Goal: Task Accomplishment & Management: Manage account settings

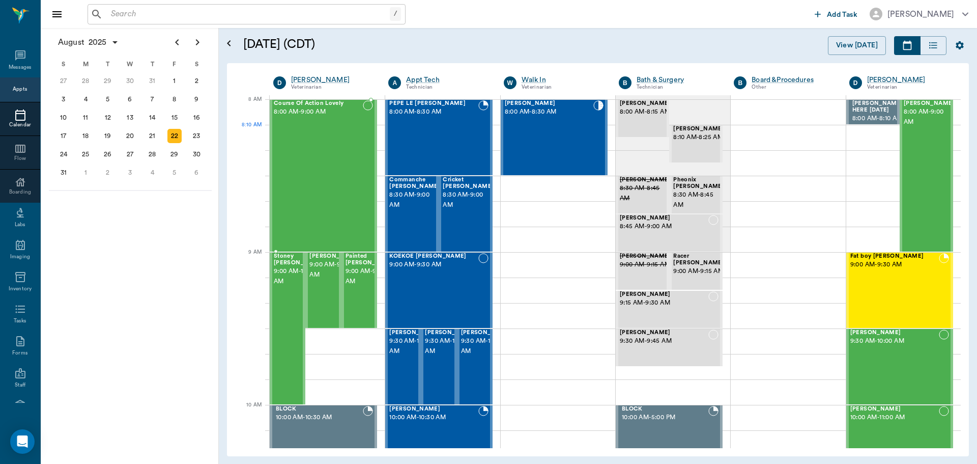
click at [316, 143] on div "Course Of Action Lovely 8:00 AM - 9:00 AM" at bounding box center [318, 175] width 89 height 151
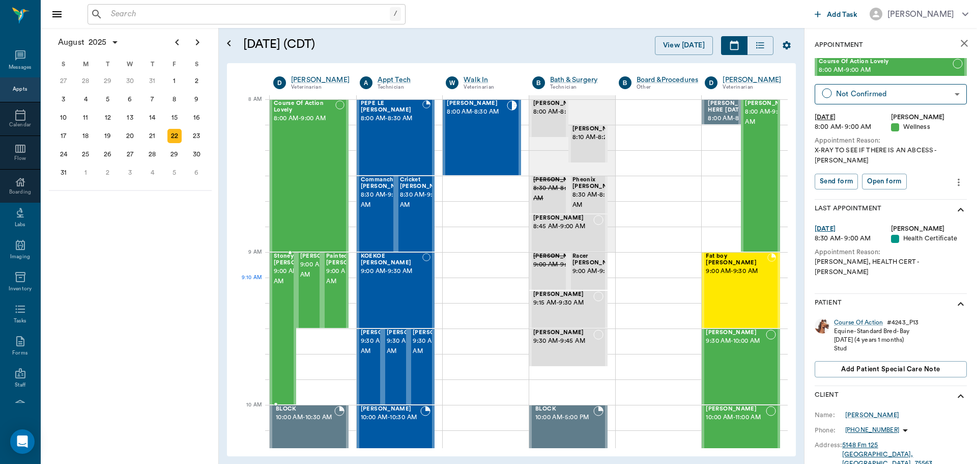
click at [281, 287] on span "9:00 AM - 10:00 AM" at bounding box center [299, 276] width 51 height 20
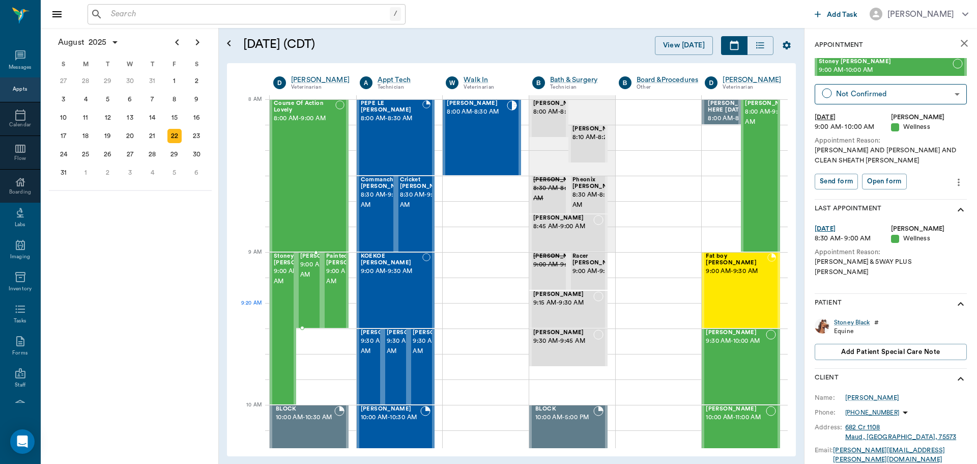
click at [305, 280] on span "9:00 AM - 9:30 AM" at bounding box center [325, 270] width 51 height 20
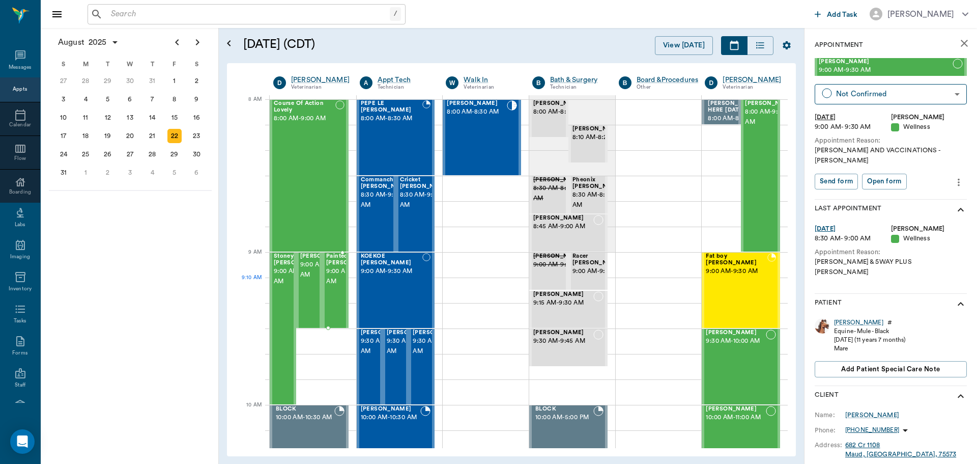
click at [336, 287] on span "9:00 AM - 9:30 AM" at bounding box center [351, 276] width 51 height 20
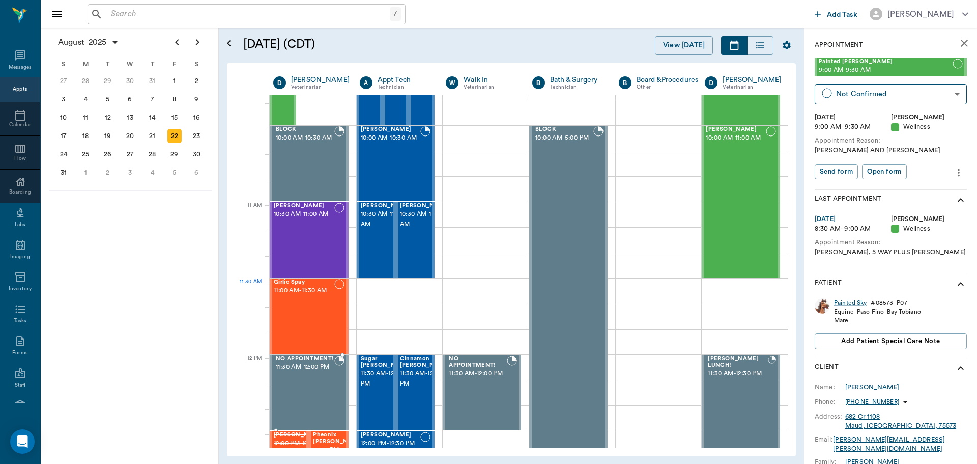
scroll to position [356, 0]
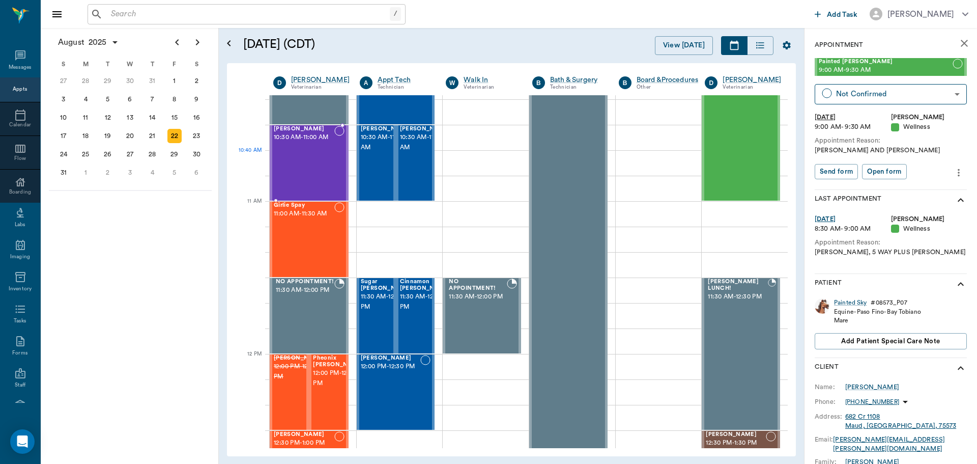
click at [295, 169] on div "Fiona Najera 10:30 AM - 11:00 AM" at bounding box center [304, 163] width 61 height 74
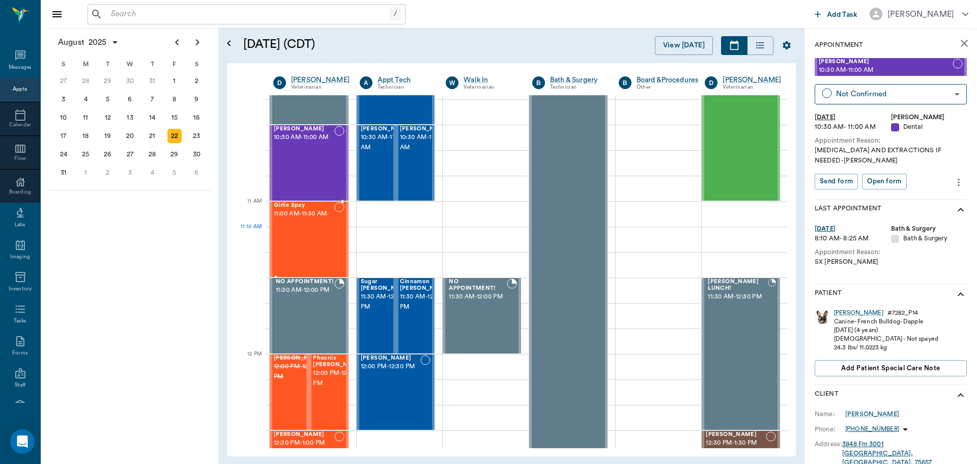
click at [299, 227] on div "Girlie Spay 11:00 AM - 11:30 AM" at bounding box center [304, 239] width 61 height 74
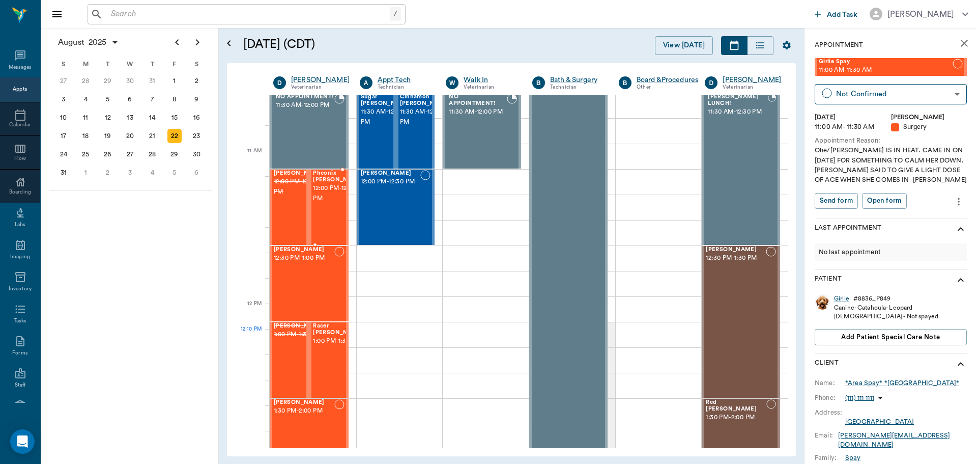
scroll to position [560, 0]
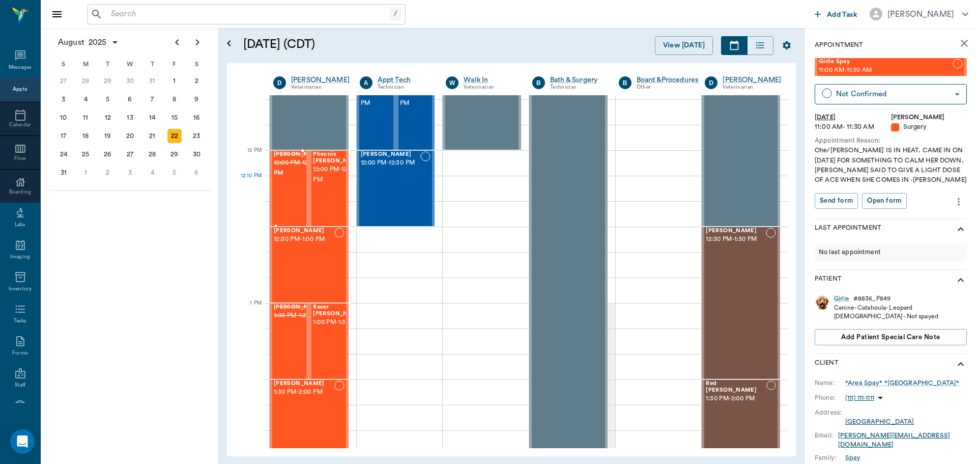
click at [283, 178] on span "12:00 PM - 12:30 PM" at bounding box center [299, 168] width 51 height 20
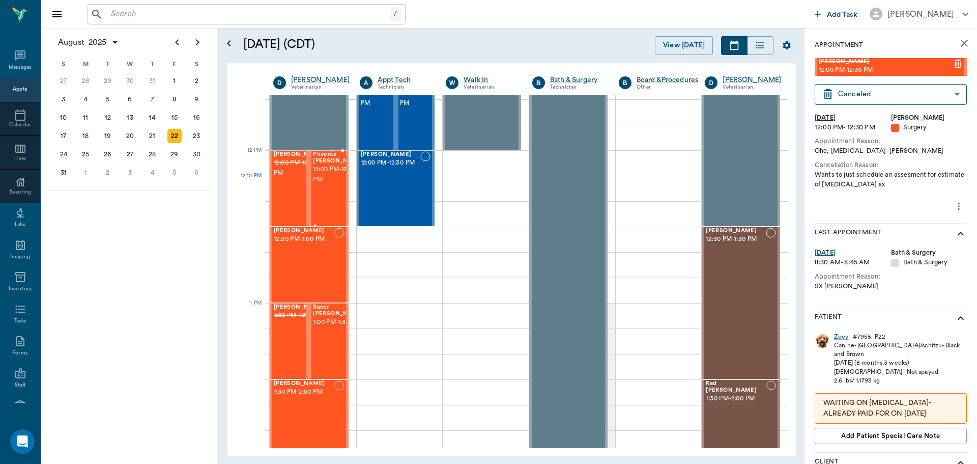
click at [328, 185] on span "12:00 PM - 12:30 PM" at bounding box center [338, 174] width 51 height 20
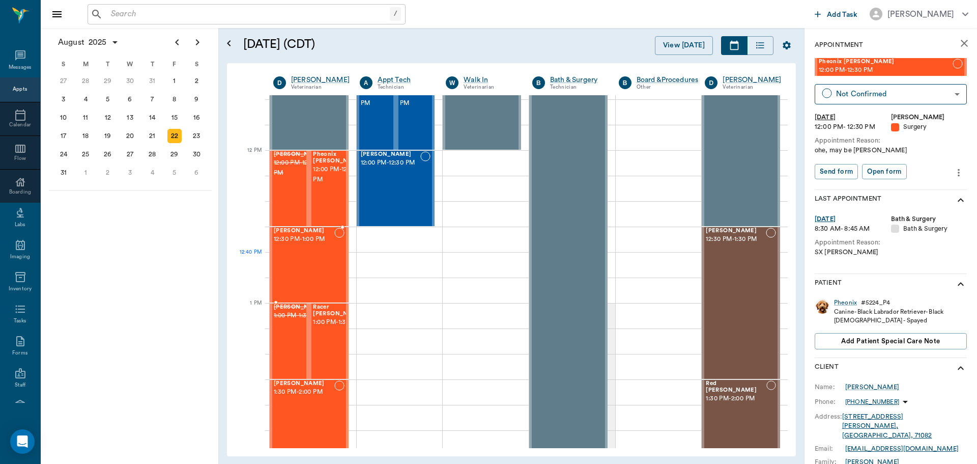
click at [310, 253] on div "Tess Whatley 12:30 PM - 1:00 PM" at bounding box center [304, 264] width 61 height 74
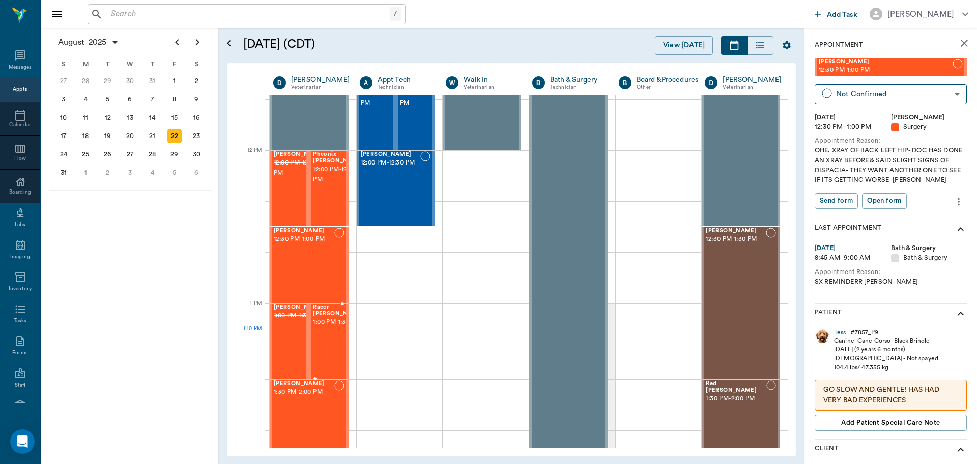
click at [321, 327] on span "1:00 PM - 1:30 PM" at bounding box center [338, 322] width 51 height 10
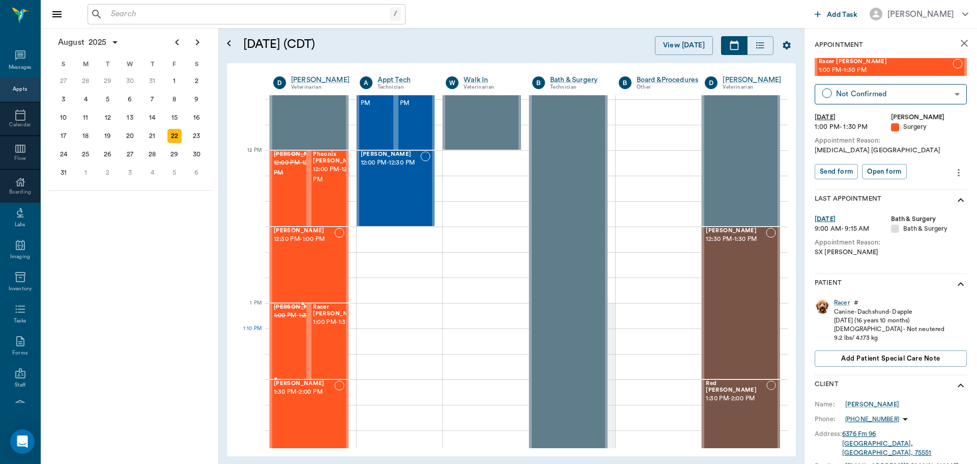
click at [288, 321] on span "1:00 PM - 1:30 PM" at bounding box center [299, 315] width 51 height 10
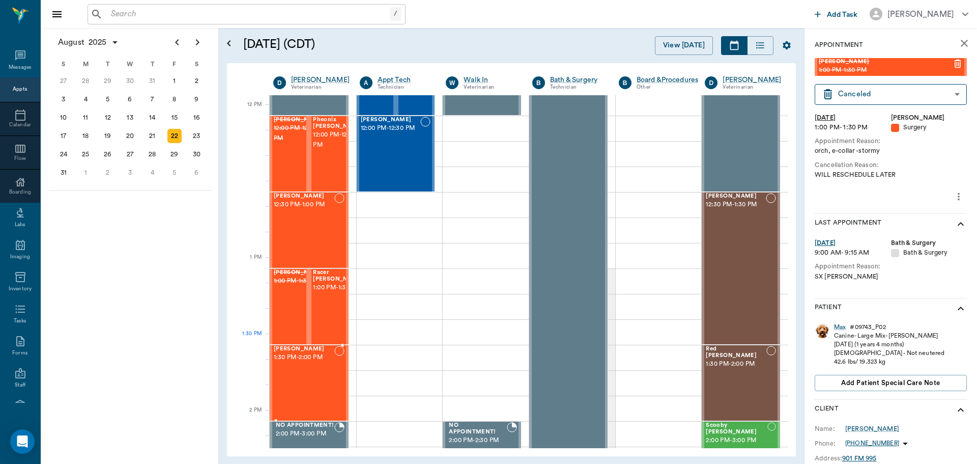
scroll to position [713, 0]
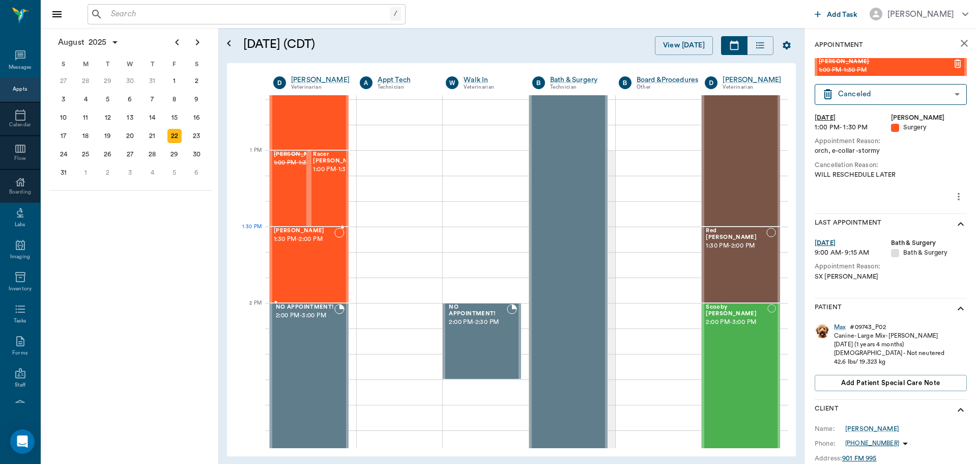
click at [312, 237] on span "1:30 PM - 2:00 PM" at bounding box center [304, 239] width 61 height 10
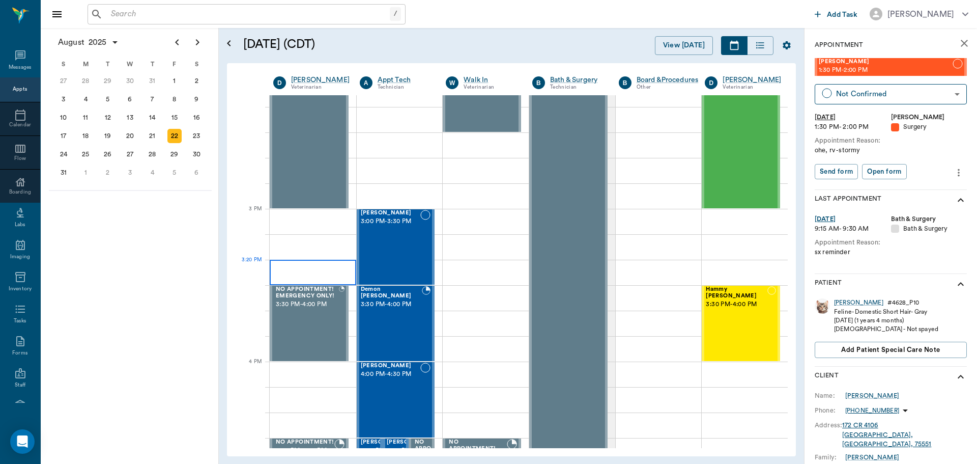
scroll to position [1018, 0]
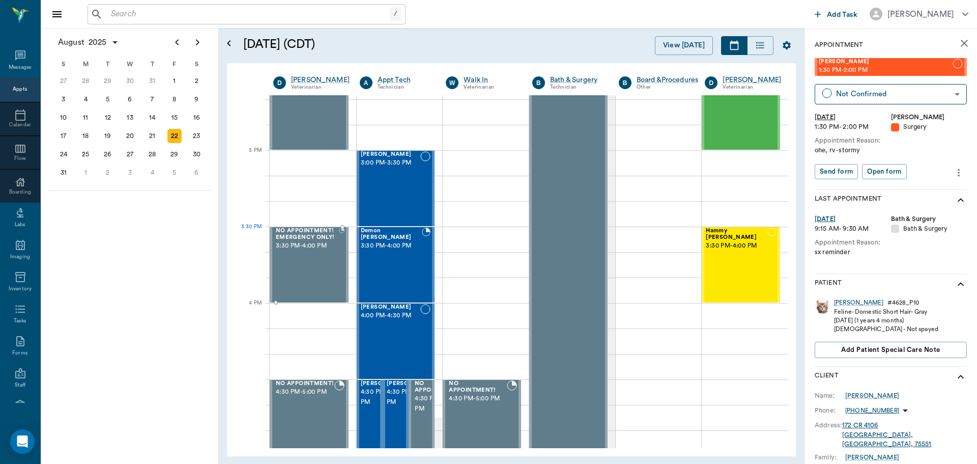
click at [310, 246] on span "3:30 PM - 4:00 PM" at bounding box center [307, 246] width 63 height 10
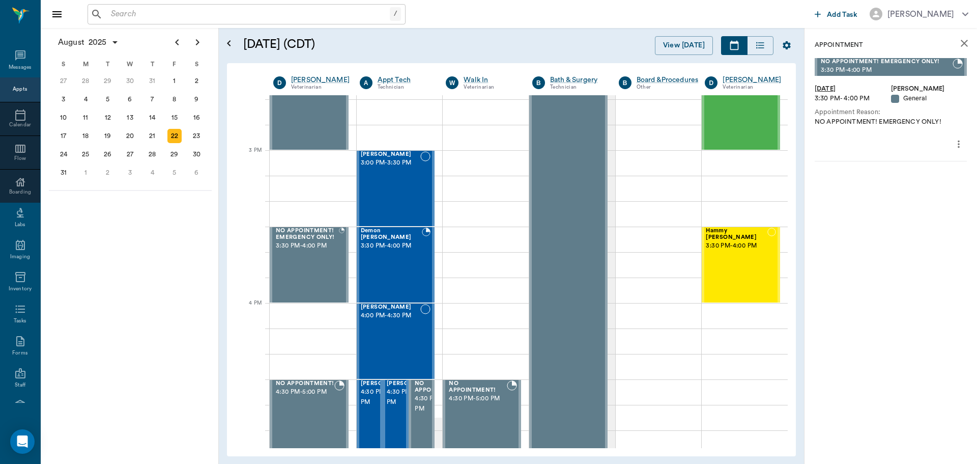
click at [958, 144] on icon "more" at bounding box center [958, 144] width 11 height 12
click at [918, 180] on span "Delete appointment" at bounding box center [916, 180] width 86 height 11
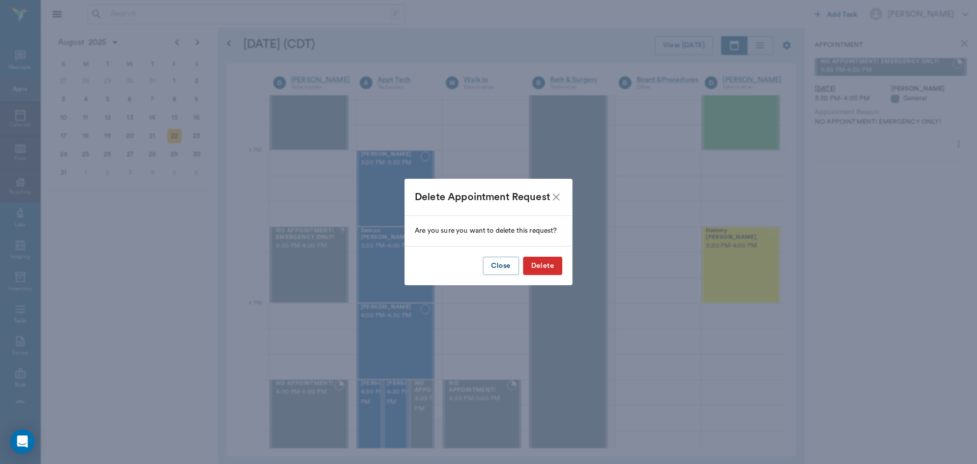
click at [539, 271] on button "Delete" at bounding box center [542, 266] width 39 height 19
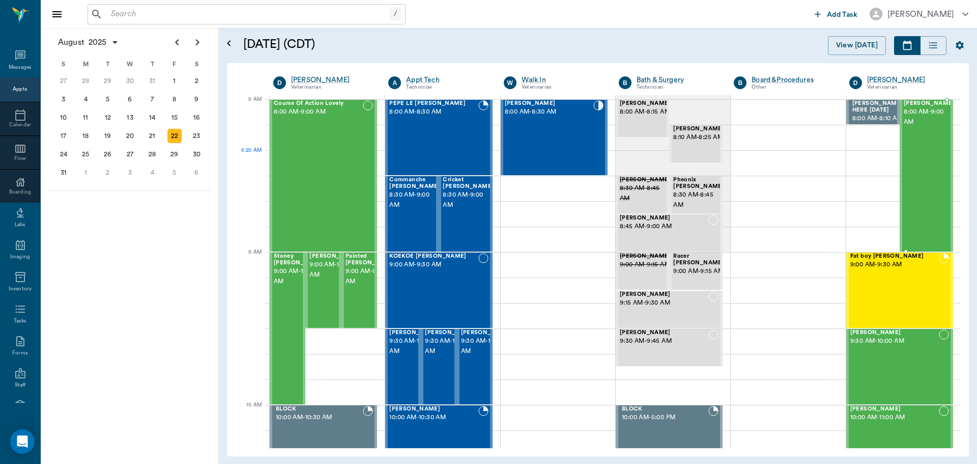
click at [923, 161] on div "[PERSON_NAME] 8:00 AM - 9:00 AM" at bounding box center [929, 175] width 51 height 151
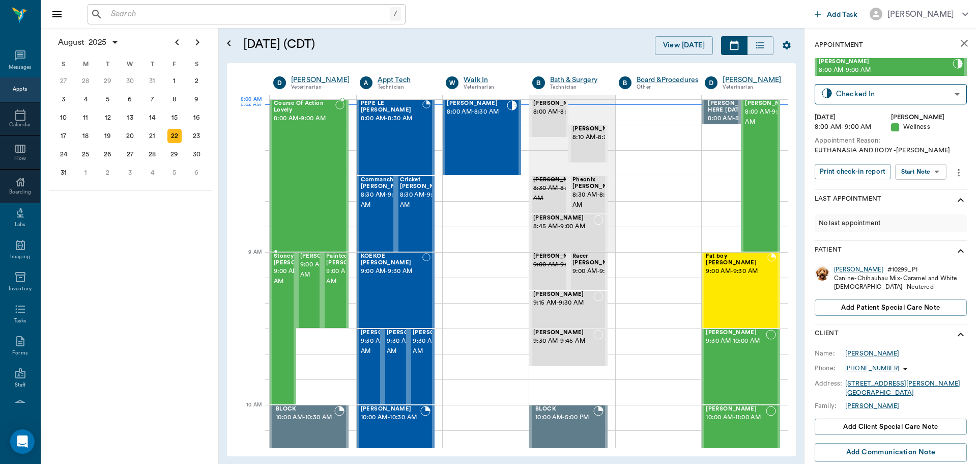
click at [293, 124] on div "Course Of Action Lovely 8:00 AM - 9:00 AM" at bounding box center [305, 175] width 62 height 151
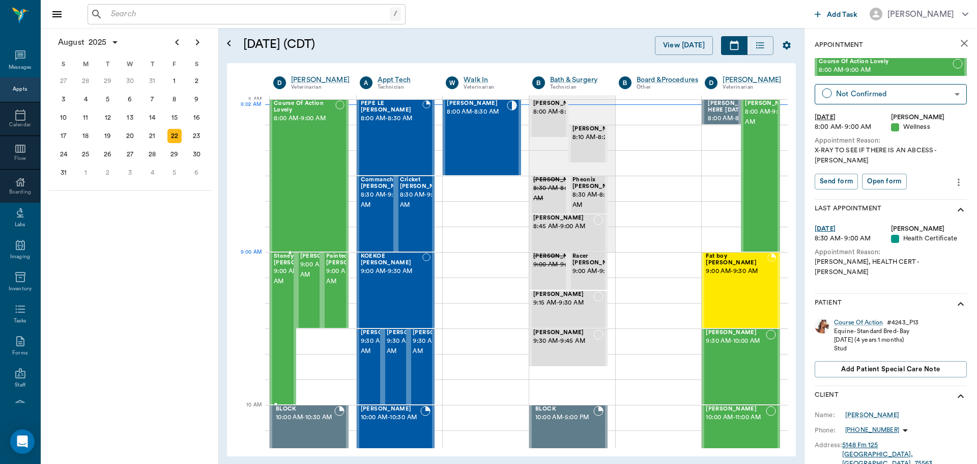
click at [279, 264] on span "Stoney [PERSON_NAME]" at bounding box center [299, 259] width 51 height 13
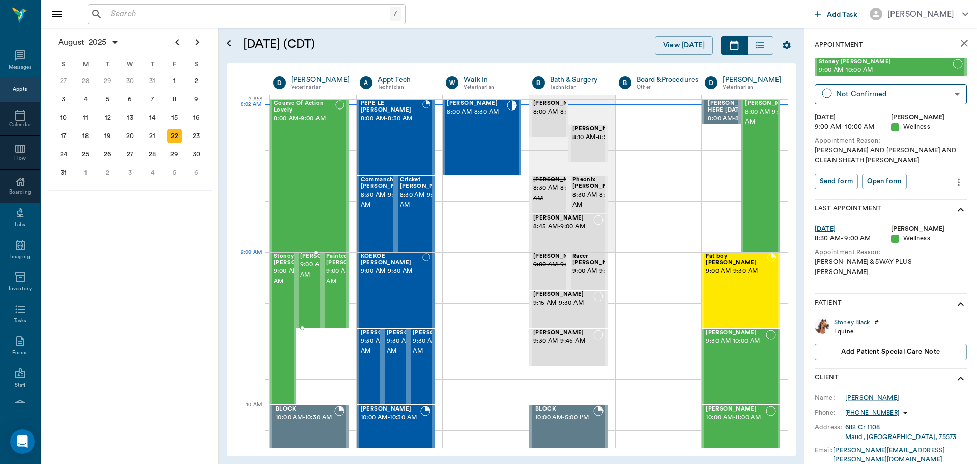
click at [312, 260] on span "[PERSON_NAME]" at bounding box center [325, 256] width 51 height 7
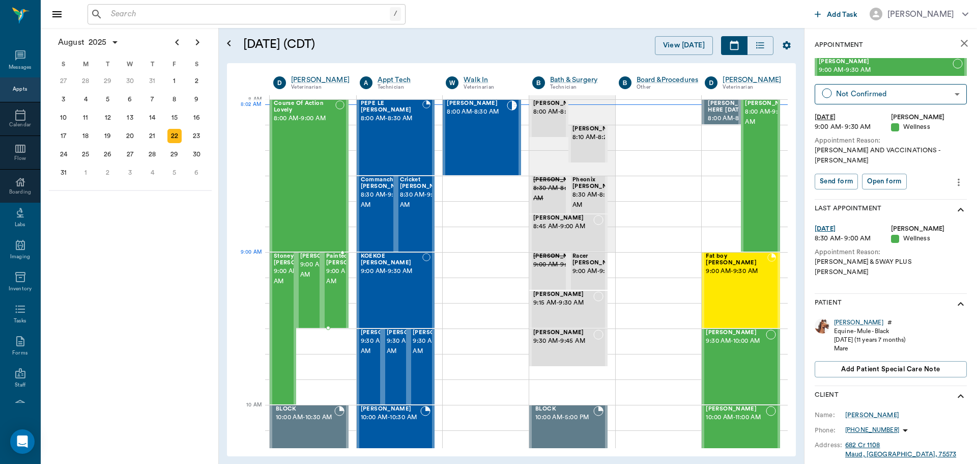
click at [339, 259] on span "Painted [PERSON_NAME]" at bounding box center [351, 259] width 51 height 13
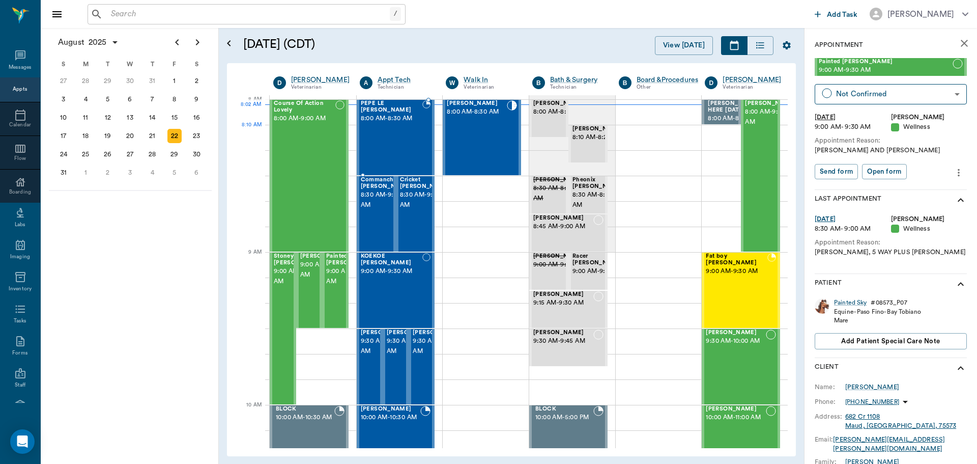
click at [397, 147] on div "PEPE LE [PERSON_NAME] 8:00 AM - 8:30 AM" at bounding box center [392, 137] width 62 height 74
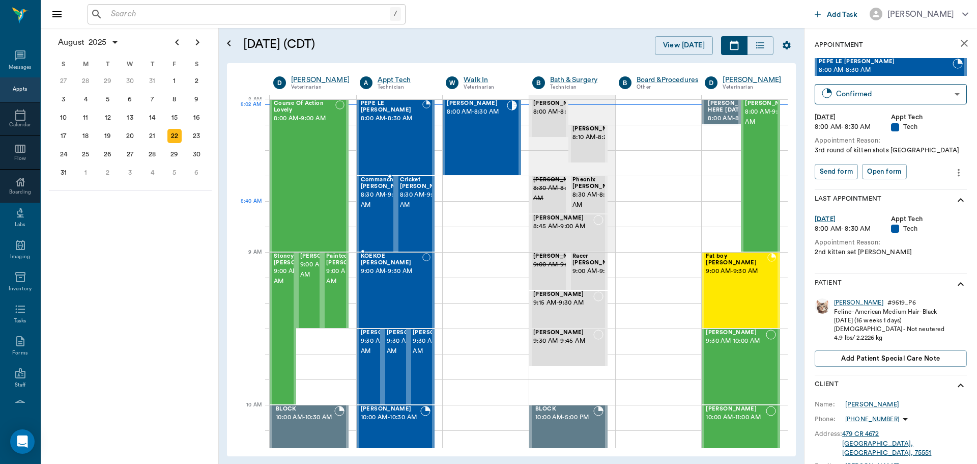
drag, startPoint x: 366, startPoint y: 206, endPoint x: 384, endPoint y: 202, distance: 18.3
click at [366, 206] on span "8:30 AM - 9:00 AM" at bounding box center [386, 200] width 51 height 20
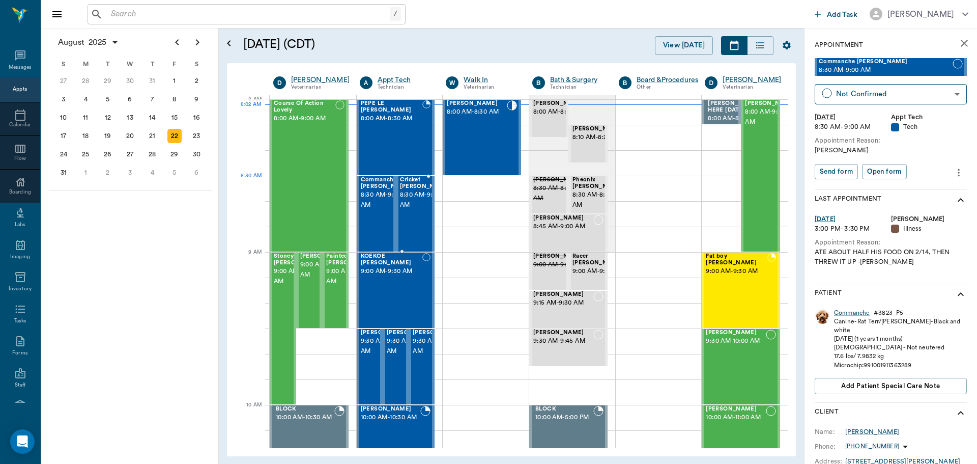
click at [412, 200] on span "8:30 AM - 9:00 AM" at bounding box center [425, 200] width 51 height 20
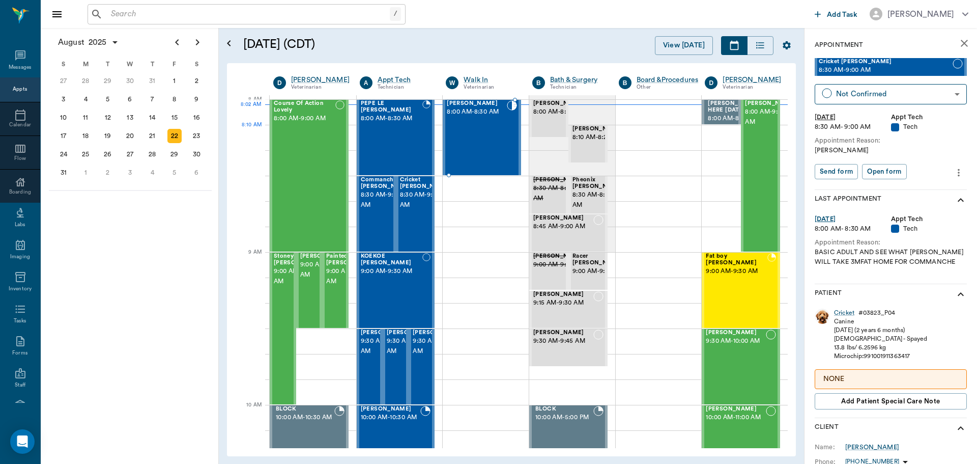
click at [466, 149] on div "Chucky Virnala 8:00 AM - 8:30 AM" at bounding box center [477, 137] width 60 height 74
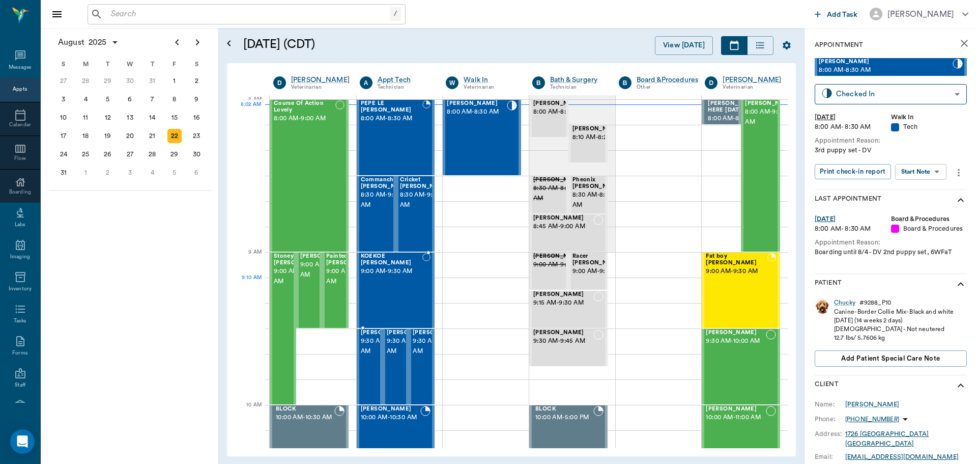
click at [377, 280] on div "[PERSON_NAME] 9:00 AM - 9:30 AM" at bounding box center [392, 290] width 62 height 74
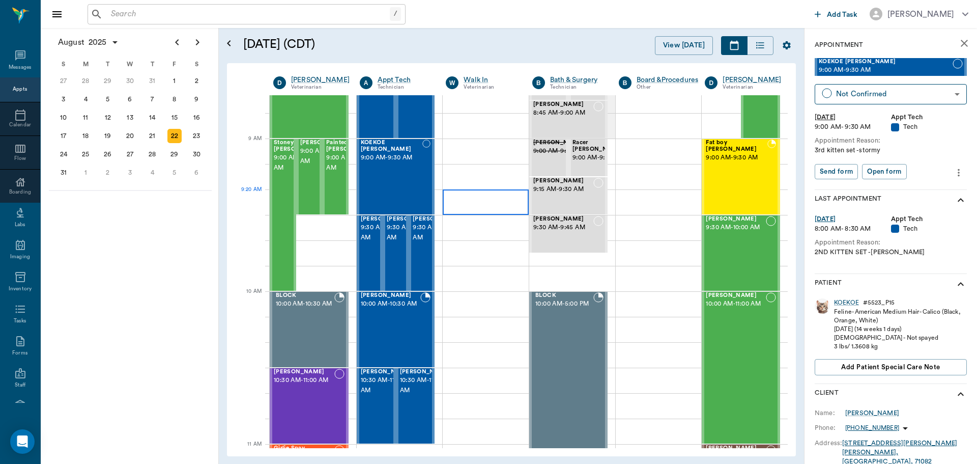
scroll to position [153, 0]
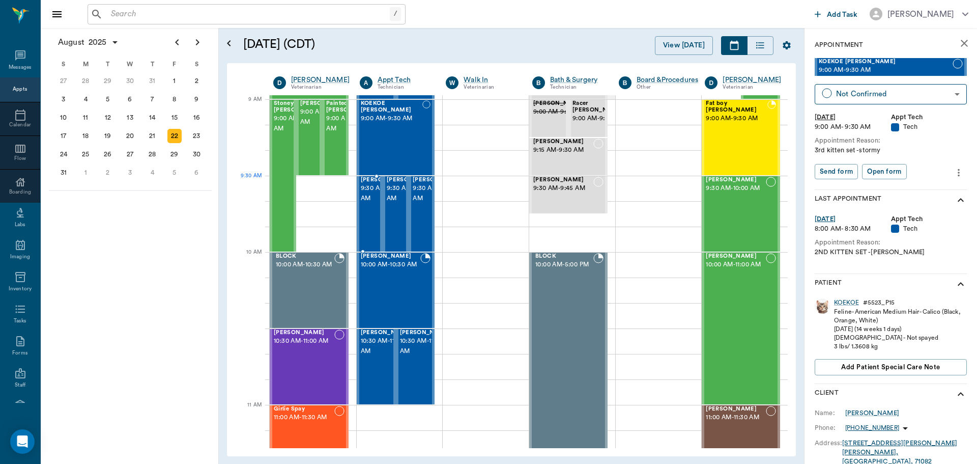
click at [370, 196] on span "9:30 AM - 10:00 AM" at bounding box center [386, 193] width 51 height 20
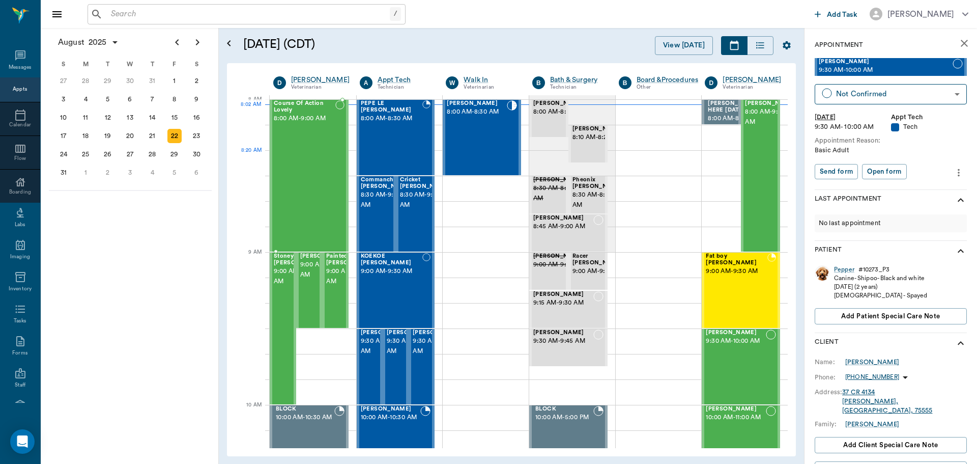
click at [292, 159] on div "Course Of Action Lovely 8:00 AM - 9:00 AM" at bounding box center [305, 175] width 62 height 151
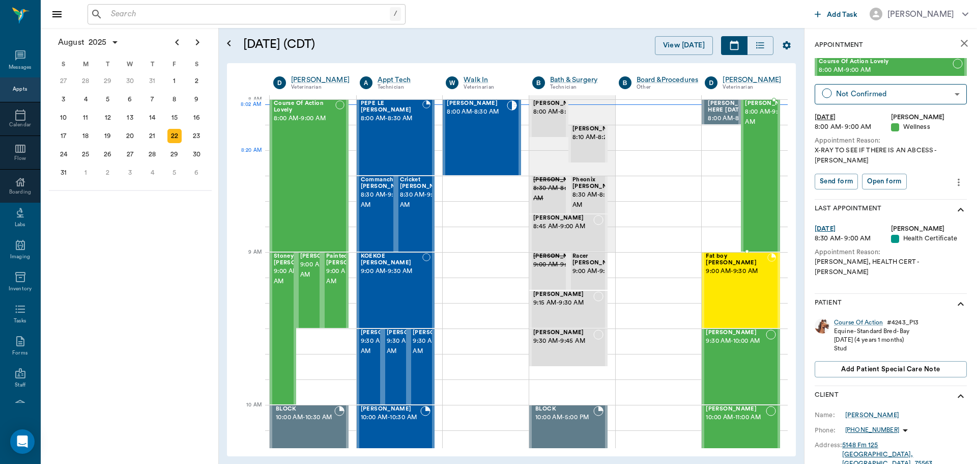
click at [756, 159] on div "[PERSON_NAME] 8:00 AM - 9:00 AM" at bounding box center [770, 175] width 51 height 151
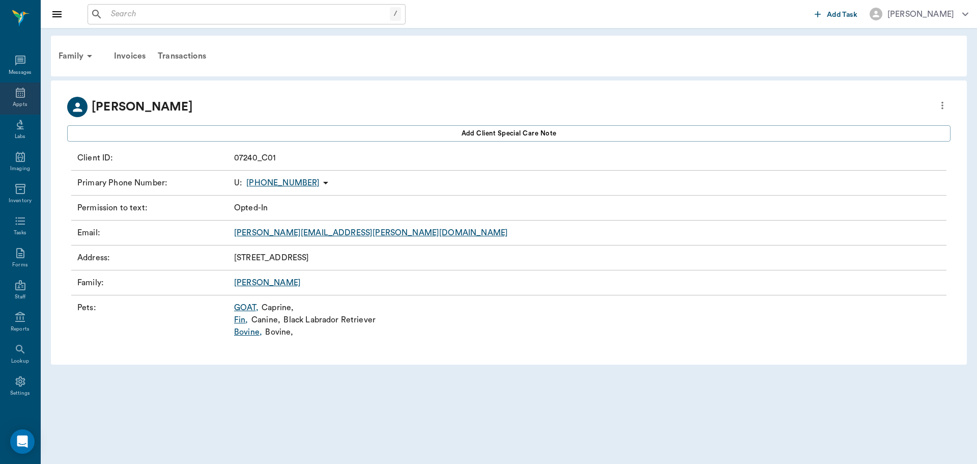
click at [16, 96] on icon at bounding box center [20, 93] width 9 height 10
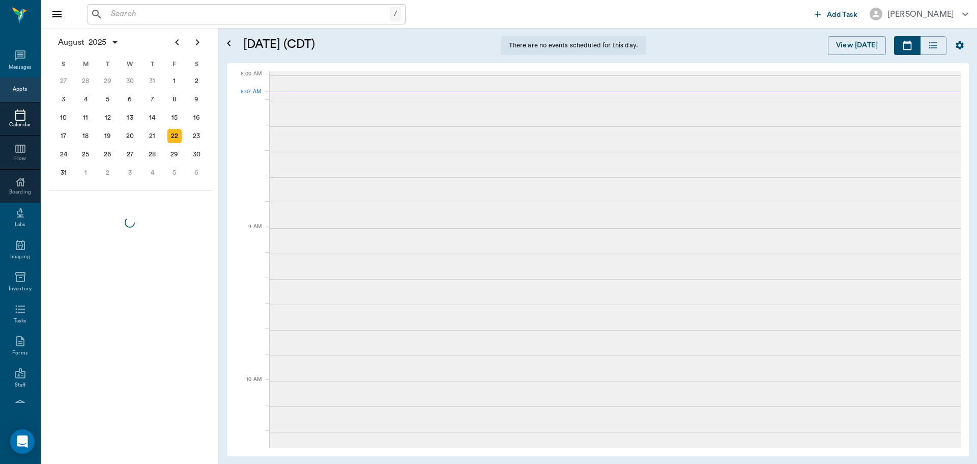
scroll to position [2, 0]
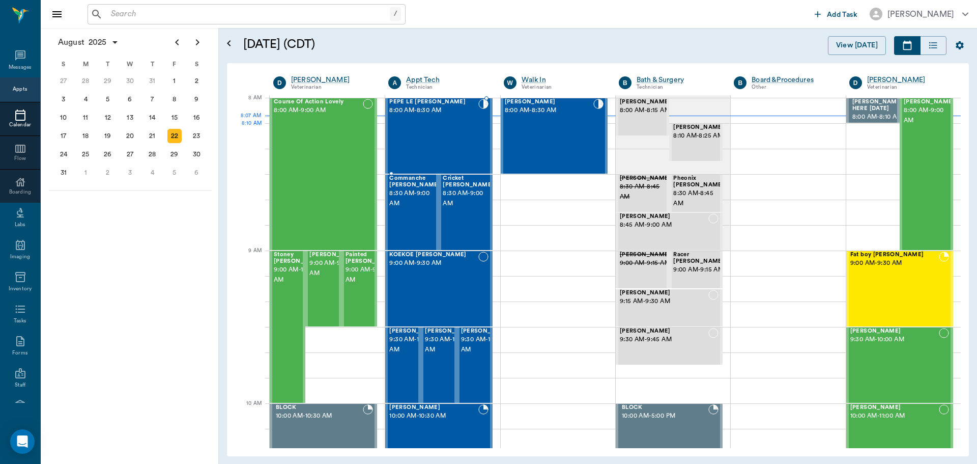
click at [421, 124] on div "PEPE LE [PERSON_NAME] 8:00 AM - 8:30 AM" at bounding box center [433, 136] width 89 height 74
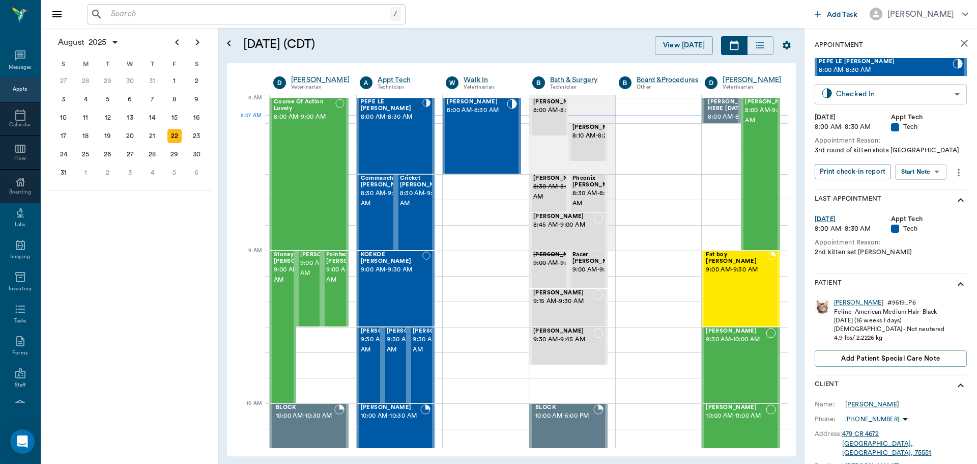
click at [951, 95] on body "/ ​ Add Task Dr. Bert Ellsworth Nectar Messages Appts Calendar Flow Boarding La…" at bounding box center [488, 232] width 977 height 464
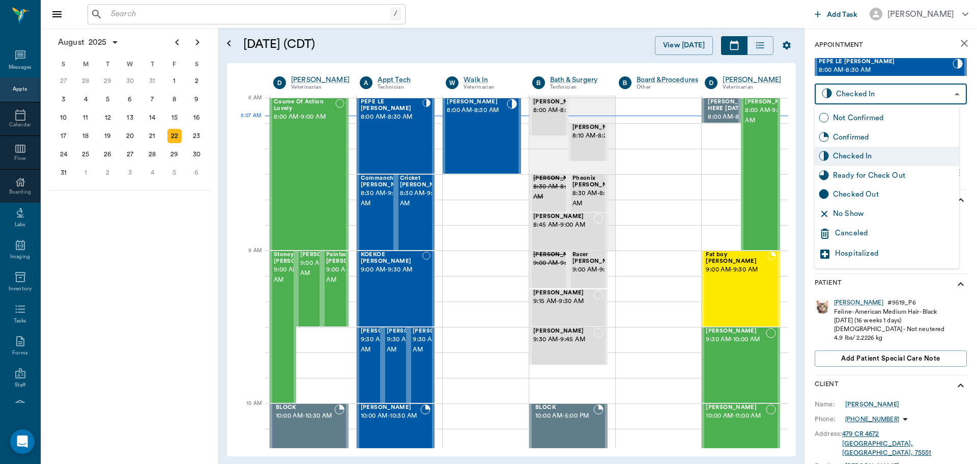
click at [891, 175] on div "Ready for Check Out" at bounding box center [894, 175] width 122 height 11
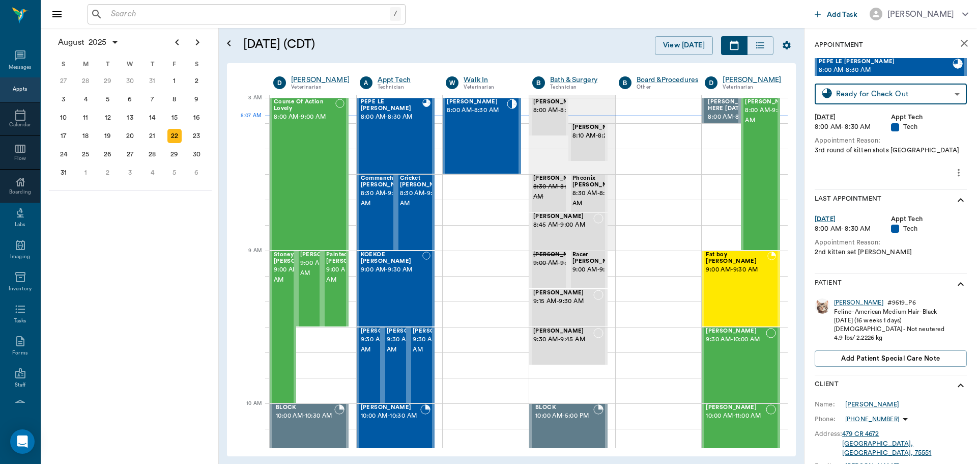
click at [949, 95] on body "/ ​ Add Task Dr. Bert Ellsworth Nectar Messages Appts Calendar Flow Boarding La…" at bounding box center [488, 232] width 977 height 464
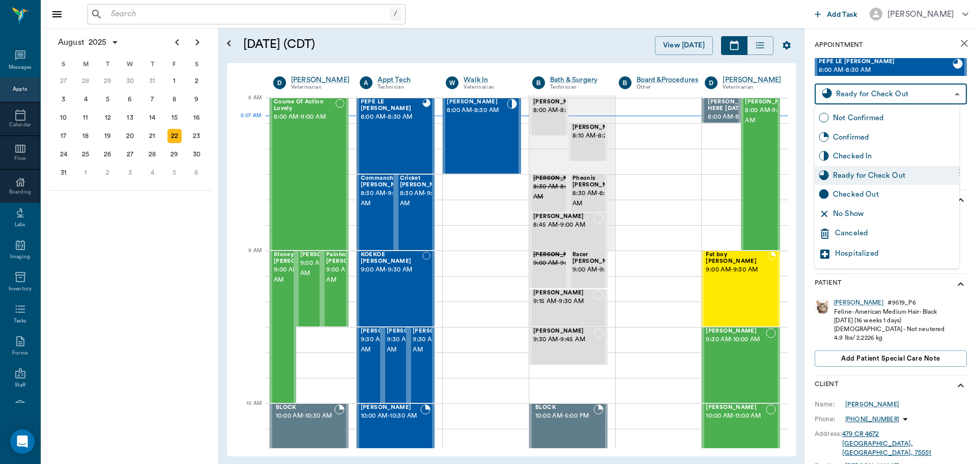
click at [878, 155] on div "Checked In" at bounding box center [894, 156] width 122 height 11
type input "CHECKED_IN"
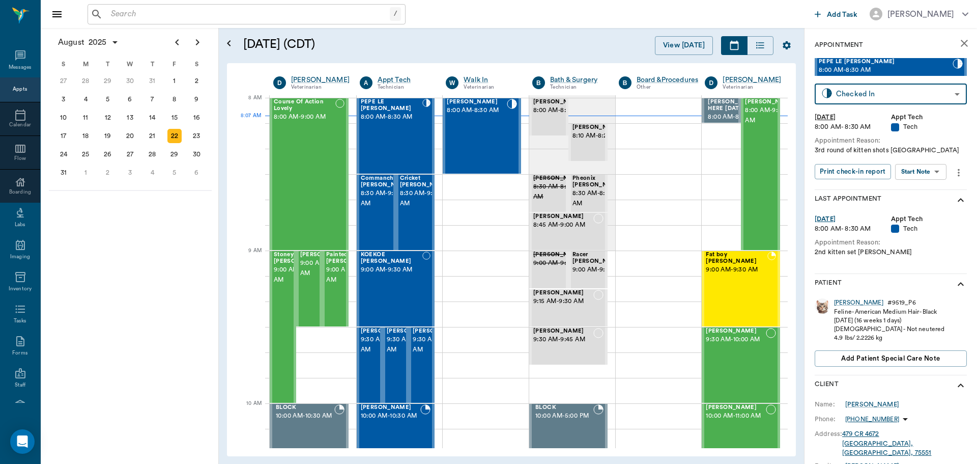
click at [935, 175] on body "/ ​ Add Task Dr. Bert Ellsworth Nectar Messages Appts Calendar Flow Boarding La…" at bounding box center [488, 232] width 977 height 464
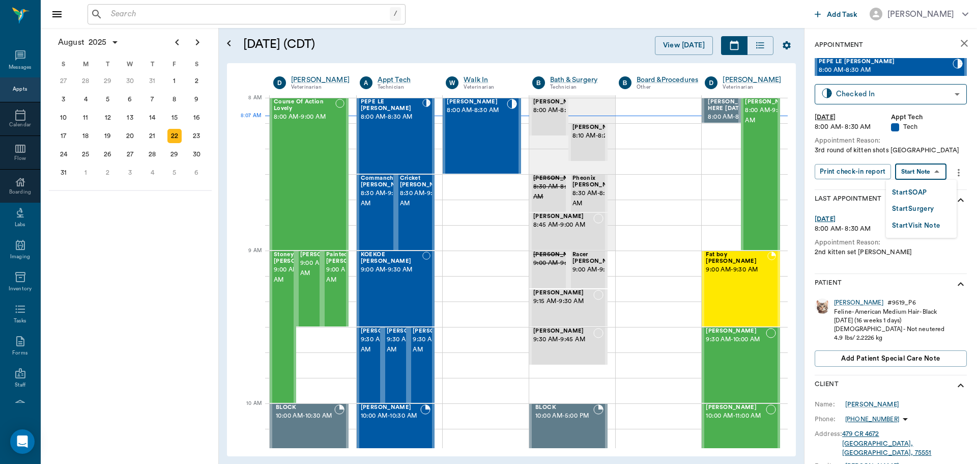
click at [929, 192] on li "Start SOAP" at bounding box center [921, 192] width 71 height 17
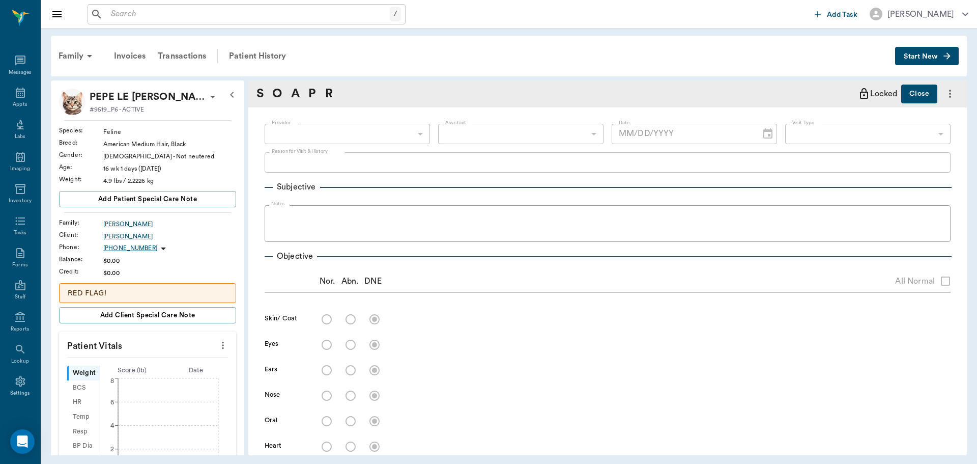
type input "63ec2f075fda476ae8351a4c"
type input "65d2be4f46e3a538d89b8c1a"
type textarea "3rd round of kitten shots [GEOGRAPHIC_DATA]"
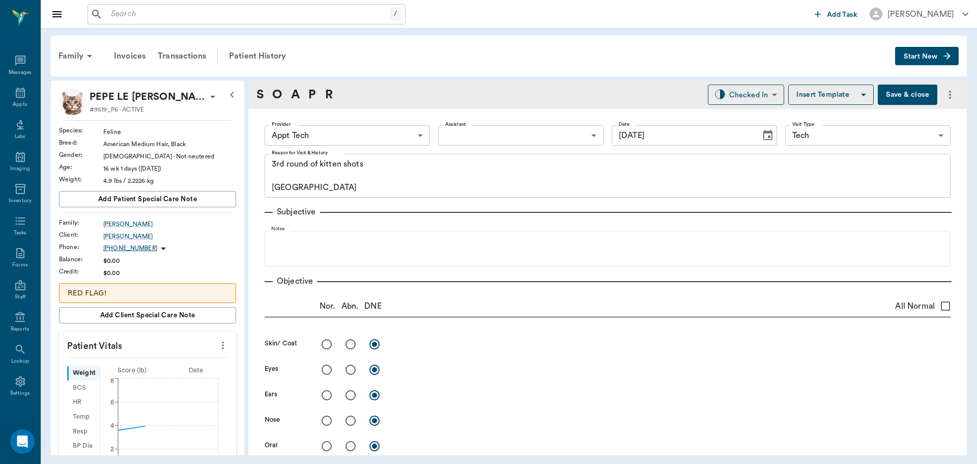
type input "[DATE]"
click at [217, 344] on icon "more" at bounding box center [222, 345] width 11 height 12
click at [182, 366] on span "Enter Vitals" at bounding box center [173, 362] width 86 height 11
click at [167, 373] on input "text" at bounding box center [147, 375] width 89 height 20
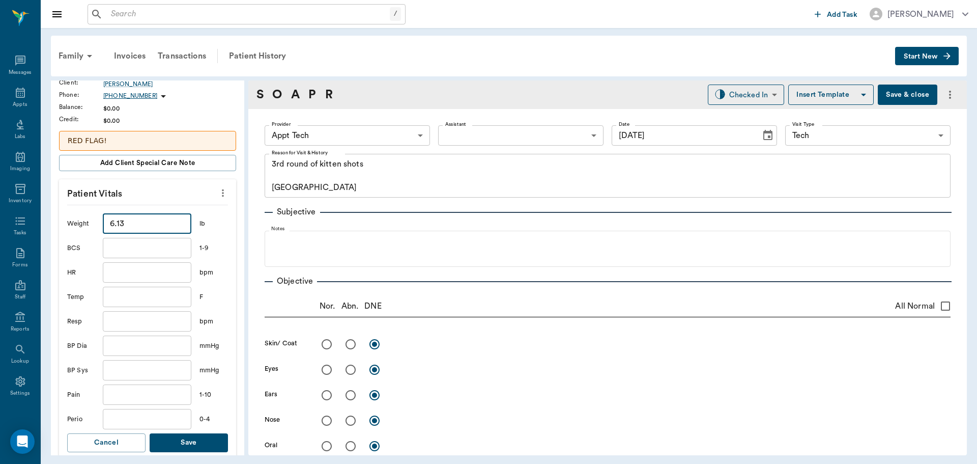
scroll to position [153, 0]
type input "6.13"
click at [201, 442] on button "Save" at bounding box center [189, 442] width 78 height 19
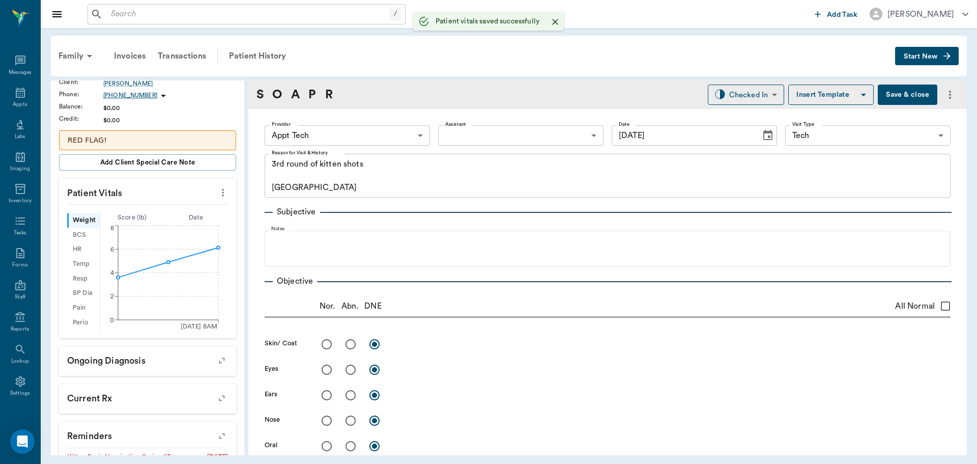
click at [503, 127] on body "/ ​ Add Task Dr. Bert Ellsworth Nectar Messages Appts Labs Imaging Inventory Ta…" at bounding box center [488, 232] width 977 height 464
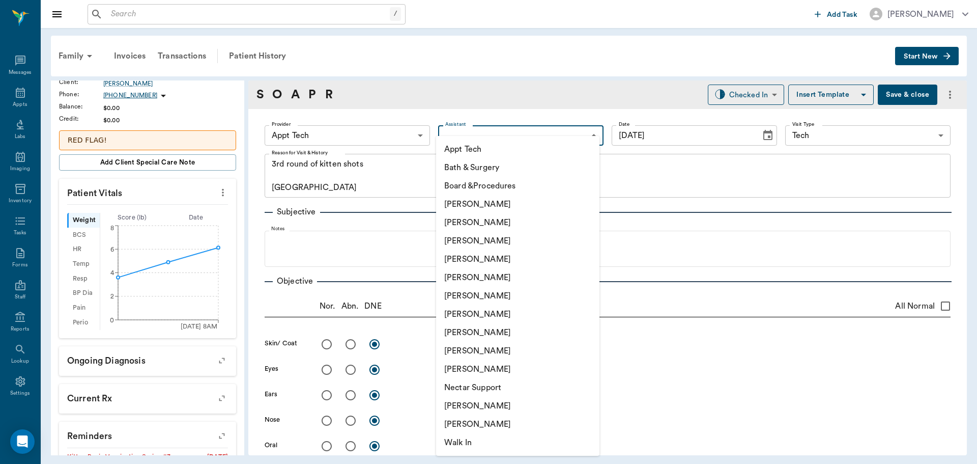
click at [336, 134] on div at bounding box center [488, 232] width 977 height 464
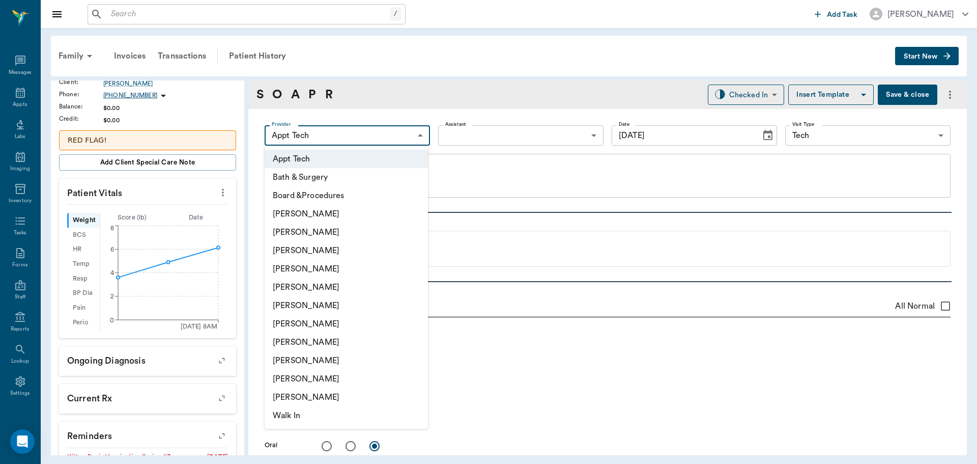
click at [389, 138] on body "/ ​ Add Task Dr. Bert Ellsworth Nectar Messages Appts Labs Imaging Inventory Ta…" at bounding box center [488, 232] width 977 height 464
click at [310, 341] on li "[PERSON_NAME]" at bounding box center [346, 342] width 163 height 18
type input "63ec2e7e52e12b0ba117b124"
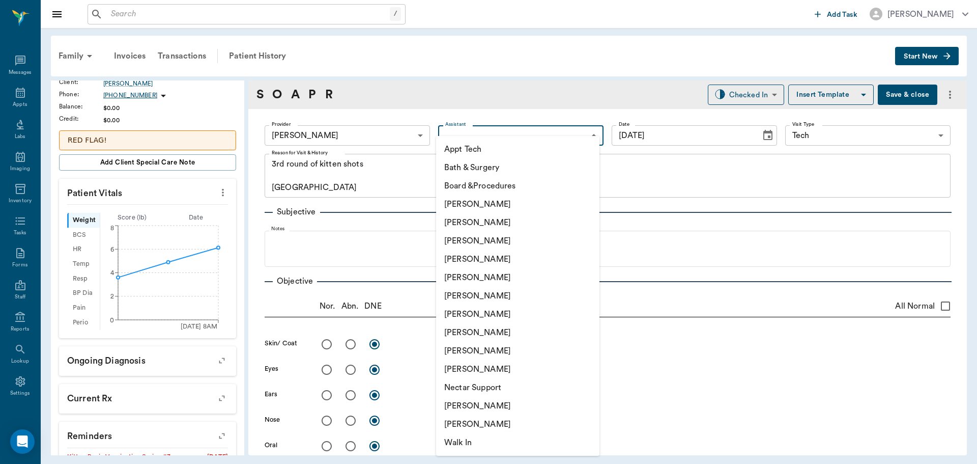
click at [504, 129] on body "/ ​ Add Task Dr. Bert Ellsworth Nectar Messages Appts Labs Imaging Inventory Ta…" at bounding box center [488, 232] width 977 height 464
click at [463, 404] on li "[PERSON_NAME]" at bounding box center [517, 405] width 163 height 18
type input "6740bf97de10e07744acf1eb"
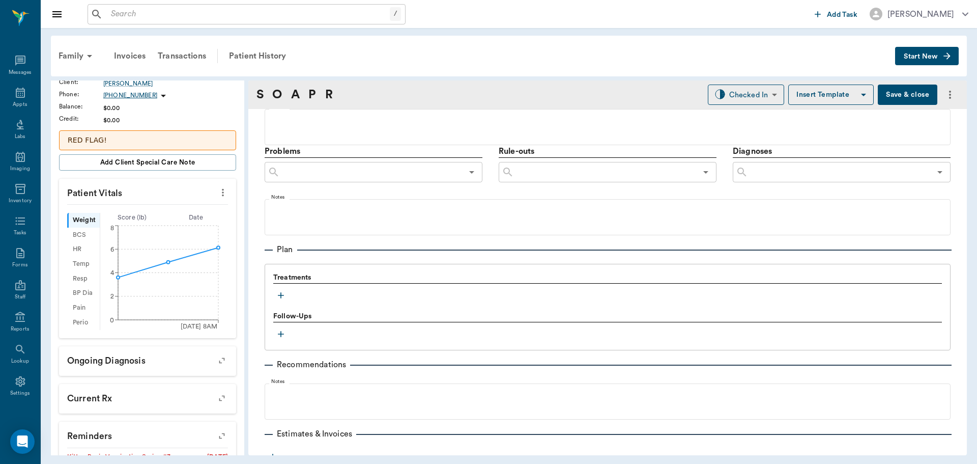
scroll to position [618, 0]
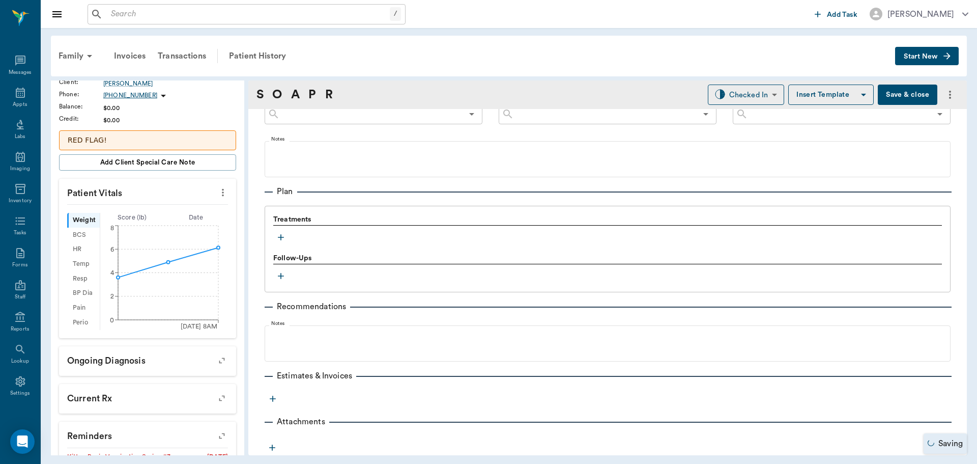
click at [280, 235] on icon "button" at bounding box center [281, 237] width 10 height 10
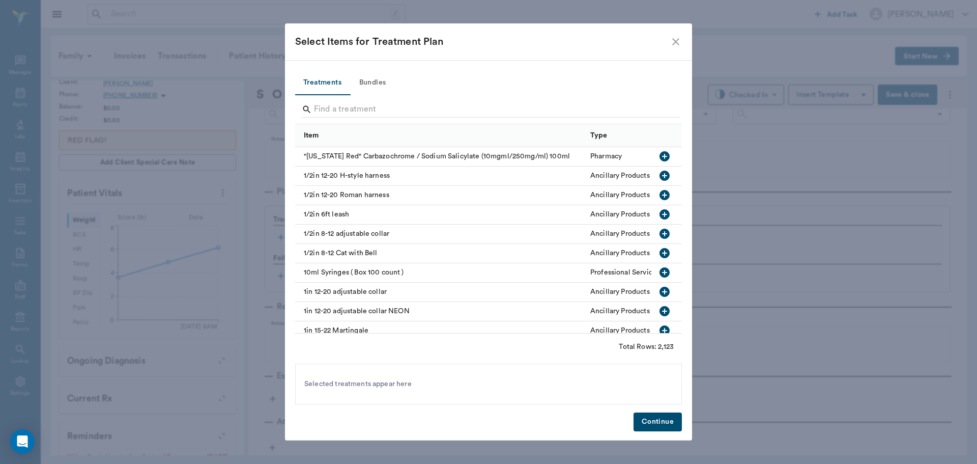
click at [368, 84] on button "Bundles" at bounding box center [373, 83] width 46 height 24
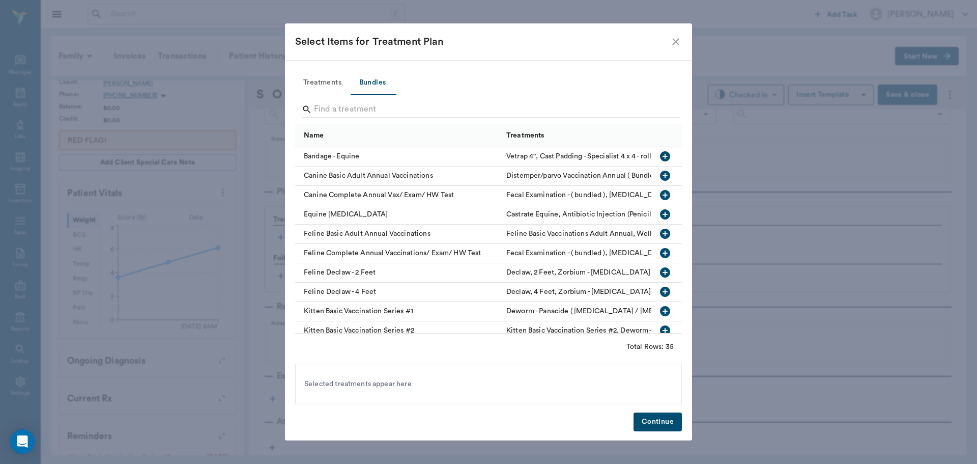
click at [350, 71] on button "Bundles" at bounding box center [373, 83] width 46 height 24
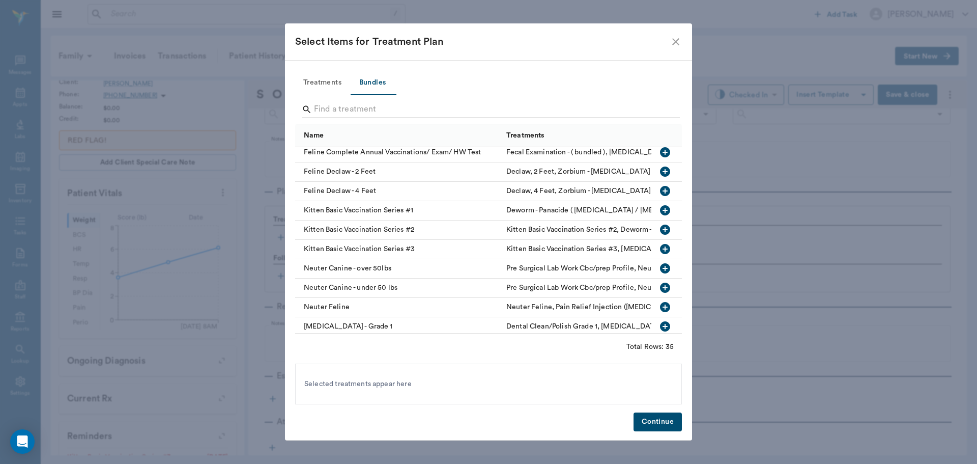
scroll to position [102, 0]
click at [660, 247] on icon "button" at bounding box center [665, 248] width 10 height 10
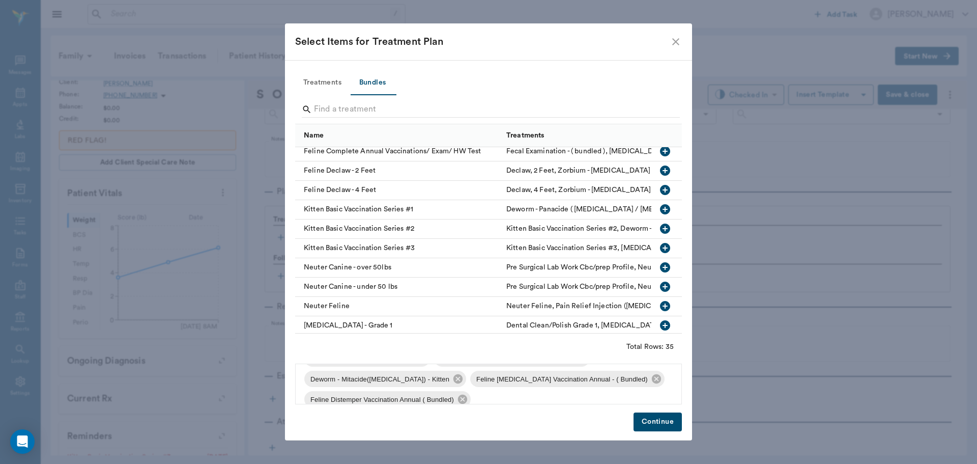
scroll to position [35, 0]
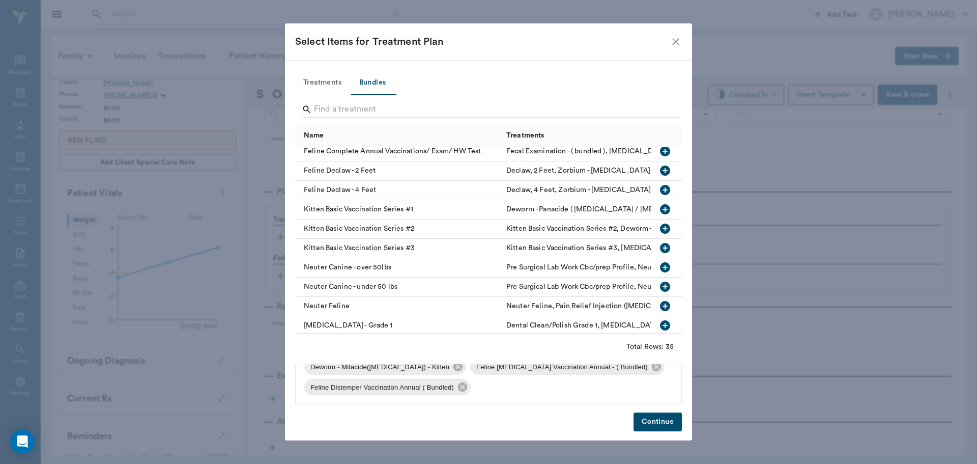
click at [666, 422] on button "Continue" at bounding box center [658, 421] width 48 height 19
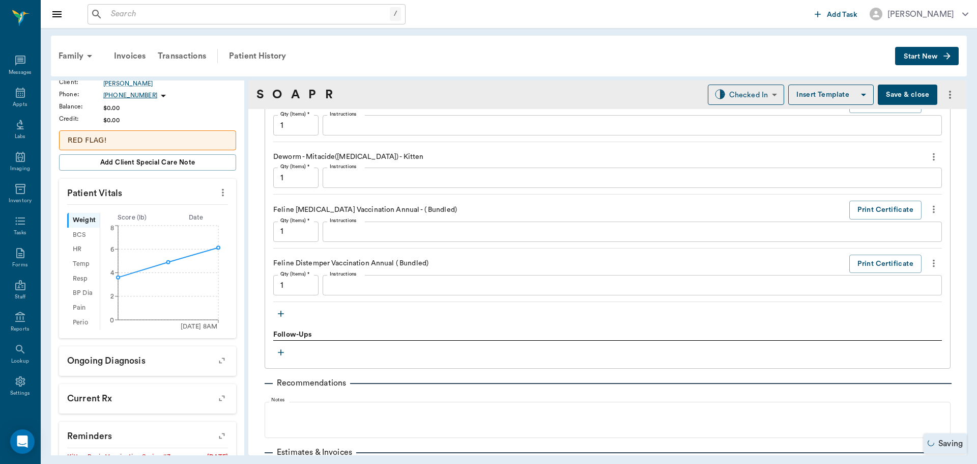
scroll to position [901, 0]
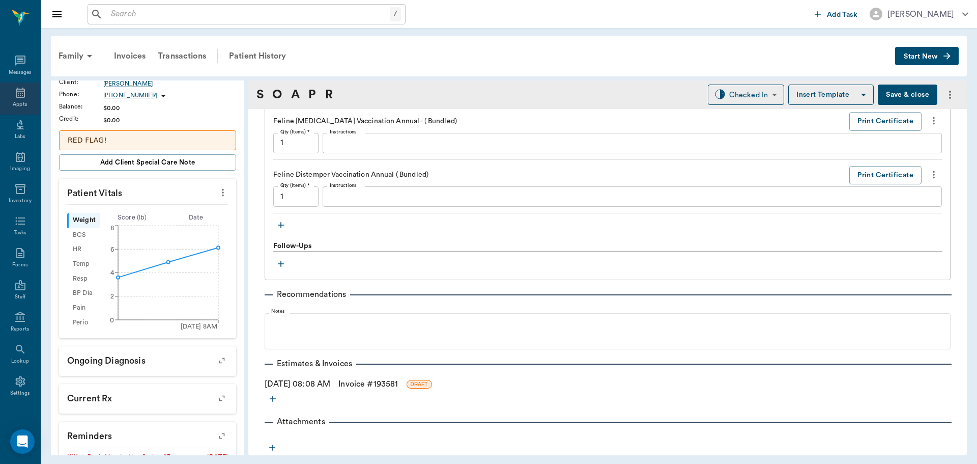
click at [13, 101] on div "Appts" at bounding box center [20, 105] width 14 height 8
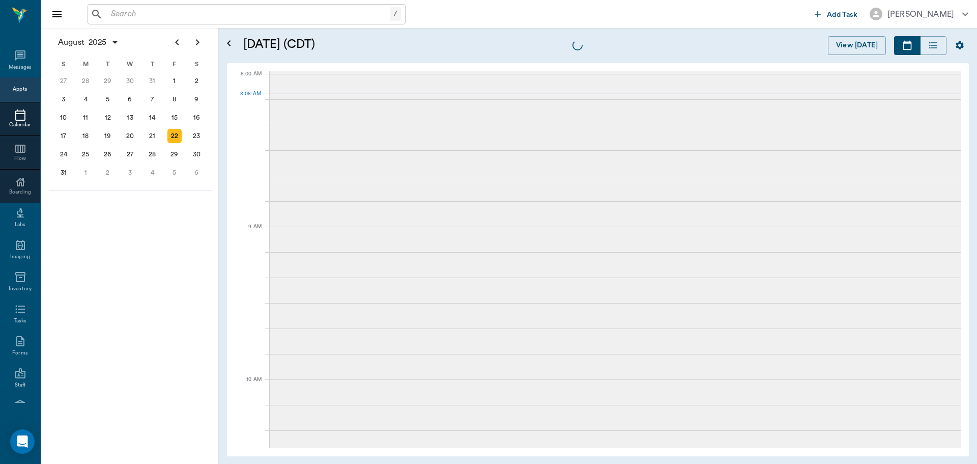
scroll to position [2, 0]
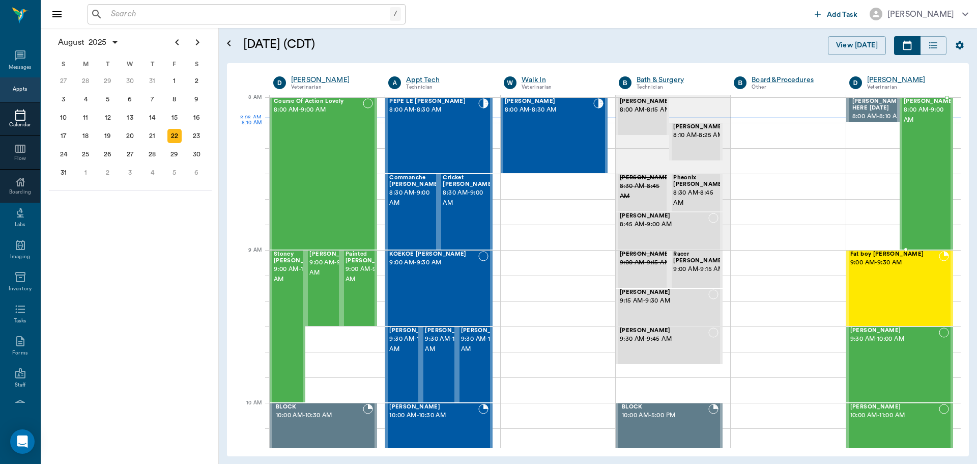
click at [923, 143] on div "[PERSON_NAME] 8:00 AM - 9:00 AM" at bounding box center [929, 173] width 51 height 151
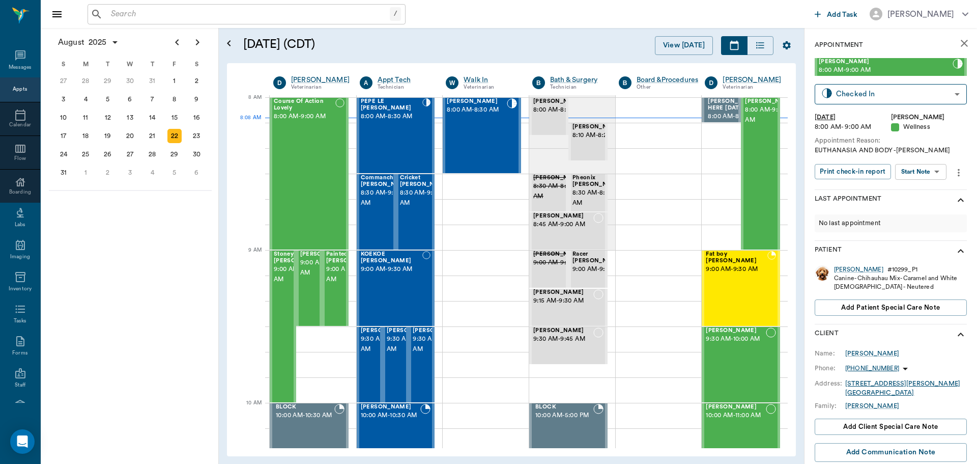
click at [914, 169] on body "/ ​ Add Task Dr. Bert Ellsworth Nectar Messages Appts Calendar Flow Boarding La…" at bounding box center [488, 232] width 977 height 464
click at [915, 193] on button "Start SOAP" at bounding box center [909, 193] width 35 height 12
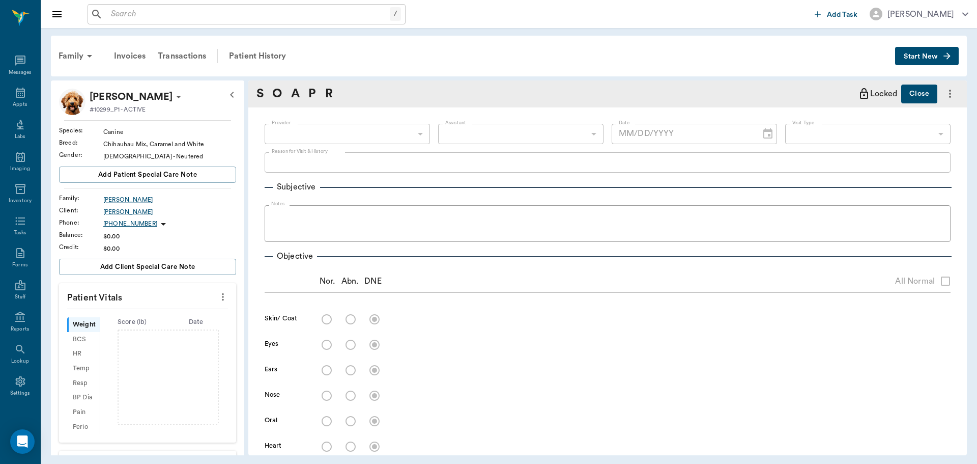
type input "670e8b52b987dc0b25a864ee"
type input "65d2be4f46e3a538d89b8c14"
type textarea "EUTHANASIA AND BODY -LORY"
type input "[DATE]"
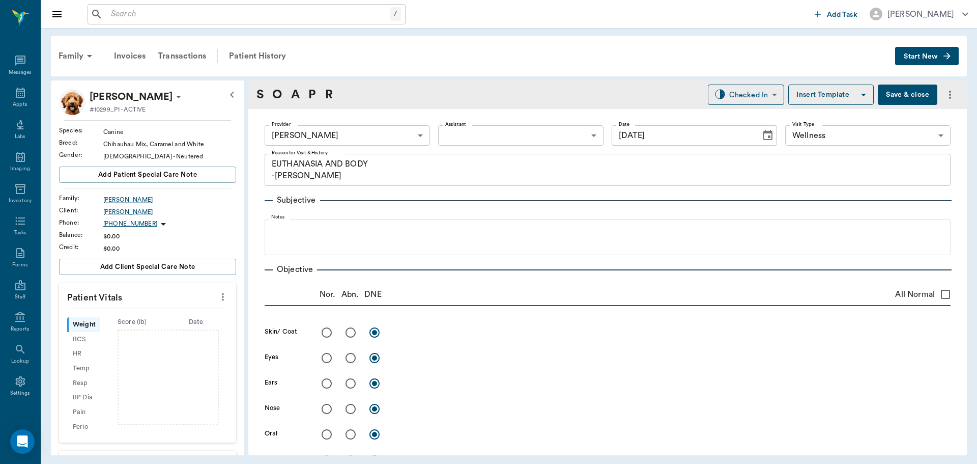
click at [217, 298] on icon "more" at bounding box center [222, 297] width 11 height 12
click at [183, 308] on li "Enter Vitals" at bounding box center [173, 314] width 102 height 19
click at [158, 324] on input "text" at bounding box center [147, 327] width 89 height 20
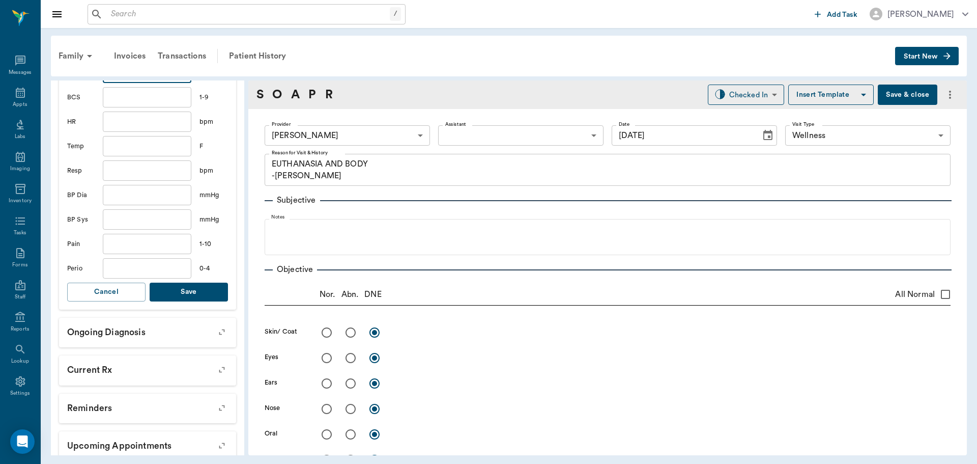
type input "10"
drag, startPoint x: 193, startPoint y: 290, endPoint x: 313, endPoint y: 195, distance: 152.8
click at [194, 290] on button "Save" at bounding box center [189, 291] width 78 height 19
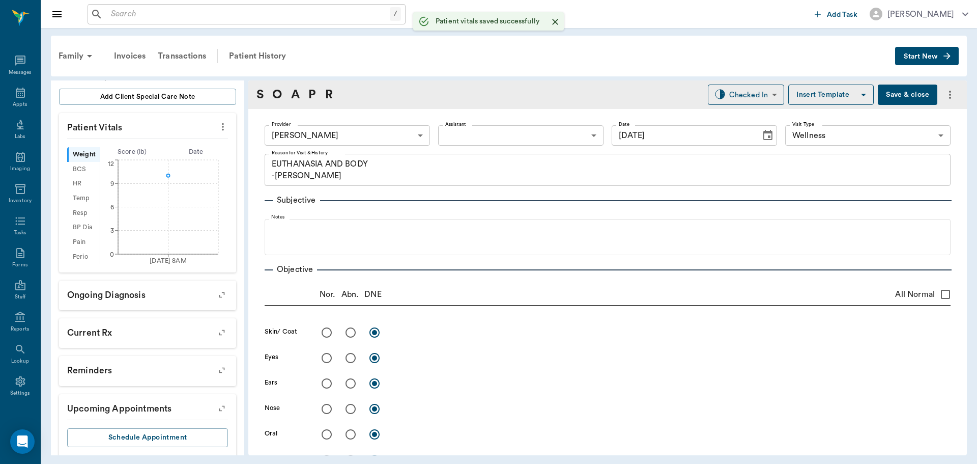
scroll to position [194, 0]
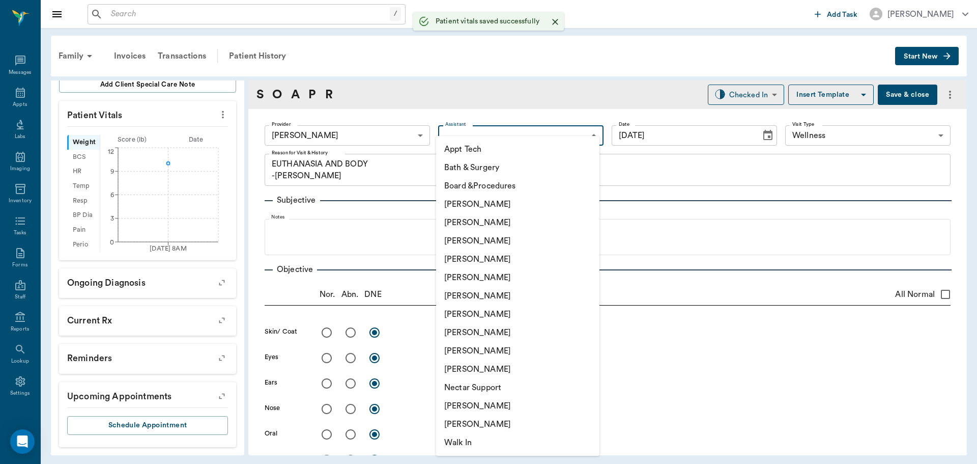
click at [457, 128] on body "/ ​ Add Task Dr. Bert Ellsworth Nectar Messages Appts Labs Imaging Inventory Ta…" at bounding box center [488, 232] width 977 height 464
click at [457, 287] on li "[PERSON_NAME]" at bounding box center [517, 296] width 163 height 18
type input "682b670d8bdc6f7f8feef3db"
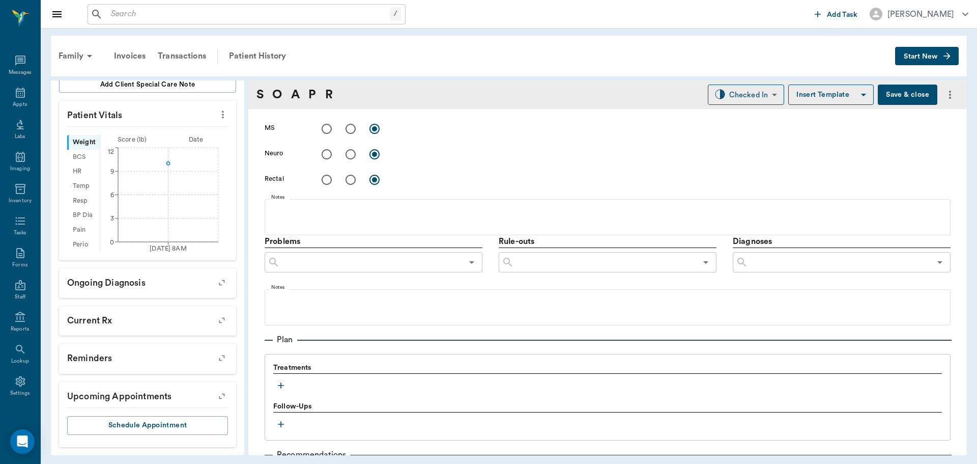
scroll to position [606, 0]
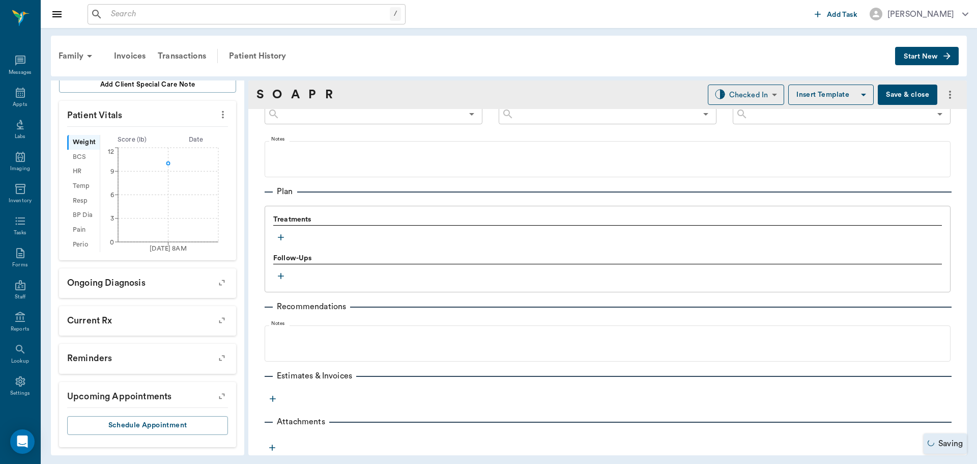
click at [282, 236] on icon "button" at bounding box center [281, 237] width 10 height 10
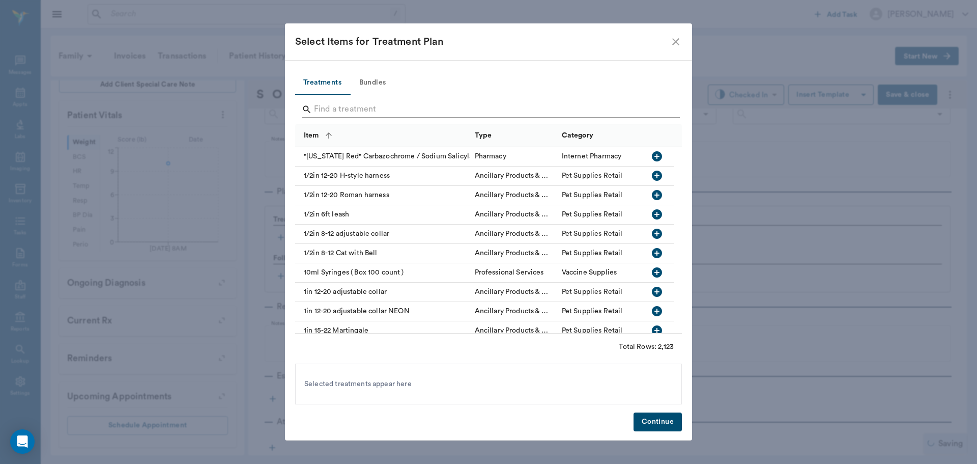
click at [330, 109] on input "Search" at bounding box center [489, 109] width 351 height 16
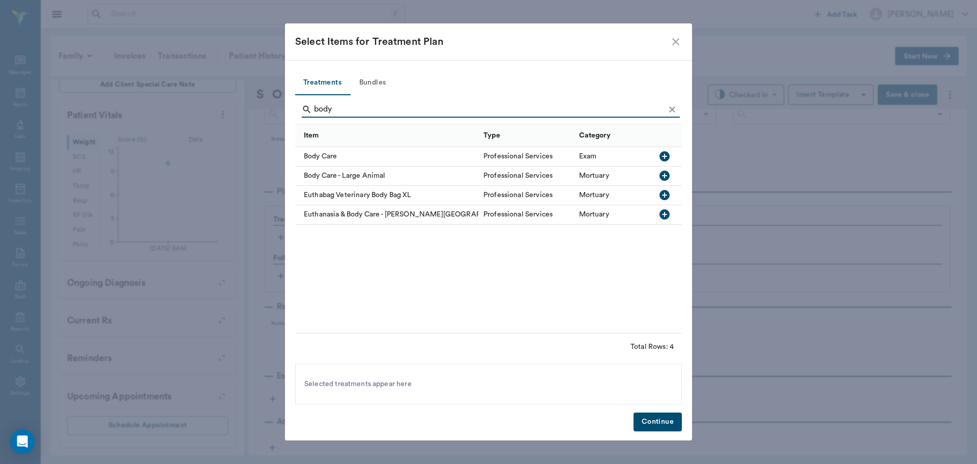
type input "body"
click at [668, 156] on icon "button" at bounding box center [665, 156] width 10 height 10
click at [670, 108] on icon "Clear" at bounding box center [672, 109] width 10 height 10
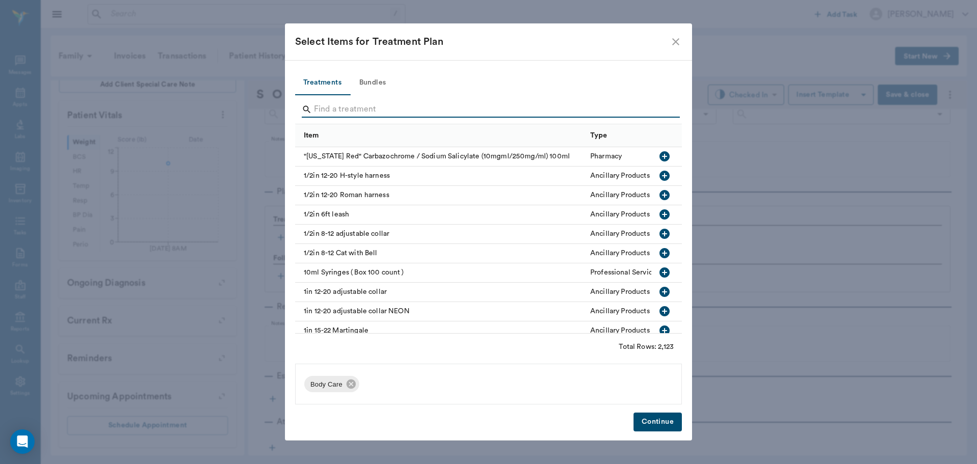
click at [654, 109] on input "Search" at bounding box center [489, 109] width 351 height 16
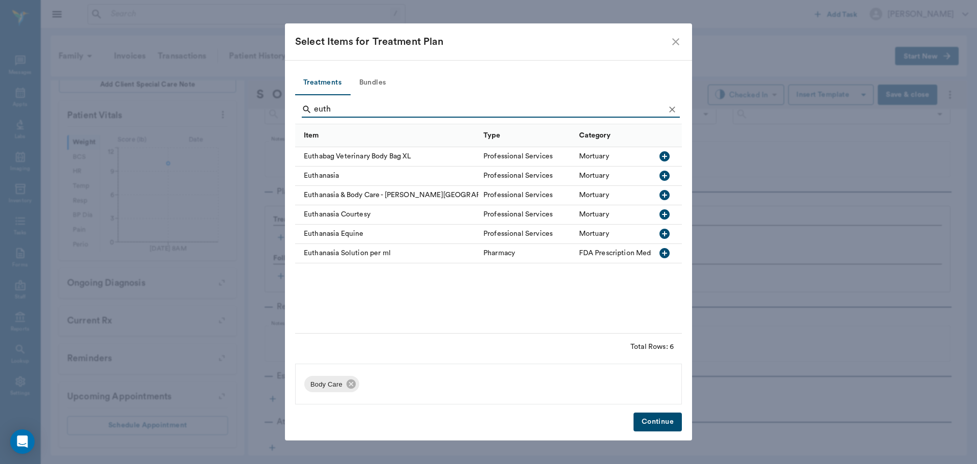
type input "euth"
click at [665, 176] on icon "button" at bounding box center [665, 175] width 12 height 12
click at [658, 422] on button "Continue" at bounding box center [658, 421] width 48 height 19
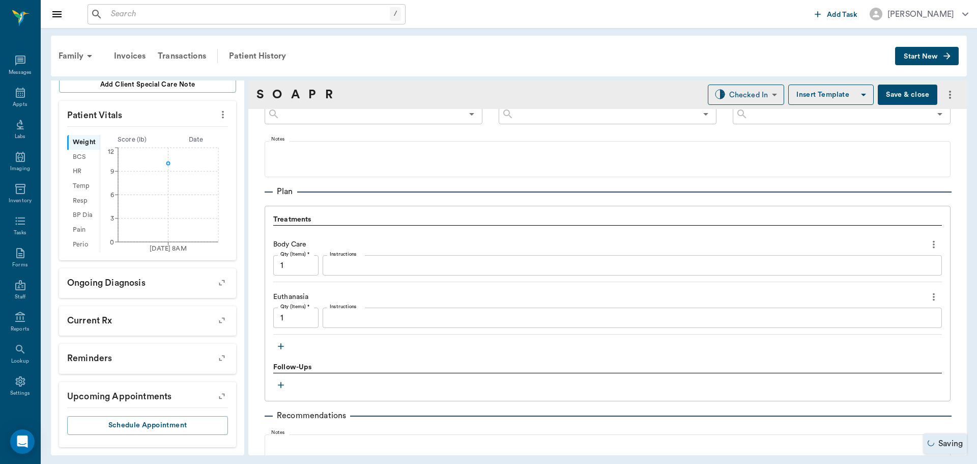
click at [389, 309] on div "x Instructions" at bounding box center [632, 317] width 619 height 20
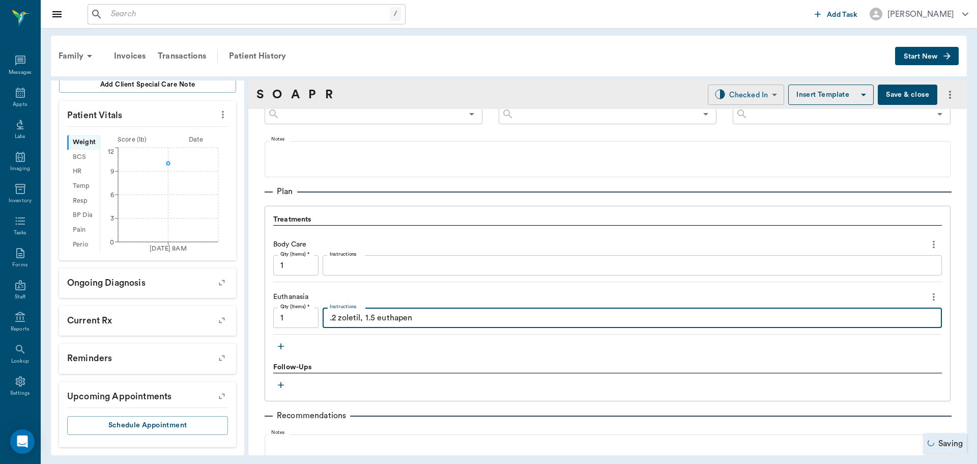
type textarea ".2 zoletil, 1.5 euthapen"
click at [726, 92] on body "/ ​ Add Task Dr. Bert Ellsworth Nectar Messages Appts Labs Imaging Inventory Ta…" at bounding box center [488, 232] width 977 height 464
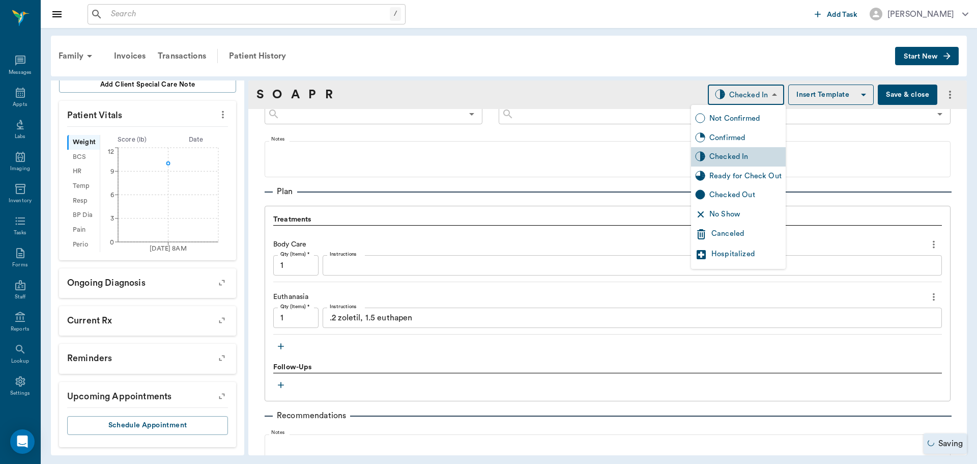
click at [738, 179] on div "Ready for Check Out" at bounding box center [745, 175] width 72 height 11
type input "READY_TO_CHECKOUT"
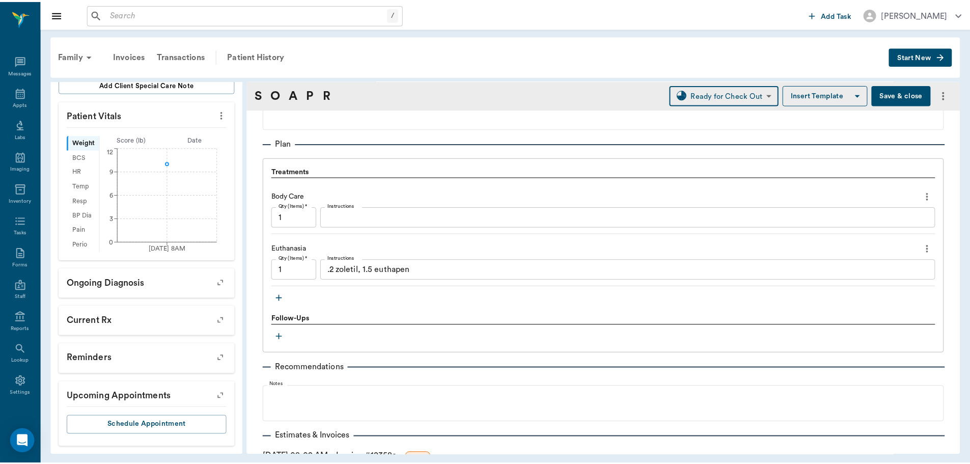
scroll to position [727, 0]
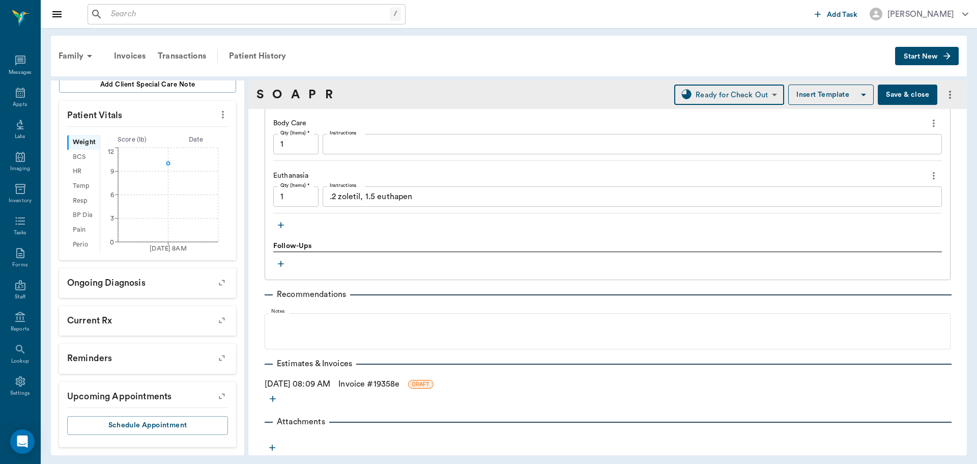
drag, startPoint x: 381, startPoint y: 385, endPoint x: 451, endPoint y: 371, distance: 71.1
click at [381, 385] on link "Invoice # 19358e" at bounding box center [368, 384] width 61 height 12
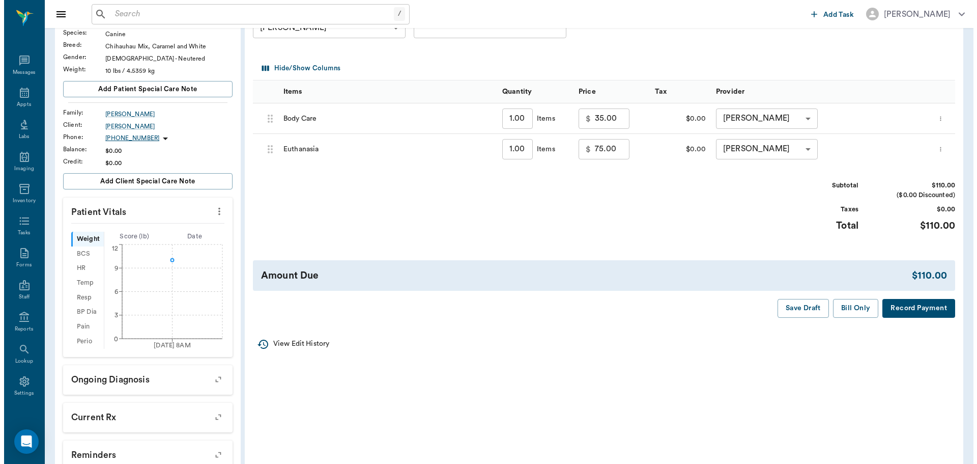
scroll to position [102, 0]
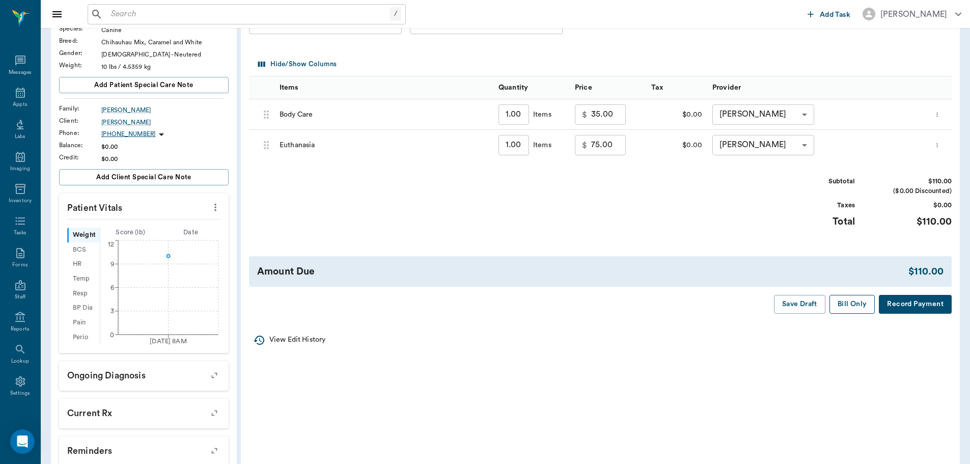
click at [839, 310] on button "Bill Only" at bounding box center [852, 304] width 46 height 19
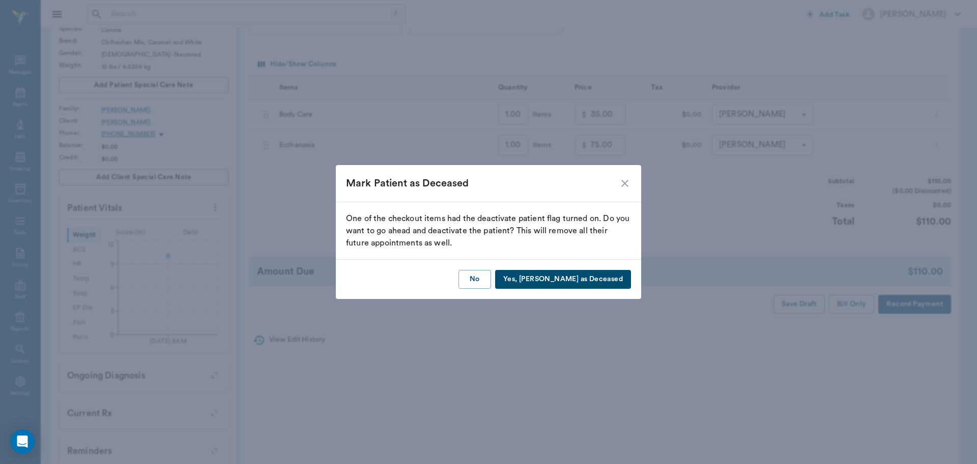
click at [615, 282] on button "Yes, Mark as Deceased" at bounding box center [563, 279] width 136 height 19
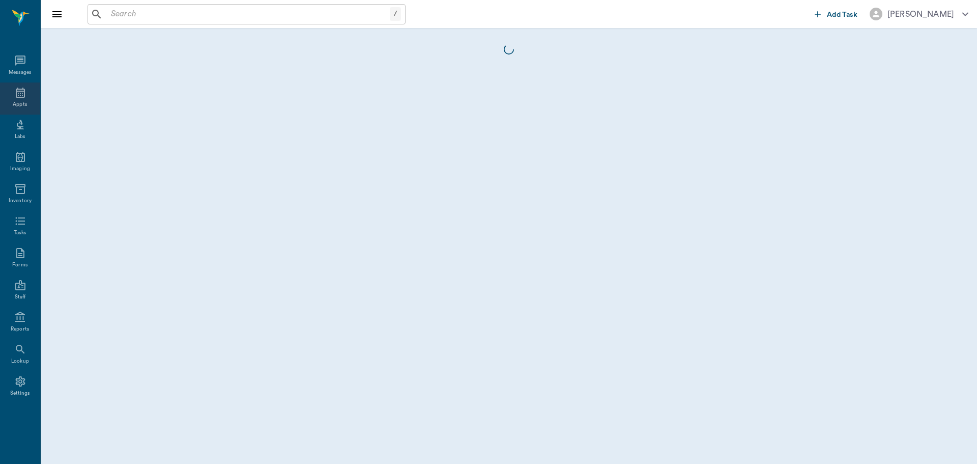
click at [22, 98] on icon at bounding box center [20, 93] width 12 height 12
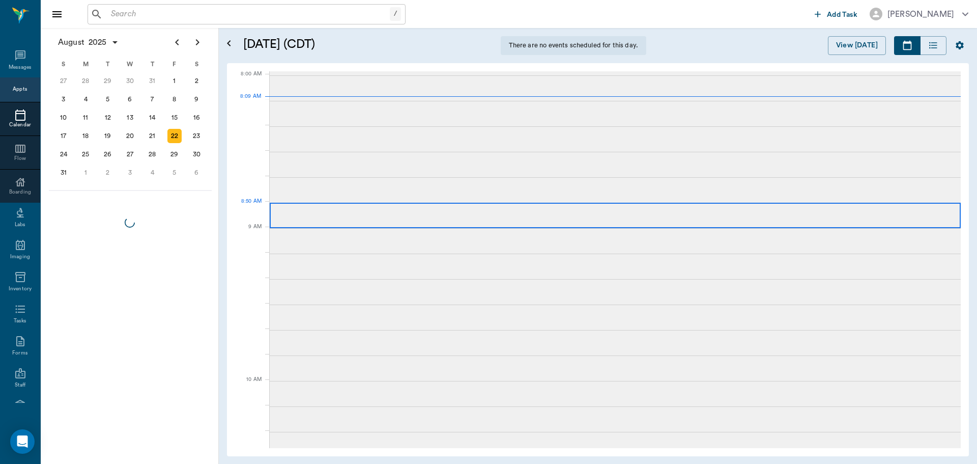
scroll to position [2, 0]
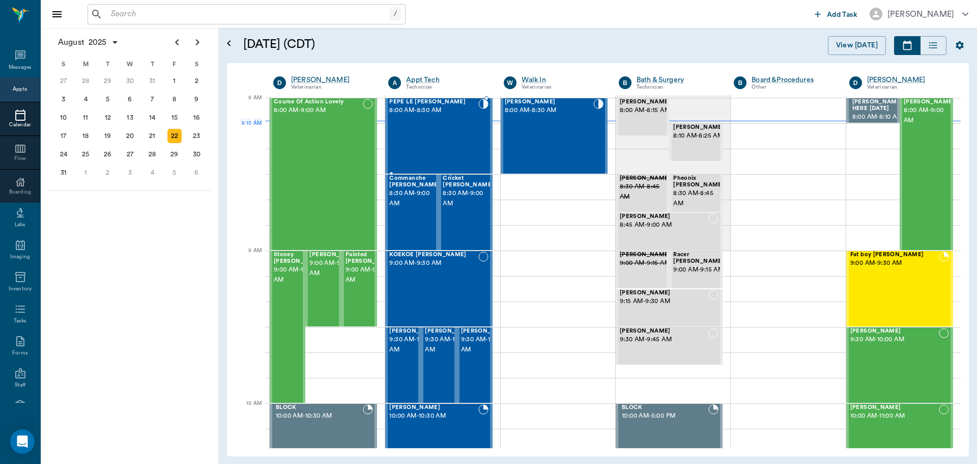
click at [420, 137] on div "PEPE LE [PERSON_NAME] 8:00 AM - 8:30 AM" at bounding box center [433, 136] width 89 height 74
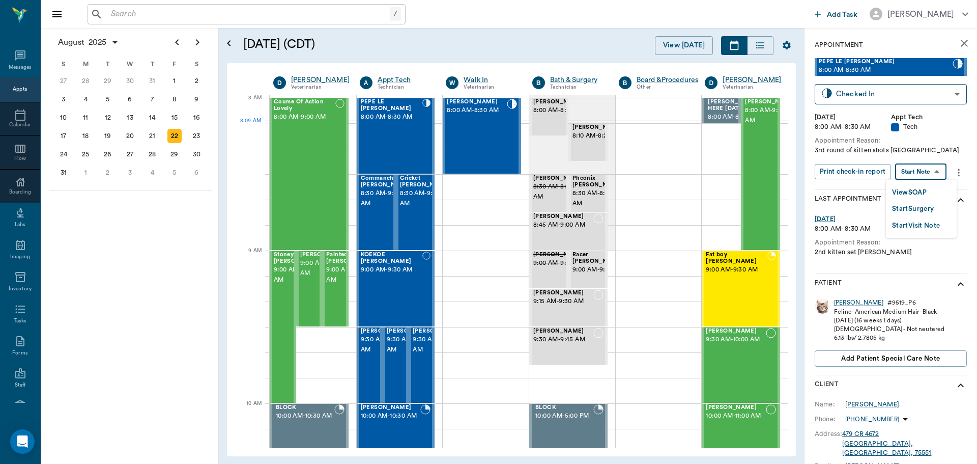
click at [931, 166] on body "/ ​ Add Task [PERSON_NAME] Nectar Messages Appts Calendar Flow Boarding Labs Im…" at bounding box center [488, 232] width 977 height 464
click at [921, 194] on button "View SOAP" at bounding box center [909, 193] width 35 height 12
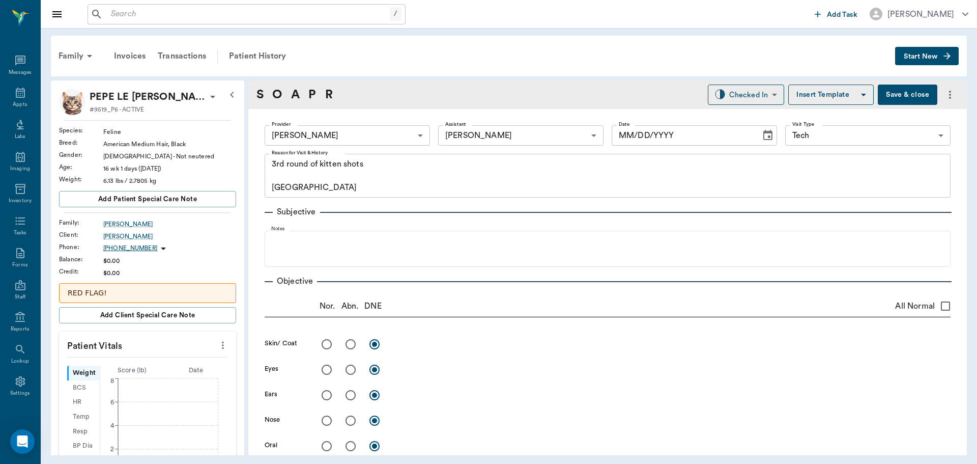
type input "63ec2e7e52e12b0ba117b124"
type input "6740bf97de10e07744acf1eb"
type input "65d2be4f46e3a538d89b8c1a"
type textarea "3rd round of kitten shots [GEOGRAPHIC_DATA]"
type input "[DATE]"
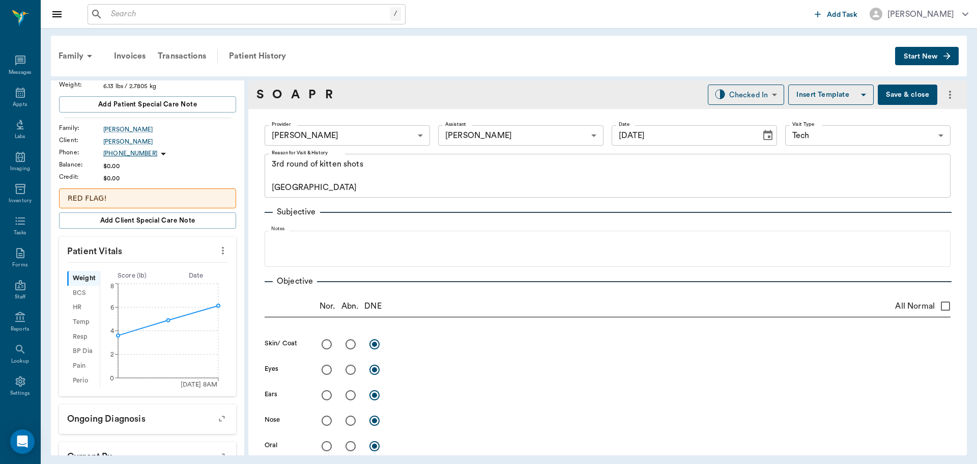
scroll to position [102, 0]
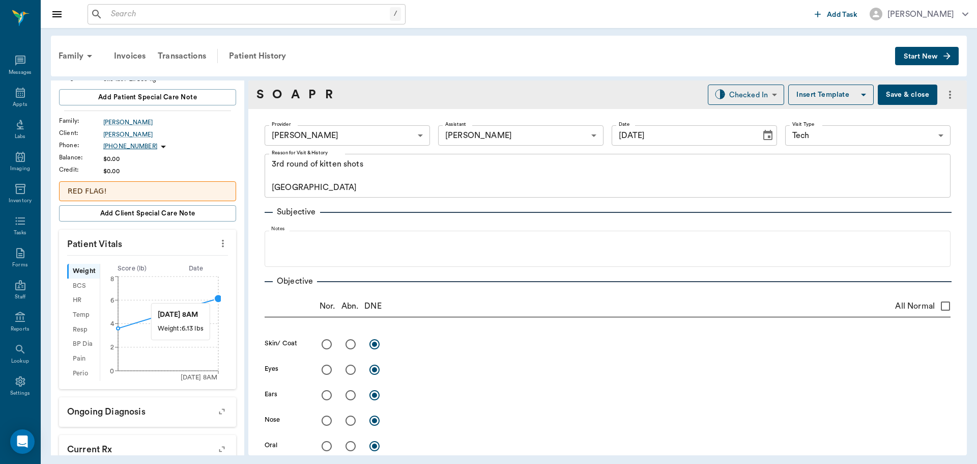
click at [217, 298] on circle at bounding box center [218, 298] width 8 height 8
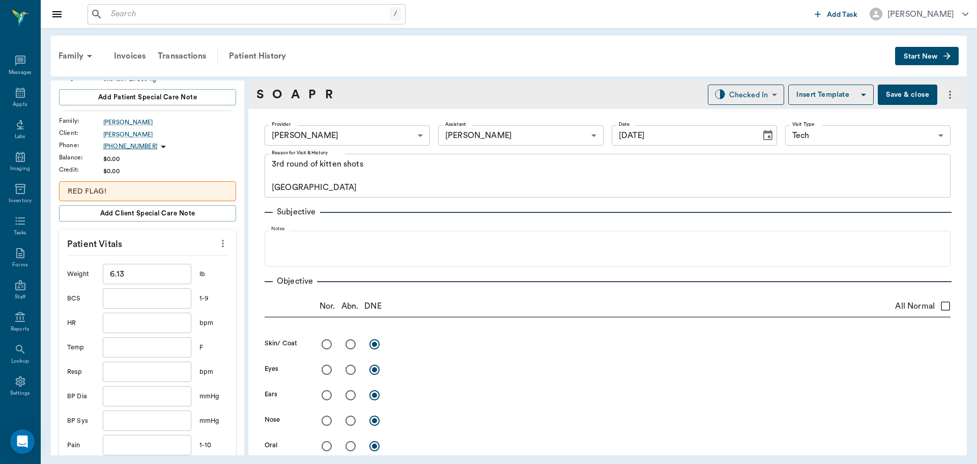
click at [169, 279] on input "6.13" at bounding box center [147, 274] width 89 height 20
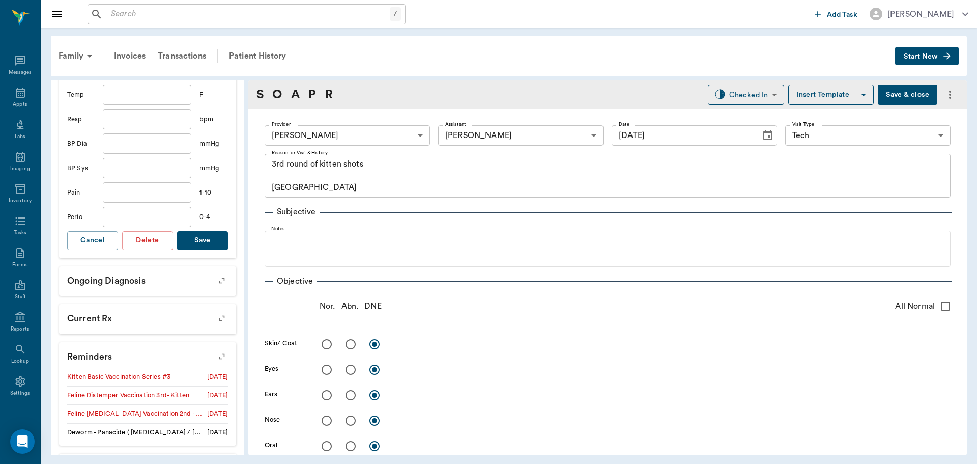
scroll to position [356, 0]
type input "6.9"
click at [196, 238] on button "Save" at bounding box center [202, 238] width 51 height 19
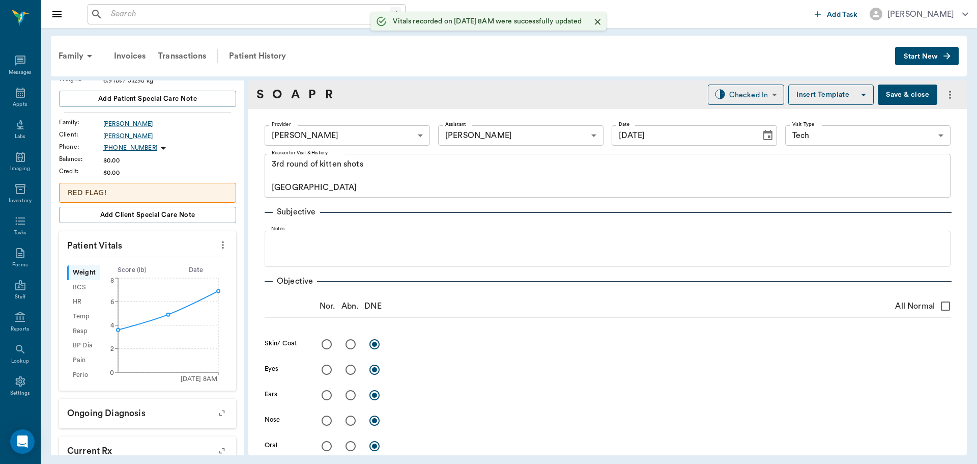
scroll to position [0, 0]
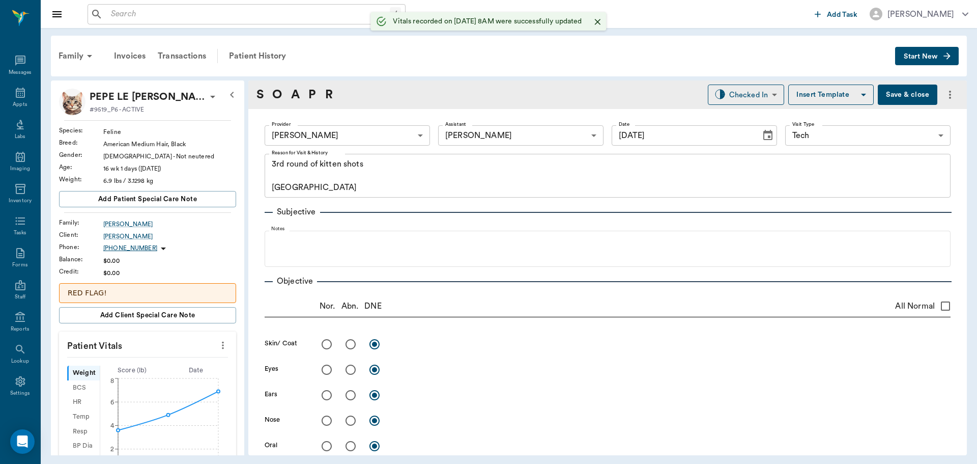
click at [166, 292] on p "RED FLAG!" at bounding box center [148, 293] width 160 height 11
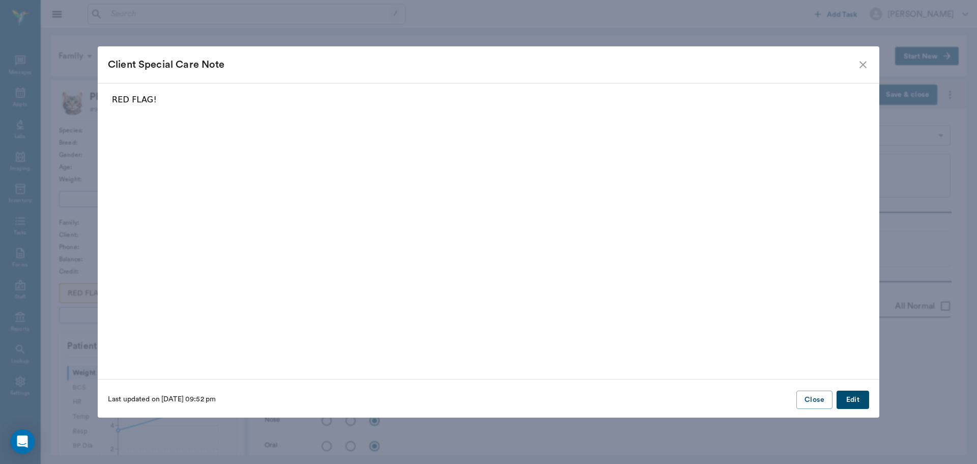
click at [821, 401] on button "Close" at bounding box center [814, 399] width 36 height 19
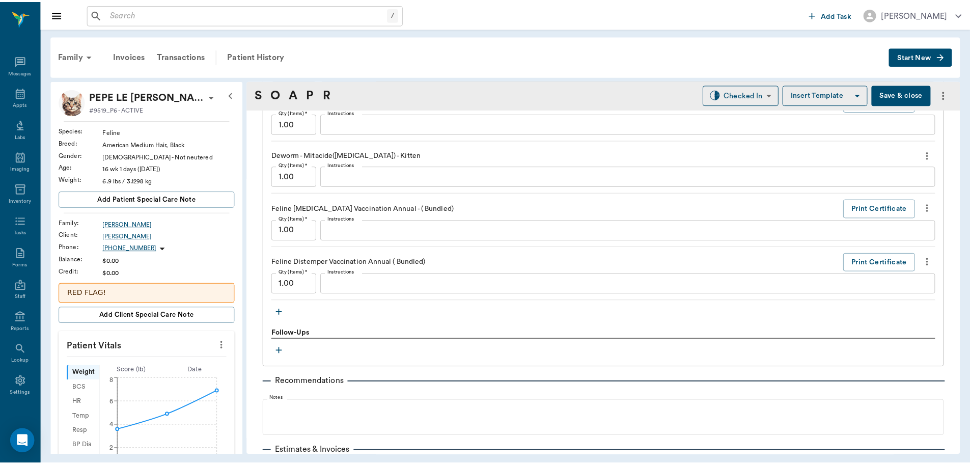
scroll to position [901, 0]
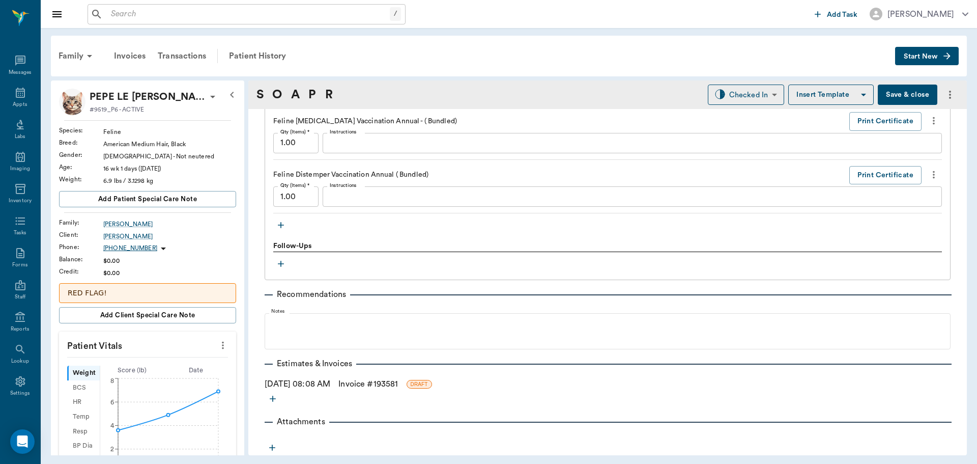
click at [398, 379] on link "Invoice # 193581" at bounding box center [368, 384] width 60 height 12
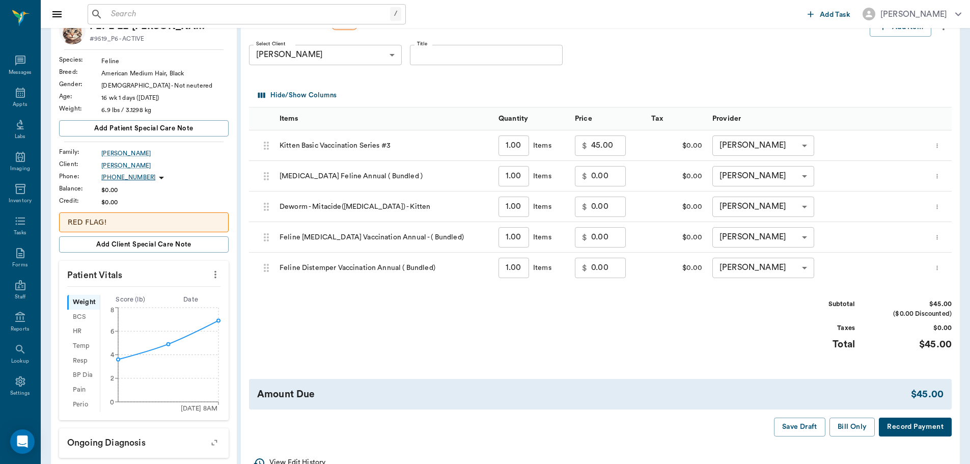
scroll to position [204, 0]
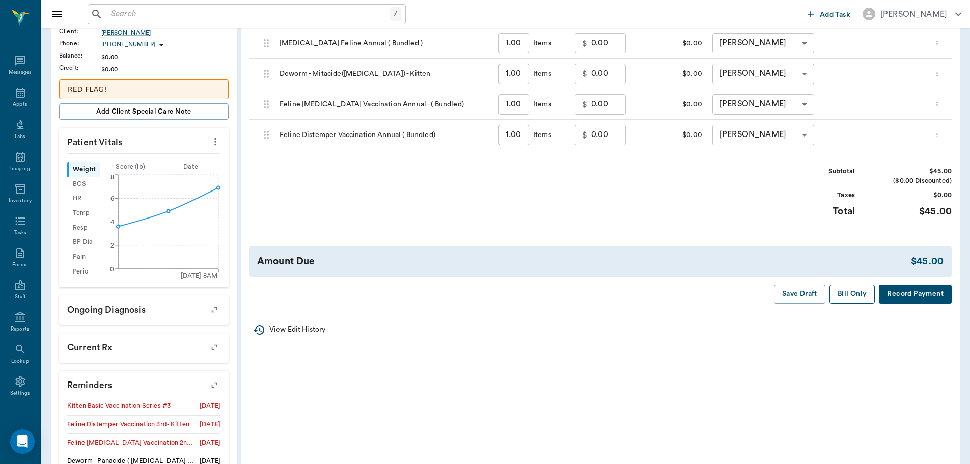
click at [854, 294] on button "Bill Only" at bounding box center [852, 293] width 46 height 19
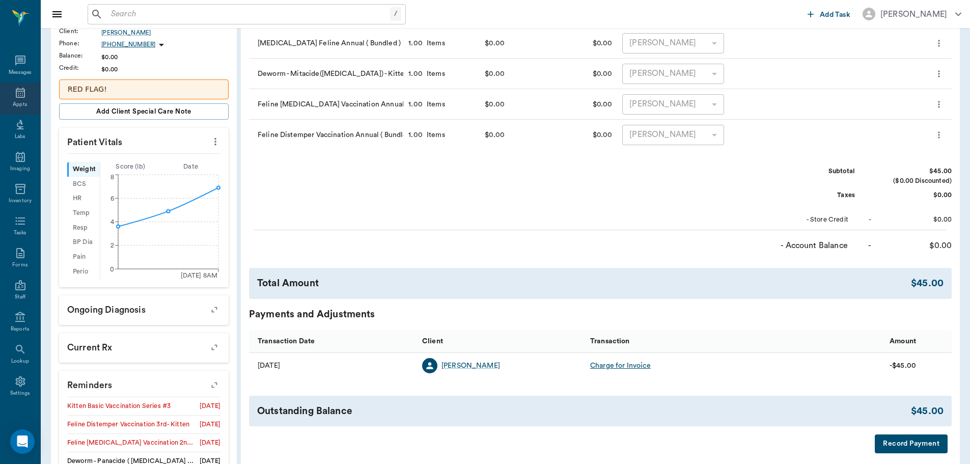
click at [16, 97] on icon at bounding box center [20, 93] width 9 height 10
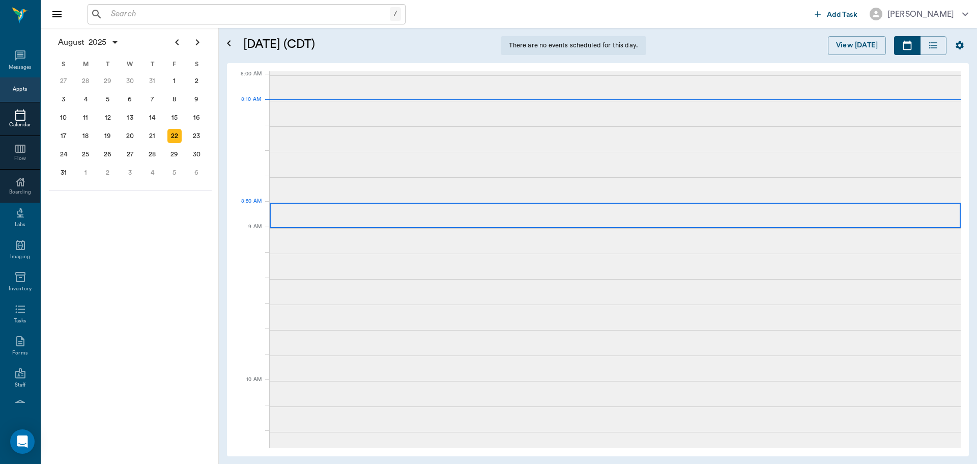
scroll to position [1, 0]
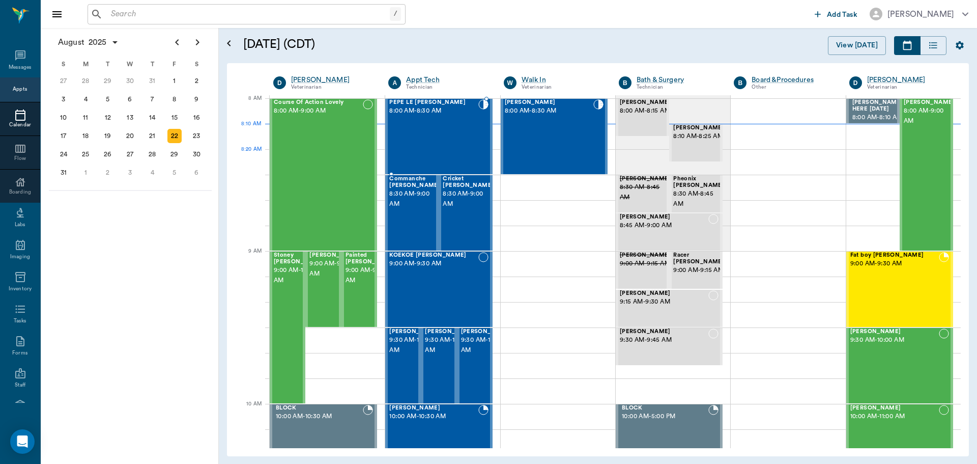
click at [451, 154] on div "PEPE LE [PERSON_NAME] 8:00 AM - 8:30 AM" at bounding box center [433, 136] width 89 height 74
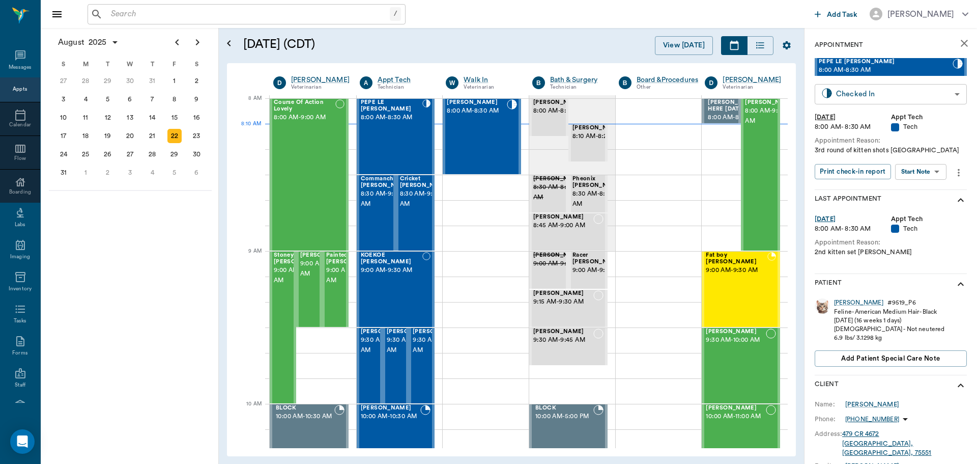
click at [917, 93] on body "/ ​ Add Task Dr. Bert Ellsworth Nectar Messages Appts Calendar Flow Boarding La…" at bounding box center [488, 232] width 977 height 464
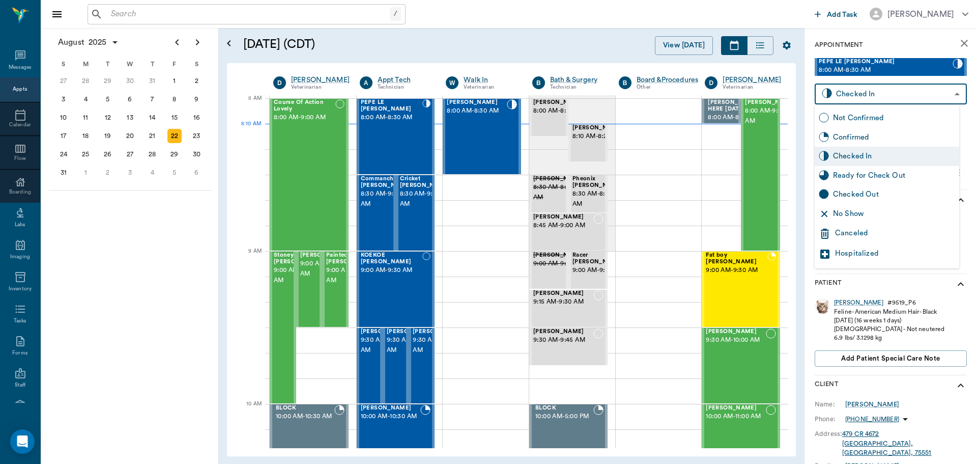
click at [909, 179] on div "Ready for Check Out" at bounding box center [894, 175] width 122 height 11
type input "READY_TO_CHECKOUT"
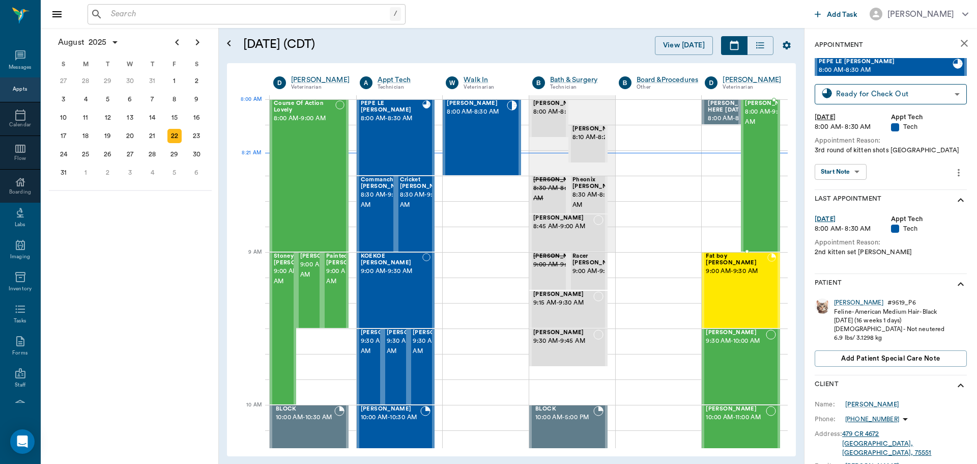
click at [758, 107] on span "[PERSON_NAME]" at bounding box center [770, 103] width 51 height 7
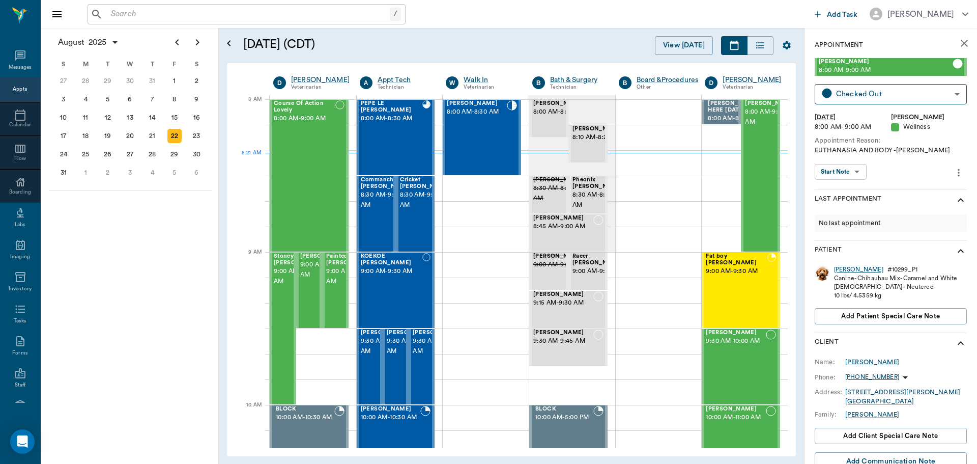
click at [842, 271] on div "Karl" at bounding box center [858, 269] width 49 height 9
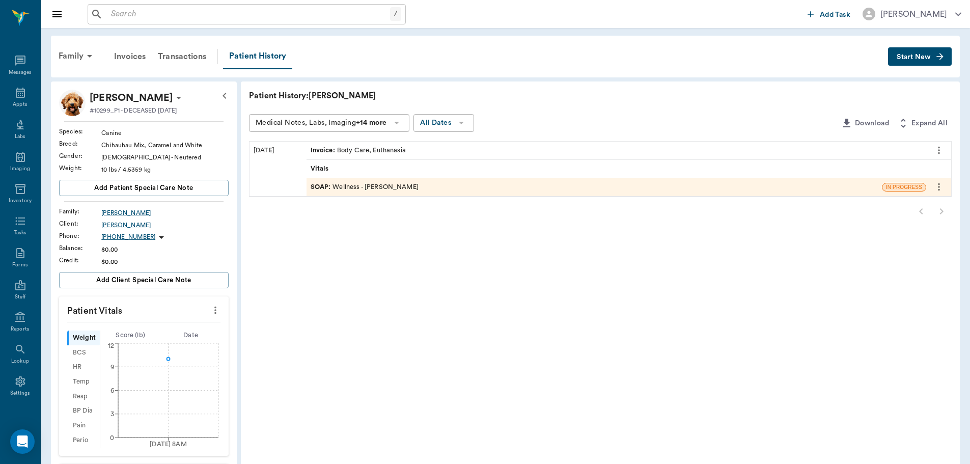
click at [378, 188] on div "SOAP : Wellness - [PERSON_NAME]" at bounding box center [364, 187] width 108 height 10
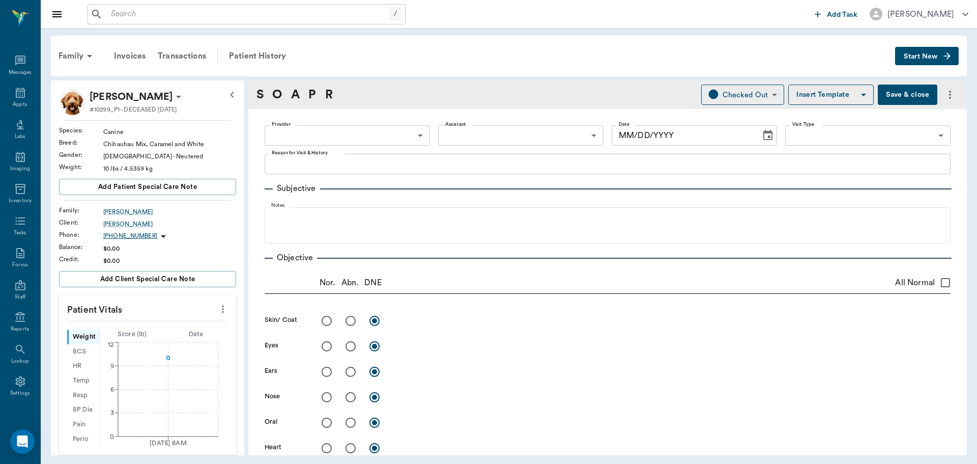
type input "670e8b52b987dc0b25a864ee"
type input "682b670d8bdc6f7f8feef3db"
type input "65d2be4f46e3a538d89b8c14"
type textarea "EUTHANASIA AND BODY -LORY"
type input "[DATE]"
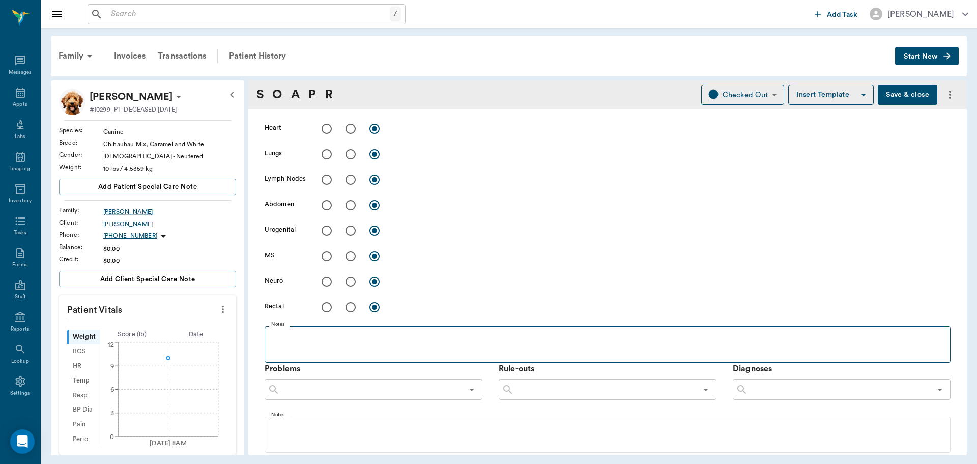
scroll to position [356, 0]
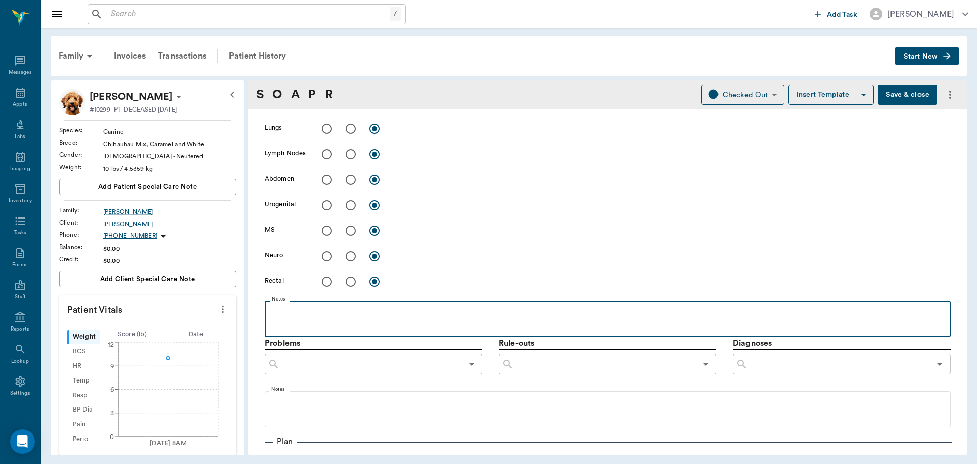
click at [291, 312] on p at bounding box center [608, 311] width 676 height 12
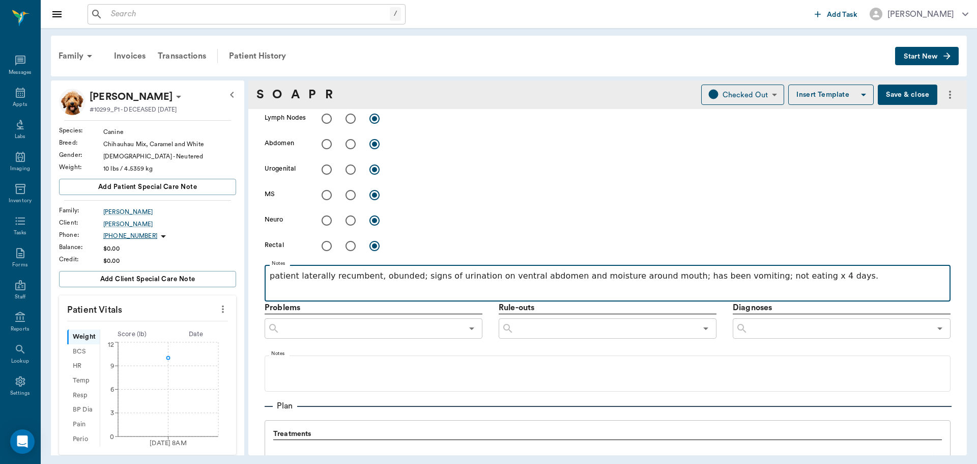
scroll to position [407, 0]
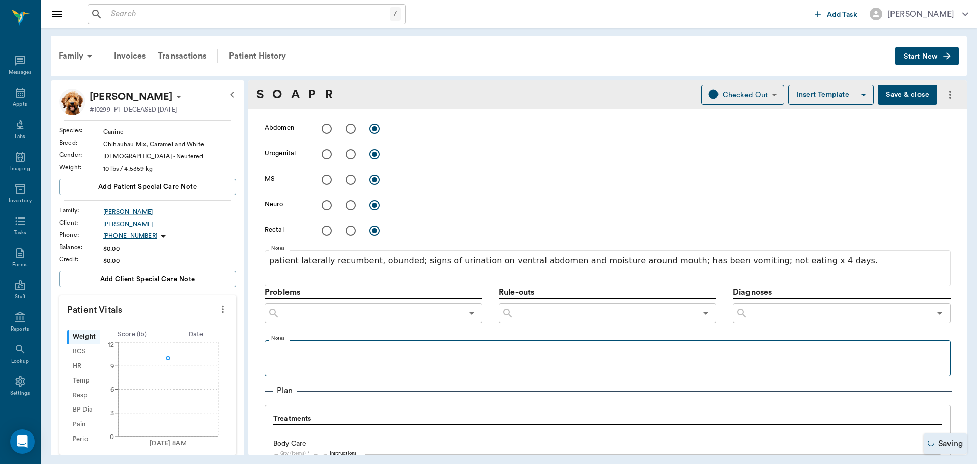
click at [295, 344] on fieldset "Notes" at bounding box center [608, 355] width 686 height 41
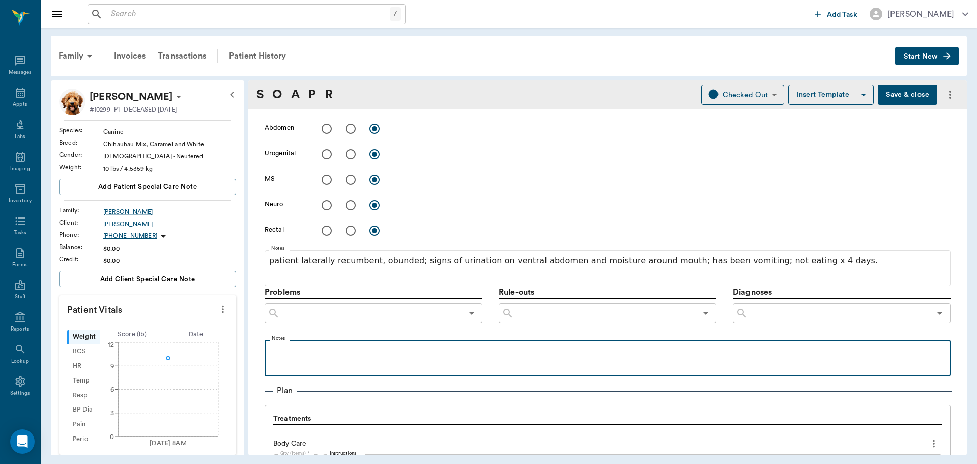
click at [294, 352] on p at bounding box center [608, 351] width 676 height 12
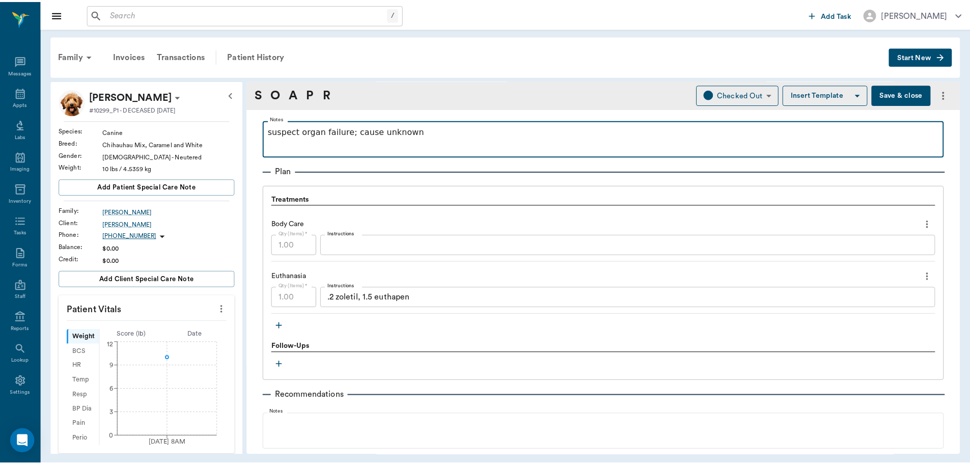
scroll to position [625, 0]
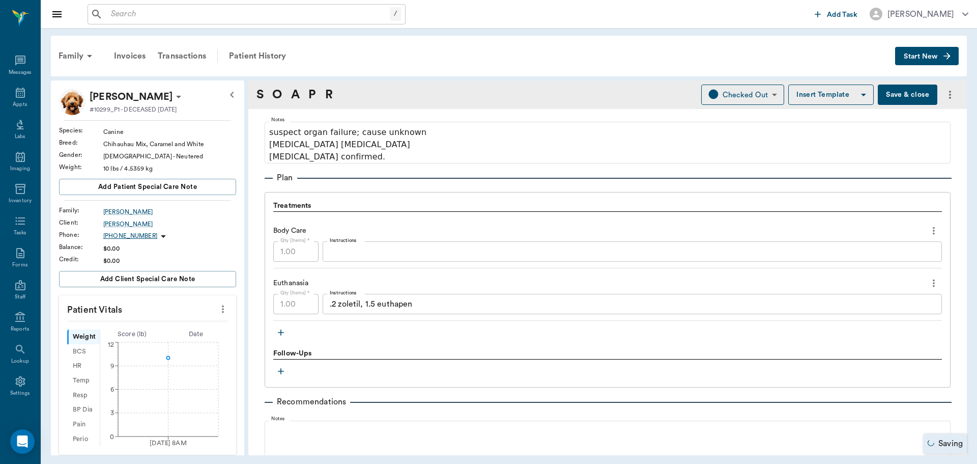
click at [903, 97] on button "Save & close" at bounding box center [908, 94] width 60 height 20
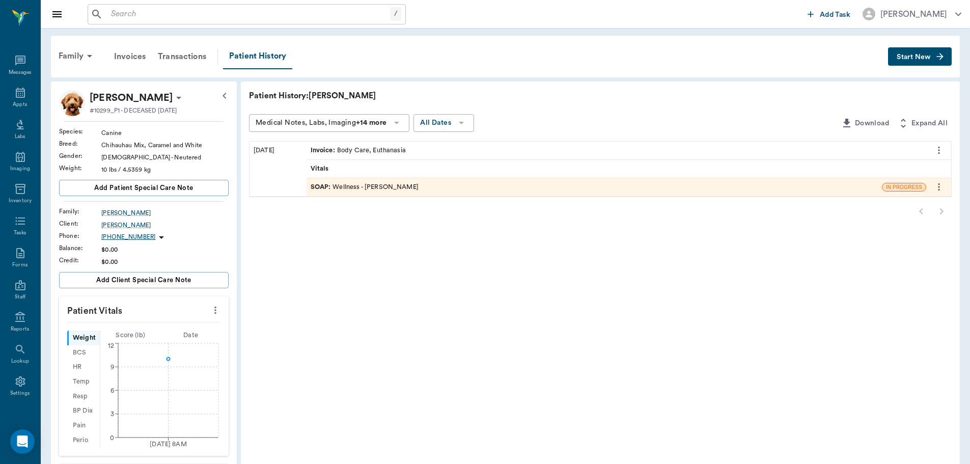
click at [212, 310] on icon "more" at bounding box center [215, 310] width 11 height 12
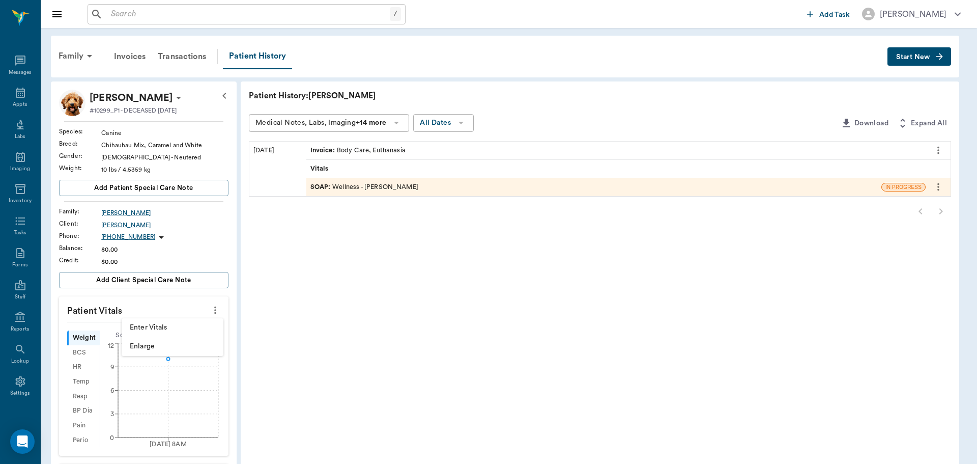
click at [156, 326] on span "Enter Vitals" at bounding box center [173, 327] width 86 height 11
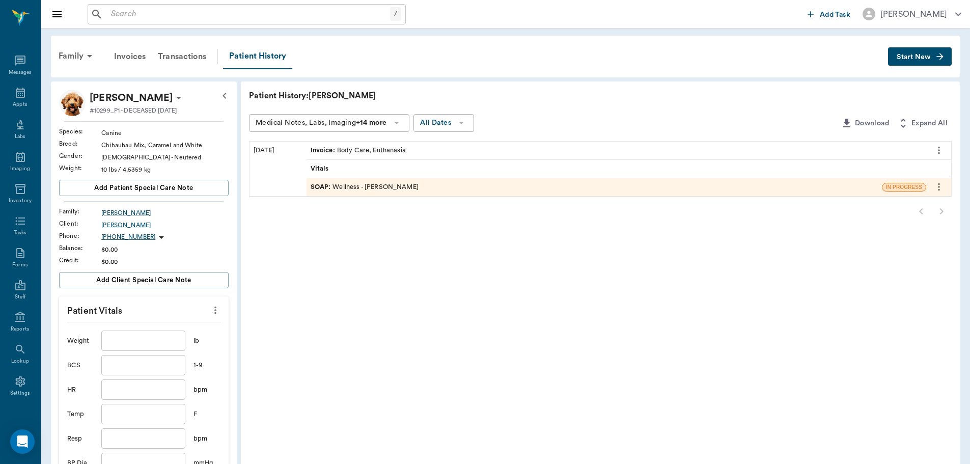
click at [133, 339] on input "text" at bounding box center [142, 340] width 83 height 20
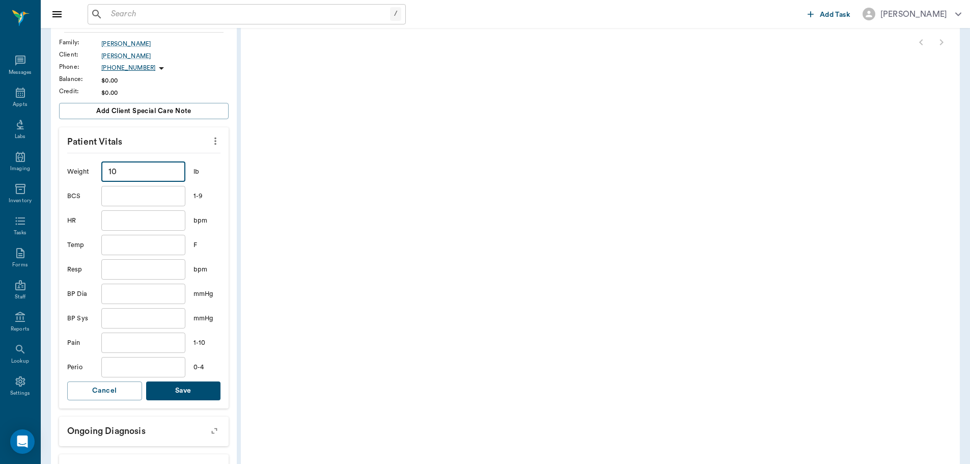
scroll to position [204, 0]
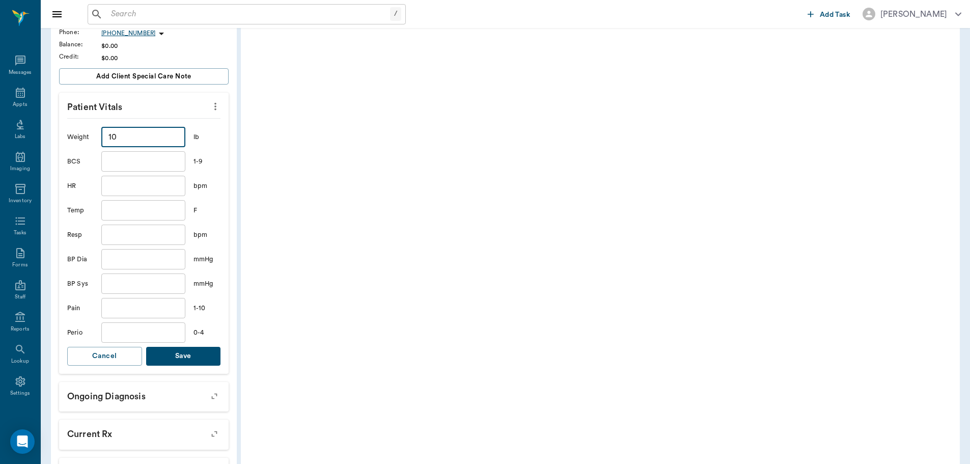
type input "10"
click at [190, 359] on button "Save" at bounding box center [183, 356] width 75 height 19
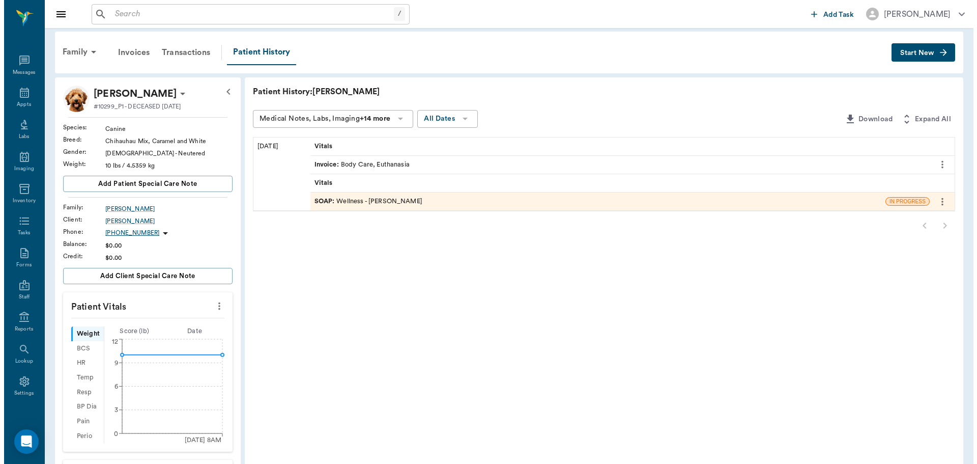
scroll to position [0, 0]
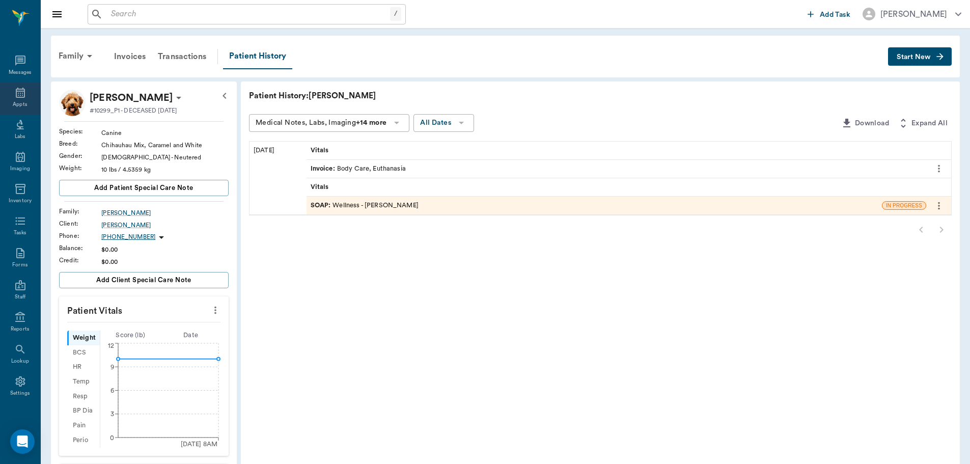
click at [14, 94] on icon at bounding box center [20, 93] width 12 height 12
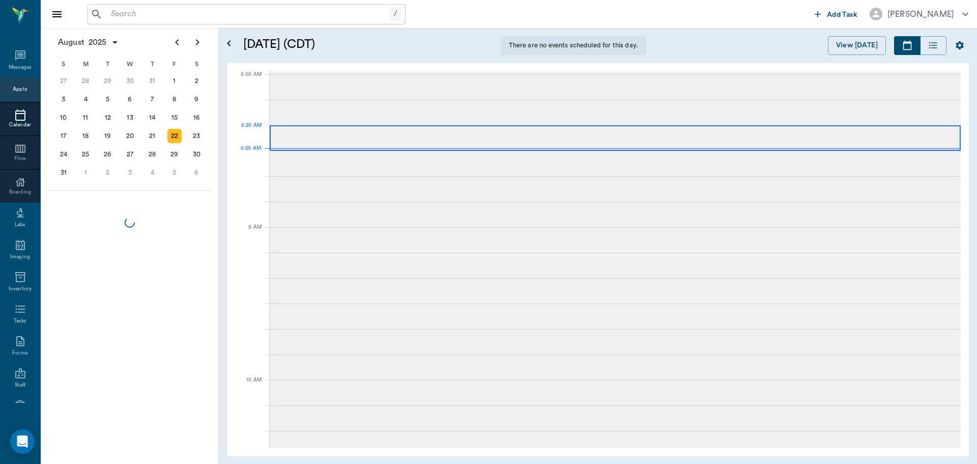
scroll to position [2, 0]
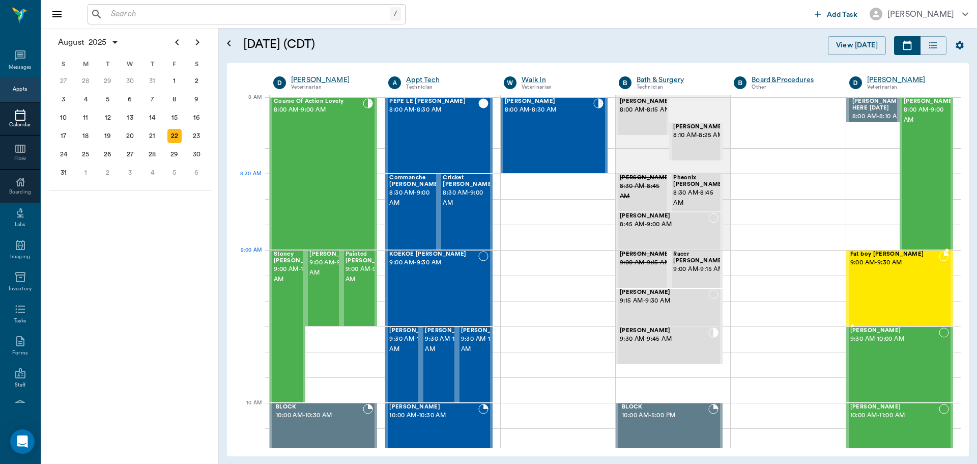
click at [880, 254] on span "Fat boy [PERSON_NAME]" at bounding box center [894, 254] width 89 height 7
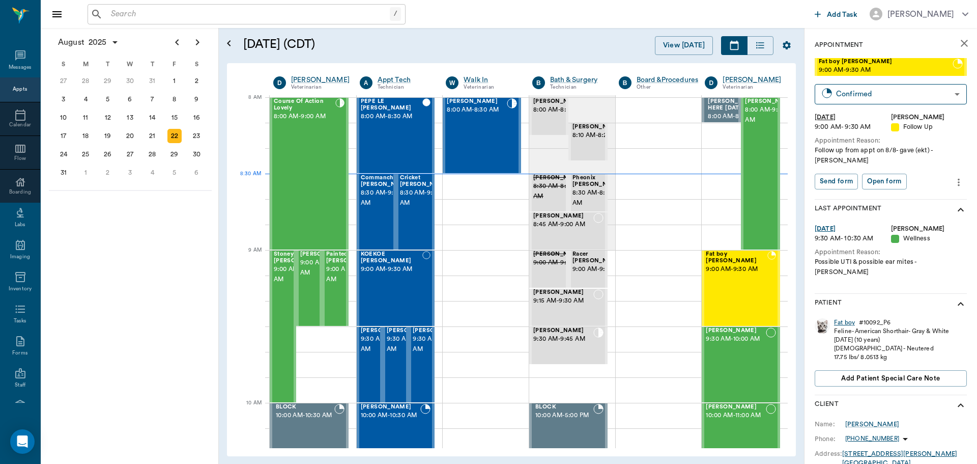
click at [843, 318] on div "Fat boy" at bounding box center [844, 322] width 21 height 9
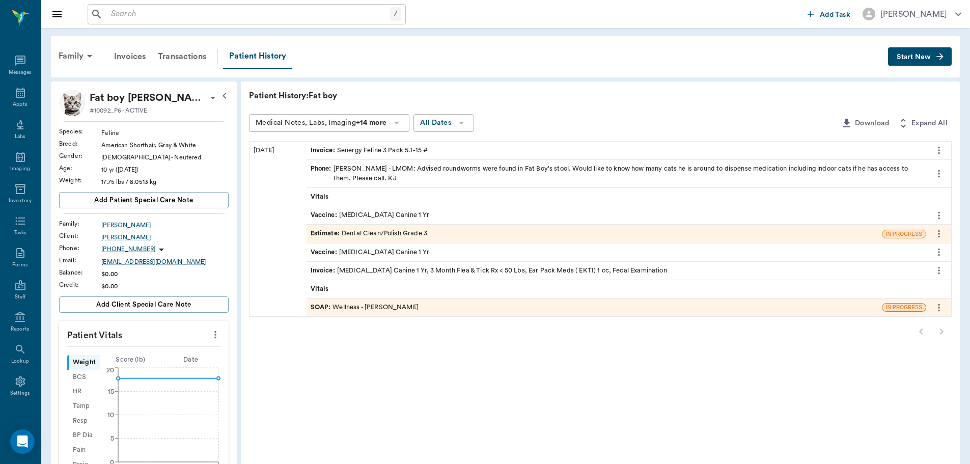
click at [370, 306] on div "SOAP : Wellness - Dr. Kindall Jones" at bounding box center [364, 307] width 108 height 10
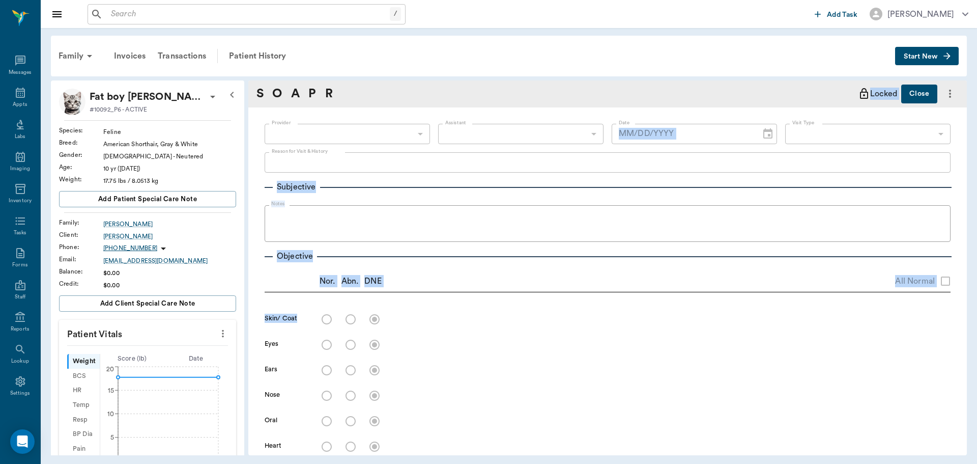
type input "670e8b52b987dc0b25a864ee"
type input "65d2be4f46e3a538d89b8c14"
type textarea "Possible UTI & possible ear mites -jess"
radio input "true"
type textarea "alopecia dorsal neck and beneath ears; very pruritic around ears. not on flea/t…"
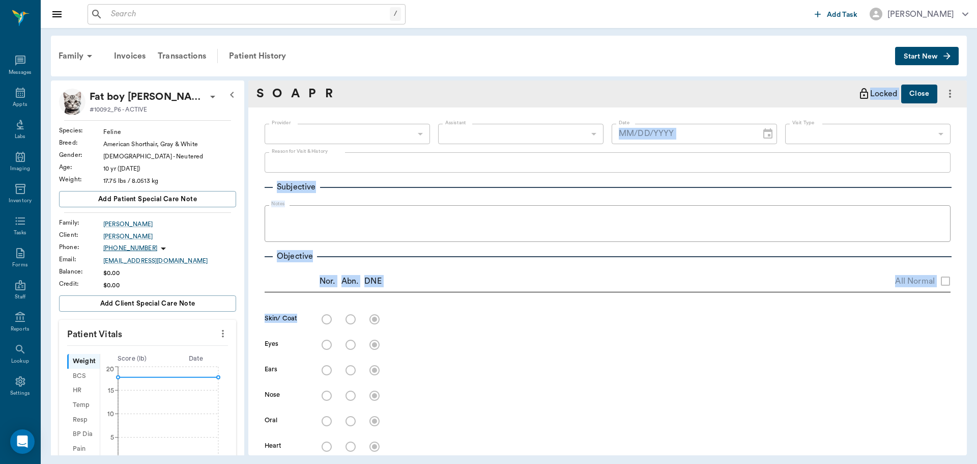
radio input "true"
type textarea "very pruritic; no mites seen; ear cytology 3+ cocci AU ; mite swab negative"
radio input "true"
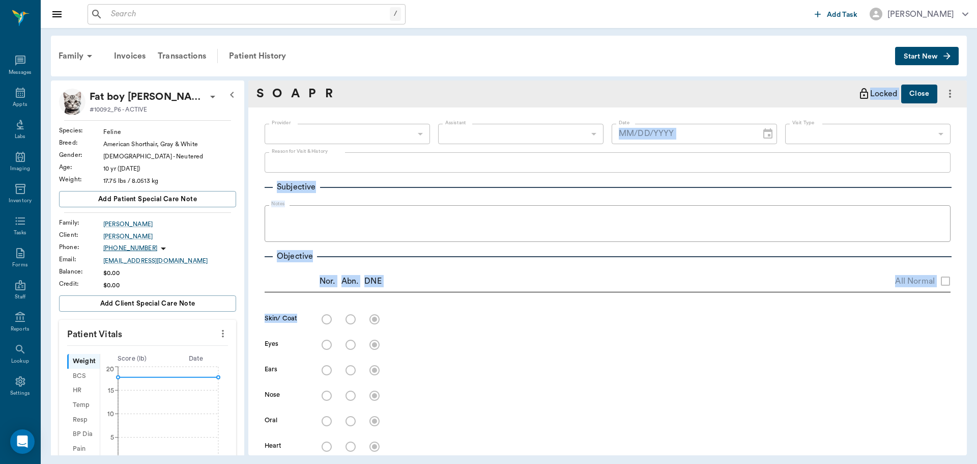
type textarea "fractured 104 and 204, tartar"
radio input "true"
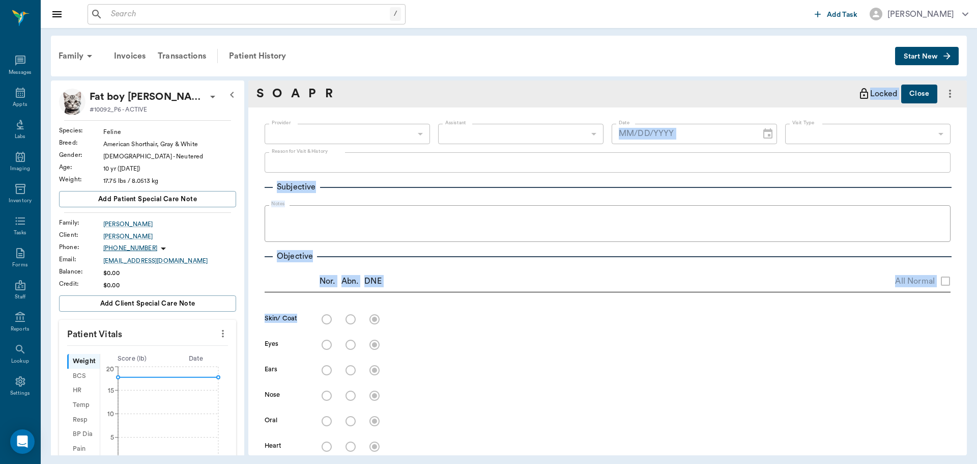
type textarea "fecal nps"
radio input "true"
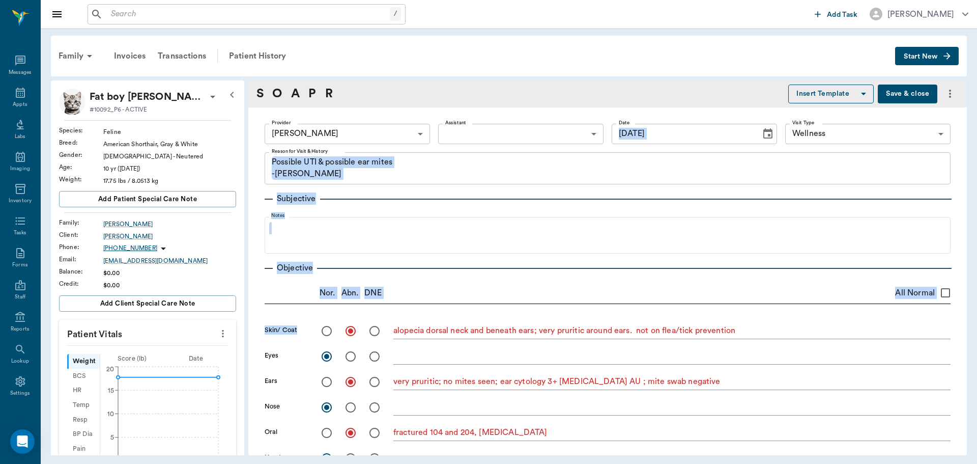
type input "08/08/2025"
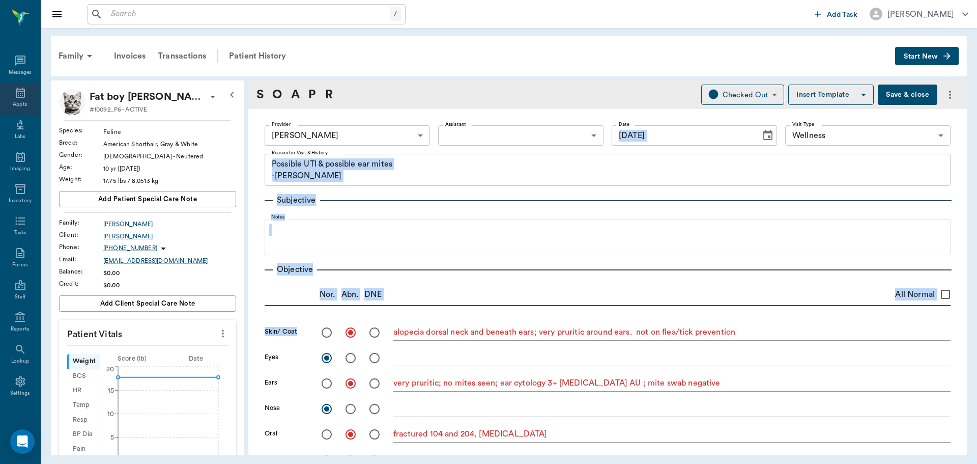
click at [14, 96] on icon at bounding box center [20, 93] width 12 height 12
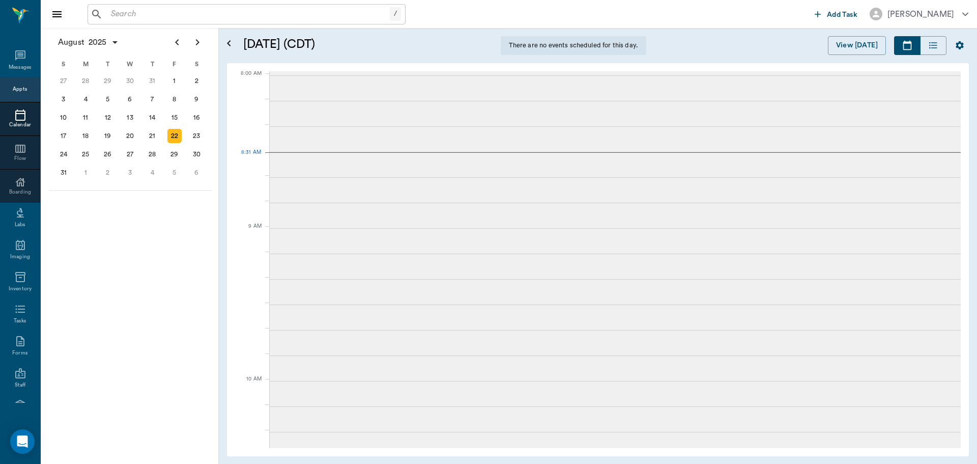
scroll to position [1, 0]
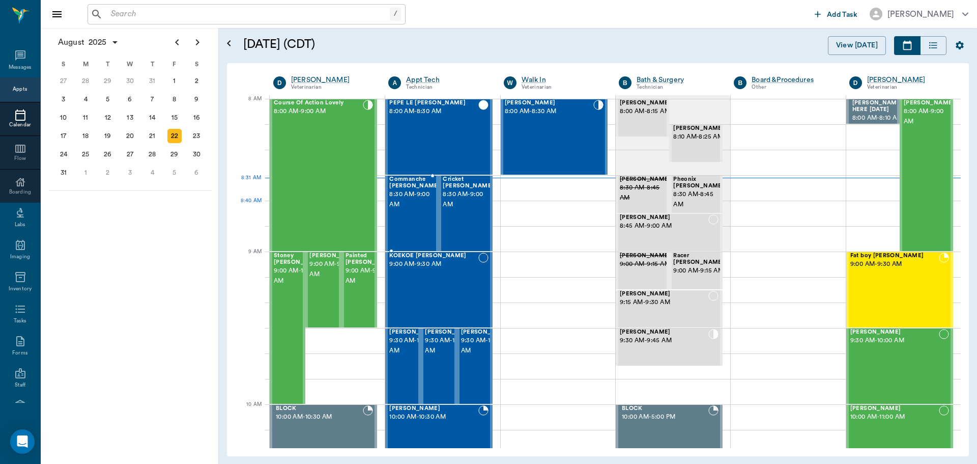
click at [414, 209] on span "8:30 AM - 9:00 AM" at bounding box center [414, 199] width 51 height 20
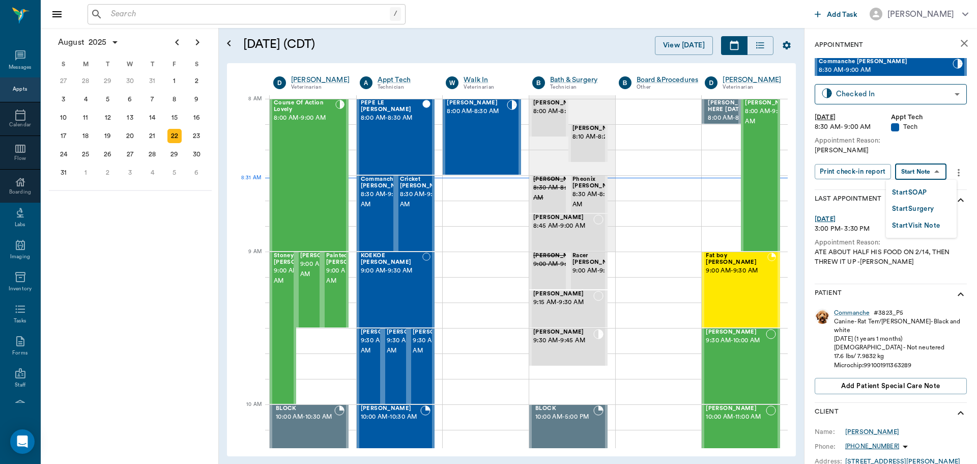
click at [922, 172] on body "/ ​ Add Task Dr. Bert Ellsworth Nectar Messages Appts Calendar Flow Boarding La…" at bounding box center [488, 232] width 977 height 464
click at [920, 192] on button "Start SOAP" at bounding box center [909, 193] width 35 height 12
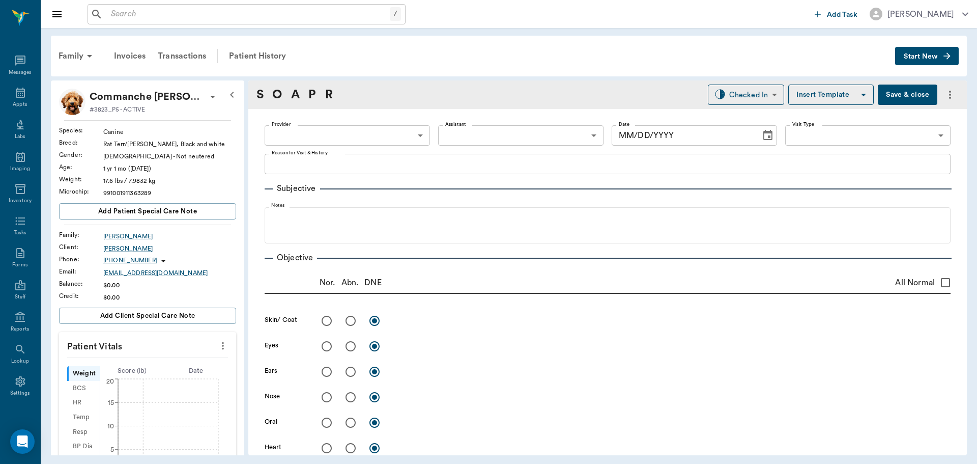
type input "63ec2f075fda476ae8351a4c"
type input "65d2be4f46e3a538d89b8c1a"
type textarea "hwi -jess"
type input "08/22/2025"
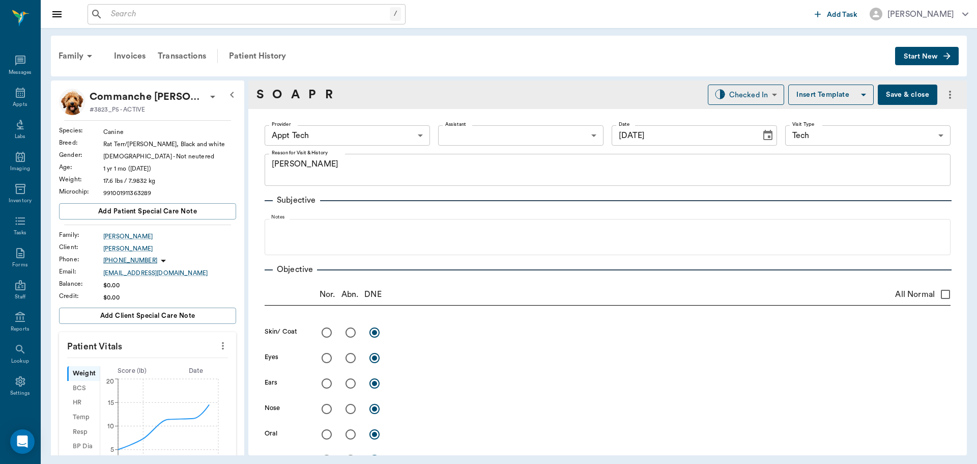
click at [217, 343] on icon "more" at bounding box center [222, 345] width 11 height 12
click at [197, 363] on span "Enter Vitals" at bounding box center [173, 363] width 86 height 11
click at [171, 373] on input "text" at bounding box center [147, 376] width 89 height 20
click at [70, 59] on div "Family" at bounding box center [76, 56] width 49 height 24
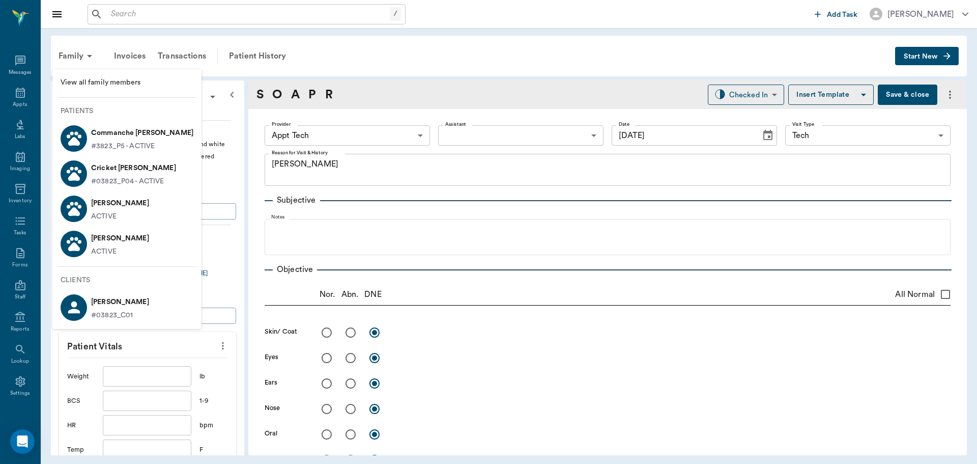
click at [122, 173] on p "Cricket [PERSON_NAME]" at bounding box center [133, 168] width 85 height 16
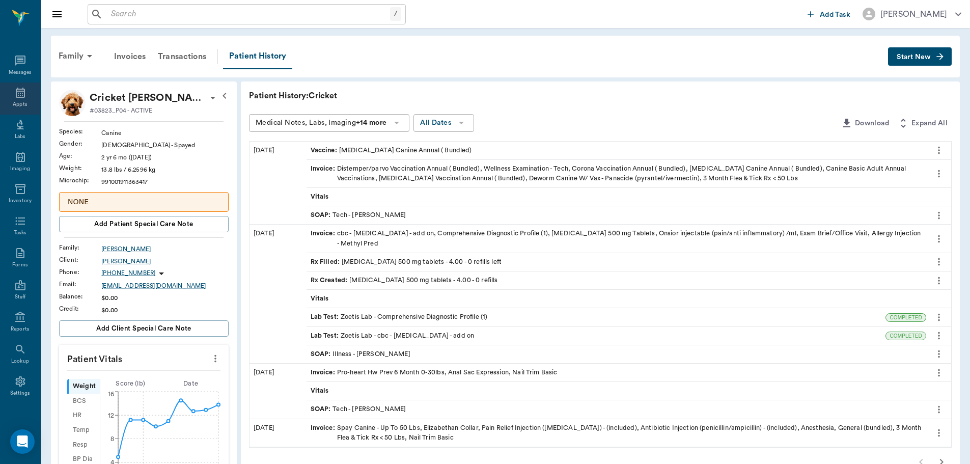
click at [9, 105] on div "Appts" at bounding box center [20, 98] width 40 height 32
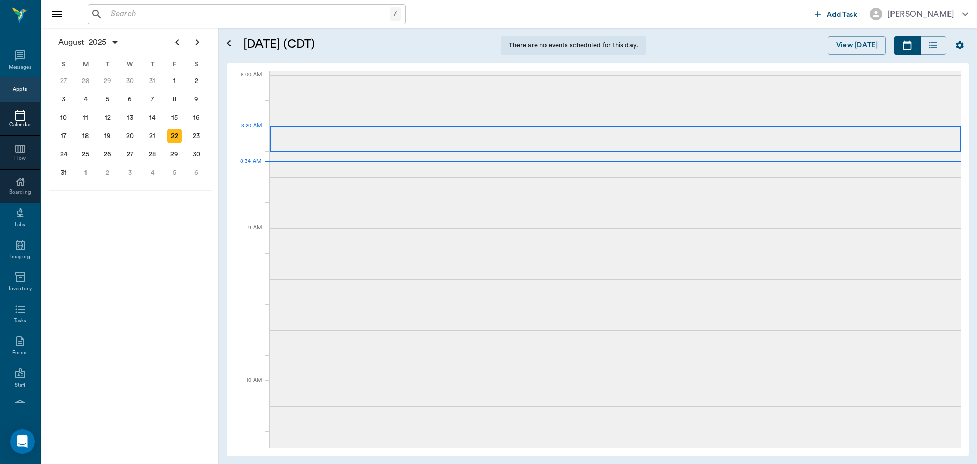
scroll to position [1, 0]
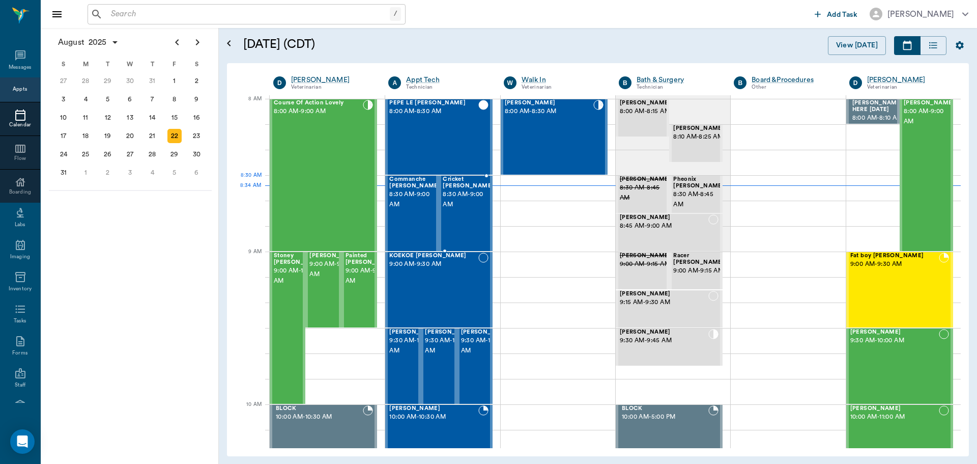
click at [463, 190] on span "8:30 AM - 9:00 AM" at bounding box center [468, 199] width 51 height 20
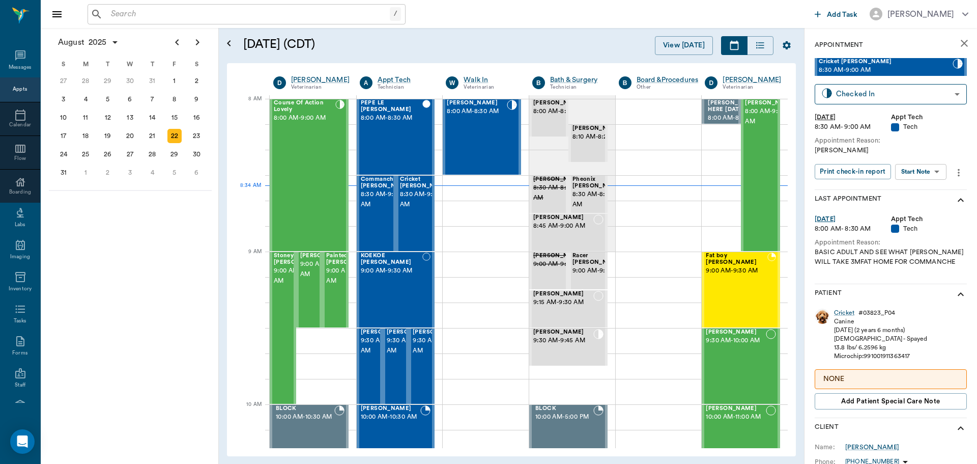
click at [929, 170] on body "/ ​ Add Task Dr. Bert Ellsworth Nectar Messages Appts Calendar Flow Boarding La…" at bounding box center [488, 232] width 977 height 464
click at [921, 190] on button "Start SOAP" at bounding box center [909, 193] width 35 height 12
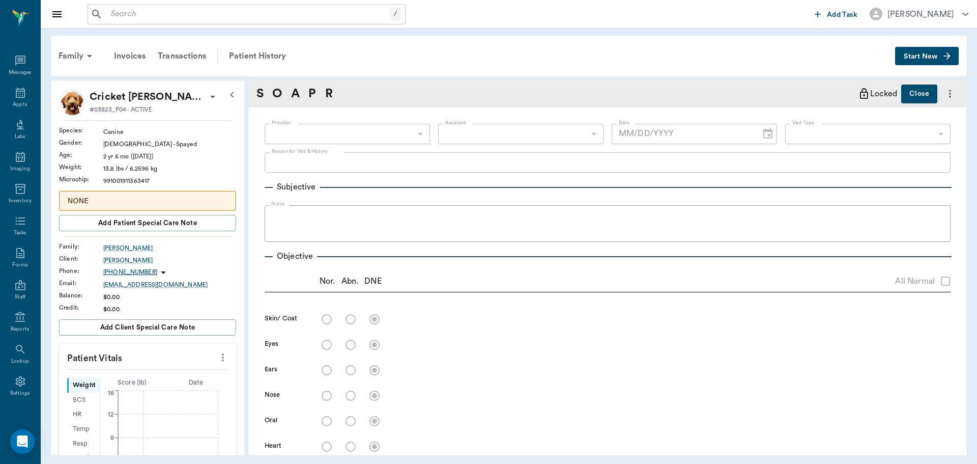
type input "63ec2f075fda476ae8351a4c"
type input "65d2be4f46e3a538d89b8c1a"
type textarea "hwi -jess"
type input "[DATE]"
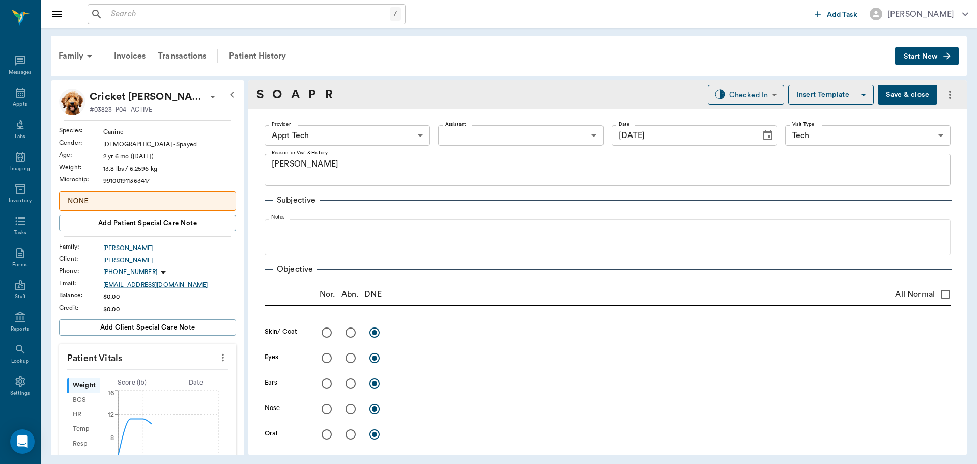
click at [217, 358] on icon "more" at bounding box center [222, 357] width 11 height 12
click at [188, 375] on span "Enter Vitals" at bounding box center [173, 374] width 86 height 11
click at [165, 387] on input "text" at bounding box center [147, 388] width 89 height 20
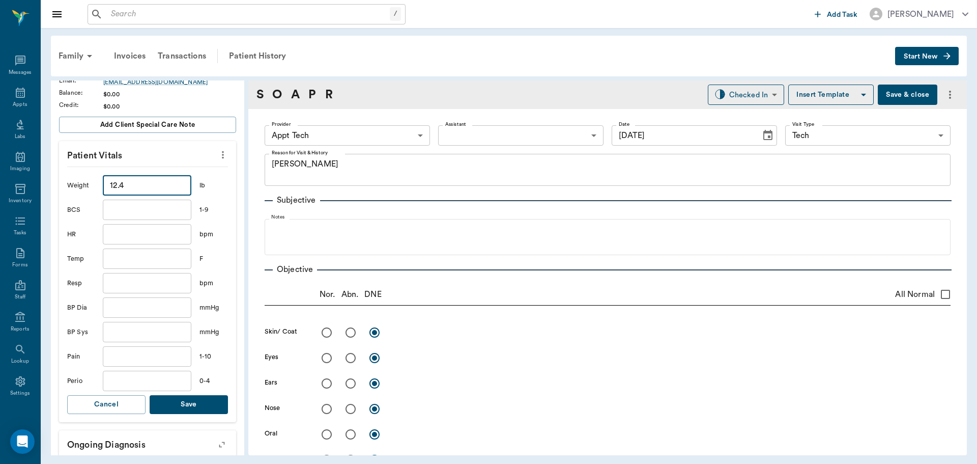
scroll to position [204, 0]
type input "12.4"
click at [166, 397] on button "Save" at bounding box center [189, 403] width 78 height 19
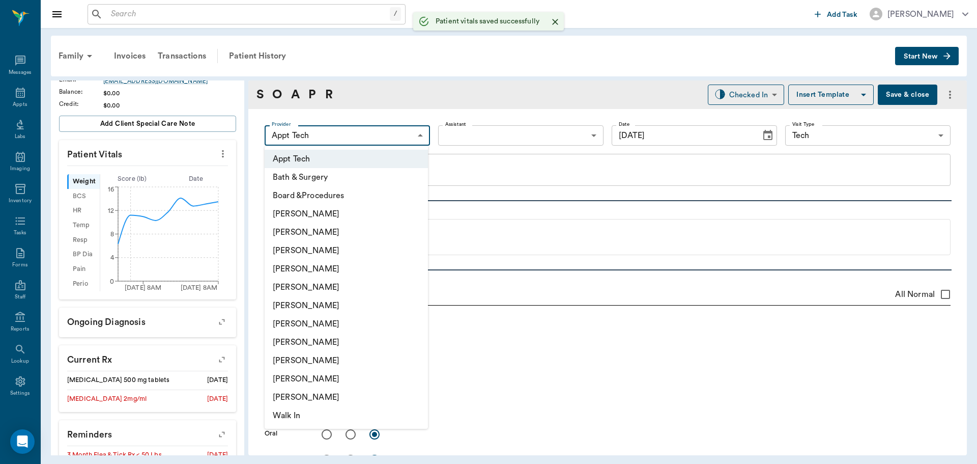
click at [360, 132] on body "/ ​ Add Task Dr. Bert Ellsworth Nectar Messages Appts Labs Imaging Inventory Ta…" at bounding box center [488, 232] width 977 height 464
click at [334, 303] on li "[PERSON_NAME]" at bounding box center [346, 305] width 163 height 18
type input "682b670d8bdc6f7f8feef3db"
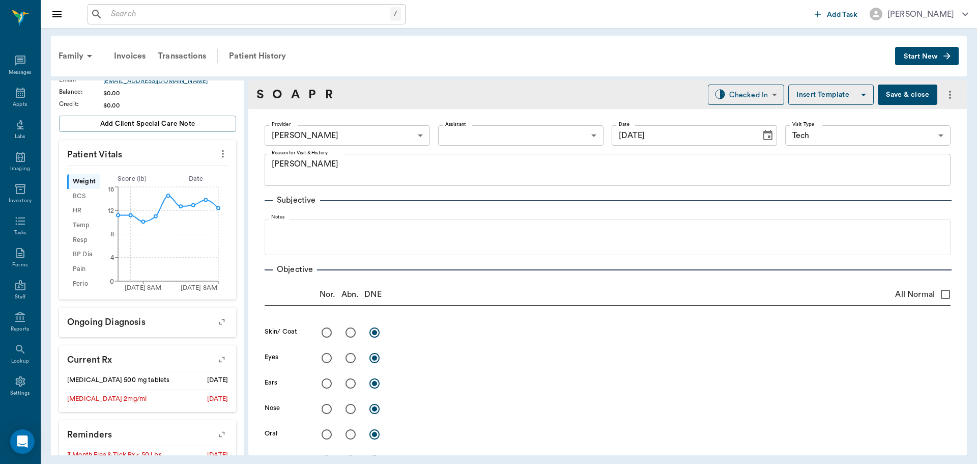
click at [501, 138] on body "/ ​ Add Task Dr. Bert Ellsworth Nectar Messages Appts Labs Imaging Inventory Ta…" at bounding box center [488, 232] width 977 height 464
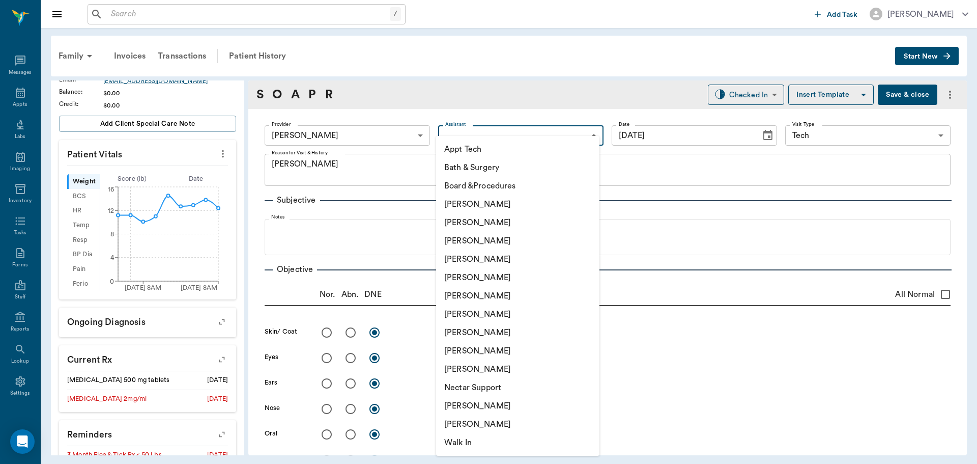
click at [495, 151] on li "Appt Tech" at bounding box center [517, 149] width 163 height 18
type input "63ec2f075fda476ae8351a4c"
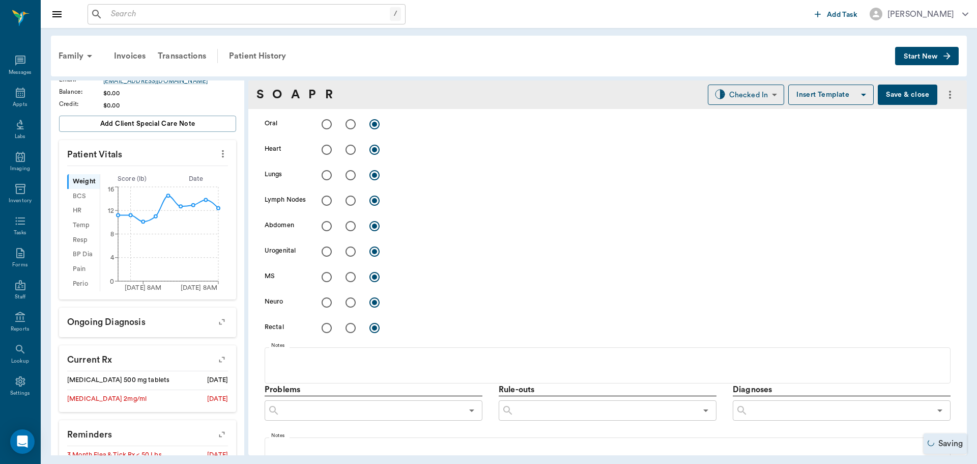
scroll to position [458, 0]
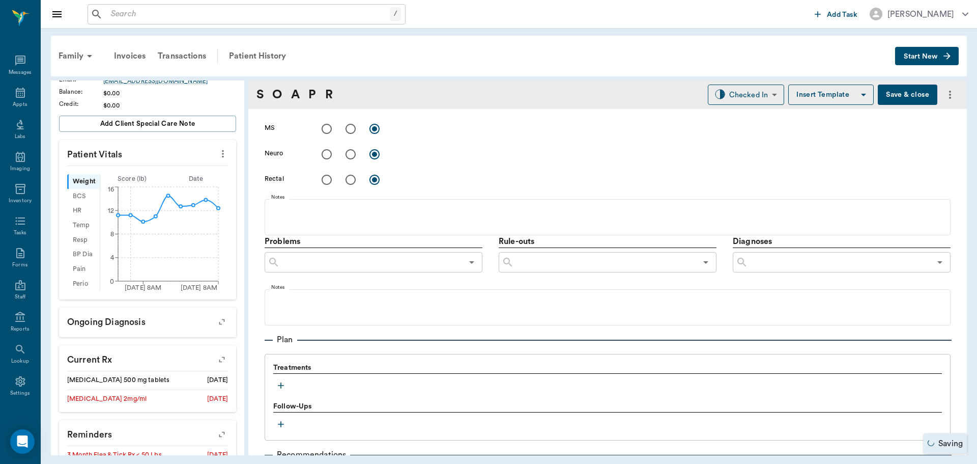
click at [282, 381] on icon "button" at bounding box center [281, 385] width 10 height 10
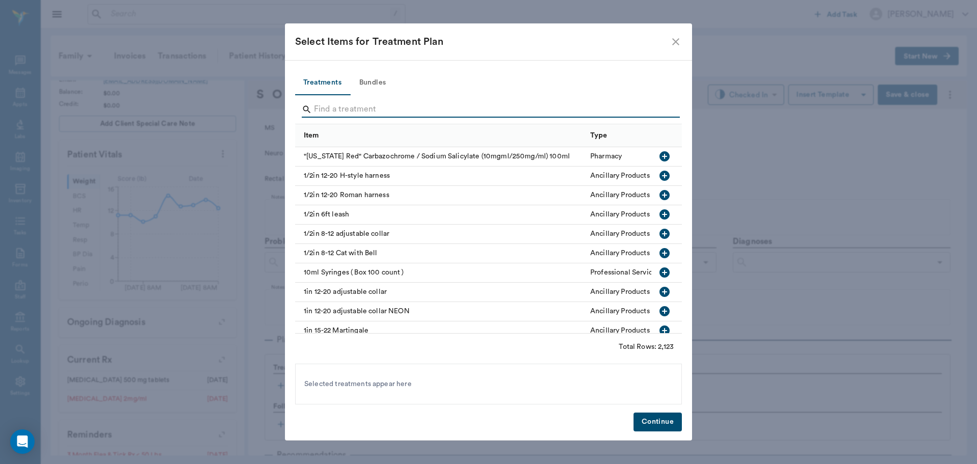
click at [384, 107] on input "Search" at bounding box center [489, 109] width 351 height 16
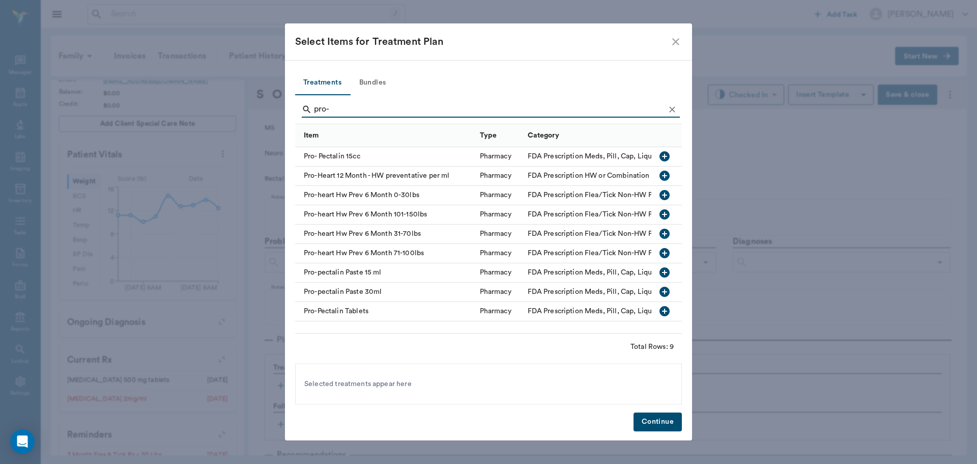
type input "pro-"
click at [668, 189] on icon "button" at bounding box center [665, 195] width 12 height 12
click at [668, 425] on button "Continue" at bounding box center [658, 421] width 48 height 19
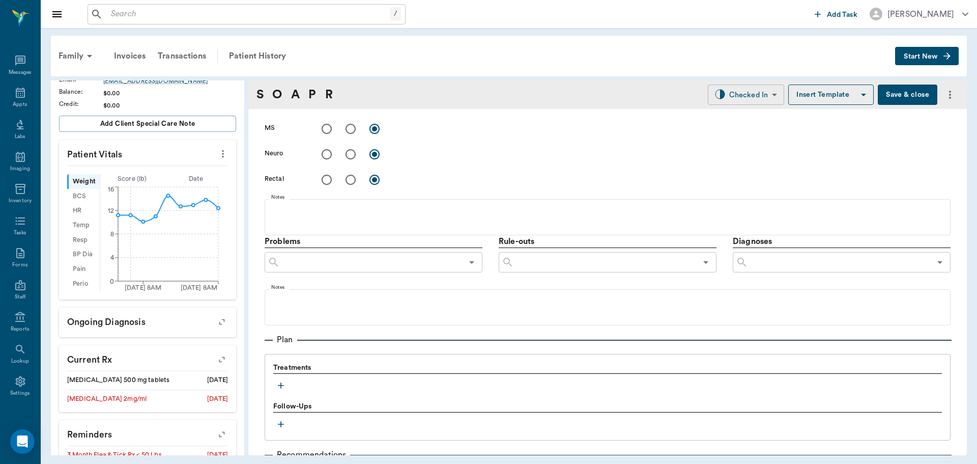
click at [724, 99] on body "/ ​ Add Task Dr. Bert Ellsworth Nectar Messages Appts Labs Imaging Inventory Ta…" at bounding box center [488, 232] width 977 height 464
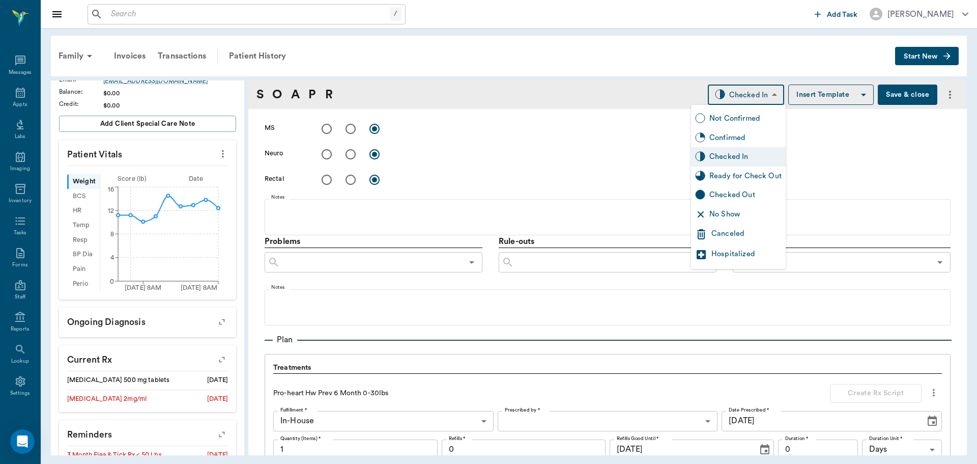
click at [732, 181] on div "Ready for Check Out" at bounding box center [745, 175] width 72 height 11
type input "READY_TO_CHECKOUT"
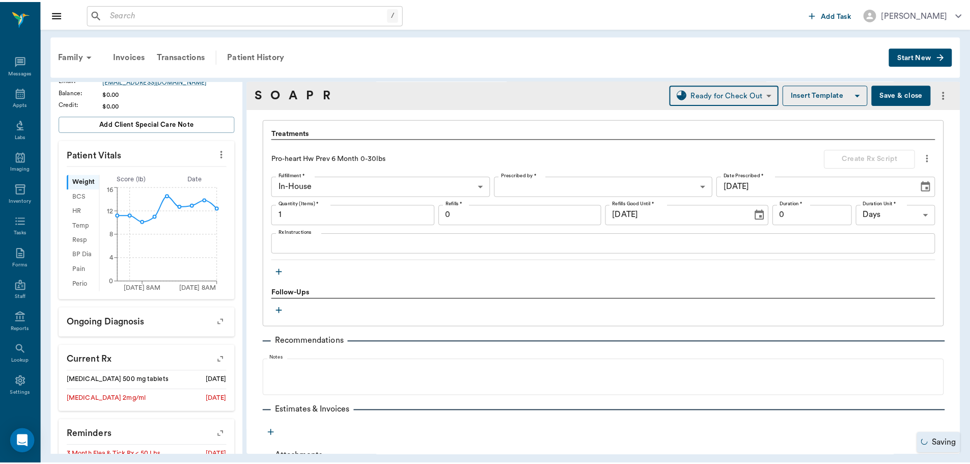
scroll to position [727, 0]
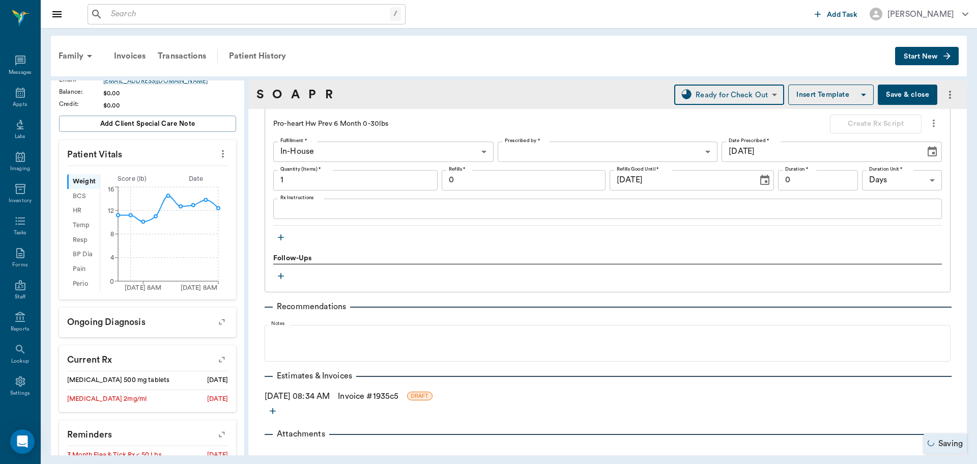
drag, startPoint x: 375, startPoint y: 394, endPoint x: 400, endPoint y: 391, distance: 25.2
click at [375, 394] on link "Invoice # 1935c5" at bounding box center [368, 396] width 61 height 12
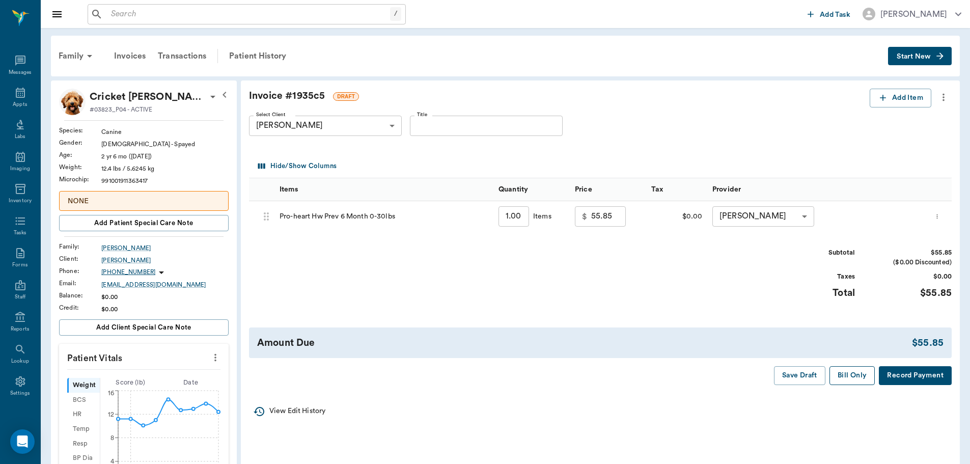
click at [830, 384] on button "Bill Only" at bounding box center [852, 375] width 46 height 19
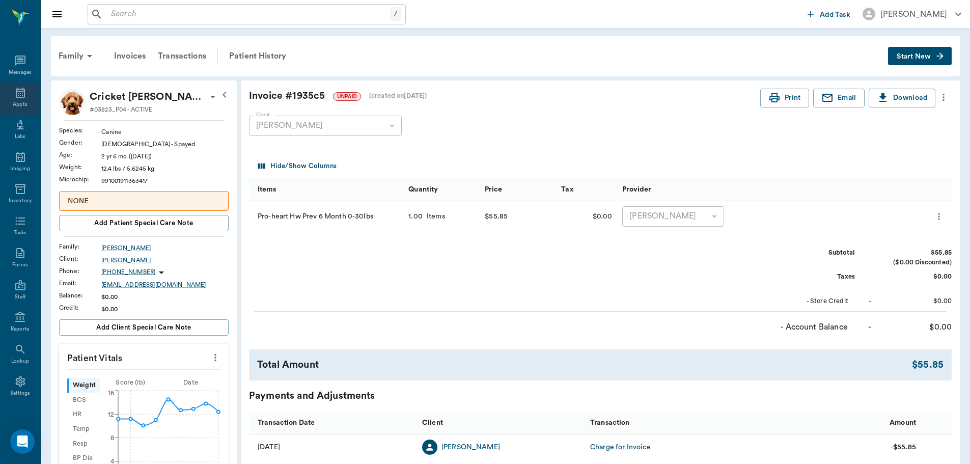
click at [13, 103] on div "Appts" at bounding box center [20, 105] width 14 height 8
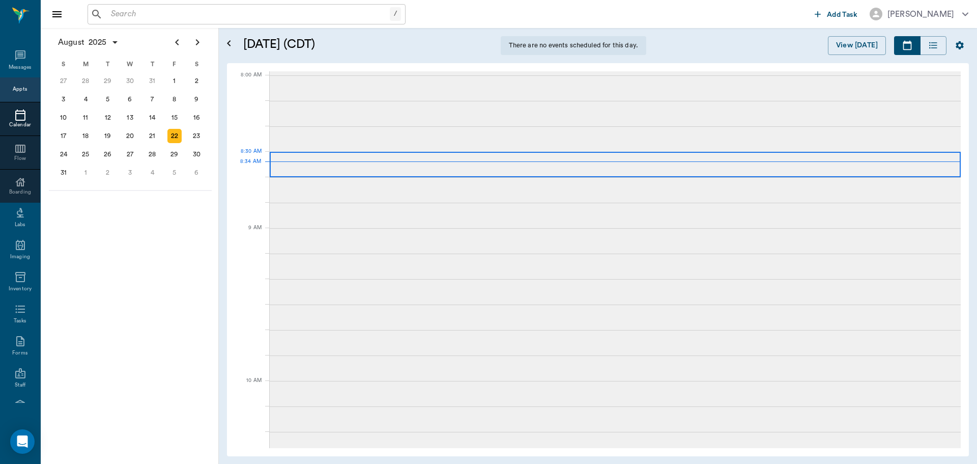
scroll to position [2, 0]
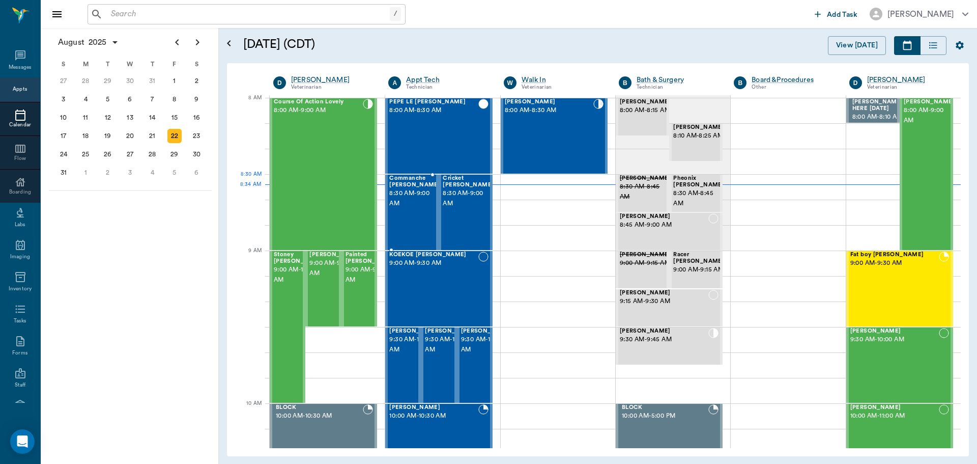
click at [413, 197] on span "8:30 AM - 9:00 AM" at bounding box center [414, 198] width 51 height 20
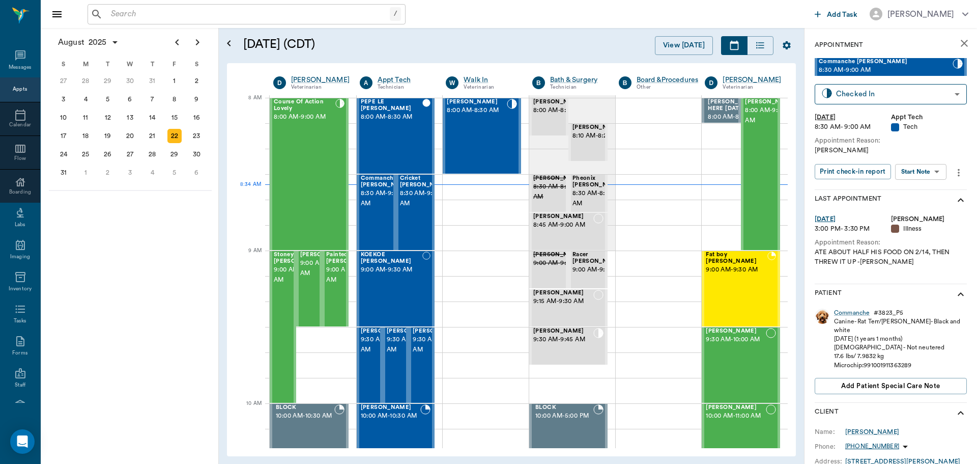
click at [912, 168] on body "/ ​ Add Task Dr. Bert Ellsworth Nectar Messages Appts Calendar Flow Boarding La…" at bounding box center [488, 232] width 977 height 464
click at [914, 190] on button "View SOAP" at bounding box center [909, 193] width 35 height 12
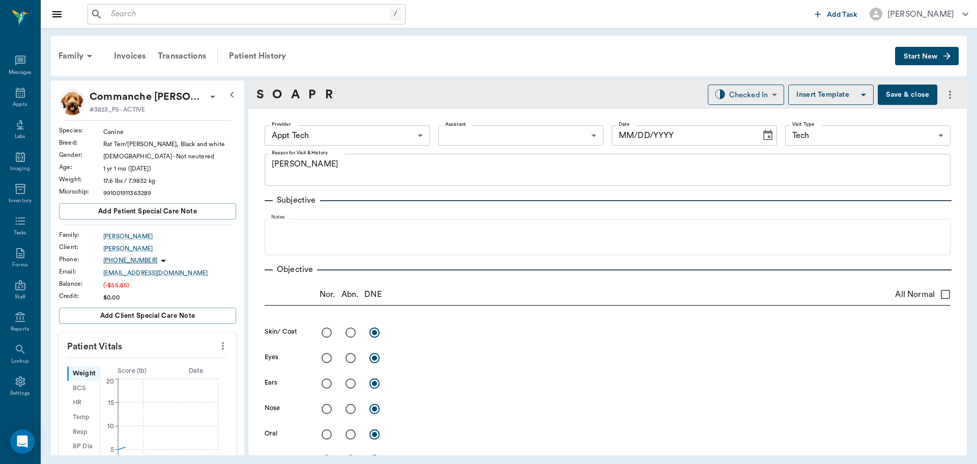
type input "63ec2f075fda476ae8351a4c"
type input "65d2be4f46e3a538d89b8c1a"
type textarea "hwi -jess"
type input "[DATE]"
click at [217, 340] on icon "more" at bounding box center [222, 345] width 11 height 12
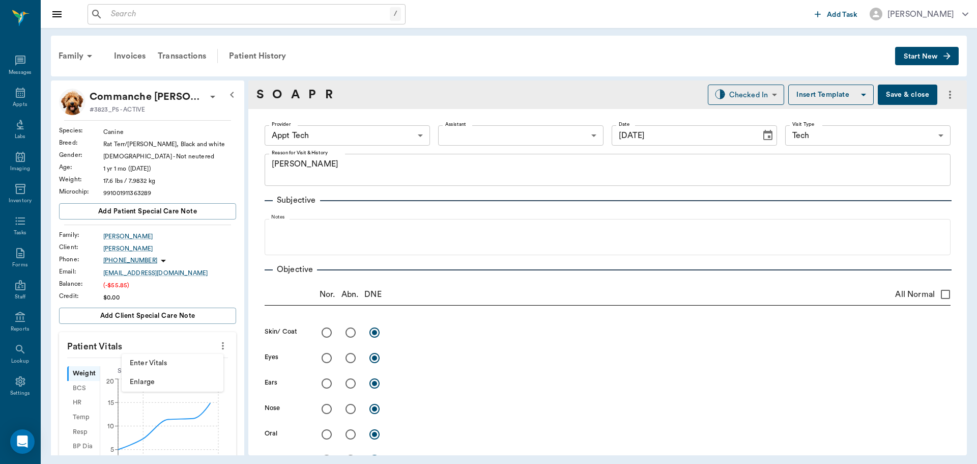
click at [180, 363] on span "Enter Vitals" at bounding box center [173, 363] width 86 height 11
click at [131, 380] on input "text" at bounding box center [147, 376] width 89 height 20
click at [362, 144] on body "/ ​ Add Task Dr. Bert Ellsworth Nectar Messages Appts Labs Imaging Inventory Ta…" at bounding box center [488, 232] width 977 height 464
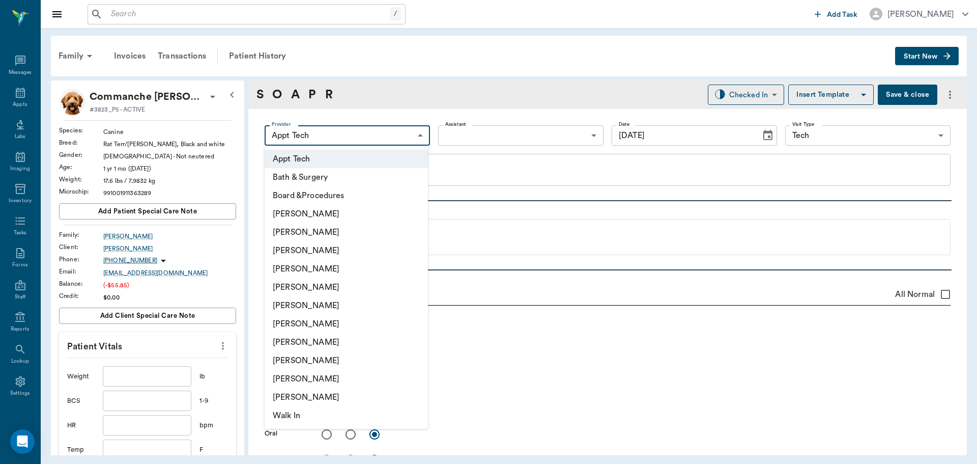
click at [338, 306] on li "[PERSON_NAME]" at bounding box center [346, 305] width 163 height 18
type input "682b670d8bdc6f7f8feef3db"
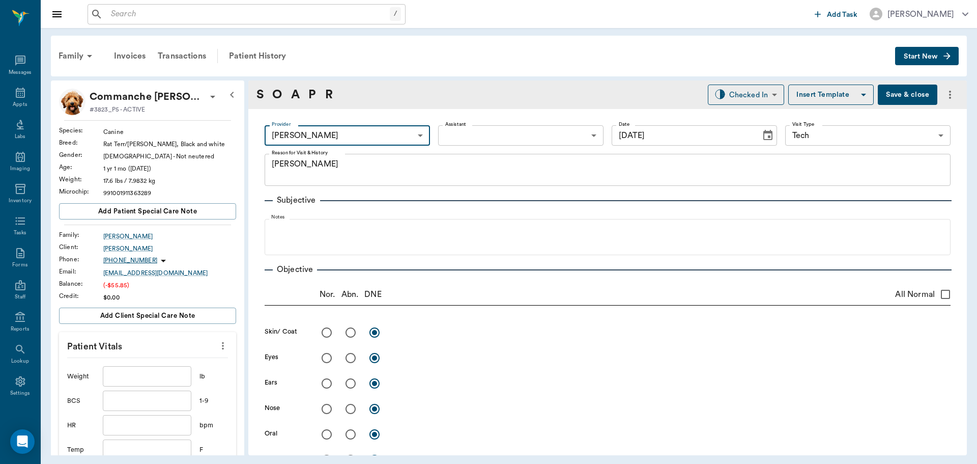
click at [471, 135] on body "/ ​ Add Task Dr. Bert Ellsworth Nectar Messages Appts Labs Imaging Inventory Ta…" at bounding box center [488, 232] width 977 height 464
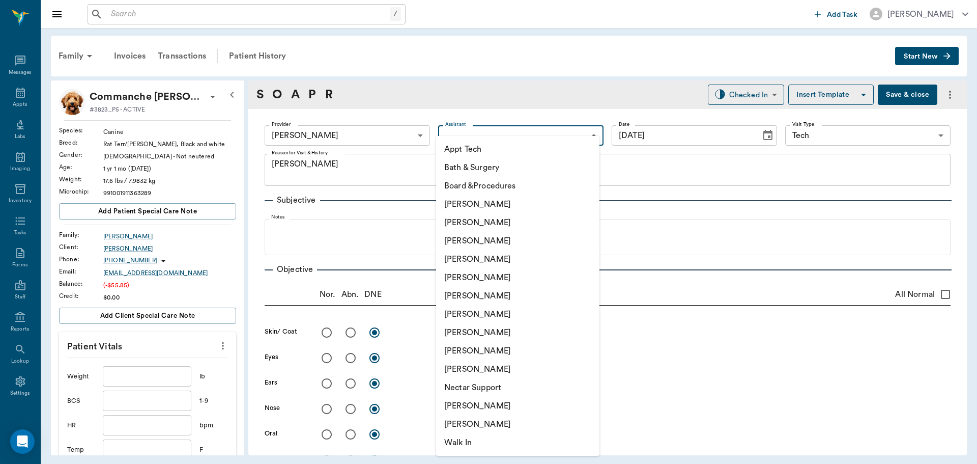
click at [471, 143] on li "Appt Tech" at bounding box center [517, 149] width 163 height 18
type input "63ec2f075fda476ae8351a4c"
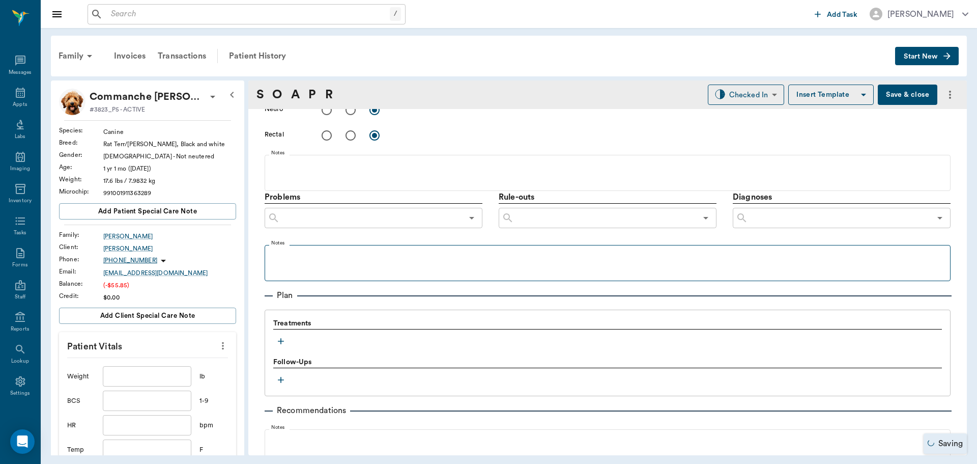
scroll to position [560, 0]
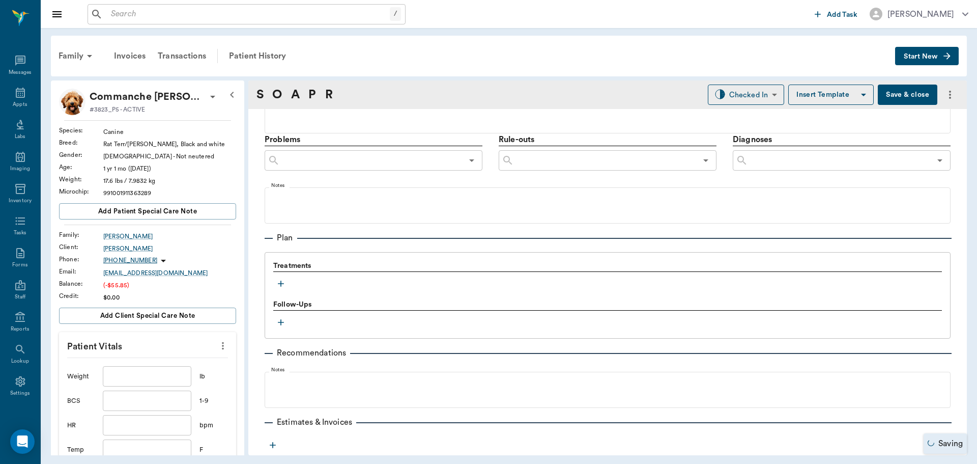
click at [283, 290] on button "button" at bounding box center [280, 283] width 15 height 15
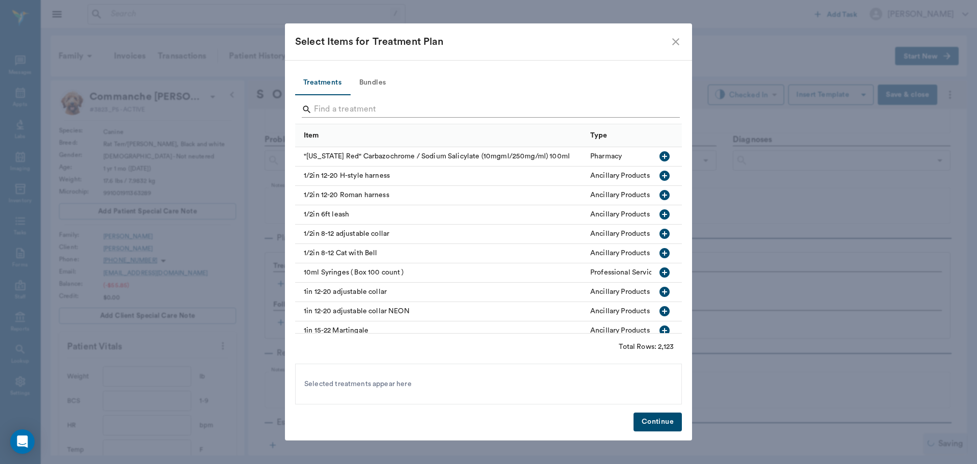
click at [373, 112] on input "Search" at bounding box center [489, 109] width 351 height 16
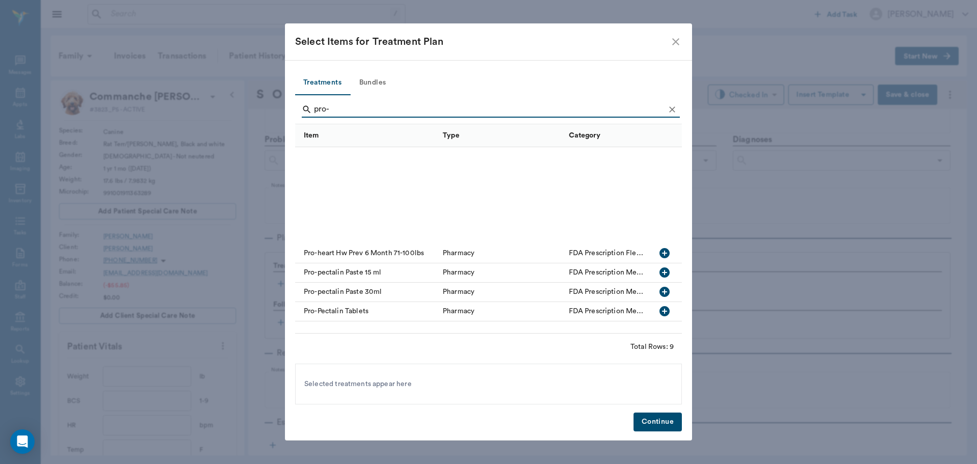
scroll to position [0, 0]
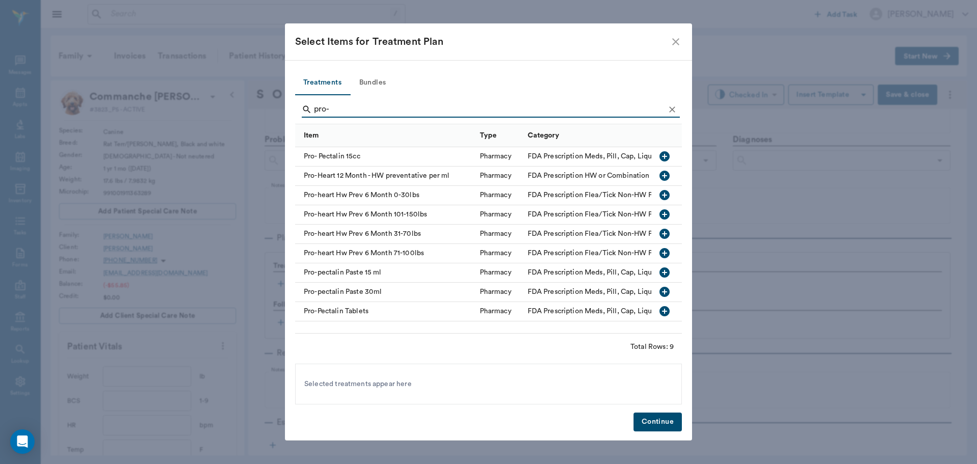
type input "pro-"
click at [664, 192] on icon "button" at bounding box center [665, 195] width 10 height 10
click at [669, 416] on button "Continue" at bounding box center [658, 421] width 48 height 19
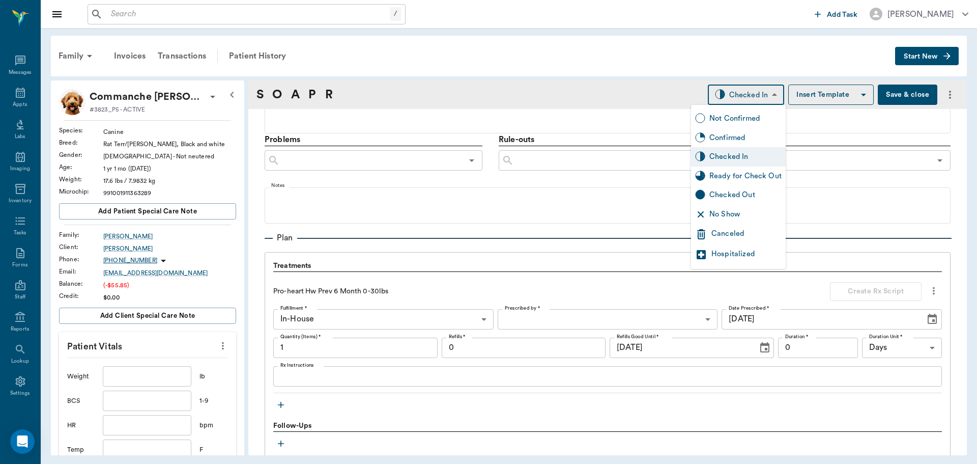
click at [725, 99] on body "/ ​ Add Task Dr. Bert Ellsworth Nectar Messages Appts Labs Imaging Inventory Ta…" at bounding box center [488, 232] width 977 height 464
click at [733, 176] on div "Ready for Check Out" at bounding box center [745, 175] width 72 height 11
type input "READY_TO_CHECKOUT"
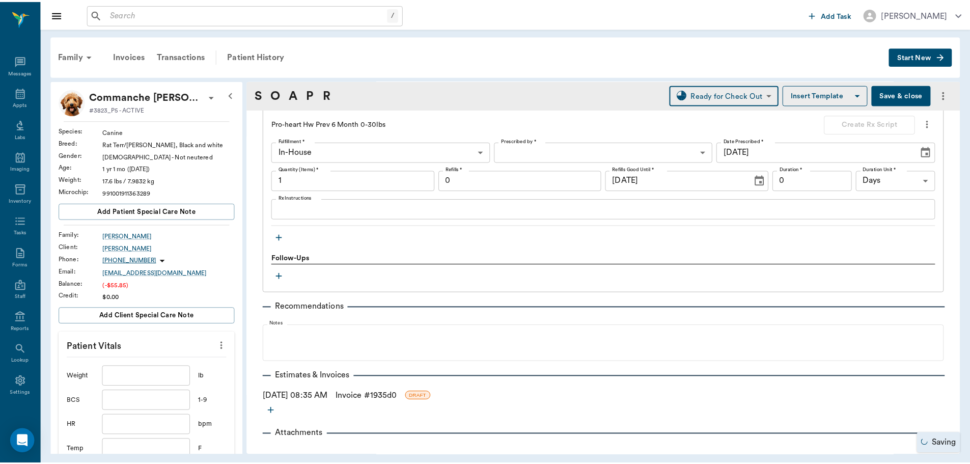
scroll to position [739, 0]
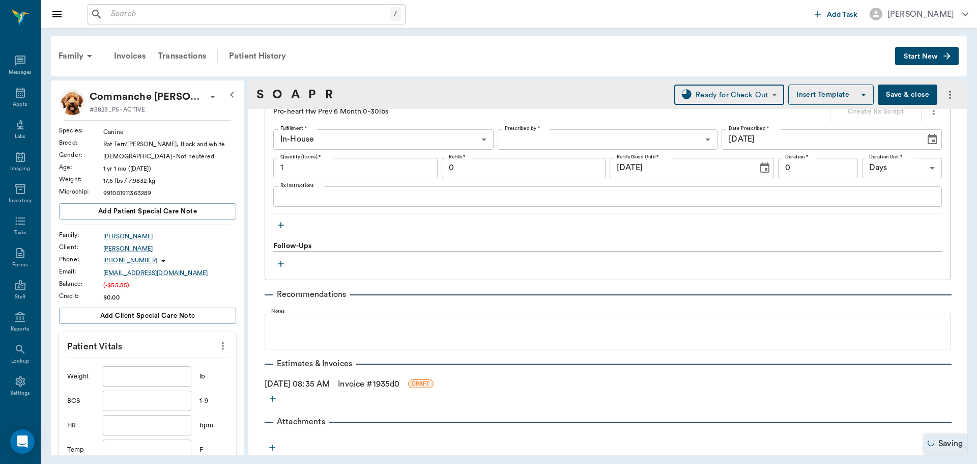
click at [371, 385] on link "Invoice # 1935d0" at bounding box center [369, 384] width 62 height 12
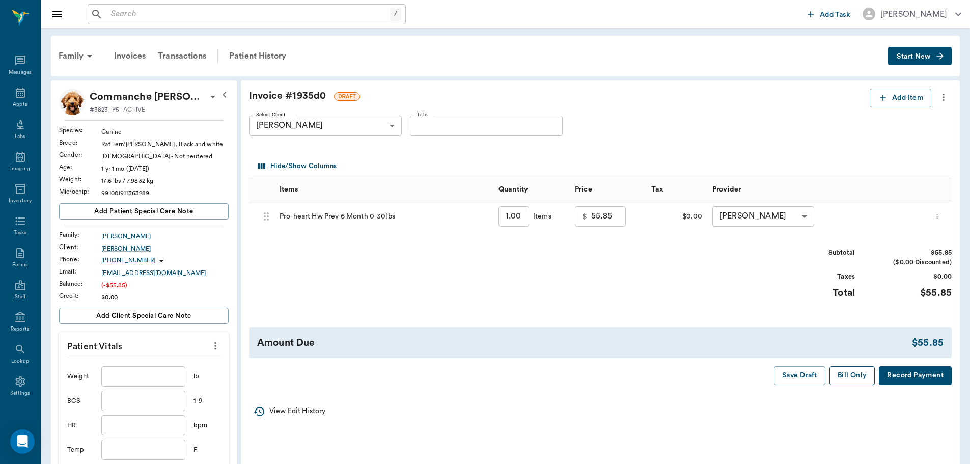
click at [847, 373] on button "Bill Only" at bounding box center [852, 375] width 46 height 19
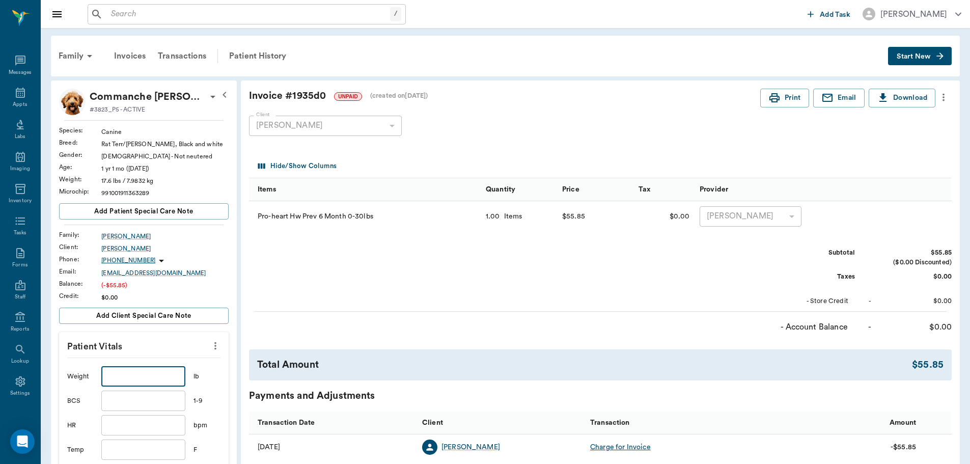
click at [132, 373] on input "text" at bounding box center [142, 376] width 83 height 20
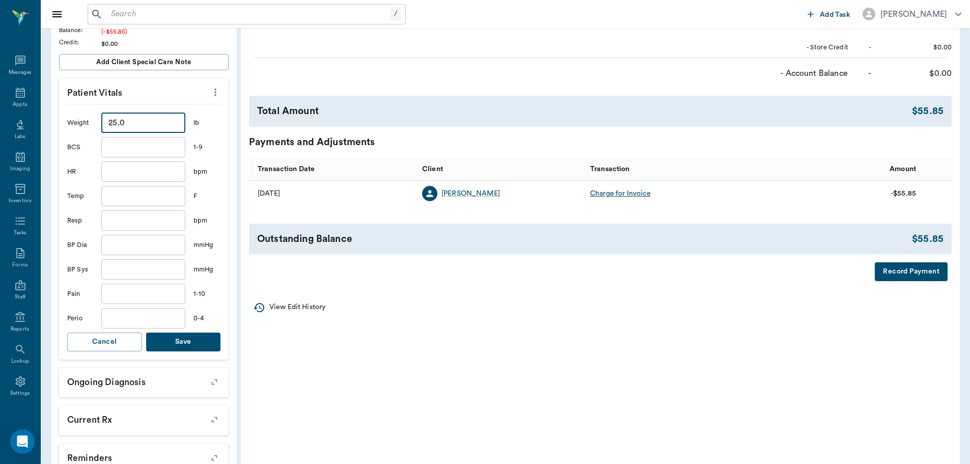
scroll to position [254, 0]
type input "25"
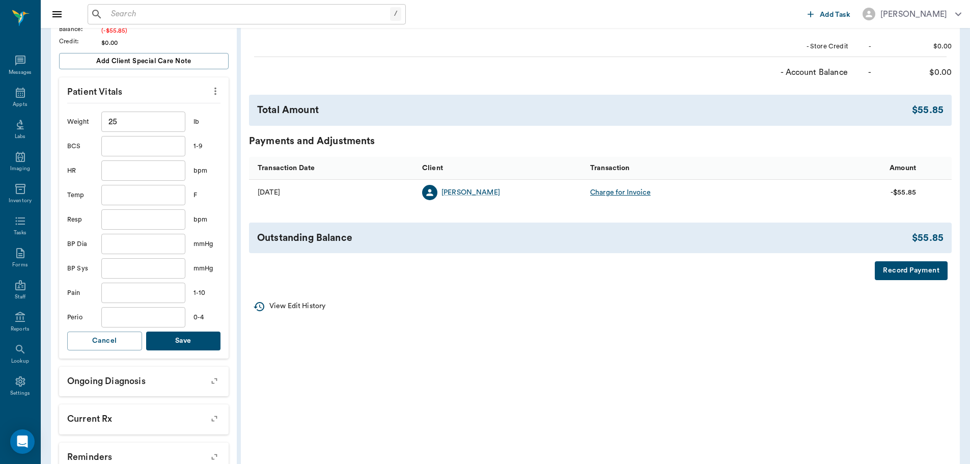
click at [165, 344] on button "Save" at bounding box center [183, 340] width 75 height 19
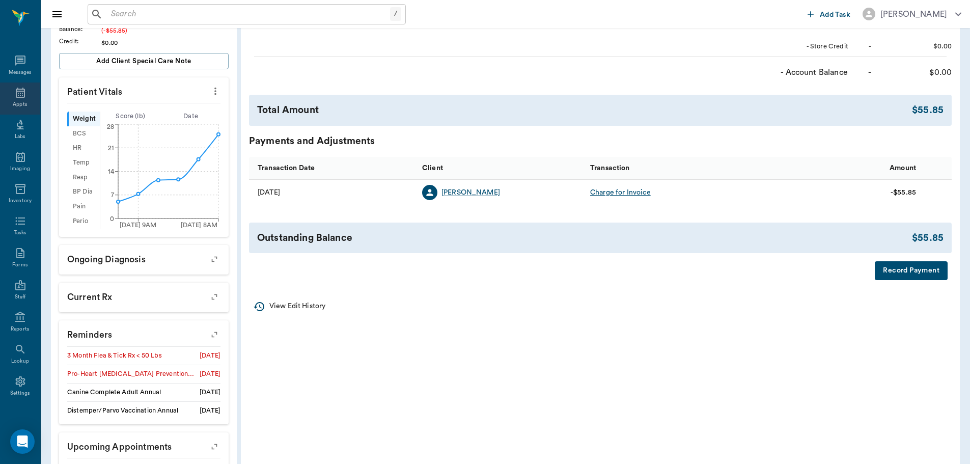
click at [26, 101] on div "Appts" at bounding box center [20, 98] width 40 height 32
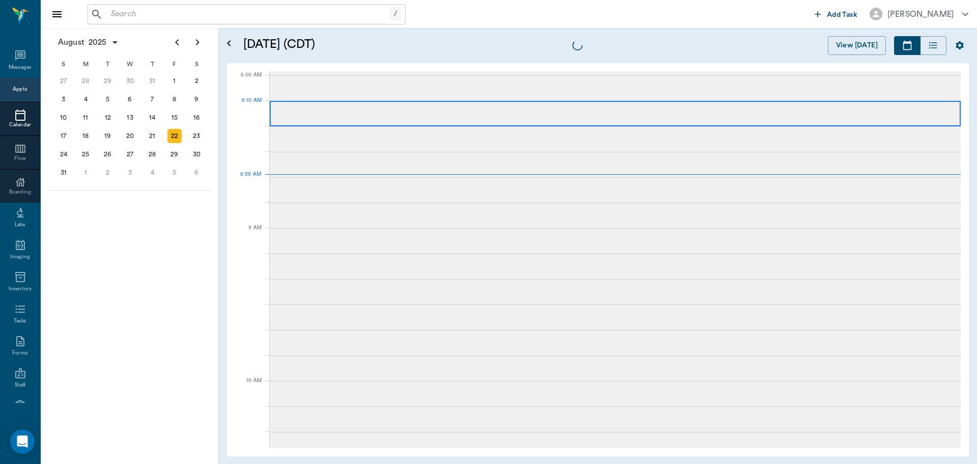
scroll to position [1, 0]
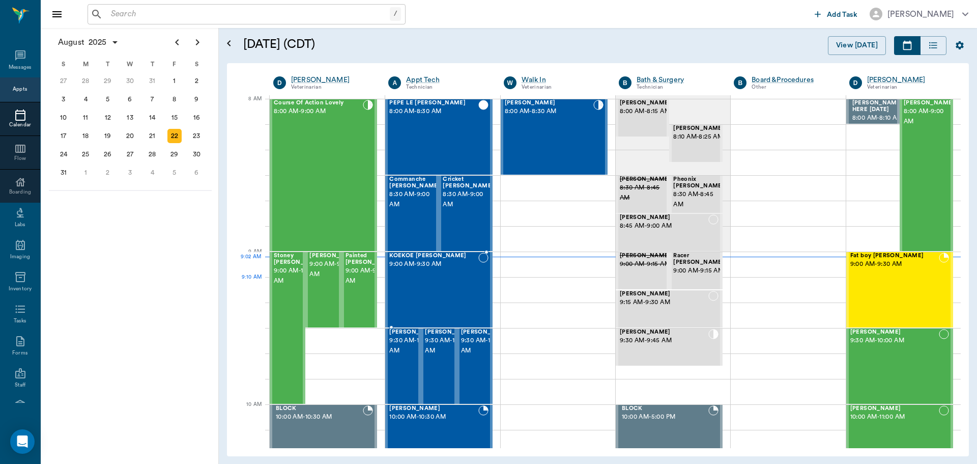
click at [472, 280] on div "KOEKOE Poindexter 9:00 AM - 9:30 AM" at bounding box center [433, 289] width 89 height 74
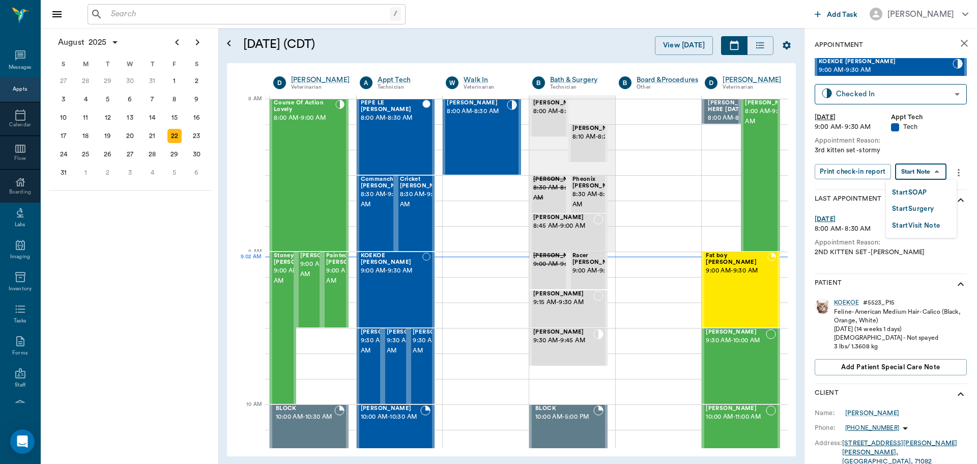
click at [939, 175] on body "/ ​ Add Task Dr. Bert Ellsworth Nectar Messages Appts Calendar Flow Boarding La…" at bounding box center [488, 232] width 977 height 464
click at [933, 189] on li "Start SOAP" at bounding box center [921, 192] width 71 height 17
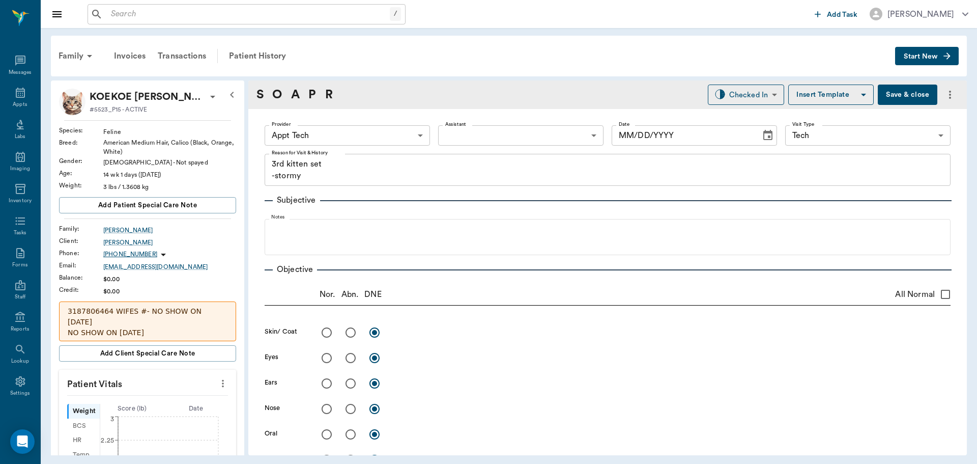
type input "63ec2f075fda476ae8351a4c"
type input "65d2be4f46e3a538d89b8c1a"
type textarea "3rd kitten set -stormy"
type input "[DATE]"
click at [217, 377] on icon "more" at bounding box center [222, 383] width 11 height 12
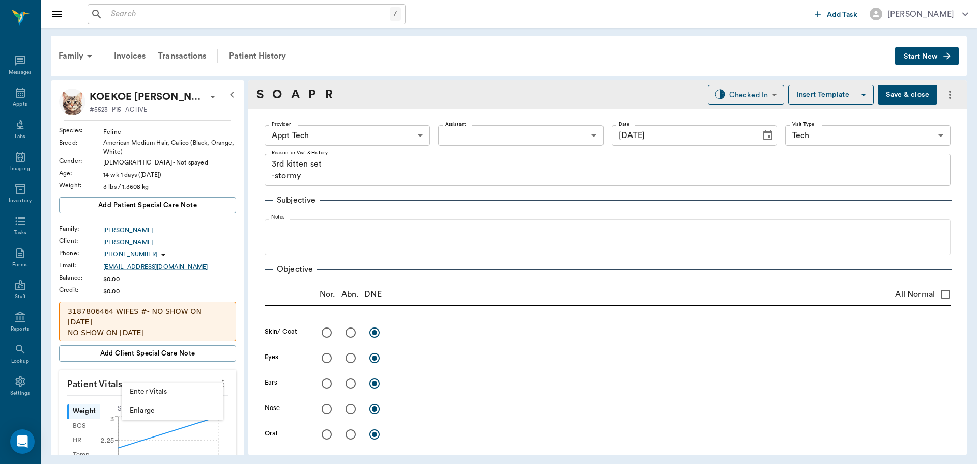
click at [200, 389] on span "Enter Vitals" at bounding box center [173, 391] width 86 height 11
click at [164, 407] on input "text" at bounding box center [147, 414] width 89 height 20
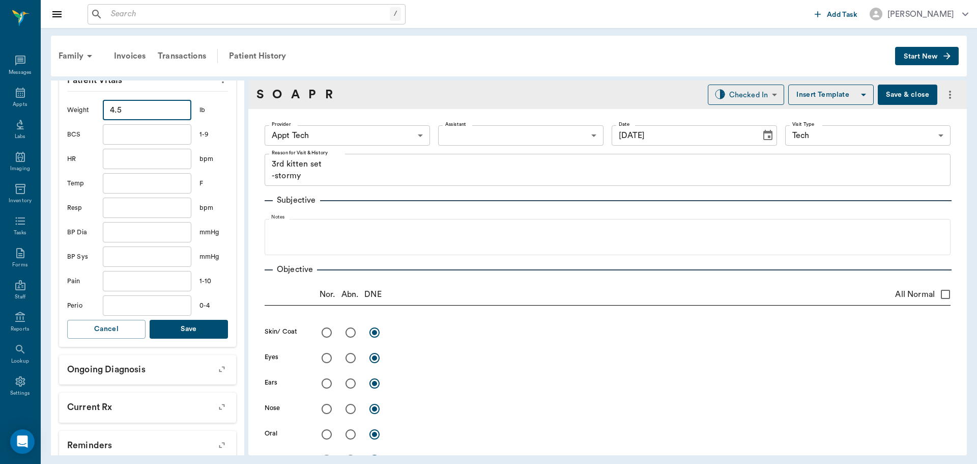
scroll to position [305, 0]
type input "4.5"
click at [202, 318] on button "Save" at bounding box center [189, 327] width 78 height 19
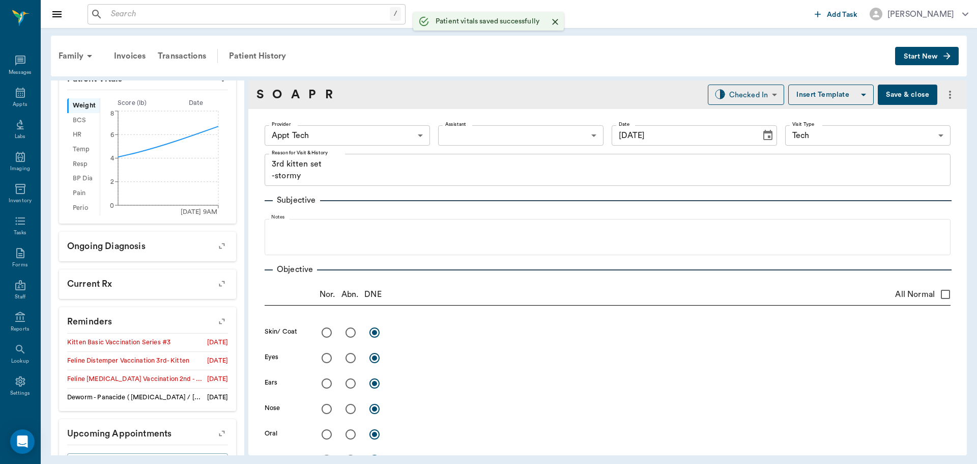
click at [338, 139] on body "/ ​ Add Task Dr. Bert Ellsworth Nectar Messages Appts Labs Imaging Inventory Ta…" at bounding box center [488, 232] width 977 height 464
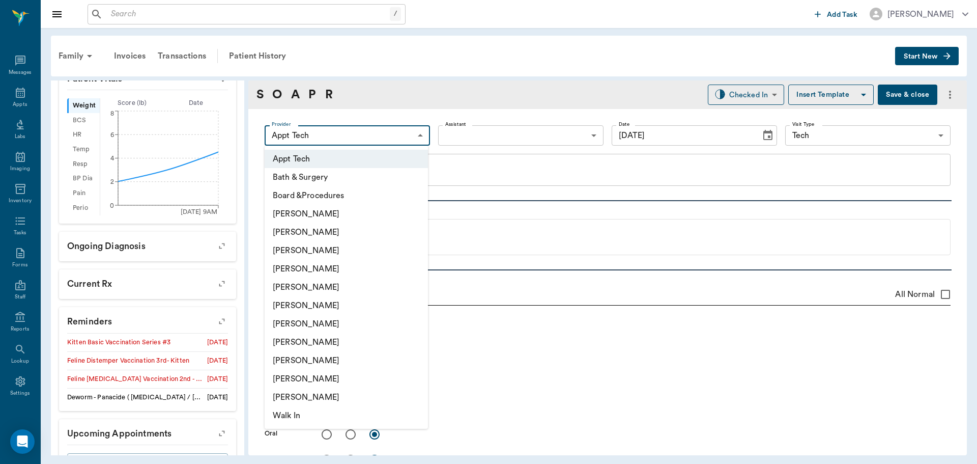
click at [314, 299] on li "Hunter Graves" at bounding box center [346, 305] width 163 height 18
type input "682b670d8bdc6f7f8feef3db"
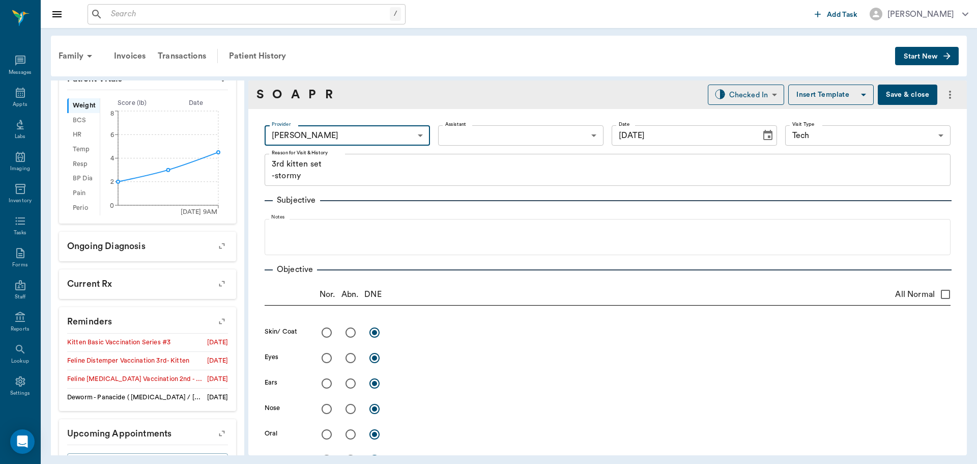
click at [450, 137] on body "/ ​ Add Task Dr. Bert Ellsworth Nectar Messages Appts Labs Imaging Inventory Ta…" at bounding box center [488, 232] width 977 height 464
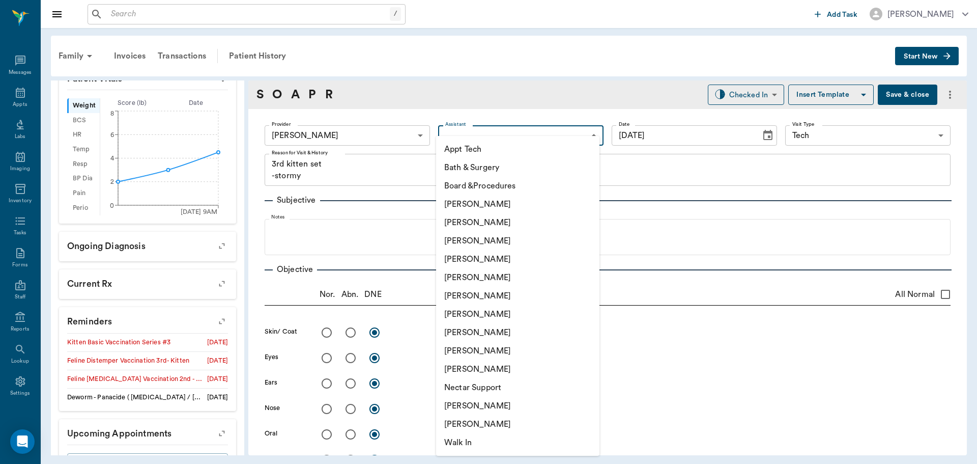
click at [459, 144] on li "Appt Tech" at bounding box center [517, 149] width 163 height 18
type input "63ec2f075fda476ae8351a4c"
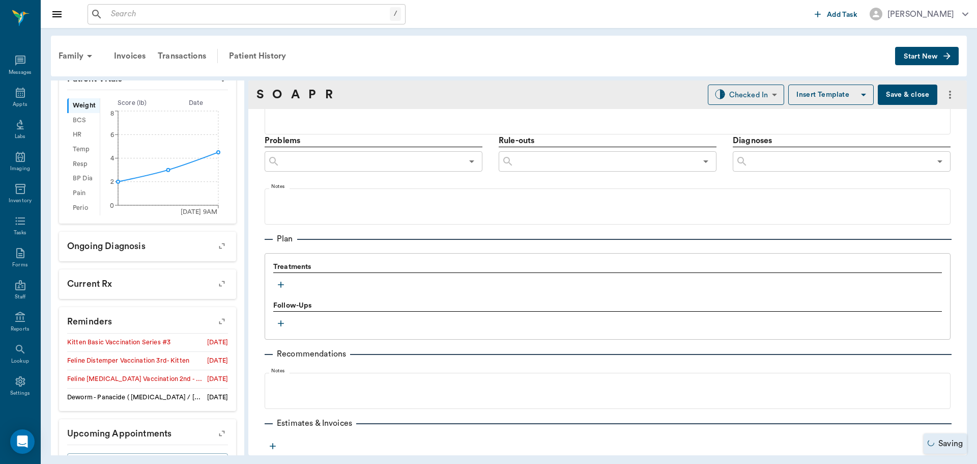
scroll to position [606, 0]
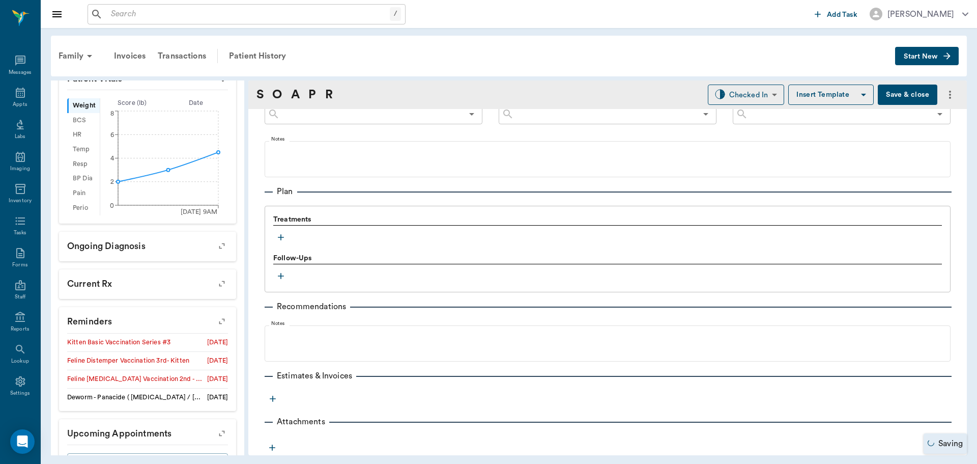
click at [287, 242] on button "button" at bounding box center [280, 237] width 15 height 15
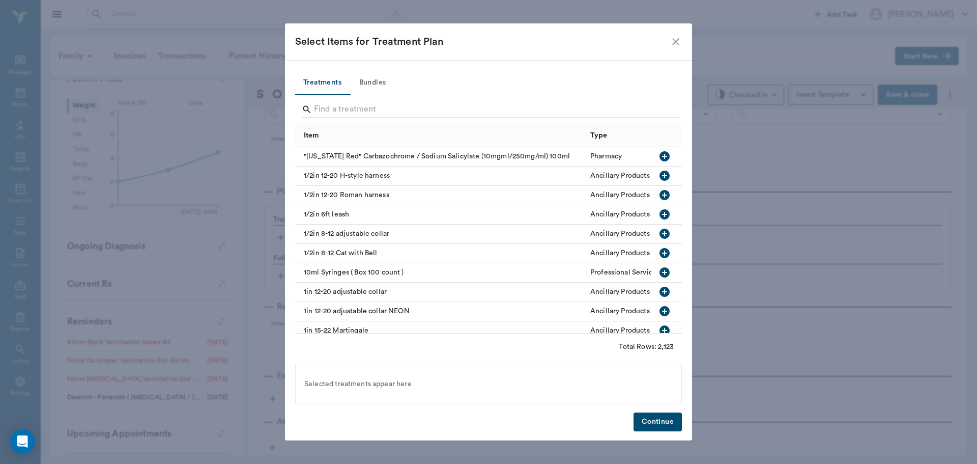
click at [372, 81] on button "Bundles" at bounding box center [373, 83] width 46 height 24
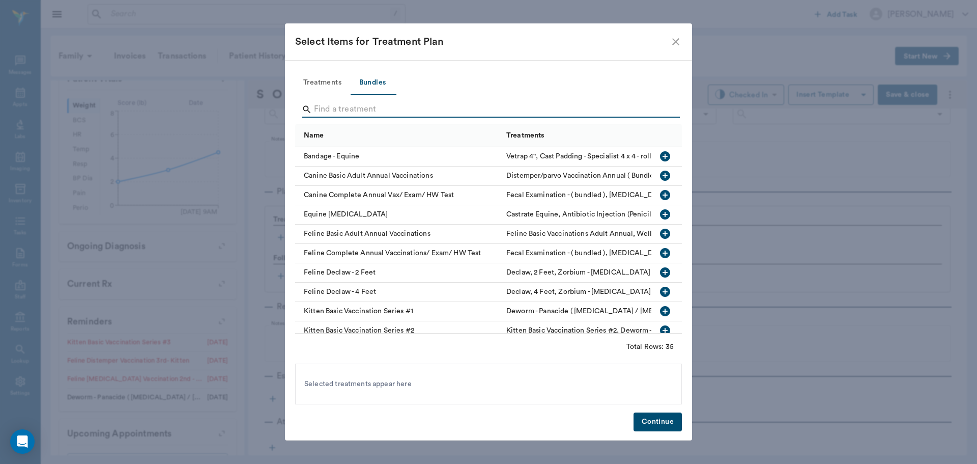
click at [361, 106] on input "Search" at bounding box center [489, 109] width 351 height 16
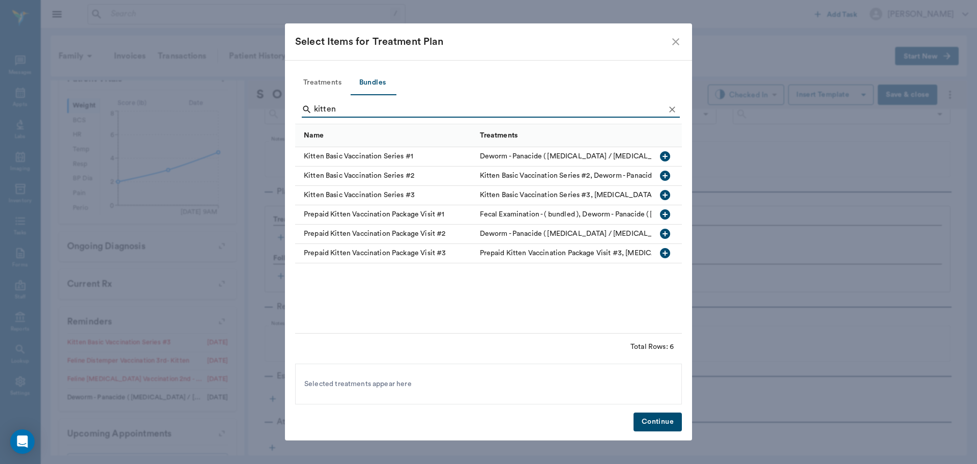
type input "kitten"
click at [664, 191] on icon "button" at bounding box center [665, 195] width 10 height 10
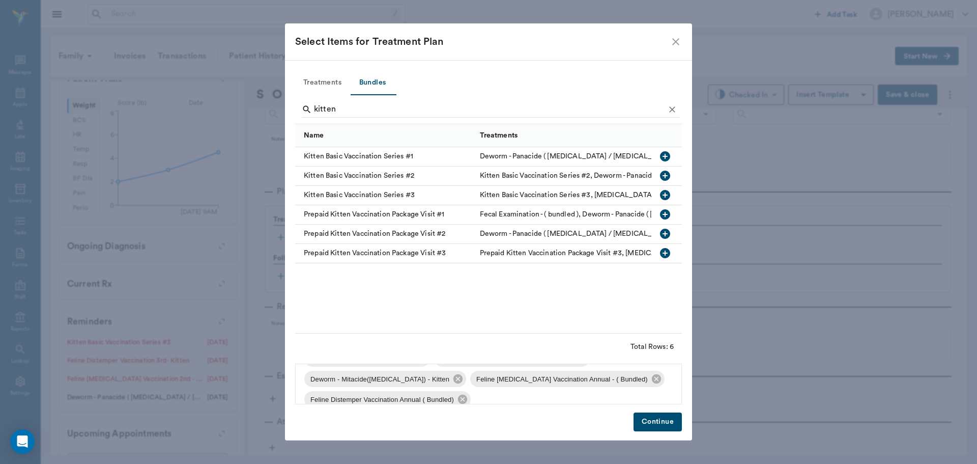
scroll to position [35, 0]
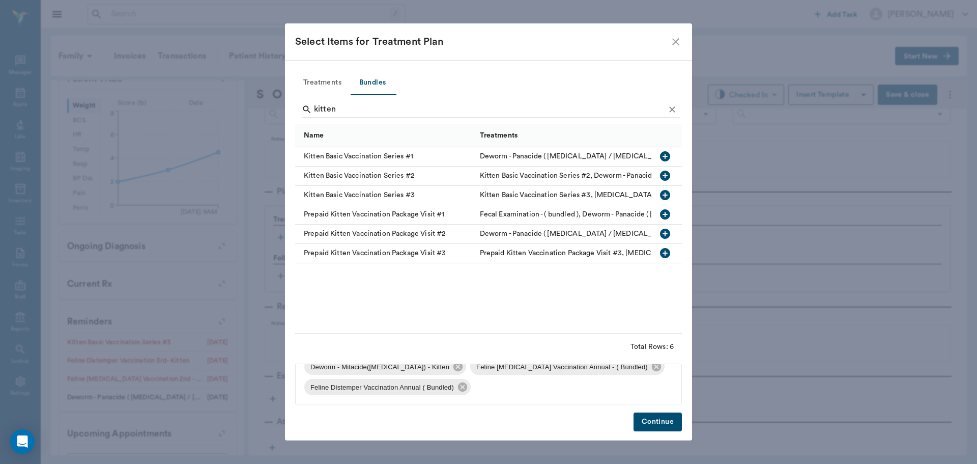
click at [676, 425] on button "Continue" at bounding box center [658, 421] width 48 height 19
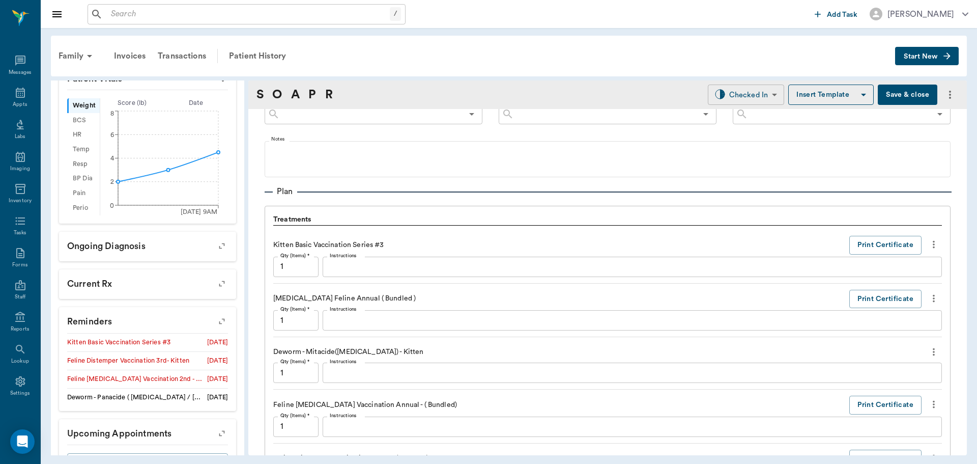
click at [755, 91] on body "/ ​ Add Task Dr. Bert Ellsworth Nectar Messages Appts Labs Imaging Inventory Ta…" at bounding box center [488, 232] width 977 height 464
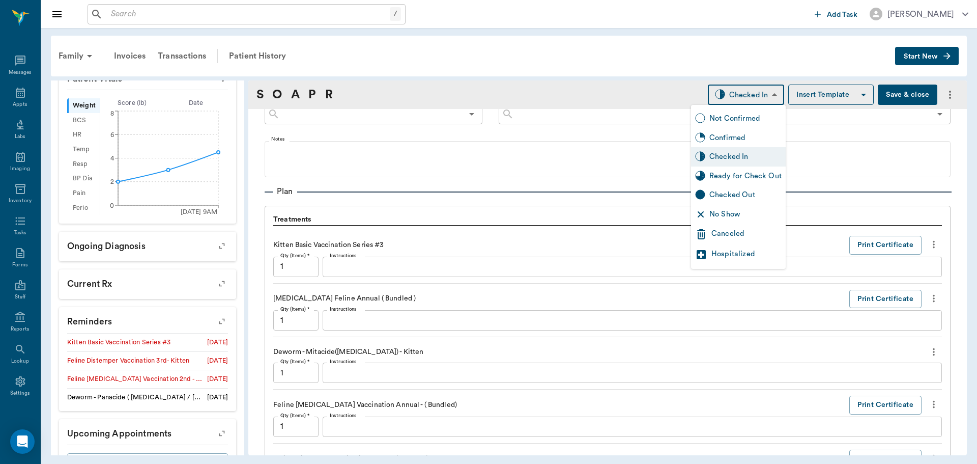
click at [746, 176] on div "Ready for Check Out" at bounding box center [745, 175] width 72 height 11
type input "READY_TO_CHECKOUT"
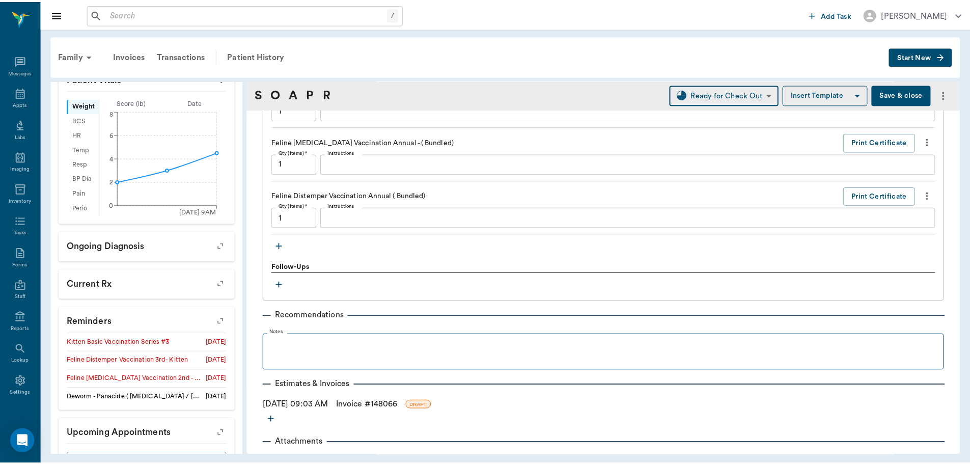
scroll to position [890, 0]
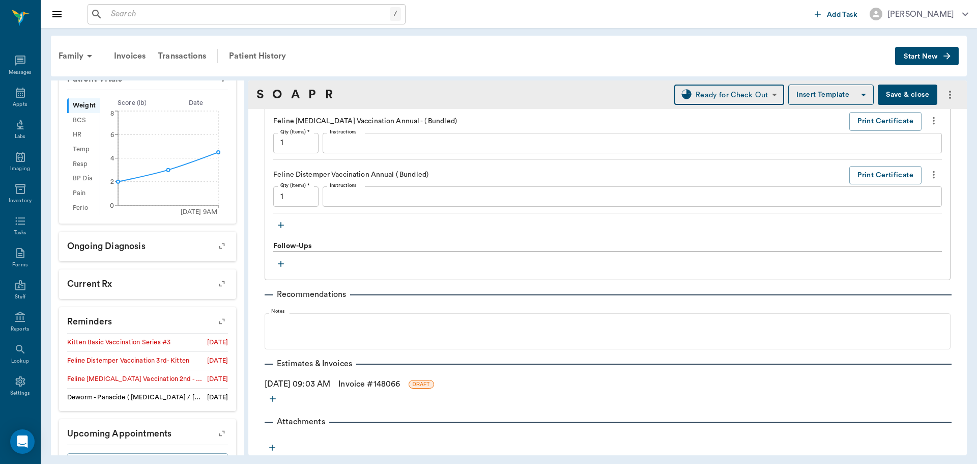
click at [372, 385] on link "Invoice # 148066" at bounding box center [369, 384] width 62 height 12
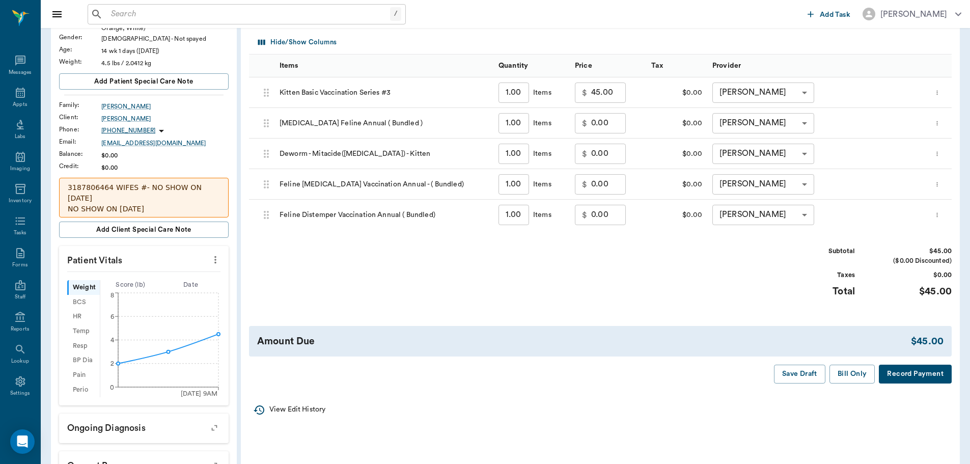
scroll to position [153, 0]
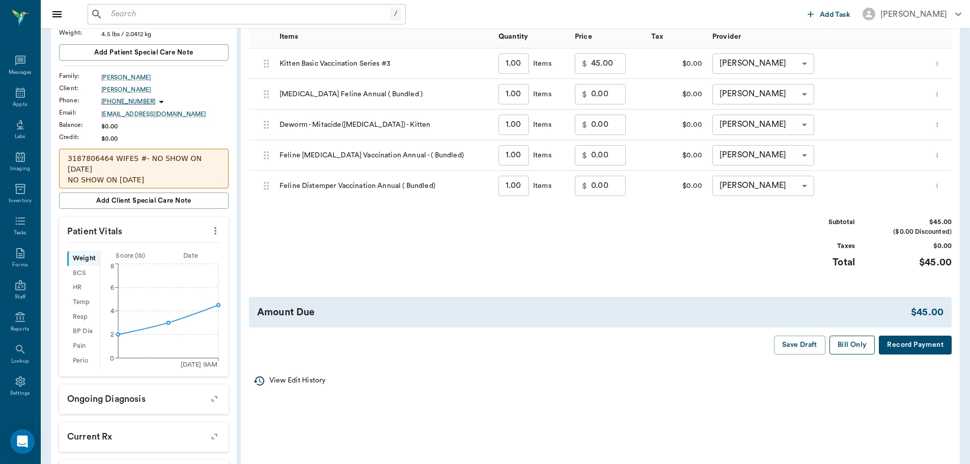
click at [841, 347] on button "Bill Only" at bounding box center [852, 344] width 46 height 19
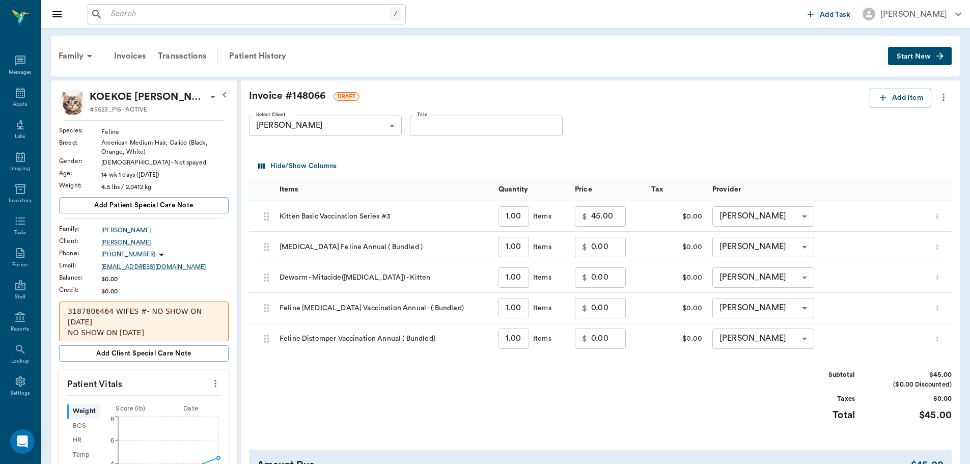
scroll to position [153, 0]
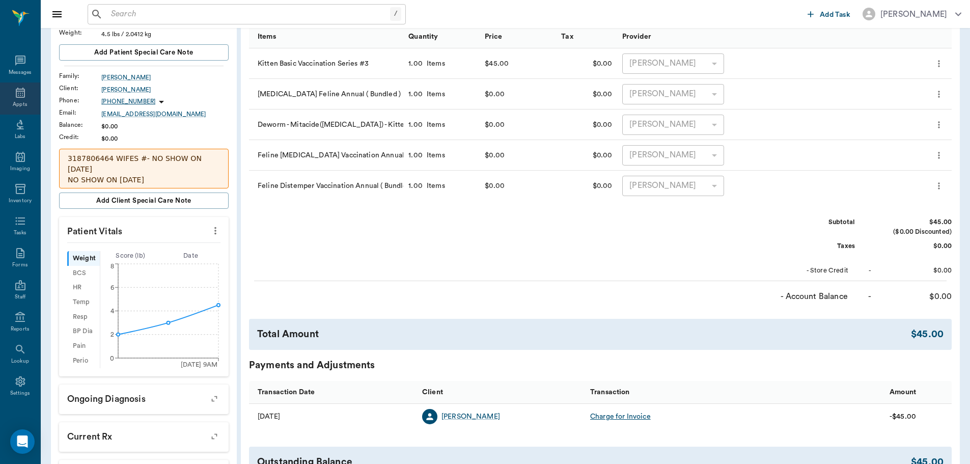
click at [21, 103] on div "Appts" at bounding box center [20, 105] width 14 height 8
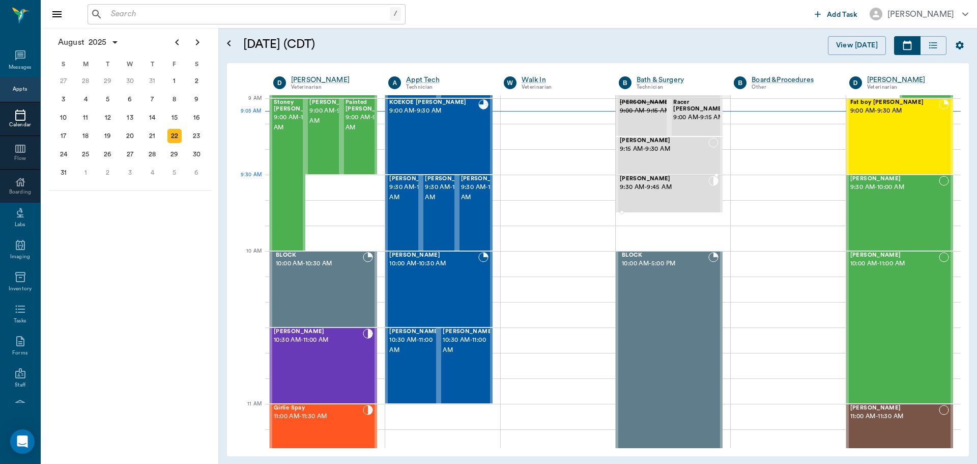
scroll to position [153, 0]
click at [402, 183] on span "[PERSON_NAME]" at bounding box center [414, 179] width 51 height 7
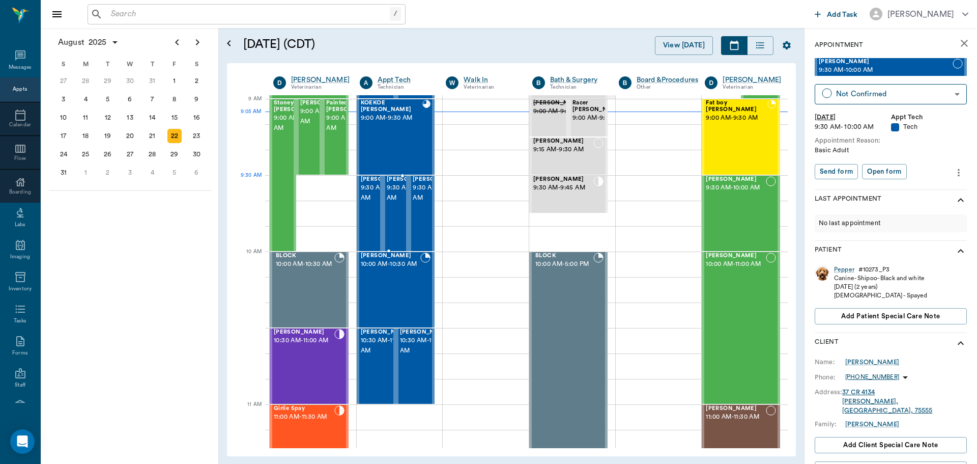
click at [398, 191] on span "9:30 AM - 10:00 AM" at bounding box center [412, 193] width 51 height 20
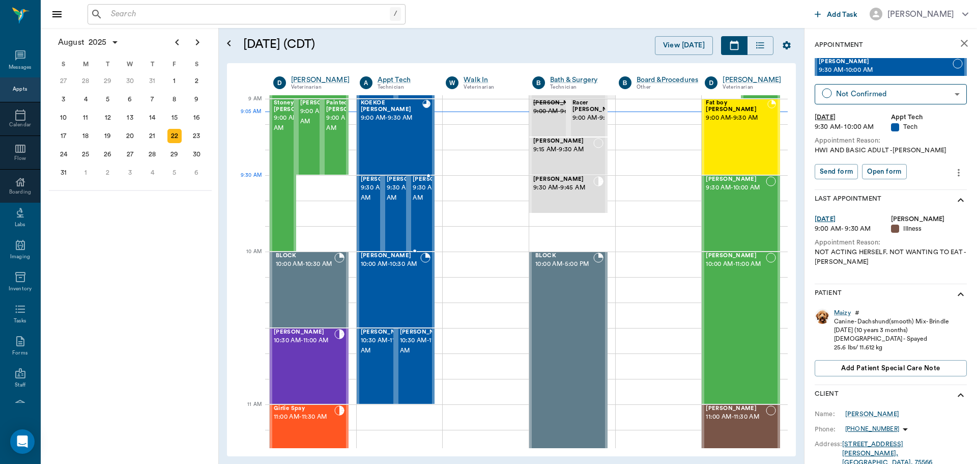
click at [419, 191] on span "9:30 AM - 10:00 AM" at bounding box center [438, 193] width 51 height 20
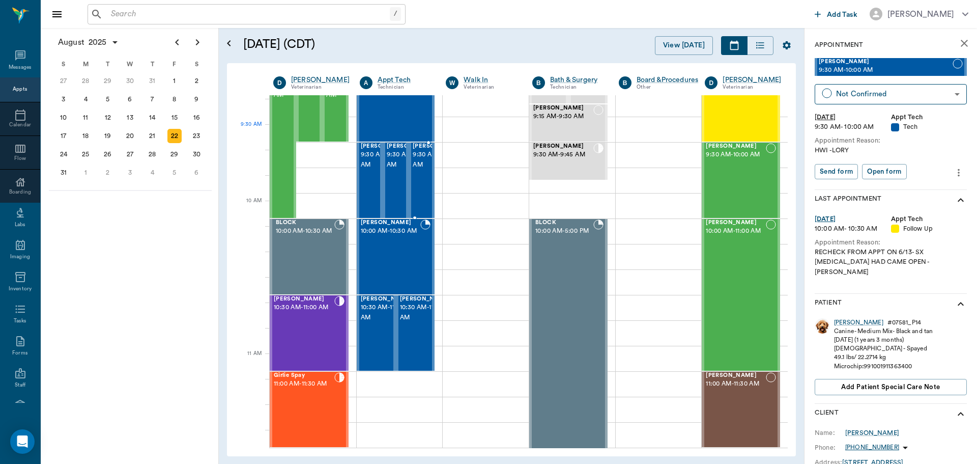
scroll to position [204, 0]
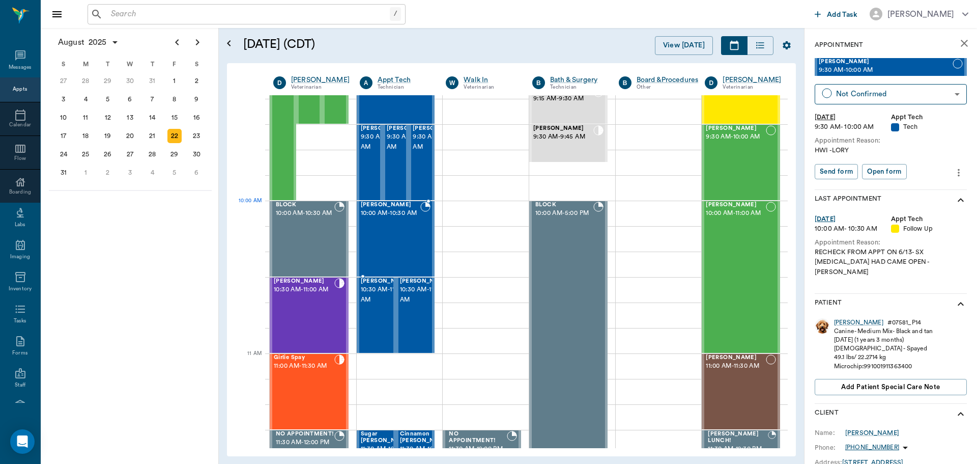
click at [399, 214] on span "10:00 AM - 10:30 AM" at bounding box center [391, 213] width 60 height 10
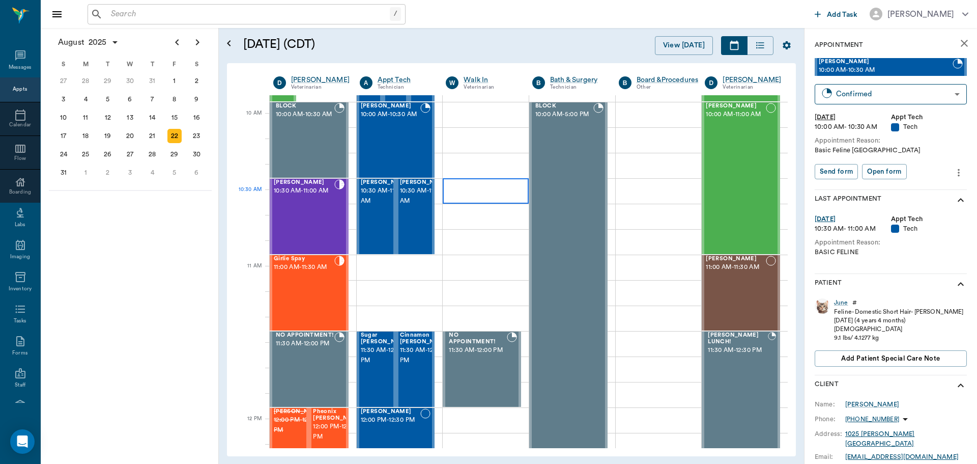
scroll to position [306, 0]
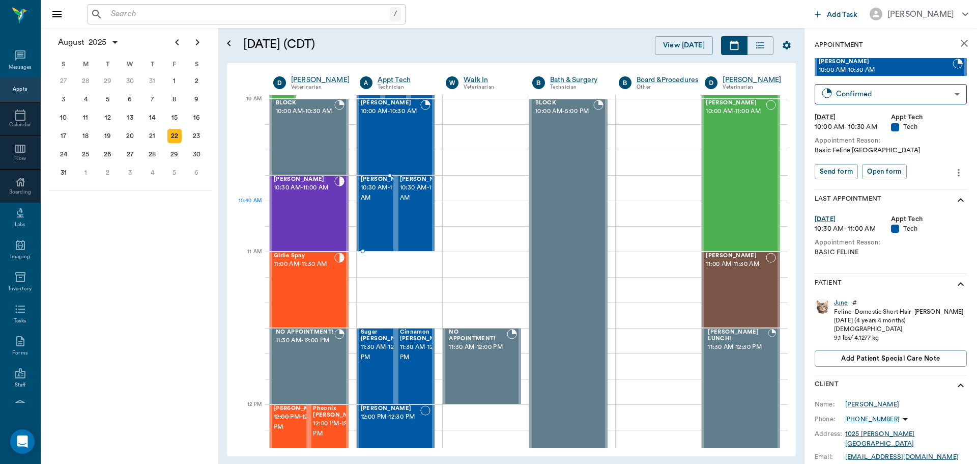
click at [378, 203] on span "10:30 AM - 11:00 AM" at bounding box center [386, 193] width 51 height 20
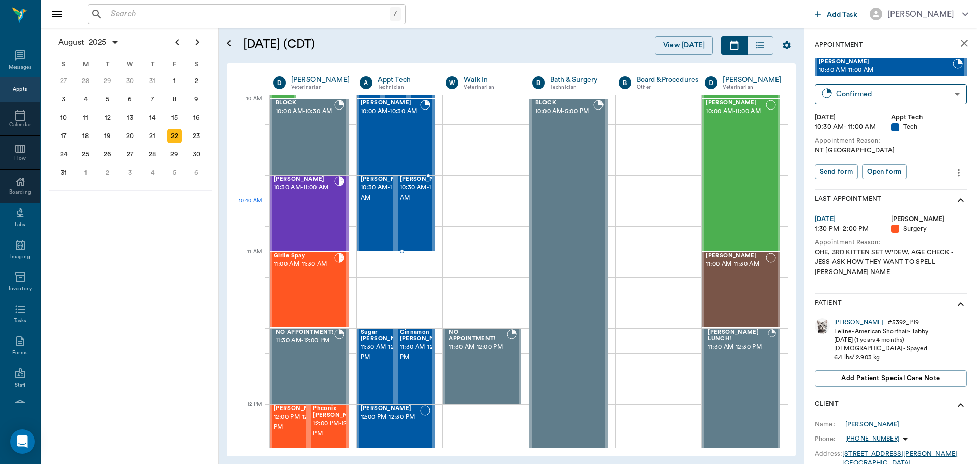
click at [410, 203] on span "10:30 AM - 11:00 AM" at bounding box center [425, 193] width 51 height 20
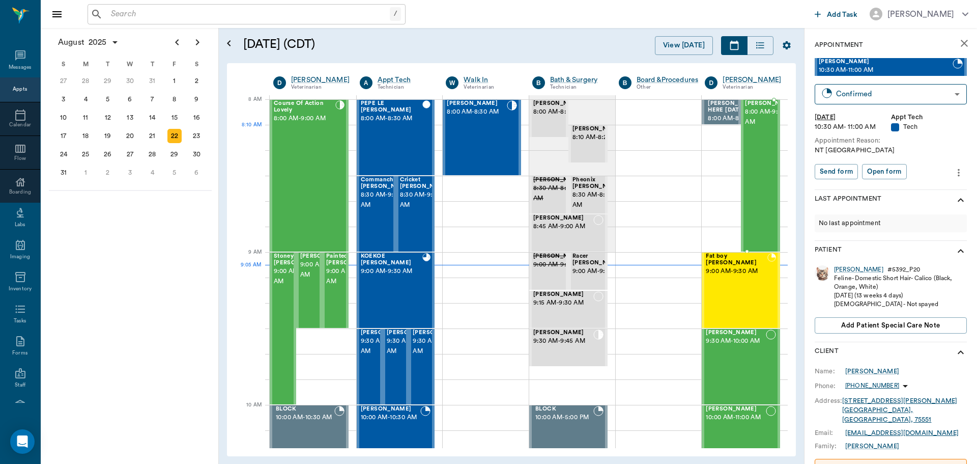
click at [750, 127] on span "8:00 AM - 9:00 AM" at bounding box center [770, 117] width 51 height 20
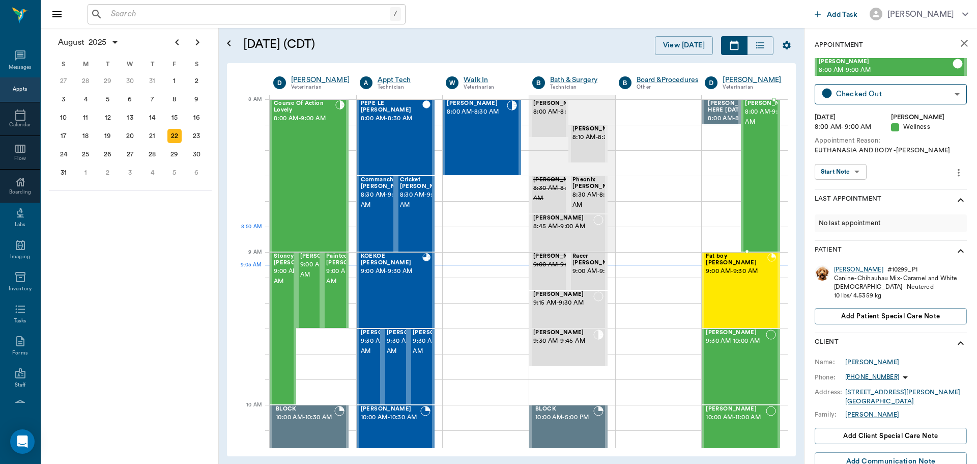
click at [733, 266] on span "9:00 AM - 9:30 AM" at bounding box center [737, 271] width 62 height 10
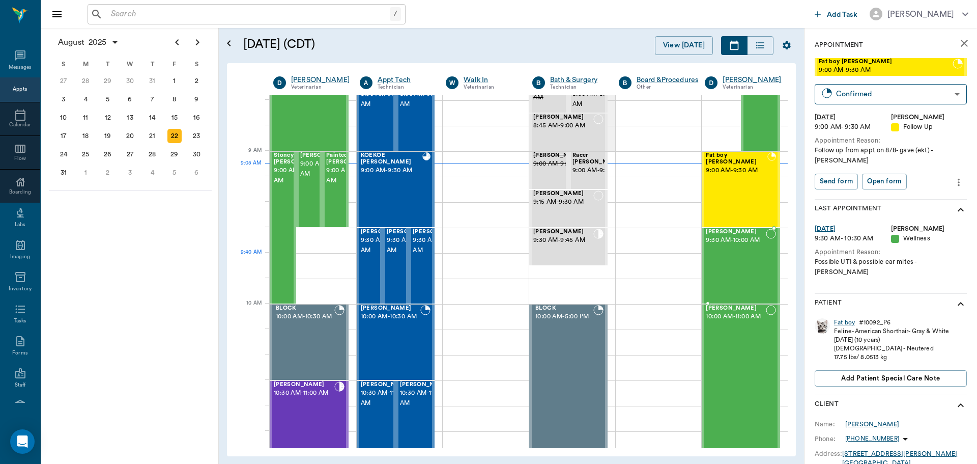
scroll to position [102, 0]
click at [731, 259] on div "blanca Garcia 9:30 AM - 10:00 AM" at bounding box center [736, 264] width 60 height 74
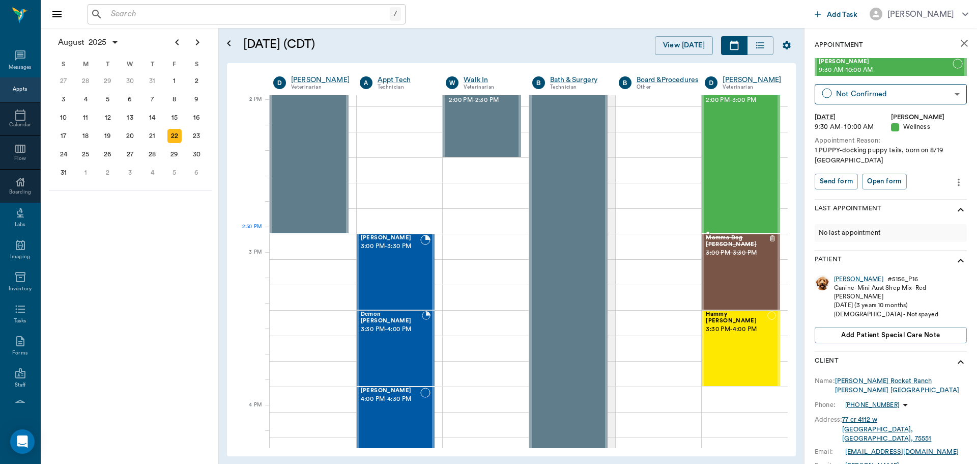
scroll to position [916, 0]
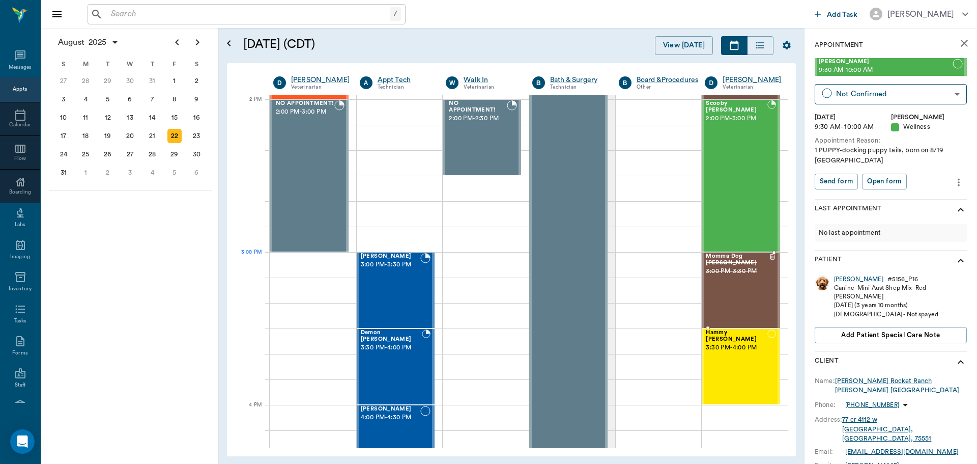
click at [742, 259] on span "Momma Dog [PERSON_NAME]" at bounding box center [737, 259] width 63 height 13
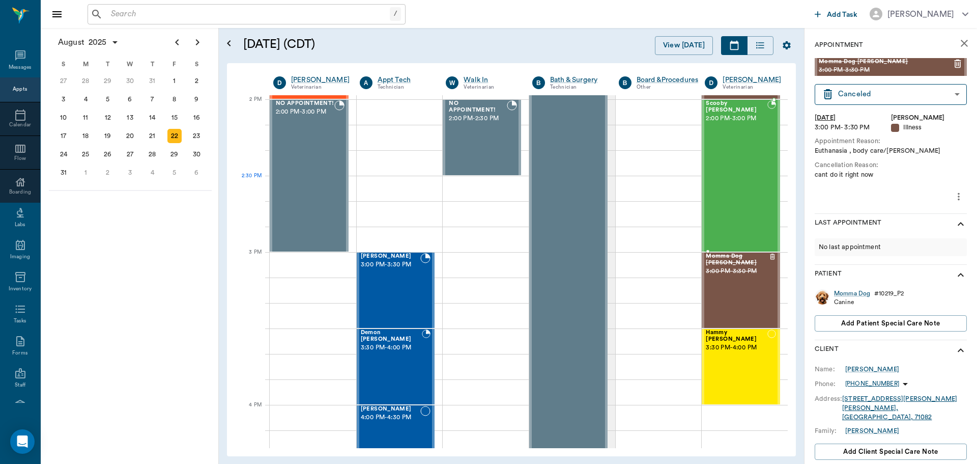
click at [747, 182] on div "Scooby Buhrer 2:00 PM - 3:00 PM" at bounding box center [737, 175] width 62 height 151
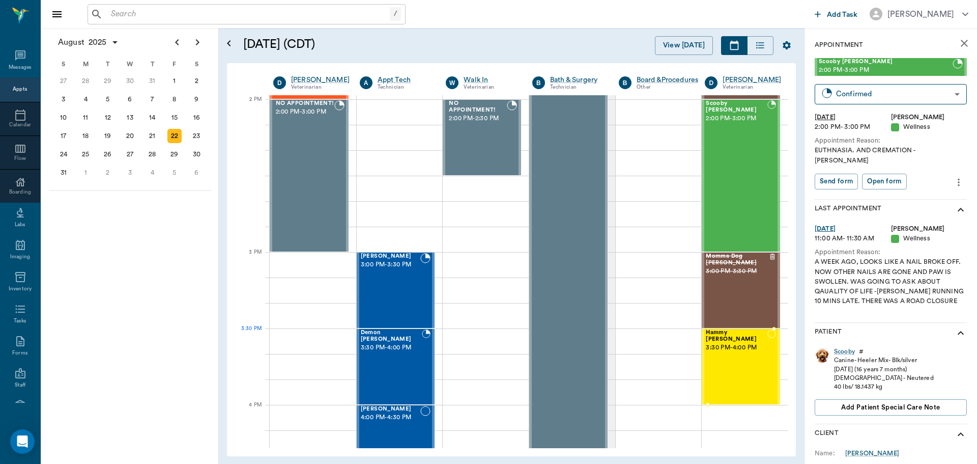
click at [730, 348] on div "Hammy [PERSON_NAME] 3:30 PM - 4:00 PM" at bounding box center [737, 366] width 62 height 74
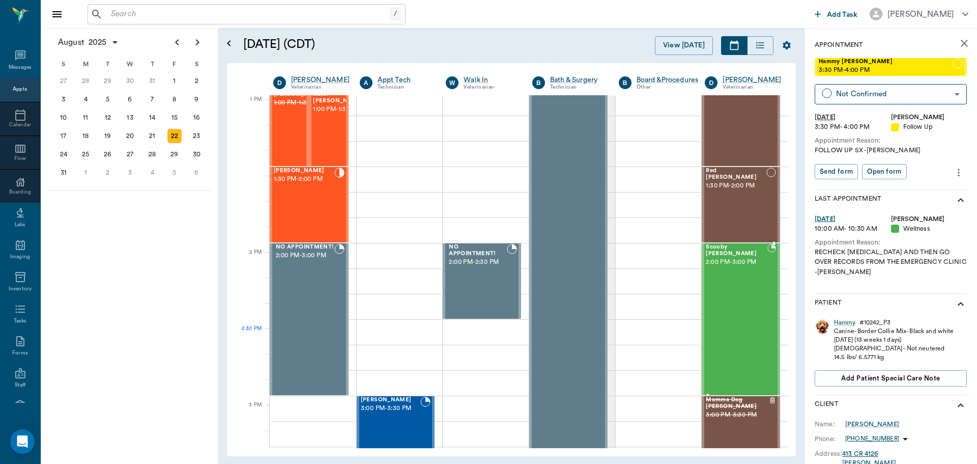
scroll to position [763, 0]
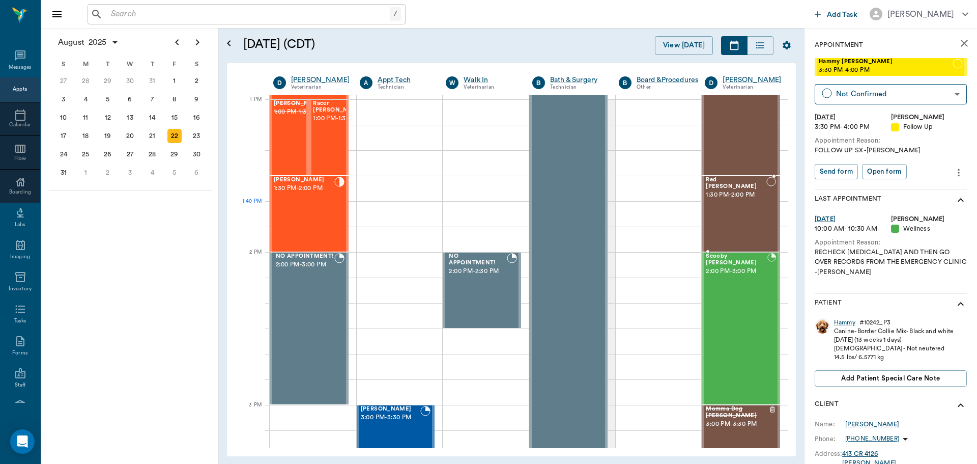
click at [732, 212] on div "Red Manuel 1:30 PM - 2:00 PM" at bounding box center [736, 214] width 61 height 74
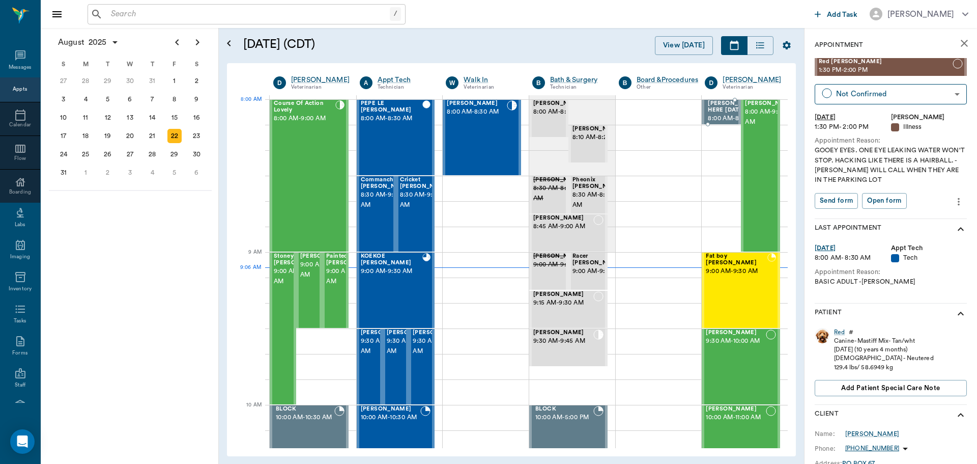
click at [708, 113] on span "[PERSON_NAME] HERE [DATE]" at bounding box center [733, 106] width 51 height 13
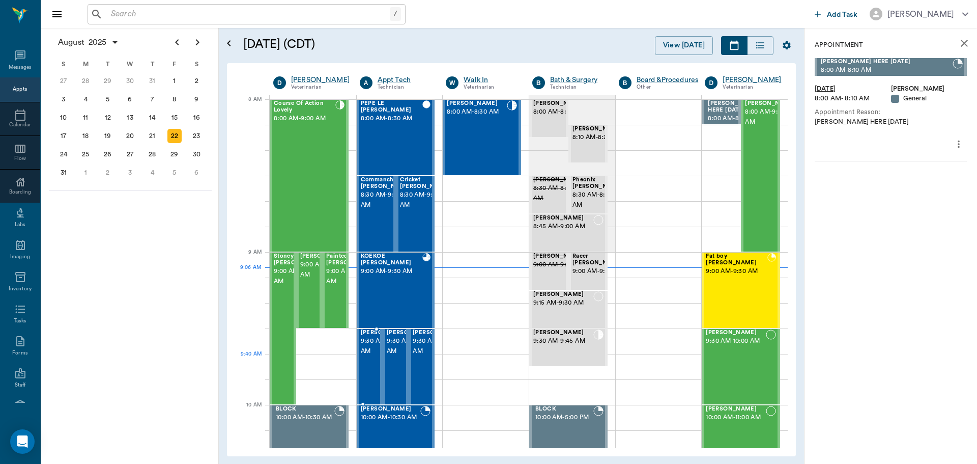
click at [363, 356] on span "9:30 AM - 10:00 AM" at bounding box center [386, 346] width 51 height 20
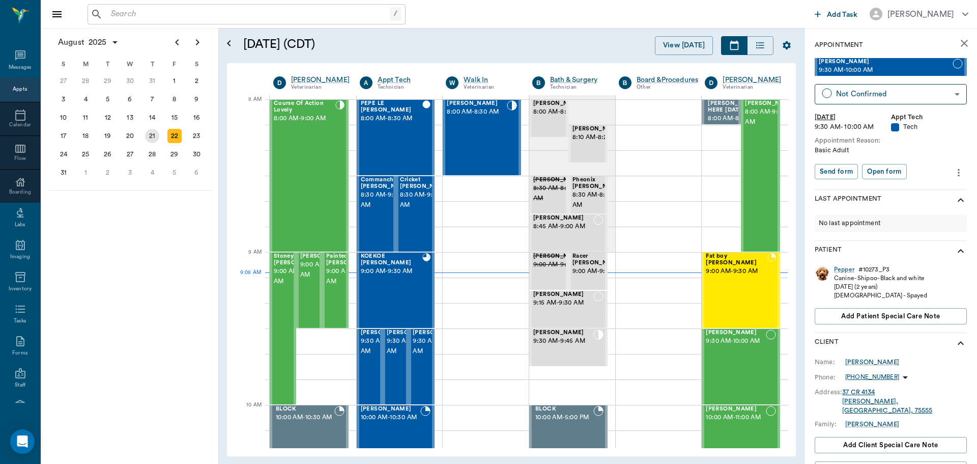
click at [152, 137] on div "21" at bounding box center [152, 136] width 14 height 14
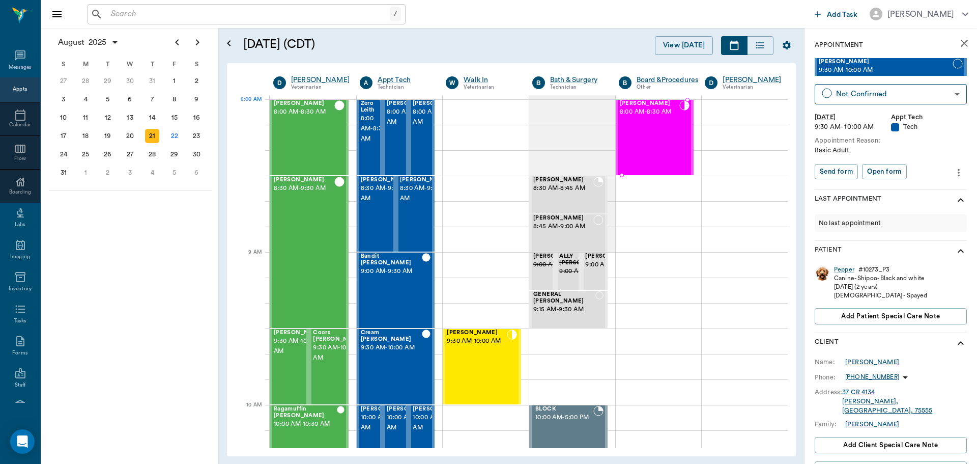
click at [637, 107] on span "8:00 AM - 8:30 AM" at bounding box center [650, 112] width 60 height 10
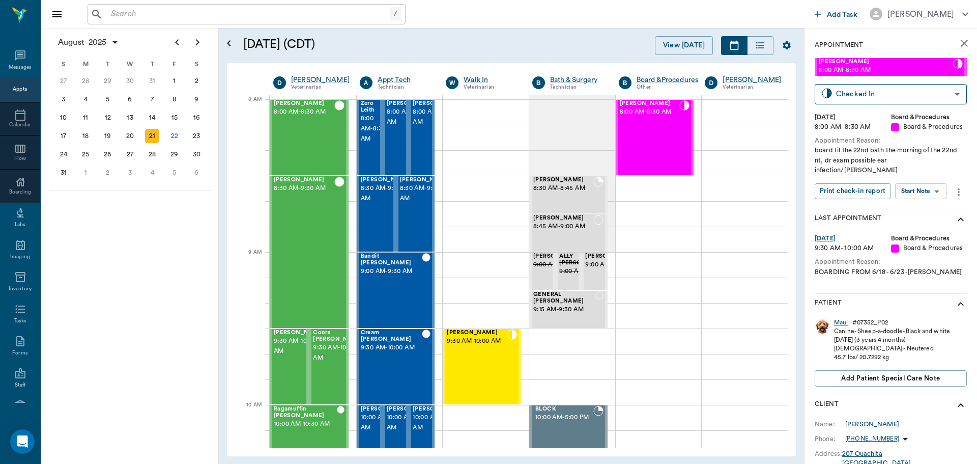
click at [842, 318] on div "Maui" at bounding box center [841, 322] width 14 height 9
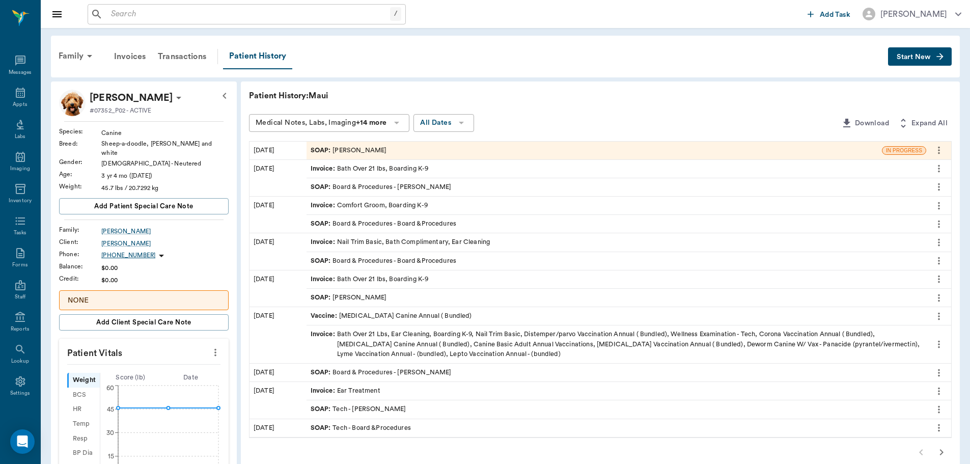
click at [361, 147] on div "SOAP : Dr. Kindall Jones" at bounding box center [348, 151] width 76 height 10
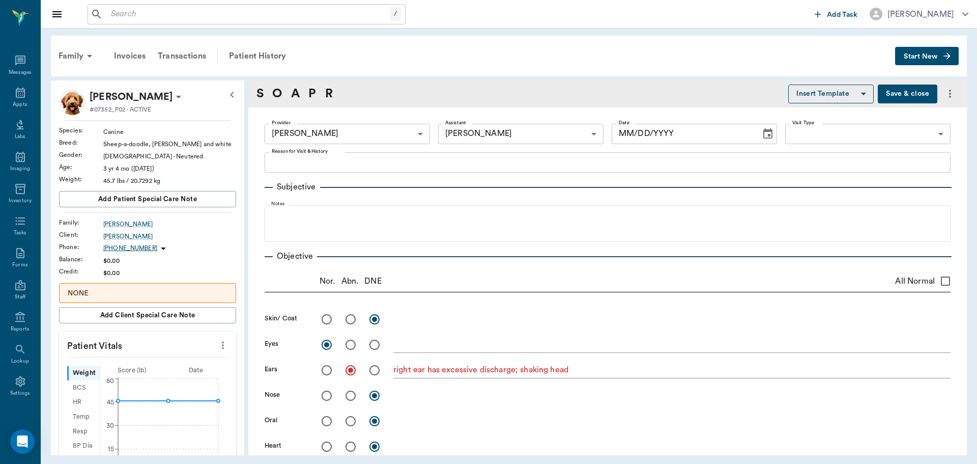
type input "670e8b52b987dc0b25a864ee"
type input "63ec2e7e52e12b0ba117b124"
radio input "true"
type textarea "right ear has excessive discharge; shaking head"
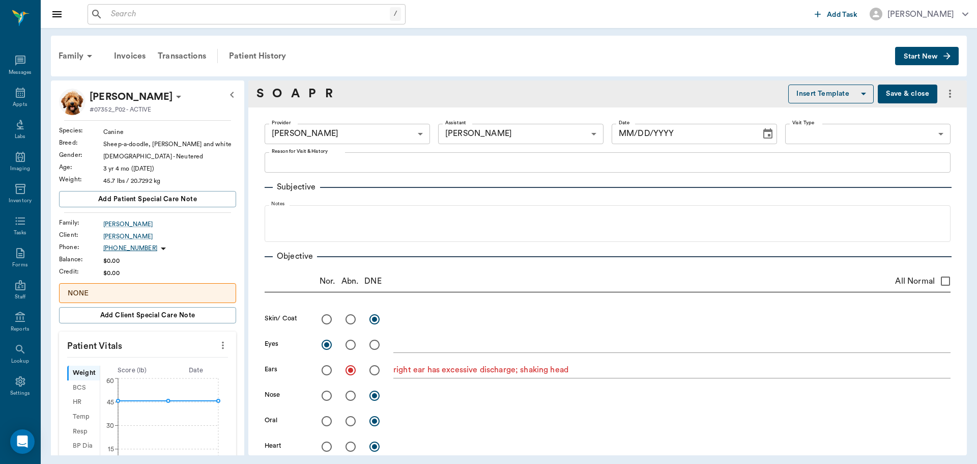
radio input "true"
type textarea "ambulatory x 4"
type input "08/22/2025"
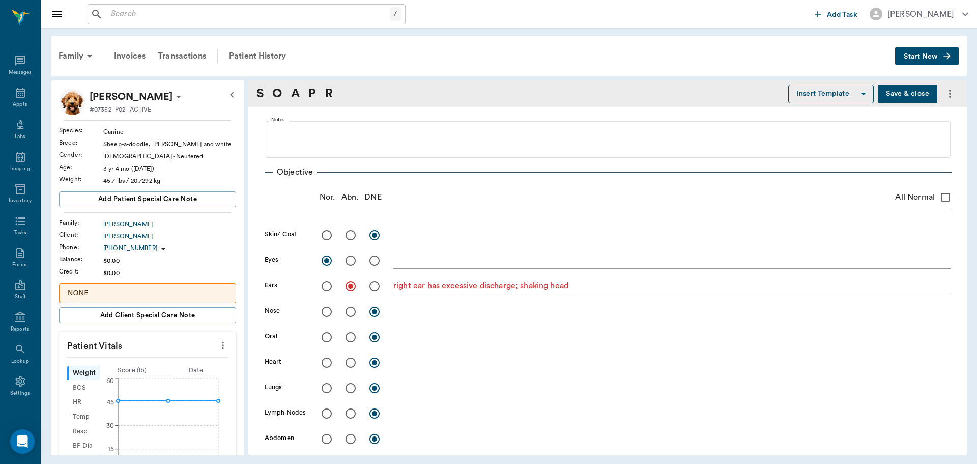
scroll to position [102, 0]
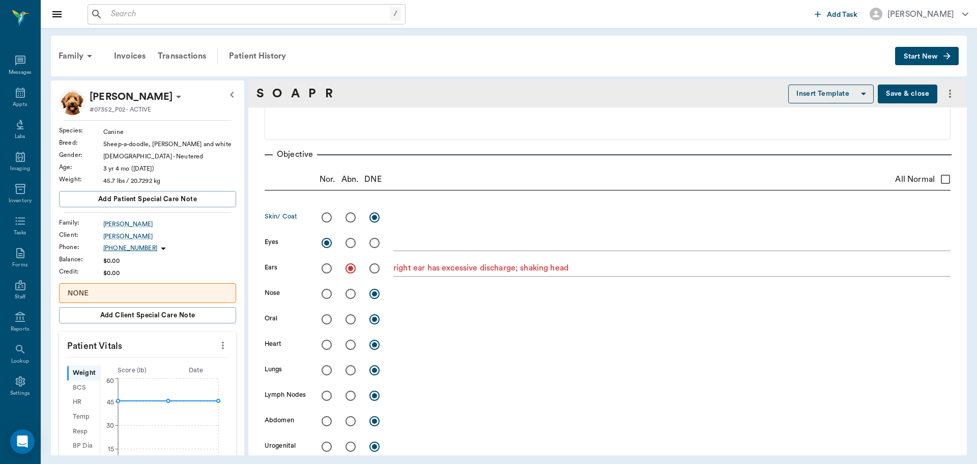
click at [327, 221] on input "radio" at bounding box center [326, 217] width 21 height 21
radio input "true"
click at [400, 220] on textarea at bounding box center [671, 217] width 557 height 12
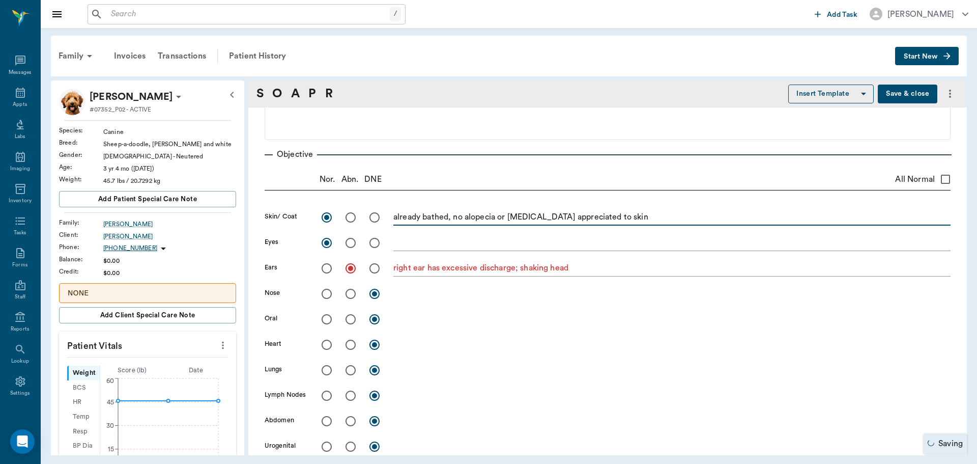
type textarea "already bathed, no alopecia or erythema appreciated to skin"
click at [327, 294] on input "radio" at bounding box center [326, 293] width 21 height 21
radio input "true"
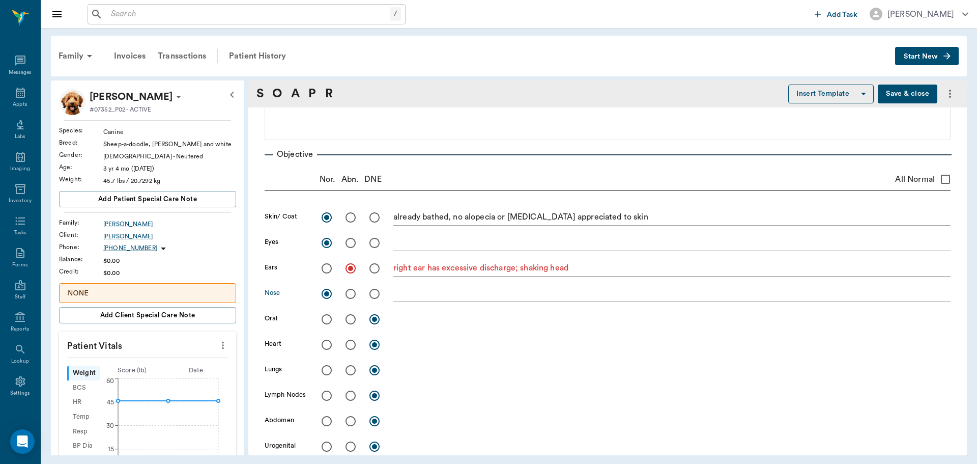
click at [351, 320] on input "radio" at bounding box center [350, 318] width 21 height 21
radio input "true"
click at [411, 325] on div "x" at bounding box center [671, 319] width 557 height 15
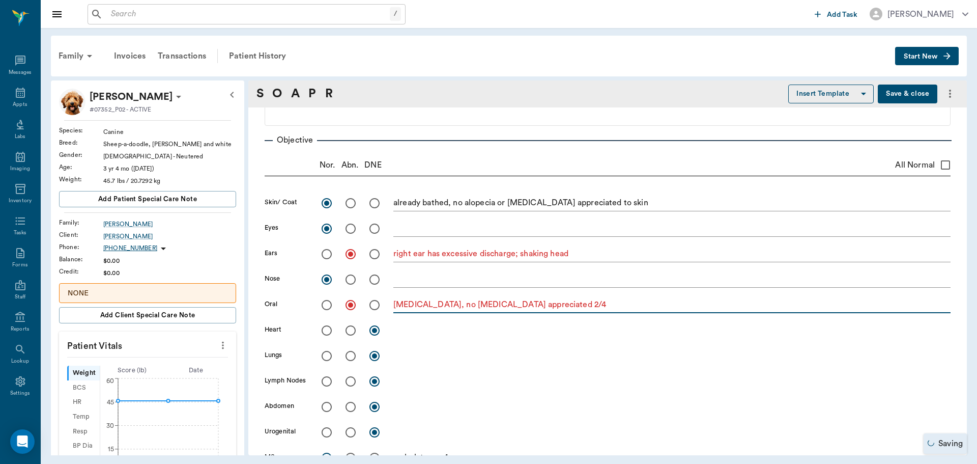
scroll to position [153, 0]
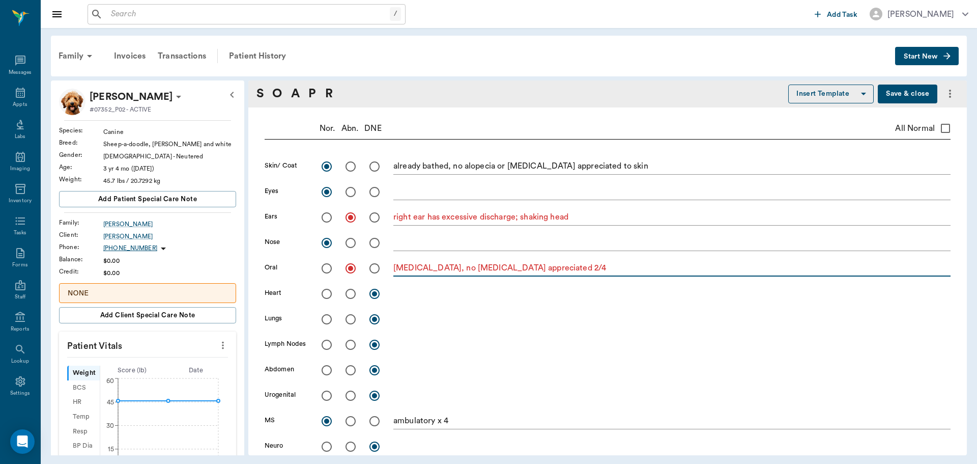
type textarea "tartar, no gingivitis appreciated 2/4"
click at [326, 296] on input "radio" at bounding box center [326, 293] width 21 height 21
radio input "true"
click at [326, 320] on input "radio" at bounding box center [326, 318] width 21 height 21
radio input "true"
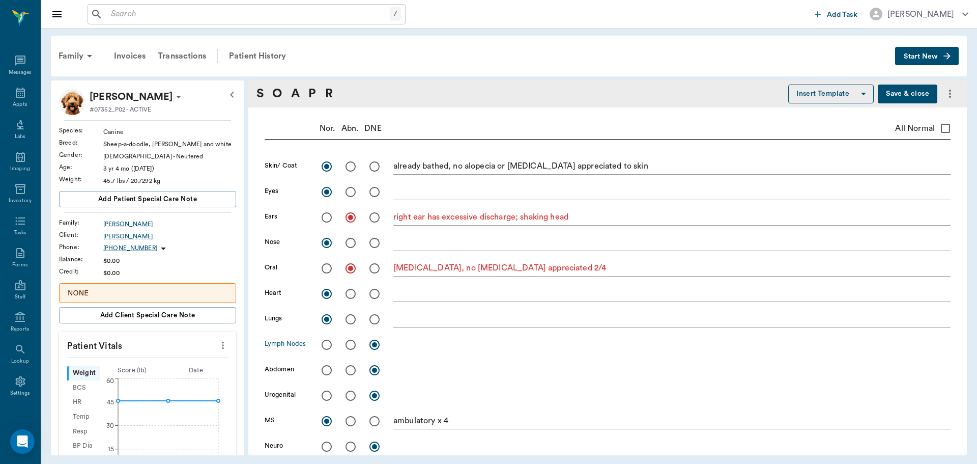
click at [329, 340] on input "radio" at bounding box center [326, 344] width 21 height 21
radio input "true"
click at [326, 370] on input "radio" at bounding box center [326, 369] width 21 height 21
radio input "true"
drag, startPoint x: 327, startPoint y: 398, endPoint x: 335, endPoint y: 392, distance: 10.3
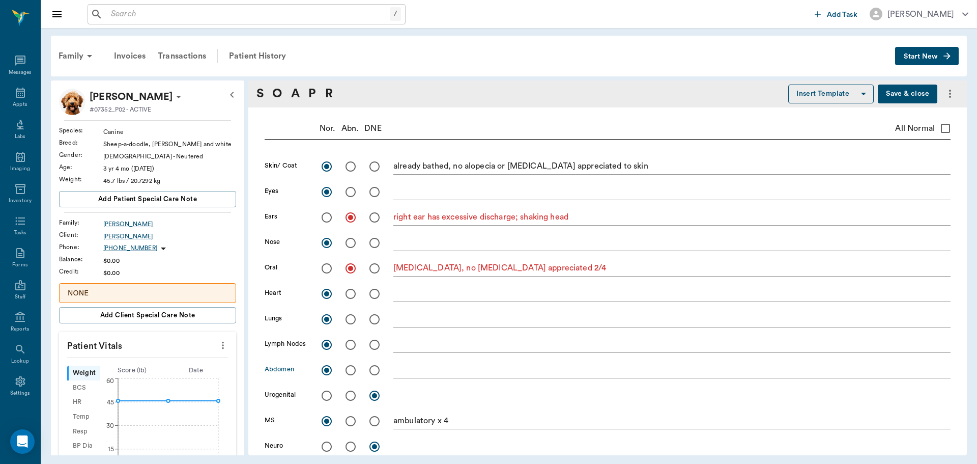
click at [328, 397] on input "radio" at bounding box center [326, 395] width 21 height 21
radio input "true"
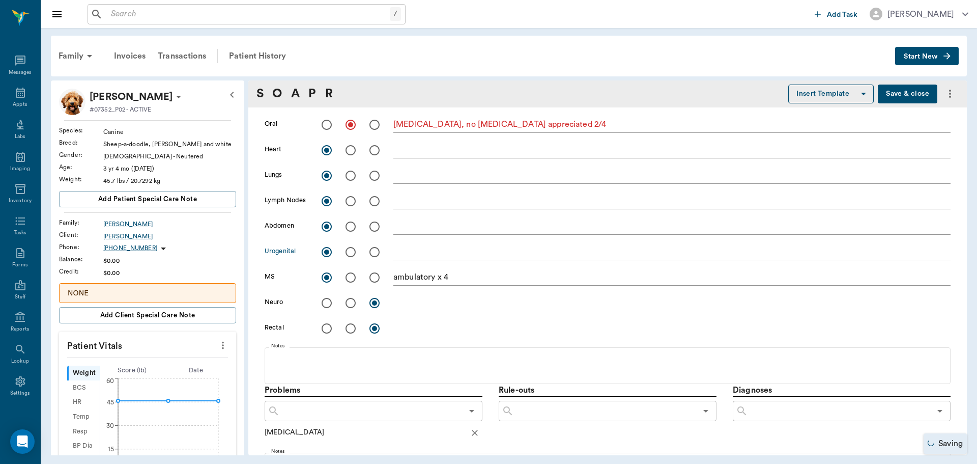
scroll to position [305, 0]
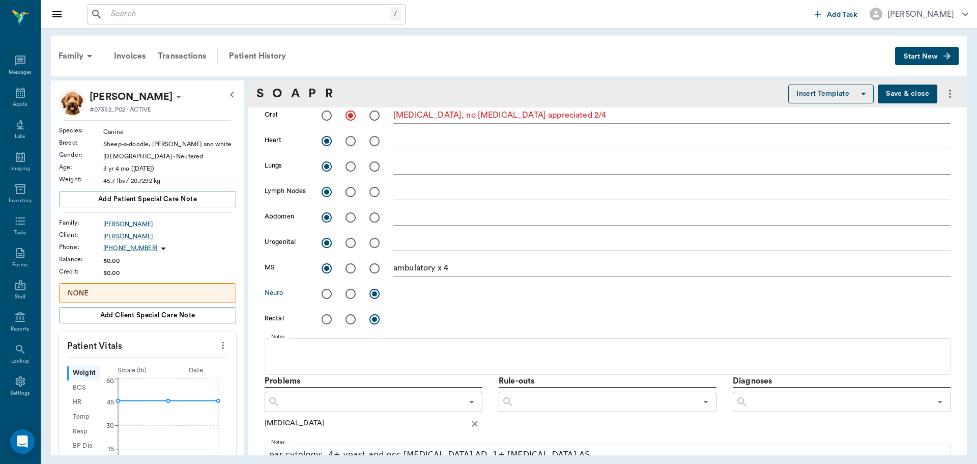
click at [325, 292] on input "radio" at bounding box center [326, 293] width 21 height 21
radio input "true"
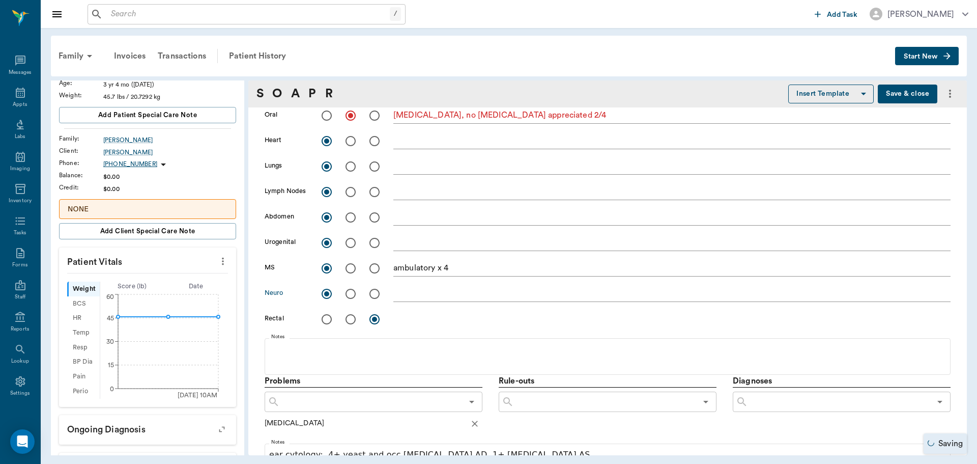
scroll to position [102, 0]
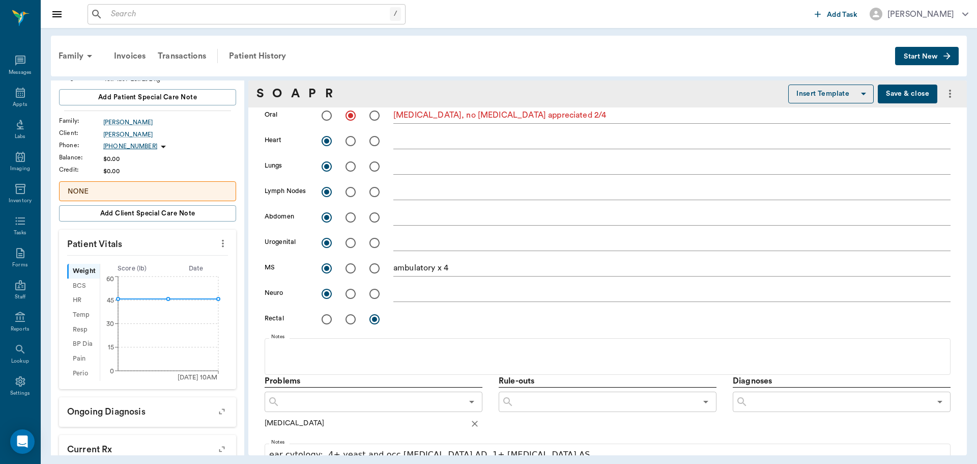
click at [217, 249] on icon "more" at bounding box center [222, 243] width 11 height 12
click at [171, 263] on span "Enter Vitals" at bounding box center [173, 260] width 86 height 11
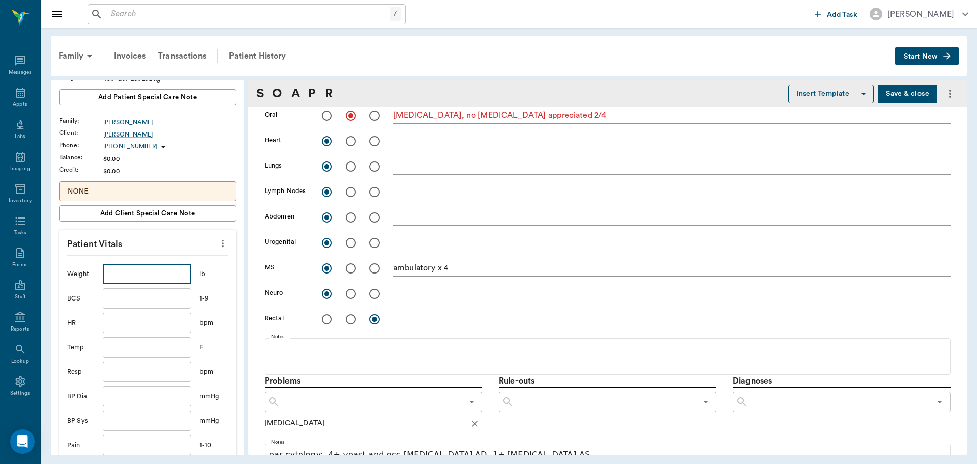
click at [161, 269] on input "text" at bounding box center [147, 274] width 89 height 20
type input "47.9"
click at [145, 299] on input "text" at bounding box center [147, 298] width 89 height 20
type input "4"
type input "5"
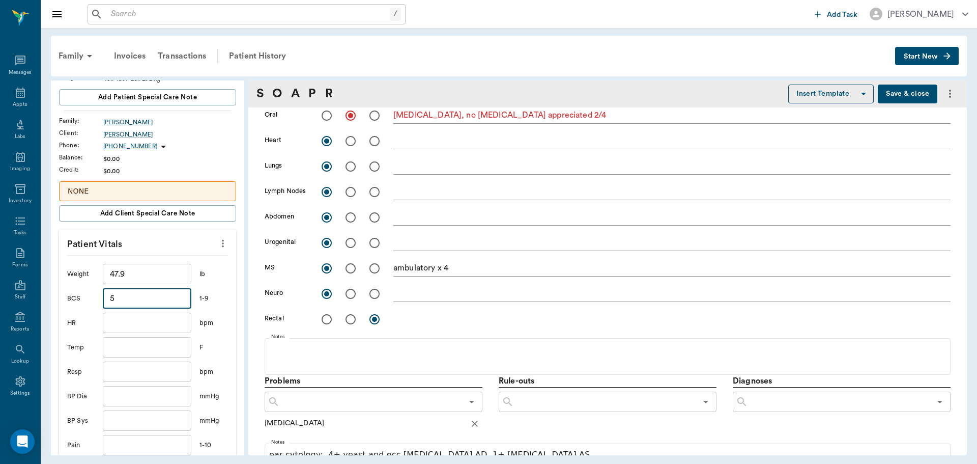
click at [133, 323] on input "text" at bounding box center [147, 322] width 89 height 20
type input "108"
click at [147, 371] on input "text" at bounding box center [147, 371] width 89 height 20
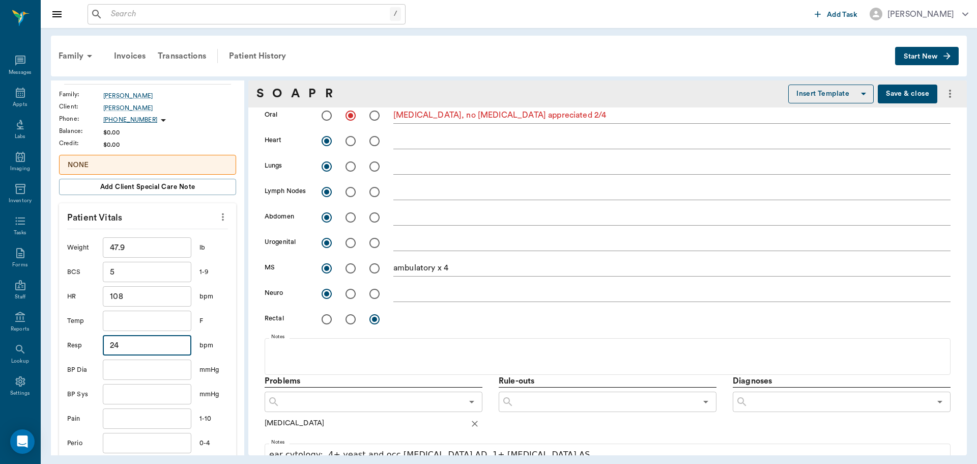
scroll to position [153, 0]
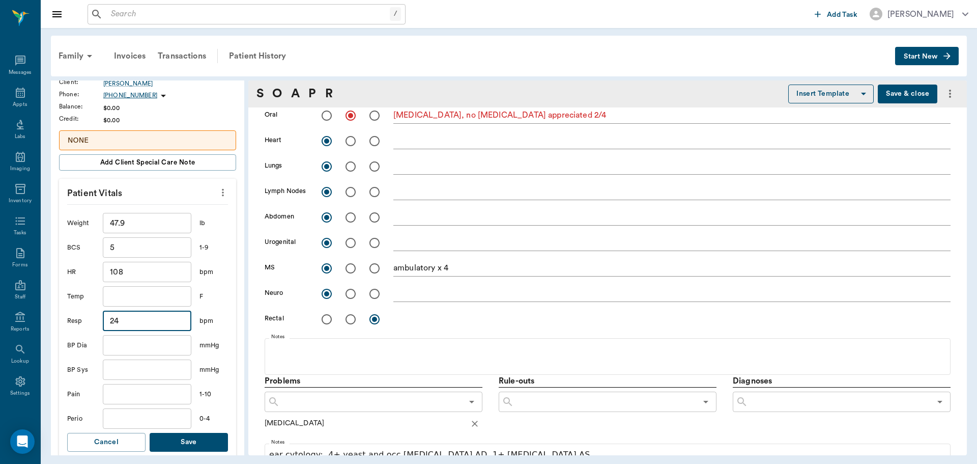
type input "24"
click at [126, 396] on input "text" at bounding box center [147, 394] width 89 height 20
type input "2"
click at [127, 423] on input "text" at bounding box center [147, 418] width 89 height 20
type input "2"
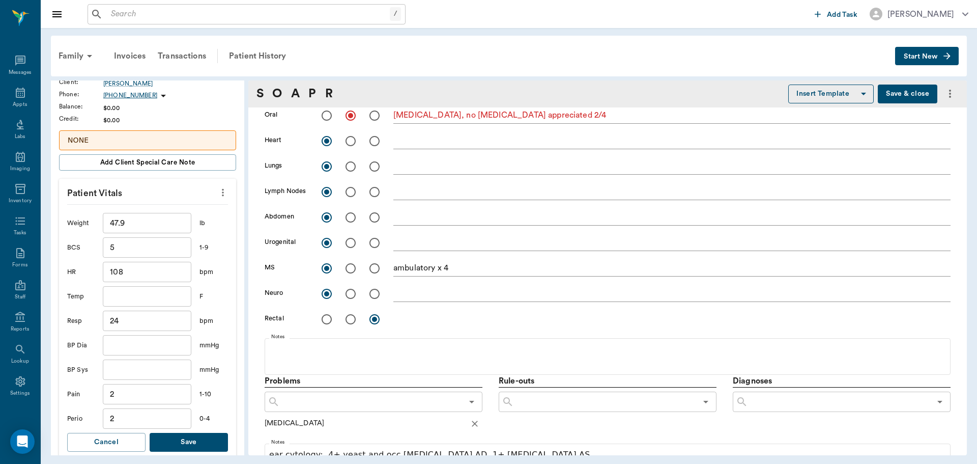
click at [181, 445] on button "Save" at bounding box center [189, 442] width 78 height 19
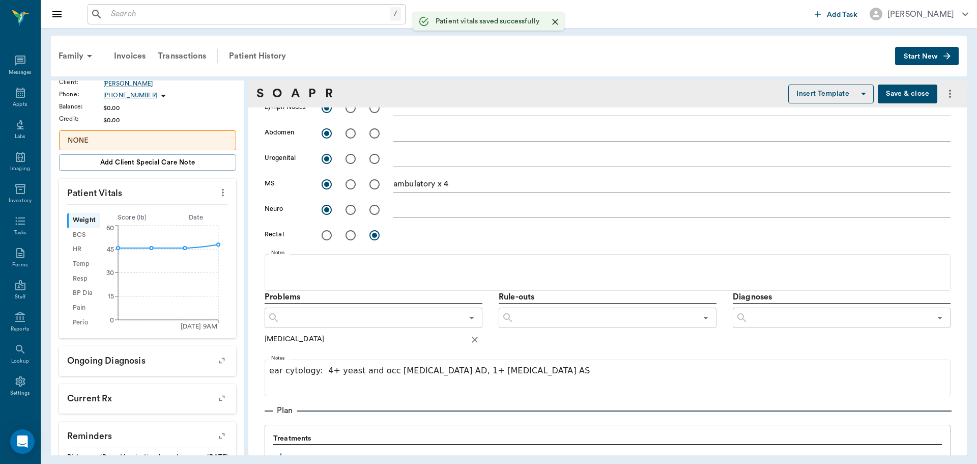
scroll to position [407, 0]
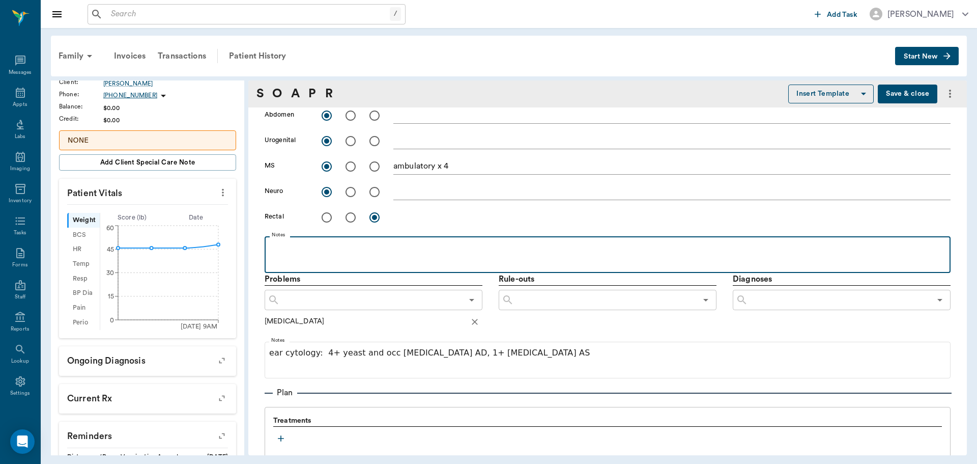
click at [315, 258] on div at bounding box center [608, 253] width 676 height 25
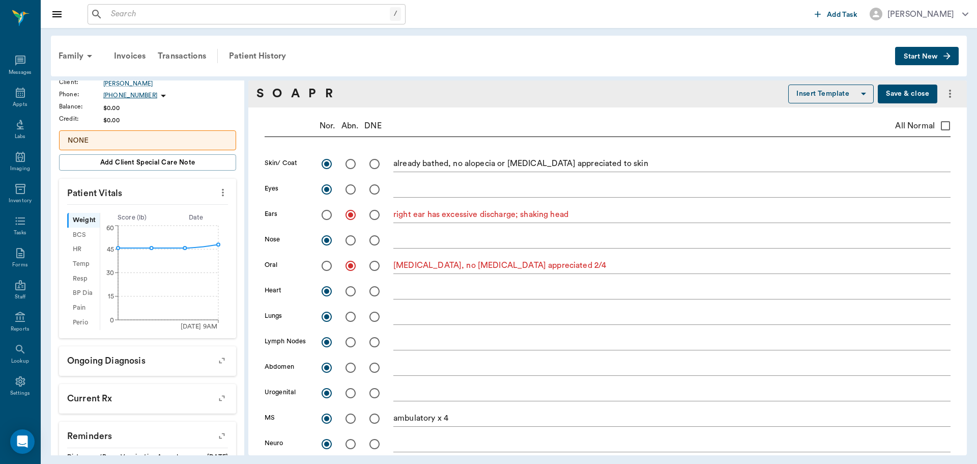
scroll to position [153, 0]
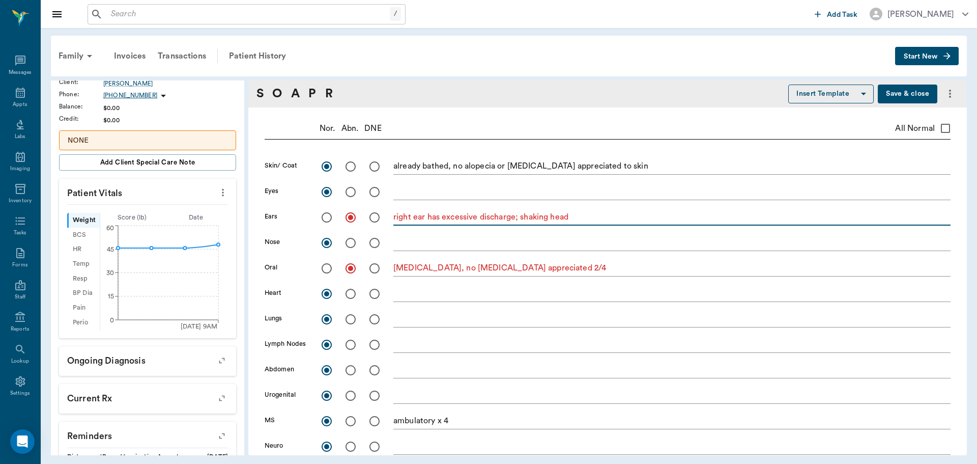
click at [574, 213] on textarea "right ear has excessive discharge; shaking head" at bounding box center [671, 217] width 557 height 12
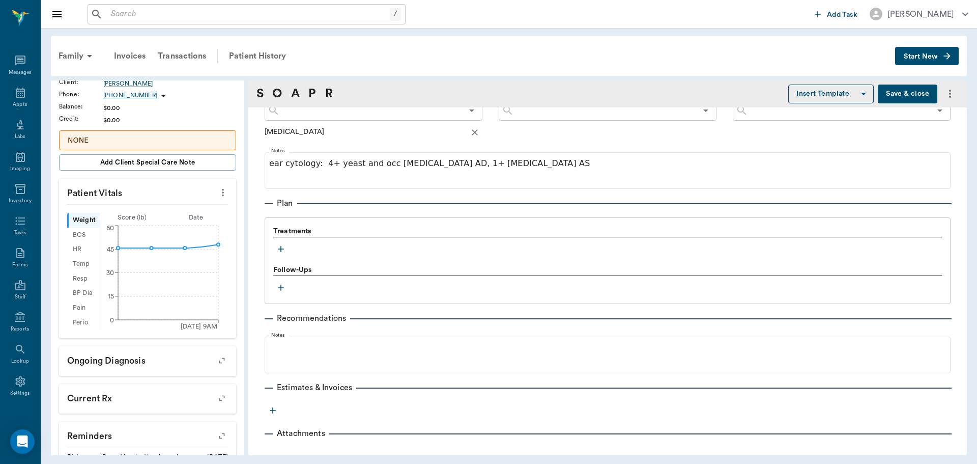
scroll to position [631, 0]
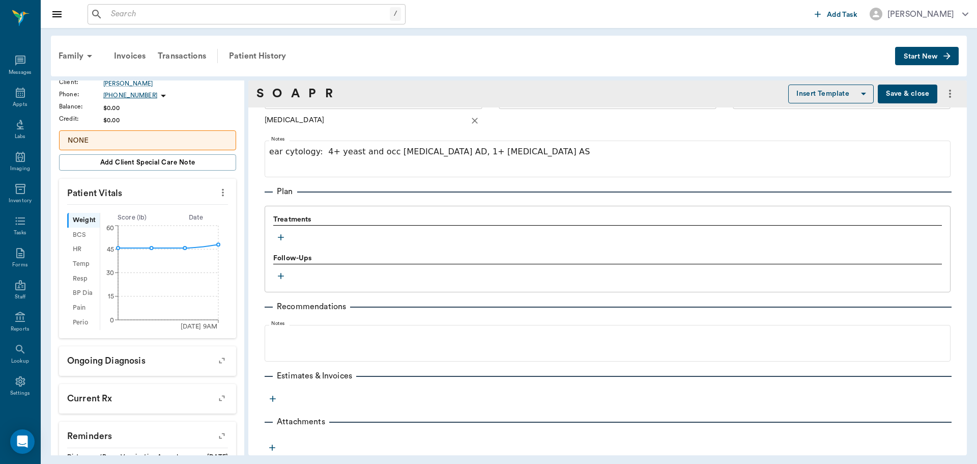
type textarea "right ear has excessive discharge; shaking head; left ear - suspect early infla…"
click at [280, 237] on icon "button" at bounding box center [281, 237] width 6 height 6
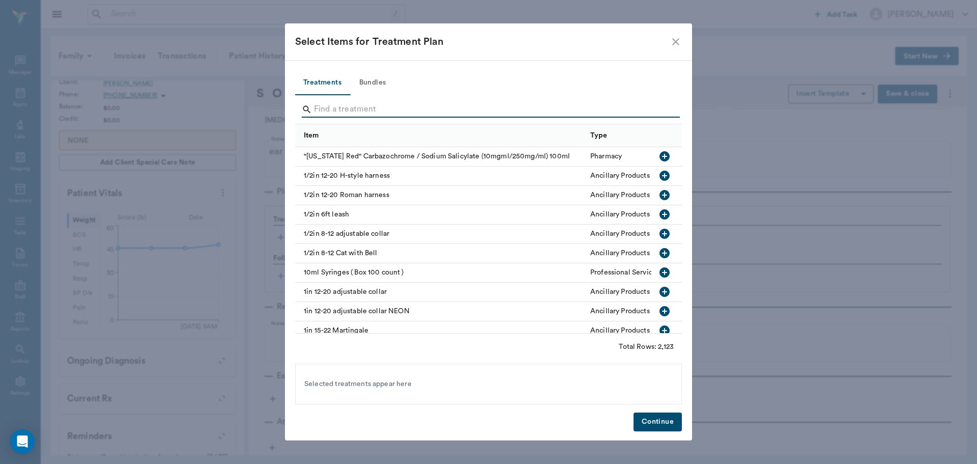
click at [337, 109] on input "Search" at bounding box center [489, 109] width 351 height 16
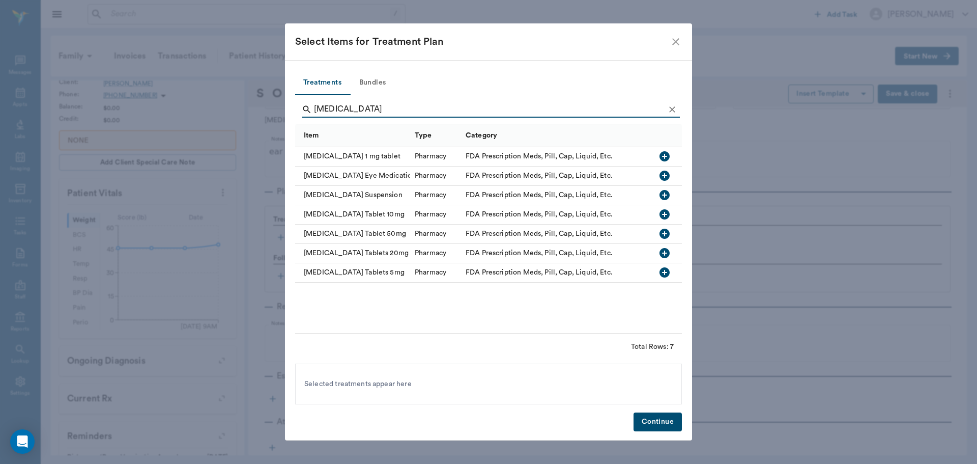
type input "prednisone"
click at [665, 216] on icon "button" at bounding box center [665, 214] width 10 height 10
click at [647, 424] on button "Continue" at bounding box center [658, 421] width 48 height 19
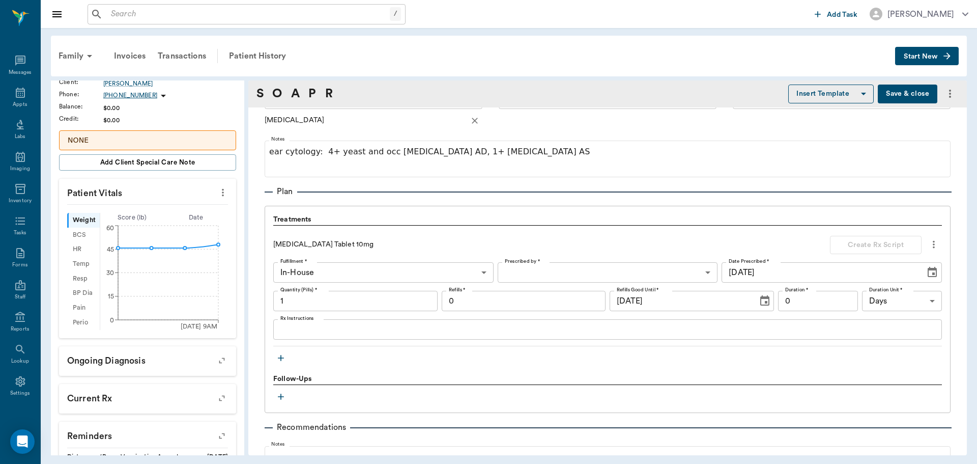
click at [307, 301] on input "1" at bounding box center [355, 301] width 164 height 20
type input "12"
click at [541, 268] on body "/ ​ Add Task Dr. Bert Ellsworth Nectar Messages Appts Labs Imaging Inventory Ta…" at bounding box center [488, 232] width 977 height 464
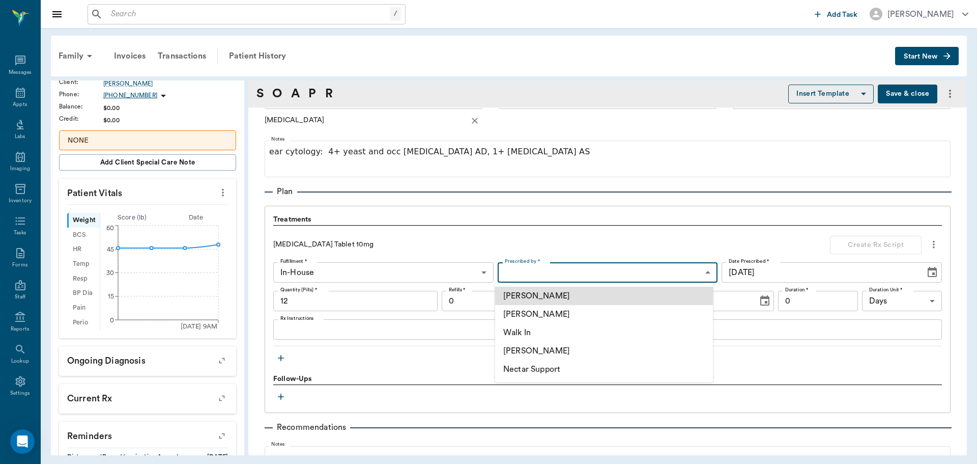
click at [535, 352] on li "[PERSON_NAME]" at bounding box center [604, 350] width 218 height 18
type input "670e8b52b987dc0b25a864ee"
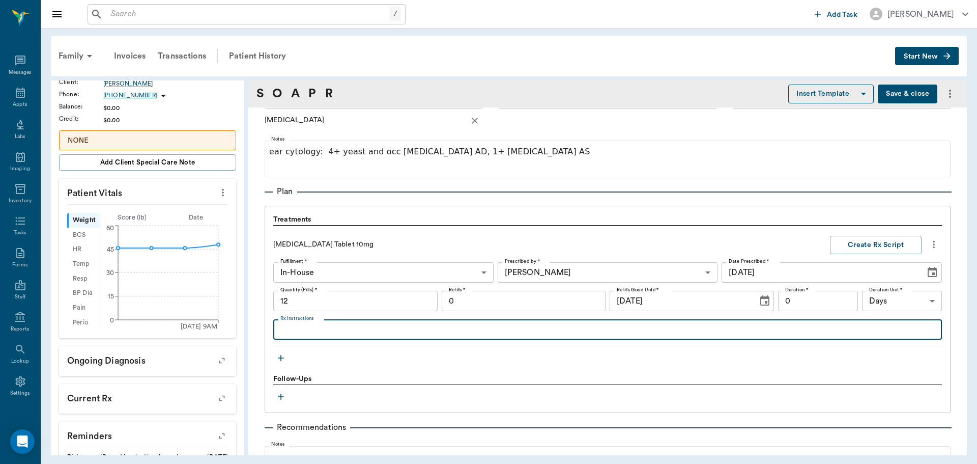
click at [413, 329] on textarea "Rx Instructions" at bounding box center [607, 330] width 654 height 12
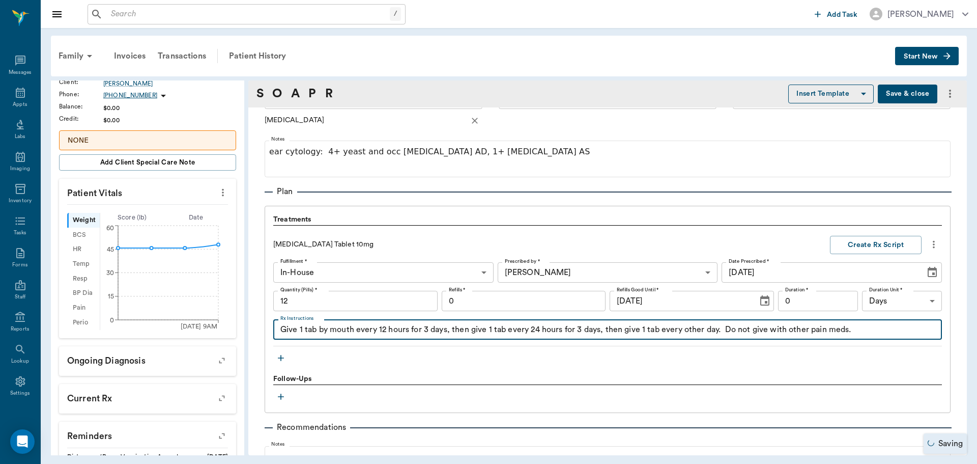
type textarea "Give 1 tab by mouth every 12 hours for 3 days, then give 1 tab every 24 hours f…"
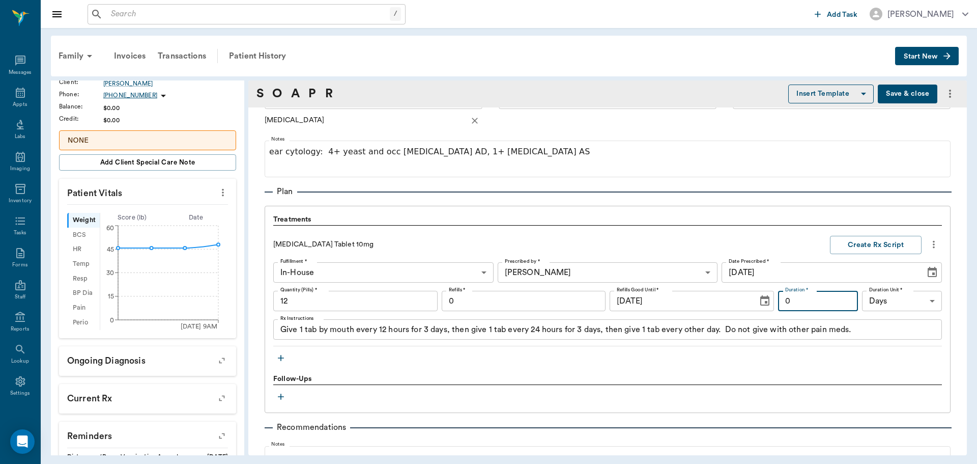
click at [810, 305] on input "0" at bounding box center [818, 301] width 80 height 20
type input "12"
click at [280, 396] on icon "button" at bounding box center [281, 396] width 6 height 6
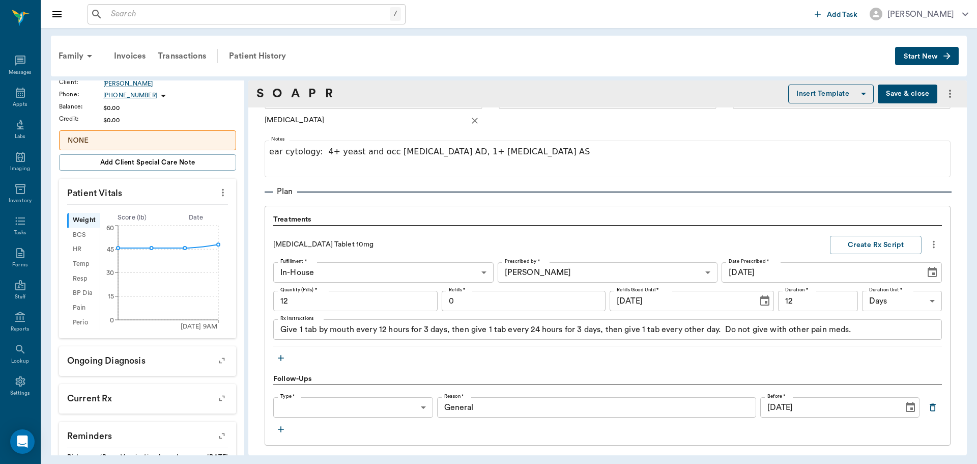
click at [423, 407] on body "/ ​ Add Task Dr. Bert Ellsworth Nectar Messages Appts Labs Imaging Inventory Ta…" at bounding box center [488, 232] width 977 height 464
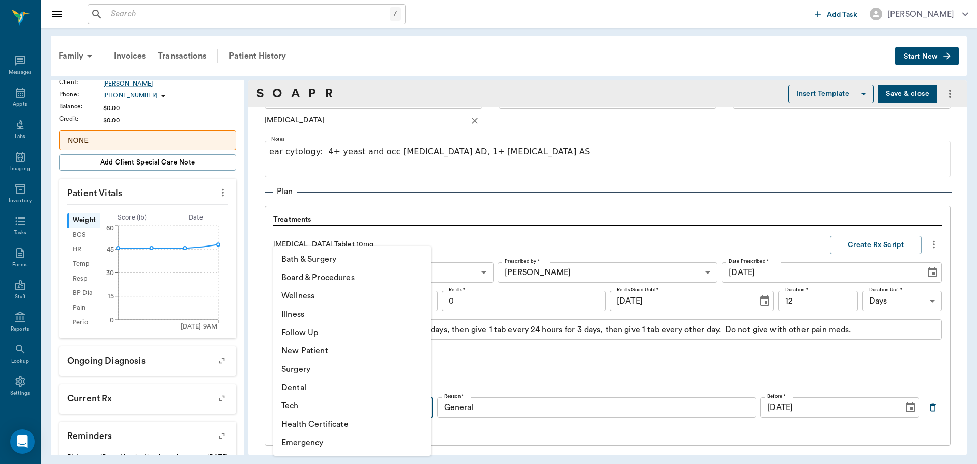
click at [353, 333] on li "Follow Up" at bounding box center [352, 332] width 158 height 18
type input "65d2be4f46e3a538d89b8c16"
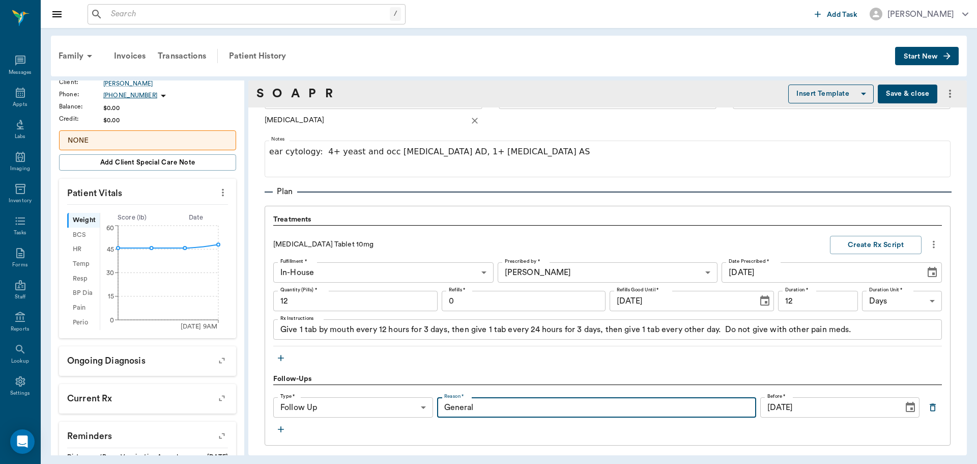
click at [477, 408] on input "General" at bounding box center [596, 407] width 319 height 20
click at [859, 244] on button "Create Rx Script" at bounding box center [876, 245] width 92 height 19
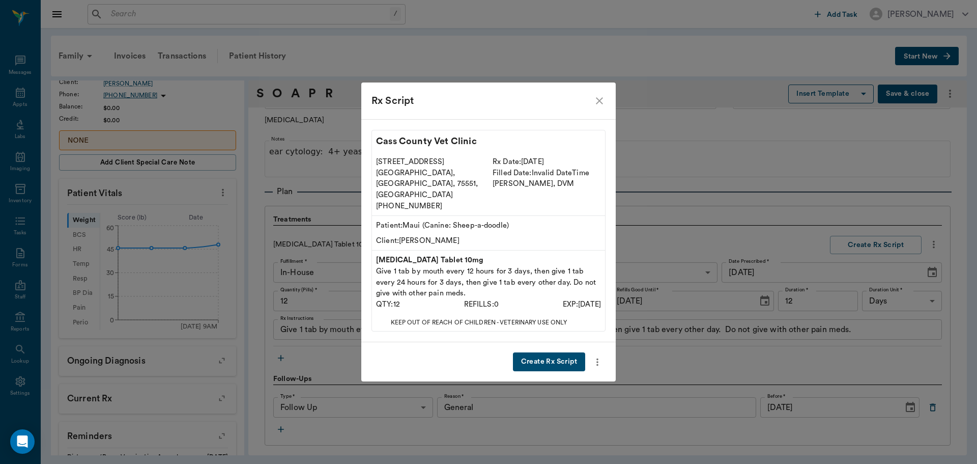
click at [566, 356] on button "Create Rx Script" at bounding box center [549, 361] width 72 height 19
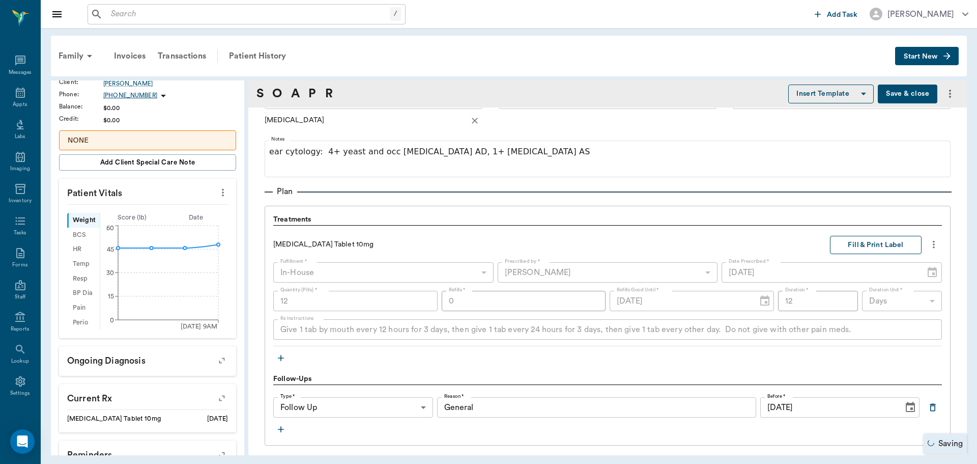
click at [874, 245] on button "Fill & Print Label" at bounding box center [876, 245] width 92 height 19
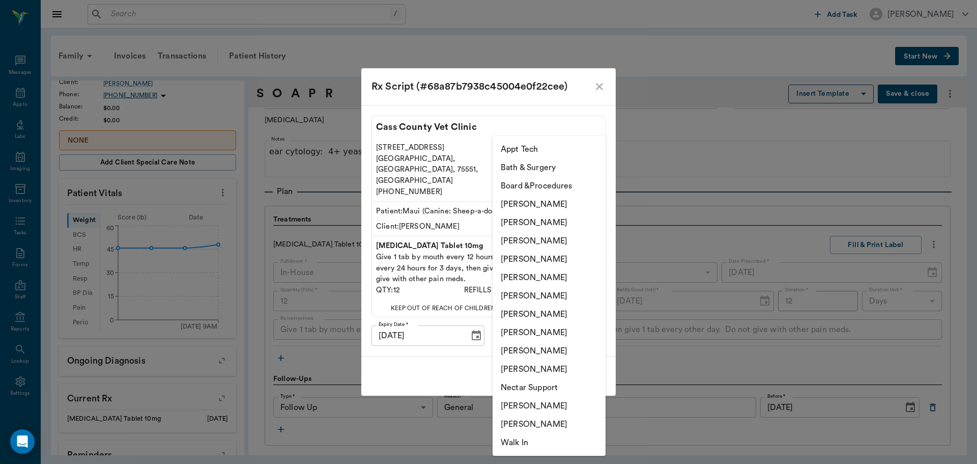
click at [600, 324] on body "/ ​ Add Task Dr. Bert Ellsworth Nectar Messages Appts Labs Imaging Inventory Ta…" at bounding box center [488, 232] width 977 height 464
click at [581, 330] on li "[PERSON_NAME]" at bounding box center [549, 332] width 113 height 18
type input "63ec2e7e52e12b0ba117b124"
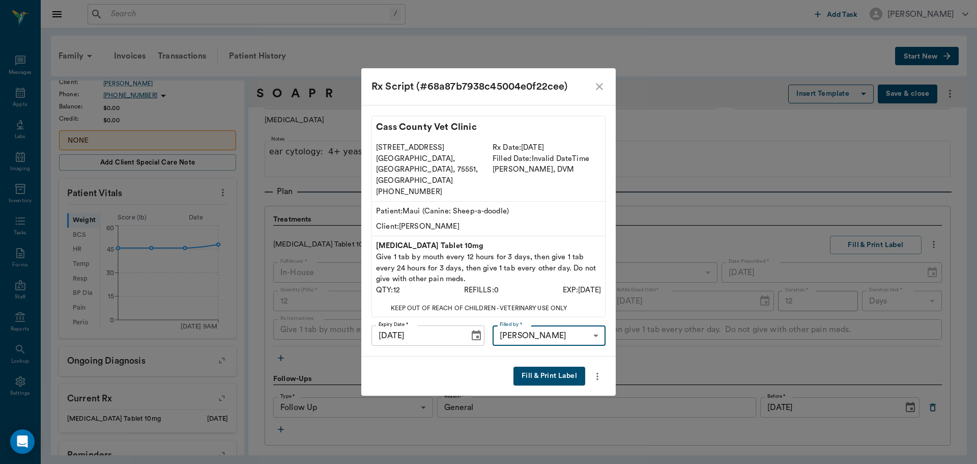
click at [548, 367] on button "Fill & Print Label" at bounding box center [550, 375] width 72 height 19
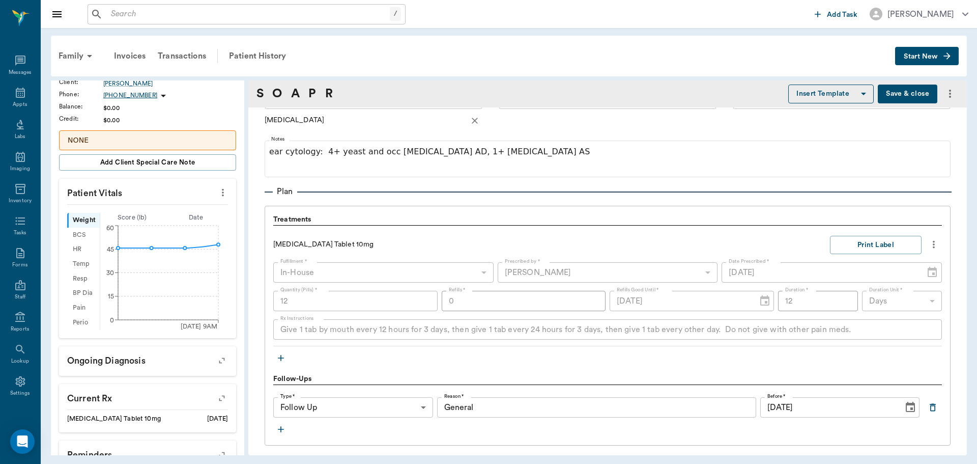
click at [282, 355] on icon "button" at bounding box center [281, 358] width 10 height 10
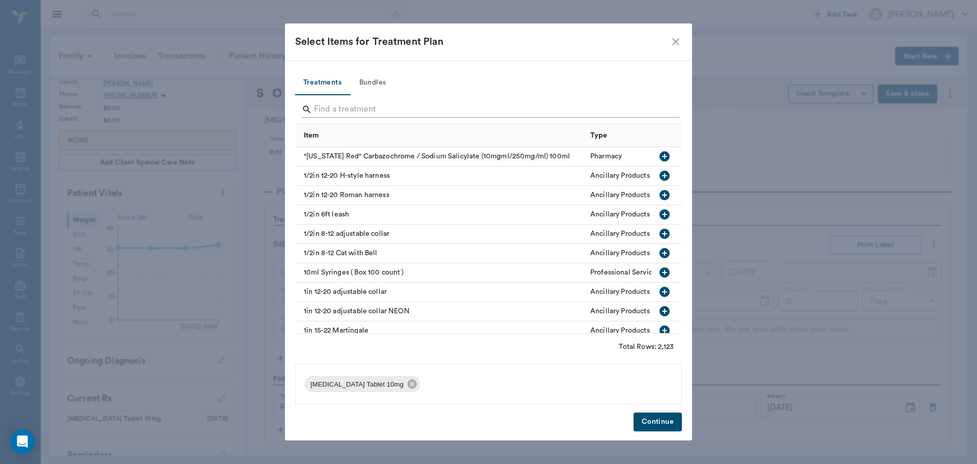
click at [324, 104] on input "Search" at bounding box center [489, 109] width 351 height 16
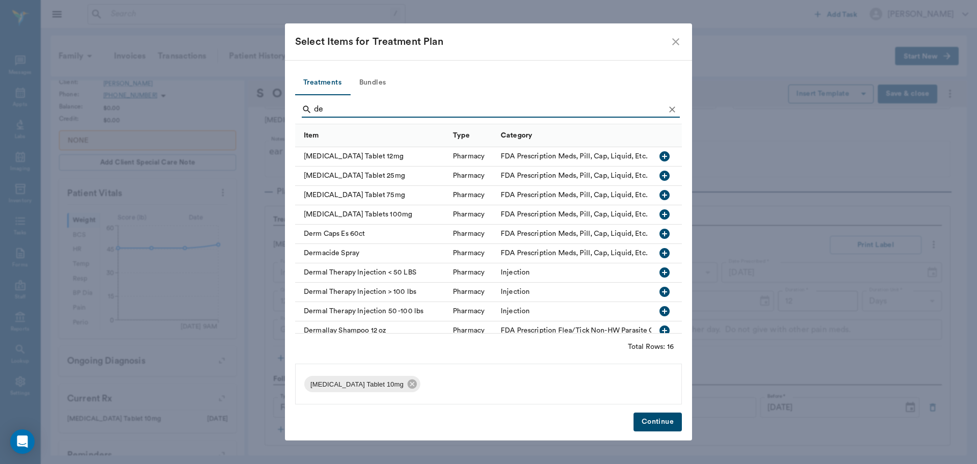
type input "d"
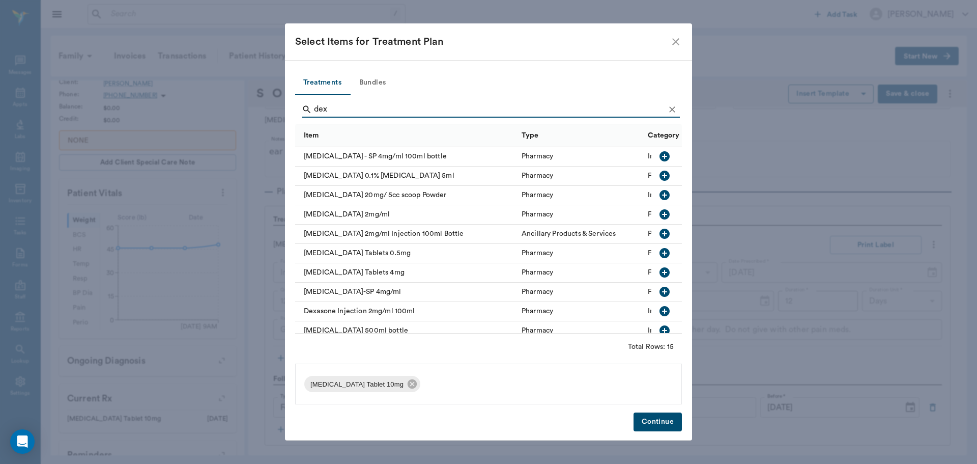
type input "dex"
click at [660, 290] on icon "button" at bounding box center [665, 292] width 10 height 10
click at [664, 426] on button "Continue" at bounding box center [658, 421] width 48 height 19
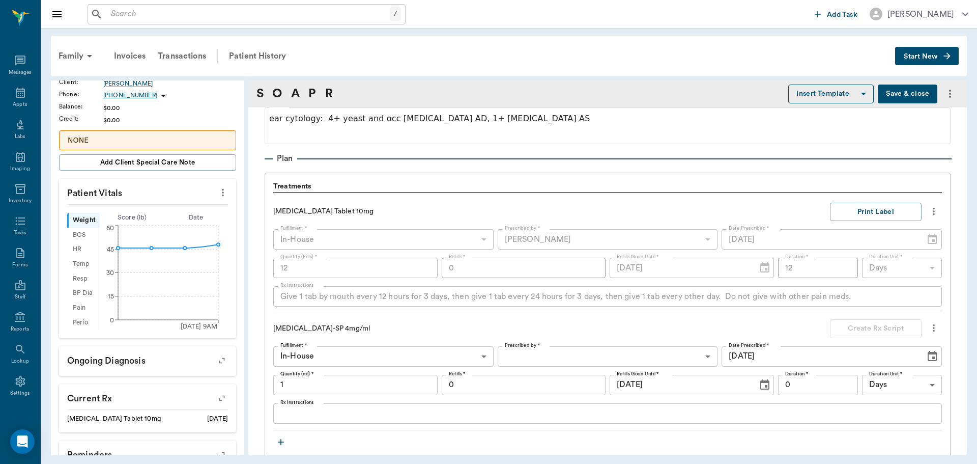
scroll to position [682, 0]
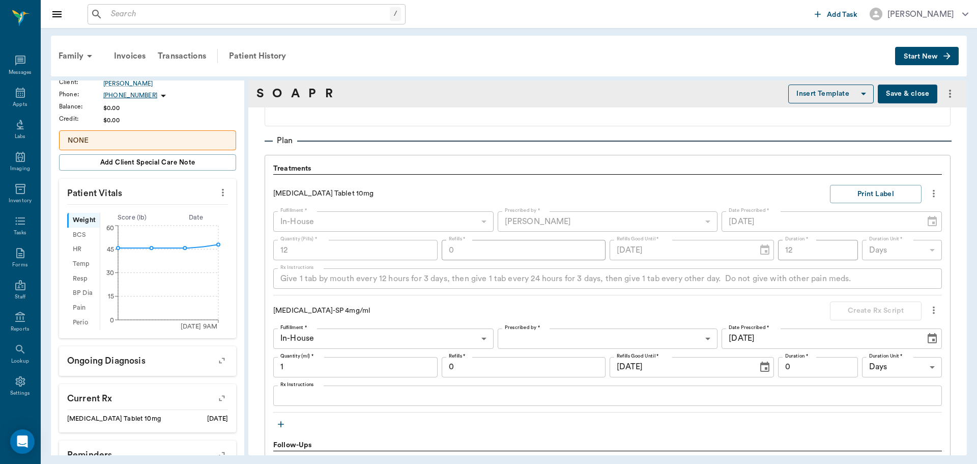
click at [537, 342] on body "/ ​ Add Task Dr. Bert Ellsworth Nectar Messages Appts Labs Imaging Inventory Ta…" at bounding box center [488, 232] width 977 height 464
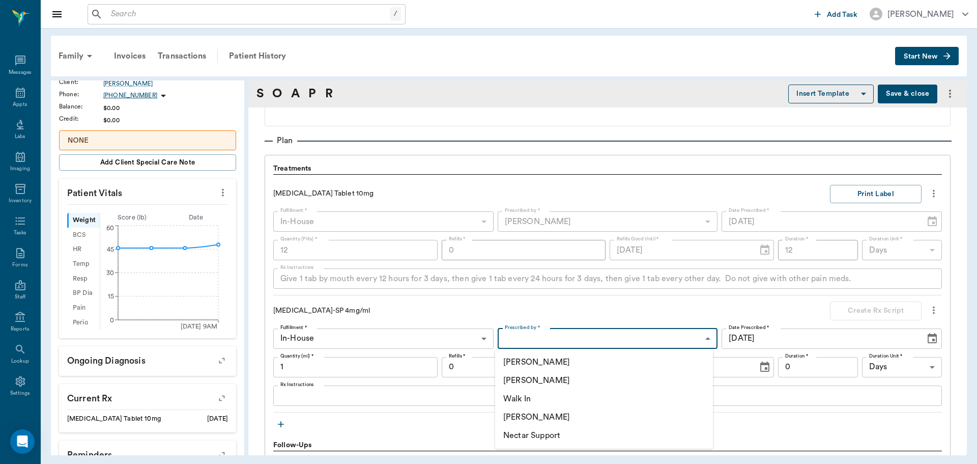
click at [528, 417] on li "[PERSON_NAME]" at bounding box center [604, 417] width 218 height 18
type input "670e8b52b987dc0b25a864ee"
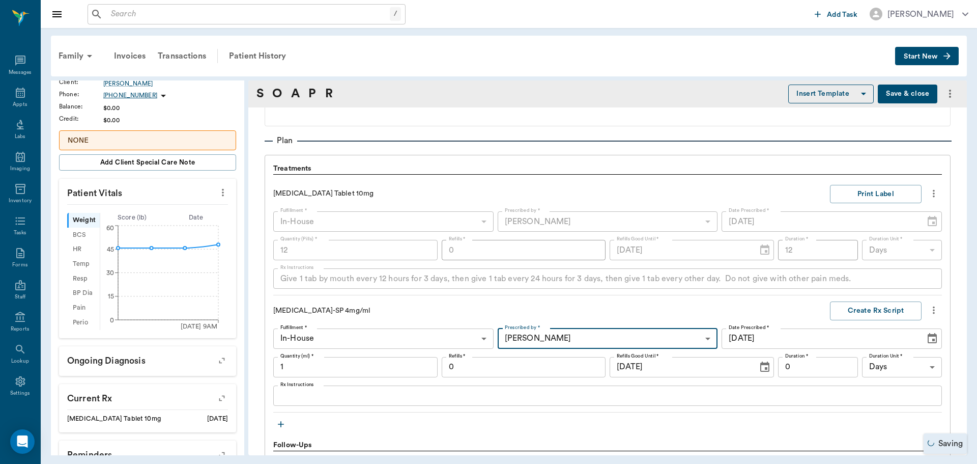
click at [797, 360] on input "0" at bounding box center [818, 367] width 80 height 20
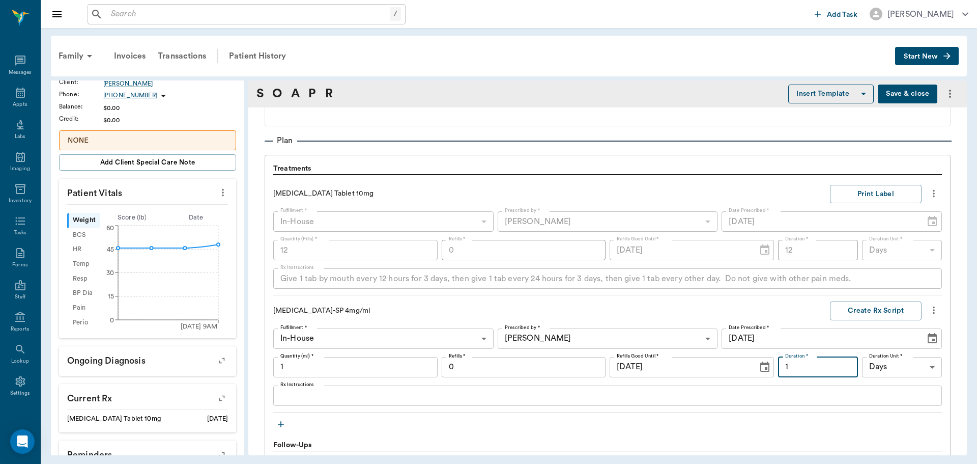
type input "1"
click at [296, 396] on textarea "Rx Instructions" at bounding box center [607, 395] width 654 height 12
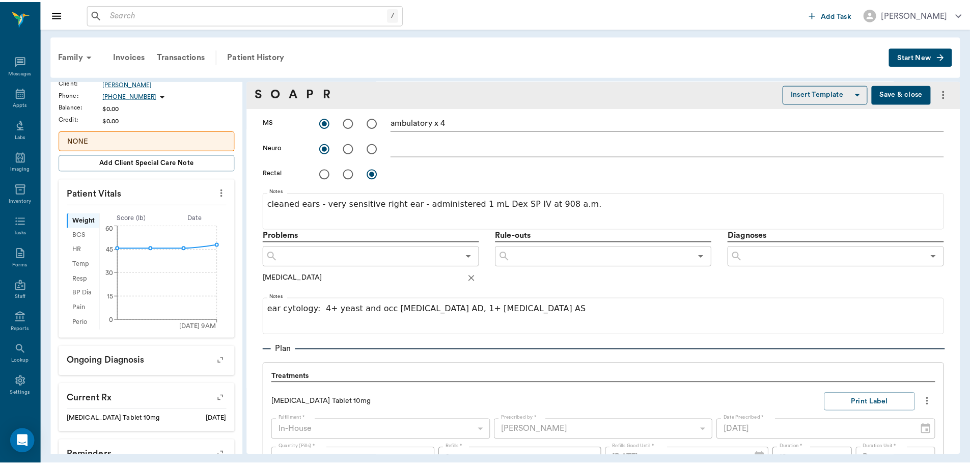
scroll to position [478, 0]
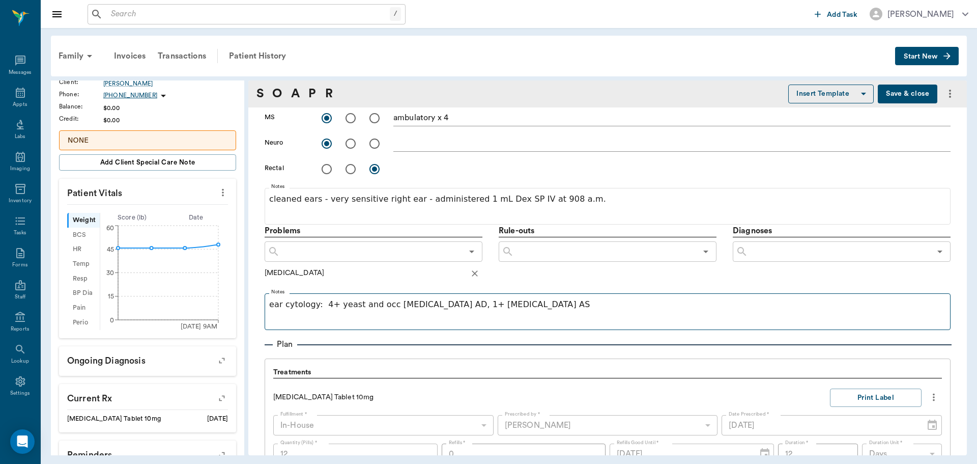
type textarea "Administered full amount IV slowly to help relieve discomfort prior to treatmen…"
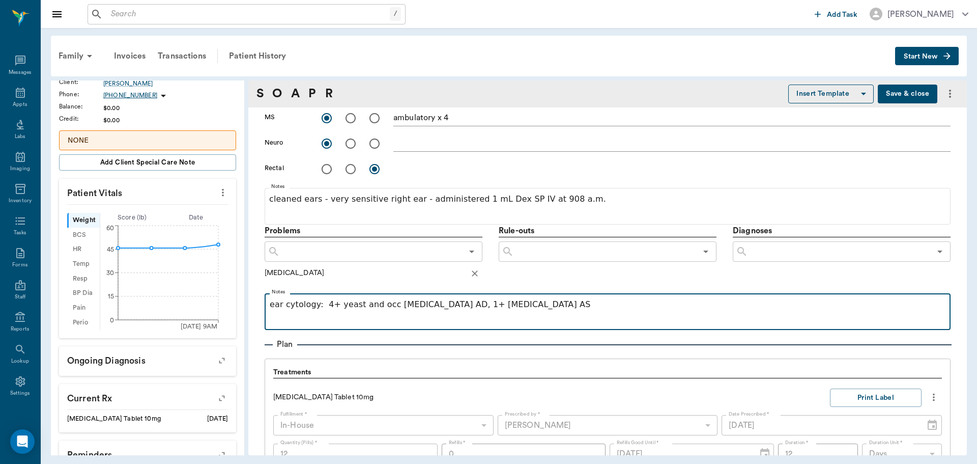
click at [482, 306] on p "ear cytology: 4+ yeast and occ cocci AD, 1+ cocci AS" at bounding box center [608, 304] width 676 height 12
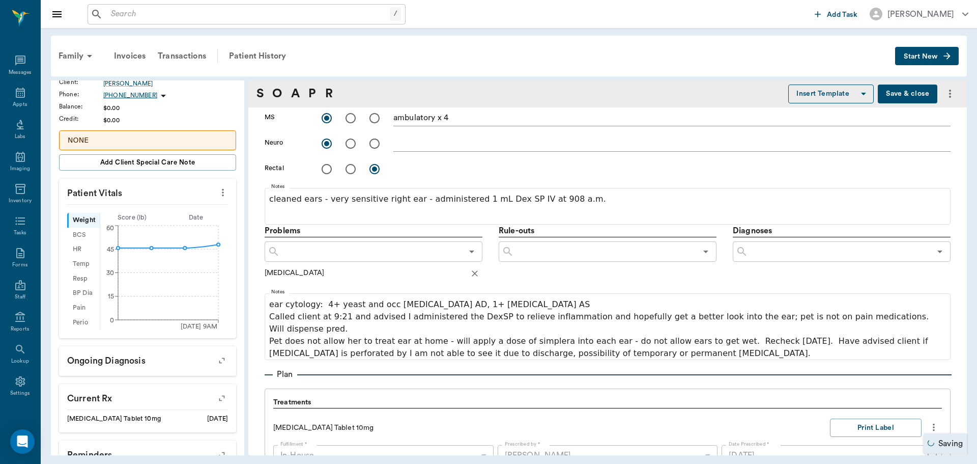
click at [892, 93] on button "Save & close" at bounding box center [908, 93] width 60 height 19
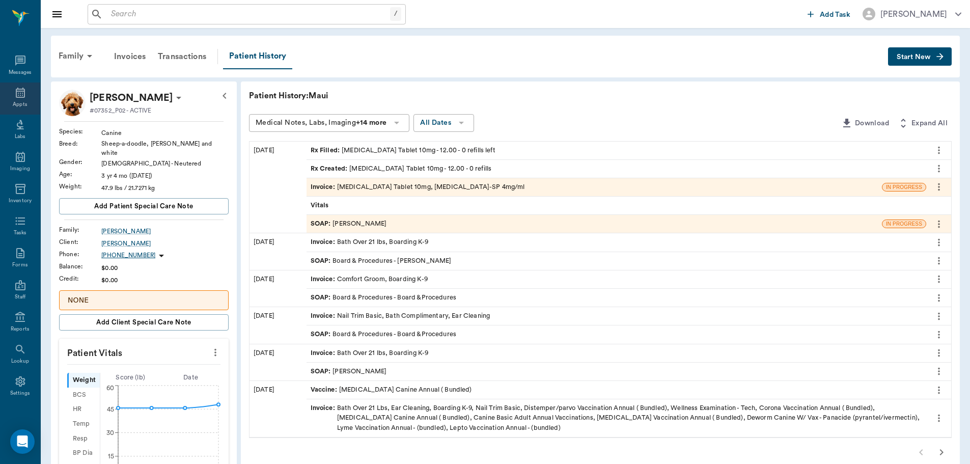
click at [19, 91] on icon at bounding box center [20, 93] width 9 height 10
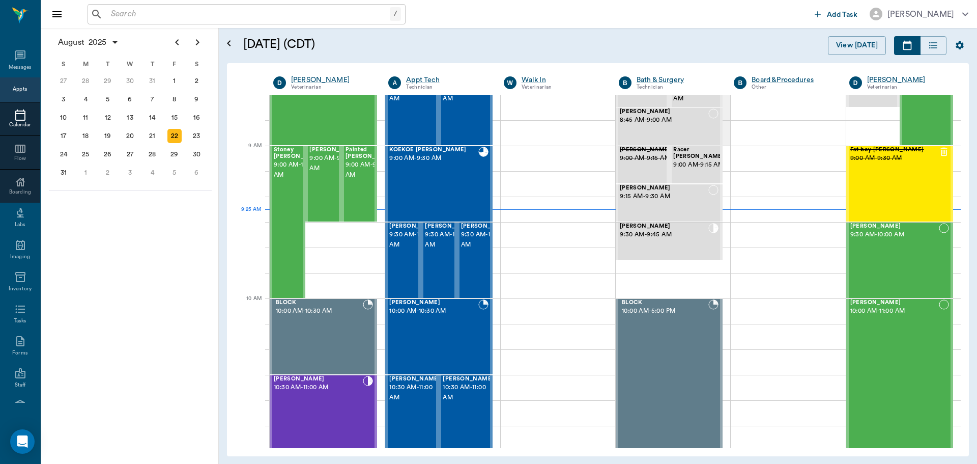
scroll to position [121, 0]
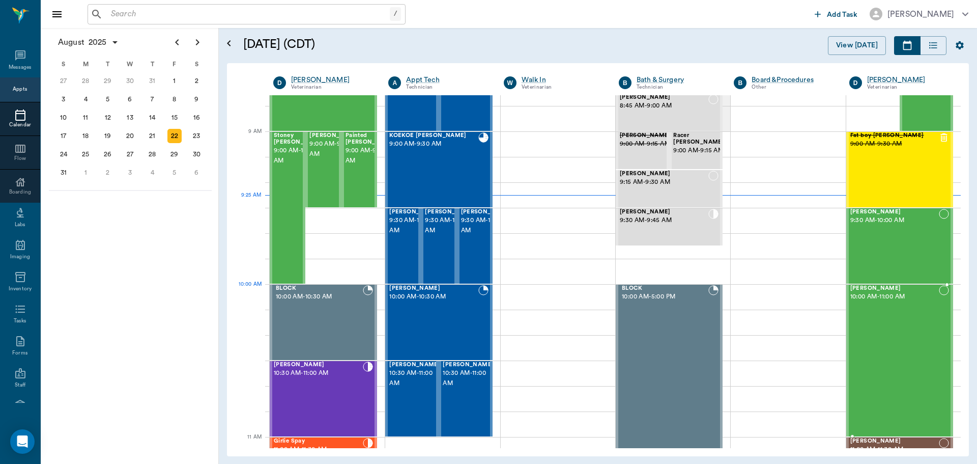
click at [858, 288] on span "[PERSON_NAME]" at bounding box center [894, 288] width 89 height 7
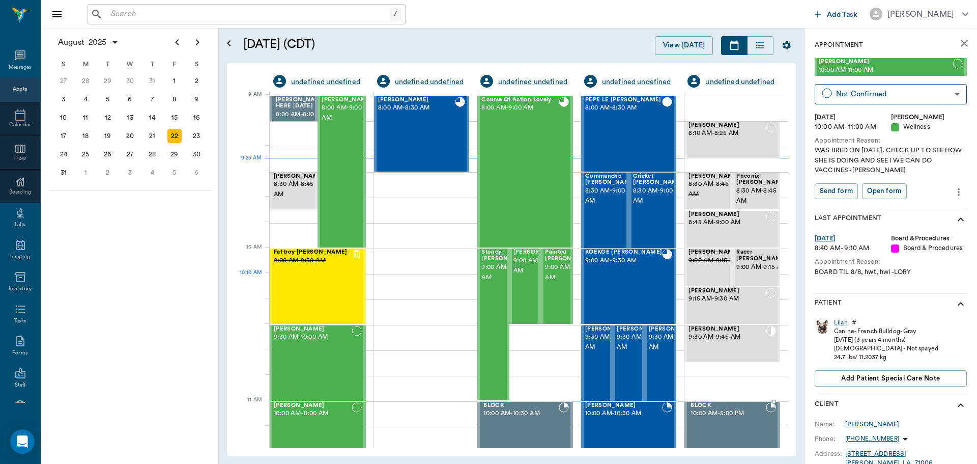
scroll to position [154, 0]
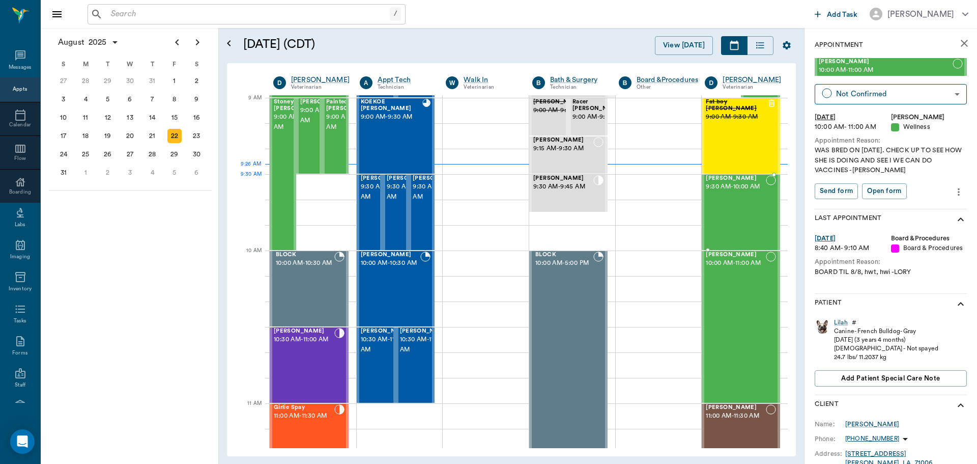
click at [707, 179] on span "[PERSON_NAME]" at bounding box center [736, 178] width 60 height 7
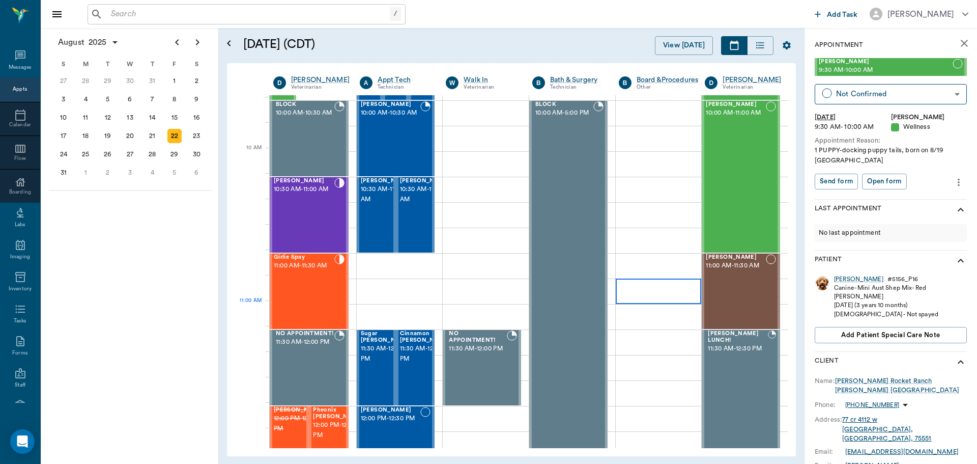
scroll to position [307, 0]
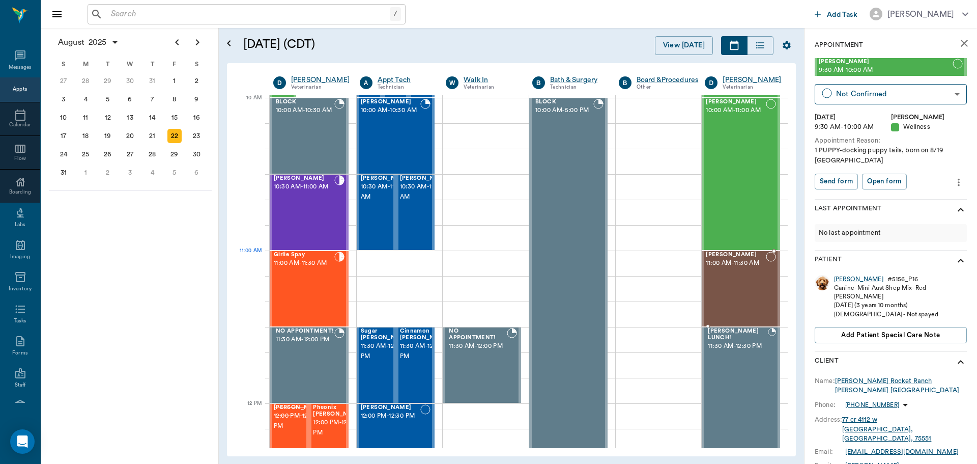
click at [730, 253] on span "[PERSON_NAME]" at bounding box center [736, 254] width 60 height 7
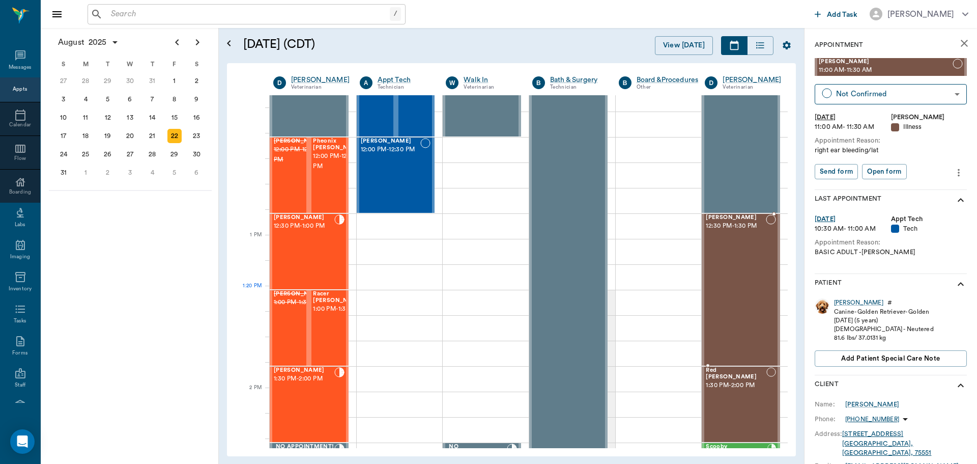
scroll to position [561, 0]
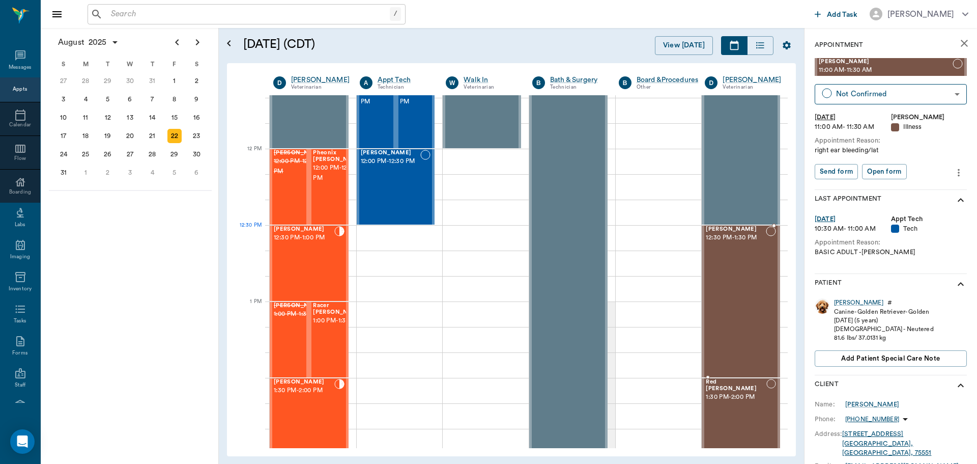
click at [723, 231] on span "[PERSON_NAME]" at bounding box center [736, 229] width 60 height 7
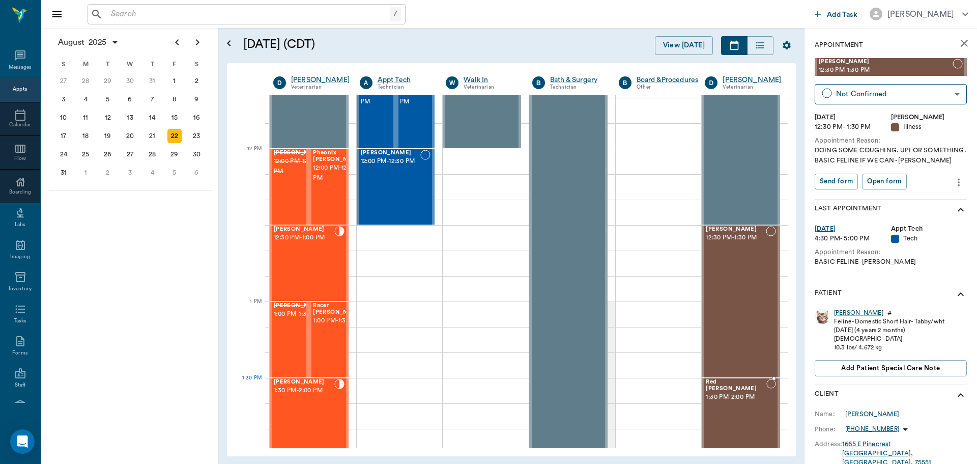
click at [714, 381] on span "Red [PERSON_NAME]" at bounding box center [736, 385] width 61 height 13
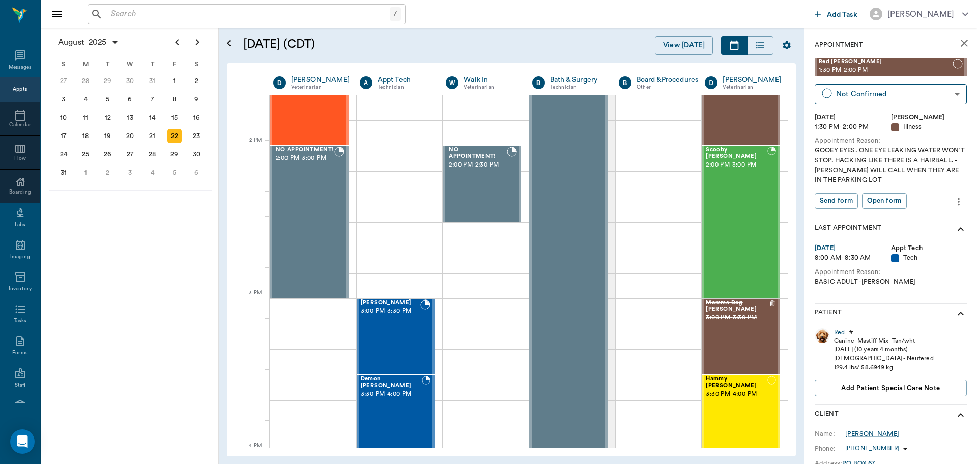
scroll to position [875, 0]
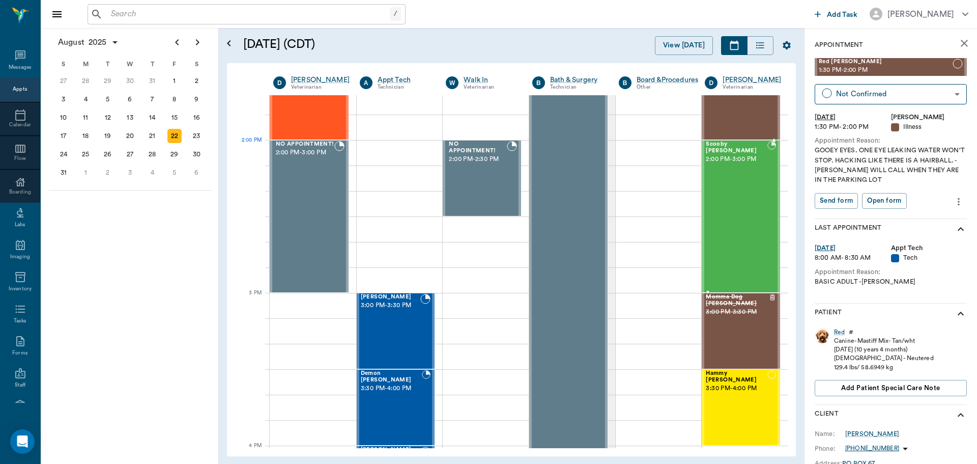
click at [711, 143] on span "Scooby [PERSON_NAME]" at bounding box center [737, 147] width 62 height 13
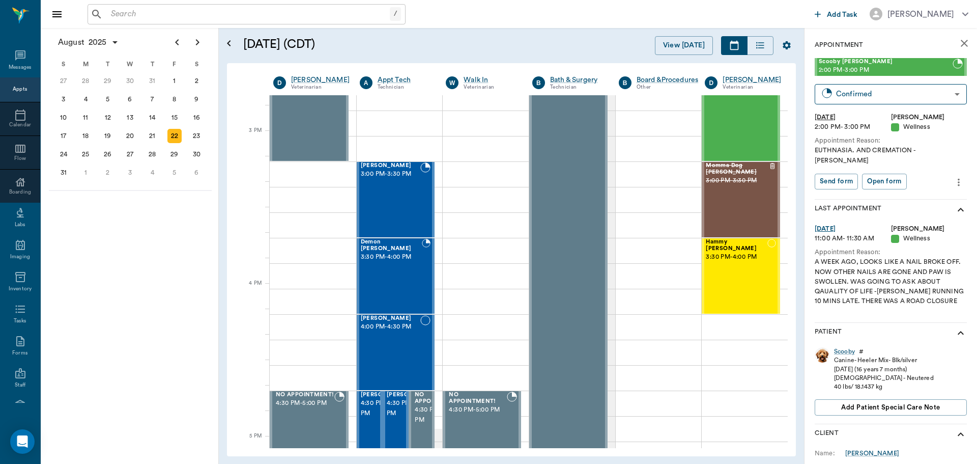
scroll to position [1038, 0]
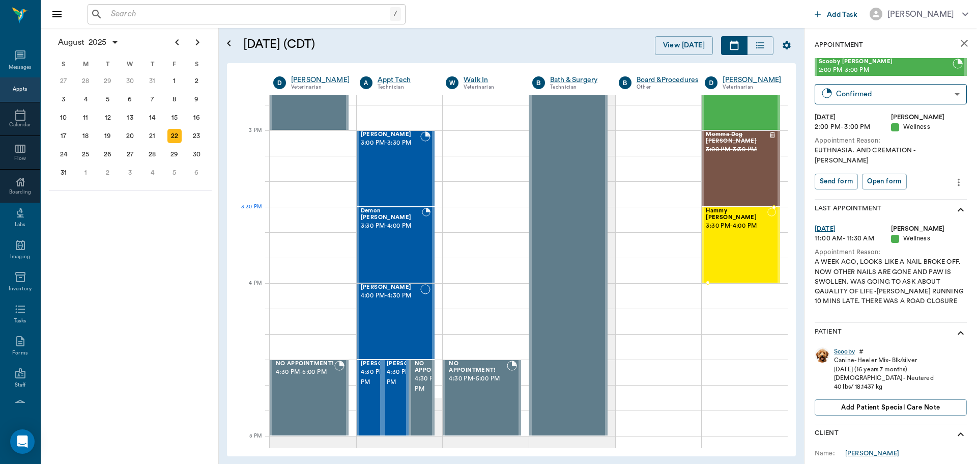
click at [715, 213] on span "Hammy [PERSON_NAME]" at bounding box center [737, 214] width 62 height 13
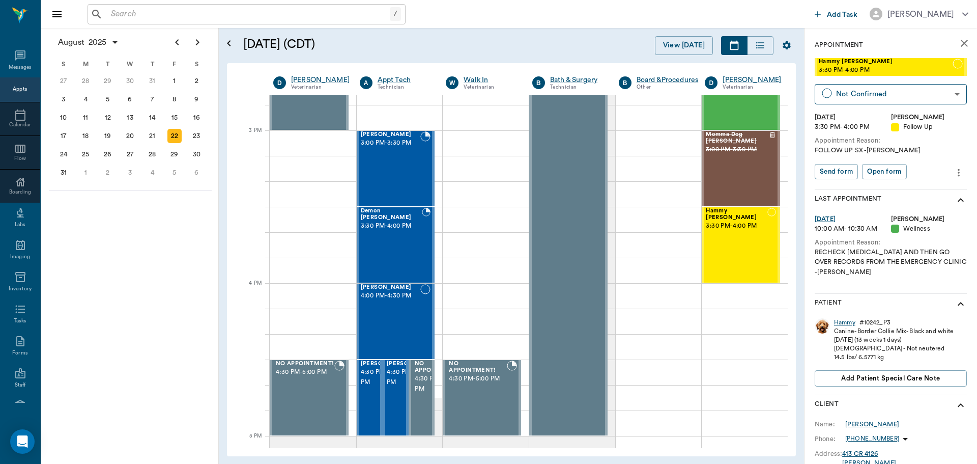
click at [842, 321] on div "Hammy" at bounding box center [844, 322] width 21 height 9
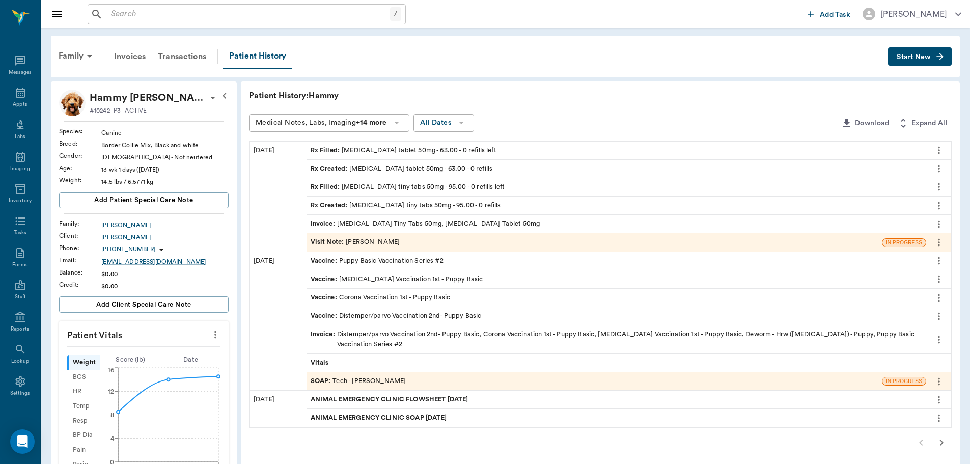
click at [359, 243] on div "Visit Note : Dr. Bert Ellsworth" at bounding box center [355, 242] width 90 height 10
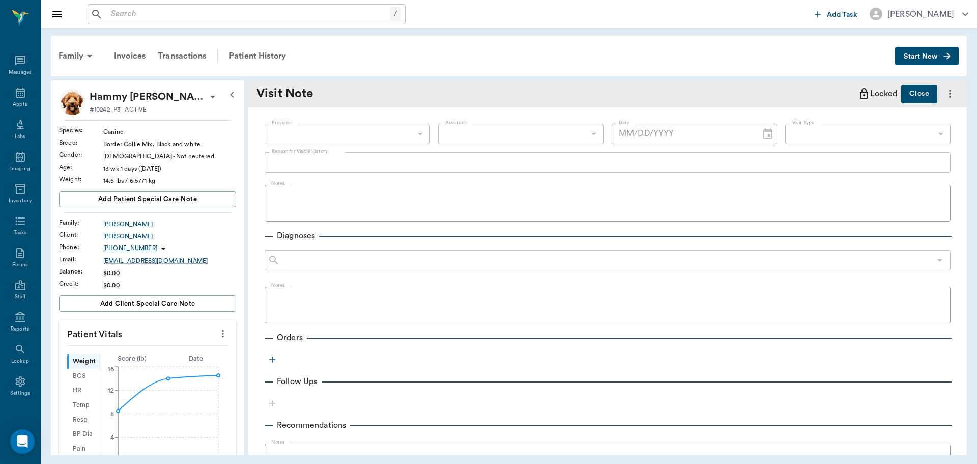
type input "63ec2f075fda476ae8351a4d"
type input "63ec2ece52e12b0ba117cc90"
type textarea "filling meds"
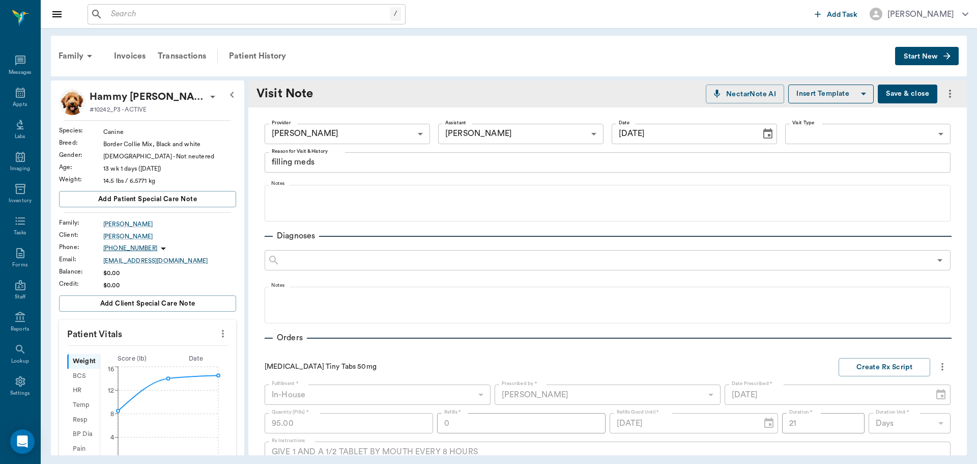
type input "08/15/2025"
click at [262, 54] on div "Patient History" at bounding box center [257, 56] width 69 height 24
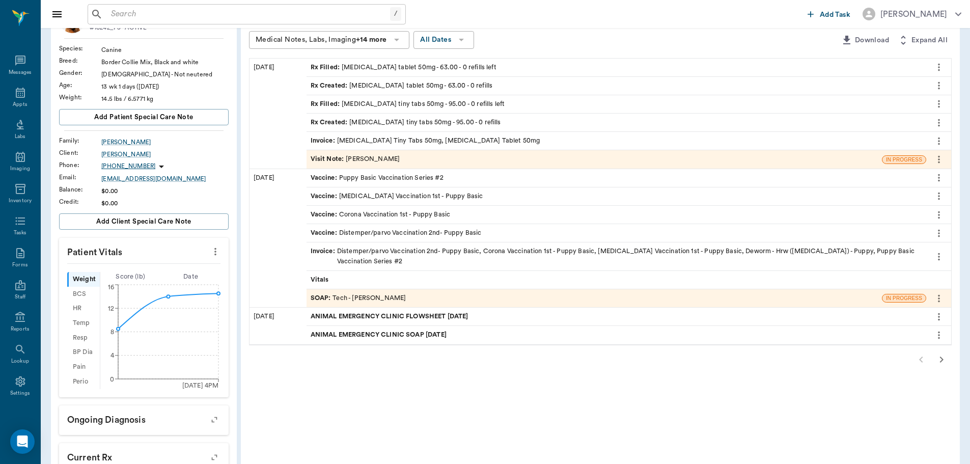
scroll to position [102, 0]
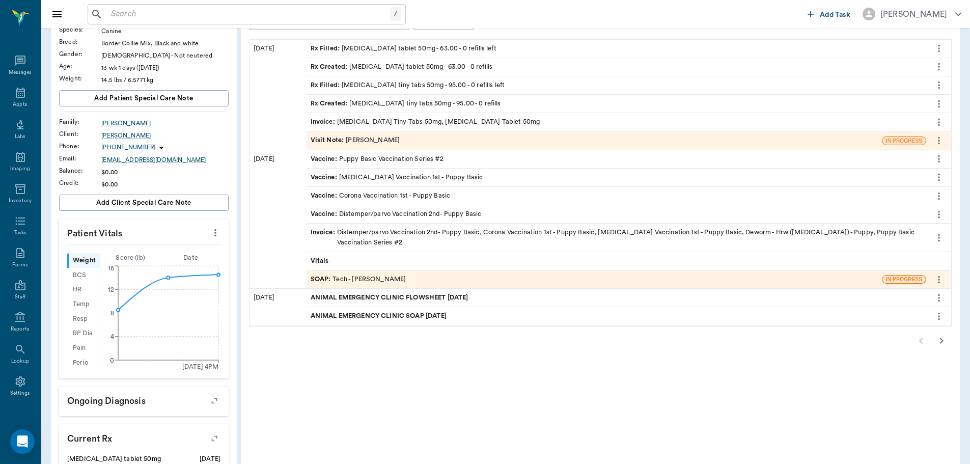
click at [434, 316] on span "ANIMAL EMERGENCY CLINIC SOAP [DATE]" at bounding box center [379, 316] width 138 height 10
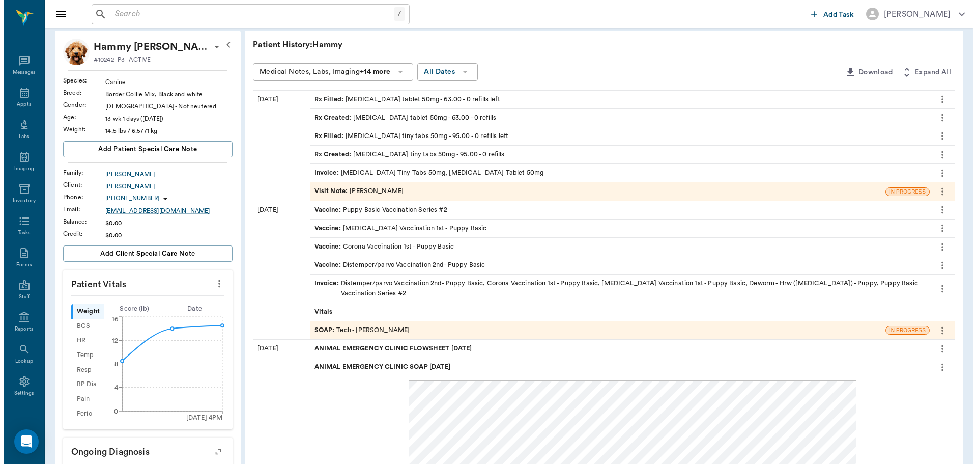
scroll to position [0, 0]
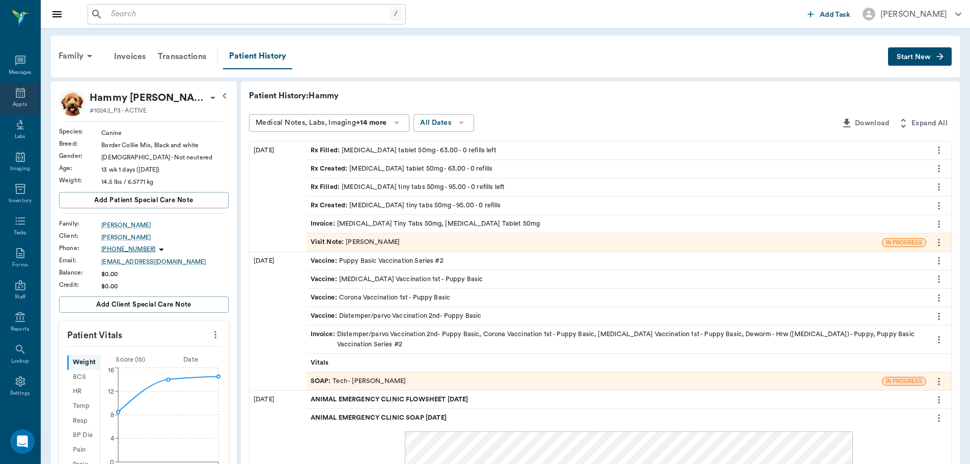
click at [23, 96] on div "Appts" at bounding box center [20, 98] width 40 height 32
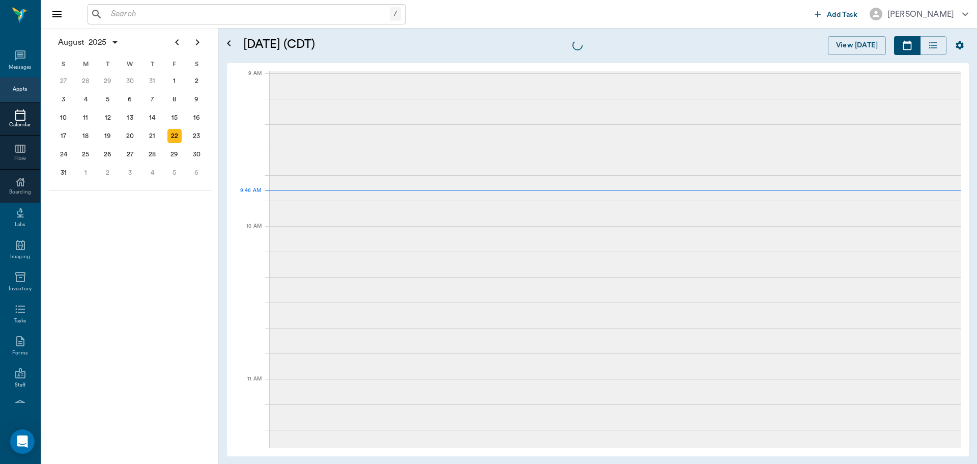
scroll to position [154, 0]
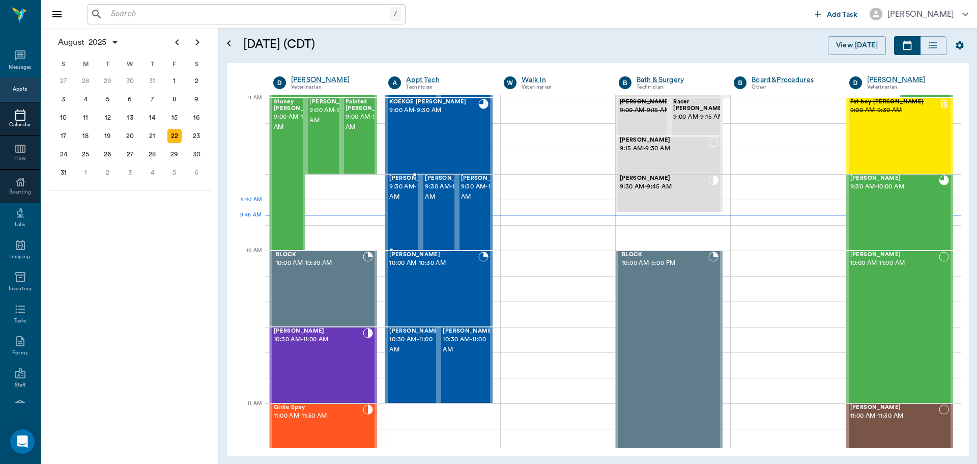
click at [402, 202] on span "9:30 AM - 10:00 AM" at bounding box center [414, 192] width 51 height 20
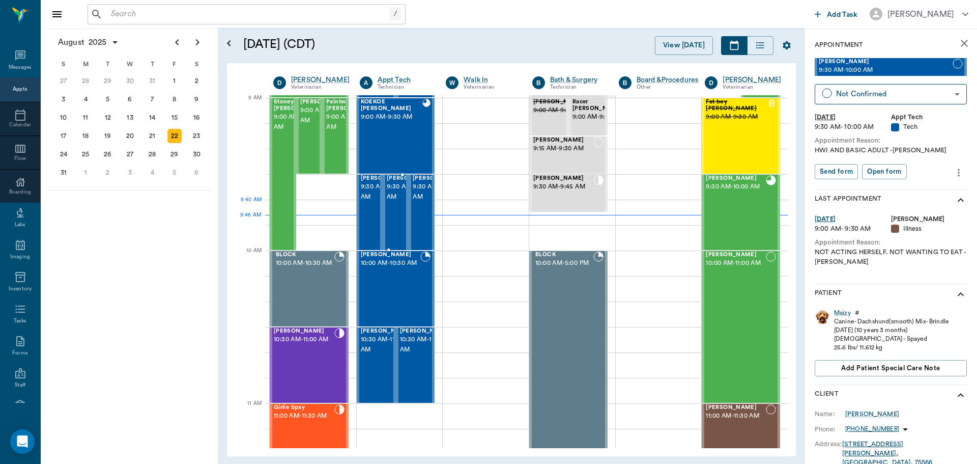
click at [394, 202] on span "9:30 AM - 10:00 AM" at bounding box center [412, 192] width 51 height 20
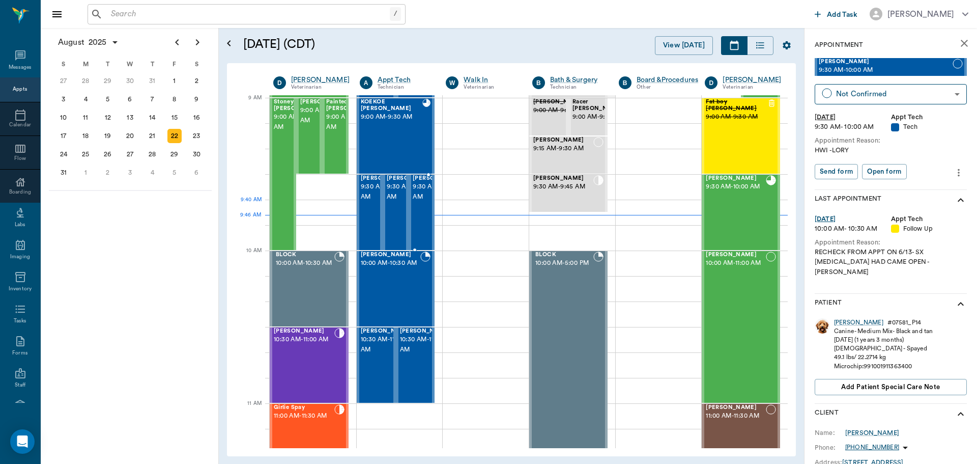
click at [422, 202] on span "9:30 AM - 10:00 AM" at bounding box center [438, 192] width 51 height 20
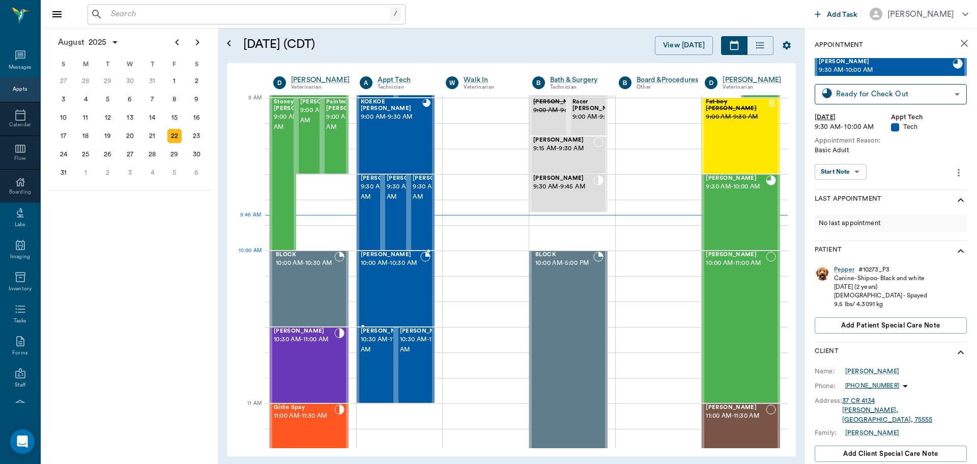
click at [383, 267] on span "10:00 AM - 10:30 AM" at bounding box center [391, 263] width 60 height 10
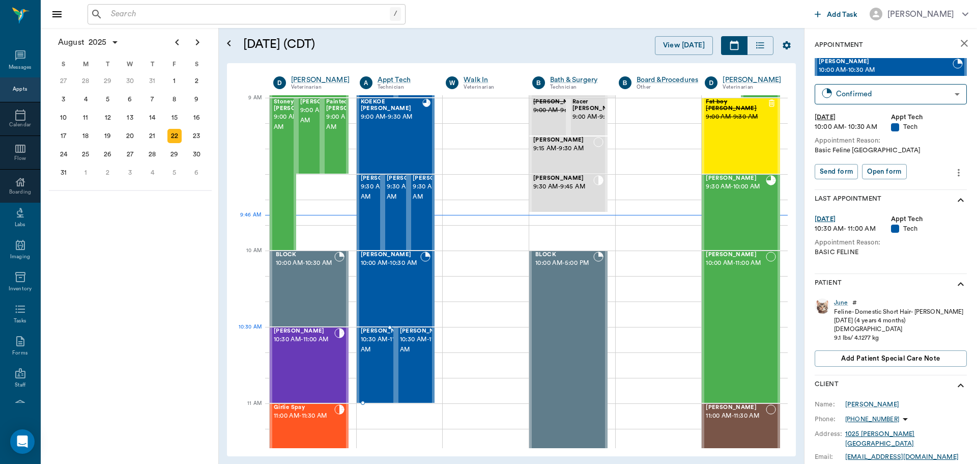
click at [379, 334] on span "[PERSON_NAME]" at bounding box center [386, 331] width 51 height 7
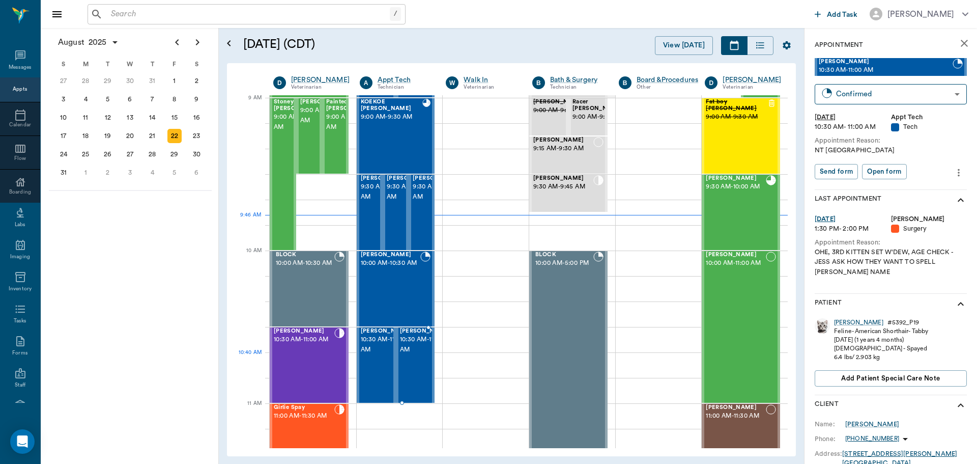
click at [416, 353] on span "10:30 AM - 11:00 AM" at bounding box center [425, 344] width 51 height 20
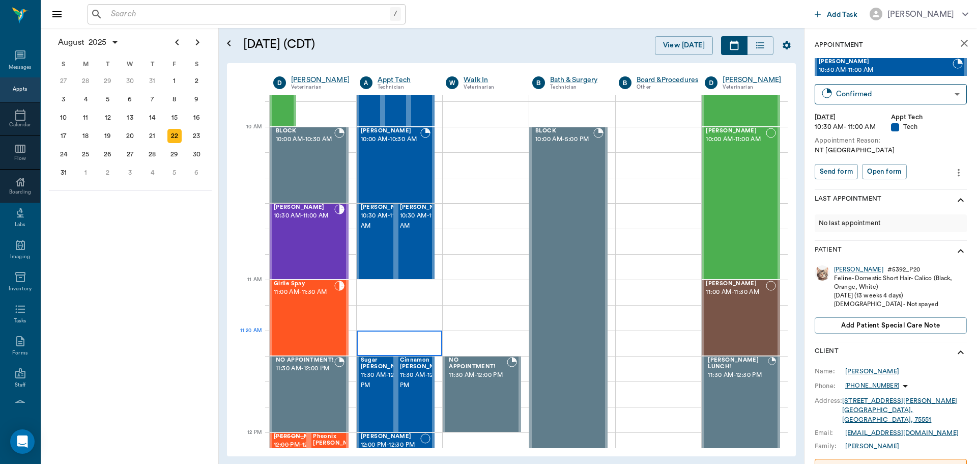
scroll to position [307, 0]
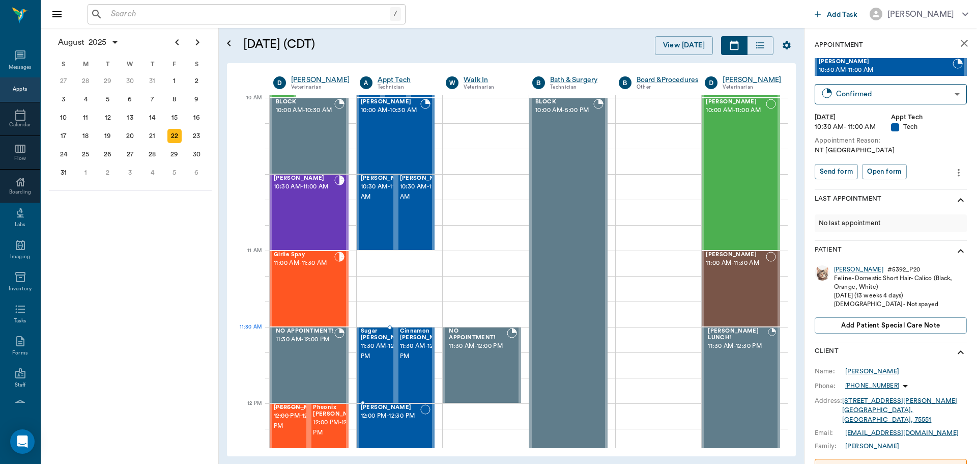
click at [379, 345] on span "11:30 AM - 12:00 PM" at bounding box center [386, 351] width 51 height 20
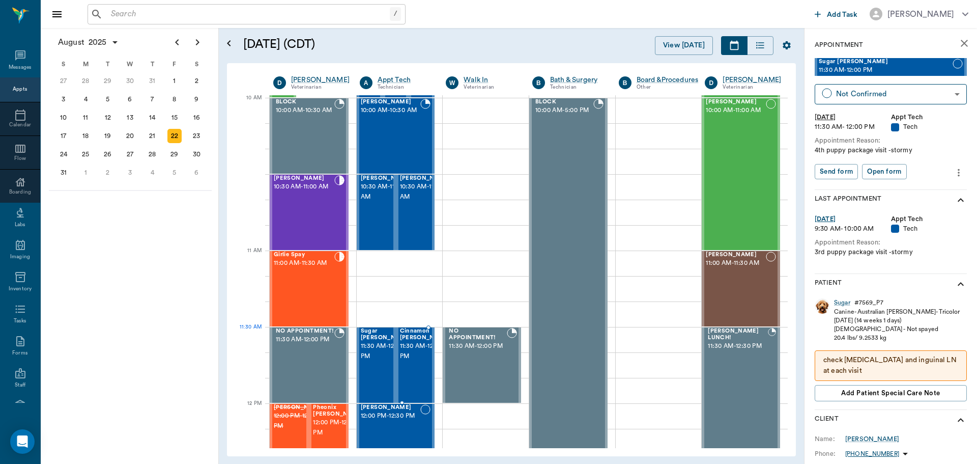
click at [409, 348] on span "11:30 AM - 12:00 PM" at bounding box center [425, 351] width 51 height 20
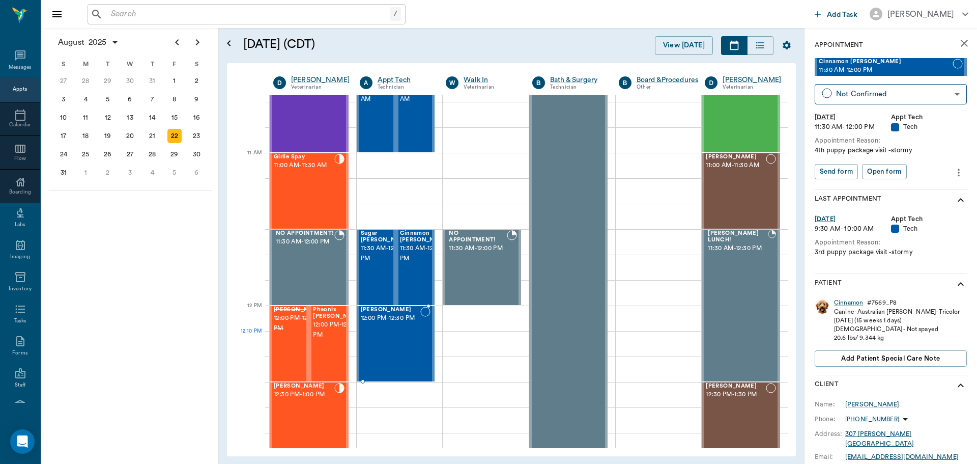
scroll to position [409, 0]
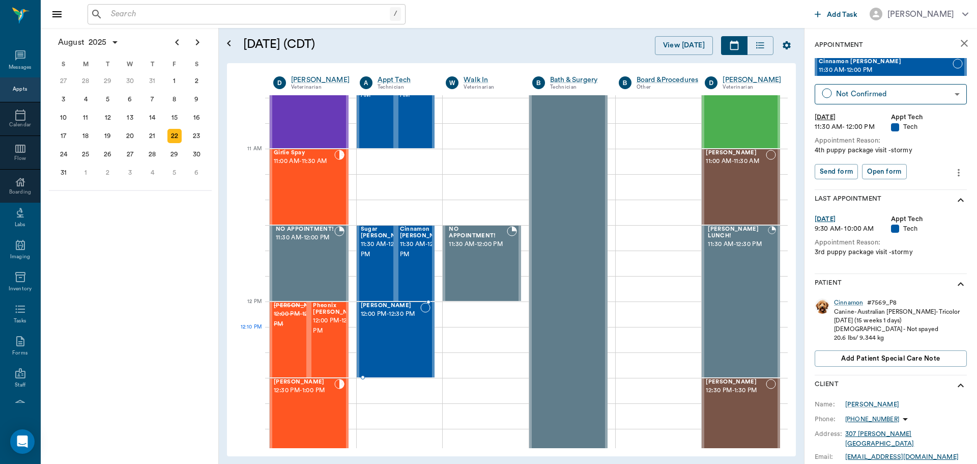
click at [400, 347] on div "Gigi Johnson 12:00 PM - 12:30 PM" at bounding box center [391, 339] width 60 height 74
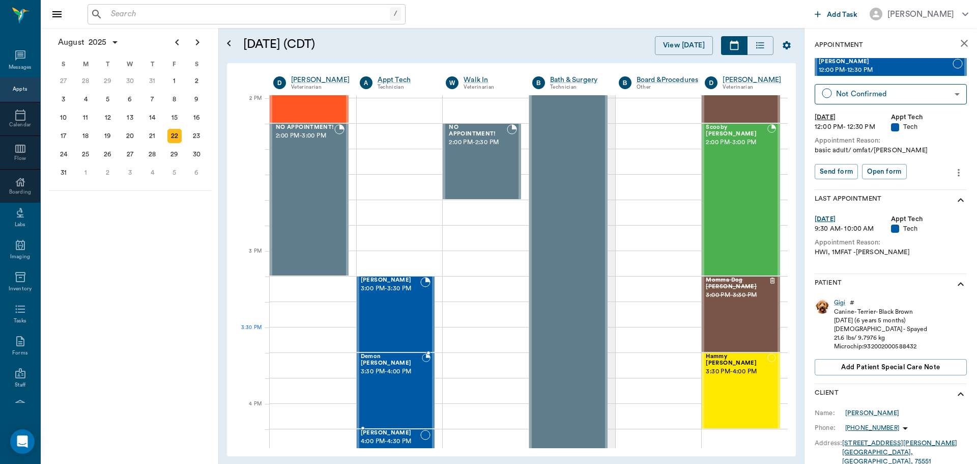
scroll to position [918, 0]
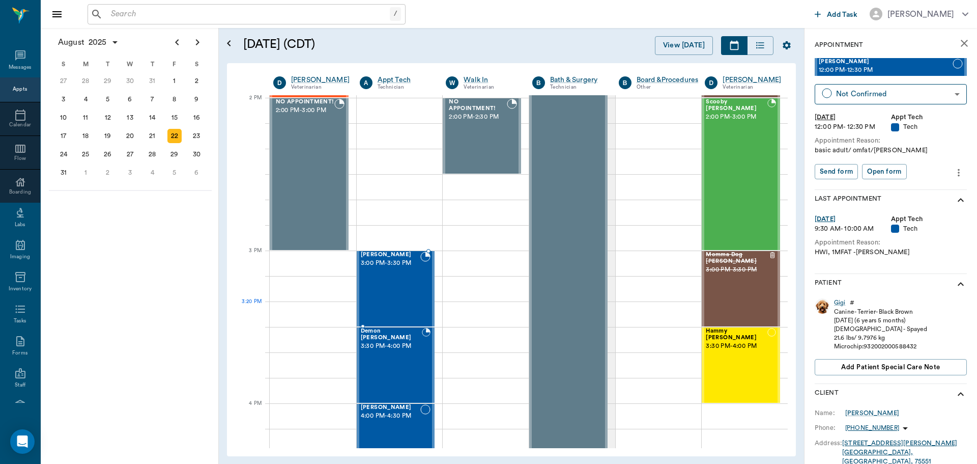
click at [386, 307] on div "Chloe Hernandez 3:00 PM - 3:30 PM" at bounding box center [391, 288] width 60 height 74
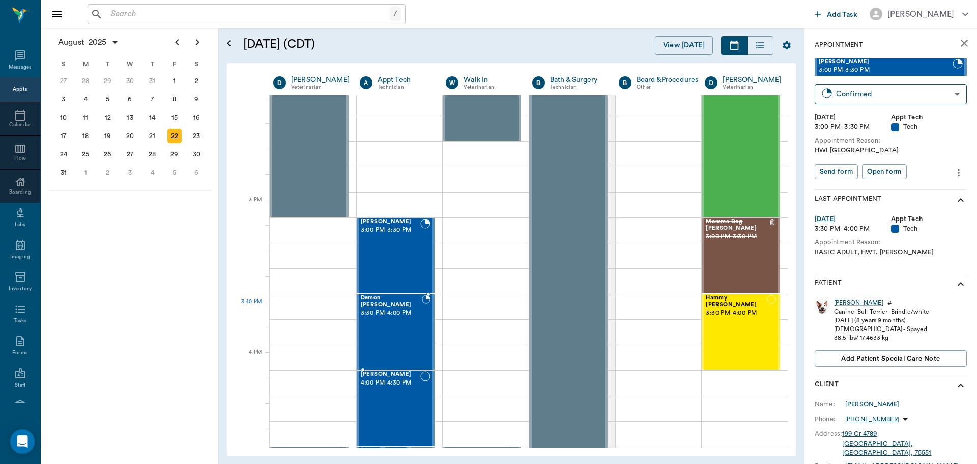
scroll to position [969, 0]
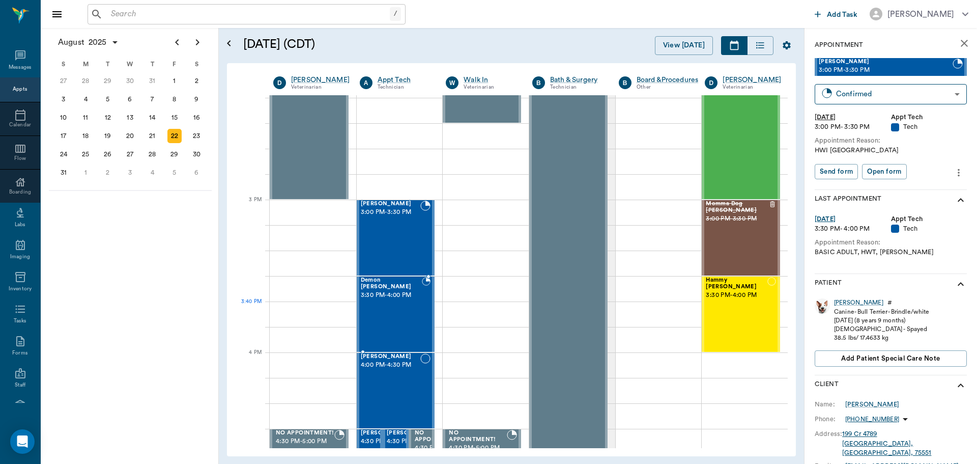
click at [387, 314] on div "Demon Thompson 3:30 PM - 4:00 PM" at bounding box center [392, 314] width 62 height 74
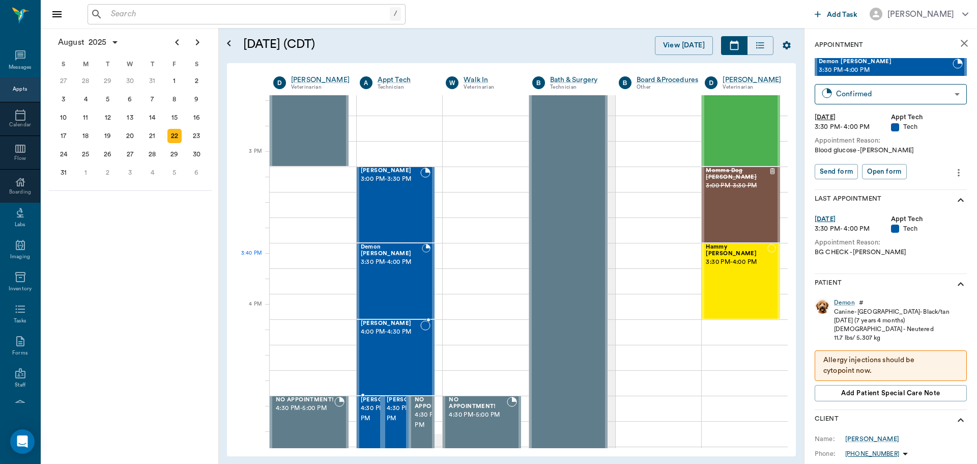
scroll to position [1019, 0]
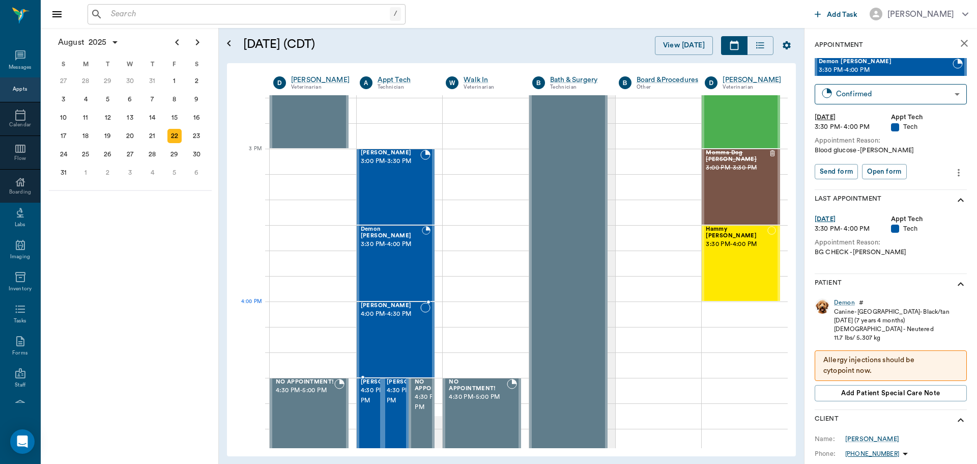
click at [386, 319] on span "4:00 PM - 4:30 PM" at bounding box center [391, 314] width 60 height 10
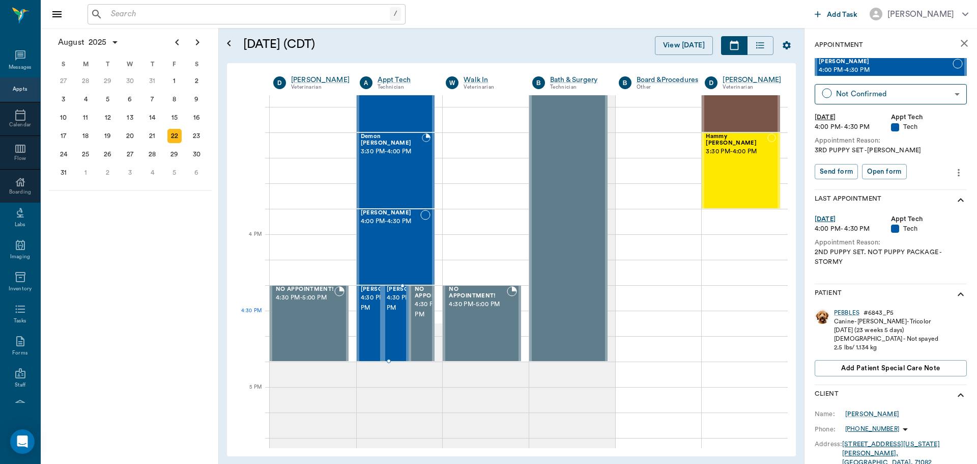
scroll to position [1121, 0]
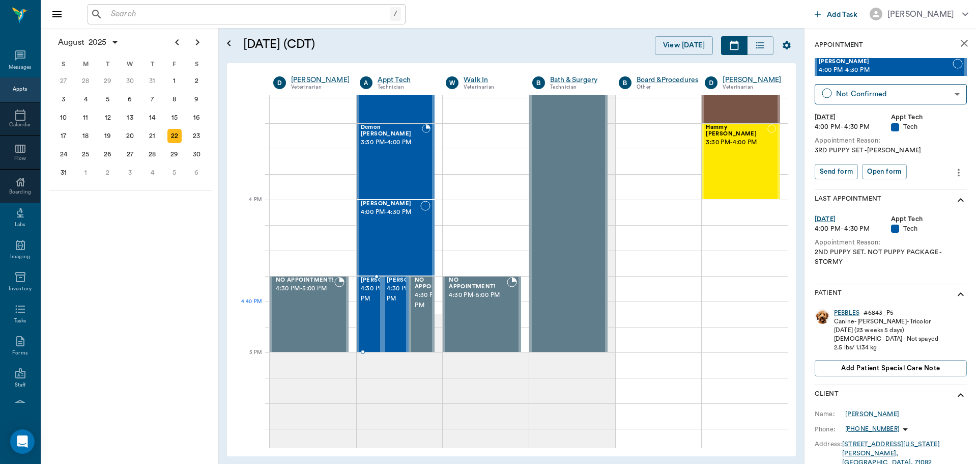
click at [365, 304] on span "4:30 PM - 5:00 PM" at bounding box center [386, 293] width 51 height 20
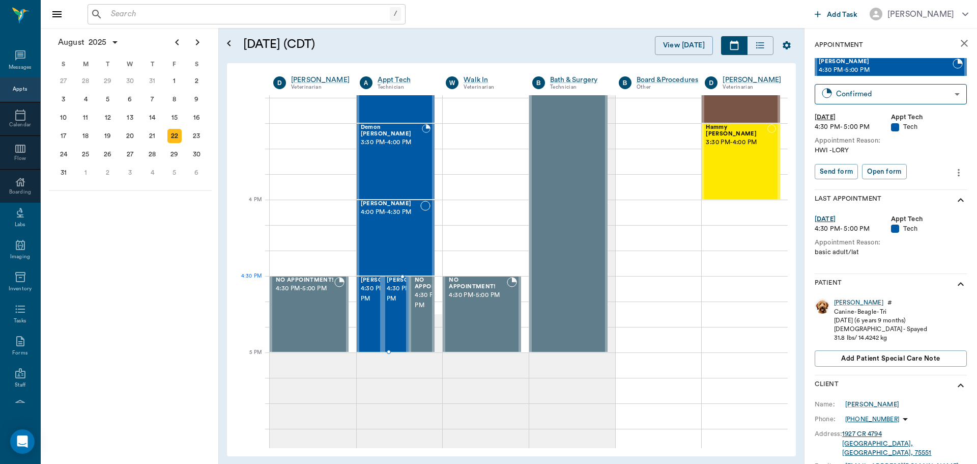
click at [389, 301] on span "4:30 PM - 5:00 PM" at bounding box center [412, 293] width 51 height 20
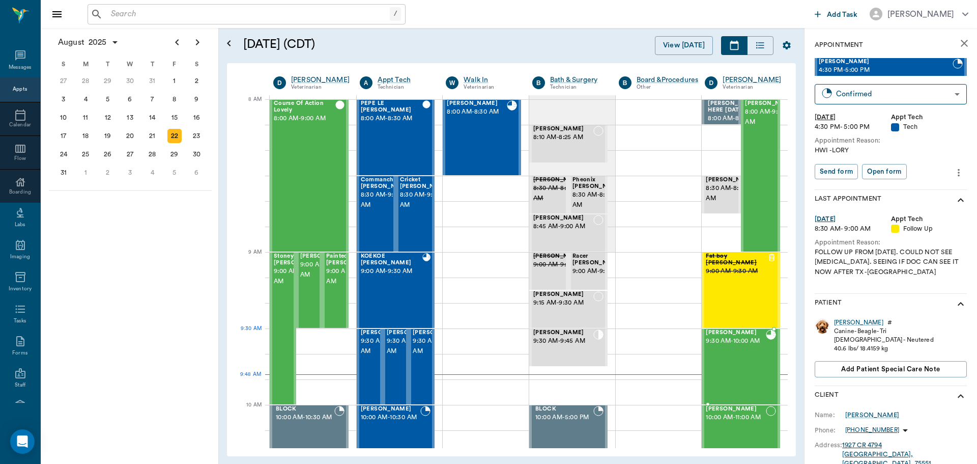
click at [717, 332] on span "[PERSON_NAME]" at bounding box center [736, 332] width 60 height 7
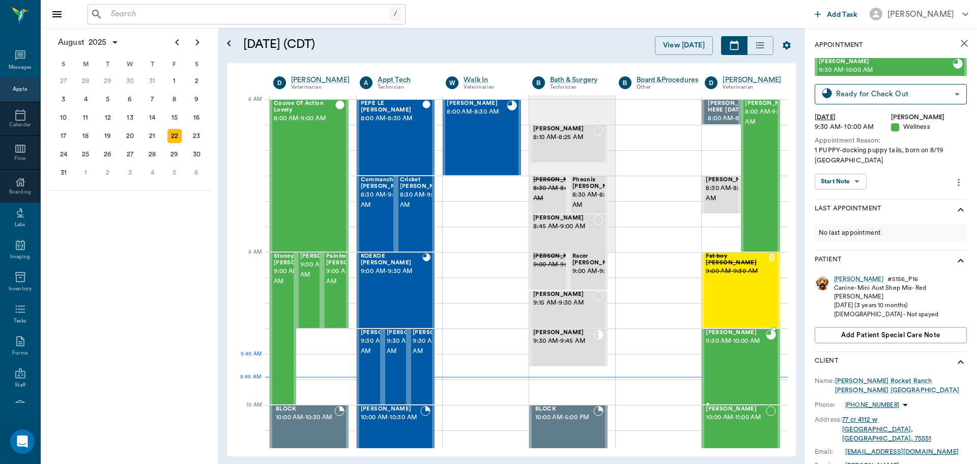
click at [735, 364] on div "blanca Garcia 9:30 AM - 10:00 AM" at bounding box center [736, 366] width 60 height 74
click at [842, 279] on div "blanca" at bounding box center [858, 279] width 49 height 9
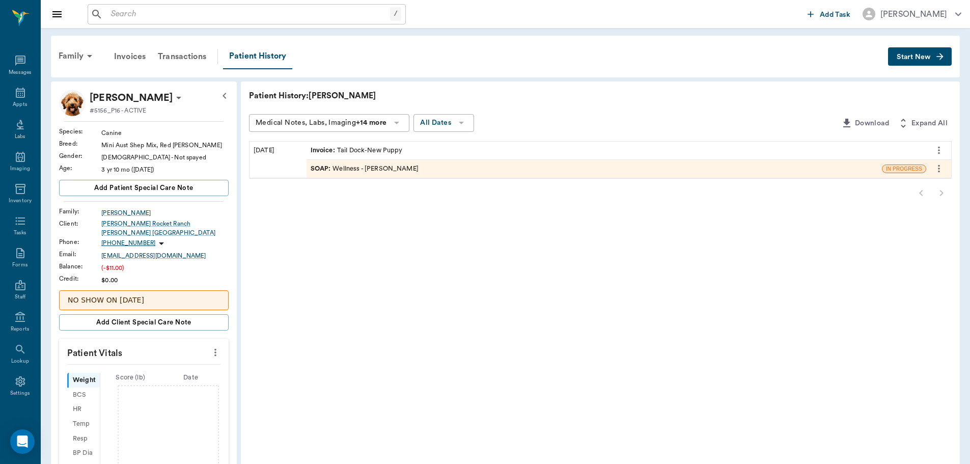
click at [405, 169] on div "SOAP : Wellness - Dr. Kindall Jones" at bounding box center [364, 169] width 108 height 10
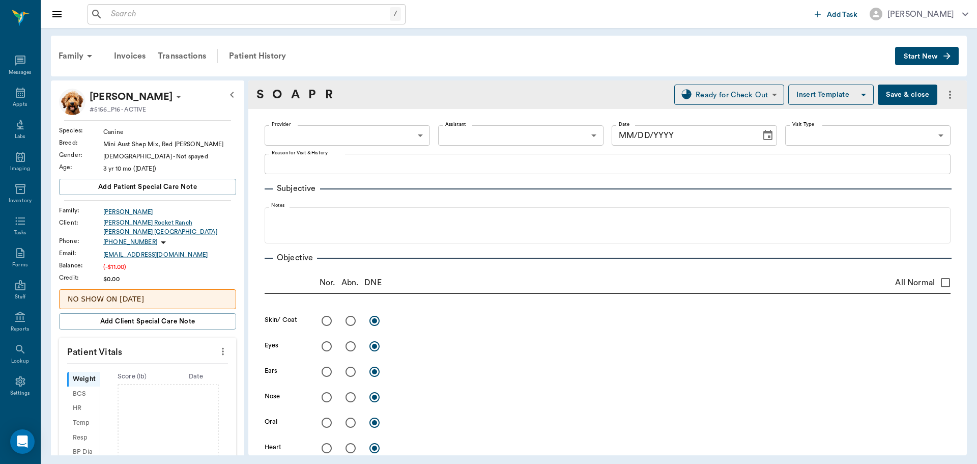
type input "670e8b52b987dc0b25a864ee"
type input "682b670d8bdc6f7f8feef3db"
type input "65d2be4f46e3a538d89b8c14"
type textarea "1 PUPPY-docking puppy tails, born on 8/19 Caryn"
type input "[DATE]"
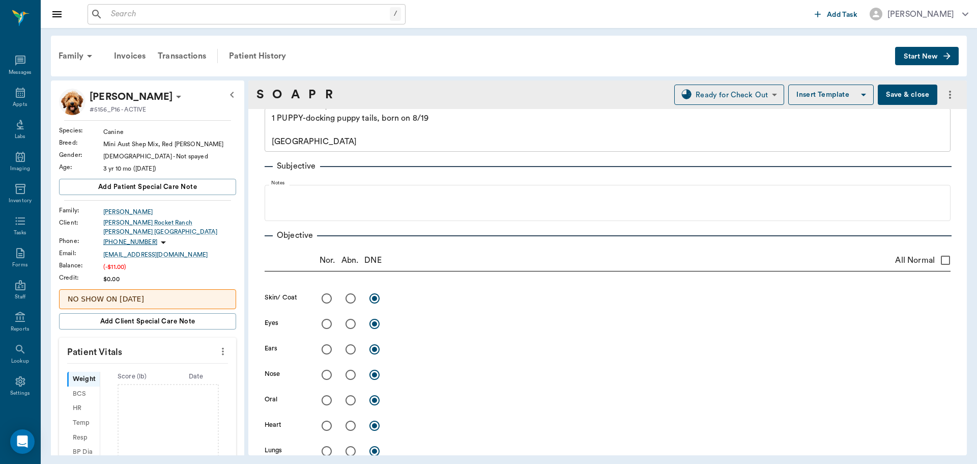
scroll to position [51, 0]
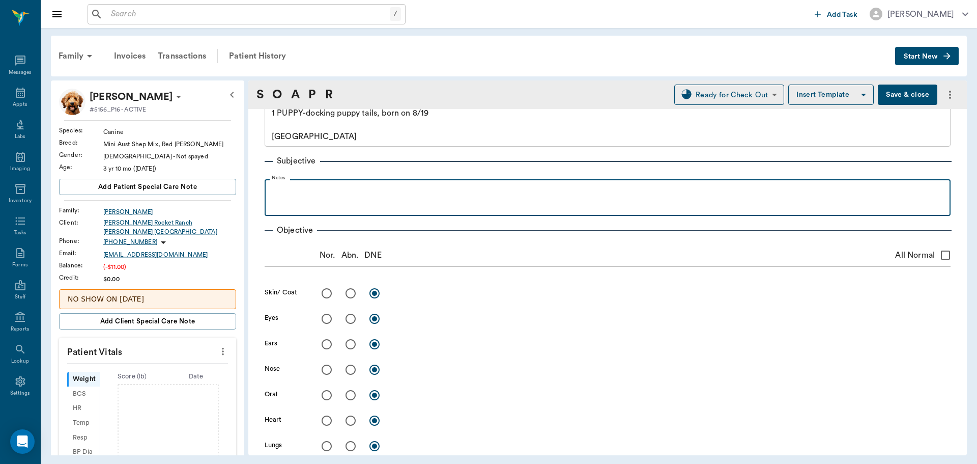
click at [333, 200] on div at bounding box center [608, 196] width 676 height 25
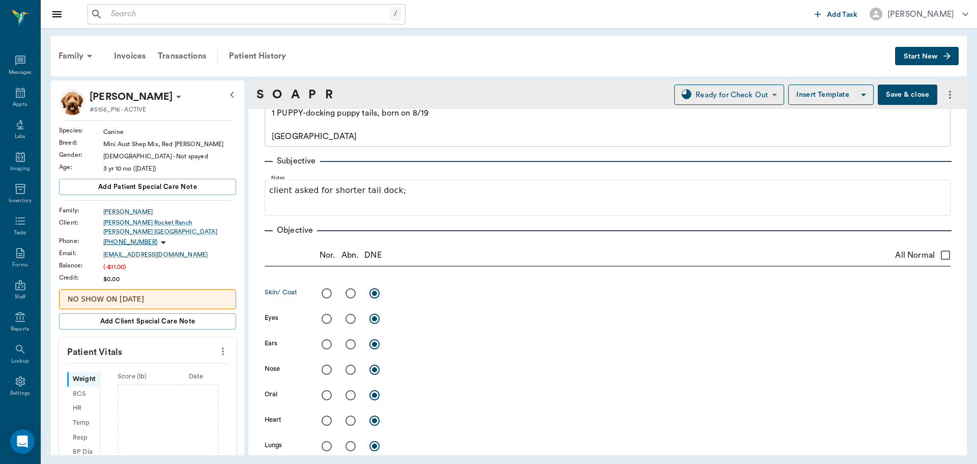
click at [331, 291] on input "radio" at bounding box center [326, 292] width 21 height 21
radio input "true"
click at [414, 294] on textarea at bounding box center [671, 293] width 557 height 12
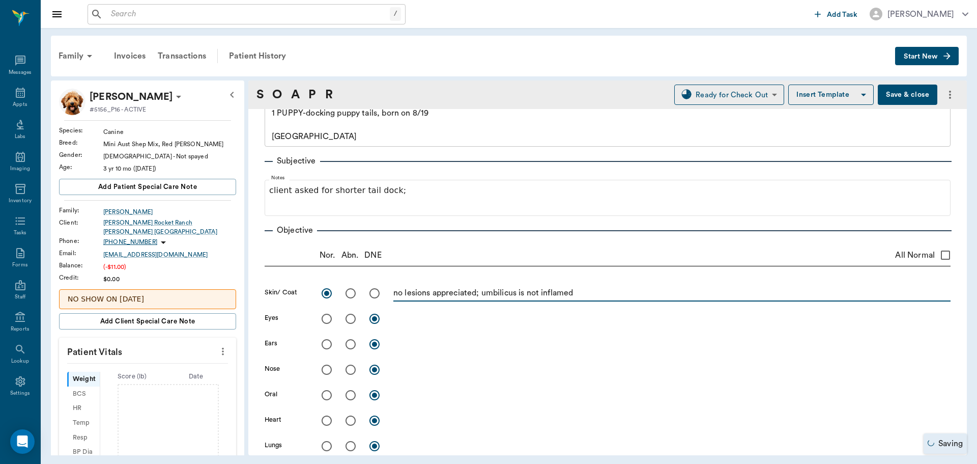
type textarea "no lesions appreciated; umbilicus is not inflamed"
click at [328, 318] on input "radio" at bounding box center [326, 318] width 21 height 21
radio input "true"
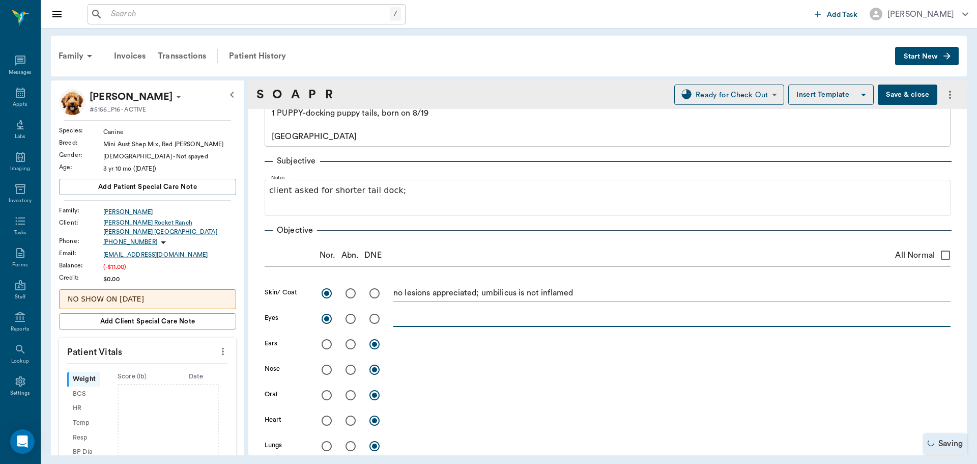
click at [430, 315] on textarea at bounding box center [671, 318] width 557 height 12
type textarea "closed"
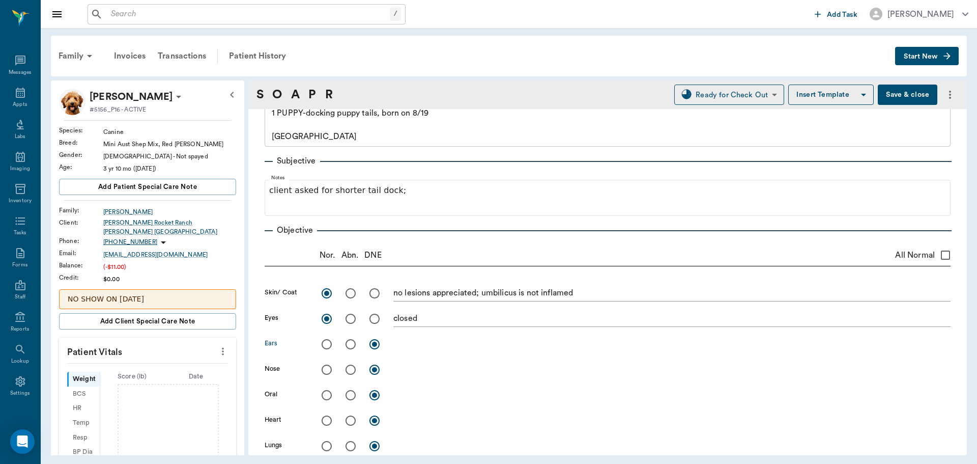
click at [326, 346] on input "radio" at bounding box center [326, 343] width 21 height 21
radio input "true"
click at [401, 346] on textarea at bounding box center [671, 344] width 557 height 12
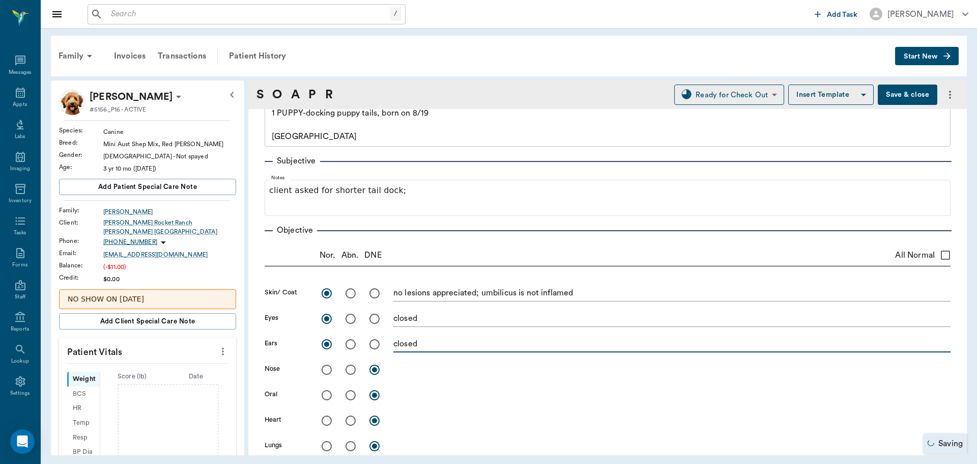
type textarea "closed"
click at [330, 394] on input "radio" at bounding box center [326, 394] width 21 height 21
radio input "true"
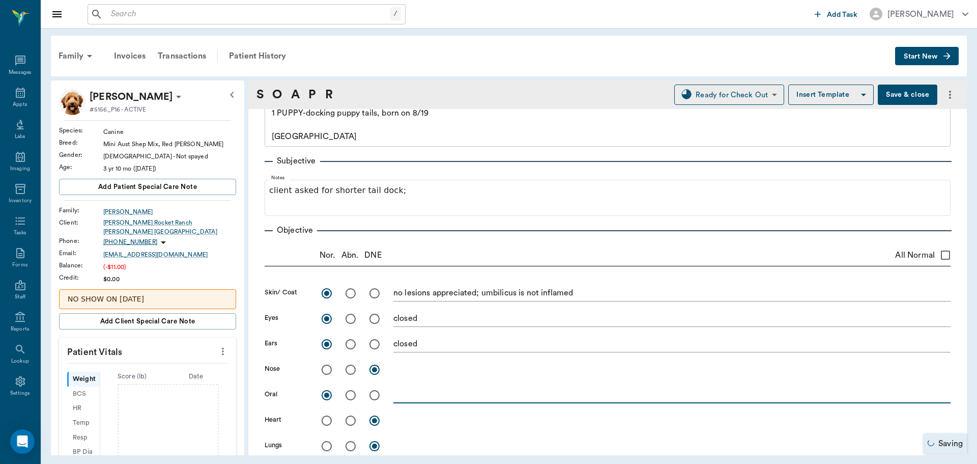
click at [423, 395] on textarea at bounding box center [671, 395] width 557 height 12
type textarea "appears wnl"
click at [323, 422] on input "radio" at bounding box center [326, 420] width 21 height 21
radio input "true"
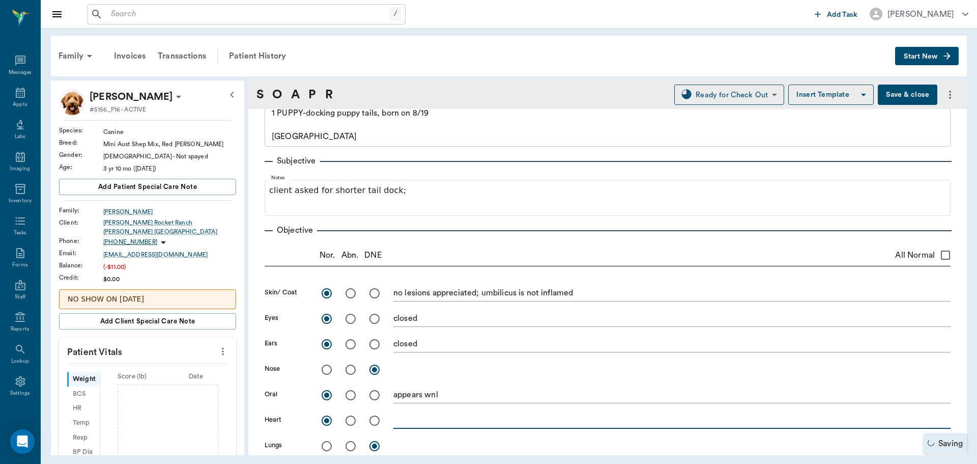
click at [405, 418] on textarea at bounding box center [671, 420] width 557 height 12
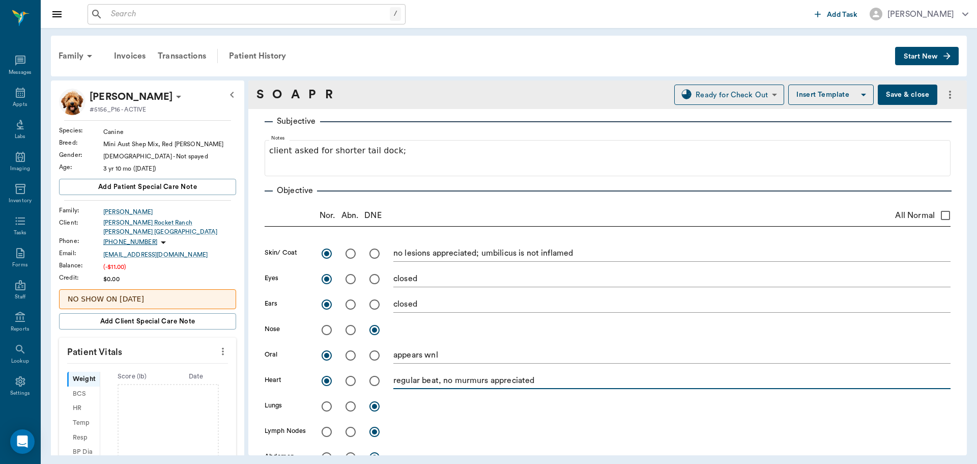
scroll to position [102, 0]
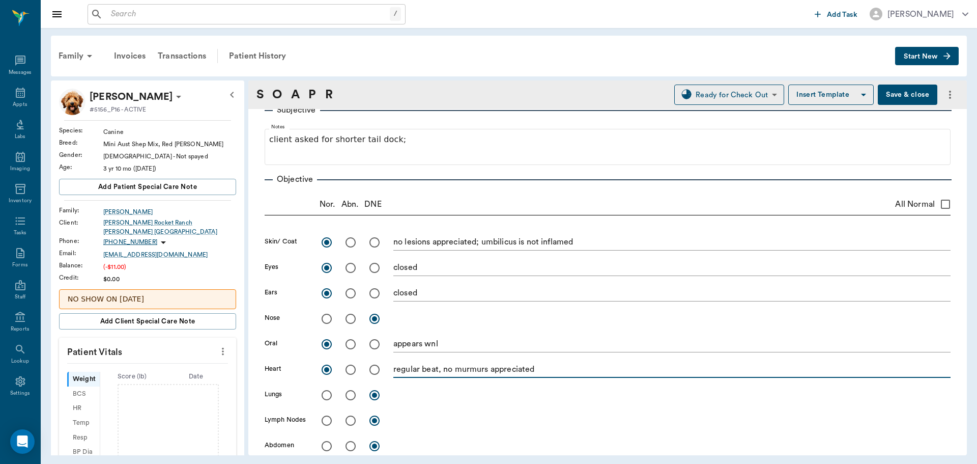
type textarea "regular beat, no murmurs appreciated"
click at [329, 394] on input "radio" at bounding box center [326, 394] width 21 height 21
radio input "true"
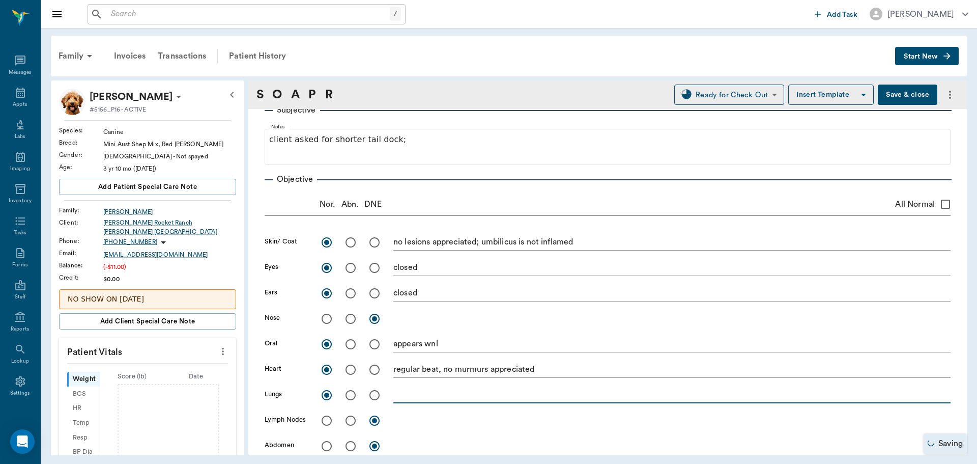
click at [406, 394] on textarea at bounding box center [671, 395] width 557 height 12
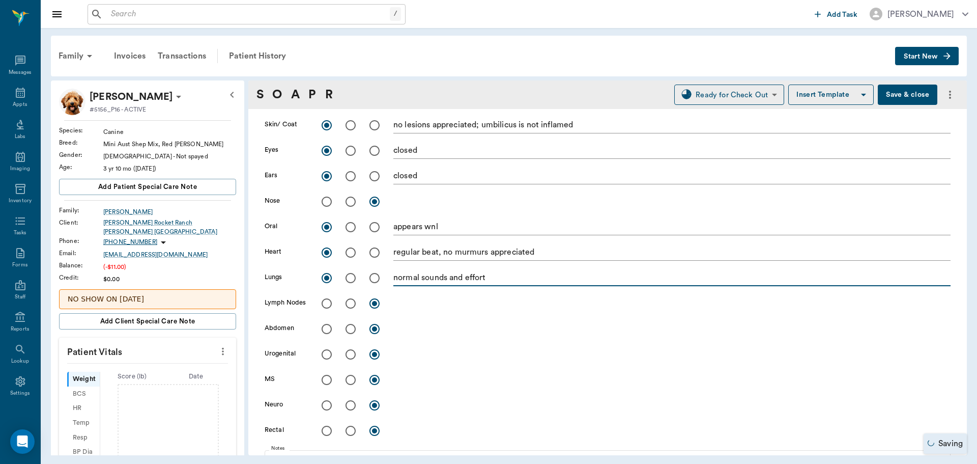
scroll to position [254, 0]
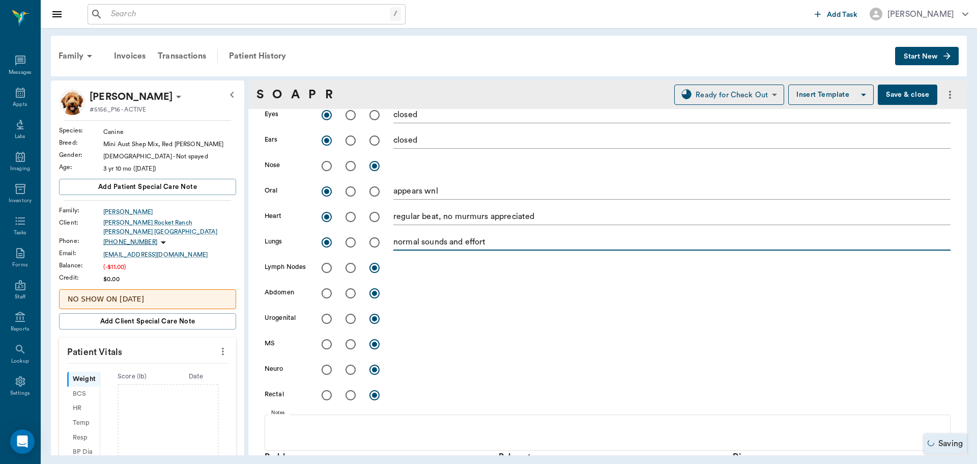
type textarea "normal sounds and effort"
click at [328, 323] on input "radio" at bounding box center [326, 318] width 21 height 21
radio input "true"
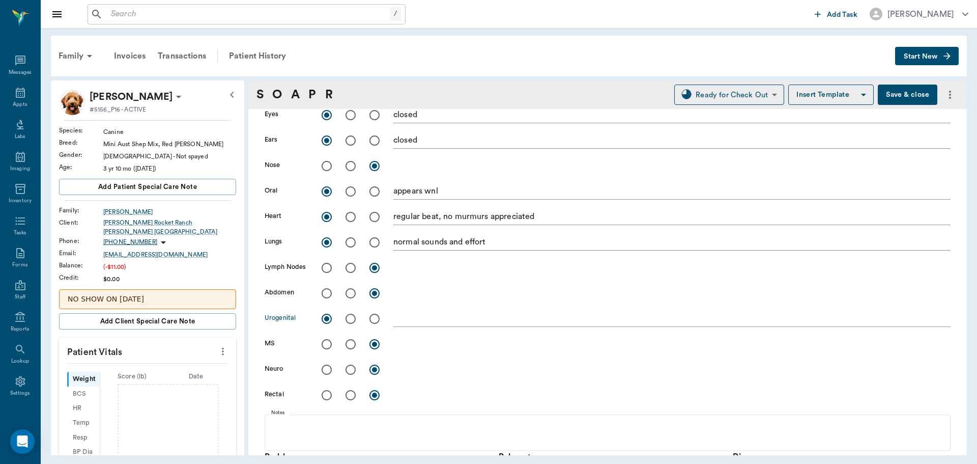
click at [408, 322] on textarea at bounding box center [671, 318] width 557 height 12
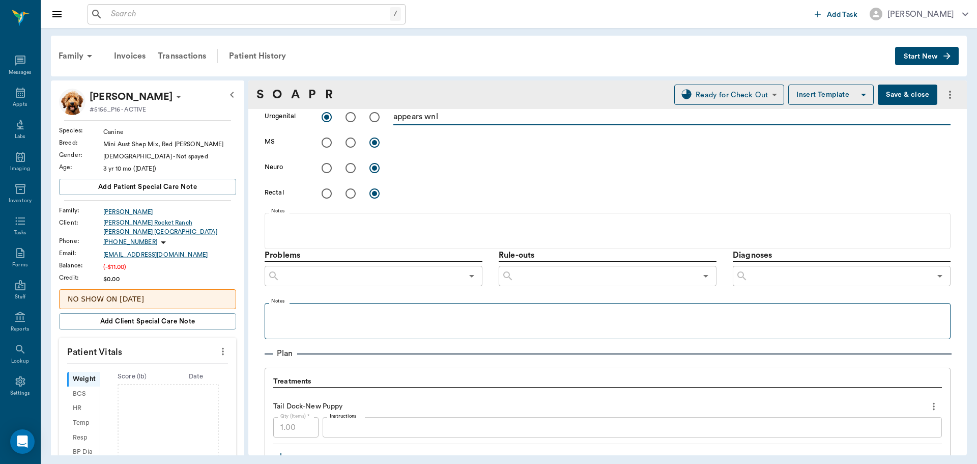
scroll to position [458, 0]
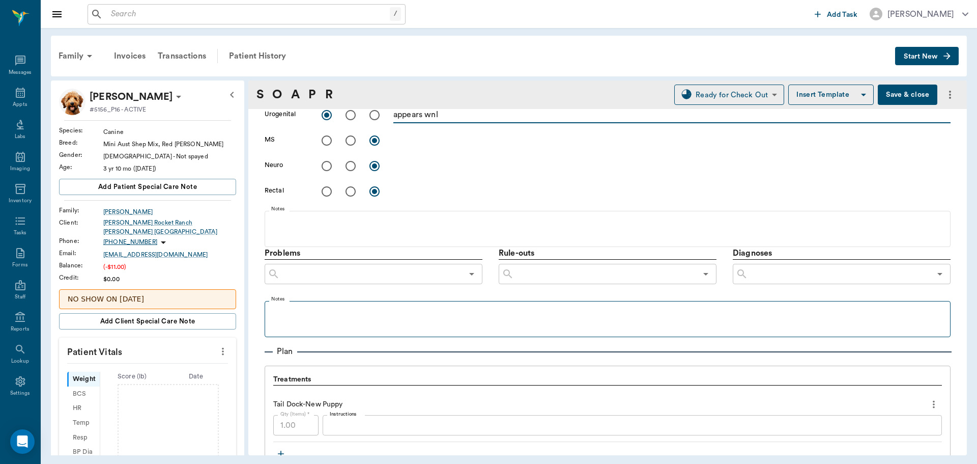
type textarea "appears wnl"
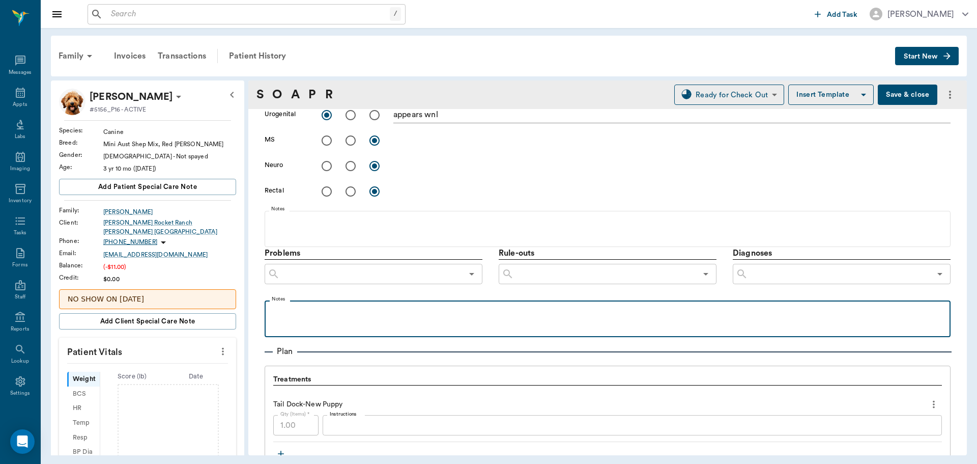
click at [299, 321] on div at bounding box center [608, 317] width 676 height 25
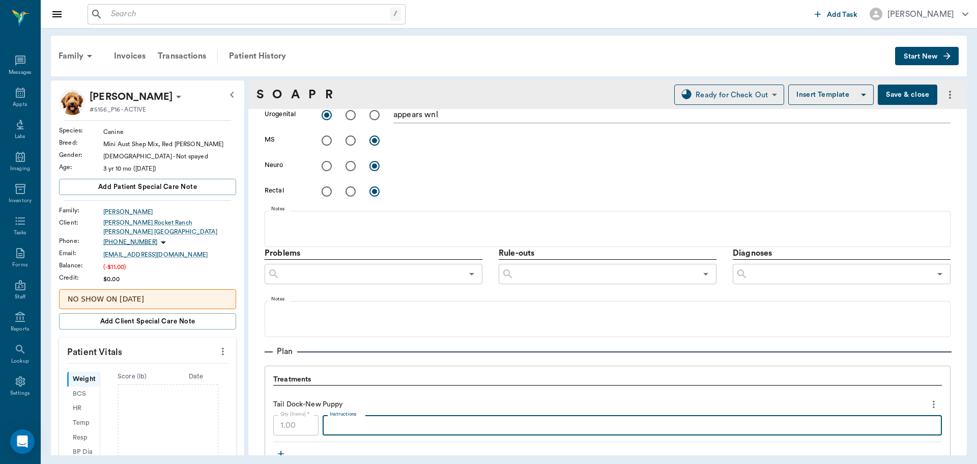
click at [330, 424] on textarea "Instructions" at bounding box center [632, 425] width 605 height 12
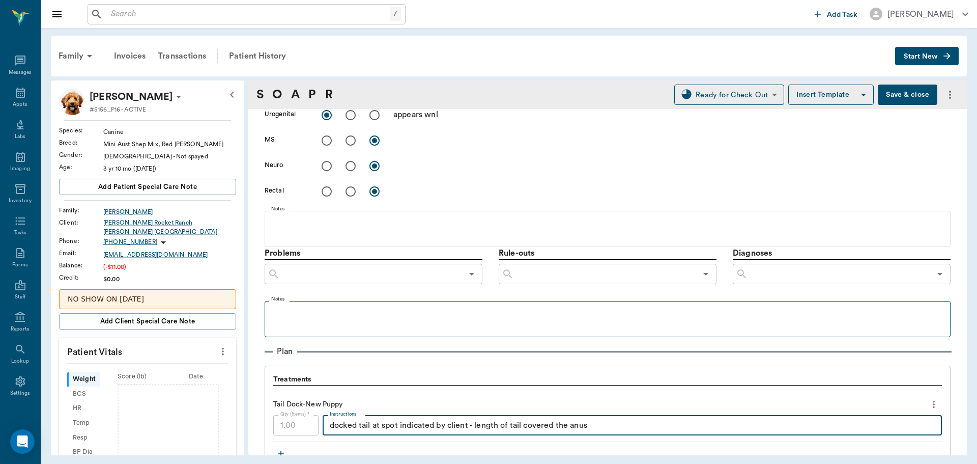
type textarea "docked tail at spot indicated by client - length of tail covered the anus"
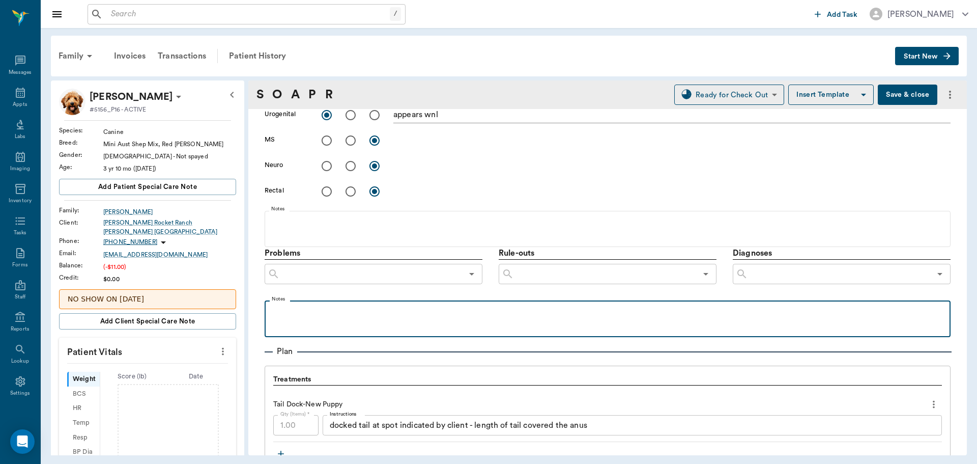
click at [339, 318] on div at bounding box center [608, 317] width 676 height 25
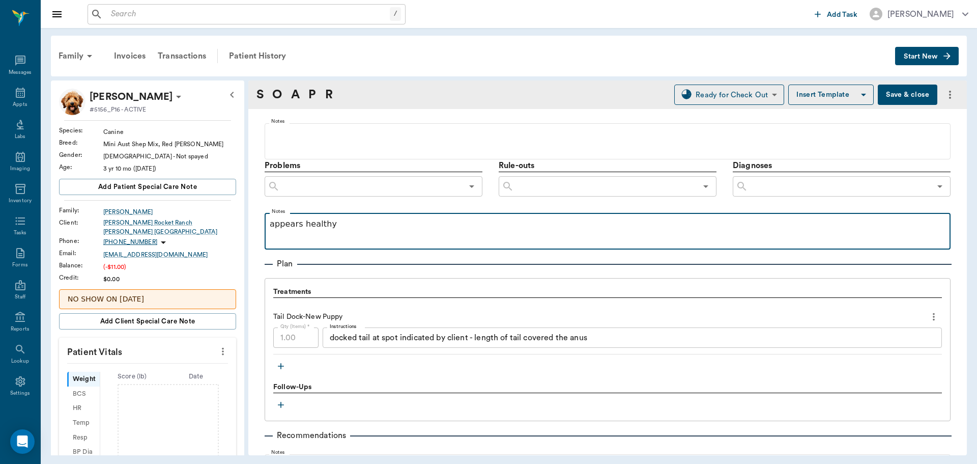
scroll to position [662, 0]
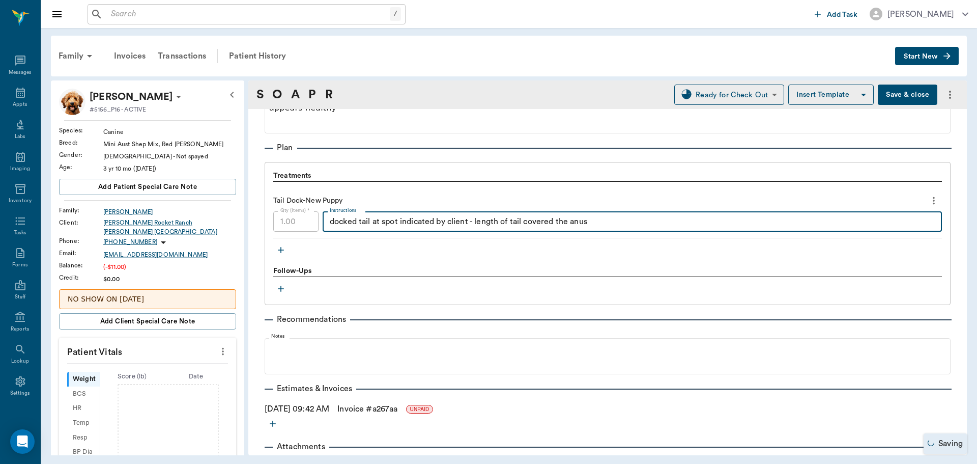
click at [605, 224] on textarea "docked tail at spot indicated by client - length of tail covered the anus" at bounding box center [632, 222] width 605 height 12
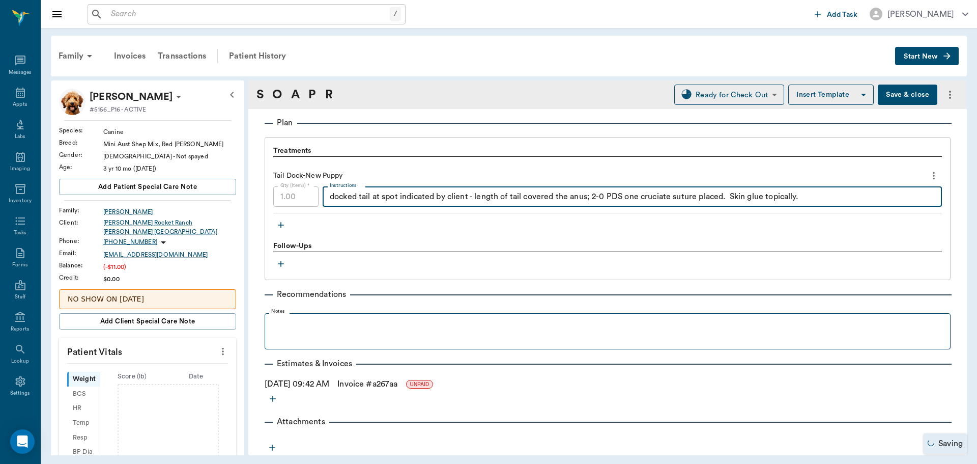
type textarea "docked tail at spot indicated by client - length of tail covered the anus; 2-0 …"
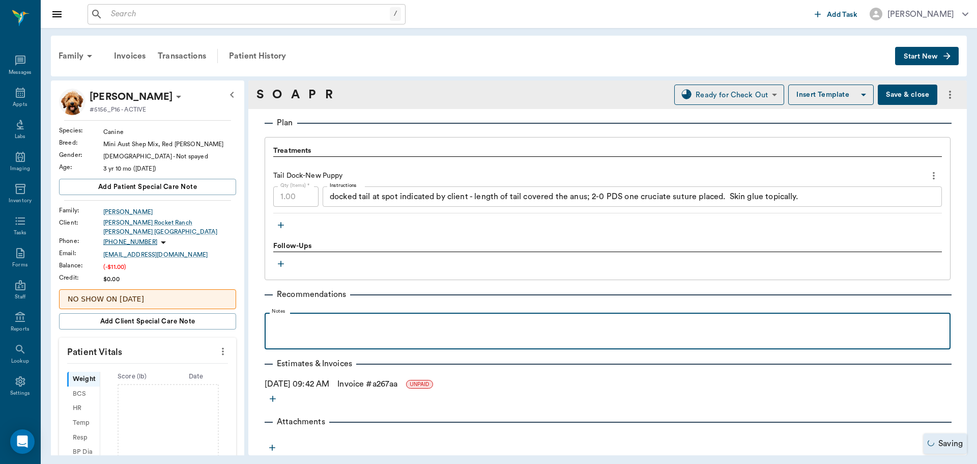
click at [461, 330] on div at bounding box center [608, 330] width 676 height 25
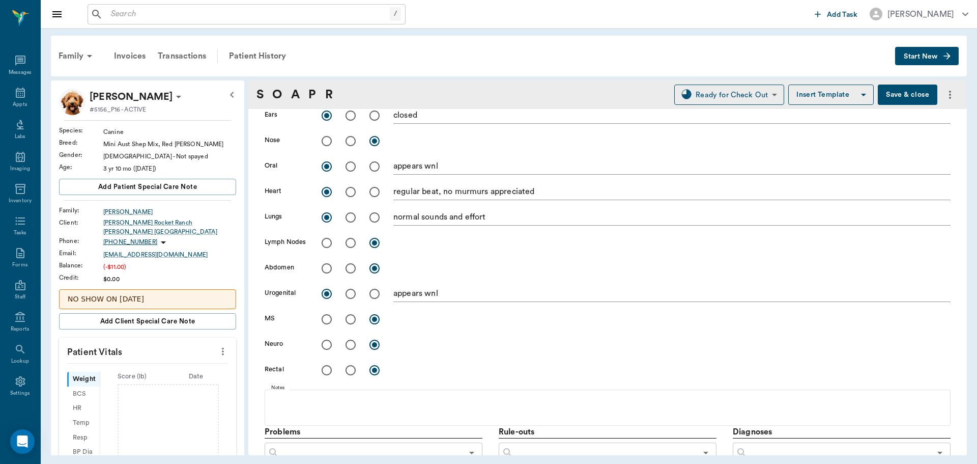
scroll to position [0, 0]
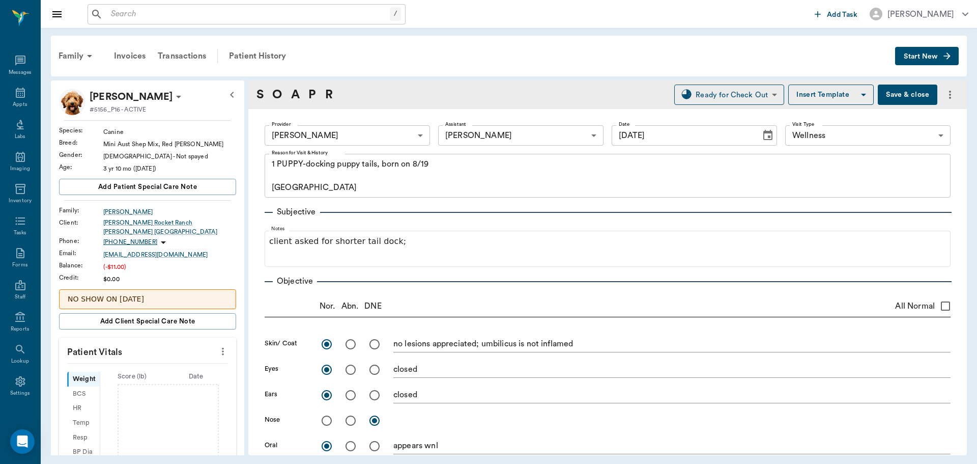
click at [885, 95] on button "Save & close" at bounding box center [908, 94] width 60 height 20
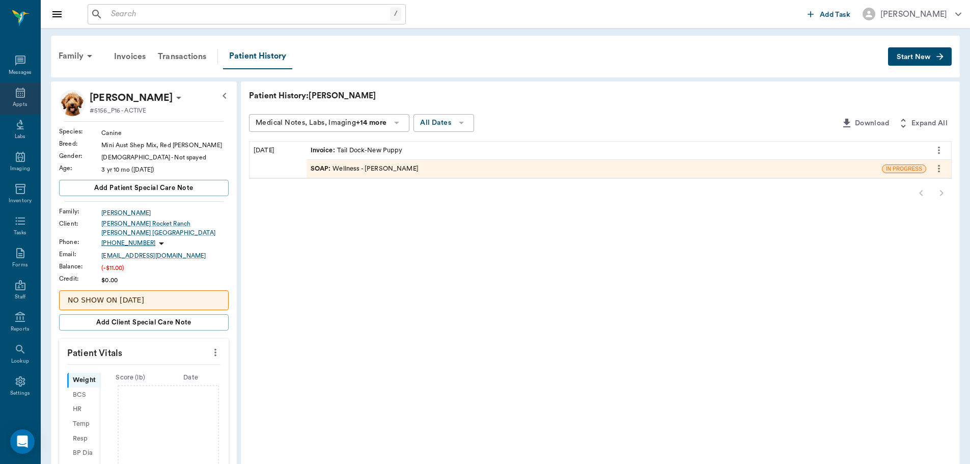
click at [16, 95] on icon at bounding box center [20, 93] width 9 height 10
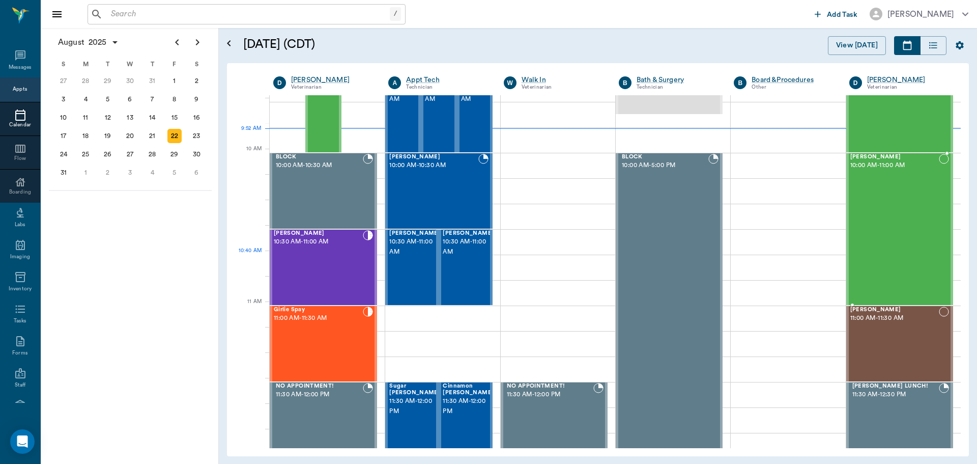
scroll to position [256, 0]
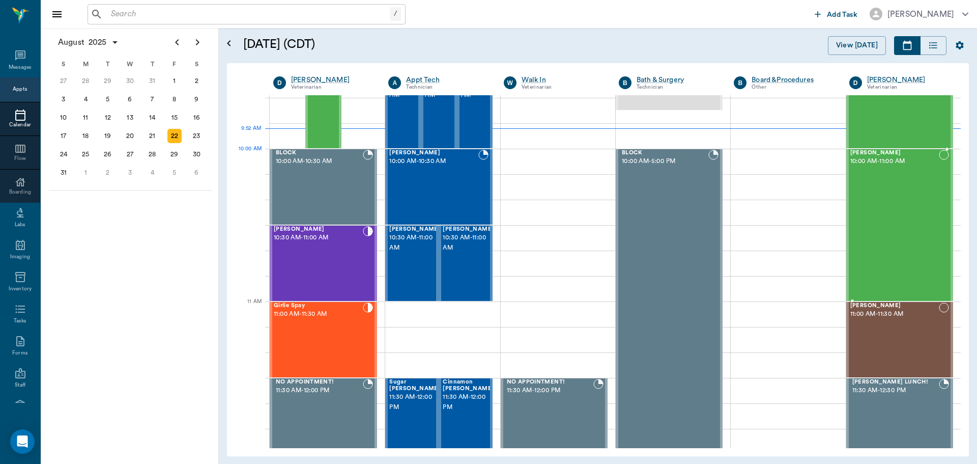
click at [867, 153] on span "[PERSON_NAME]" at bounding box center [894, 153] width 89 height 7
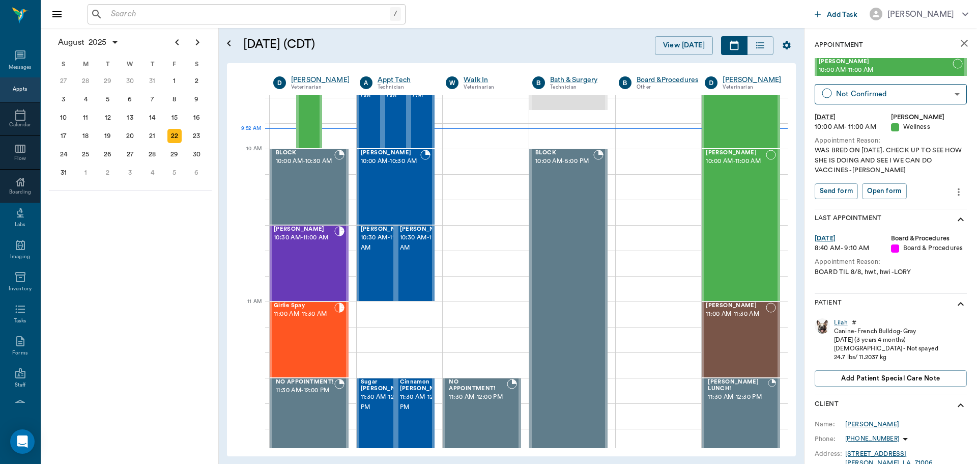
scroll to position [51, 0]
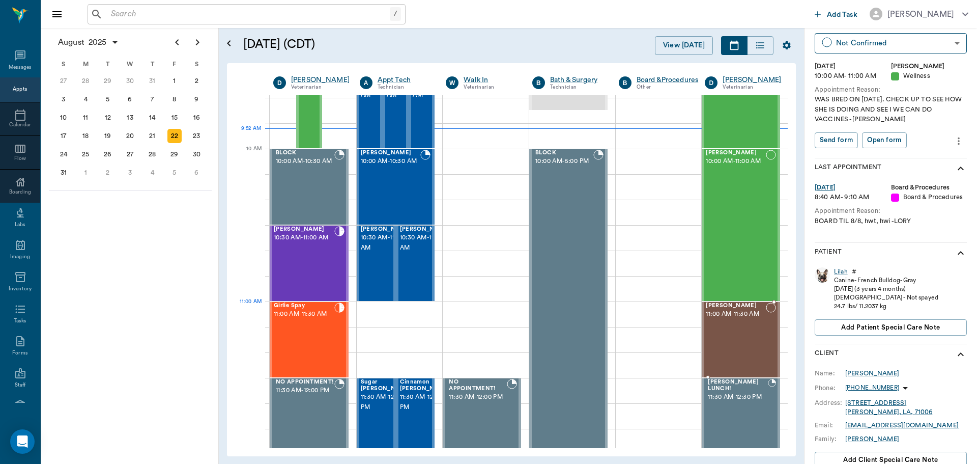
click at [723, 304] on span "[PERSON_NAME]" at bounding box center [736, 305] width 60 height 7
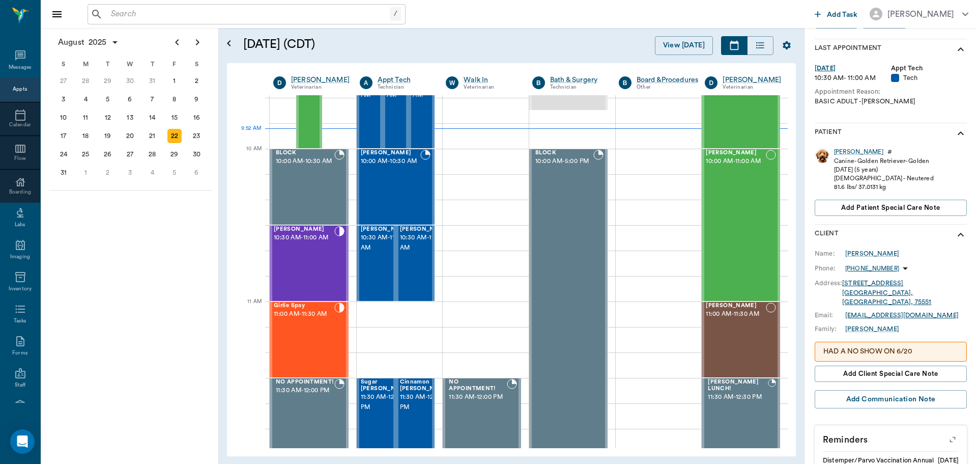
scroll to position [153, 0]
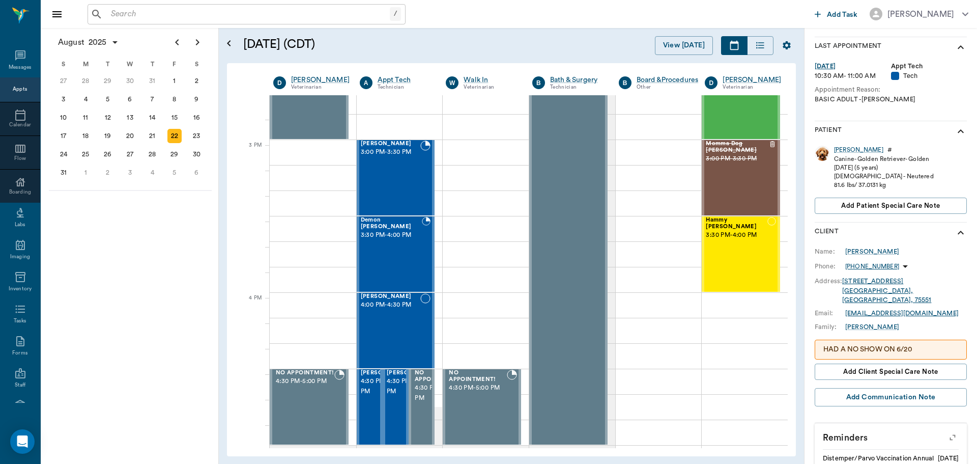
scroll to position [1023, 0]
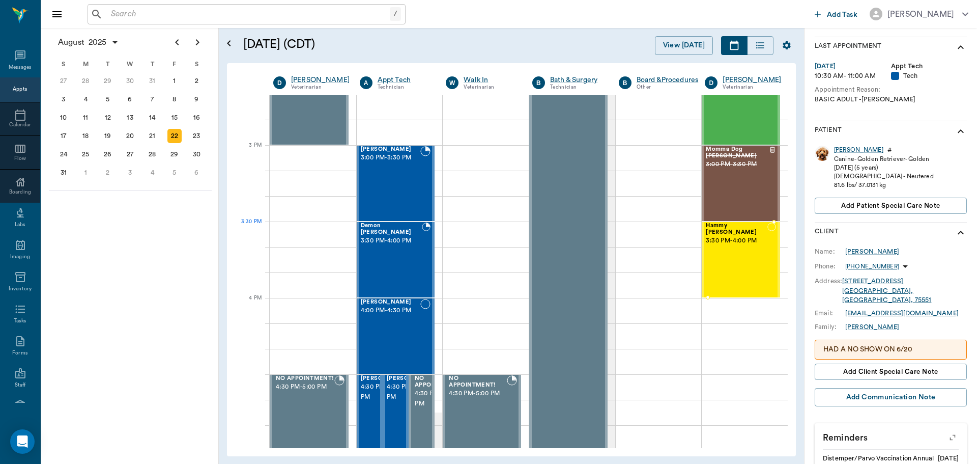
click at [711, 225] on span "Hammy [PERSON_NAME]" at bounding box center [737, 228] width 62 height 13
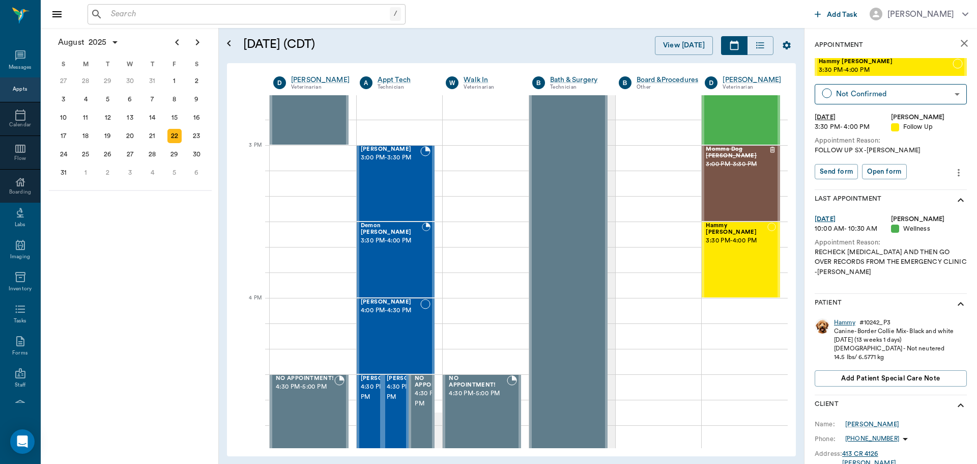
click at [846, 324] on div "Hammy" at bounding box center [844, 322] width 21 height 9
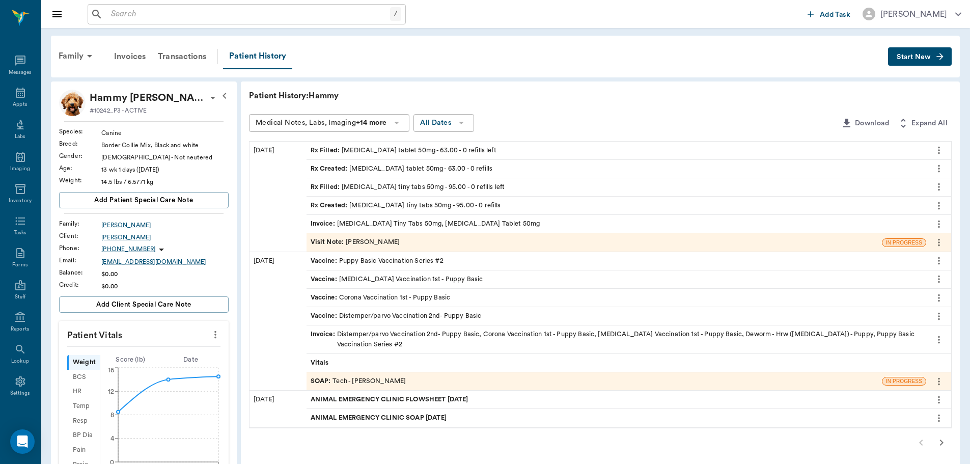
click at [447, 419] on span "ANIMAL EMERGENCY CLINIC SOAP [DATE]" at bounding box center [379, 418] width 138 height 10
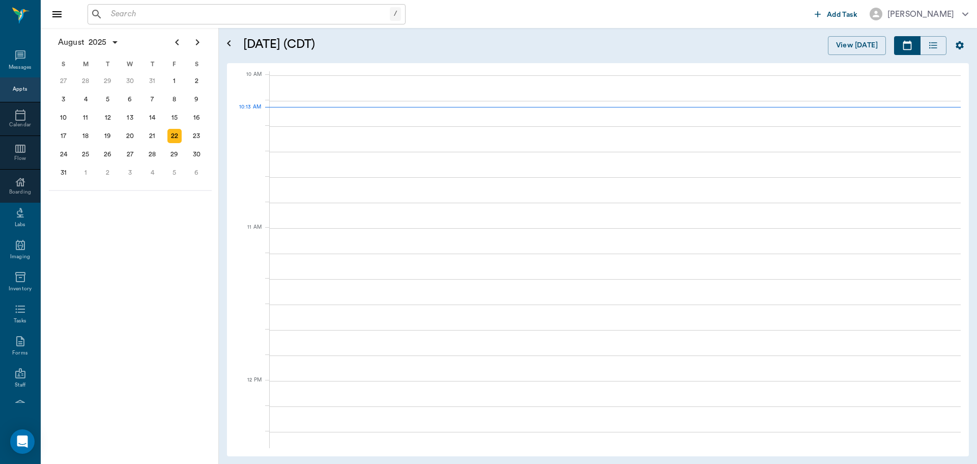
scroll to position [306, 0]
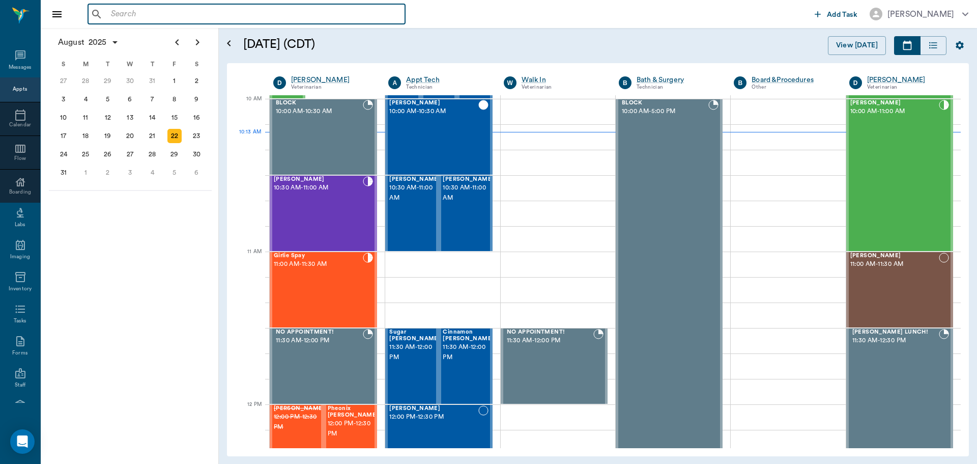
click at [151, 13] on input "text" at bounding box center [254, 14] width 294 height 14
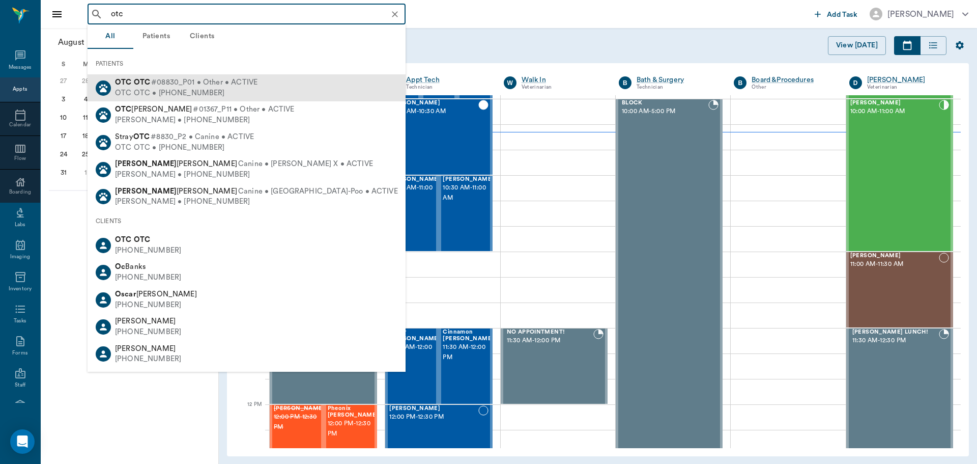
click at [209, 90] on div "OTC OTC • [PHONE_NUMBER]" at bounding box center [186, 93] width 143 height 11
type input "otc"
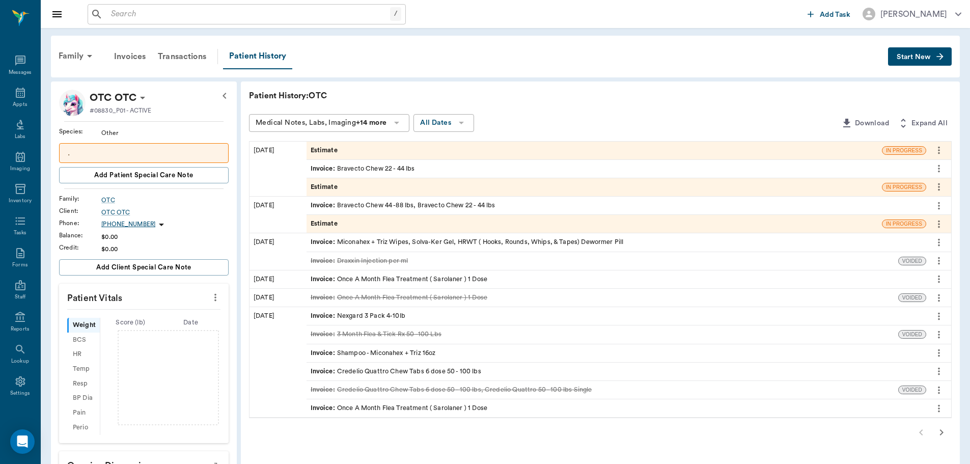
click at [907, 57] on span "Start New" at bounding box center [913, 57] width 34 height 0
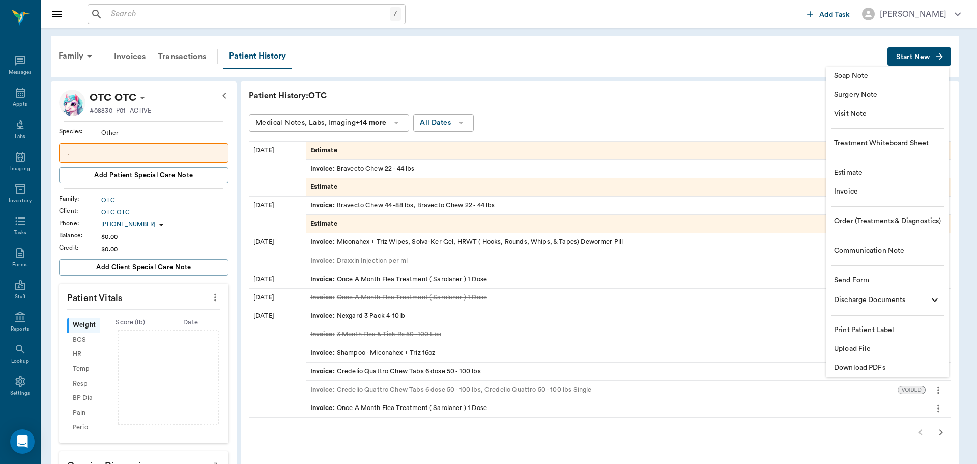
click at [874, 175] on span "Estimate" at bounding box center [887, 172] width 107 height 11
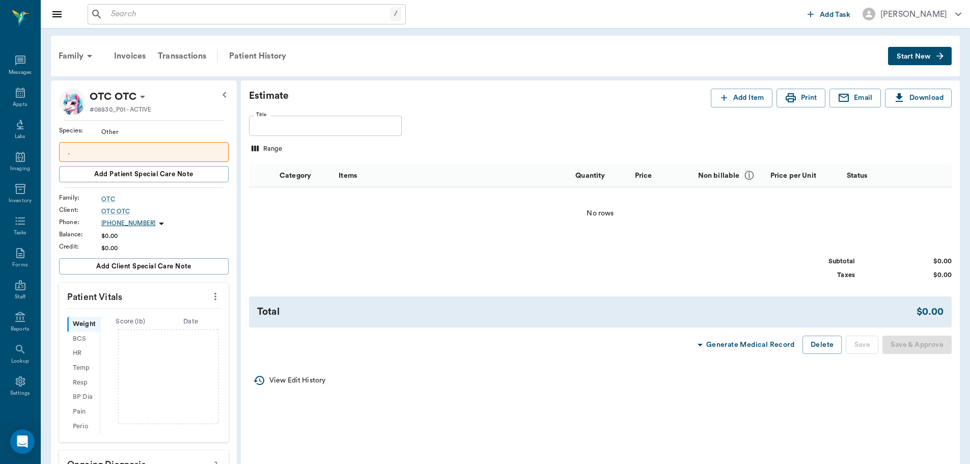
click at [459, 272] on div "Subtotal $0.00 Taxes $0.00" at bounding box center [600, 268] width 702 height 23
click at [741, 94] on button "Add Item" at bounding box center [741, 98] width 62 height 19
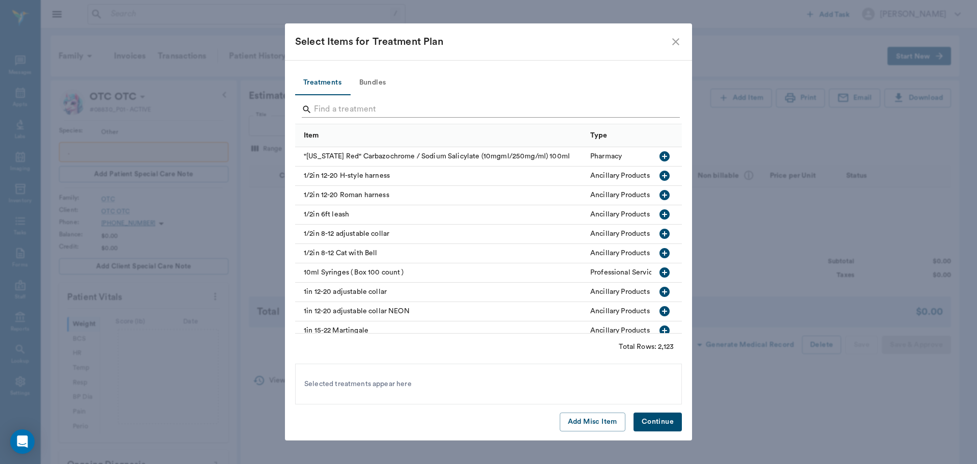
click at [369, 104] on input "Search" at bounding box center [489, 109] width 351 height 16
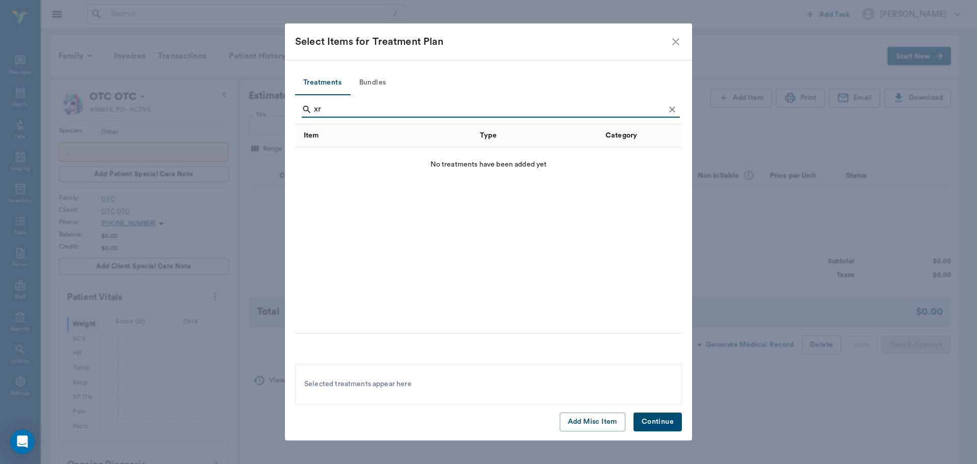
type input "x"
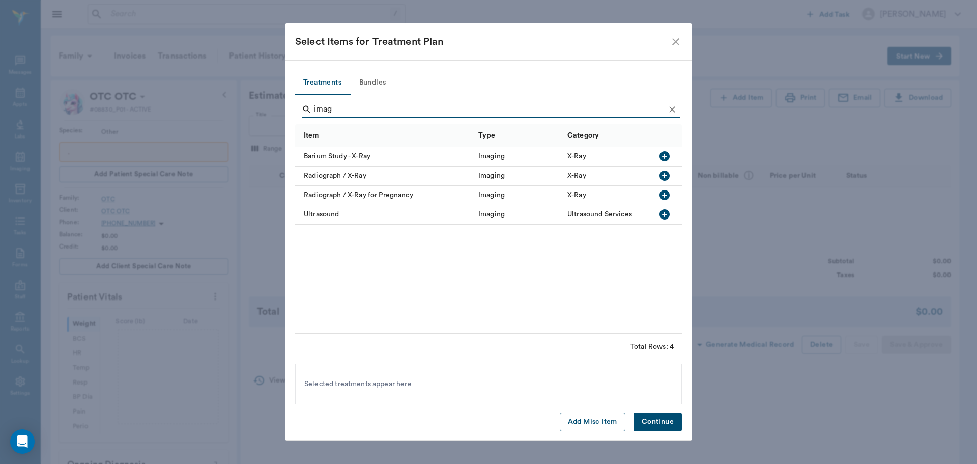
type input "imag"
click at [666, 195] on icon "button" at bounding box center [665, 195] width 12 height 12
click at [656, 418] on button "Continue" at bounding box center [658, 421] width 48 height 19
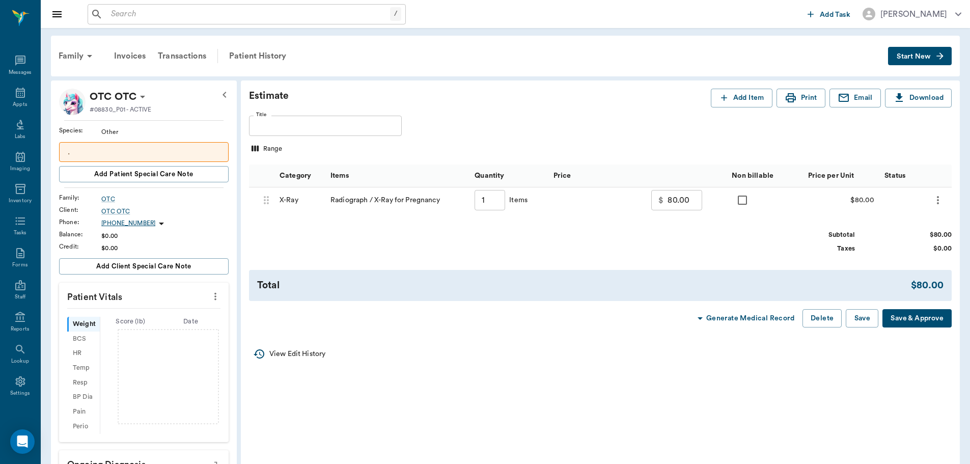
drag, startPoint x: 7, startPoint y: 99, endPoint x: 544, endPoint y: 49, distance: 539.8
click at [7, 99] on div "Appts" at bounding box center [20, 98] width 40 height 32
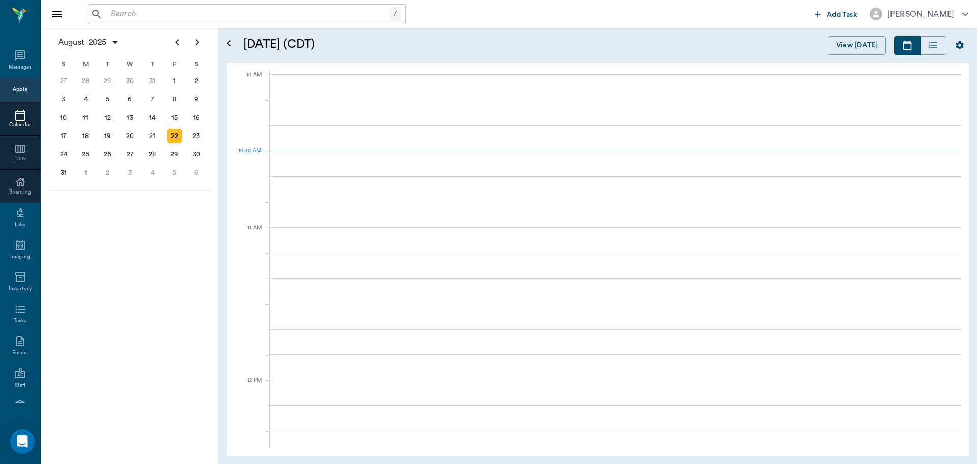
scroll to position [306, 0]
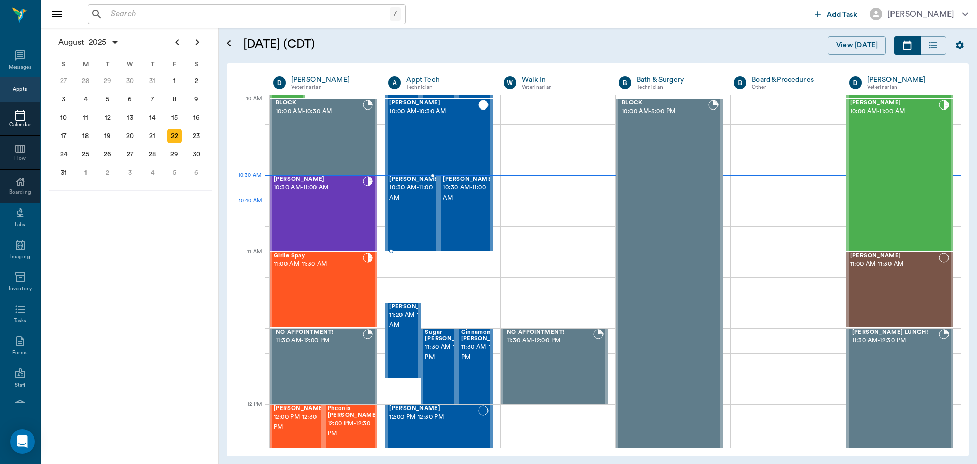
click at [417, 203] on span "10:30 AM - 11:00 AM" at bounding box center [414, 193] width 51 height 20
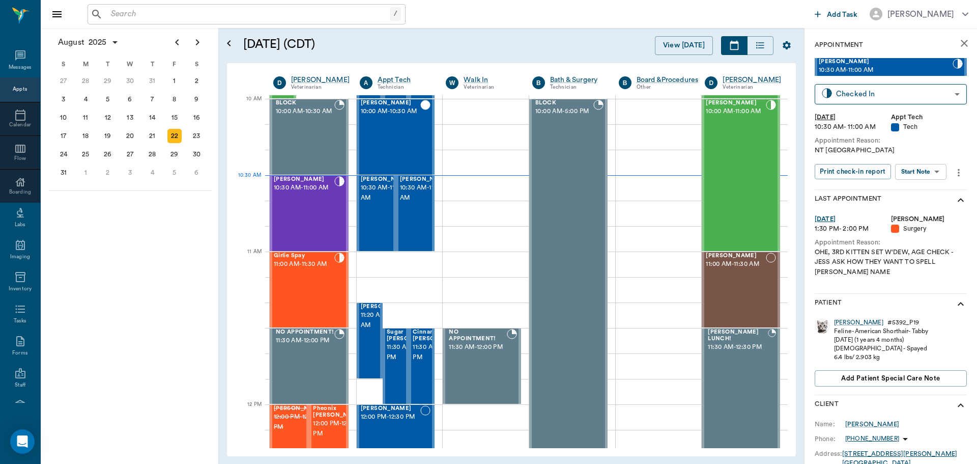
click at [936, 170] on body "/ ​ Add Task [PERSON_NAME] Nectar Messages Appts Calendar Flow Boarding Labs Im…" at bounding box center [488, 232] width 977 height 464
click at [925, 192] on button "Start SOAP" at bounding box center [909, 193] width 35 height 12
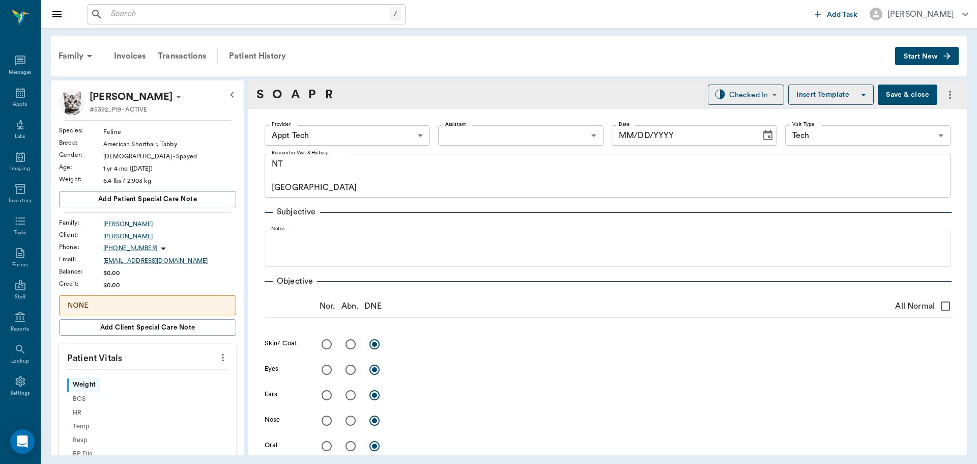
type input "63ec2f075fda476ae8351a4c"
type input "65d2be4f46e3a538d89b8c1a"
type textarea "NT [GEOGRAPHIC_DATA]"
type input "[DATE]"
click at [368, 138] on body "/ ​ Add Task [PERSON_NAME] Nectar Messages Appts Labs Imaging Inventory Tasks F…" at bounding box center [488, 232] width 977 height 464
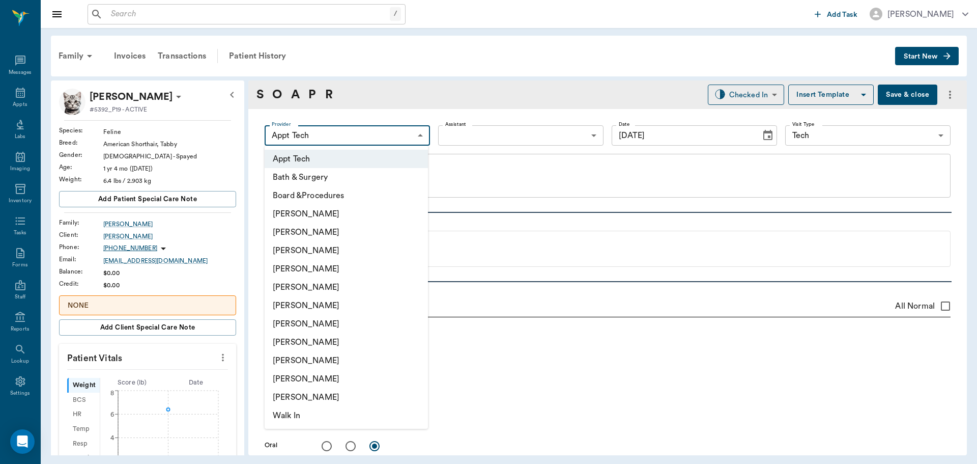
click at [296, 343] on li "[PERSON_NAME]" at bounding box center [346, 342] width 163 height 18
type input "63ec2e7e52e12b0ba117b124"
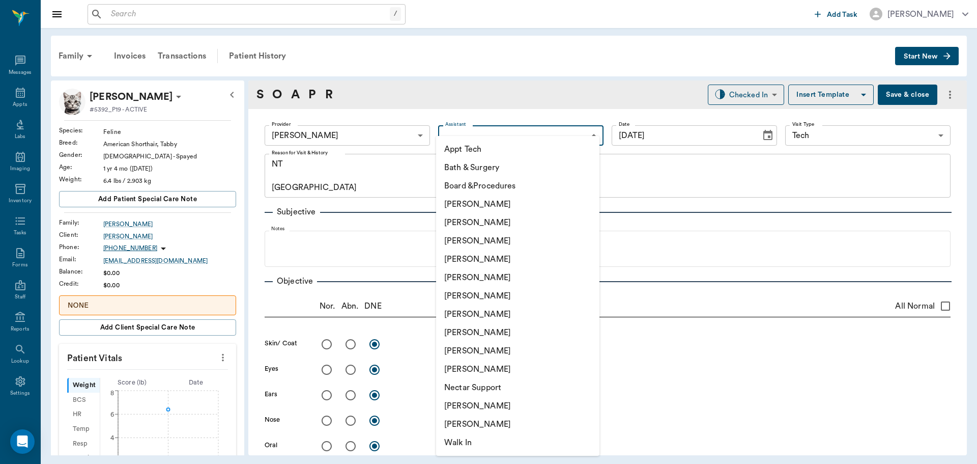
click at [475, 132] on body "/ ​ Add Task [PERSON_NAME] Nectar Messages Appts Labs Imaging Inventory Tasks F…" at bounding box center [488, 232] width 977 height 464
click at [479, 335] on li "[PERSON_NAME]" at bounding box center [517, 332] width 163 height 18
click at [522, 139] on body "/ ​ Add Task [PERSON_NAME] Nectar Messages Appts Labs Imaging Inventory Tasks F…" at bounding box center [488, 232] width 977 height 464
click at [472, 298] on li "[PERSON_NAME]" at bounding box center [517, 296] width 163 height 18
type input "682b670d8bdc6f7f8feef3db"
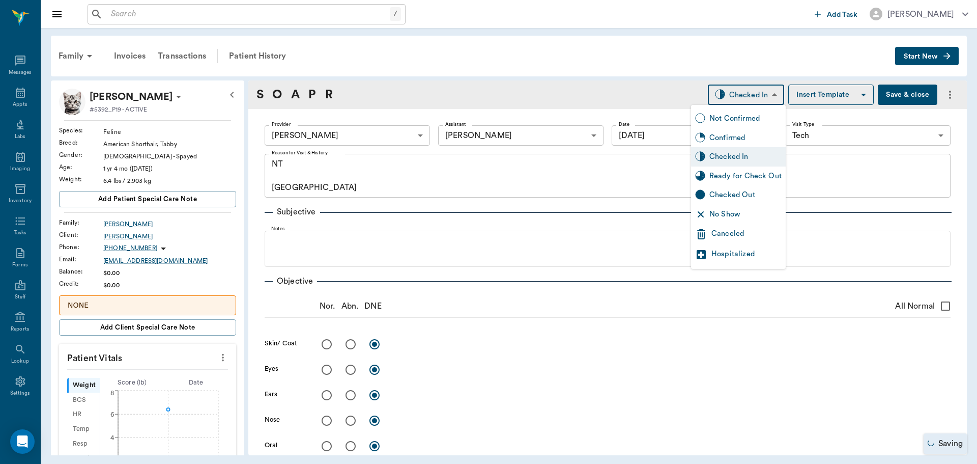
click at [734, 84] on body "/ ​ Add Task [PERSON_NAME] Nectar Messages Appts Labs Imaging Inventory Tasks F…" at bounding box center [488, 232] width 977 height 464
click at [716, 174] on div "Ready for Check Out" at bounding box center [745, 175] width 72 height 11
type input "READY_TO_CHECKOUT"
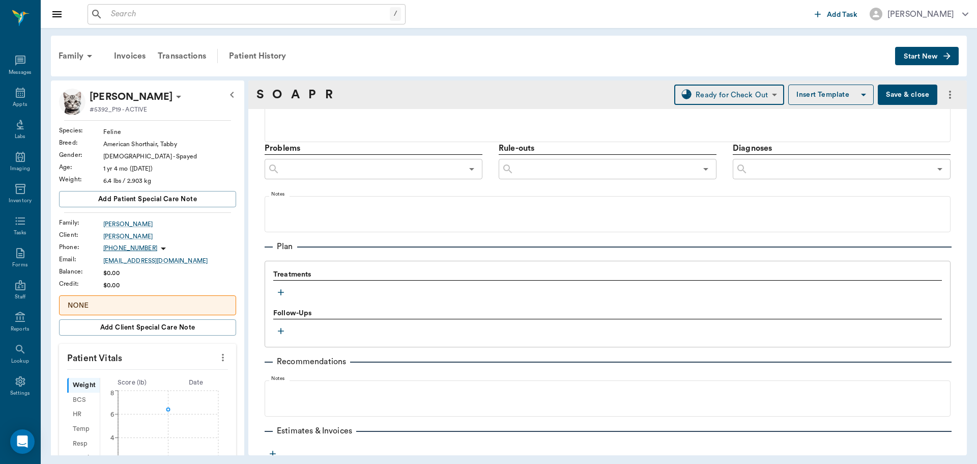
scroll to position [567, 0]
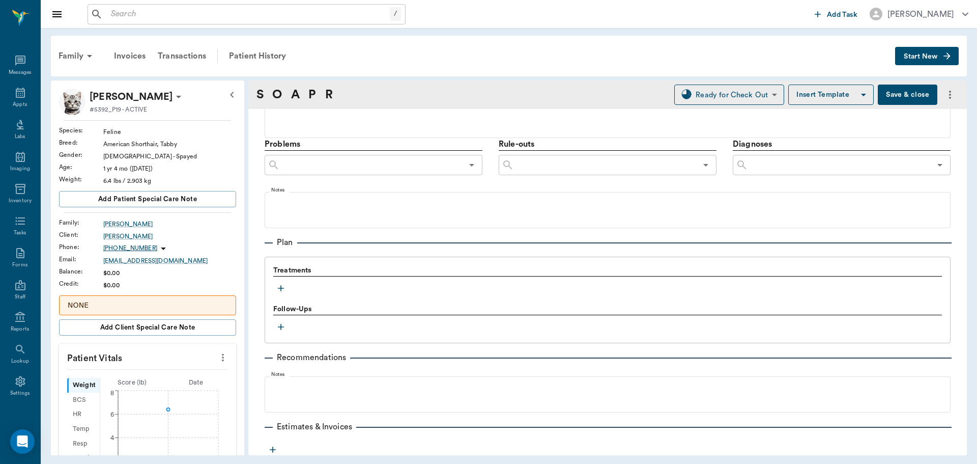
click at [282, 289] on icon "button" at bounding box center [281, 288] width 10 height 10
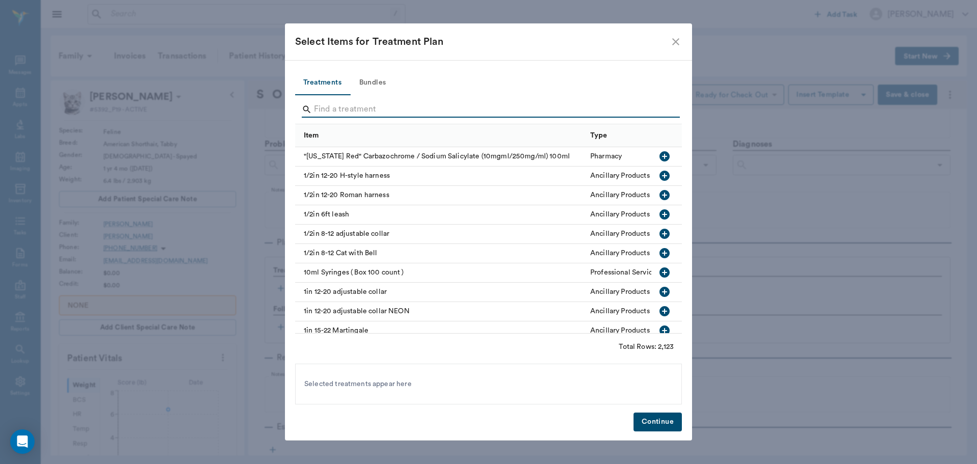
click at [341, 108] on input "Search" at bounding box center [489, 109] width 351 height 16
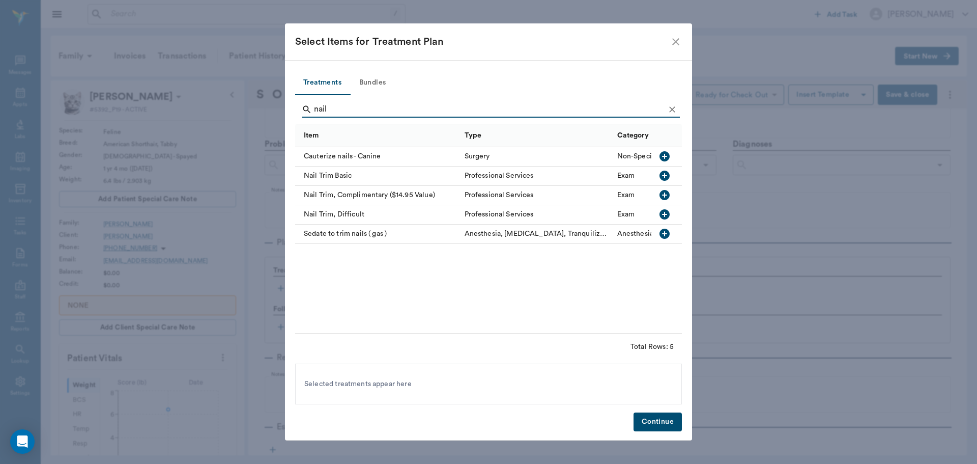
type input "nail"
click at [667, 176] on icon "button" at bounding box center [665, 175] width 10 height 10
click at [665, 417] on button "Continue" at bounding box center [658, 421] width 48 height 19
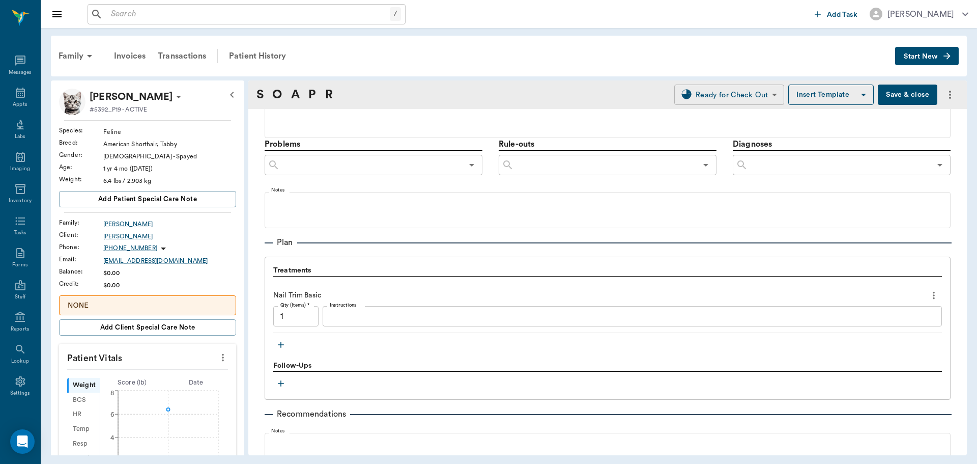
click at [723, 91] on body "/ ​ Add Task [PERSON_NAME] Nectar Messages Appts Labs Imaging Inventory Tasks F…" at bounding box center [488, 232] width 977 height 464
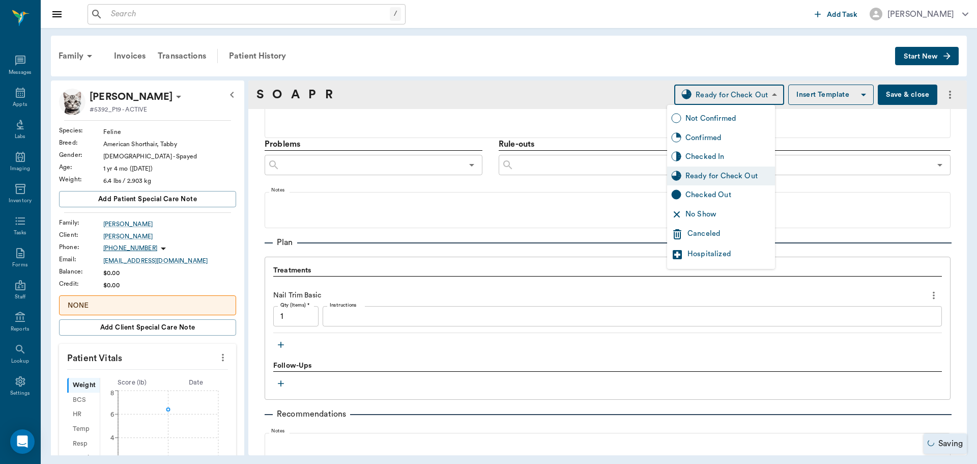
click at [706, 176] on div "Ready for Check Out" at bounding box center [729, 175] width 86 height 11
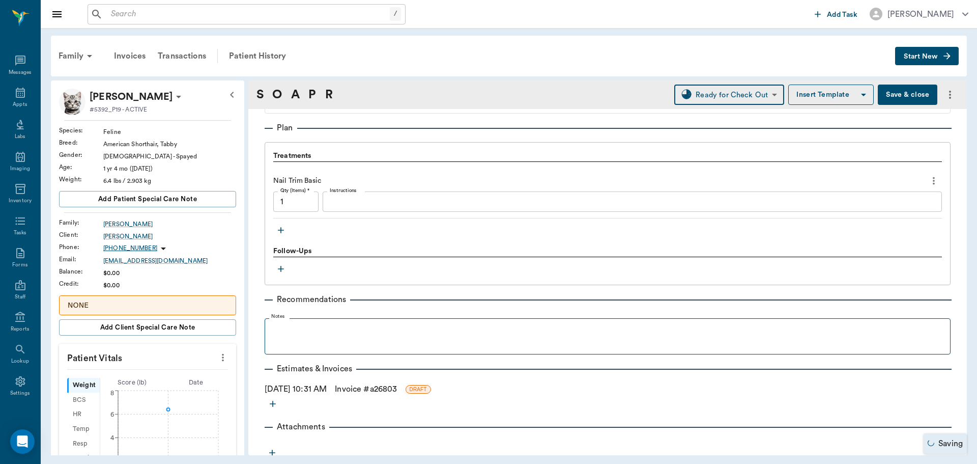
scroll to position [687, 0]
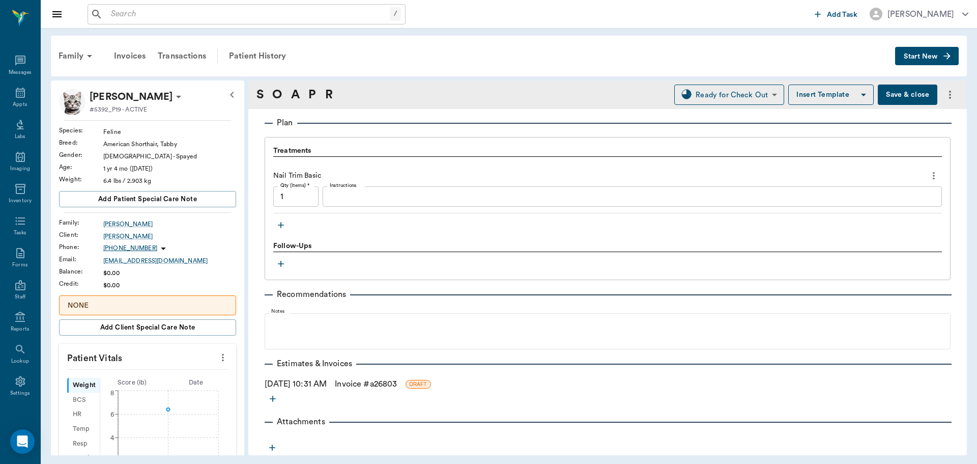
click at [397, 386] on link "Invoice # a26803" at bounding box center [366, 384] width 62 height 12
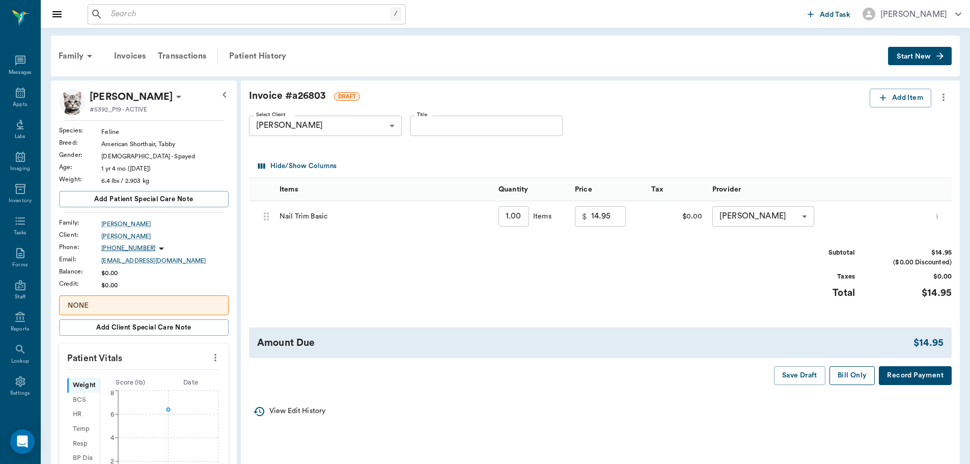
click at [849, 379] on button "Bill Only" at bounding box center [852, 375] width 46 height 19
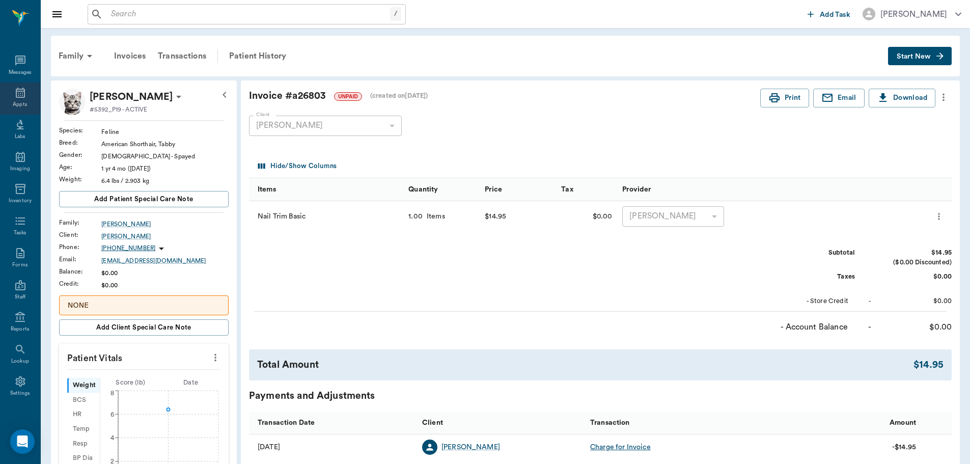
click at [17, 91] on icon at bounding box center [20, 93] width 9 height 10
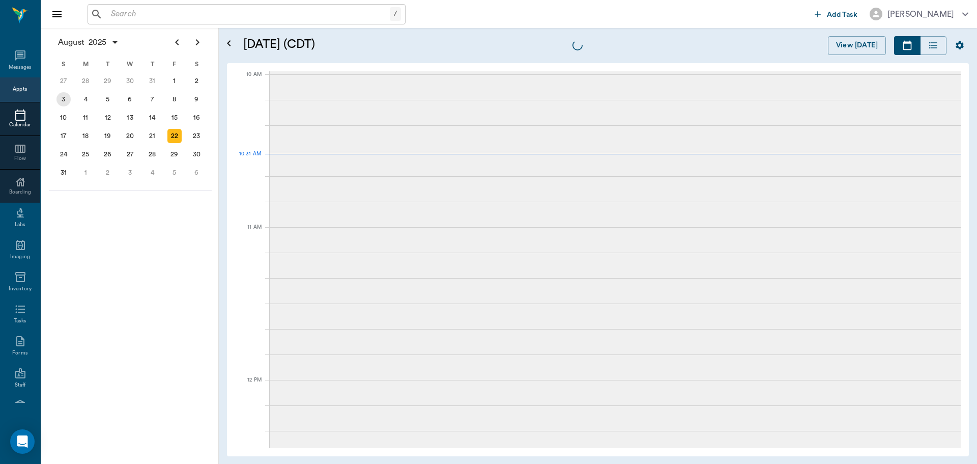
scroll to position [306, 0]
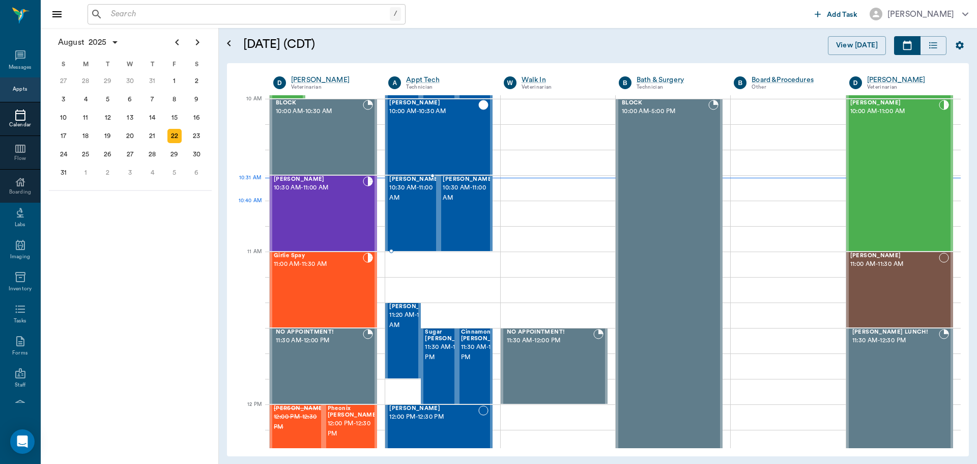
drag, startPoint x: 413, startPoint y: 217, endPoint x: 645, endPoint y: 171, distance: 237.1
click at [412, 217] on div "[PERSON_NAME] 10:30 AM - 11:00 AM" at bounding box center [414, 213] width 51 height 74
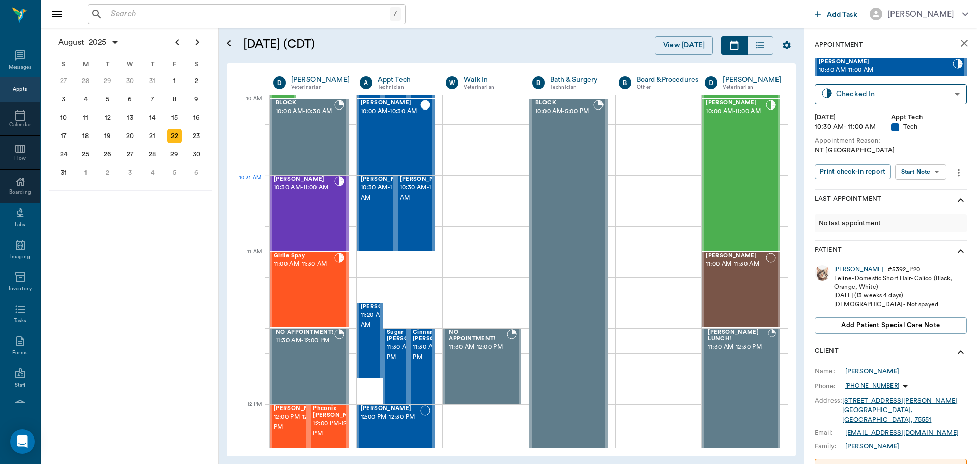
click at [912, 171] on body "/ ​ Add Task [PERSON_NAME] Nectar Messages Appts Calendar Flow Boarding Labs Im…" at bounding box center [488, 232] width 977 height 464
click at [902, 195] on button "Start SOAP" at bounding box center [909, 193] width 35 height 12
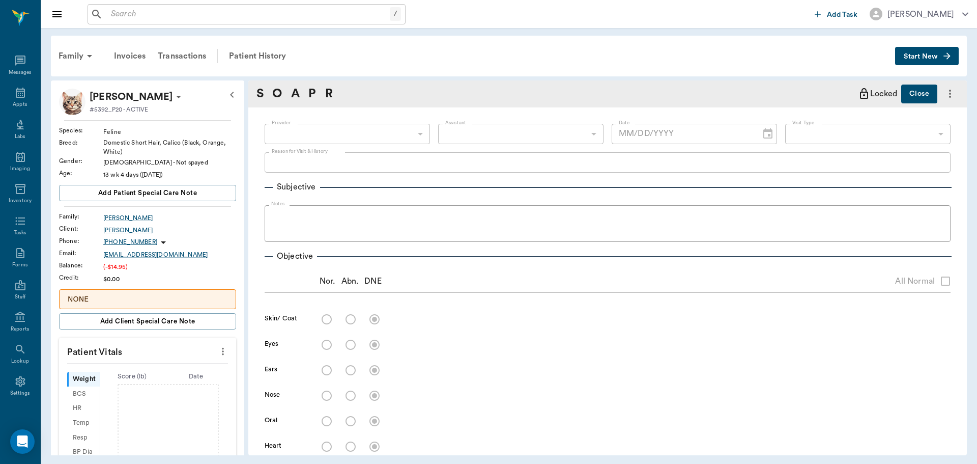
type input "63ec2f075fda476ae8351a4c"
type input "65d2be4f46e3a538d89b8c1a"
type textarea "NT [GEOGRAPHIC_DATA]"
type input "[DATE]"
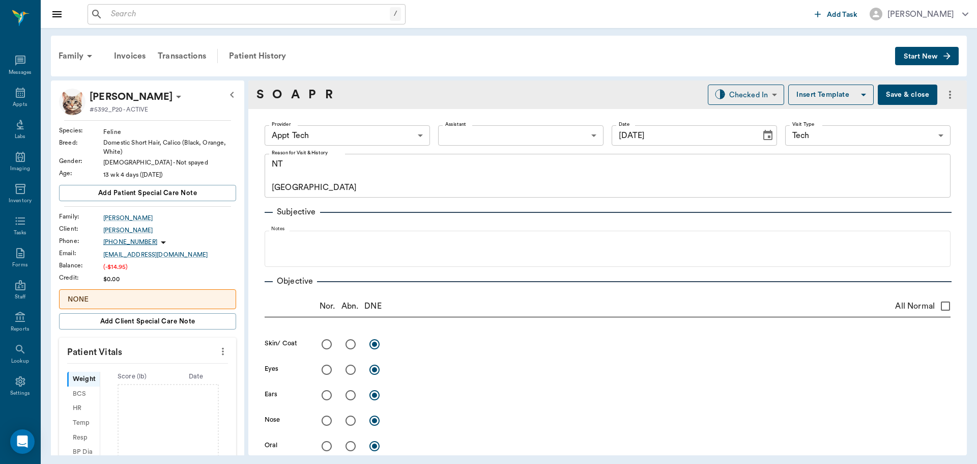
click at [358, 138] on body "/ ​ Add Task [PERSON_NAME] Nectar Messages Appts Labs Imaging Inventory Tasks F…" at bounding box center [488, 232] width 977 height 464
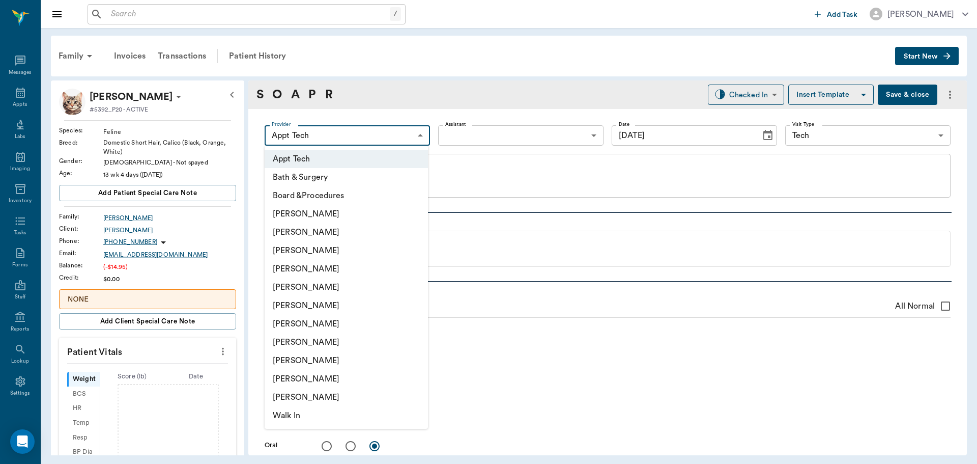
click at [321, 344] on li "[PERSON_NAME]" at bounding box center [346, 342] width 163 height 18
type input "63ec2e7e52e12b0ba117b124"
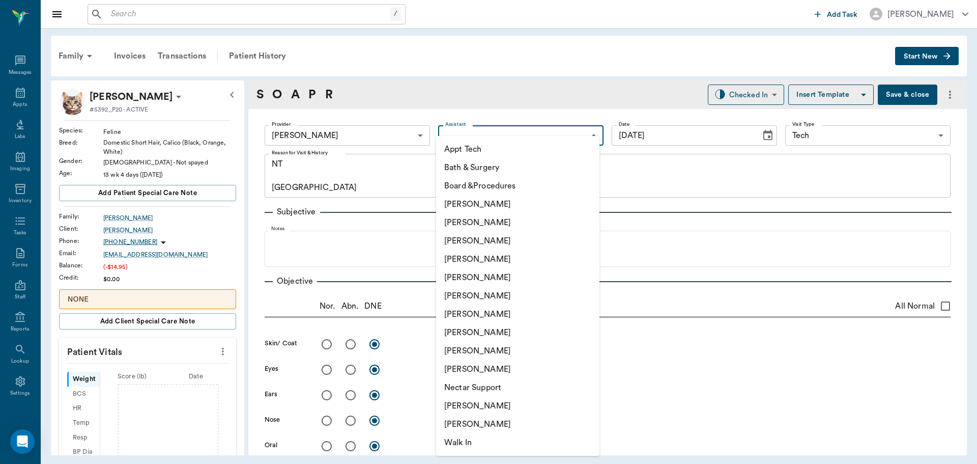
click at [451, 135] on body "/ ​ Add Task [PERSON_NAME] Nectar Messages Appts Labs Imaging Inventory Tasks F…" at bounding box center [488, 232] width 977 height 464
click at [455, 299] on li "[PERSON_NAME]" at bounding box center [517, 296] width 163 height 18
type input "682b670d8bdc6f7f8feef3db"
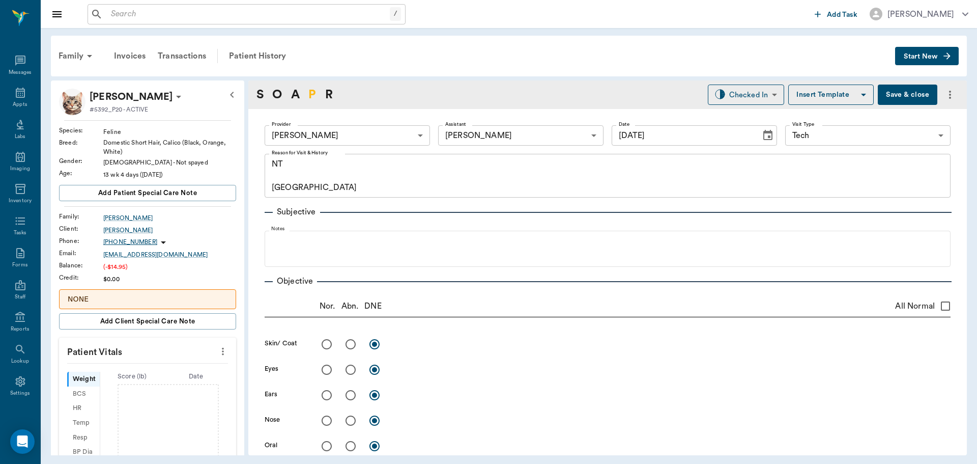
click at [314, 96] on link "P" at bounding box center [312, 95] width 8 height 18
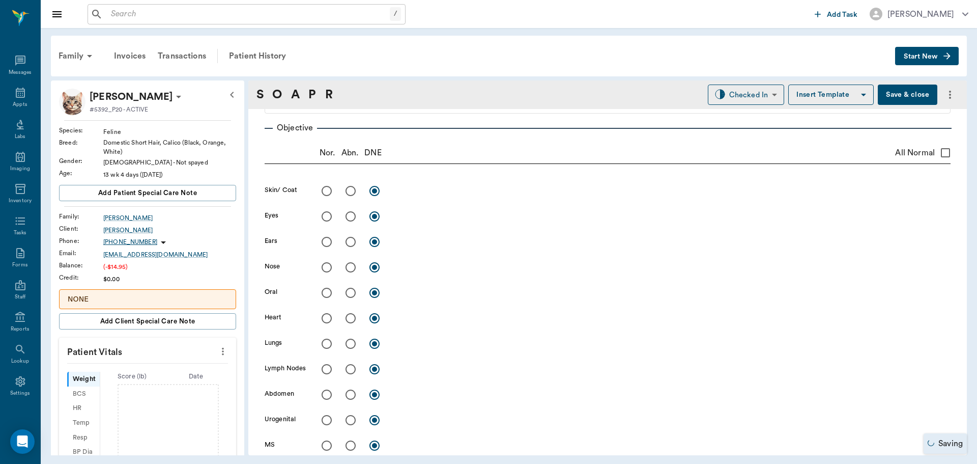
scroll to position [618, 0]
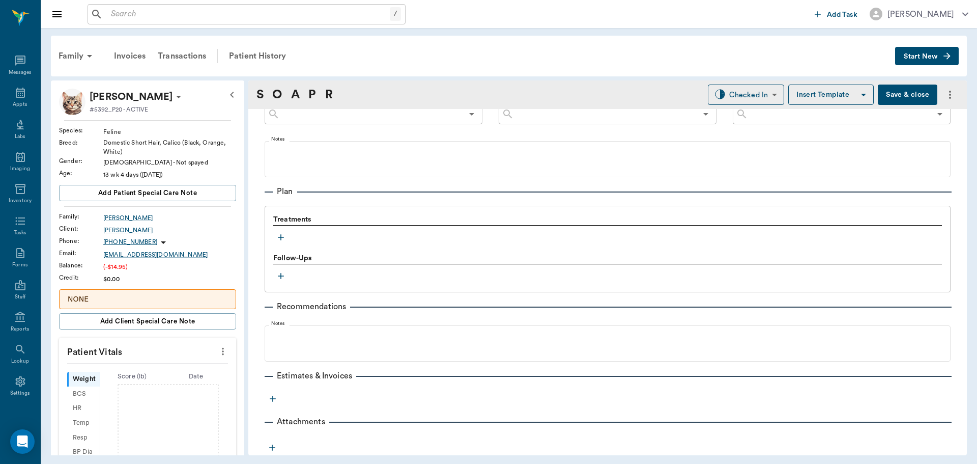
click at [277, 234] on icon "button" at bounding box center [281, 237] width 10 height 10
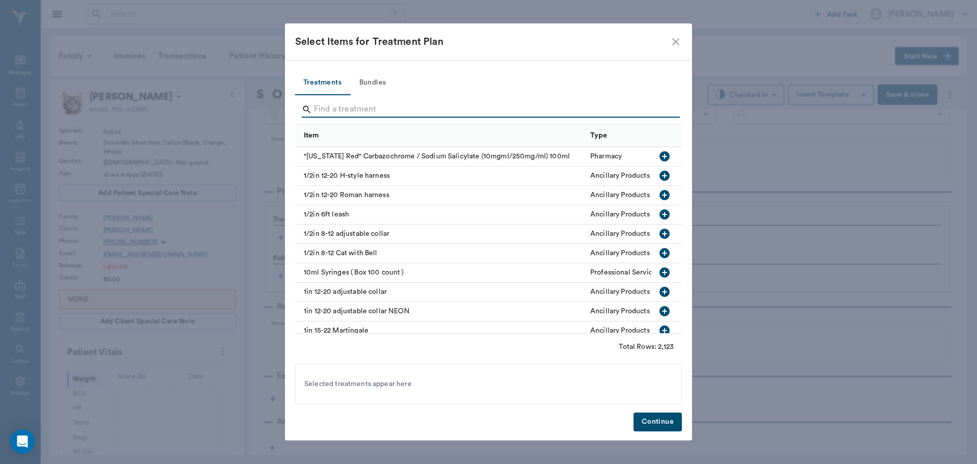
click at [347, 107] on input "Search" at bounding box center [489, 109] width 351 height 16
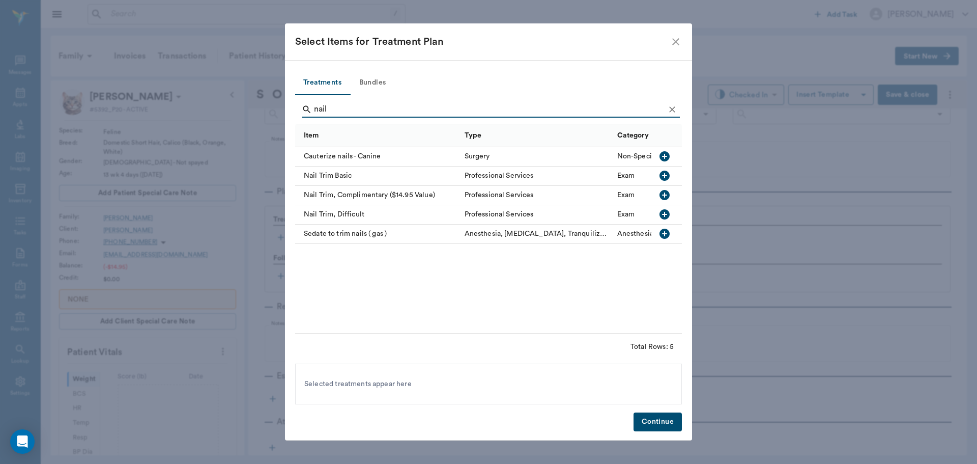
type input "nail"
click at [665, 176] on icon "button" at bounding box center [665, 175] width 12 height 12
click at [647, 420] on button "Continue" at bounding box center [658, 421] width 48 height 19
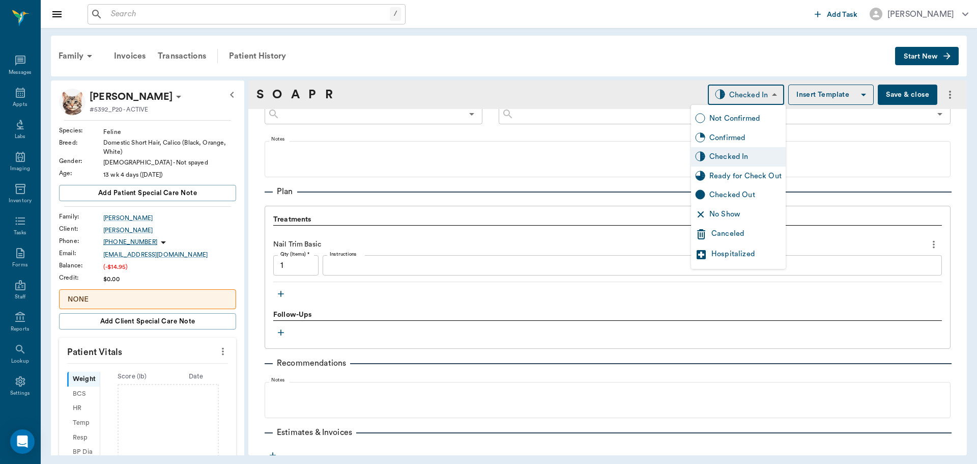
click at [744, 104] on body "/ ​ Add Task [PERSON_NAME] Nectar Messages Appts Labs Imaging Inventory Tasks F…" at bounding box center [488, 232] width 977 height 464
click at [721, 170] on div "Ready for Check Out" at bounding box center [745, 175] width 72 height 11
type input "READY_TO_CHECKOUT"
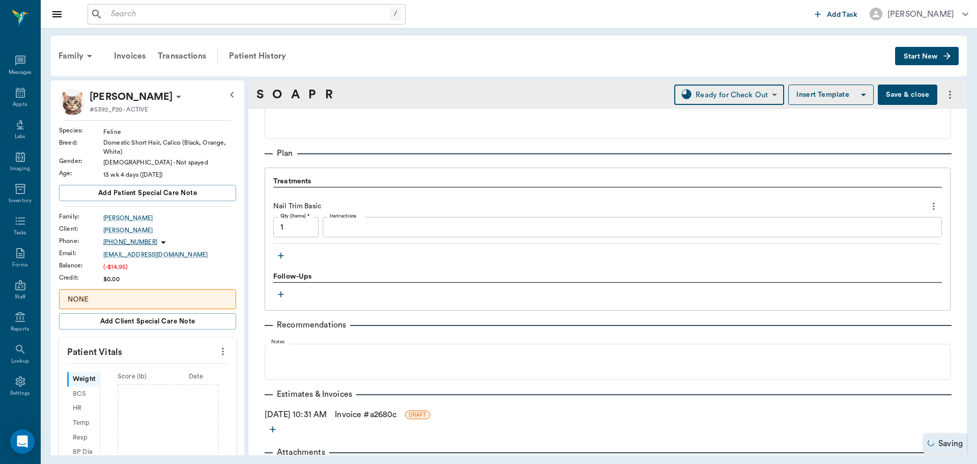
scroll to position [687, 0]
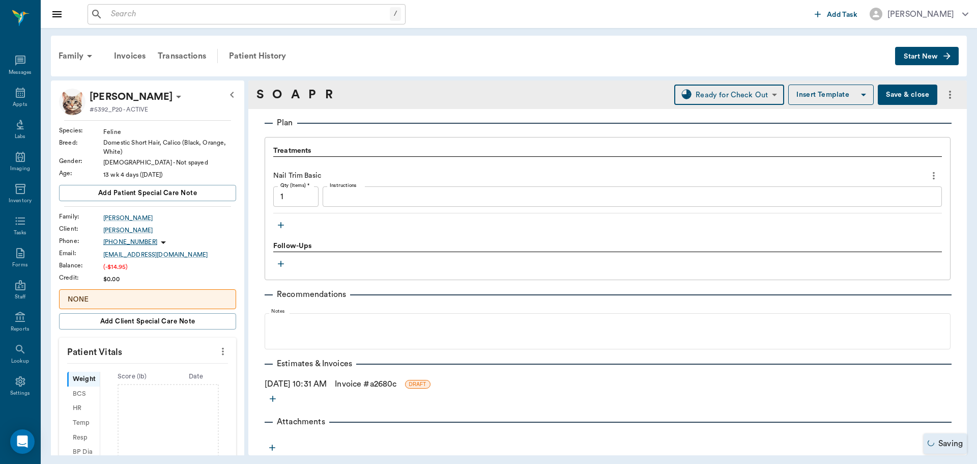
click at [396, 382] on link "Invoice # a2680c" at bounding box center [366, 384] width 62 height 12
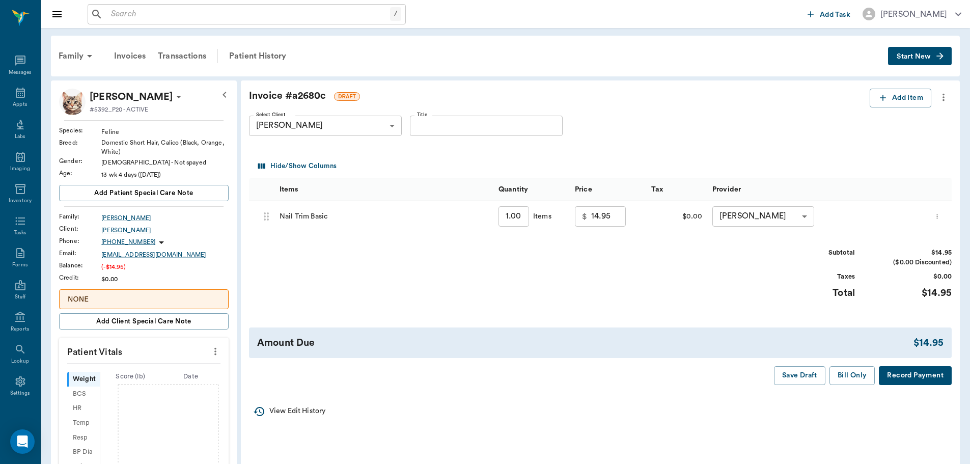
drag, startPoint x: 835, startPoint y: 372, endPoint x: 819, endPoint y: 355, distance: 23.0
click at [833, 372] on button "Bill Only" at bounding box center [852, 375] width 46 height 19
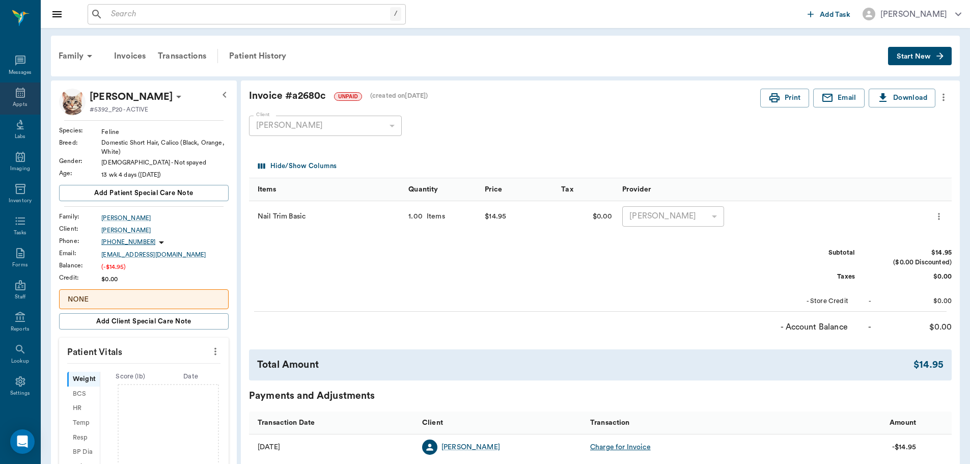
click at [22, 105] on div "Appts" at bounding box center [20, 105] width 14 height 8
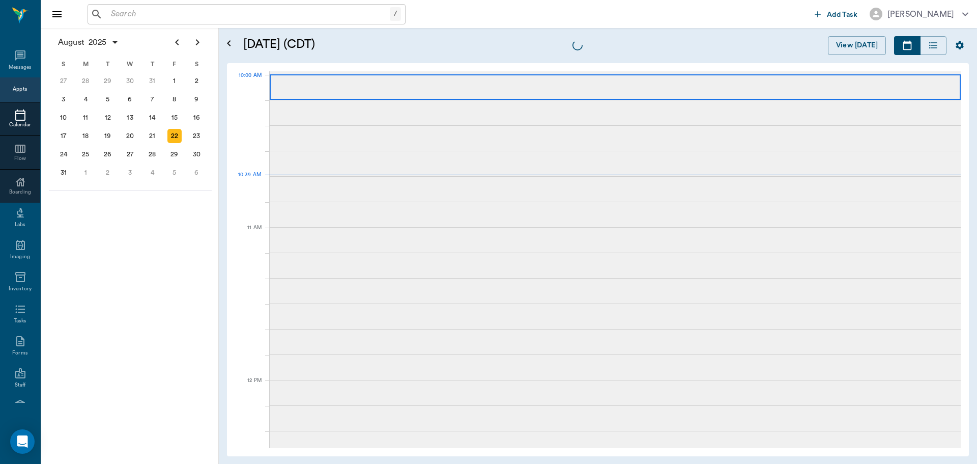
scroll to position [305, 0]
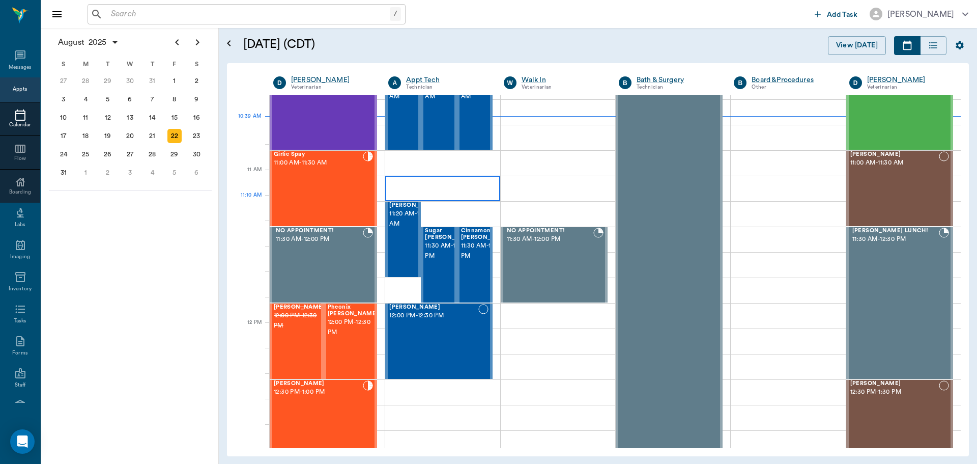
scroll to position [305, 0]
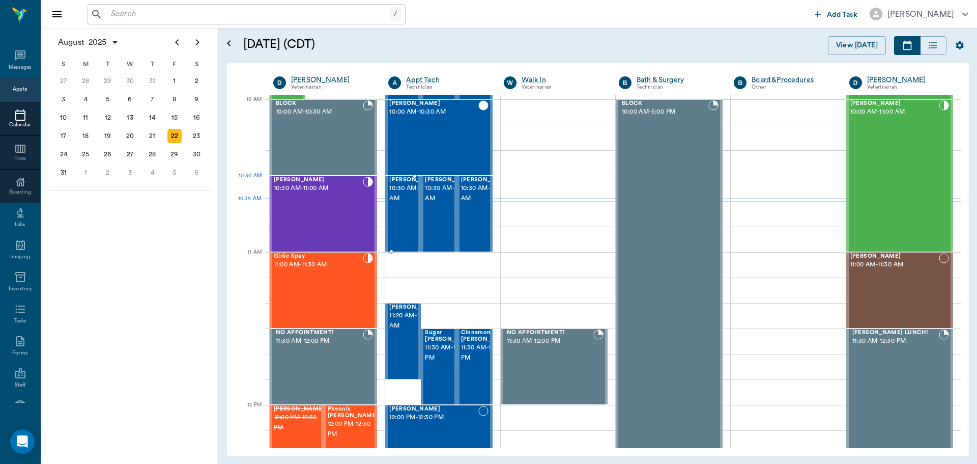
click at [395, 199] on span "10:30 AM - 11:00 AM" at bounding box center [414, 193] width 51 height 20
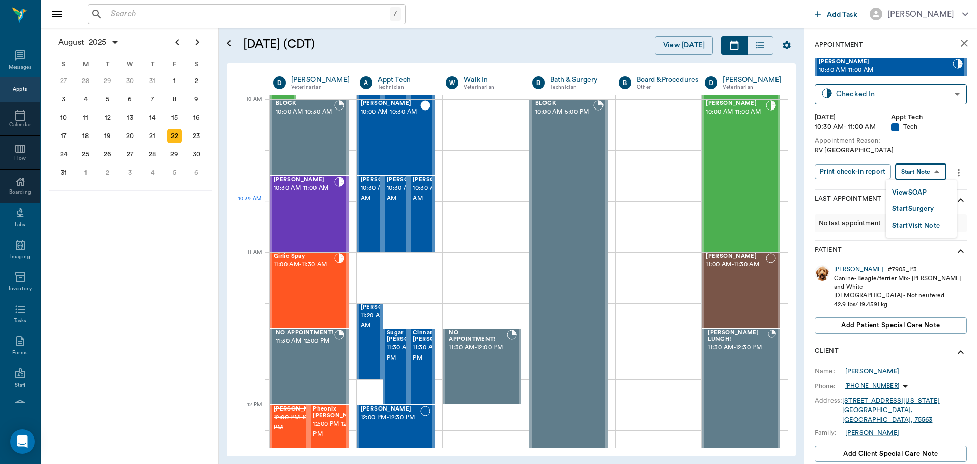
click at [918, 165] on body "/ ​ Add Task [PERSON_NAME] Nectar Messages Appts Calendar Flow Boarding Labs Im…" at bounding box center [488, 232] width 977 height 464
click at [902, 191] on button "View SOAP" at bounding box center [909, 193] width 35 height 12
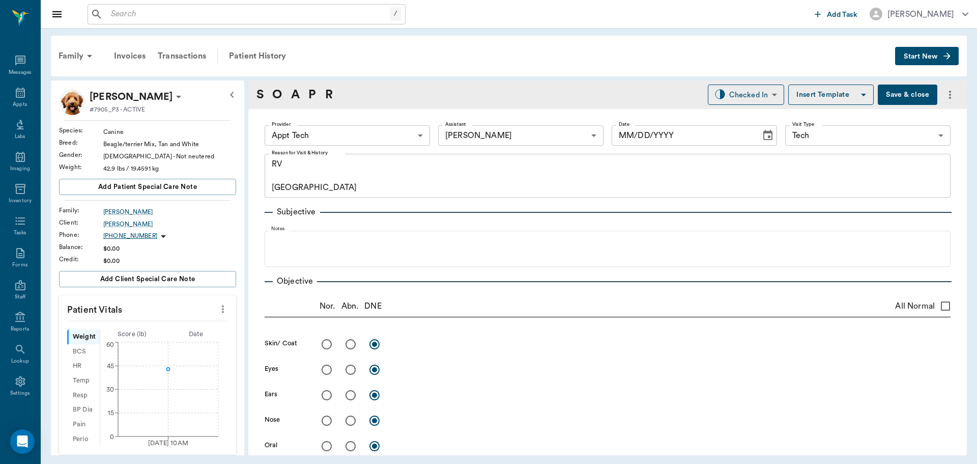
type input "63ec2f075fda476ae8351a4c"
type input "6740bf97de10e07744acf1eb"
type input "65d2be4f46e3a538d89b8c1a"
type textarea "RV [GEOGRAPHIC_DATA]"
type input "[DATE]"
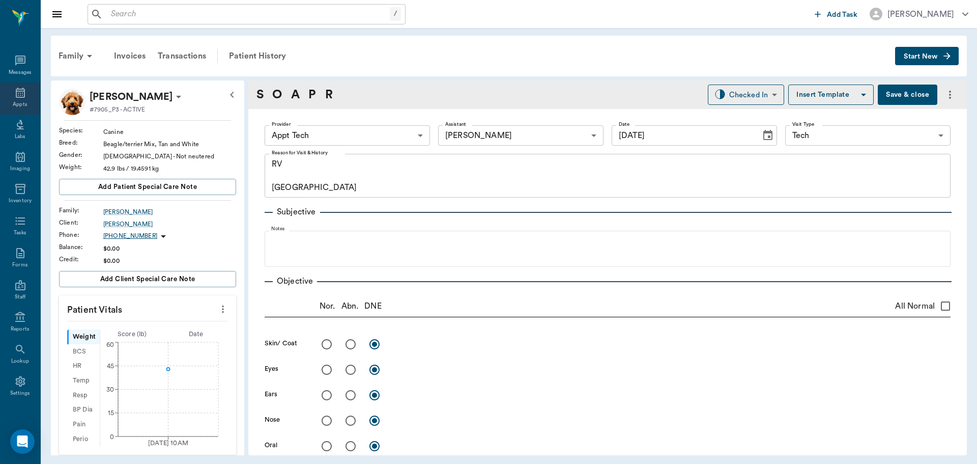
click at [18, 107] on div "Appts" at bounding box center [20, 105] width 14 height 8
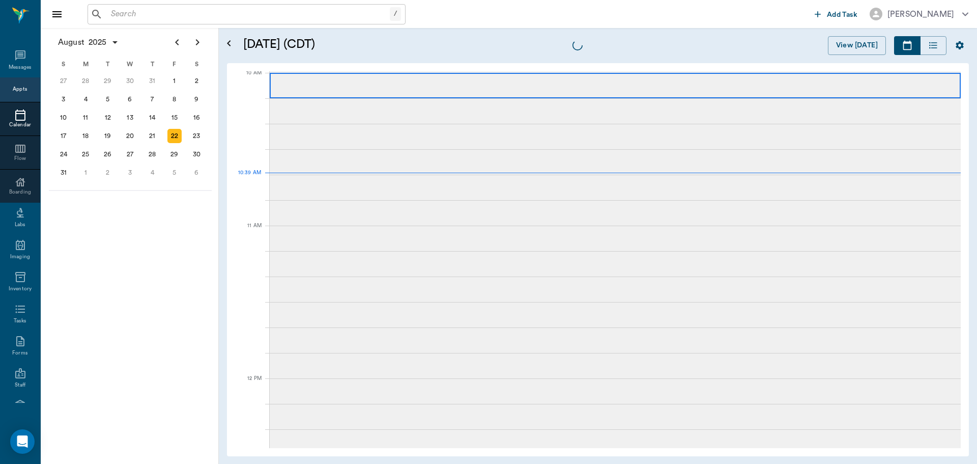
scroll to position [307, 0]
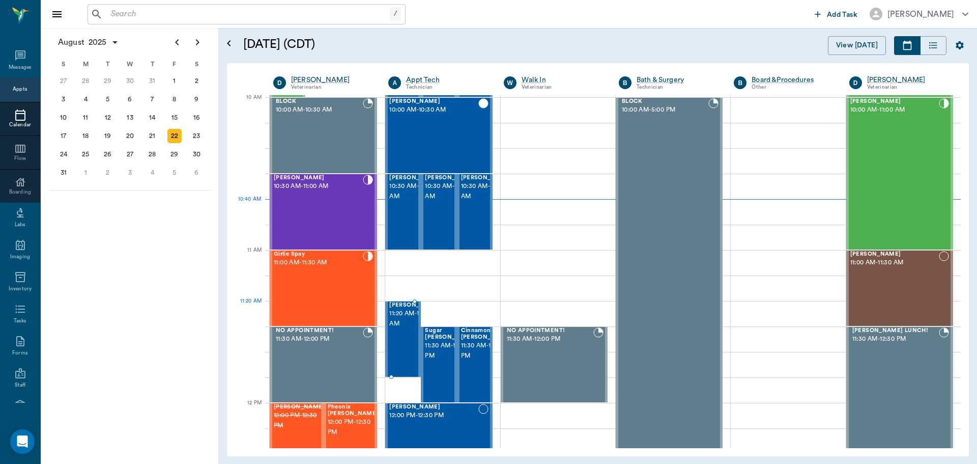
click at [404, 308] on span "[PERSON_NAME]" at bounding box center [414, 305] width 51 height 7
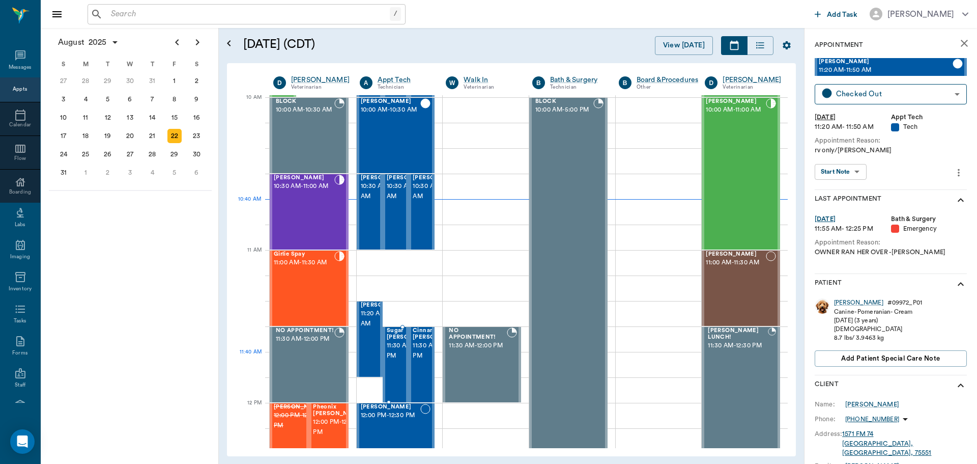
click at [396, 354] on span "11:30 AM - 12:00 PM" at bounding box center [412, 350] width 51 height 20
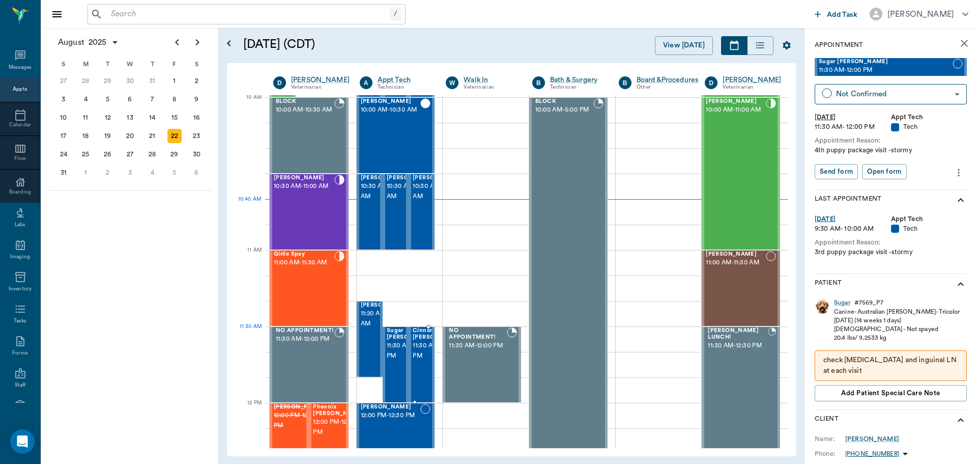
click at [415, 349] on span "11:30 AM - 12:00 PM" at bounding box center [438, 350] width 51 height 20
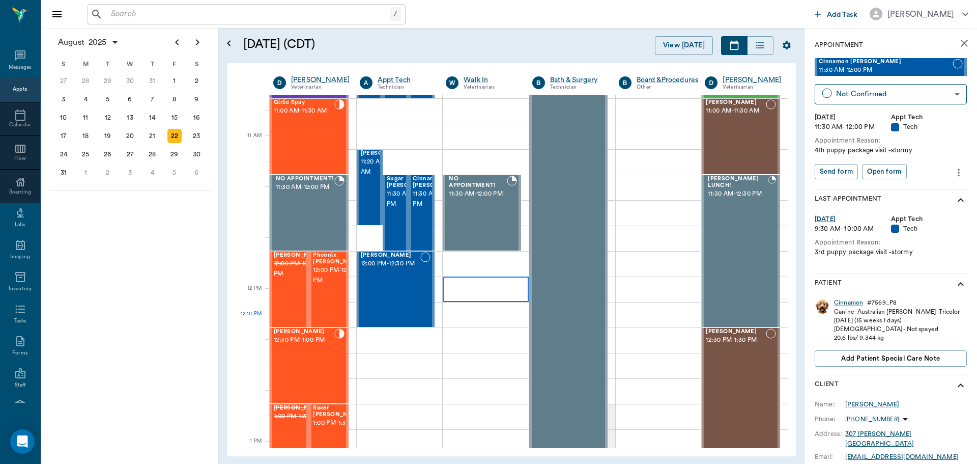
scroll to position [460, 0]
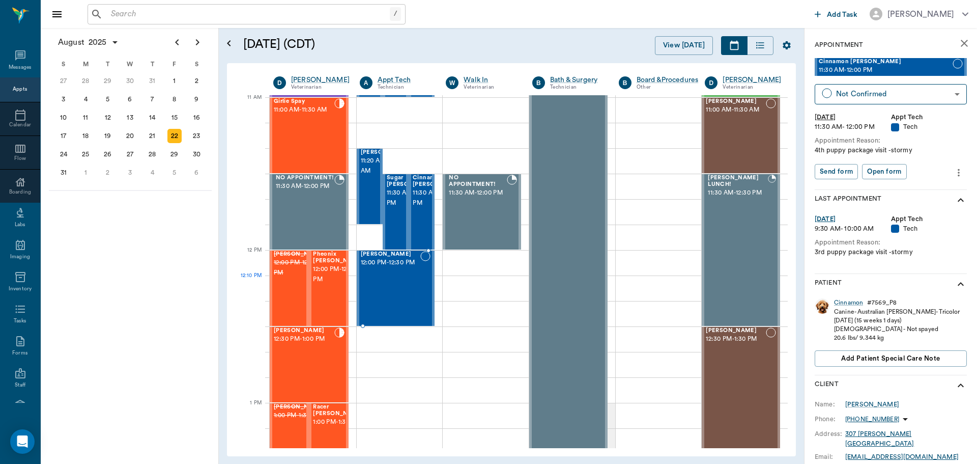
click at [405, 301] on div "[PERSON_NAME] 12:00 PM - 12:30 PM" at bounding box center [391, 288] width 60 height 74
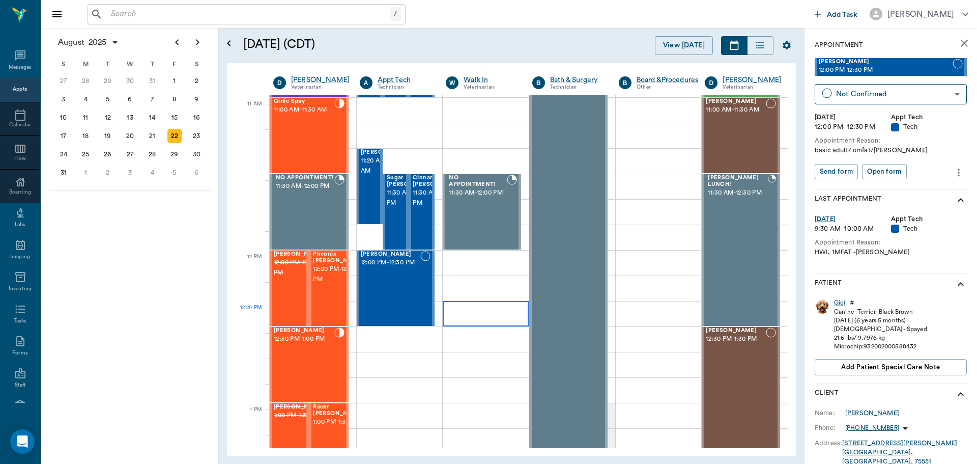
scroll to position [307, 0]
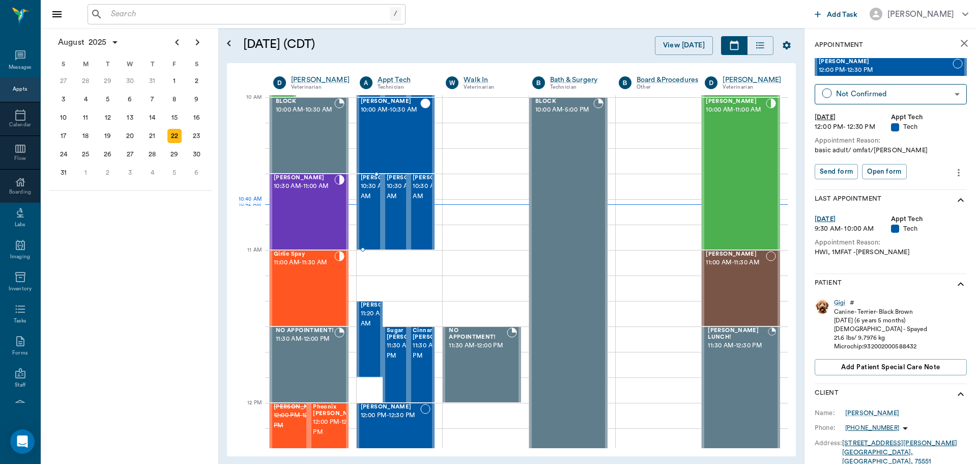
click at [374, 202] on span "10:30 AM - 11:00 AM" at bounding box center [386, 191] width 51 height 20
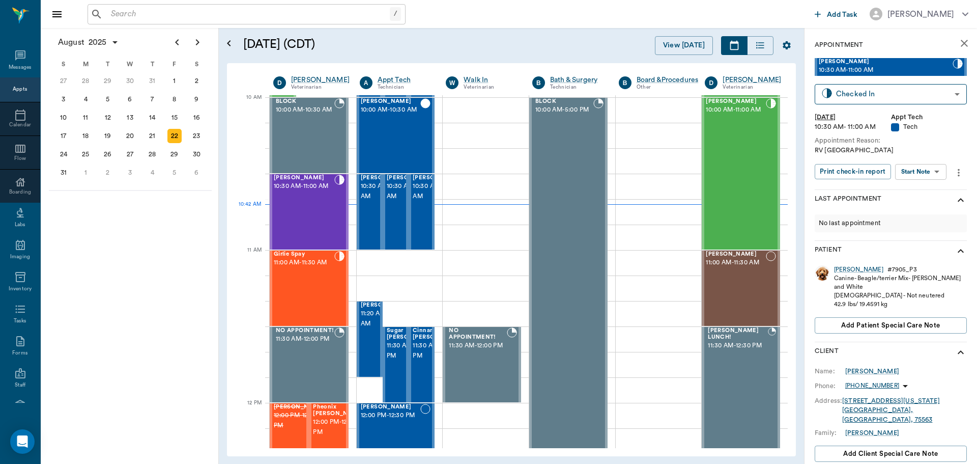
click at [941, 172] on body "/ ​ Add Task Dr. Bert Ellsworth Nectar Messages Appts Calendar Flow Boarding La…" at bounding box center [488, 232] width 977 height 464
click at [934, 193] on li "View SOAP" at bounding box center [921, 192] width 71 height 17
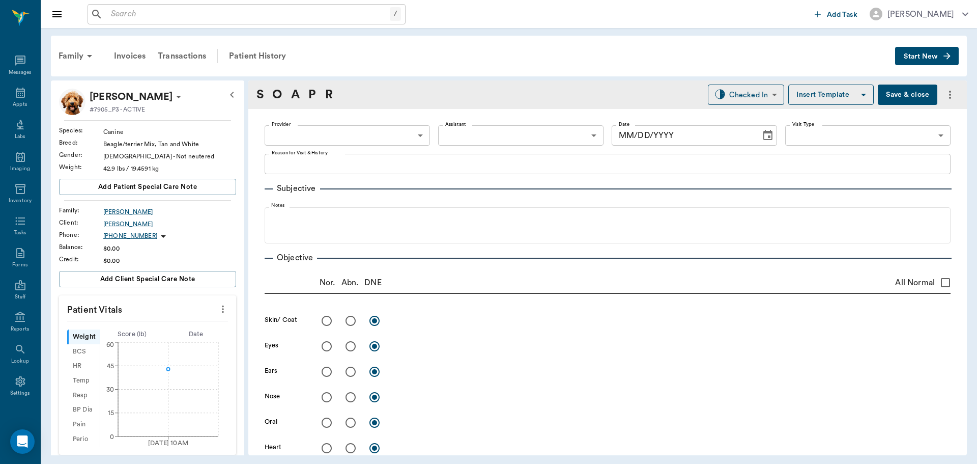
type input "63ec2f075fda476ae8351a4c"
type input "6740bf97de10e07744acf1eb"
type input "65d2be4f46e3a538d89b8c1a"
type textarea "RV Caryn"
type input "[DATE]"
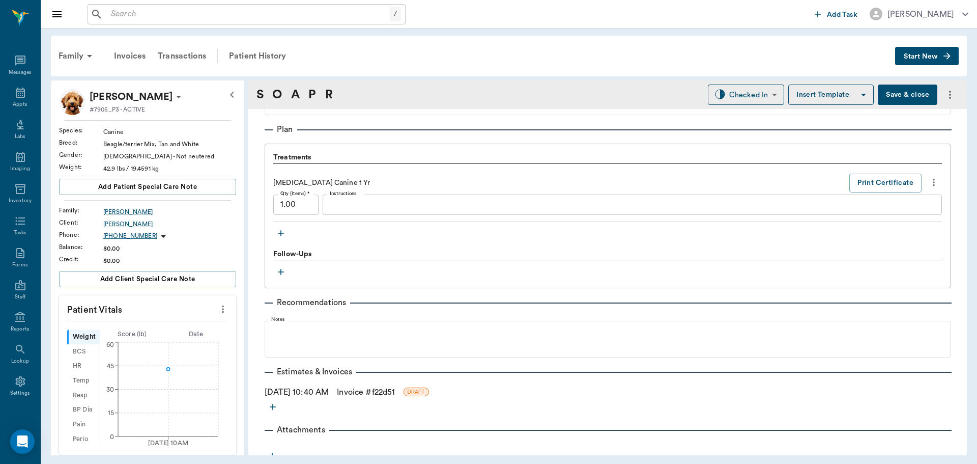
scroll to position [688, 0]
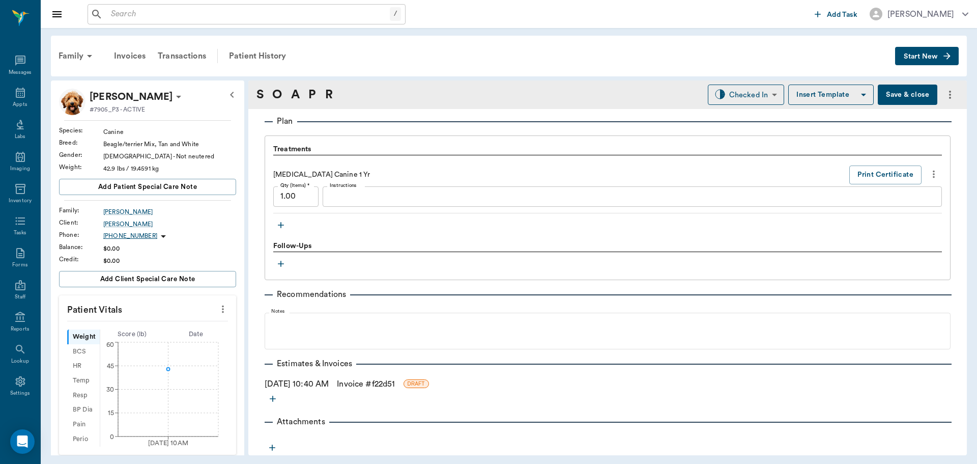
click at [377, 381] on link "Invoice # f22d51" at bounding box center [366, 384] width 58 height 12
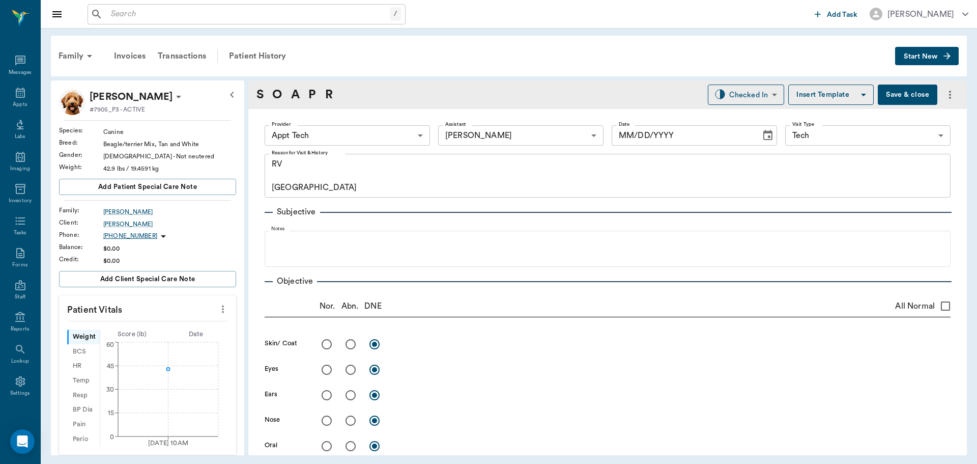
type input "63ec2f075fda476ae8351a4c"
type input "6740bf97de10e07744acf1eb"
type input "65d2be4f46e3a538d89b8c1a"
type textarea "RV Caryn"
type input "[DATE]"
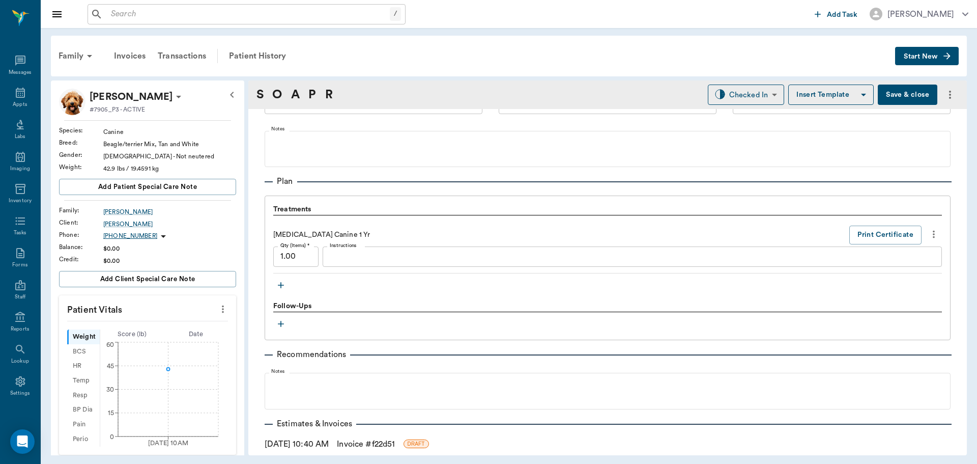
scroll to position [662, 0]
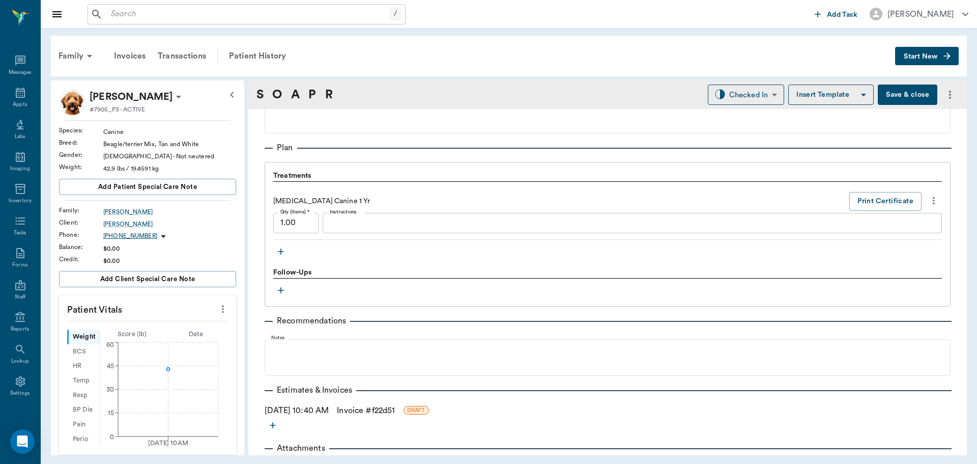
click at [928, 201] on icon "more" at bounding box center [933, 200] width 11 height 12
click at [858, 235] on span "Delete" at bounding box center [884, 237] width 86 height 11
click at [928, 203] on icon "more" at bounding box center [933, 200] width 11 height 12
click at [858, 238] on span "Delete" at bounding box center [884, 237] width 86 height 11
click at [278, 250] on icon "button" at bounding box center [281, 251] width 10 height 10
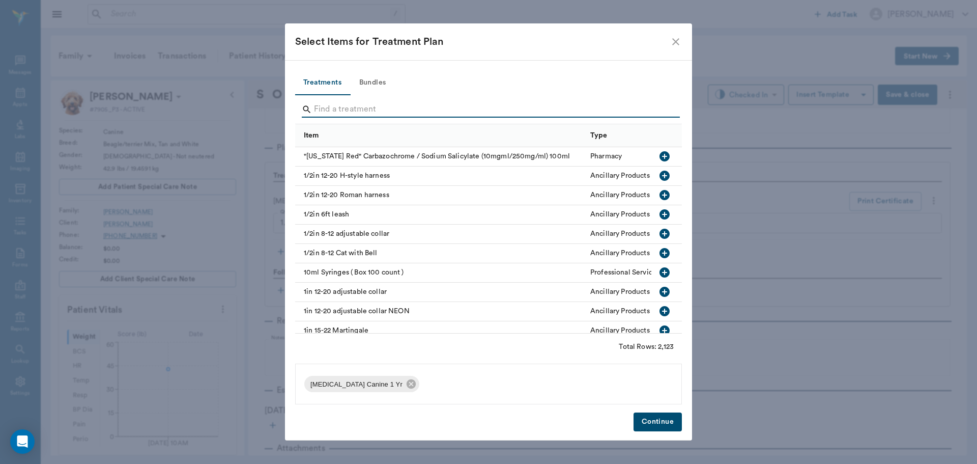
click at [385, 105] on input "Search" at bounding box center [489, 109] width 351 height 16
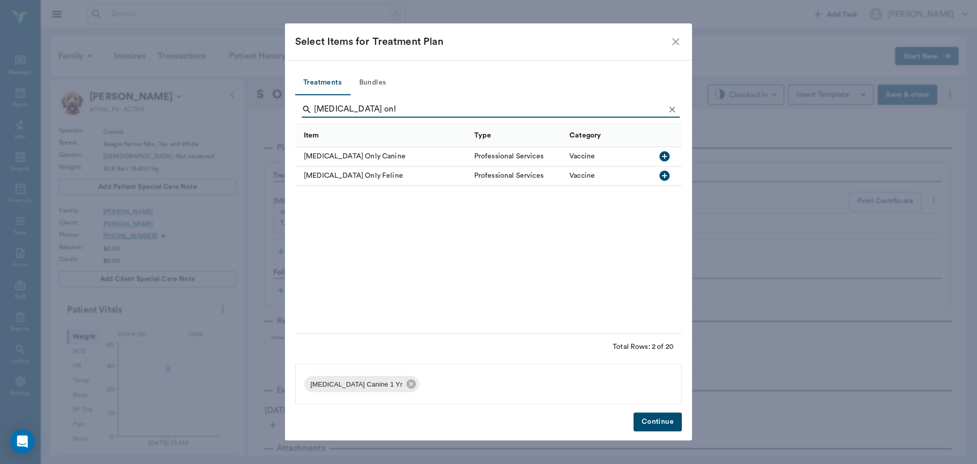
type input "rabies onl"
click at [662, 155] on icon "button" at bounding box center [665, 156] width 10 height 10
click at [413, 384] on icon at bounding box center [411, 383] width 11 height 11
click at [651, 425] on button "Continue" at bounding box center [658, 421] width 48 height 19
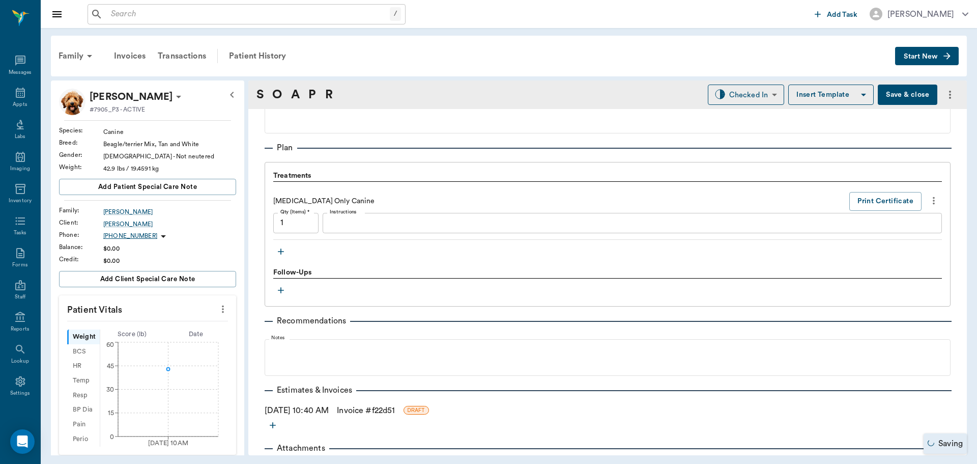
scroll to position [688, 0]
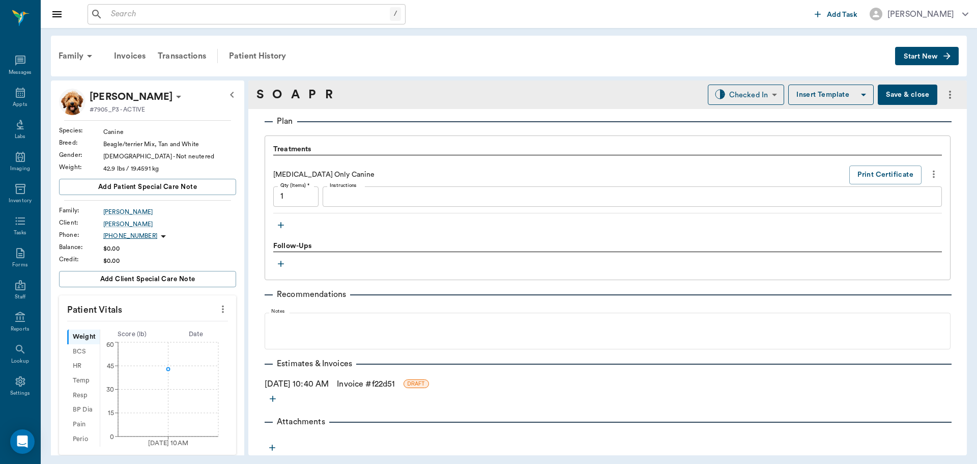
click at [395, 383] on link "Invoice # f22d51" at bounding box center [366, 384] width 58 height 12
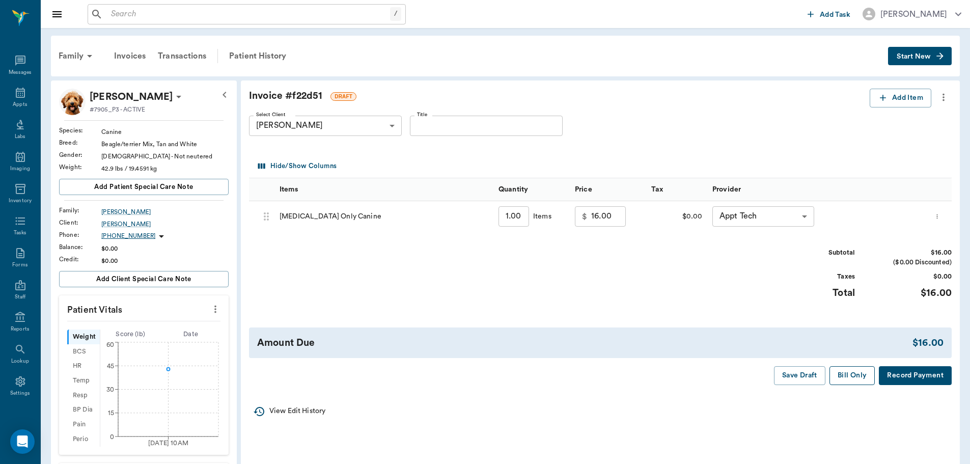
click at [864, 377] on button "Bill Only" at bounding box center [852, 375] width 46 height 19
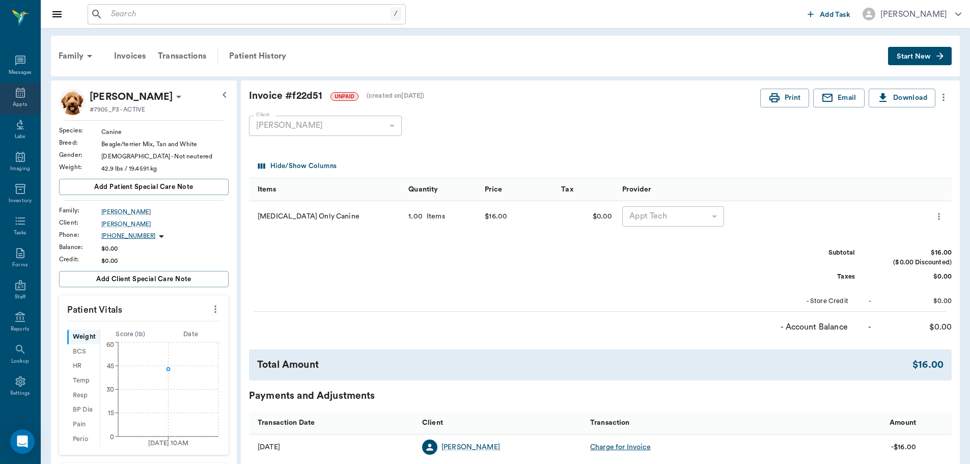
click at [18, 90] on icon at bounding box center [20, 93] width 12 height 12
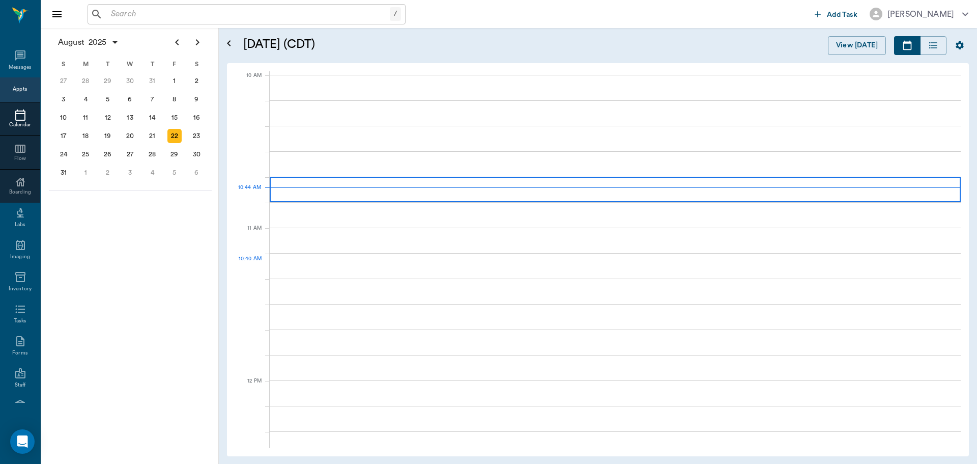
scroll to position [305, 0]
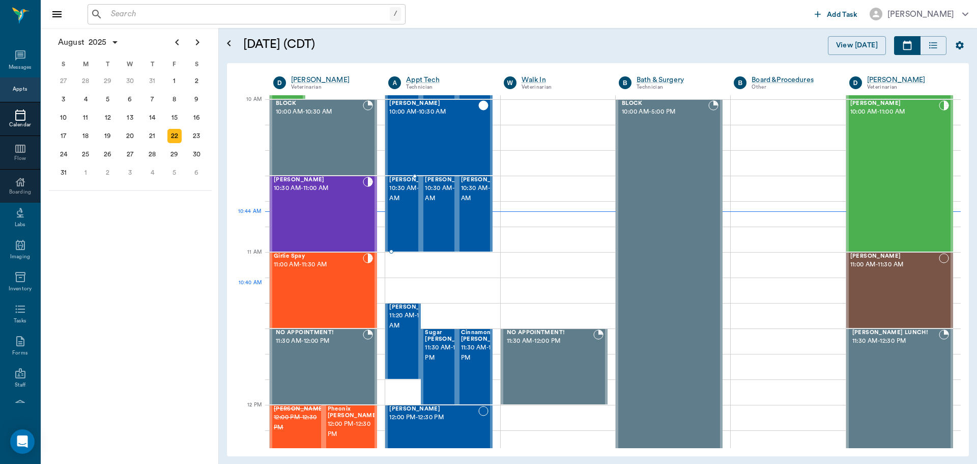
click at [390, 197] on span "10:30 AM - 11:00 AM" at bounding box center [414, 193] width 51 height 20
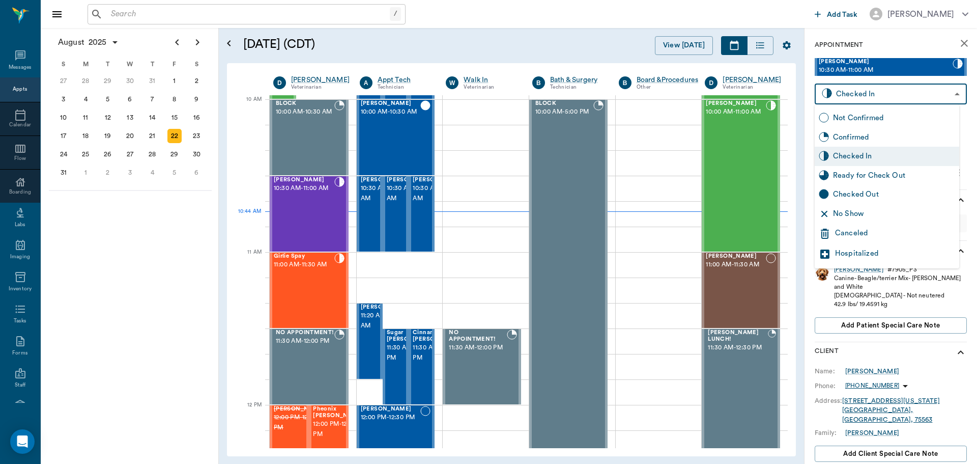
click at [924, 92] on body "/ ​ Add Task Dr. Bert Ellsworth Nectar Messages Appts Calendar Flow Boarding La…" at bounding box center [488, 232] width 977 height 464
click at [879, 178] on div "Ready for Check Out" at bounding box center [894, 175] width 122 height 11
type input "READY_TO_CHECKOUT"
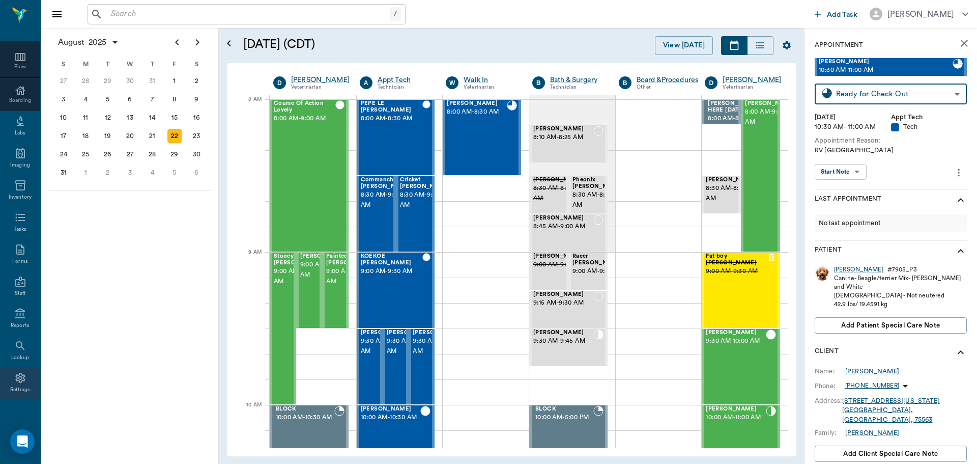
scroll to position [93, 0]
click at [15, 377] on icon at bounding box center [20, 377] width 10 height 10
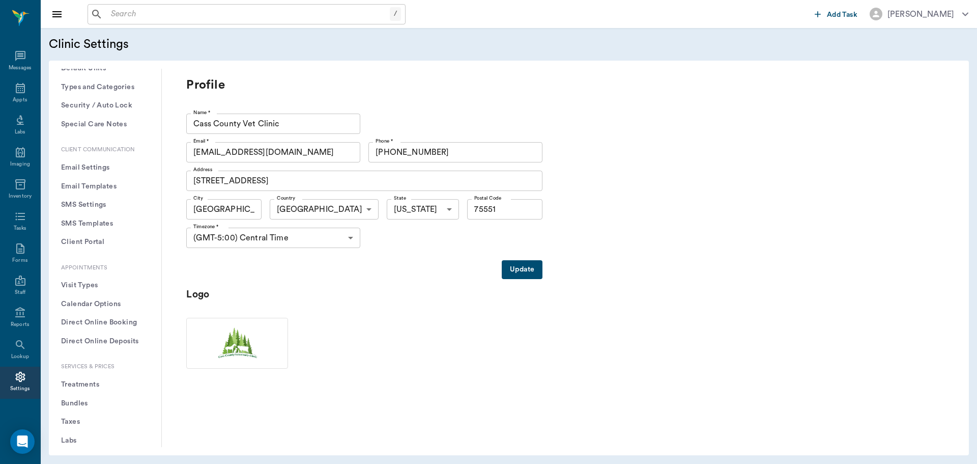
scroll to position [204, 0]
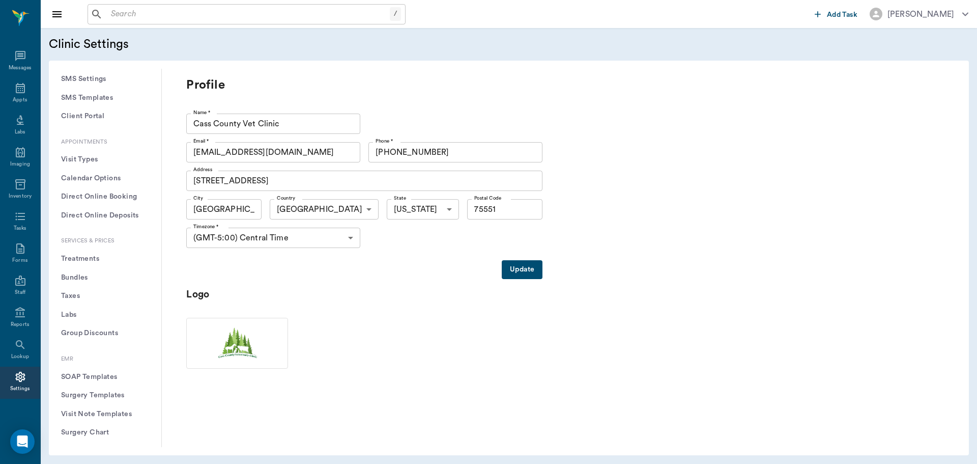
click at [85, 259] on button "Treatments" at bounding box center [105, 258] width 96 height 19
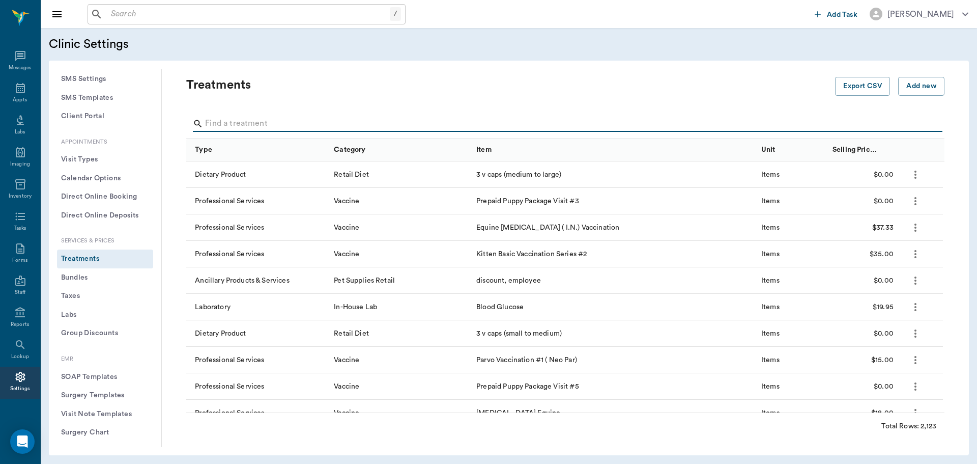
click at [264, 126] on input "Search" at bounding box center [566, 124] width 722 height 16
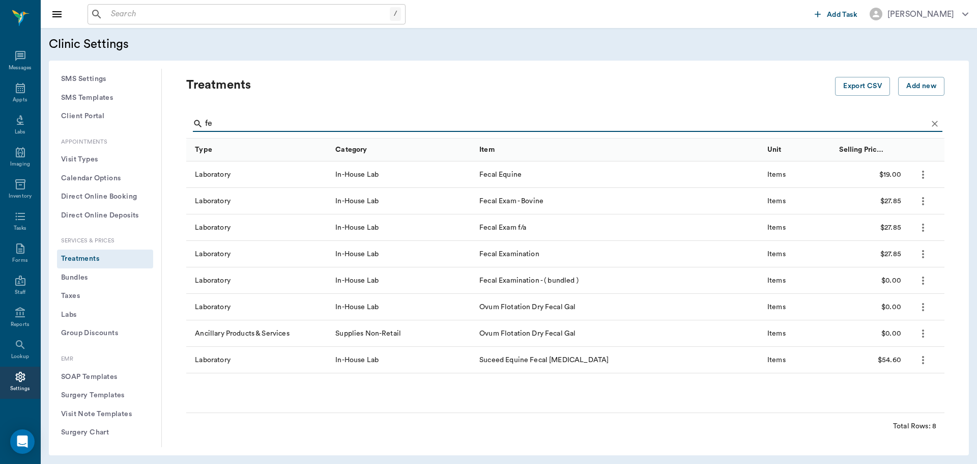
type input "f"
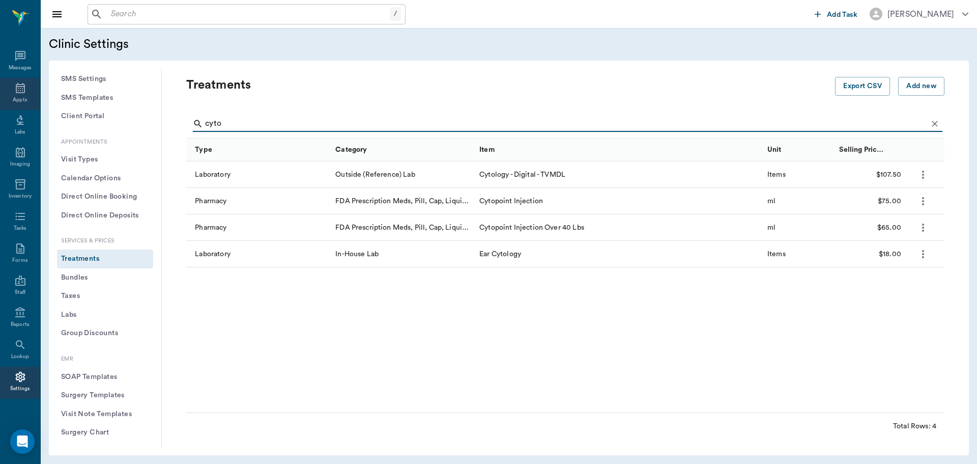
type input "cyto"
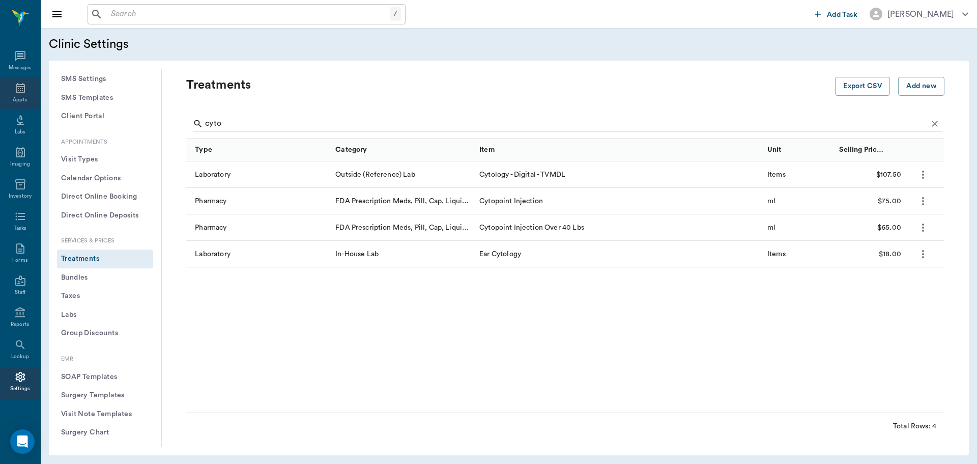
click at [17, 89] on icon at bounding box center [20, 88] width 12 height 12
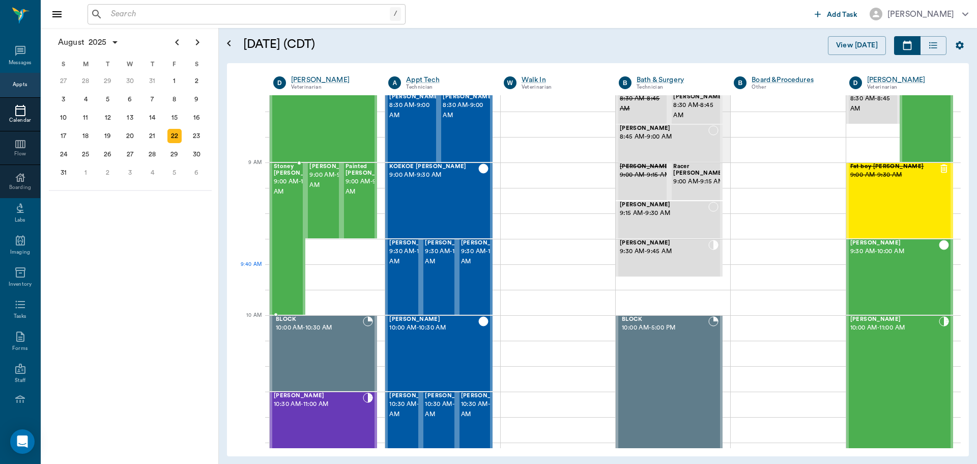
scroll to position [153, 0]
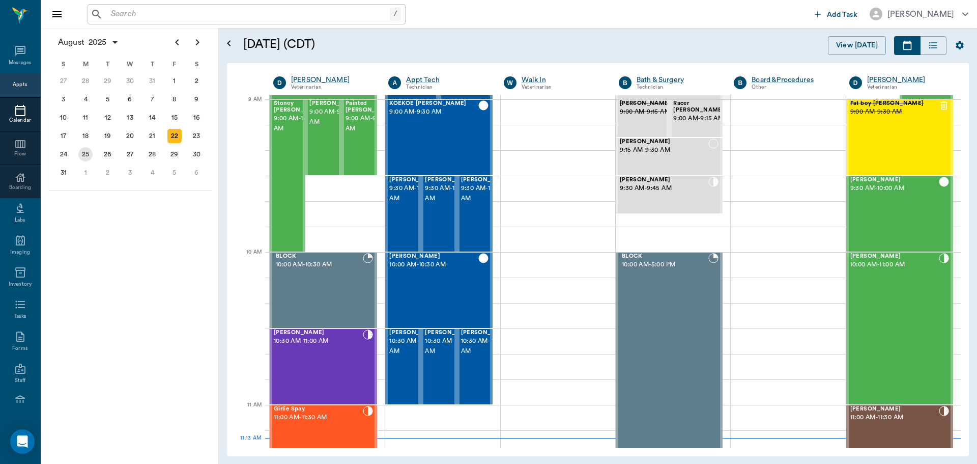
click at [89, 154] on div "25" at bounding box center [85, 154] width 14 height 14
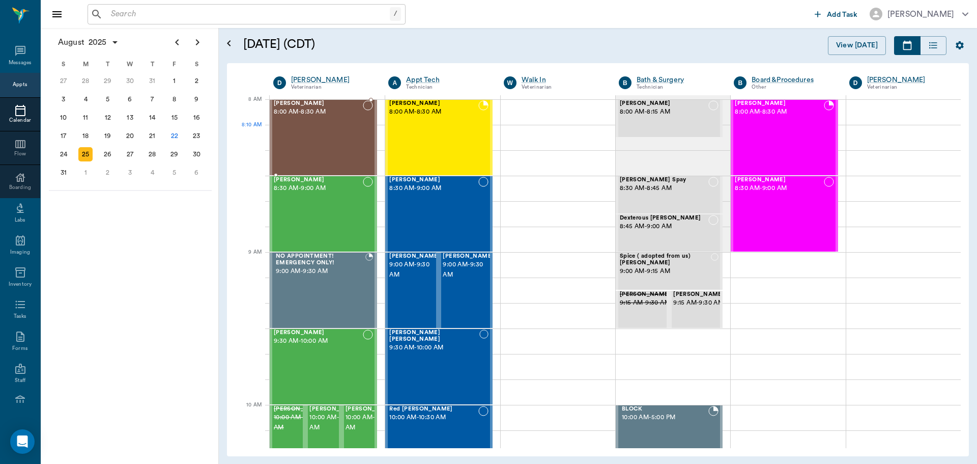
click at [323, 146] on div "Hemi Smithers 8:00 AM - 8:30 AM" at bounding box center [318, 137] width 89 height 74
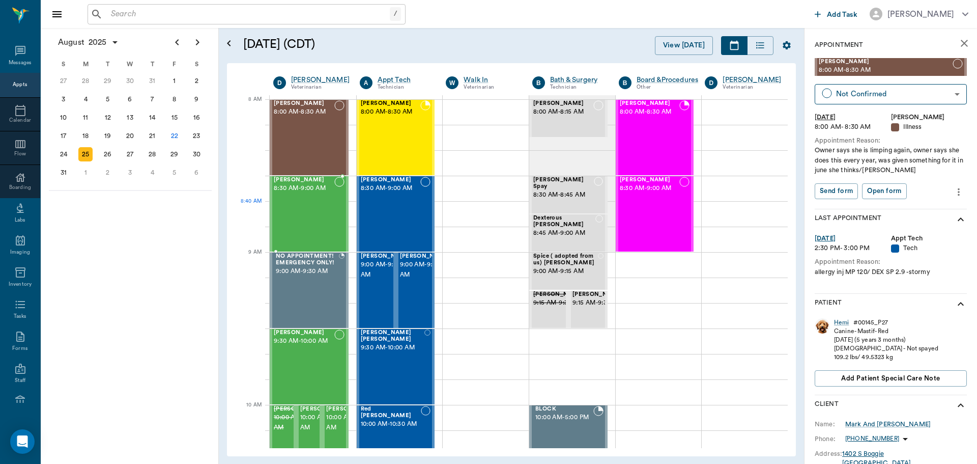
click at [299, 212] on div "Zoey Jones 8:30 AM - 9:00 AM" at bounding box center [304, 214] width 61 height 74
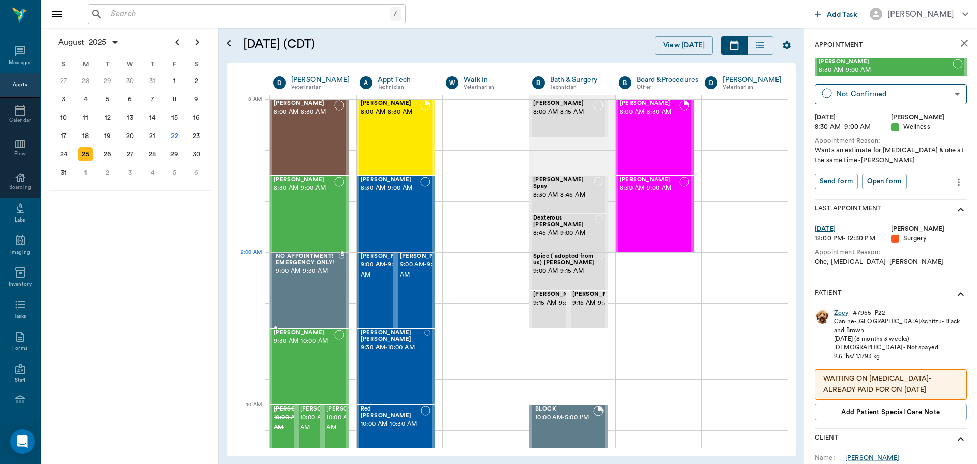
click at [305, 275] on span "9:00 AM - 9:30 AM" at bounding box center [307, 271] width 63 height 10
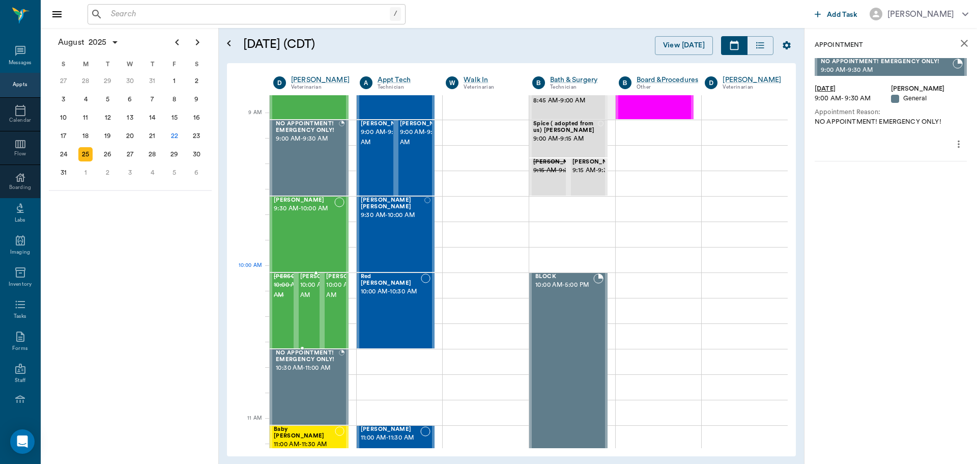
scroll to position [102, 0]
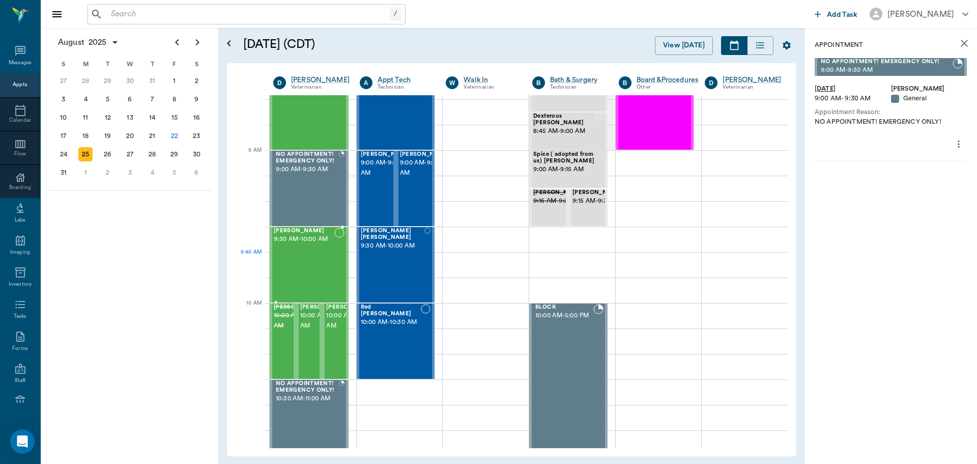
click at [306, 266] on div "Missy Haas 9:30 AM - 10:00 AM" at bounding box center [304, 264] width 61 height 74
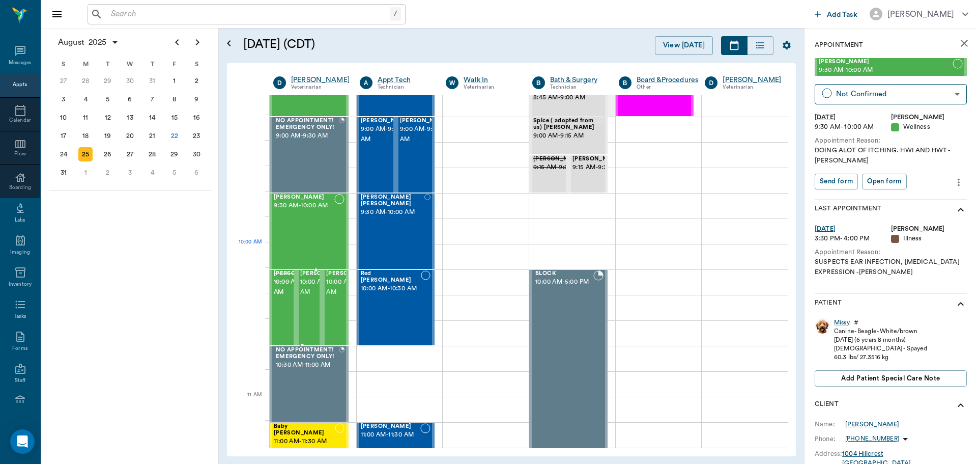
scroll to position [204, 0]
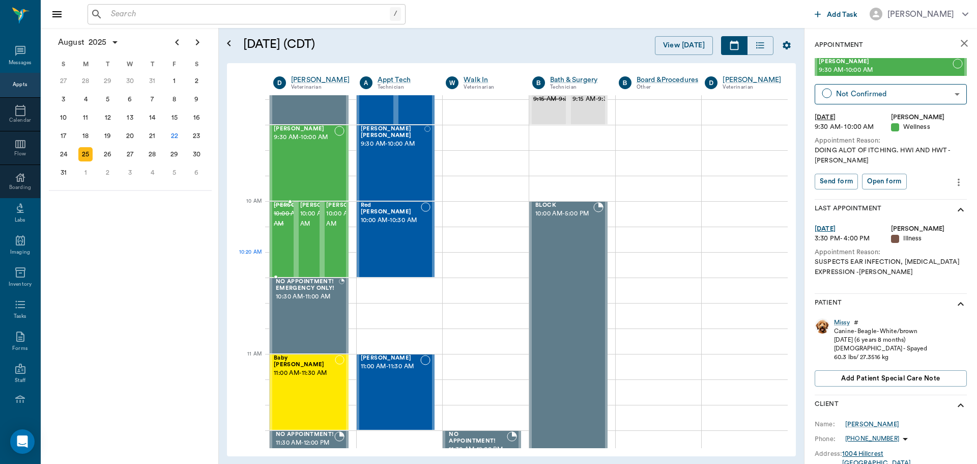
click at [282, 260] on div "Raven Tolbert 10:00 AM - 10:30 AM" at bounding box center [299, 239] width 51 height 74
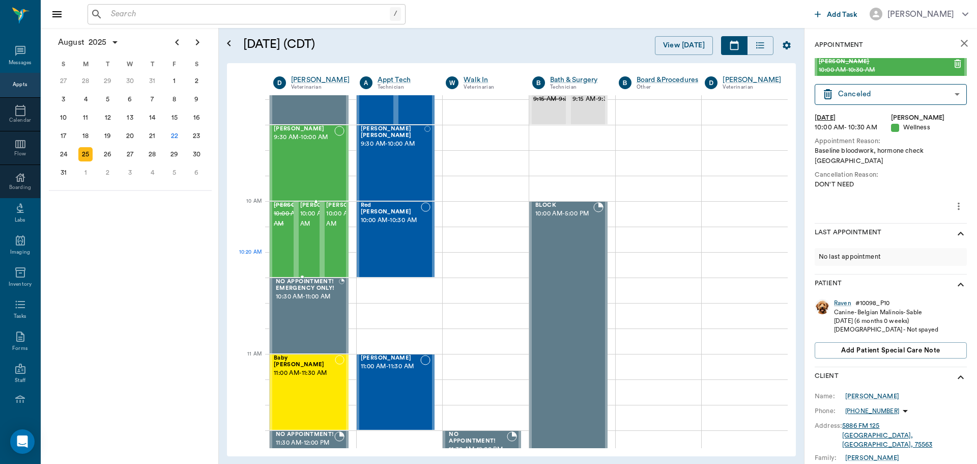
click at [315, 257] on div "Jude Tolbert 10:00 AM - 10:30 AM" at bounding box center [325, 239] width 51 height 74
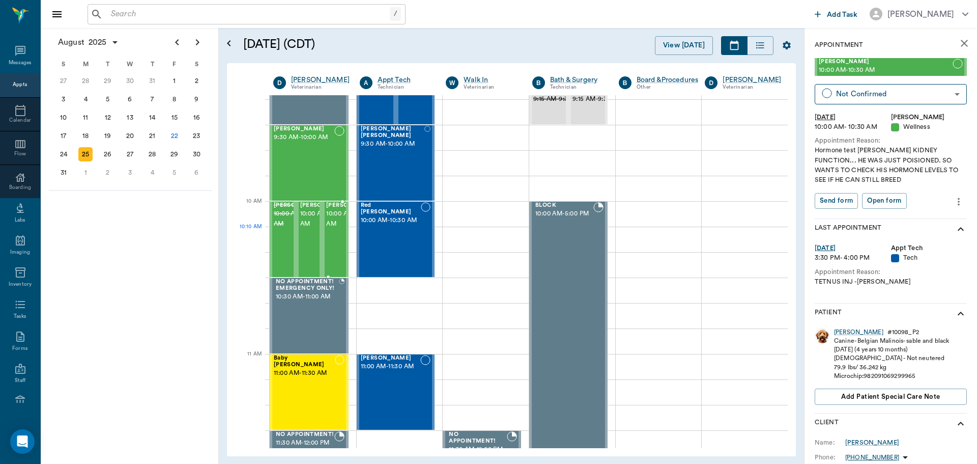
click at [330, 229] on span "10:00 AM - 10:30 AM" at bounding box center [351, 219] width 51 height 20
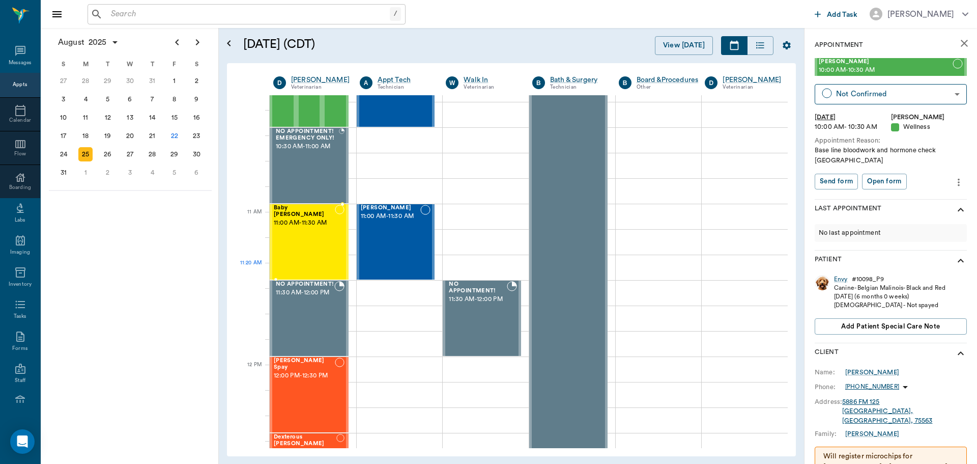
scroll to position [356, 0]
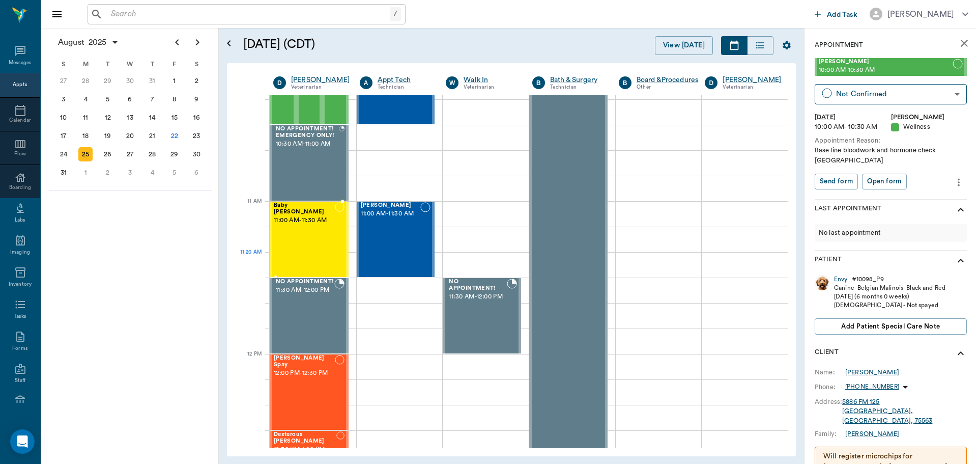
click at [324, 257] on div "Baby Kitty Oliver 11:00 AM - 11:30 AM" at bounding box center [304, 239] width 61 height 74
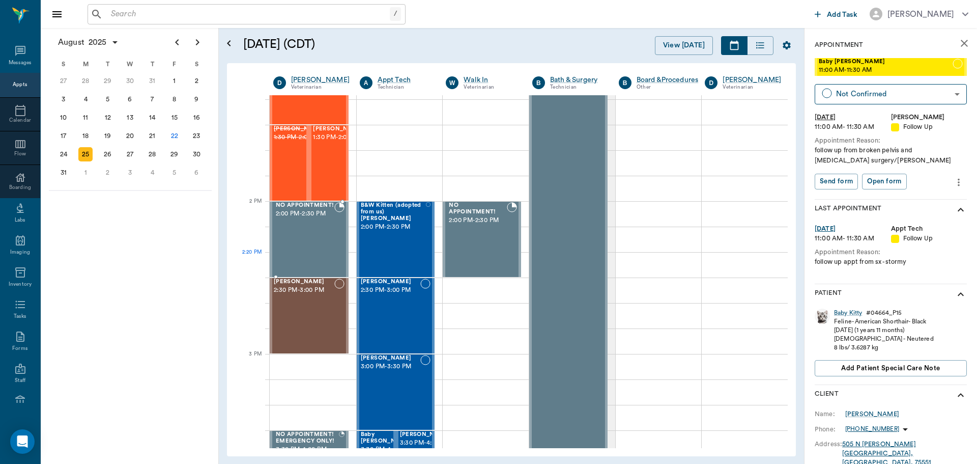
scroll to position [967, 0]
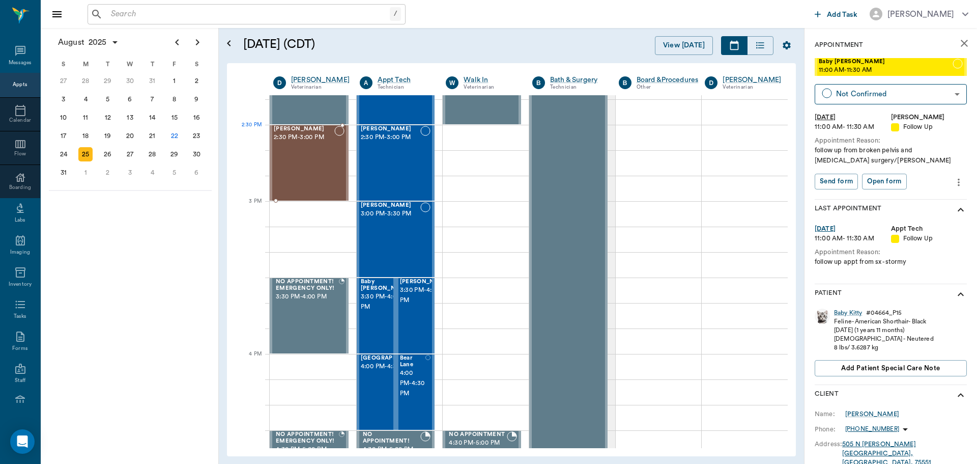
click at [290, 150] on div "Ike Smith 2:30 PM - 3:00 PM" at bounding box center [304, 163] width 61 height 74
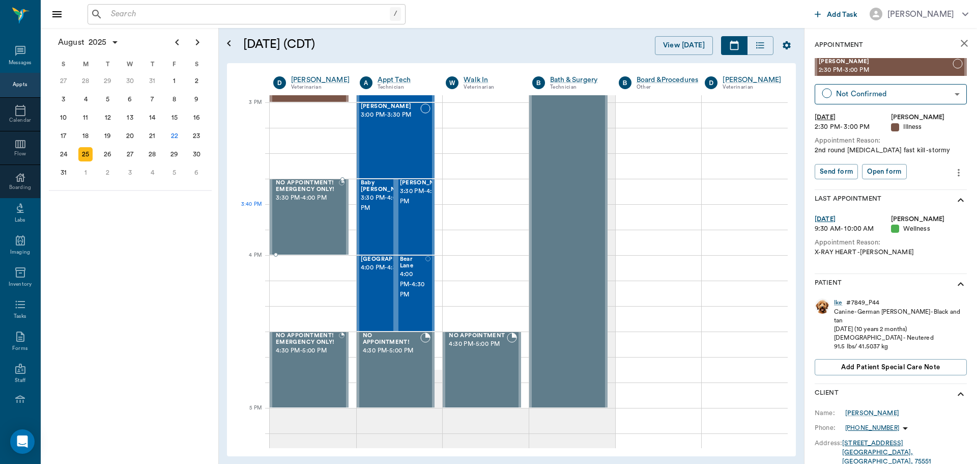
scroll to position [1221, 0]
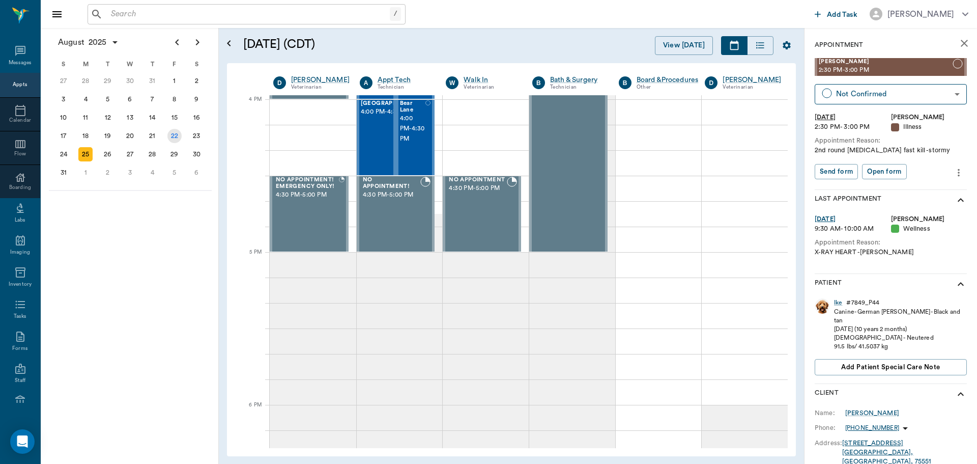
click at [179, 139] on div "22" at bounding box center [174, 136] width 14 height 14
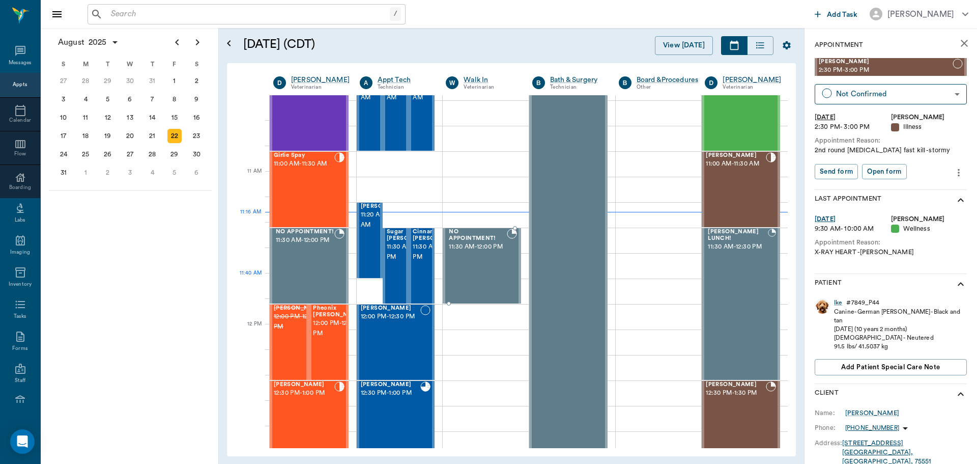
scroll to position [458, 0]
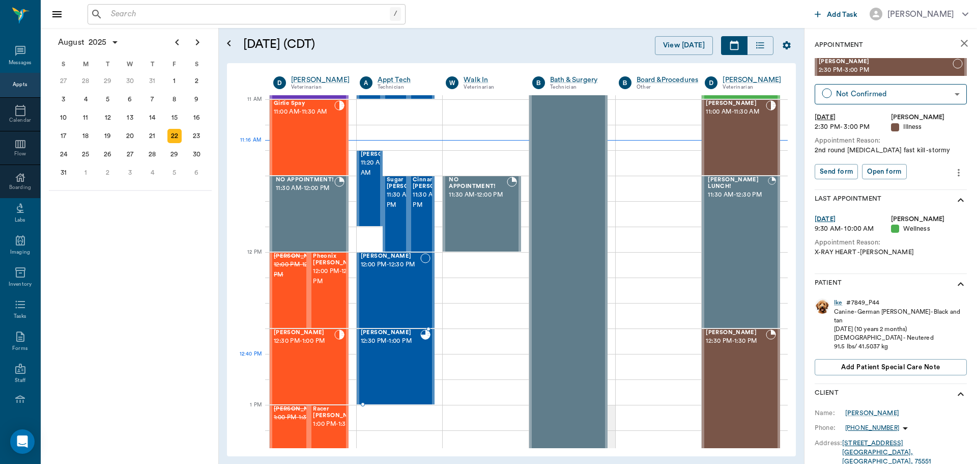
click at [406, 366] on div "Heidi Gooch 12:30 PM - 1:00 PM" at bounding box center [391, 366] width 60 height 74
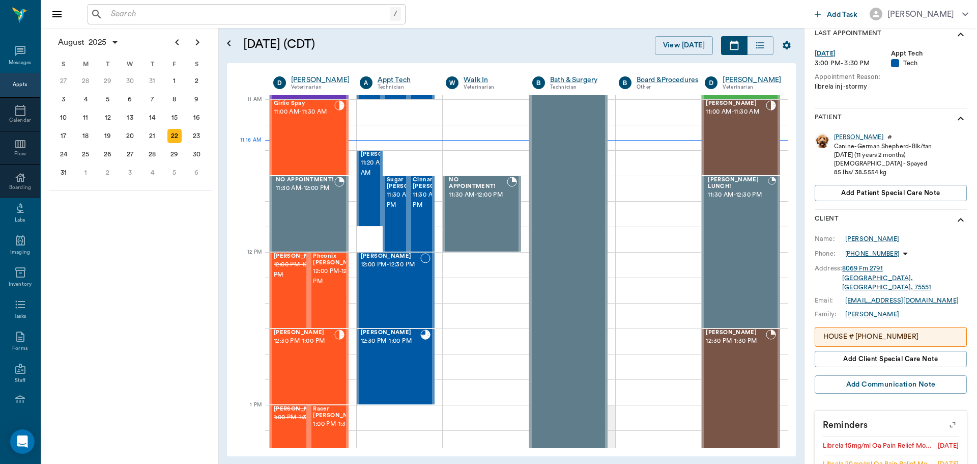
scroll to position [216, 0]
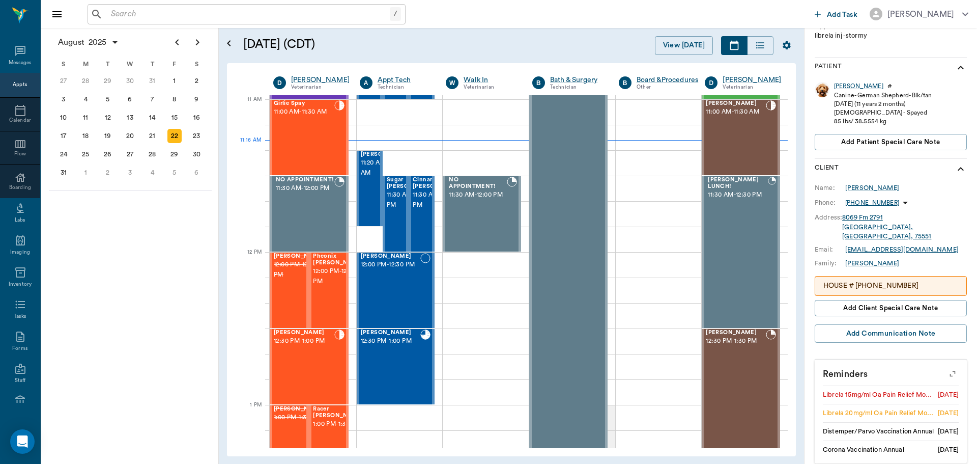
click at [948, 366] on icon "button" at bounding box center [953, 373] width 14 height 14
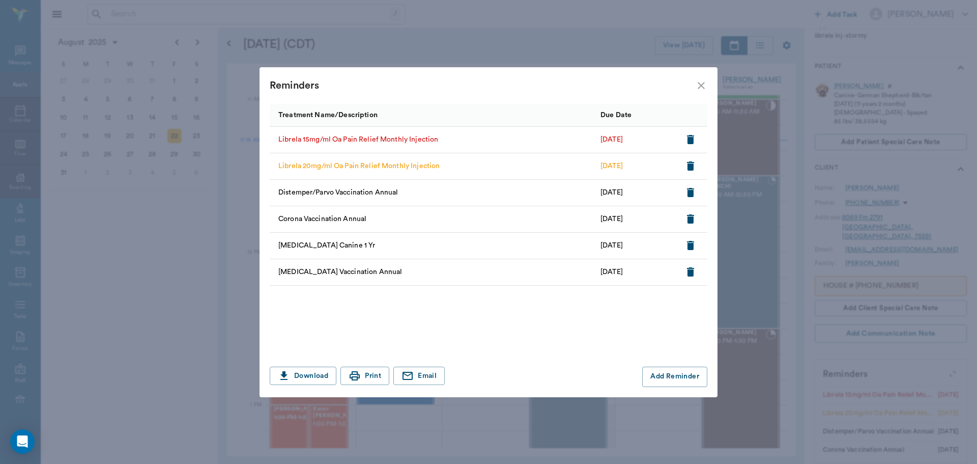
click at [693, 138] on icon "button" at bounding box center [690, 139] width 7 height 9
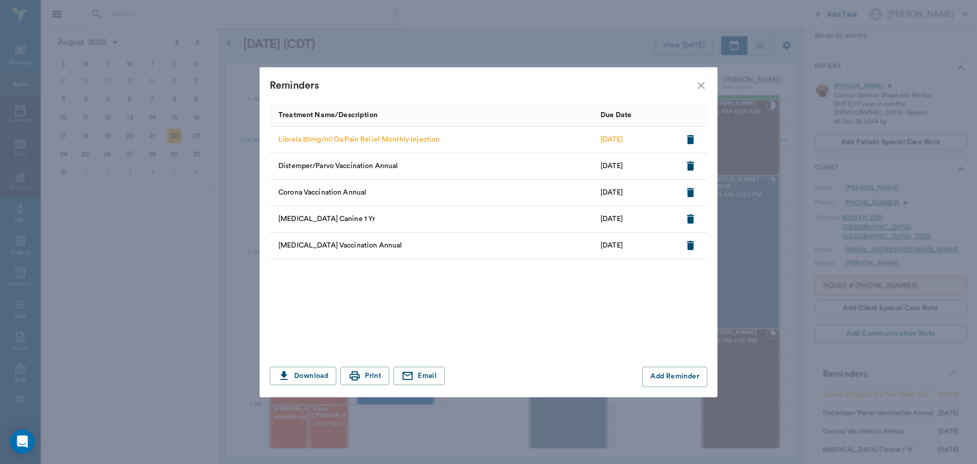
click at [701, 88] on icon "close" at bounding box center [701, 85] width 12 height 12
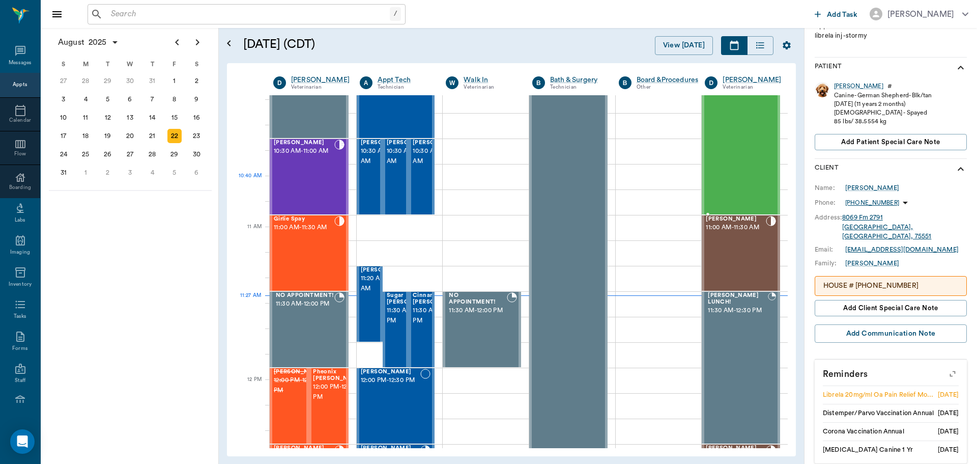
scroll to position [305, 0]
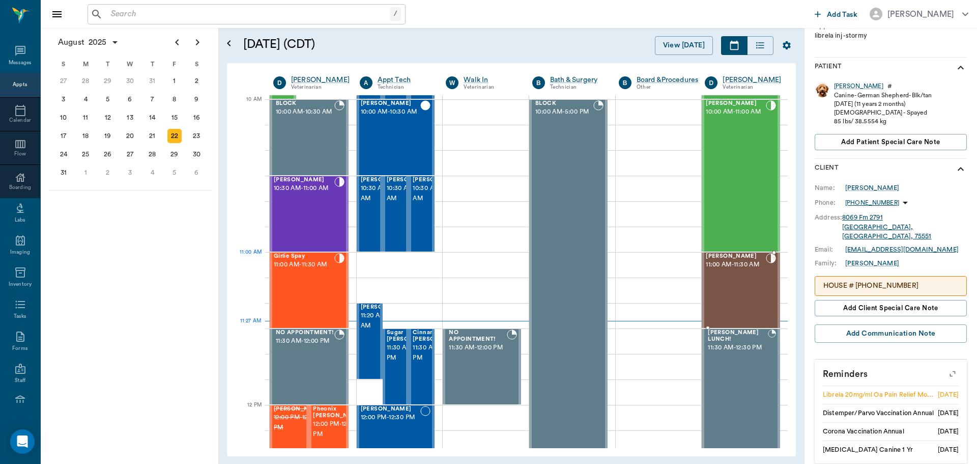
click at [732, 272] on div "Tucker Mauldin 11:00 AM - 11:30 AM" at bounding box center [736, 290] width 60 height 74
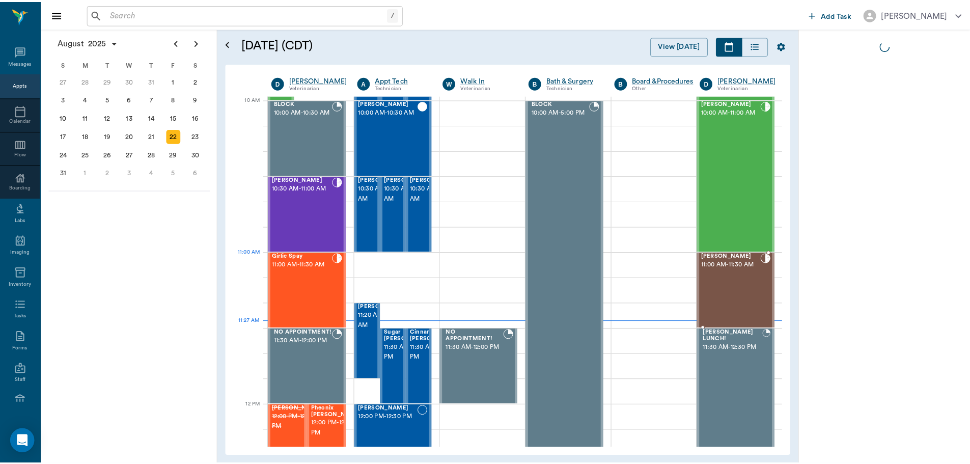
scroll to position [0, 0]
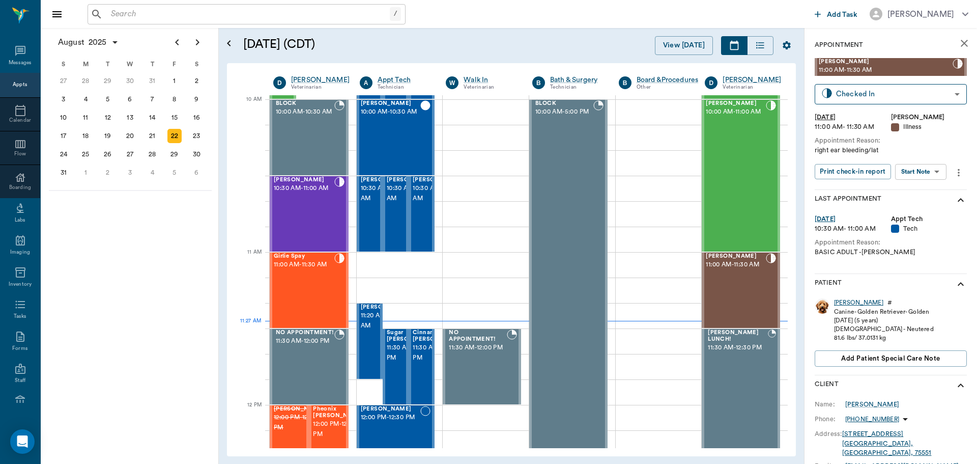
click at [847, 303] on div "Tucker" at bounding box center [858, 302] width 49 height 9
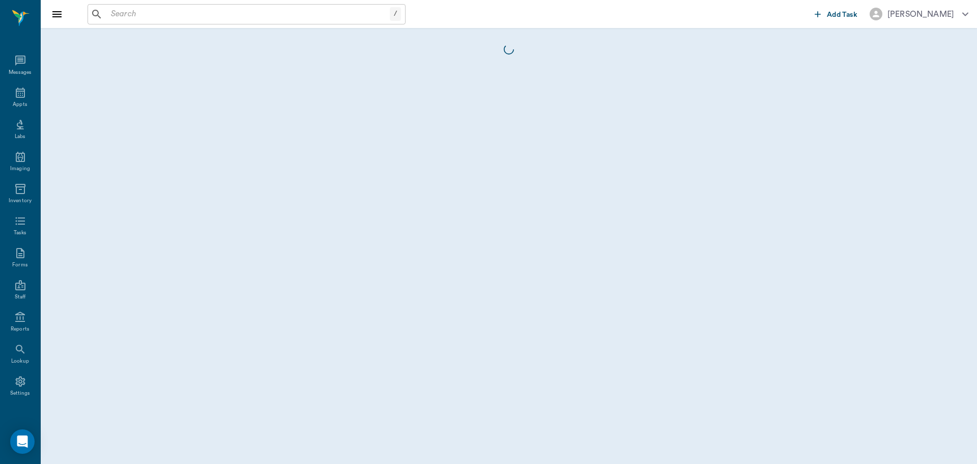
scroll to position [5, 0]
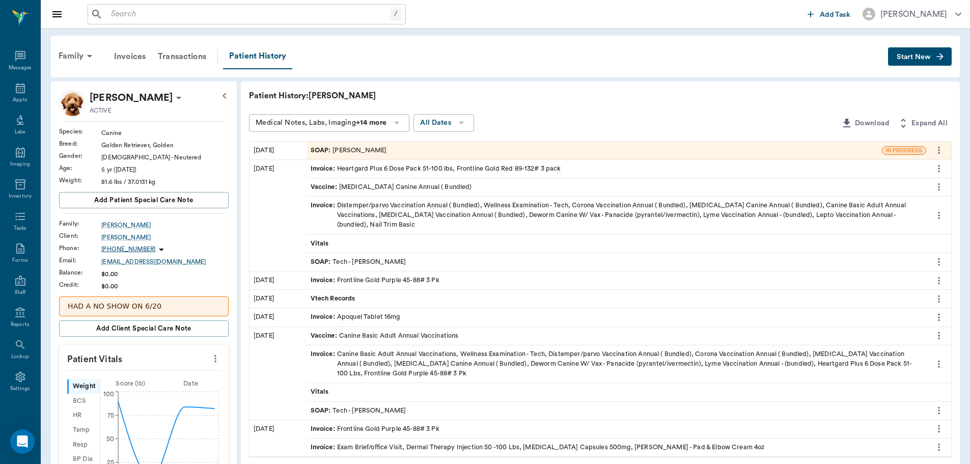
click at [914, 57] on span "Start New" at bounding box center [913, 57] width 34 height 0
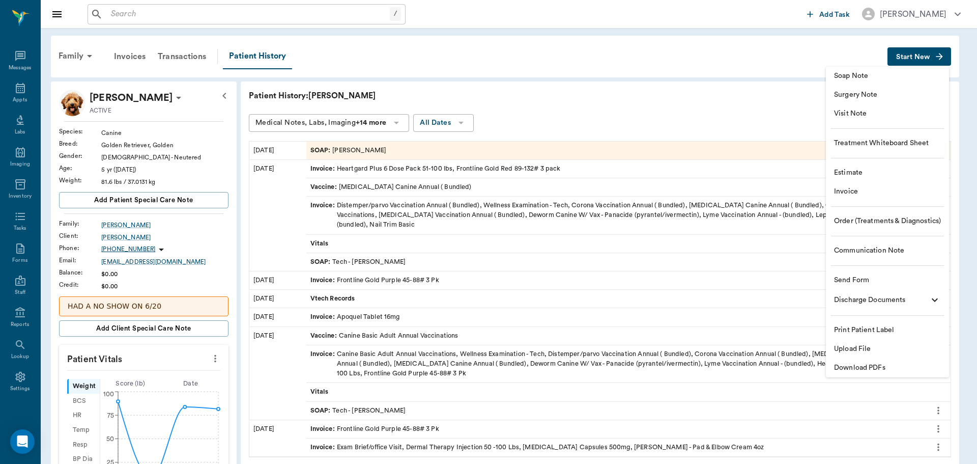
click at [896, 167] on span "Estimate" at bounding box center [887, 172] width 107 height 11
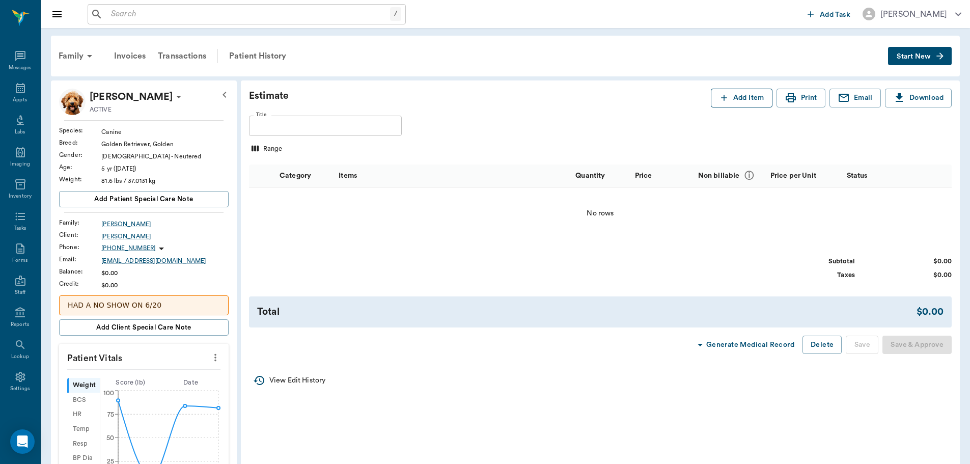
click at [725, 100] on icon "button" at bounding box center [724, 98] width 10 height 10
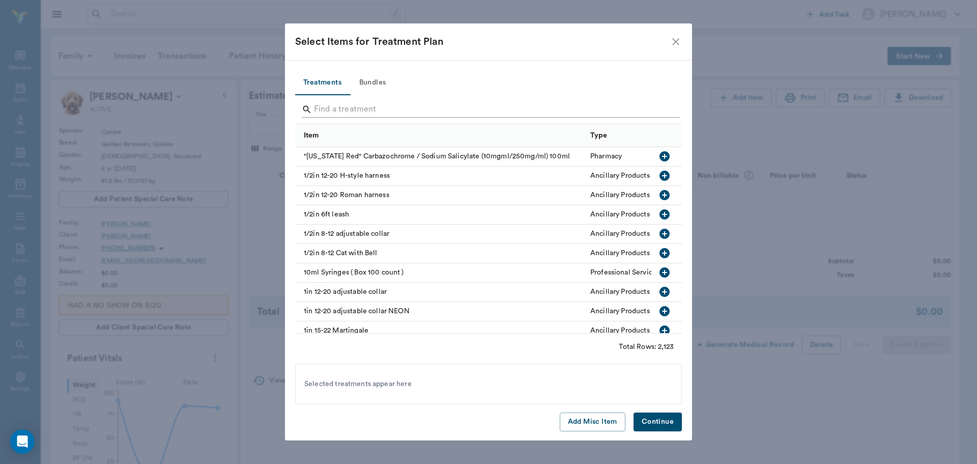
click at [462, 107] on input "Search" at bounding box center [489, 109] width 351 height 16
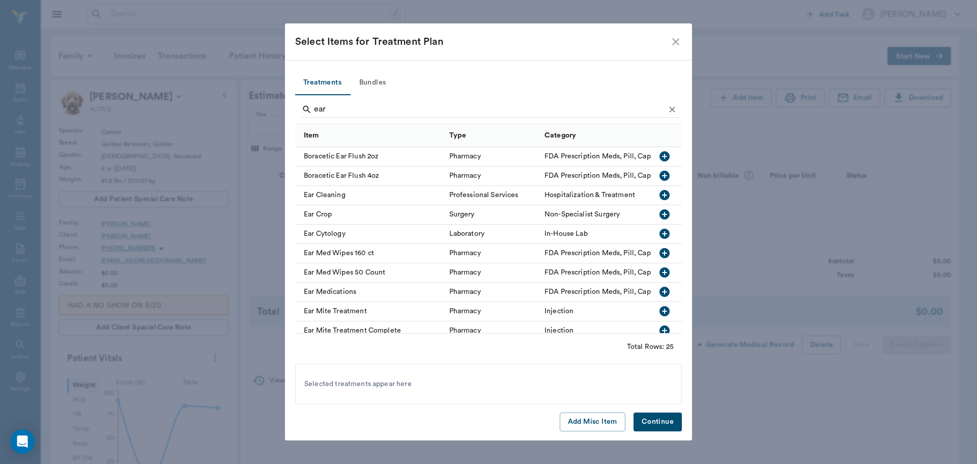
click at [659, 234] on icon "button" at bounding box center [665, 233] width 12 height 12
click at [524, 107] on input "ear" at bounding box center [489, 109] width 351 height 16
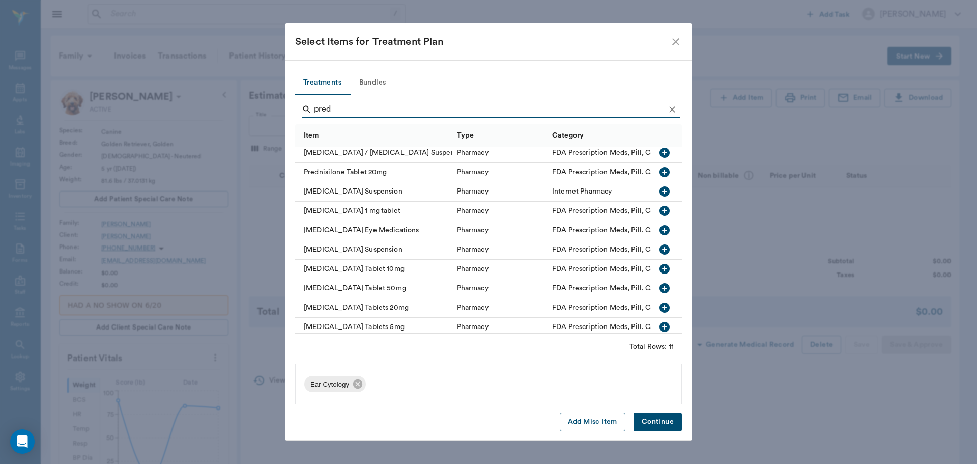
scroll to position [34, 0]
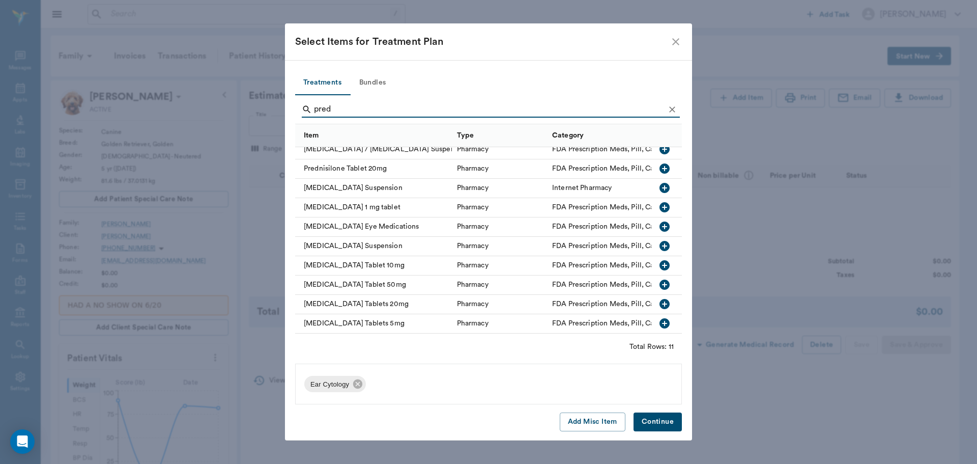
click at [659, 298] on icon "button" at bounding box center [665, 304] width 12 height 12
click at [399, 109] on input "pred" at bounding box center [489, 109] width 351 height 16
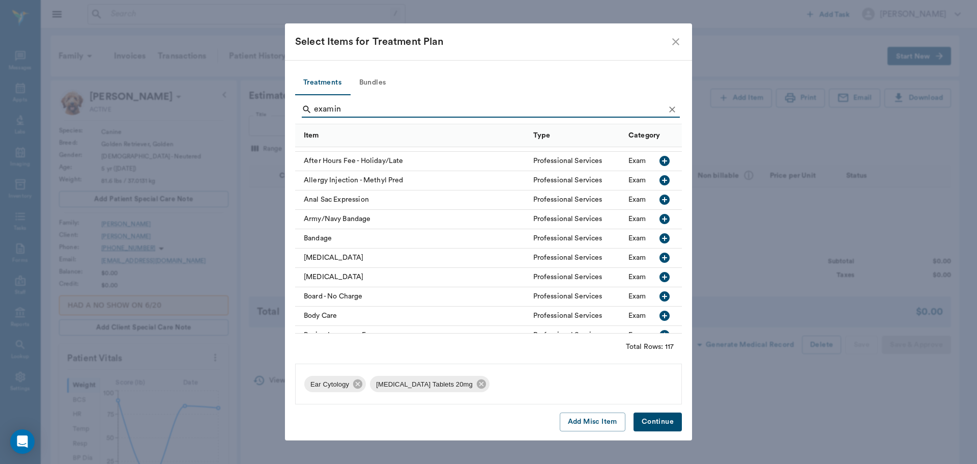
scroll to position [7, 0]
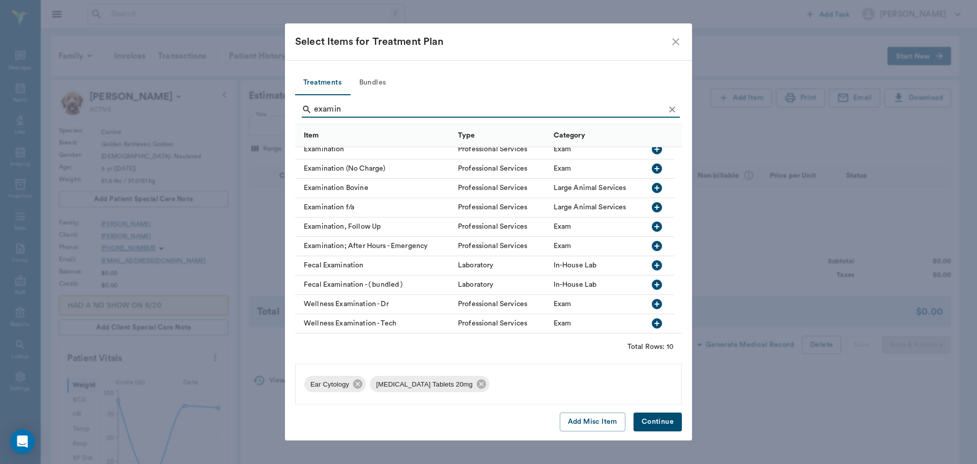
click at [658, 149] on icon "button" at bounding box center [657, 149] width 10 height 10
click at [358, 383] on icon at bounding box center [357, 383] width 9 height 9
click at [503, 107] on input "examin" at bounding box center [489, 109] width 351 height 16
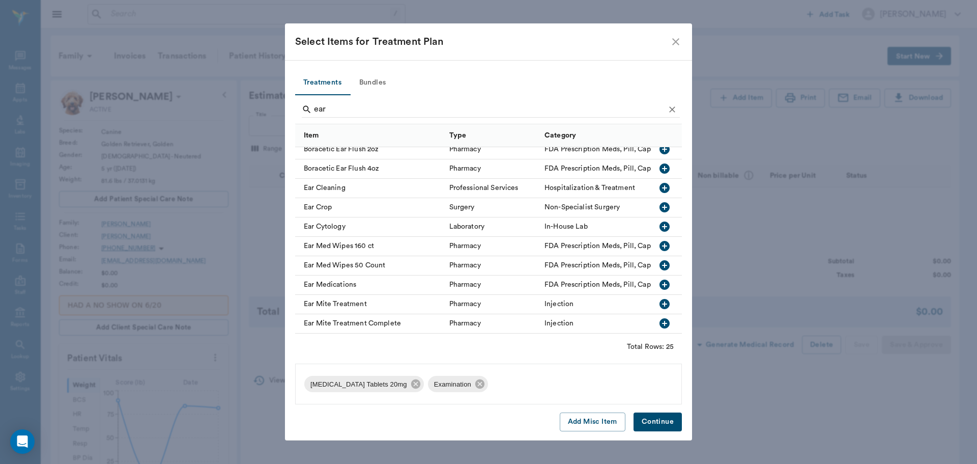
click at [660, 184] on icon "button" at bounding box center [665, 188] width 10 height 10
click at [521, 108] on input "ear" at bounding box center [489, 109] width 351 height 16
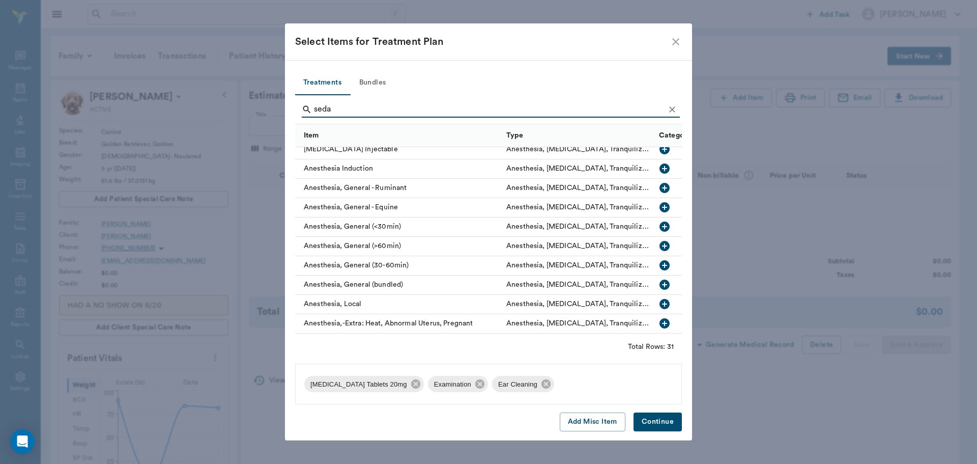
scroll to position [312, 0]
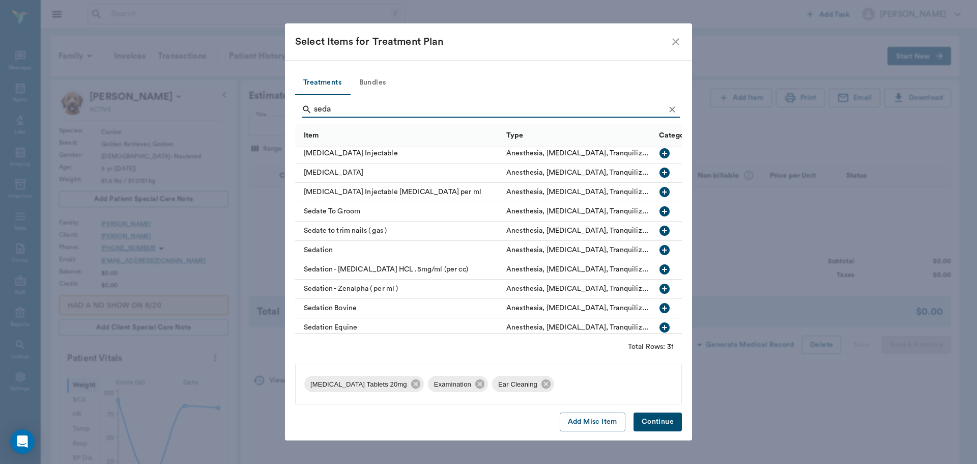
click at [660, 270] on icon "button" at bounding box center [665, 269] width 10 height 10
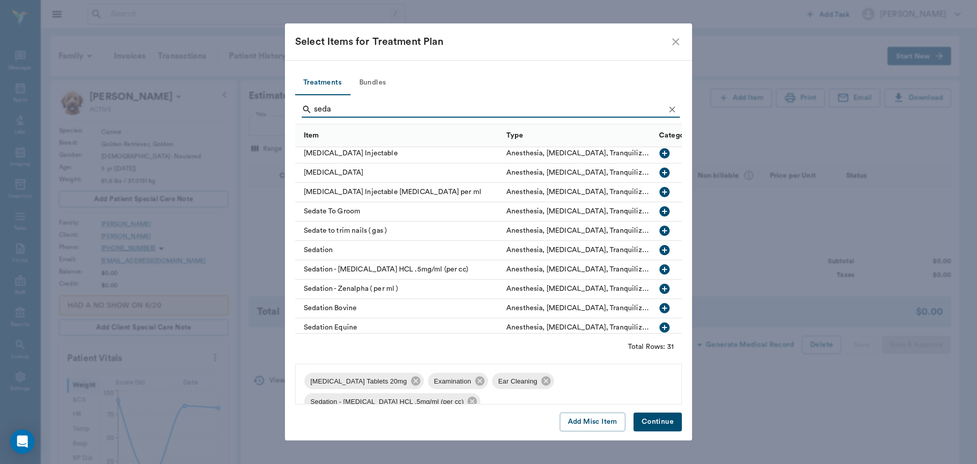
click at [495, 108] on input "seda" at bounding box center [489, 109] width 351 height 16
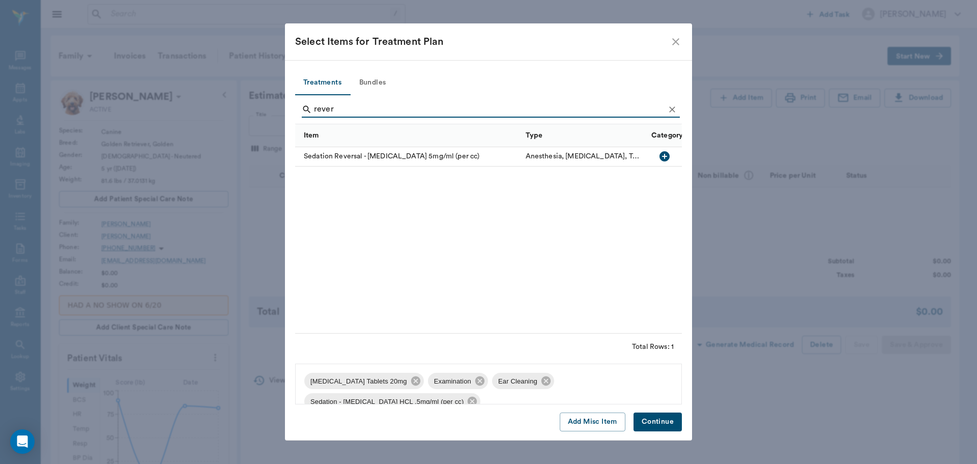
scroll to position [0, 0]
type input "rever"
click at [665, 153] on icon "button" at bounding box center [665, 156] width 10 height 10
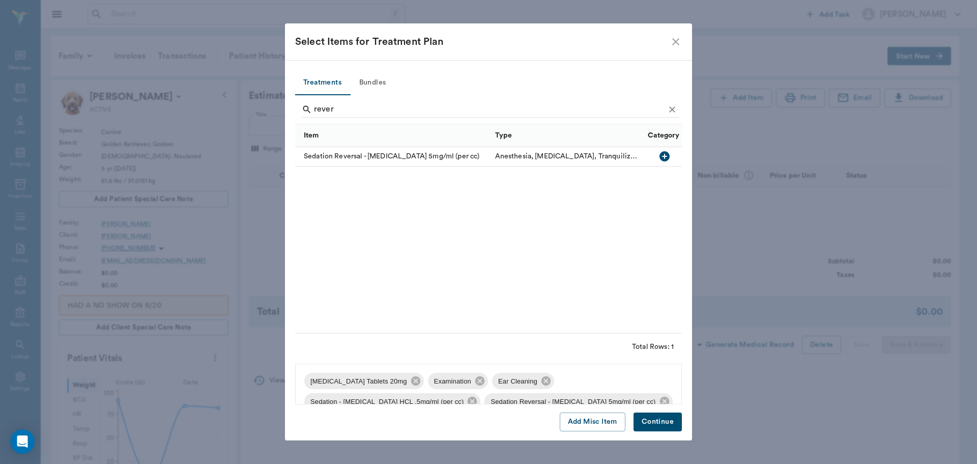
click at [661, 422] on button "Continue" at bounding box center [658, 421] width 48 height 19
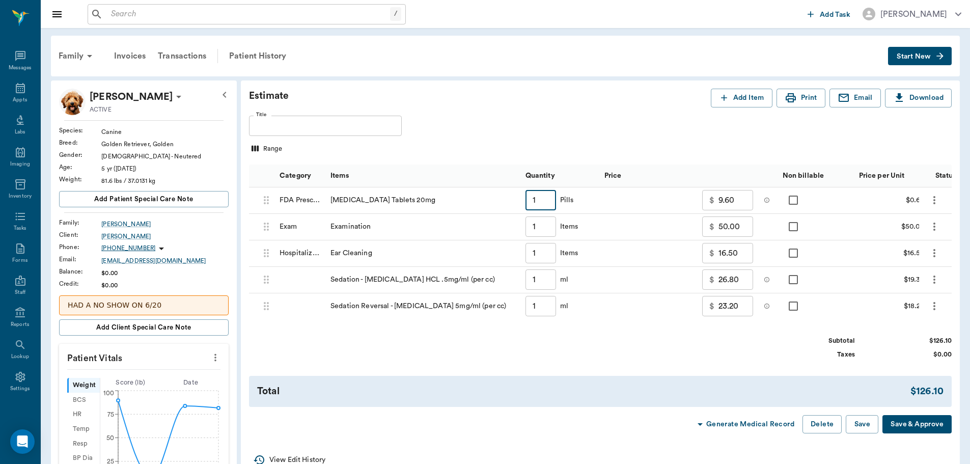
click at [536, 201] on input "1" at bounding box center [540, 200] width 31 height 20
click at [726, 97] on icon "button" at bounding box center [724, 98] width 10 height 10
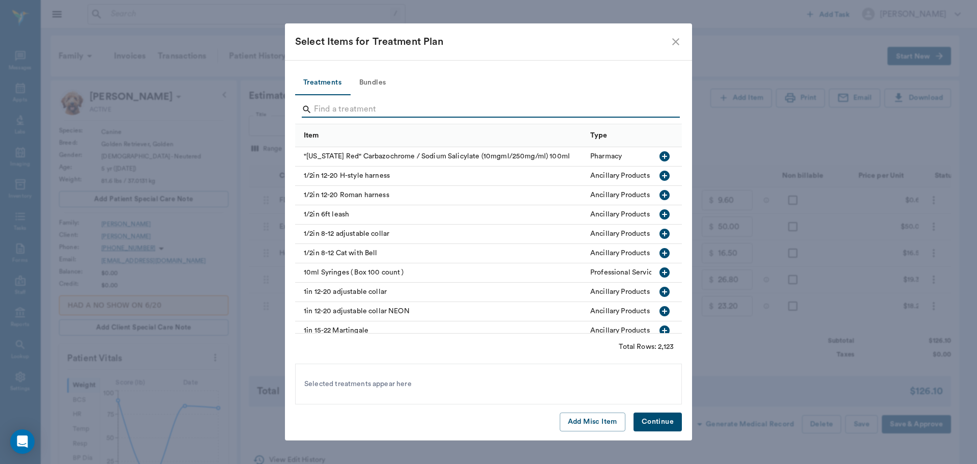
click at [522, 112] on input "Search" at bounding box center [489, 109] width 351 height 16
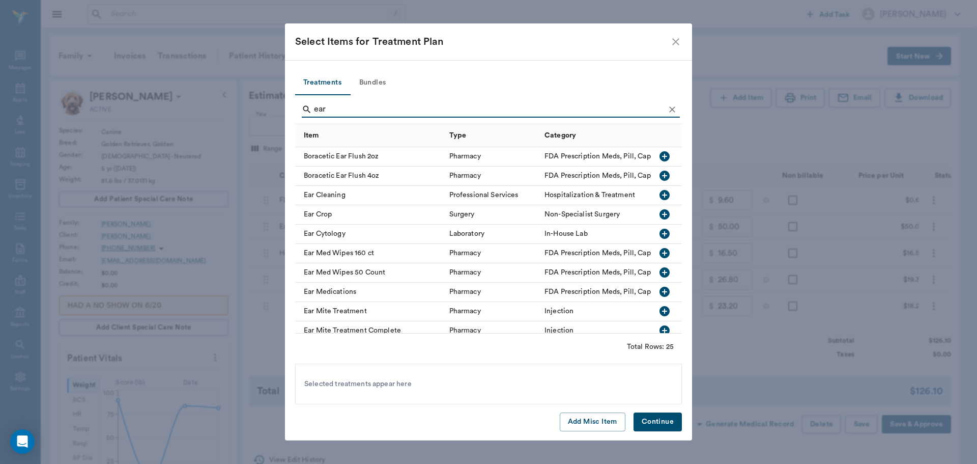
click at [660, 233] on icon "button" at bounding box center [665, 234] width 10 height 10
click at [441, 108] on input "ear" at bounding box center [489, 109] width 351 height 16
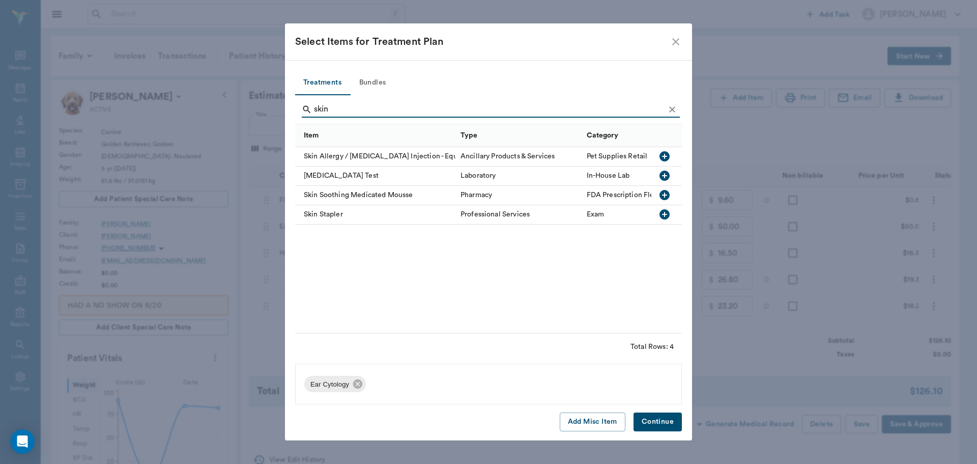
type input "skin"
click at [664, 175] on icon "button" at bounding box center [665, 175] width 10 height 10
click at [664, 413] on button "Continue" at bounding box center [658, 421] width 48 height 19
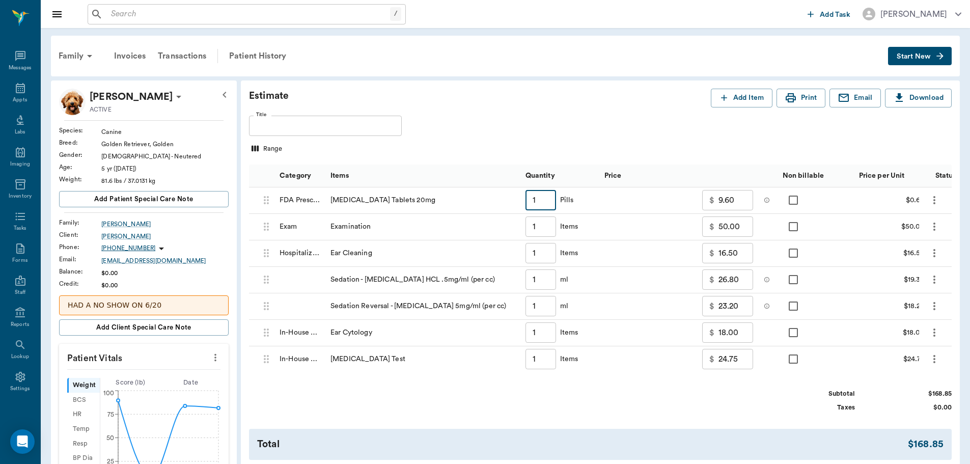
click at [552, 207] on input "1" at bounding box center [540, 200] width 31 height 20
type input "15"
type input "18.00"
type input "15"
click at [605, 82] on div "Estimate Add Item Print Email Download Title Title Range Category Items Quantit…" at bounding box center [600, 287] width 719 height 414
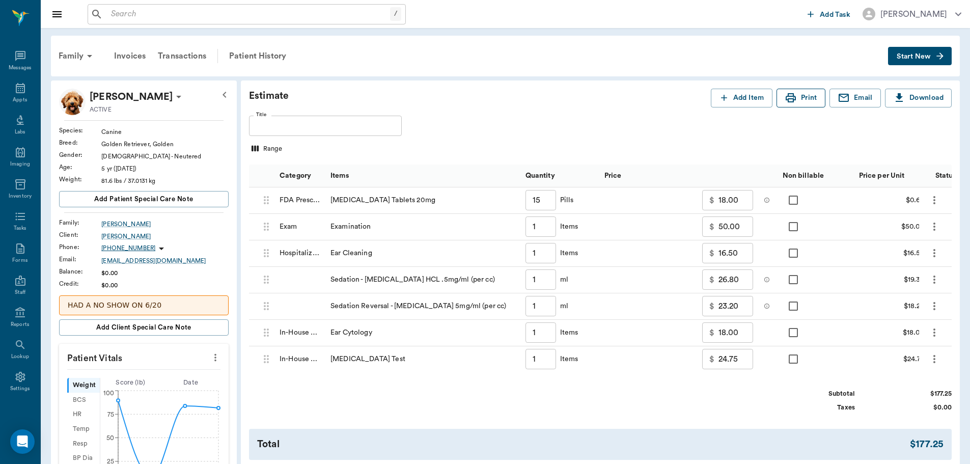
click at [801, 99] on button "Print" at bounding box center [800, 98] width 49 height 19
click at [742, 88] on div "Estimate Add Item Print Email Download Title Title Range Category Items Quantit…" at bounding box center [600, 287] width 719 height 414
click at [735, 93] on button "Add Item" at bounding box center [741, 98] width 62 height 19
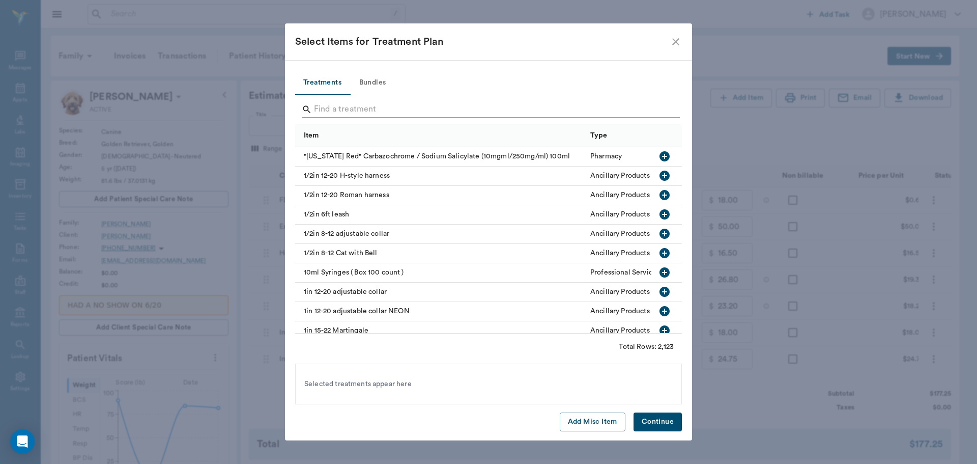
click at [381, 112] on input "Search" at bounding box center [489, 109] width 351 height 16
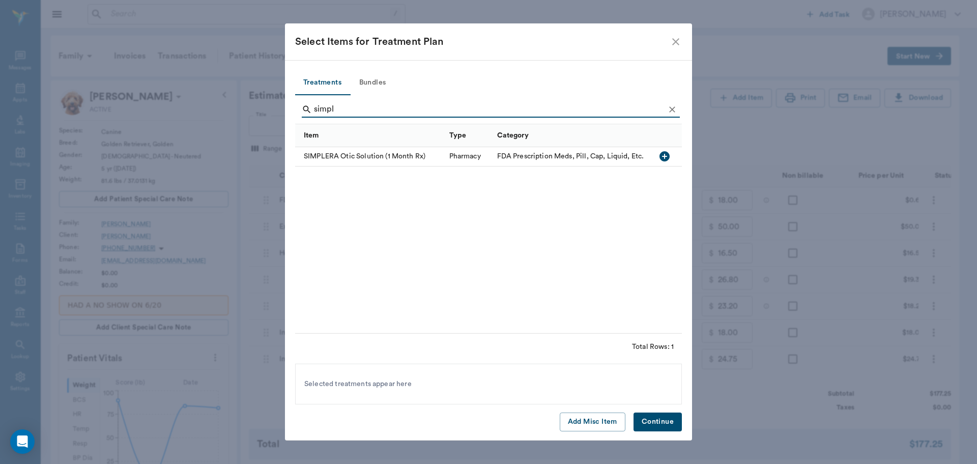
type input "simpl"
click at [665, 155] on icon "button" at bounding box center [665, 156] width 12 height 12
click at [662, 418] on button "Continue" at bounding box center [658, 421] width 48 height 19
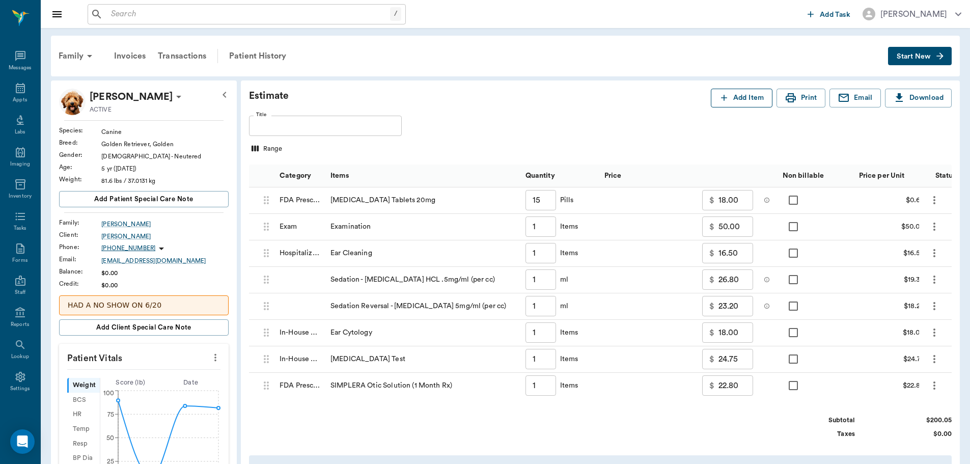
click at [726, 97] on icon "button" at bounding box center [724, 98] width 10 height 10
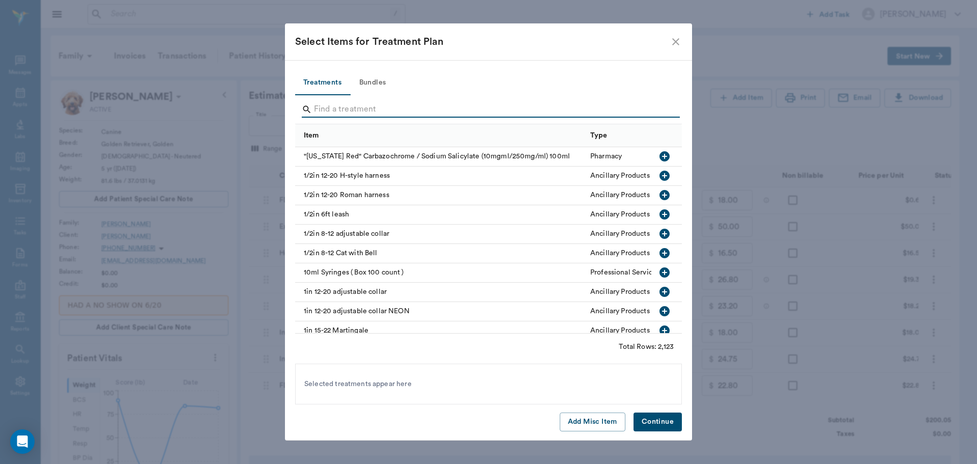
click at [396, 104] on input "Search" at bounding box center [489, 109] width 351 height 16
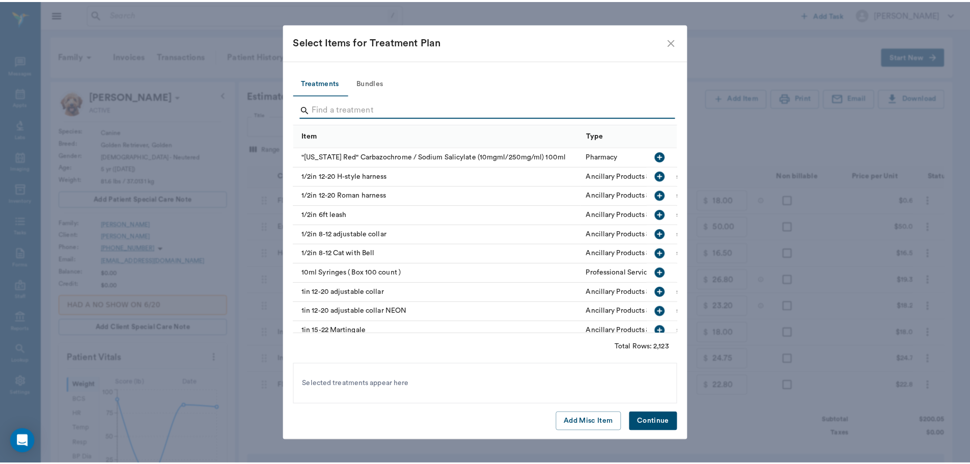
scroll to position [5, 0]
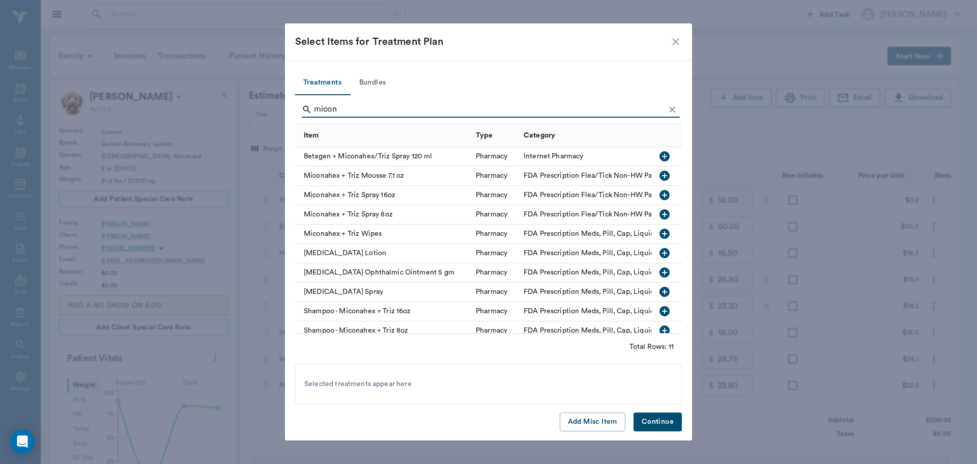
type input "micon"
click at [659, 176] on icon "button" at bounding box center [665, 175] width 12 height 12
click at [664, 425] on button "Continue" at bounding box center [658, 421] width 48 height 19
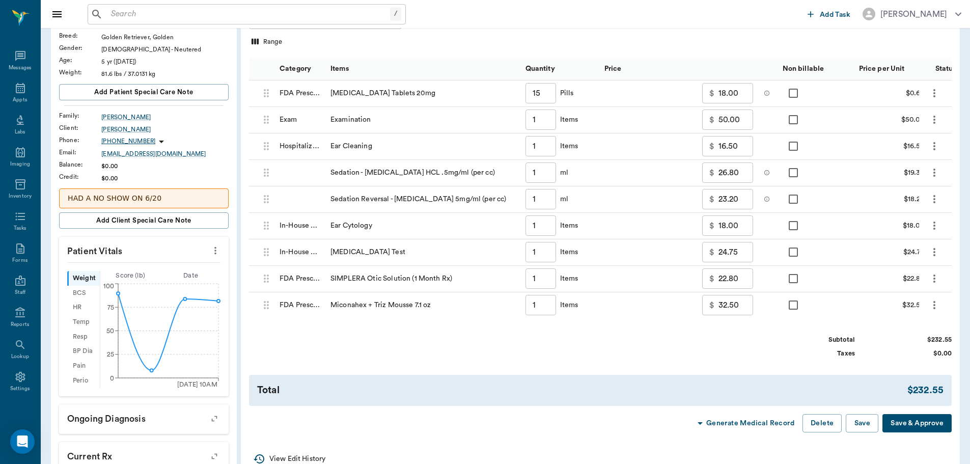
scroll to position [0, 0]
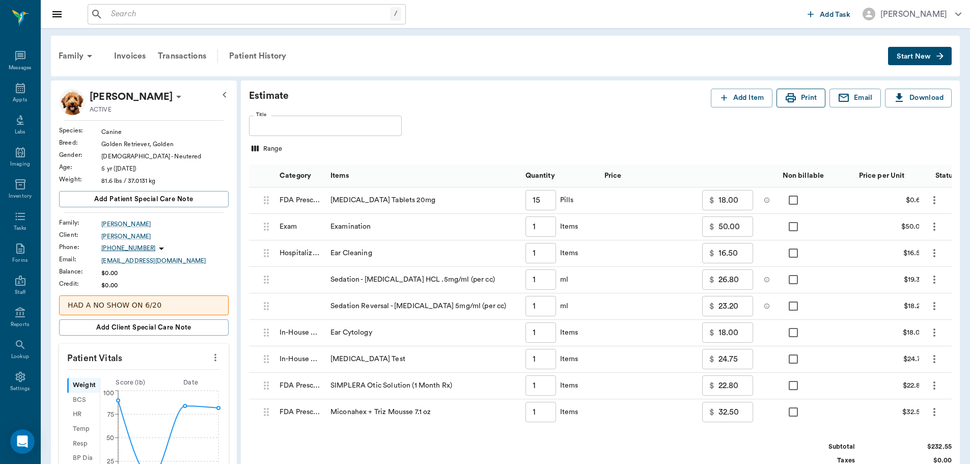
click at [798, 91] on button "Print" at bounding box center [800, 98] width 49 height 19
click at [543, 283] on input "1" at bounding box center [540, 279] width 31 height 20
click at [930, 279] on icon "more" at bounding box center [934, 279] width 12 height 12
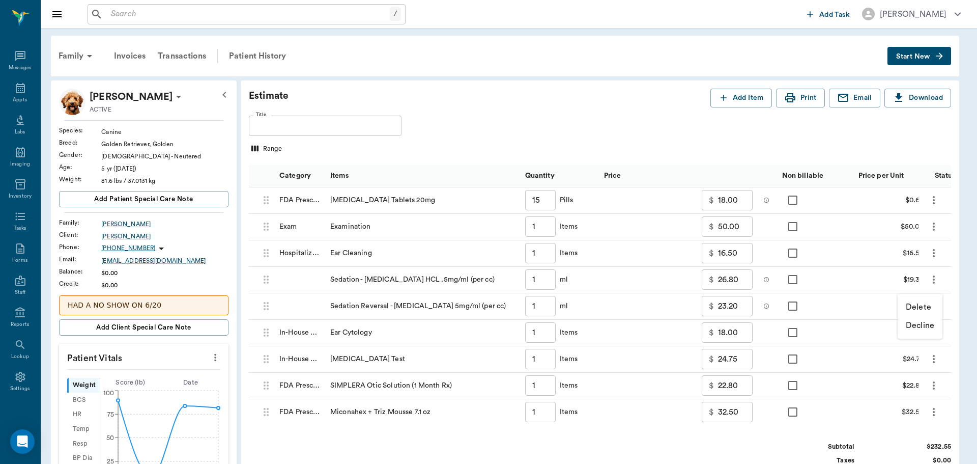
click at [928, 306] on p "Delete" at bounding box center [918, 307] width 25 height 12
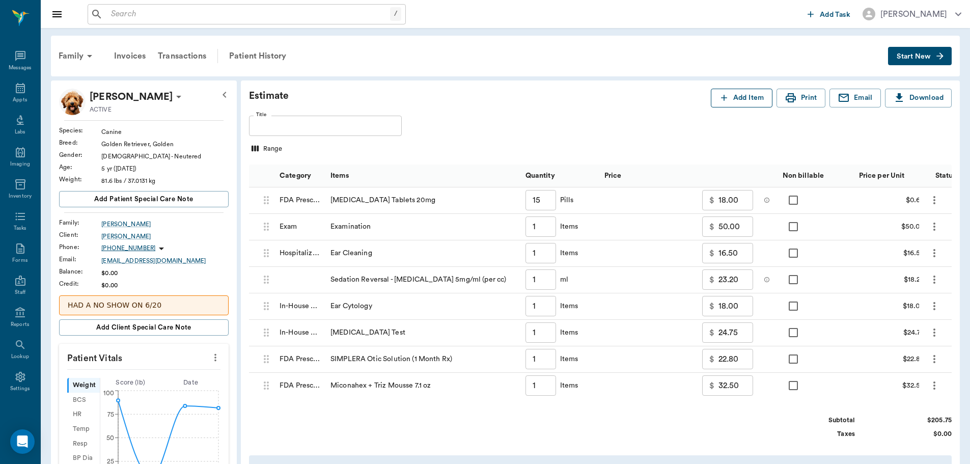
click at [734, 97] on button "Add Item" at bounding box center [741, 98] width 62 height 19
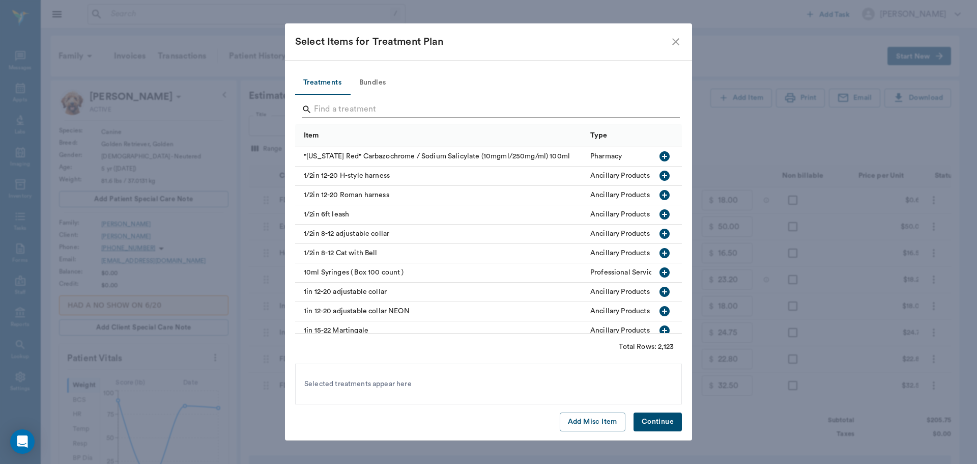
click at [385, 108] on input "Search" at bounding box center [489, 109] width 351 height 16
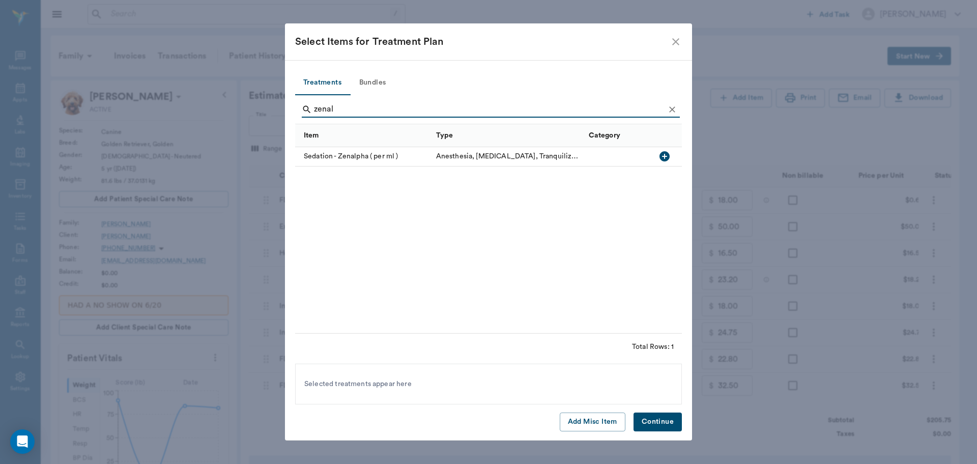
type input "zenal"
click at [667, 154] on icon "button" at bounding box center [665, 156] width 10 height 10
click at [662, 418] on button "Continue" at bounding box center [658, 421] width 48 height 19
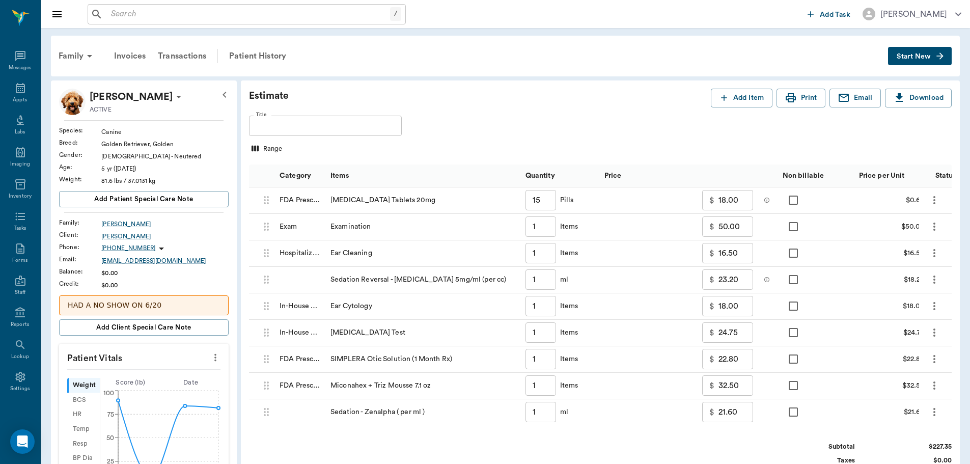
click at [539, 407] on input "1" at bounding box center [540, 412] width 31 height 20
type input "2"
type input "43.20"
type input "2.4"
type input "51.84"
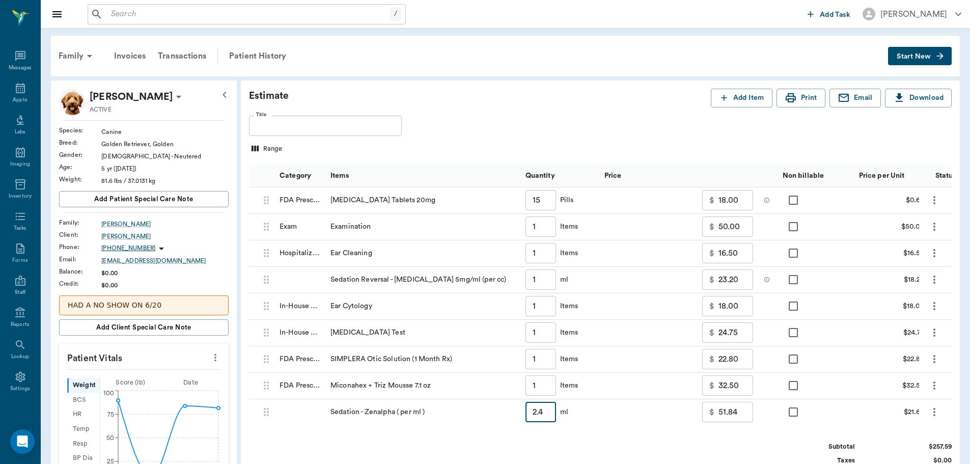
type input "2.4"
click at [606, 136] on div "Estimate Add Item Print Email Download Title Title Range Category Items Quantit…" at bounding box center [600, 313] width 719 height 467
click at [544, 286] on input "1" at bounding box center [540, 279] width 31 height 20
click at [579, 123] on div "Title Title" at bounding box center [600, 126] width 702 height 20
click at [545, 276] on input "1" at bounding box center [540, 279] width 31 height 20
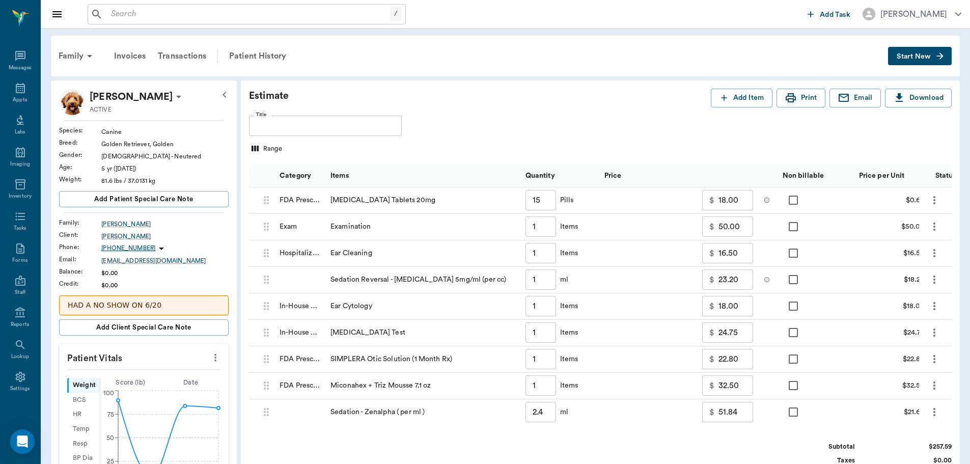
click at [560, 130] on div "Title Title" at bounding box center [600, 126] width 702 height 20
click at [798, 99] on button "Print" at bounding box center [800, 98] width 49 height 19
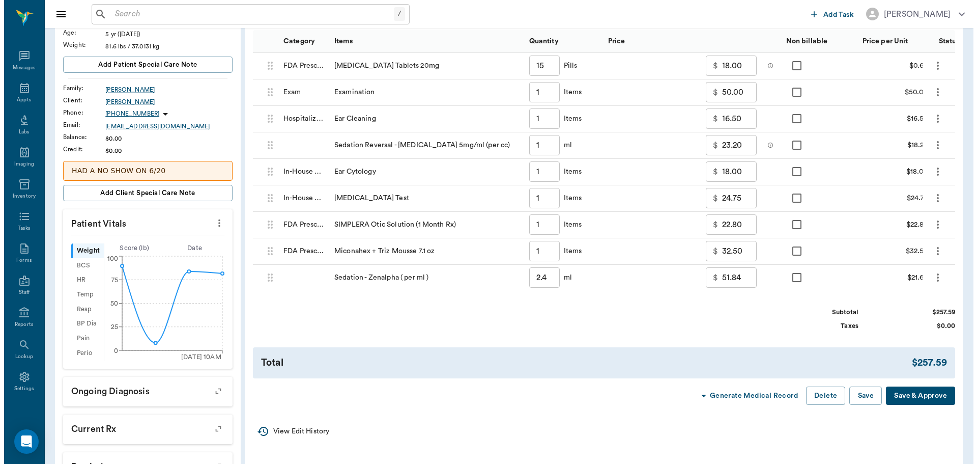
scroll to position [204, 0]
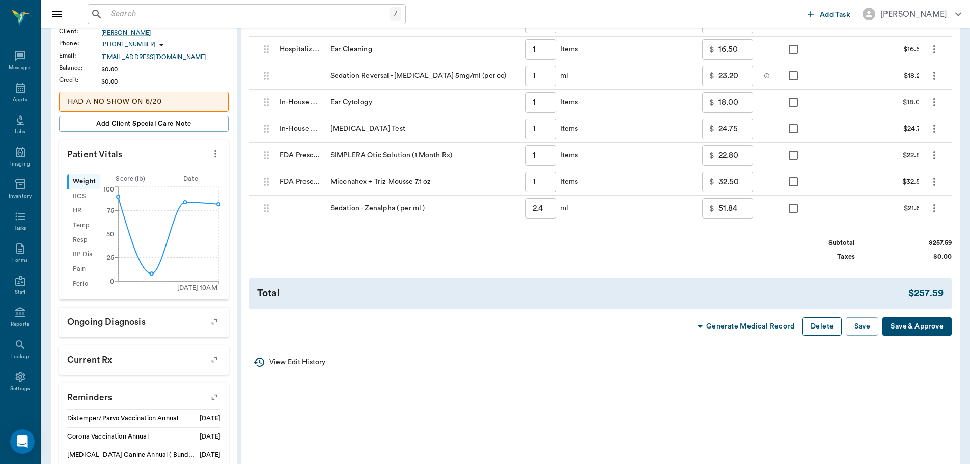
click at [812, 332] on button "Delete" at bounding box center [821, 326] width 39 height 19
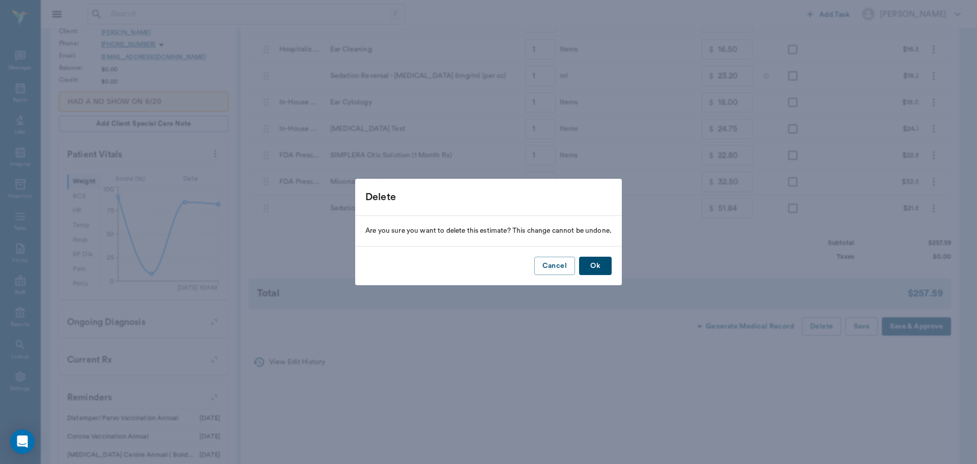
click at [601, 269] on button "Ok" at bounding box center [595, 266] width 33 height 19
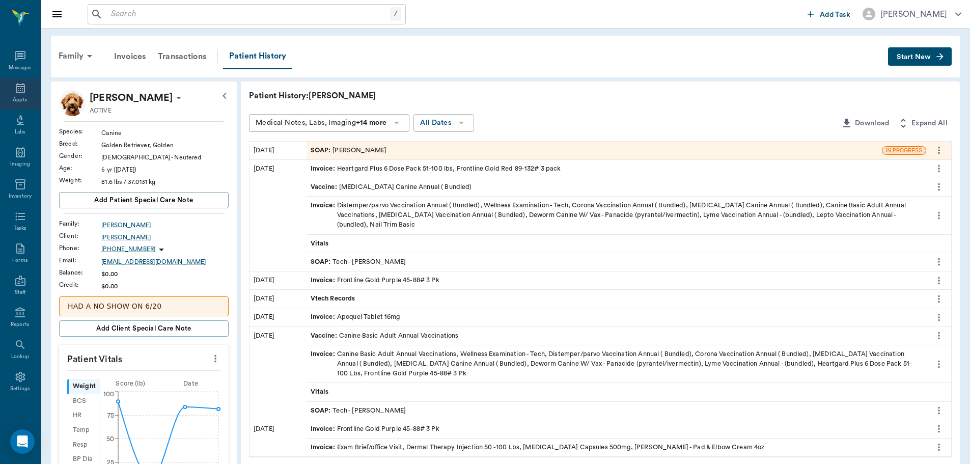
click at [16, 93] on icon at bounding box center [20, 88] width 9 height 10
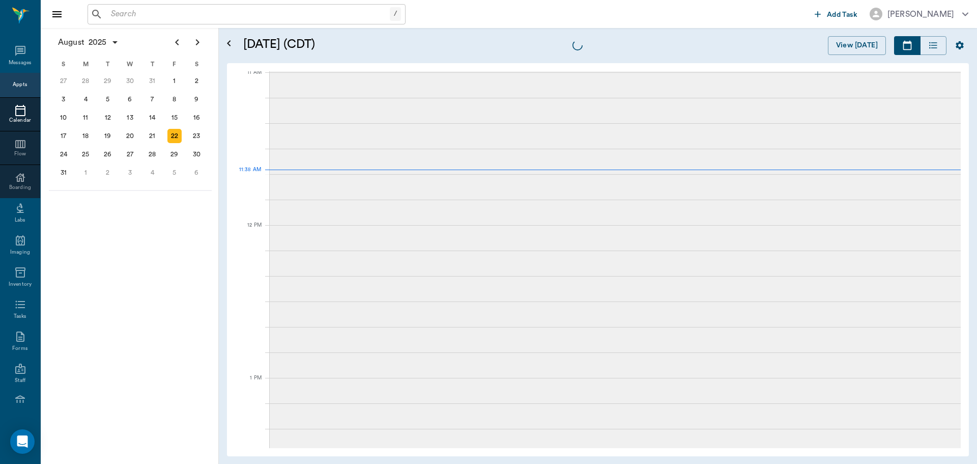
scroll to position [461, 0]
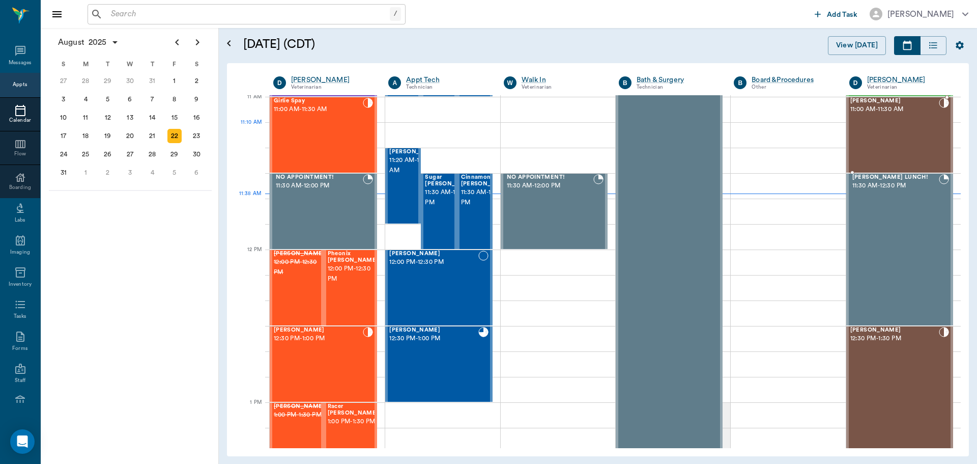
click at [903, 139] on div "Tucker Mauldin 11:00 AM - 11:30 AM" at bounding box center [894, 135] width 89 height 74
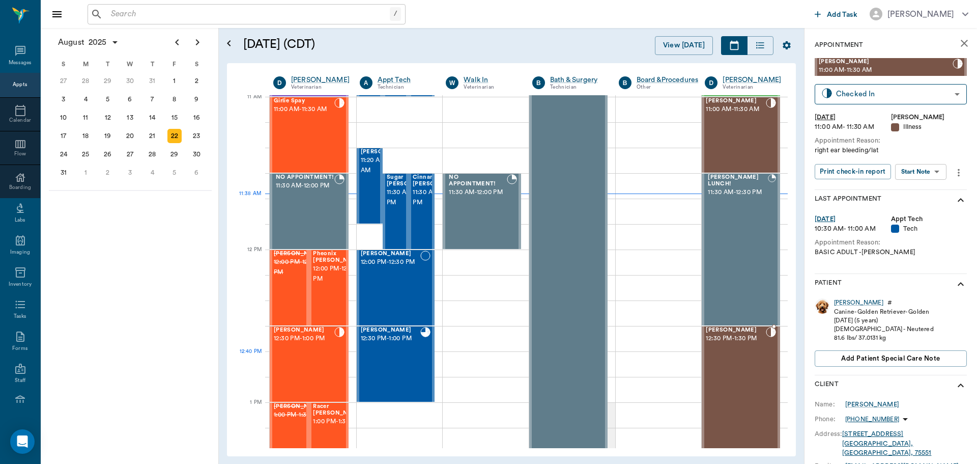
click at [732, 369] on div "[PERSON_NAME] 12:30 PM - 1:30 PM" at bounding box center [736, 402] width 60 height 151
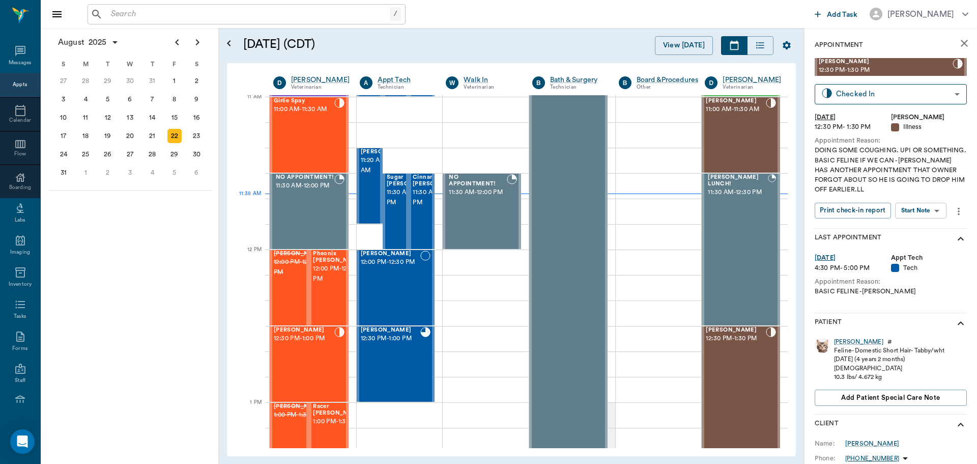
click at [937, 215] on body "/ ​ Add Task Dr. Bert Ellsworth Nectar Messages Appts Calendar Flow Boarding La…" at bounding box center [488, 232] width 977 height 464
click at [934, 233] on li "Start SOAP" at bounding box center [921, 230] width 71 height 17
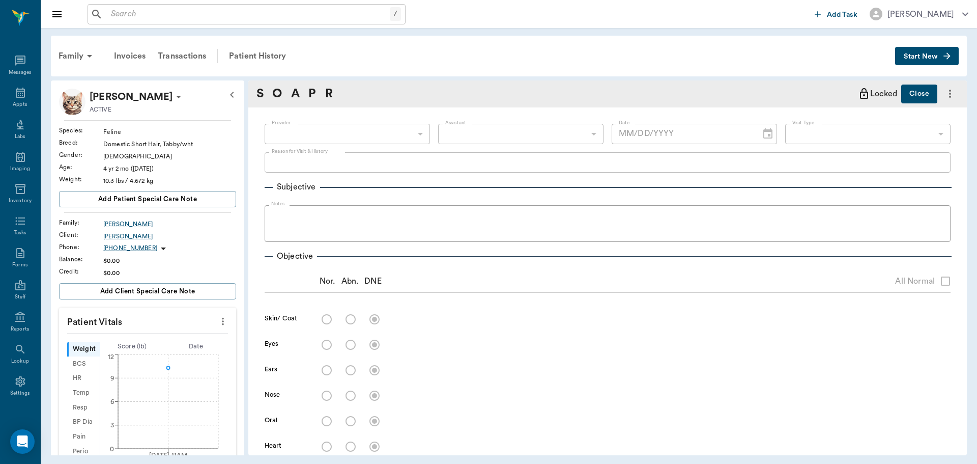
scroll to position [5, 0]
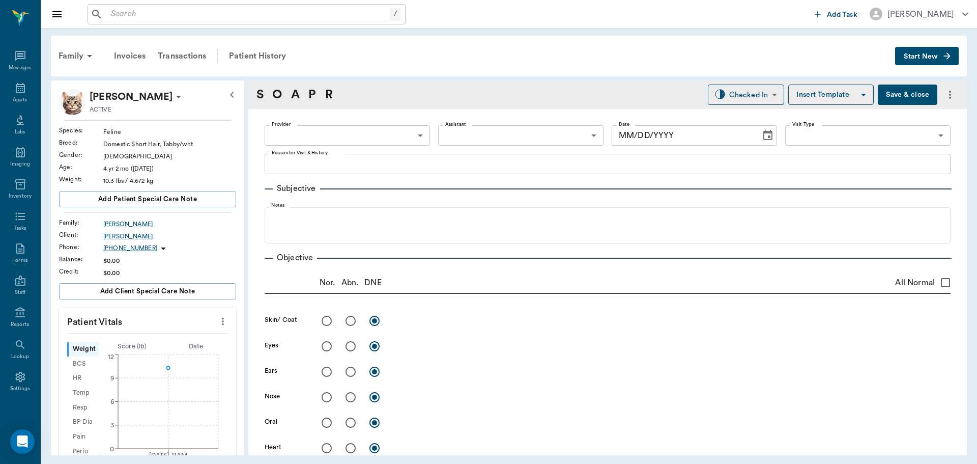
type input "670e8b52b987dc0b25a864ee"
type input "65d2be4f46e3a538d89b8c15"
type textarea "DOING SOME COUGHING. UPI OR SOMETHING. BASIC FELINE IF WE CAN -[PERSON_NAME] HA…"
type input "[DATE]"
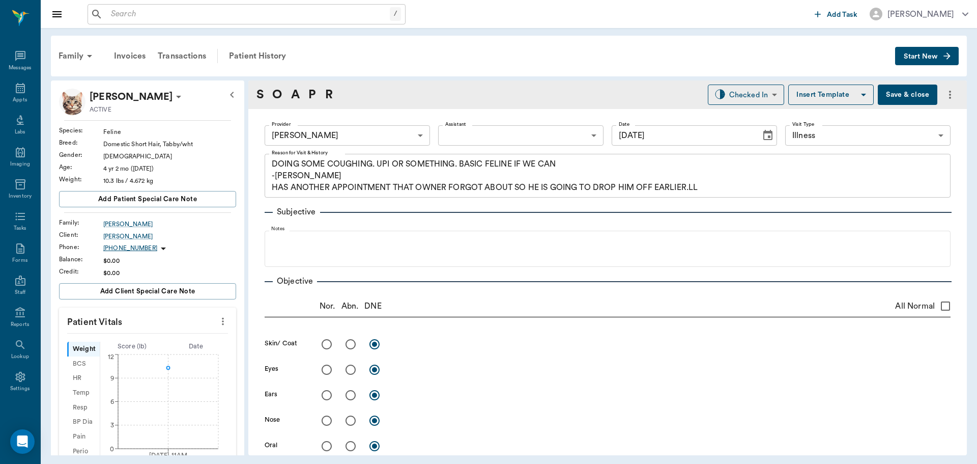
click at [383, 132] on body "/ ​ Add Task Dr. Bert Ellsworth Nectar Messages Appts Labs Imaging Inventory Ta…" at bounding box center [488, 232] width 977 height 464
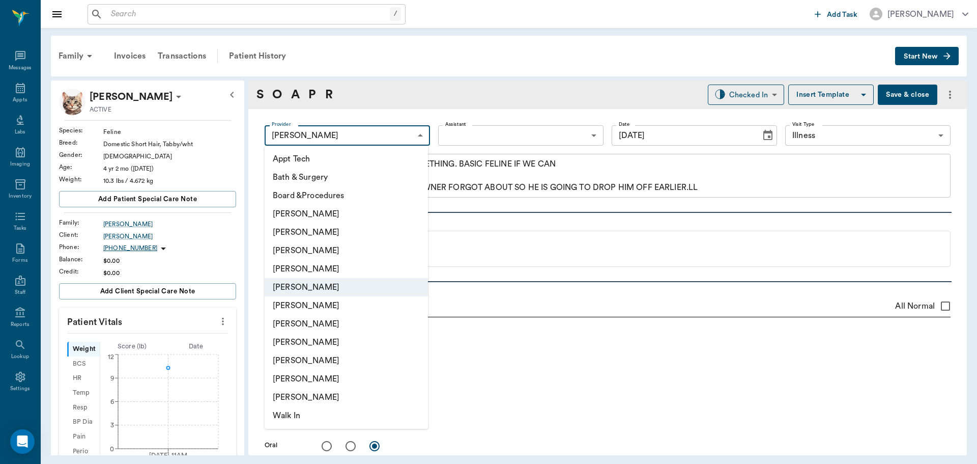
click at [406, 132] on div at bounding box center [488, 232] width 977 height 464
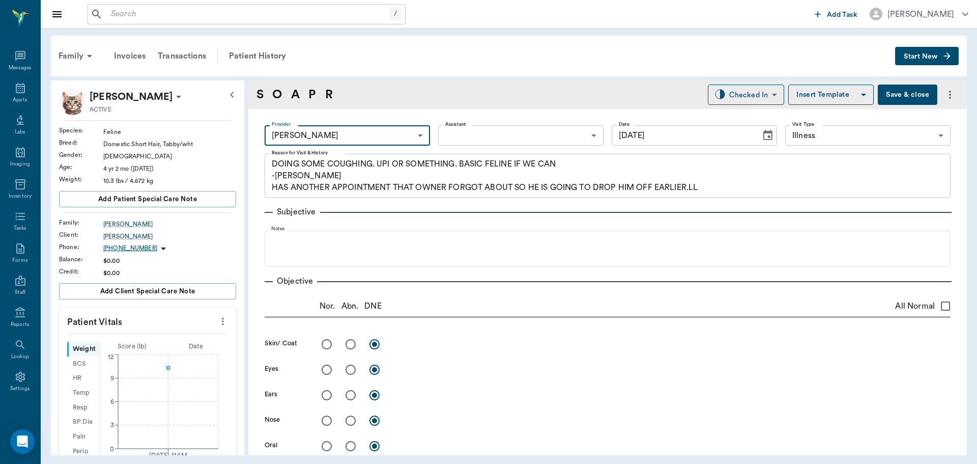
click at [218, 325] on icon "more" at bounding box center [222, 321] width 11 height 12
click at [195, 336] on span "Enter Vitals" at bounding box center [173, 338] width 86 height 11
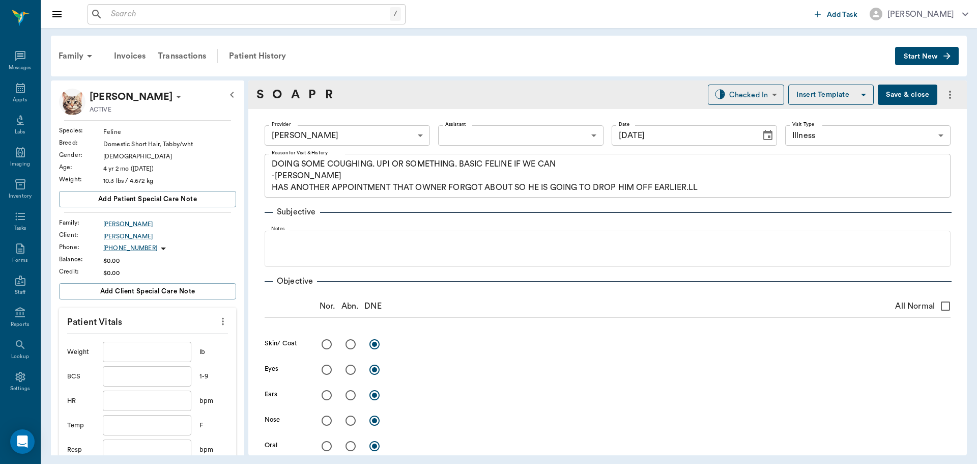
click at [156, 347] on input "text" at bounding box center [147, 351] width 89 height 20
type input "9.9"
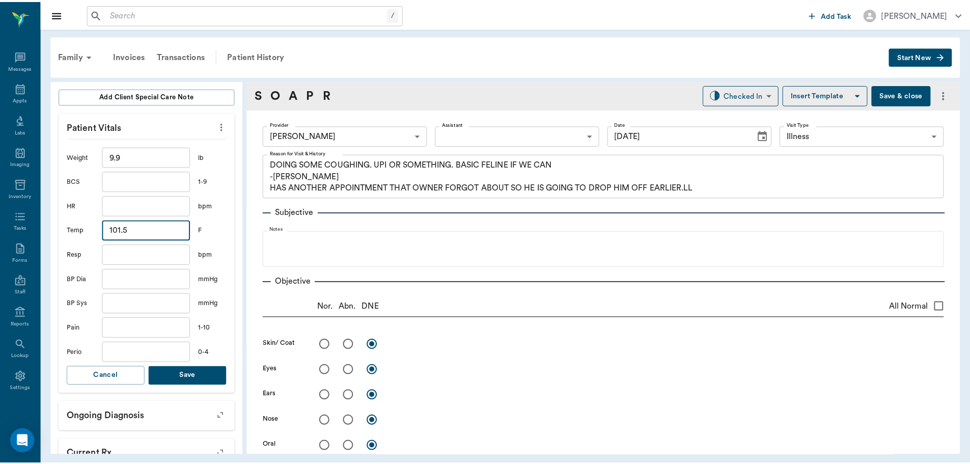
scroll to position [204, 0]
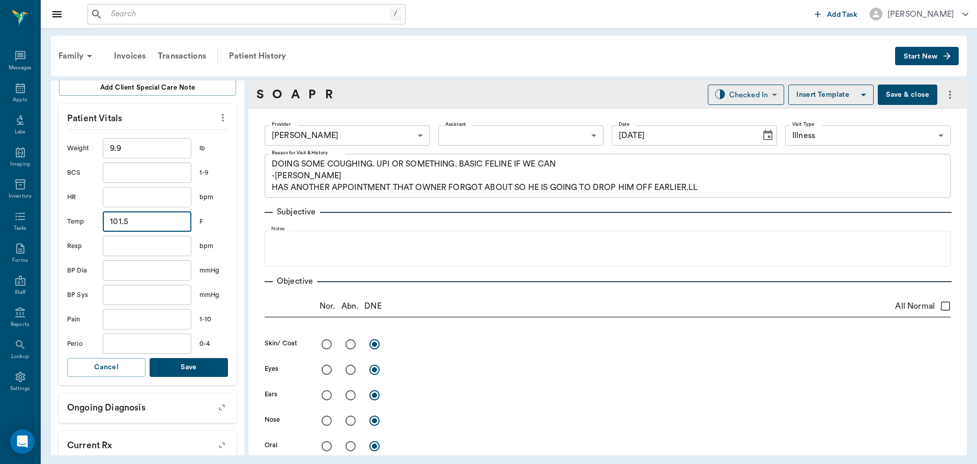
type input "101.5"
click at [187, 369] on button "Save" at bounding box center [189, 367] width 78 height 19
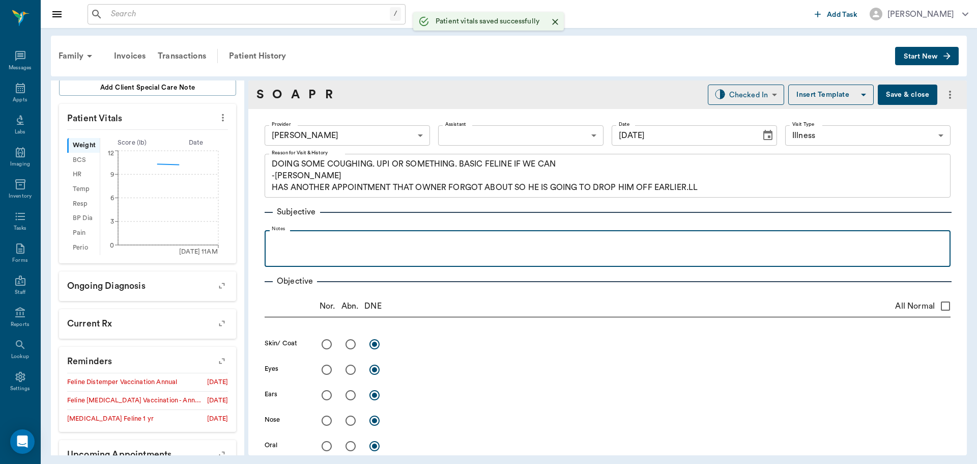
click at [330, 252] on div at bounding box center [608, 247] width 676 height 25
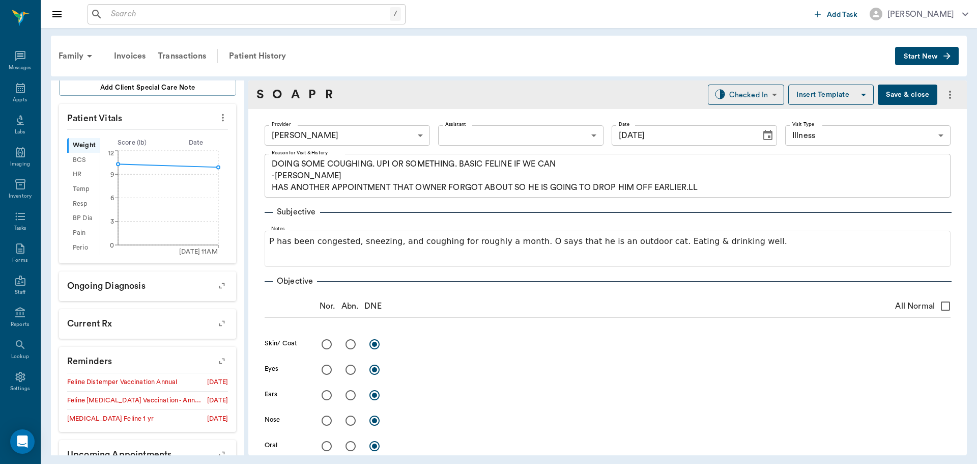
click at [885, 93] on button "Save & close" at bounding box center [908, 94] width 60 height 20
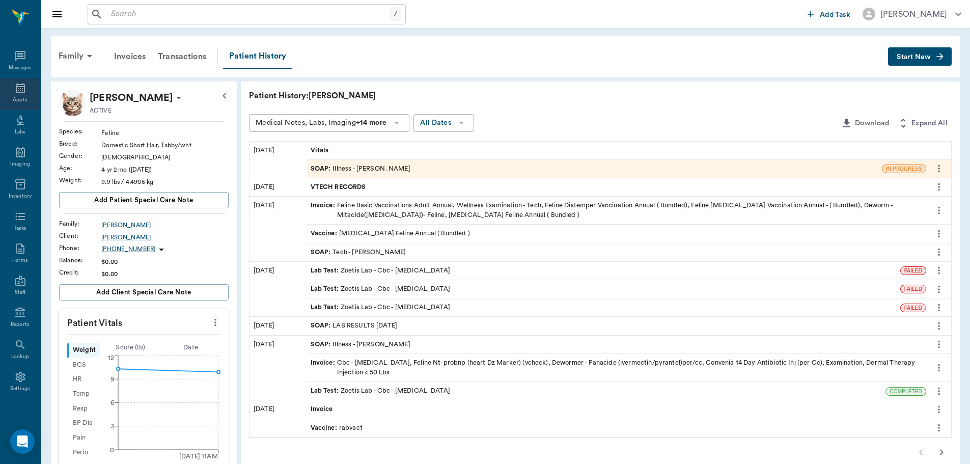
click at [15, 94] on icon at bounding box center [20, 88] width 12 height 12
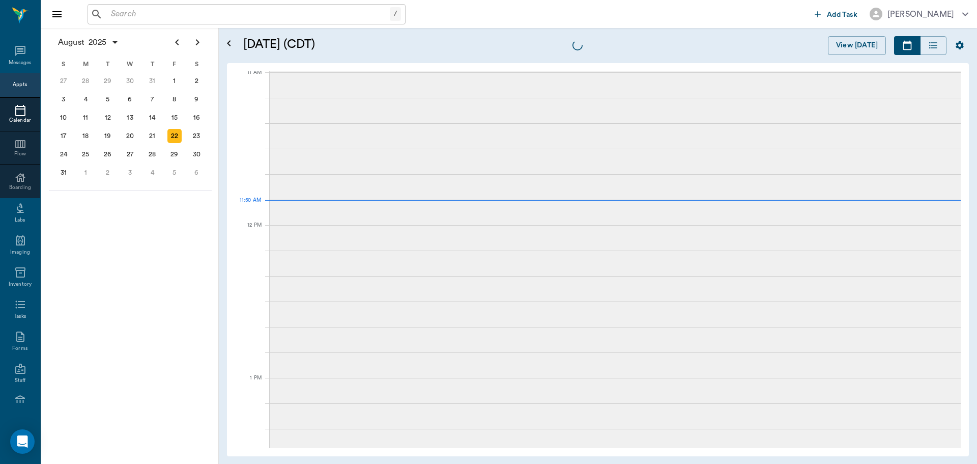
scroll to position [460, 0]
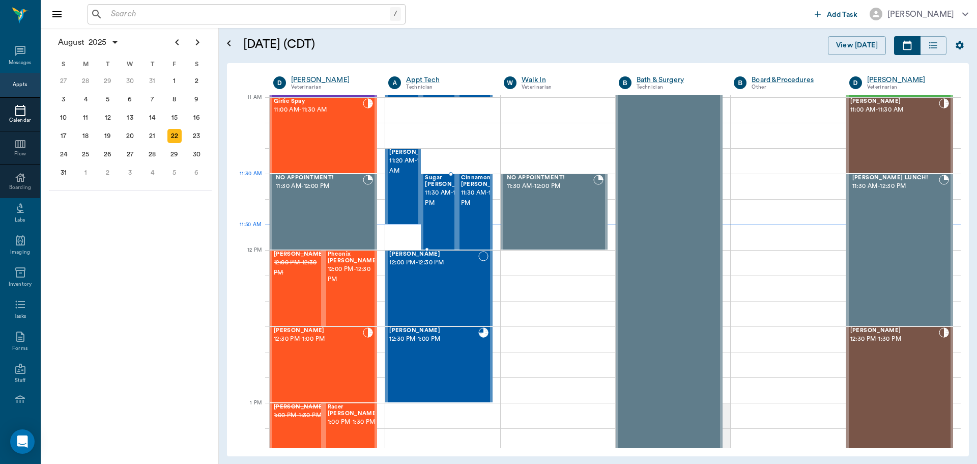
click at [436, 198] on span "11:30 AM - 12:00 PM" at bounding box center [450, 198] width 51 height 20
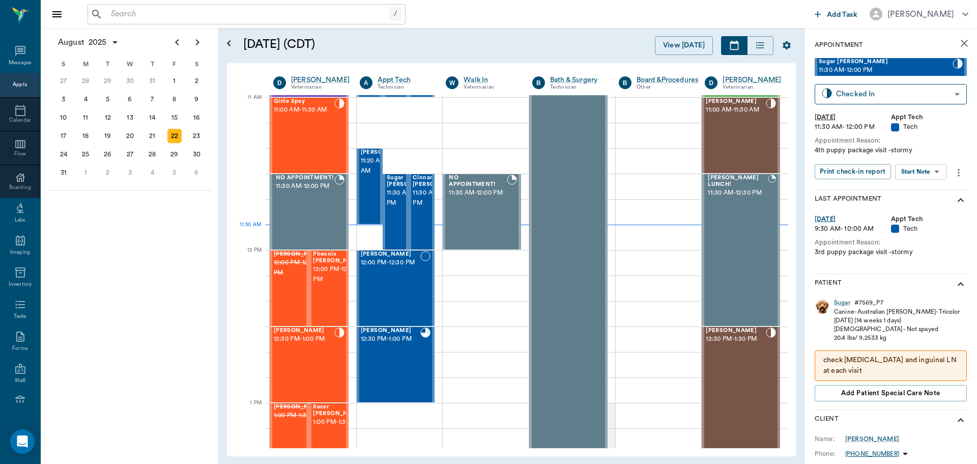
click at [936, 174] on body "/ ​ Add Task Dr. Bert Ellsworth Nectar Messages Appts Calendar Flow Boarding La…" at bounding box center [488, 232] width 977 height 464
click at [925, 195] on button "Start SOAP" at bounding box center [909, 193] width 35 height 12
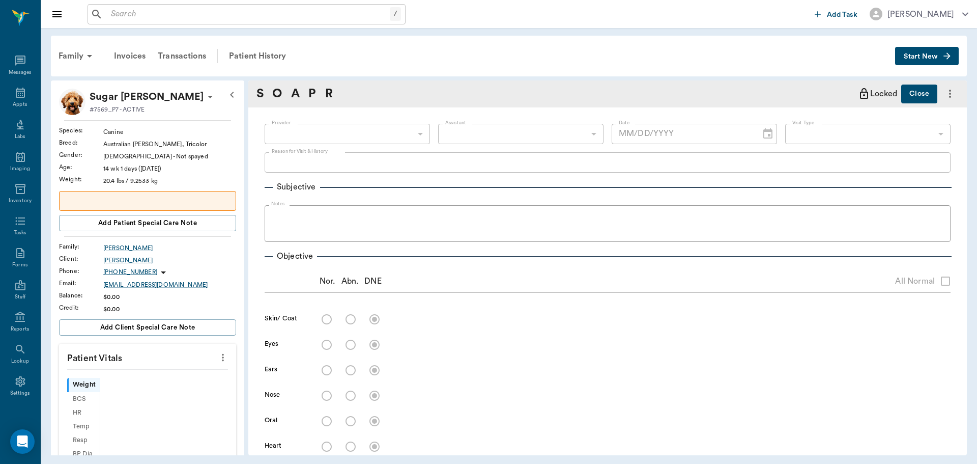
type input "63ec2f075fda476ae8351a4c"
type input "65d2be4f46e3a538d89b8c1a"
type textarea "4th puppy package visit -stormy"
type input "[DATE]"
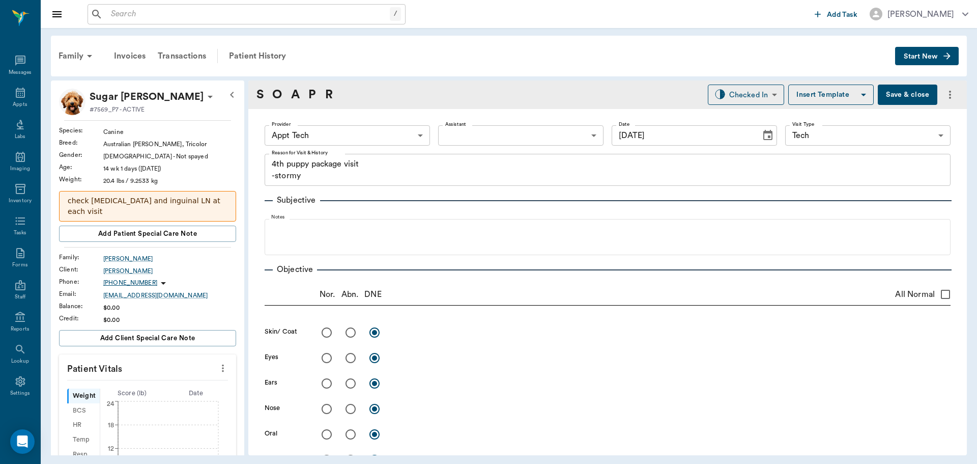
scroll to position [5, 0]
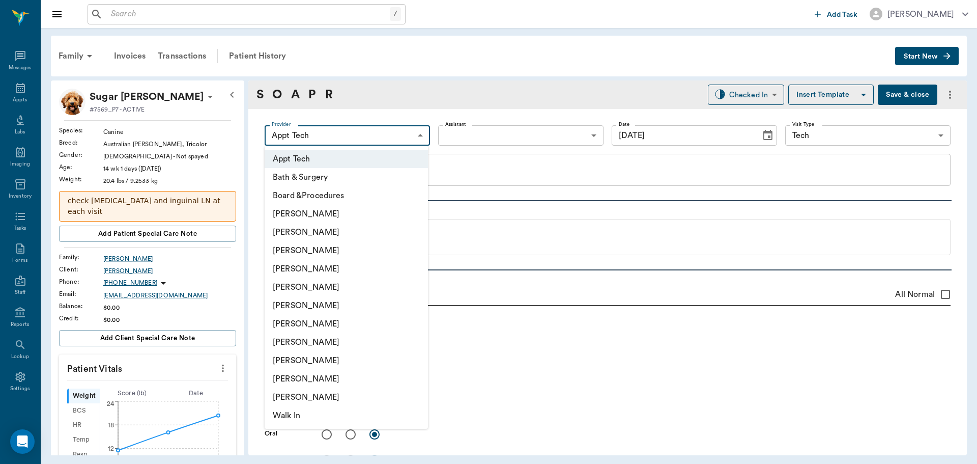
click at [388, 130] on body "/ ​ Add Task Dr. Bert Ellsworth Nectar Messages Appts Labs Imaging Inventory Ta…" at bounding box center [488, 232] width 977 height 464
click at [339, 225] on li "Daniel Virnala" at bounding box center [346, 232] width 163 height 18
type input "642ef10e332a41444de2bad1"
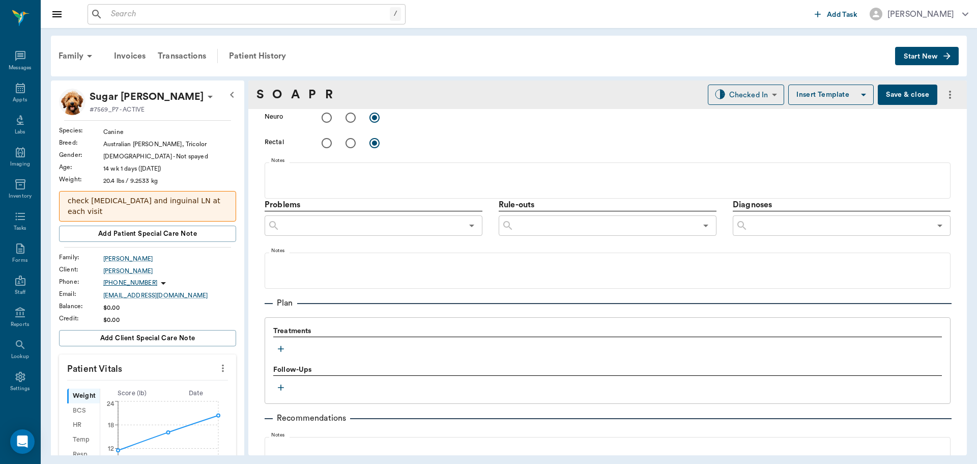
scroll to position [606, 0]
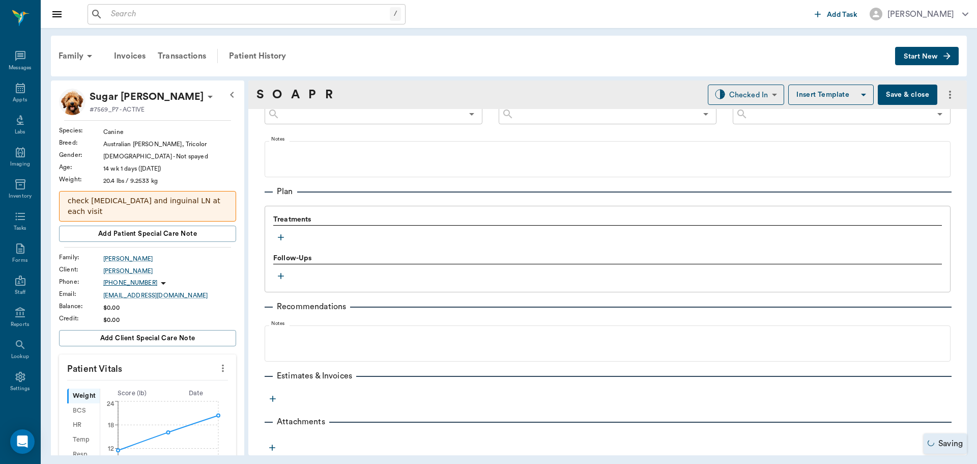
click at [286, 239] on icon "button" at bounding box center [281, 237] width 10 height 10
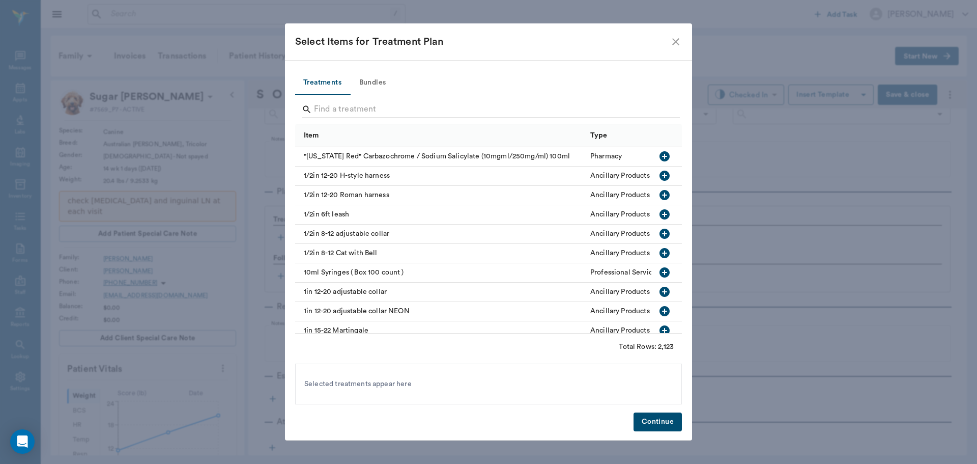
click at [365, 85] on button "Bundles" at bounding box center [373, 83] width 46 height 24
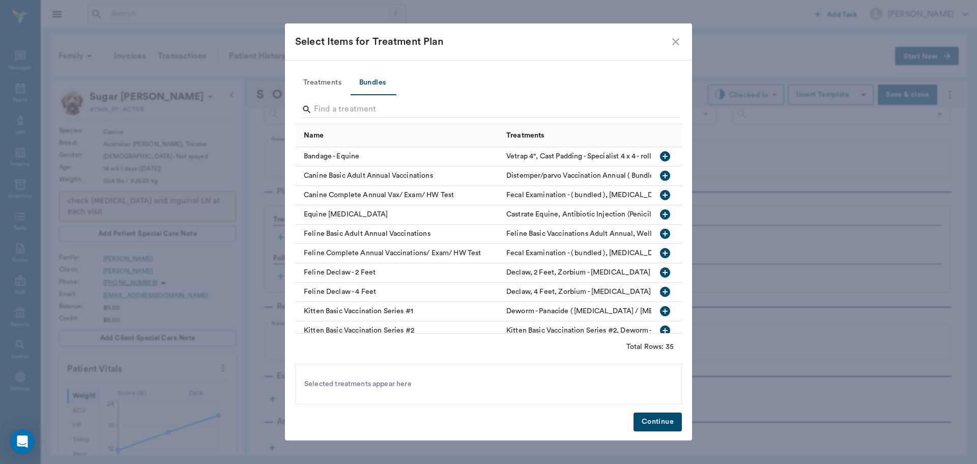
click at [386, 108] on input "Search" at bounding box center [489, 109] width 351 height 16
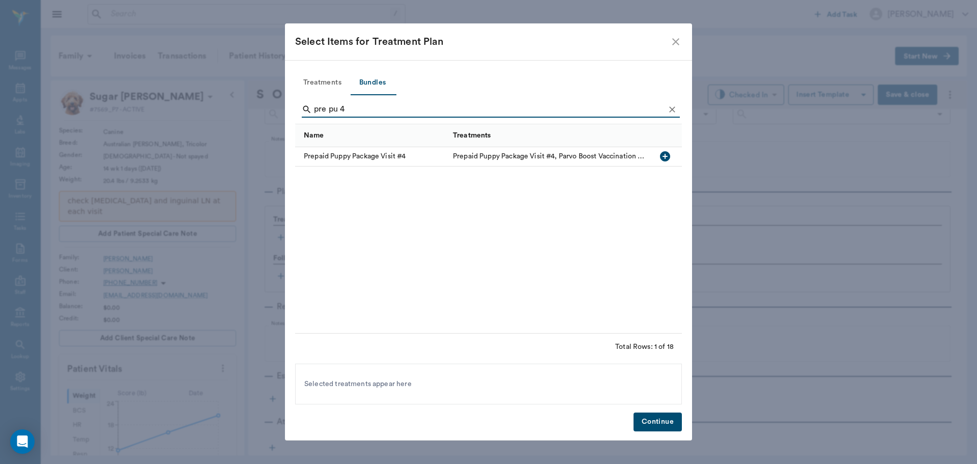
type input "pre pu 4"
click at [663, 153] on icon "button" at bounding box center [665, 156] width 10 height 10
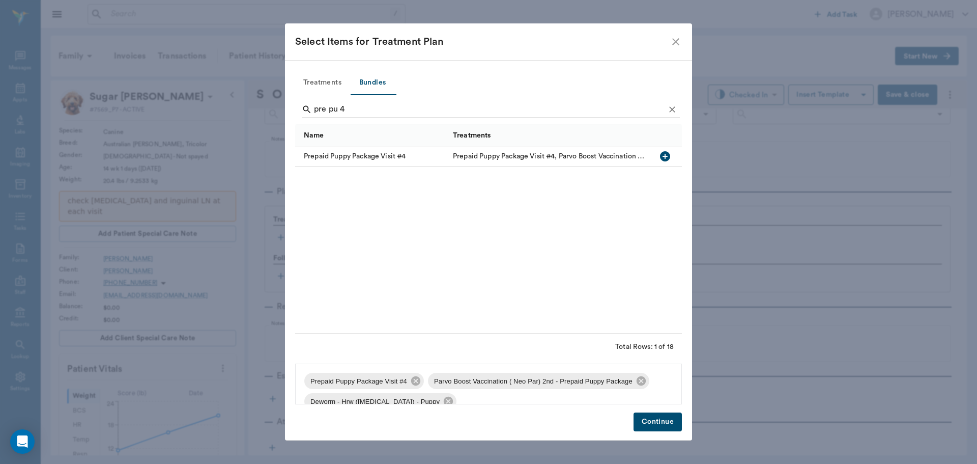
click at [660, 428] on button "Continue" at bounding box center [658, 421] width 48 height 19
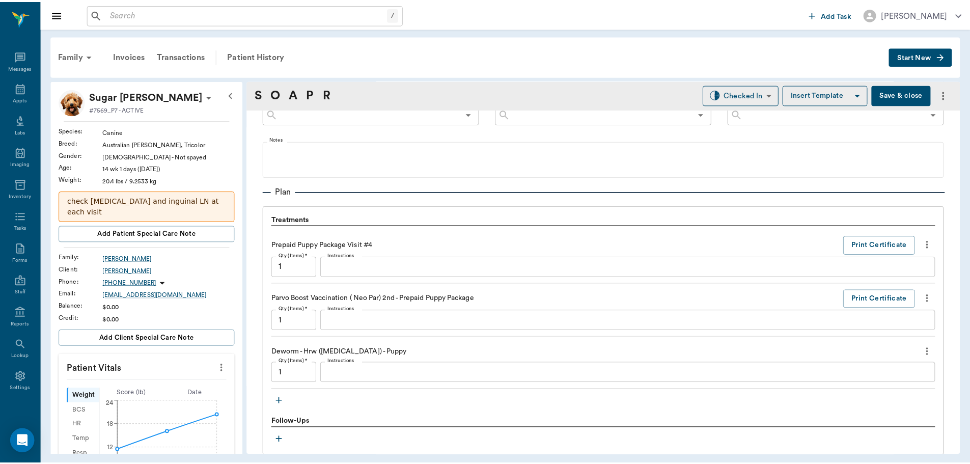
scroll to position [770, 0]
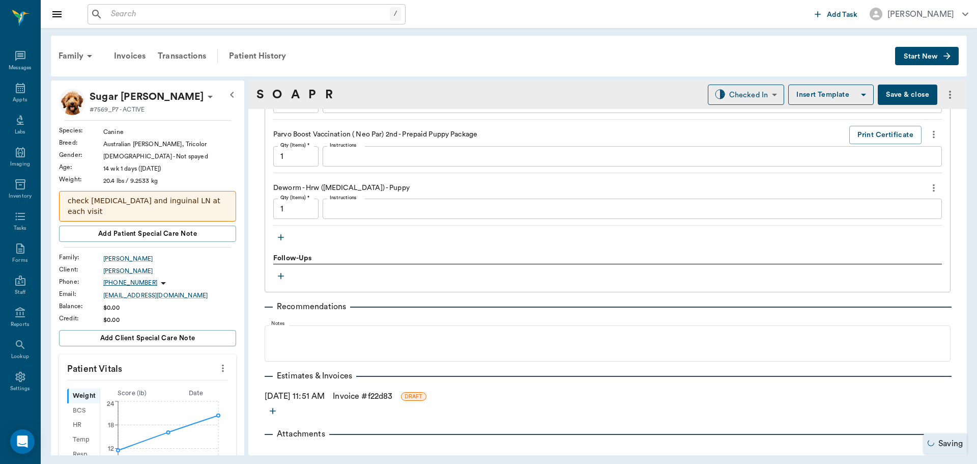
click at [385, 399] on link "Invoice # f22d83" at bounding box center [363, 396] width 60 height 12
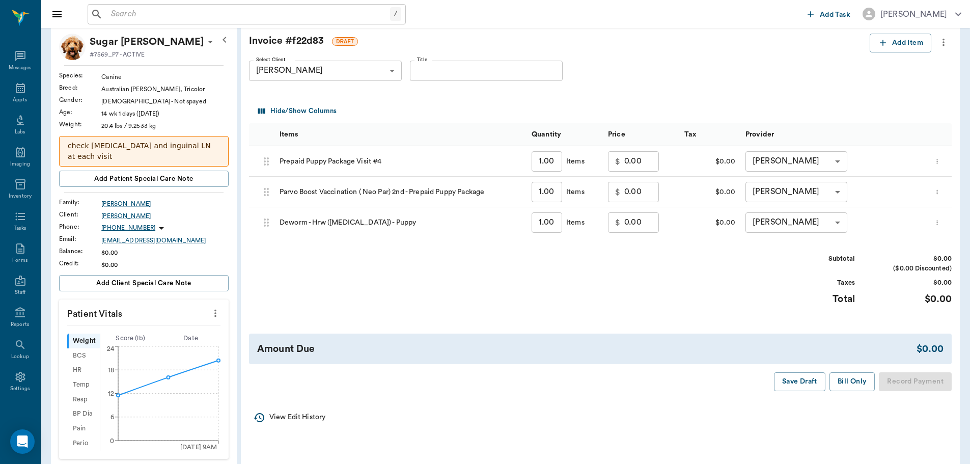
scroll to position [102, 0]
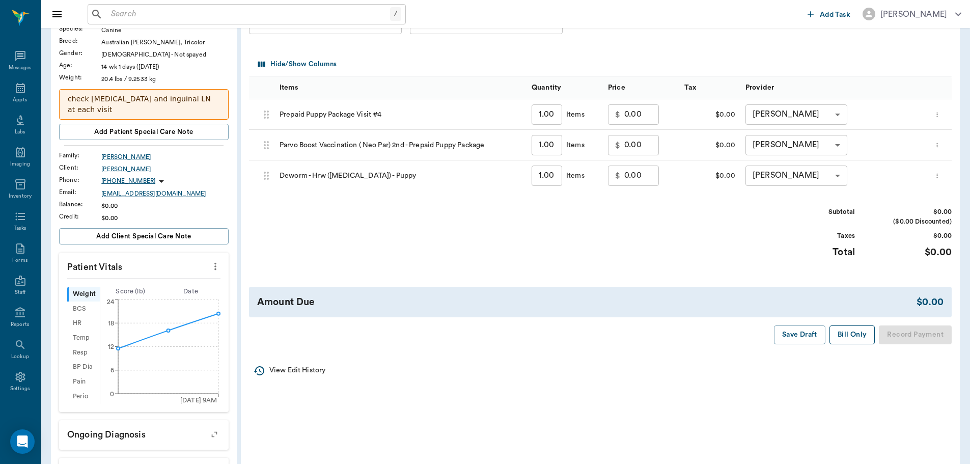
click at [848, 341] on button "Bill Only" at bounding box center [852, 334] width 46 height 19
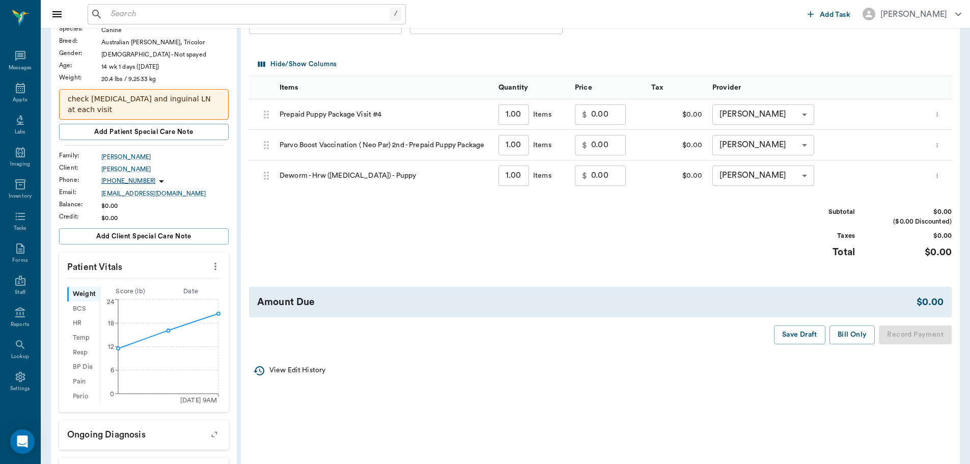
click at [222, 258] on button "more" at bounding box center [215, 266] width 16 height 17
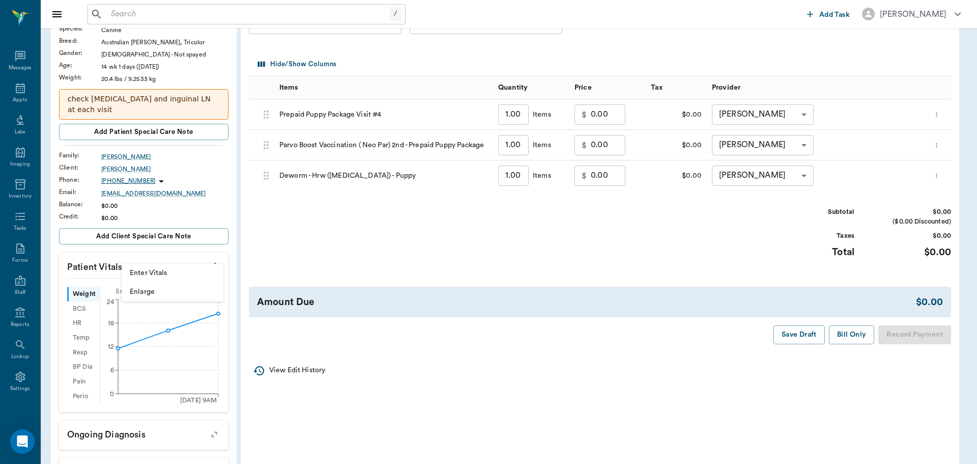
click at [172, 277] on span "Enter Vitals" at bounding box center [173, 273] width 86 height 11
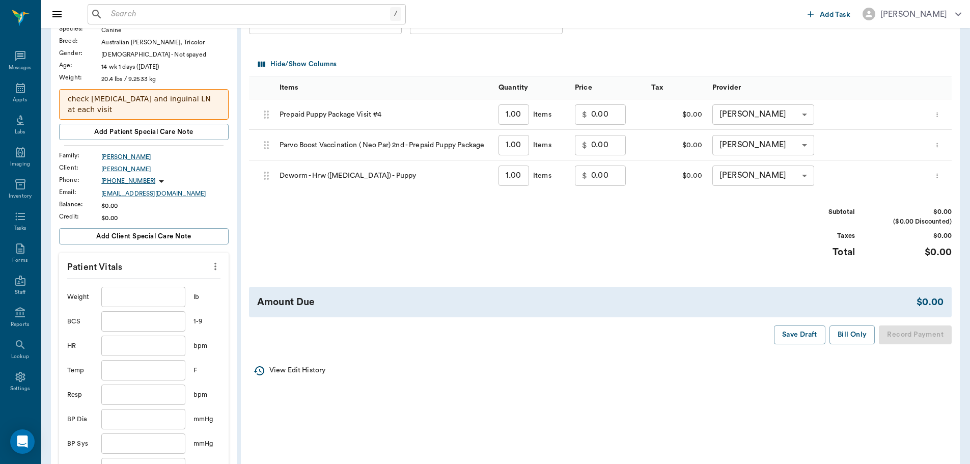
click at [156, 287] on input "text" at bounding box center [142, 297] width 83 height 20
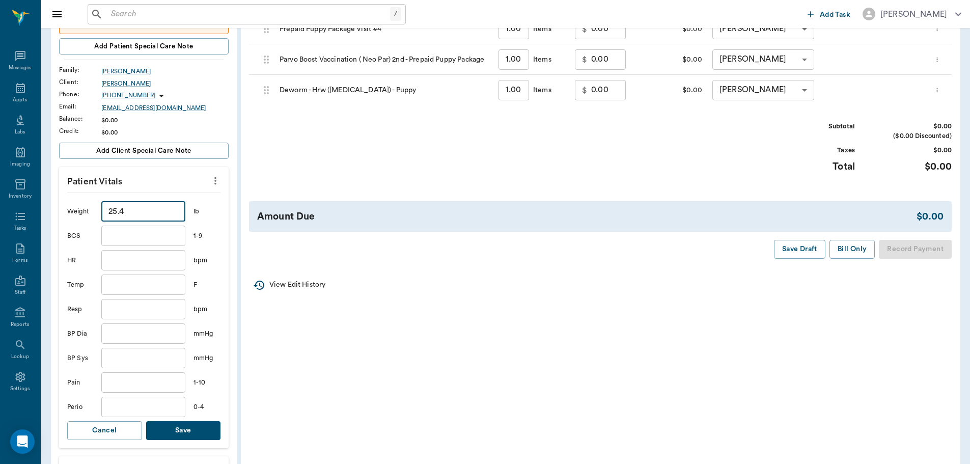
scroll to position [254, 0]
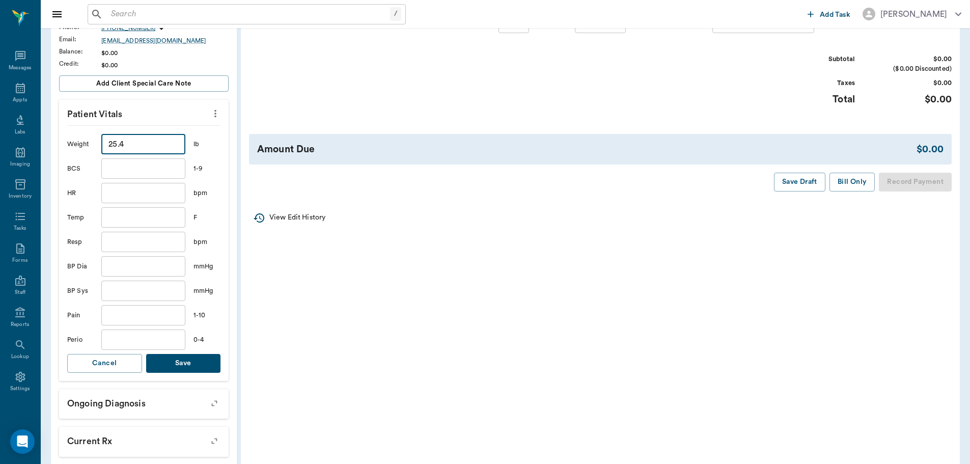
type input "25.4"
click at [198, 360] on button "Save" at bounding box center [183, 363] width 75 height 19
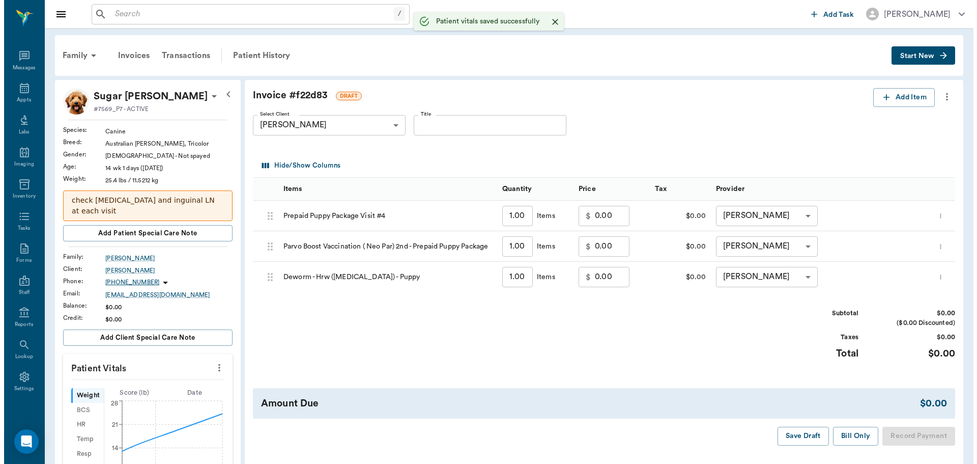
scroll to position [0, 0]
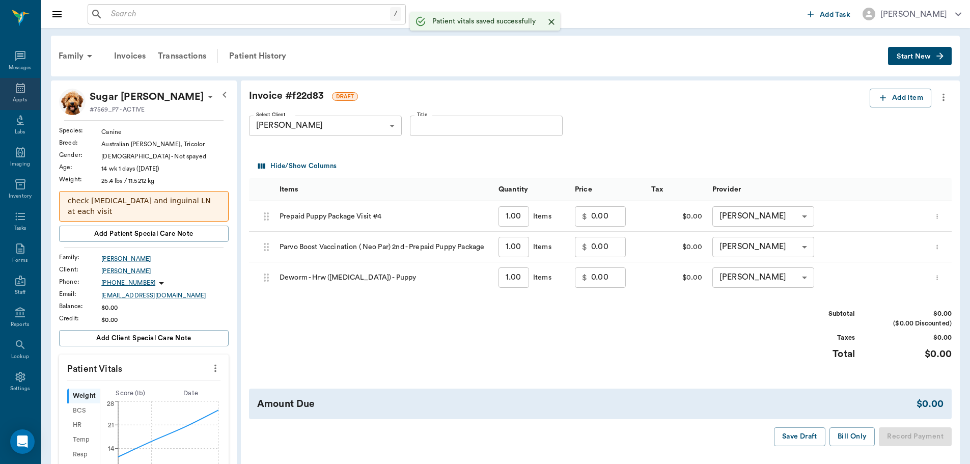
click at [8, 88] on div "Appts" at bounding box center [20, 94] width 40 height 32
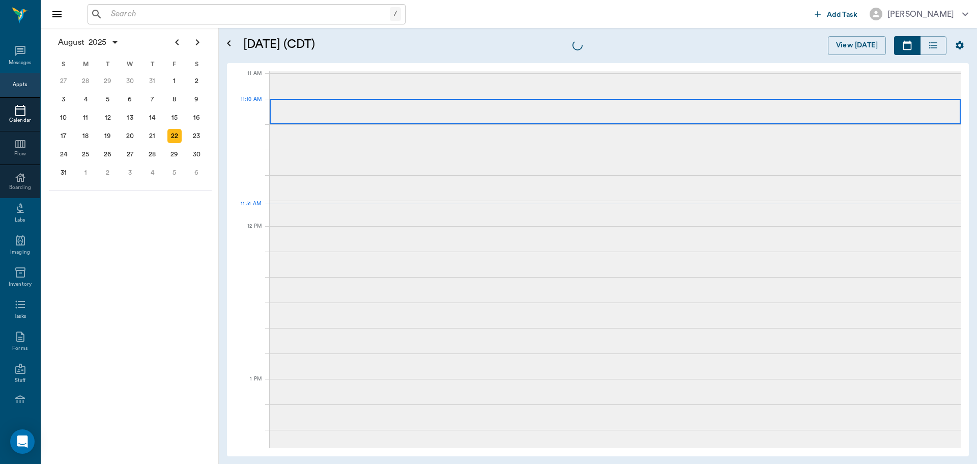
scroll to position [460, 0]
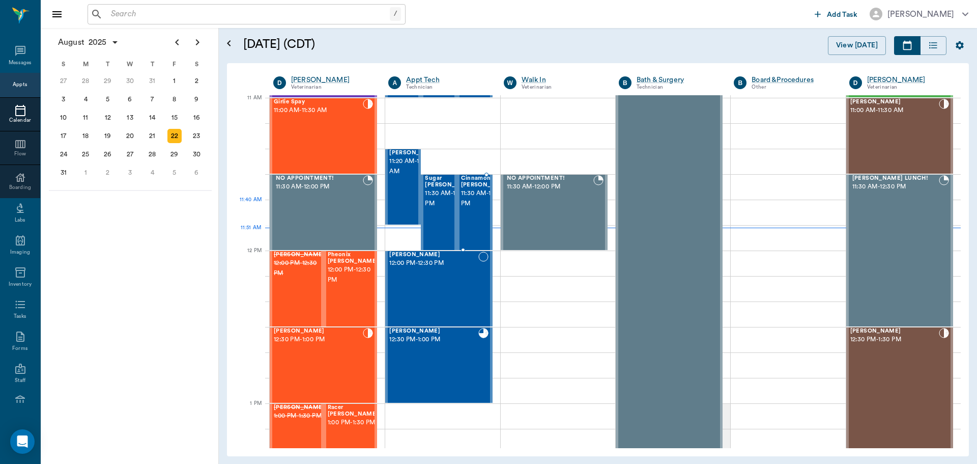
click at [471, 202] on span "11:30 AM - 12:00 PM" at bounding box center [486, 198] width 51 height 20
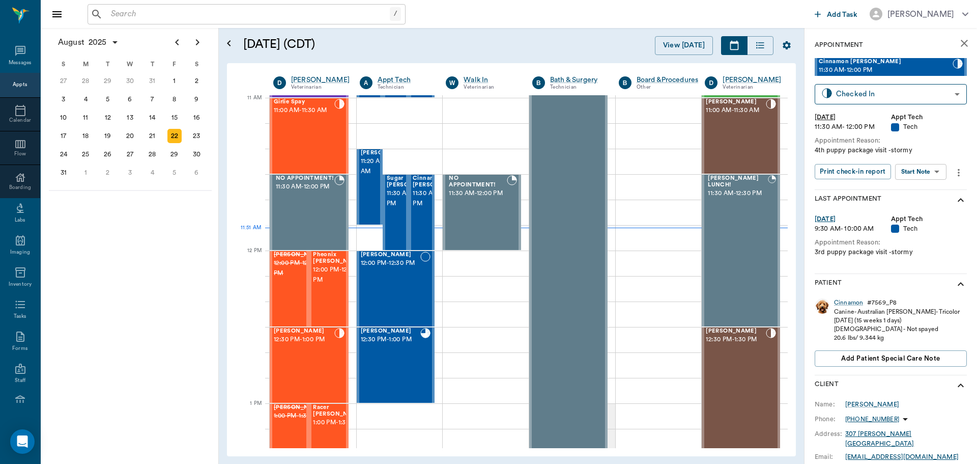
click at [941, 167] on body "/ ​ Add Task Dr. Bert Ellsworth Nectar Messages Appts Calendar Flow Boarding La…" at bounding box center [488, 232] width 977 height 464
click at [919, 186] on div "Start SOAP" at bounding box center [909, 192] width 35 height 13
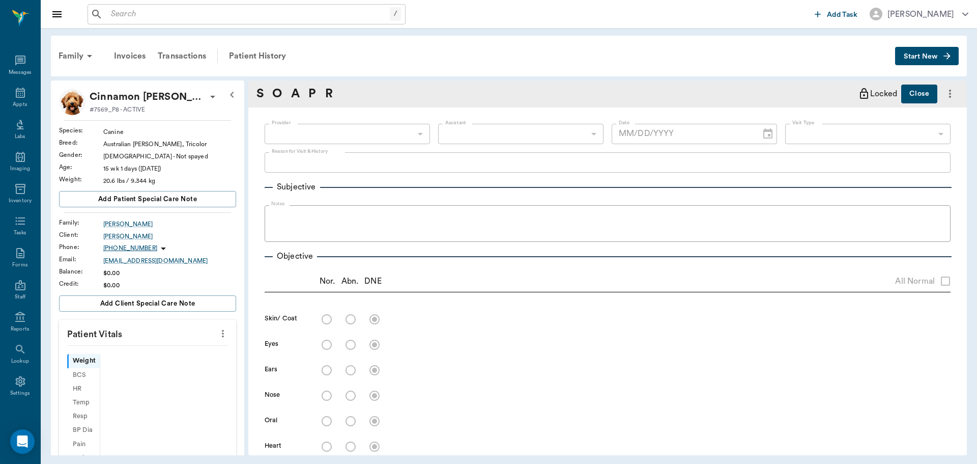
scroll to position [5, 0]
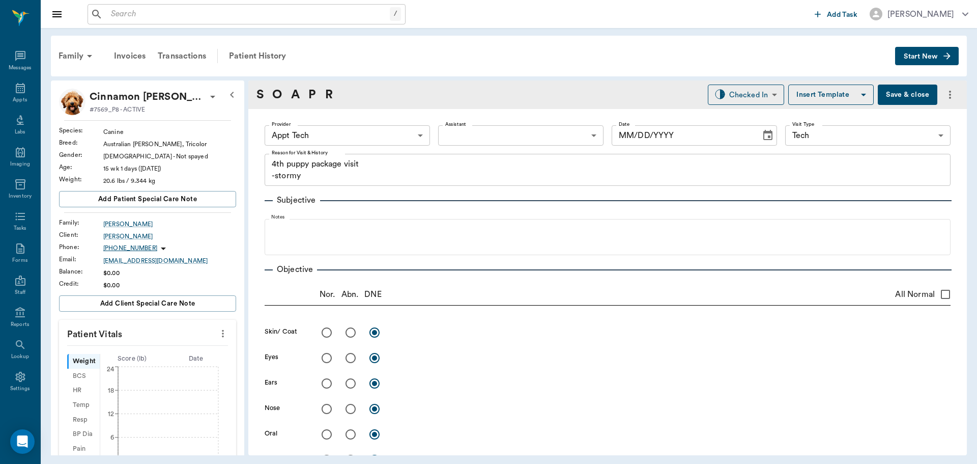
type input "63ec2f075fda476ae8351a4c"
type input "65d2be4f46e3a538d89b8c1a"
type textarea "4th puppy package visit -stormy"
type input "[DATE]"
click at [401, 141] on body "/ ​ Add Task Dr. Bert Ellsworth Nectar Messages Appts Labs Imaging Inventory Ta…" at bounding box center [488, 232] width 977 height 464
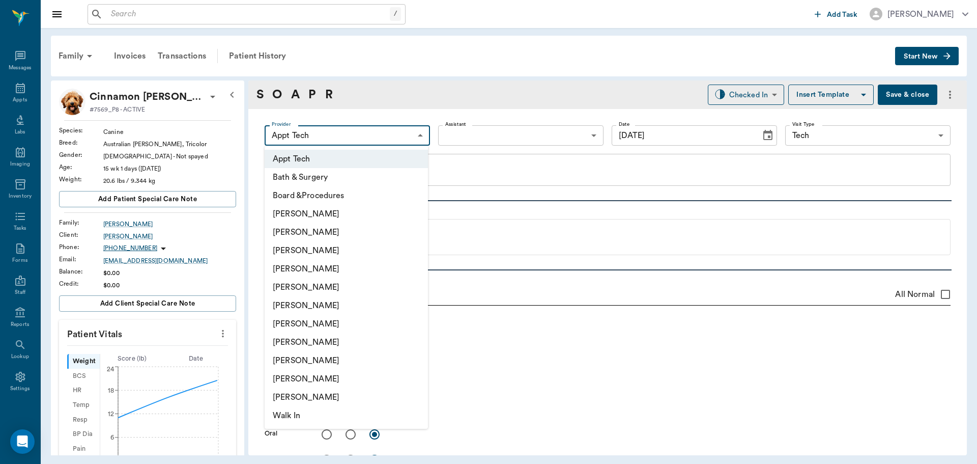
click at [331, 231] on li "Daniel Virnala" at bounding box center [346, 232] width 163 height 18
type input "642ef10e332a41444de2bad1"
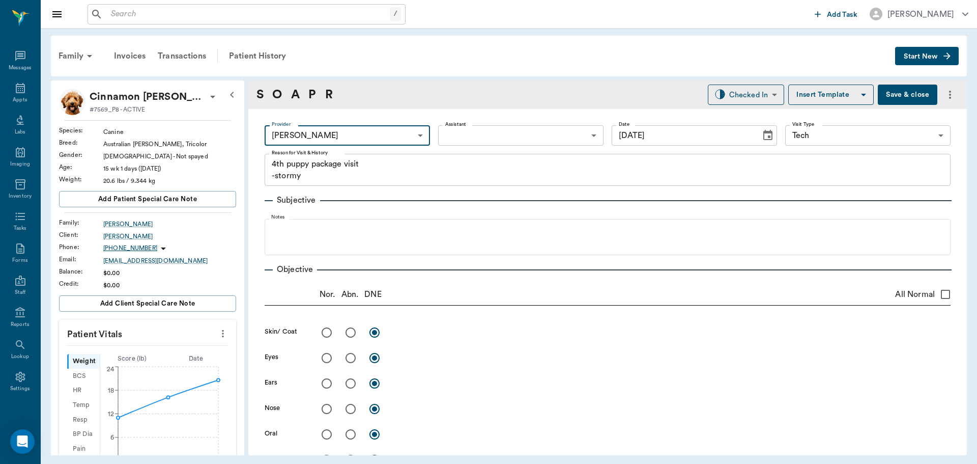
click at [220, 337] on icon "more" at bounding box center [222, 333] width 11 height 12
click at [154, 355] on span "Enter Vitals" at bounding box center [173, 351] width 86 height 11
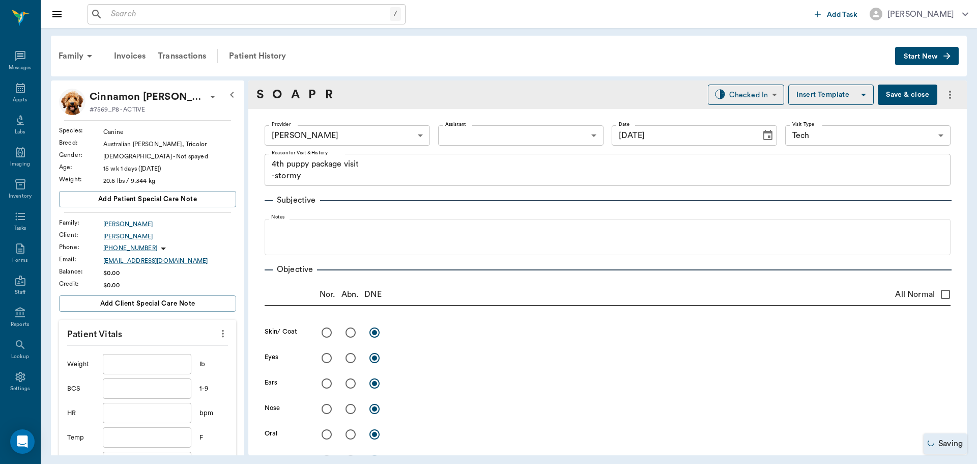
click at [139, 370] on input "text" at bounding box center [147, 364] width 89 height 20
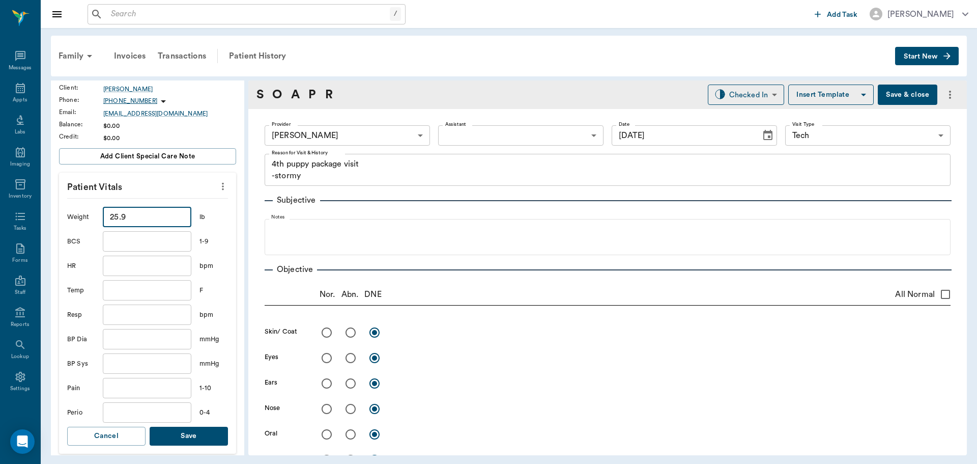
scroll to position [153, 0]
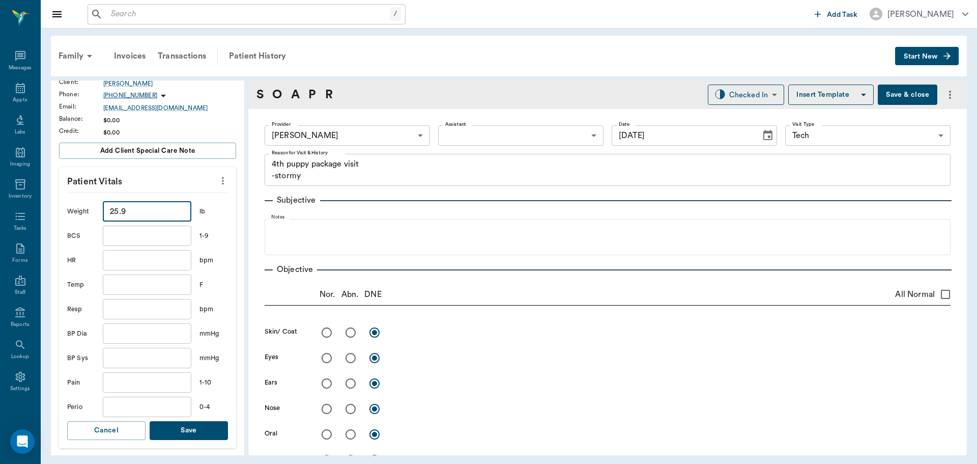
type input "25.9"
click at [206, 429] on button "Save" at bounding box center [189, 430] width 78 height 19
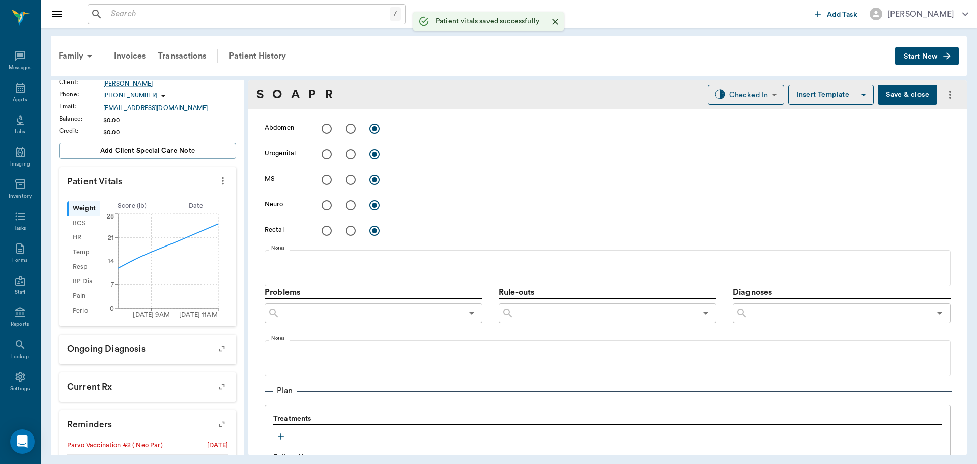
scroll to position [606, 0]
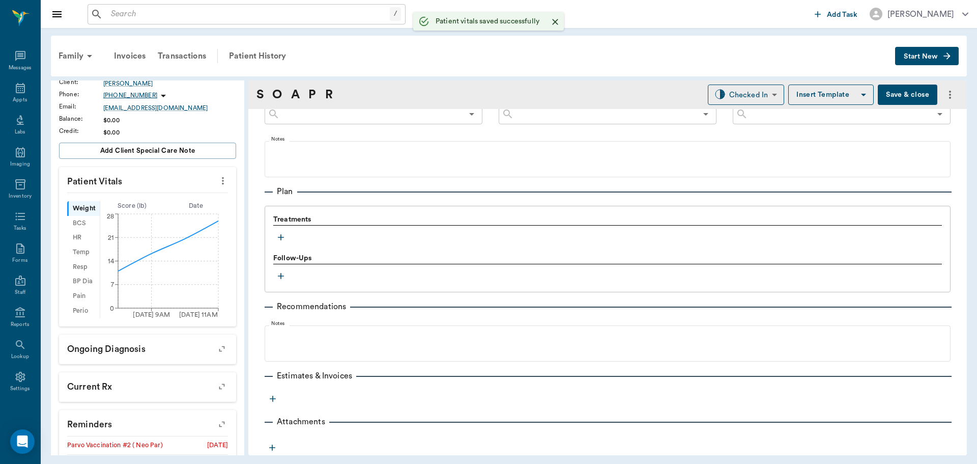
click at [283, 234] on icon "button" at bounding box center [281, 237] width 10 height 10
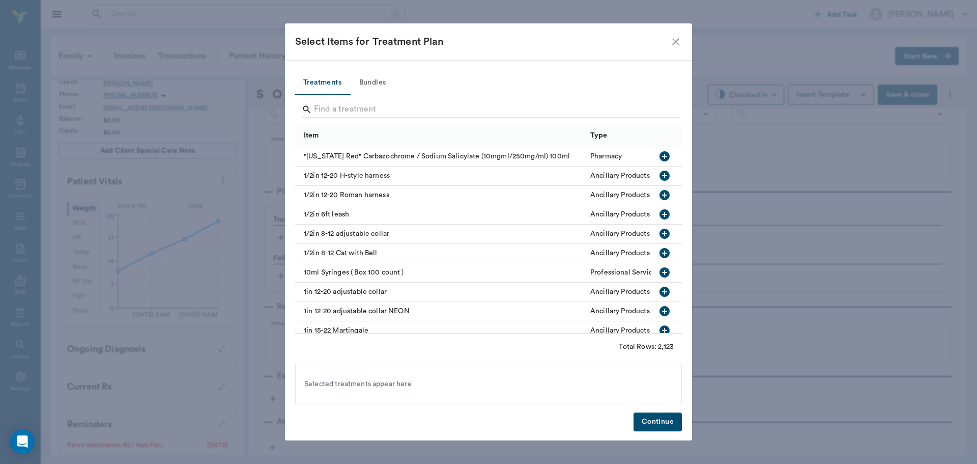
click at [386, 82] on button "Bundles" at bounding box center [373, 83] width 46 height 24
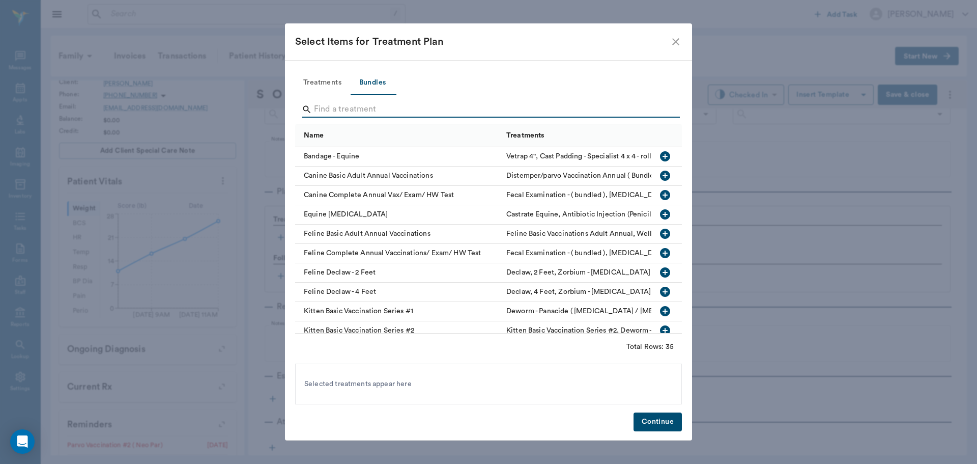
click at [407, 110] on input "Search" at bounding box center [489, 109] width 351 height 16
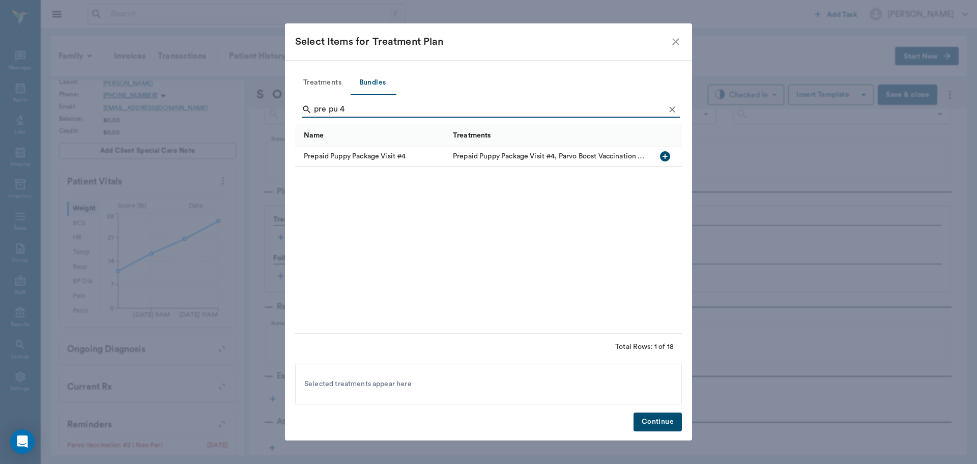
type input "pre pu 4"
click at [661, 157] on icon "button" at bounding box center [665, 156] width 10 height 10
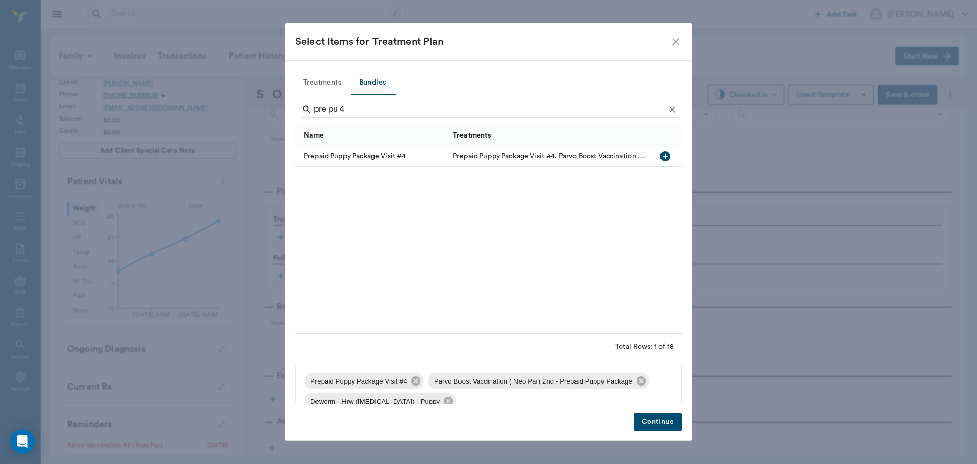
click at [663, 420] on button "Continue" at bounding box center [658, 421] width 48 height 19
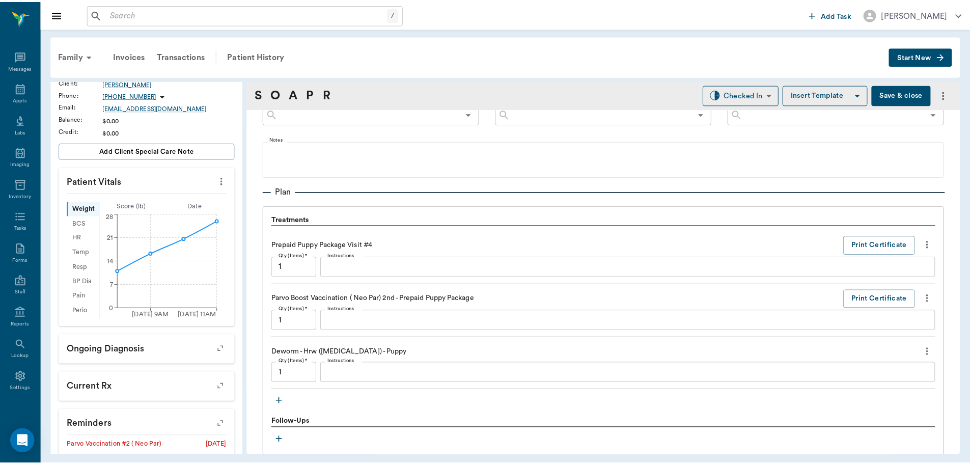
scroll to position [770, 0]
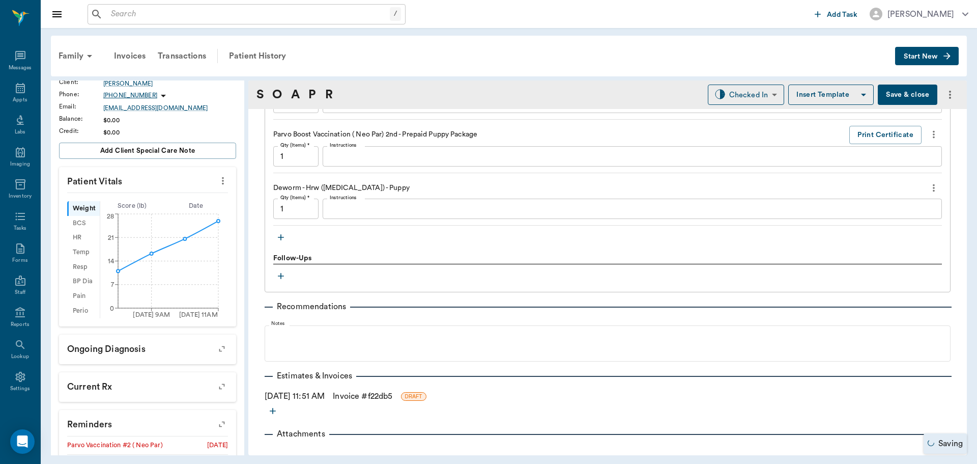
click at [392, 394] on link "Invoice # f22db5" at bounding box center [363, 396] width 60 height 12
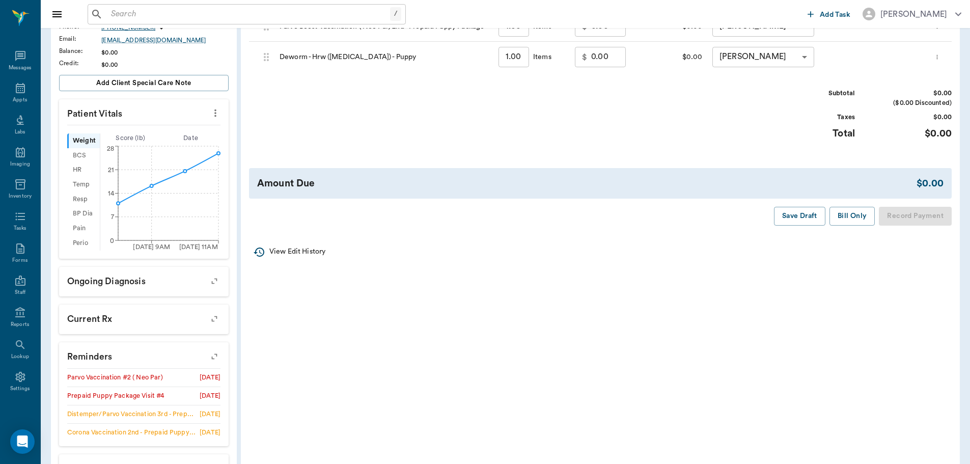
scroll to position [254, 0]
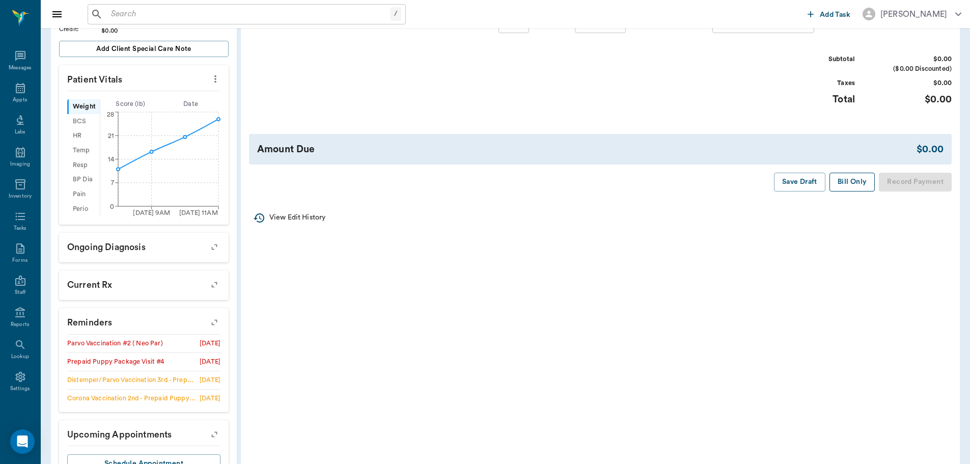
click at [854, 186] on button "Bill Only" at bounding box center [852, 182] width 46 height 19
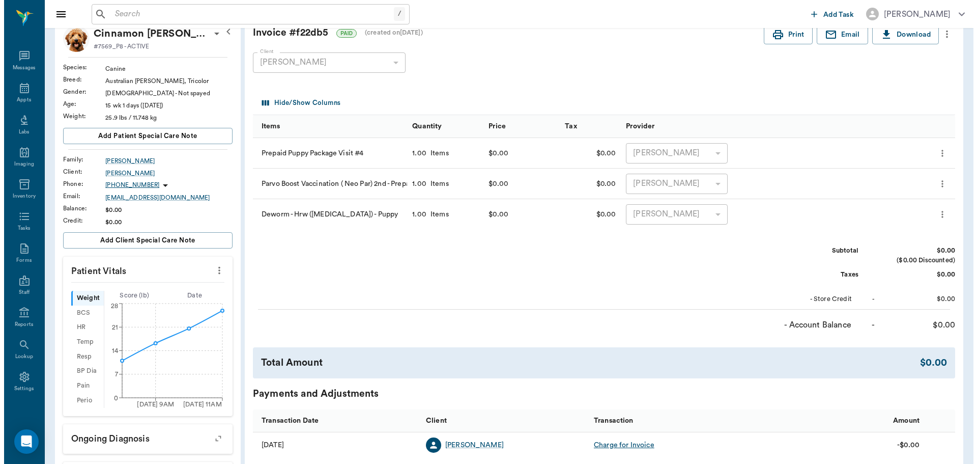
scroll to position [0, 0]
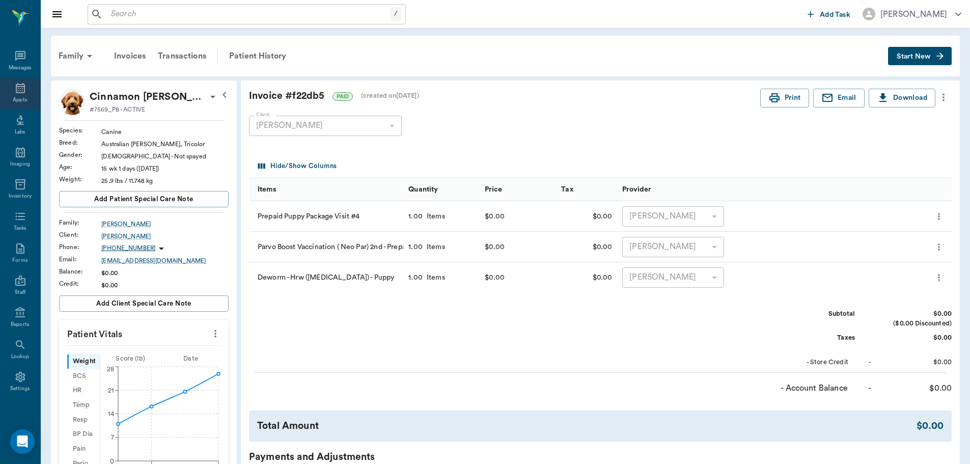
click at [16, 89] on icon at bounding box center [20, 88] width 9 height 10
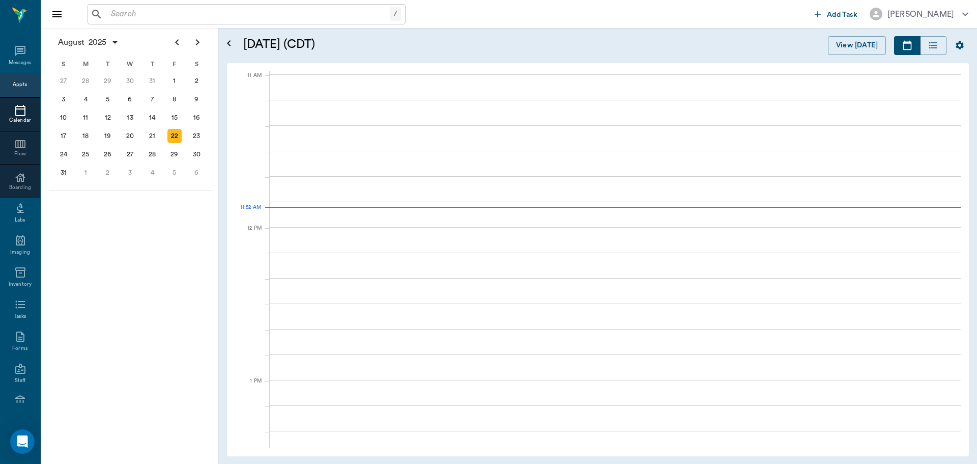
scroll to position [458, 0]
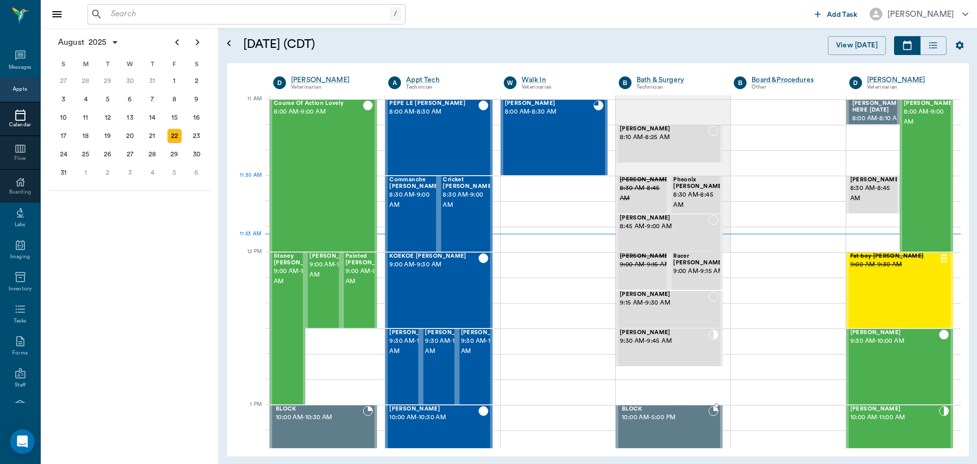
scroll to position [458, 0]
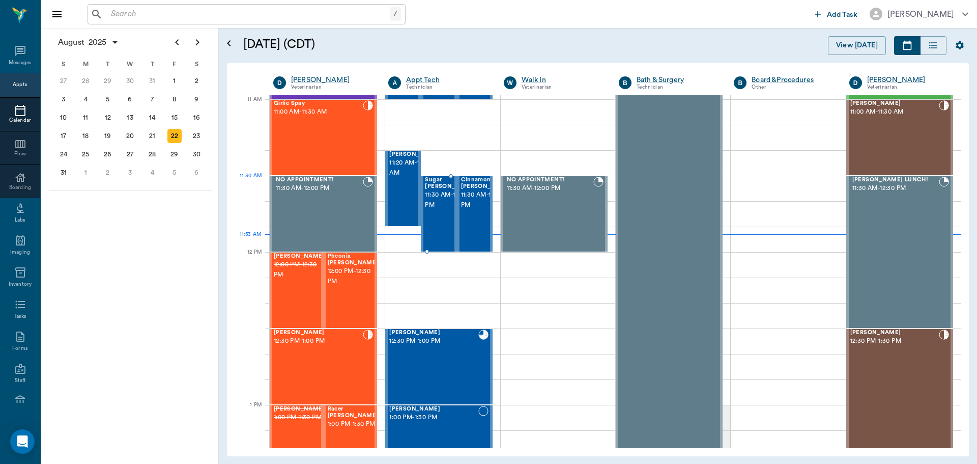
click at [439, 197] on span "11:30 AM - 12:00 PM" at bounding box center [450, 200] width 51 height 20
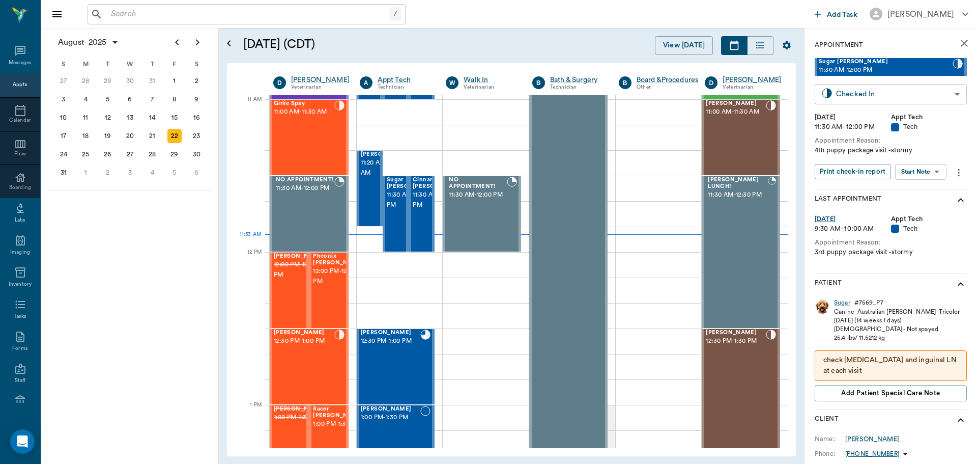
click at [937, 95] on body "/ ​ Add Task [PERSON_NAME] Nectar Messages Appts Calendar Flow Boarding Labs Im…" at bounding box center [488, 232] width 977 height 464
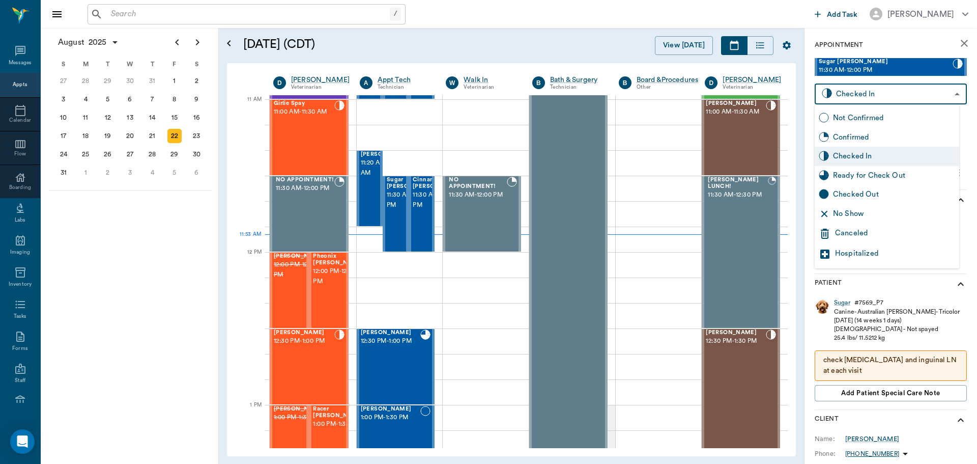
click at [921, 196] on div "Checked Out" at bounding box center [894, 194] width 122 height 11
type input "CHECKED_OUT"
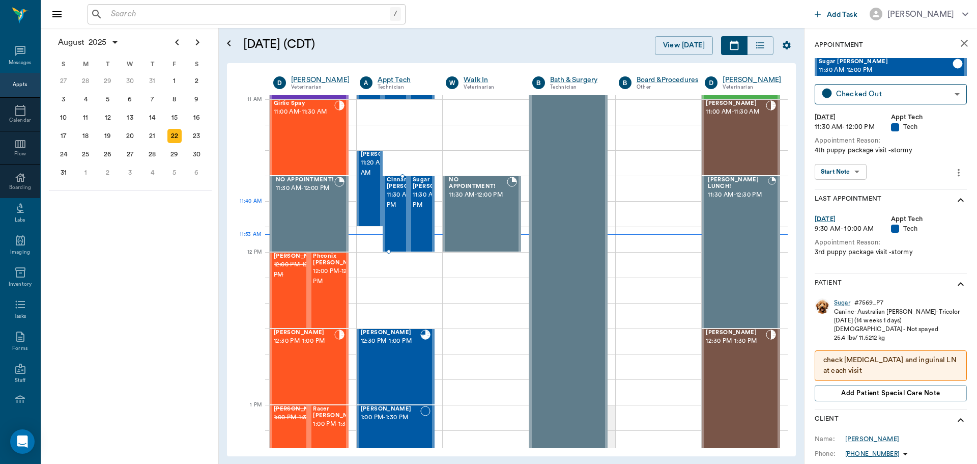
click at [395, 209] on span "11:30 AM - 12:00 PM" at bounding box center [412, 200] width 51 height 20
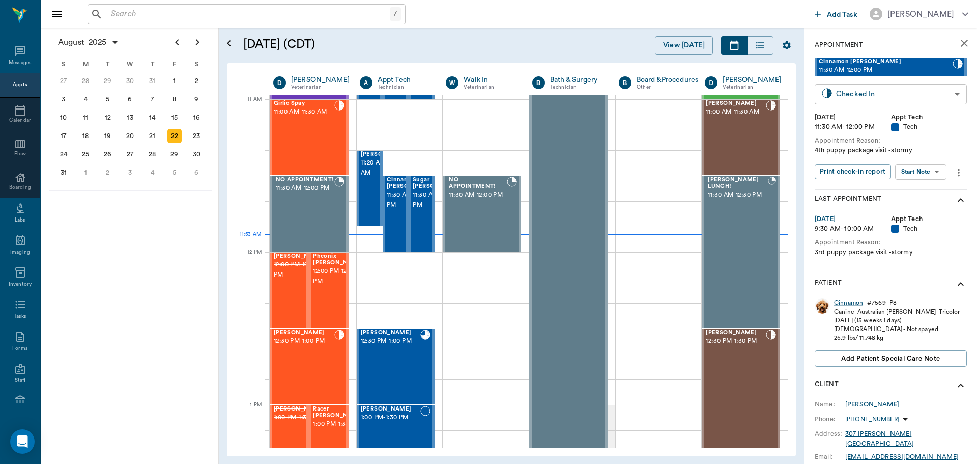
click at [930, 91] on body "/ ​ Add Task [PERSON_NAME] Nectar Messages Appts Calendar Flow Boarding Labs Im…" at bounding box center [488, 232] width 977 height 464
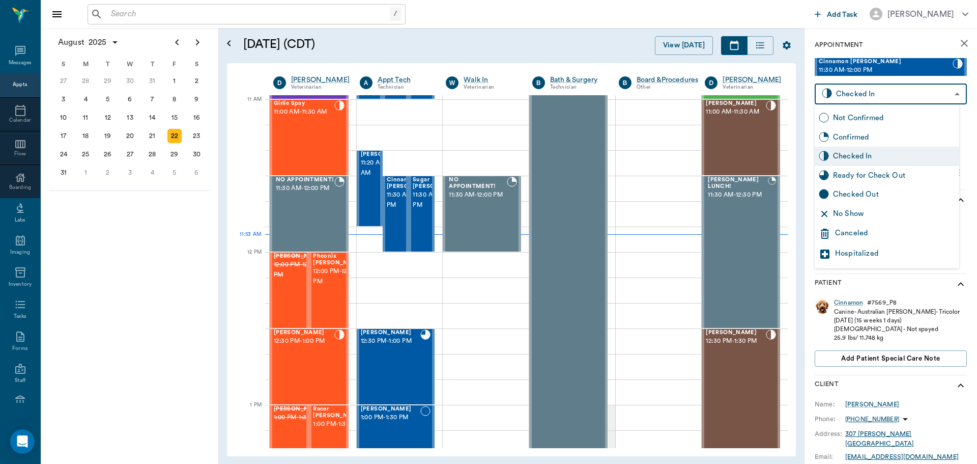
click at [908, 194] on div "Checked Out" at bounding box center [894, 194] width 122 height 11
type input "CHECKED_OUT"
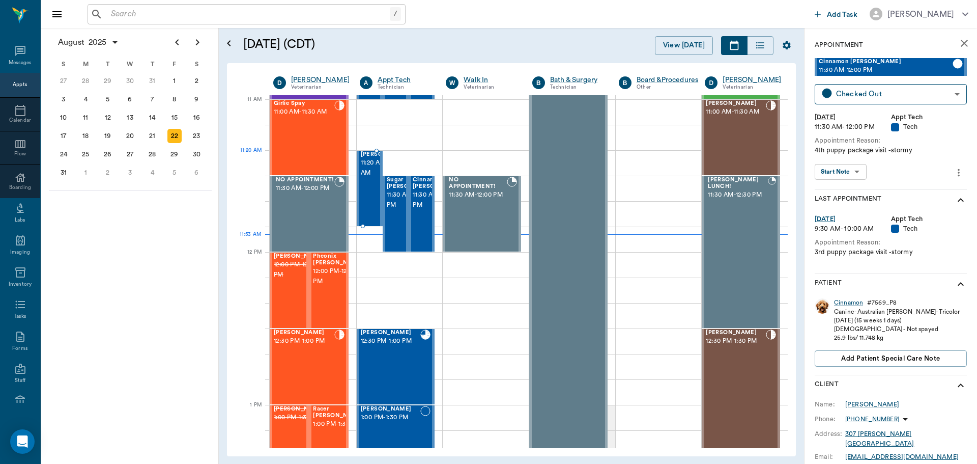
click at [363, 175] on span "11:20 AM - 11:50 AM" at bounding box center [386, 168] width 51 height 20
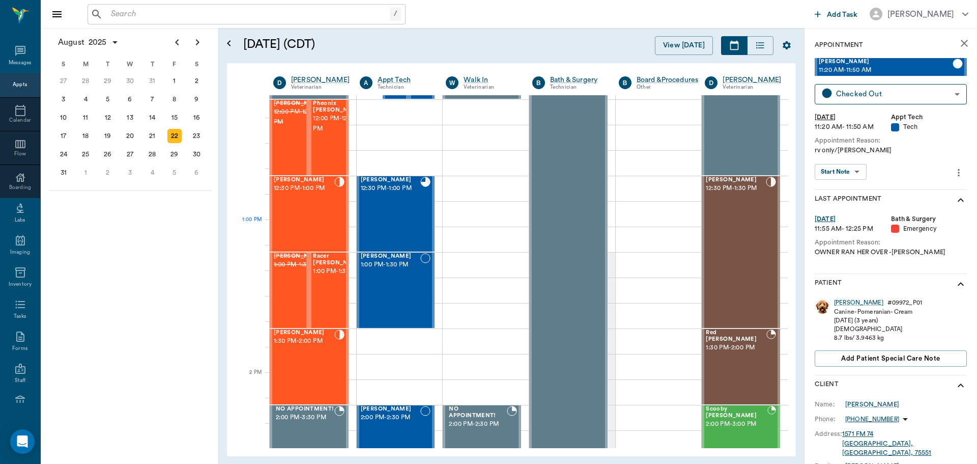
scroll to position [662, 0]
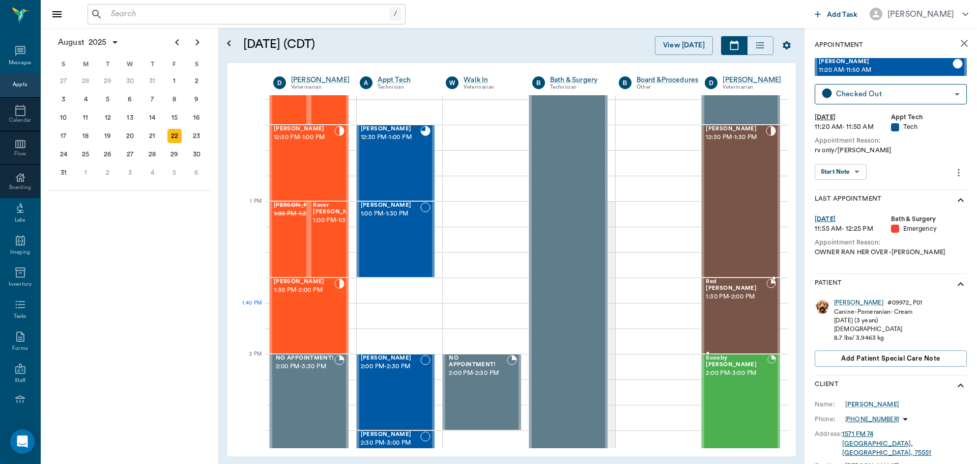
click at [727, 307] on div "Red [PERSON_NAME] 1:30 PM - 2:00 PM" at bounding box center [736, 315] width 61 height 74
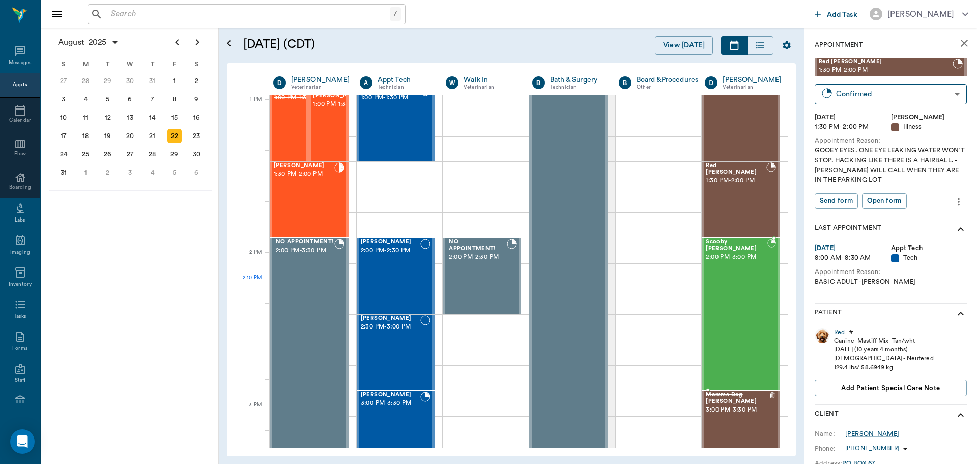
scroll to position [763, 0]
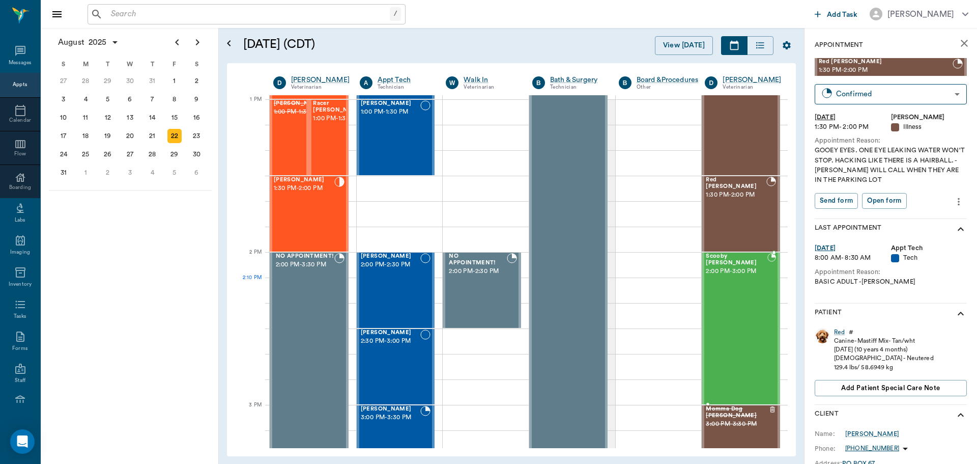
click at [729, 295] on div "Scooby [PERSON_NAME] 2:00 PM - 3:00 PM" at bounding box center [737, 328] width 62 height 151
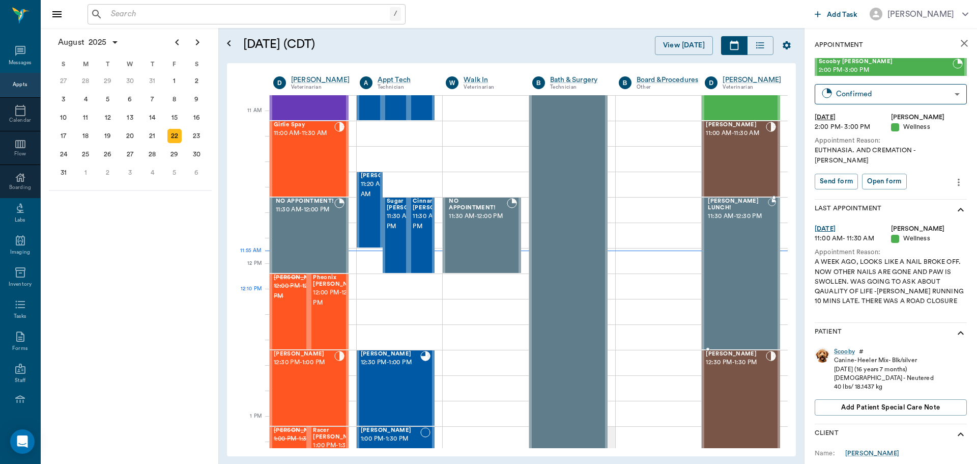
scroll to position [458, 0]
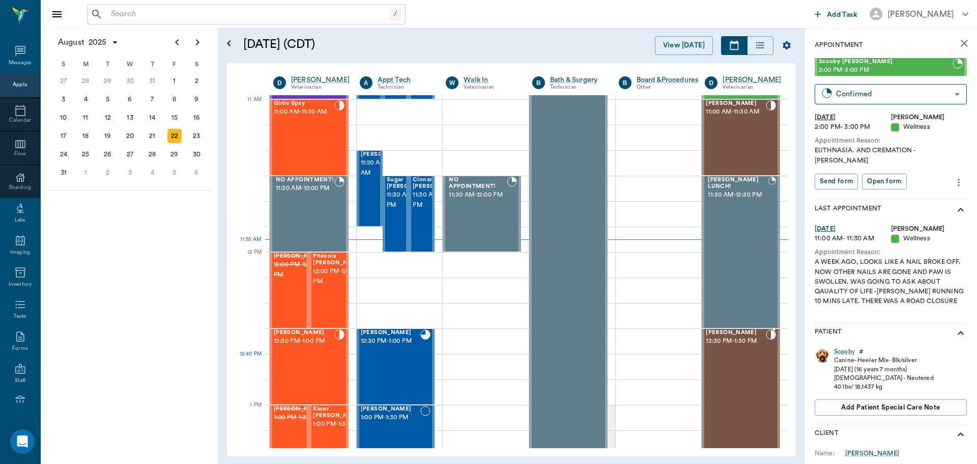
click at [725, 356] on div "[PERSON_NAME] 12:30 PM - 1:30 PM" at bounding box center [736, 404] width 60 height 151
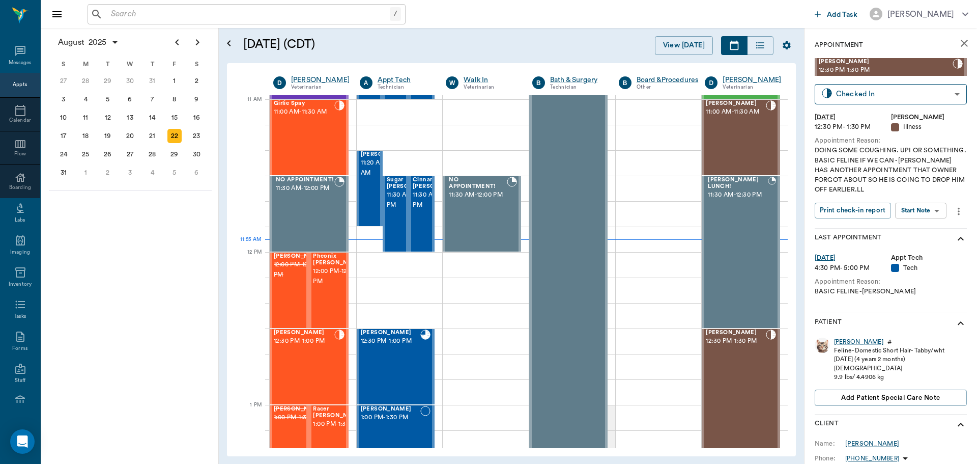
click at [936, 213] on body "/ ​ Add Task [PERSON_NAME] Nectar Messages Appts Calendar Flow Boarding Labs Im…" at bounding box center [488, 232] width 977 height 464
click at [900, 168] on div at bounding box center [488, 232] width 977 height 464
drag, startPoint x: 843, startPoint y: 336, endPoint x: 843, endPoint y: 346, distance: 9.7
click at [843, 336] on div "[PERSON_NAME] # Feline - Domestic Short Hair - Tabby/wht [DATE] (4 years 2 mont…" at bounding box center [891, 373] width 152 height 80
click at [843, 346] on div "[PERSON_NAME]" at bounding box center [858, 341] width 49 height 9
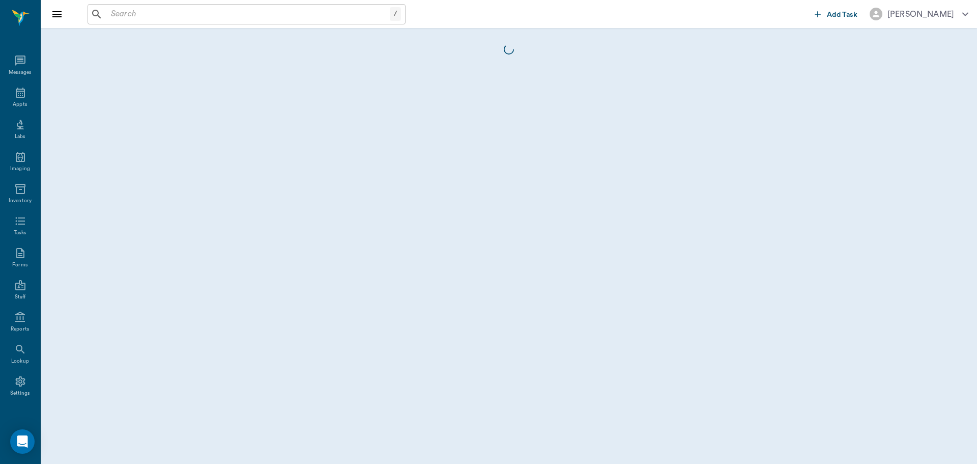
scroll to position [5, 0]
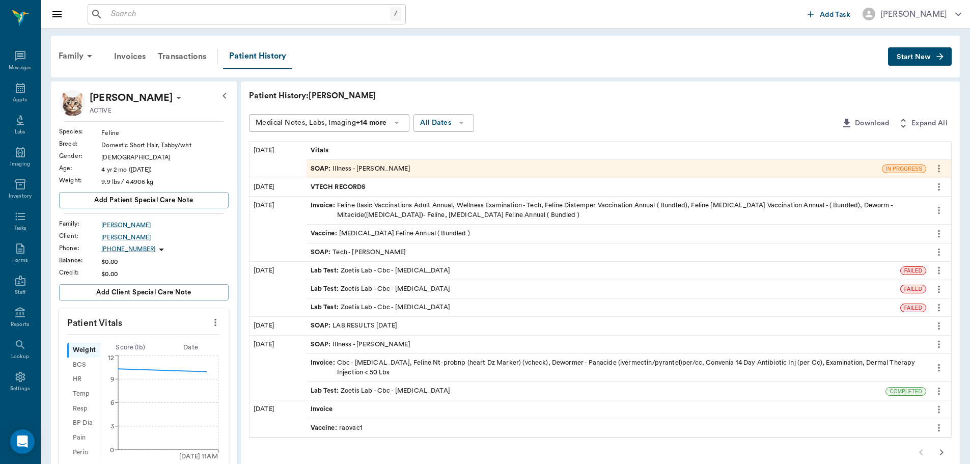
click at [923, 61] on button "Start New" at bounding box center [920, 56] width 64 height 19
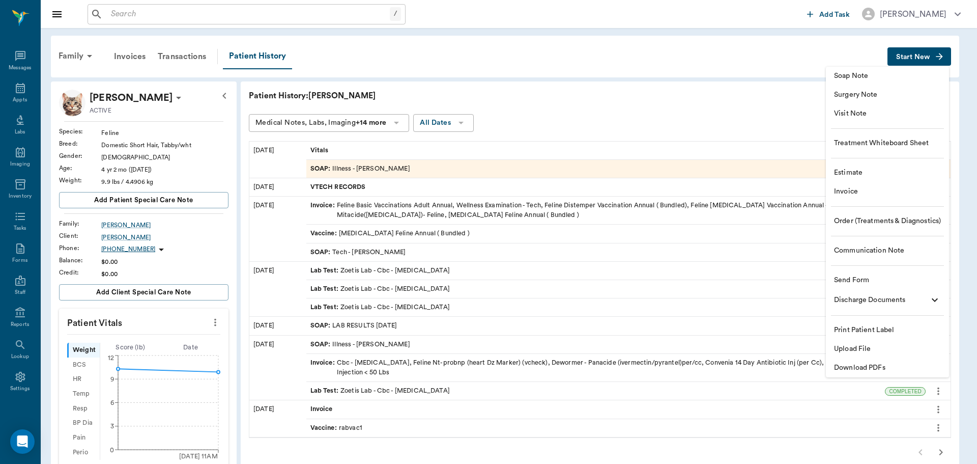
click at [873, 176] on span "Estimate" at bounding box center [887, 172] width 107 height 11
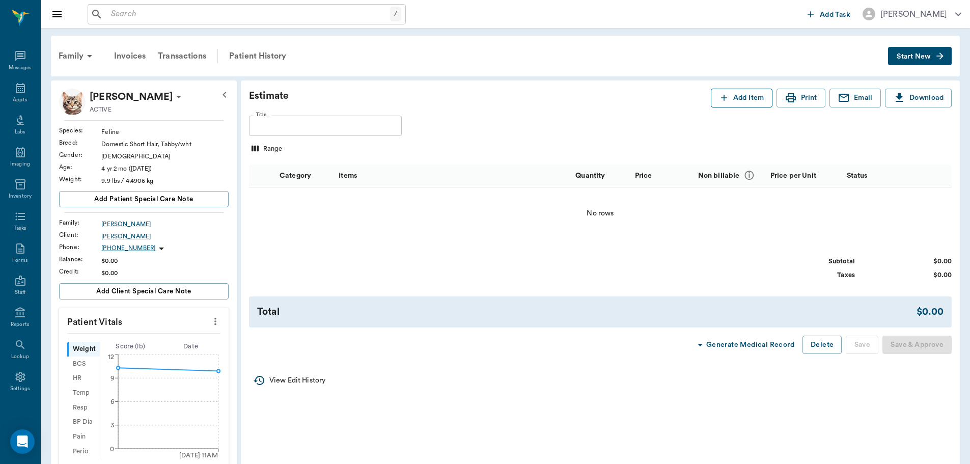
click at [729, 95] on button "Add Item" at bounding box center [741, 98] width 62 height 19
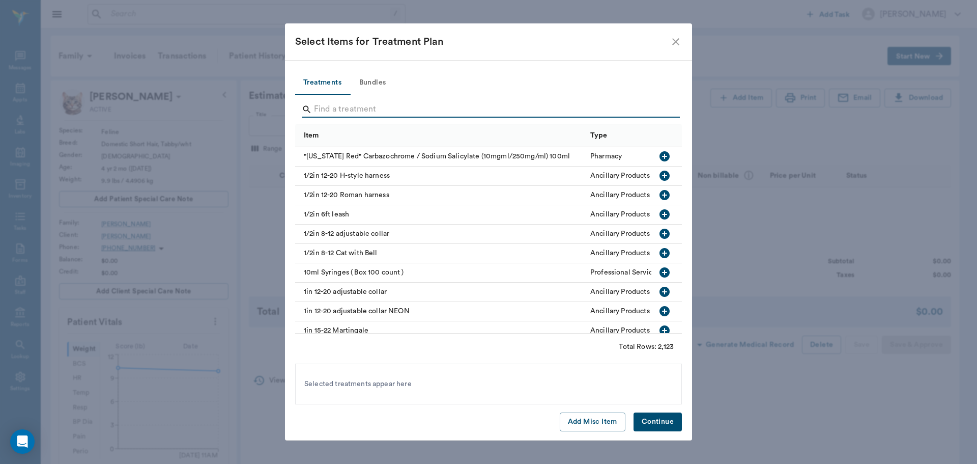
click at [466, 106] on input "Search" at bounding box center [489, 109] width 351 height 16
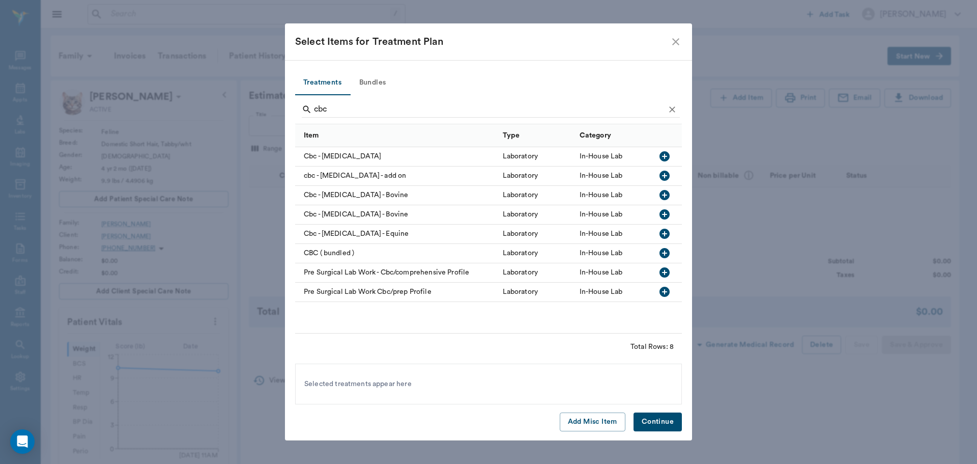
click at [666, 159] on icon "button" at bounding box center [665, 156] width 10 height 10
click at [565, 109] on input "cbc" at bounding box center [489, 109] width 351 height 16
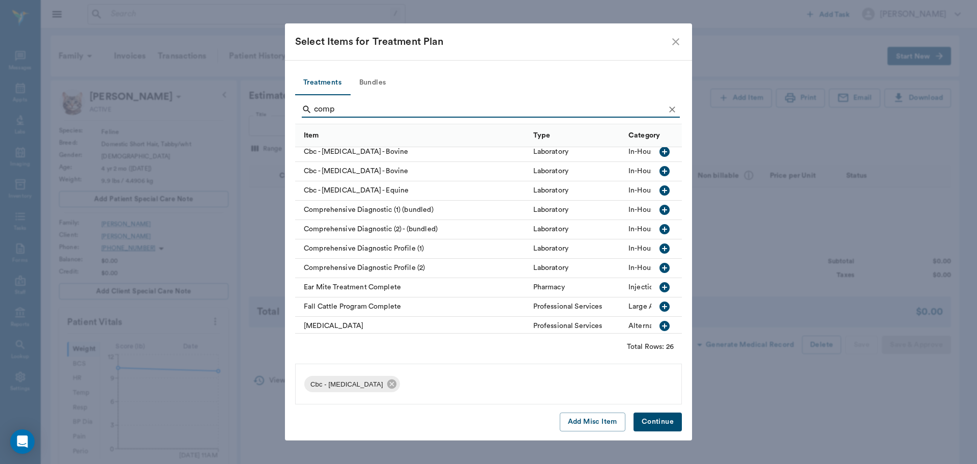
scroll to position [102, 0]
click at [660, 251] on icon "button" at bounding box center [665, 248] width 10 height 10
click at [516, 106] on input "comp" at bounding box center [489, 109] width 351 height 16
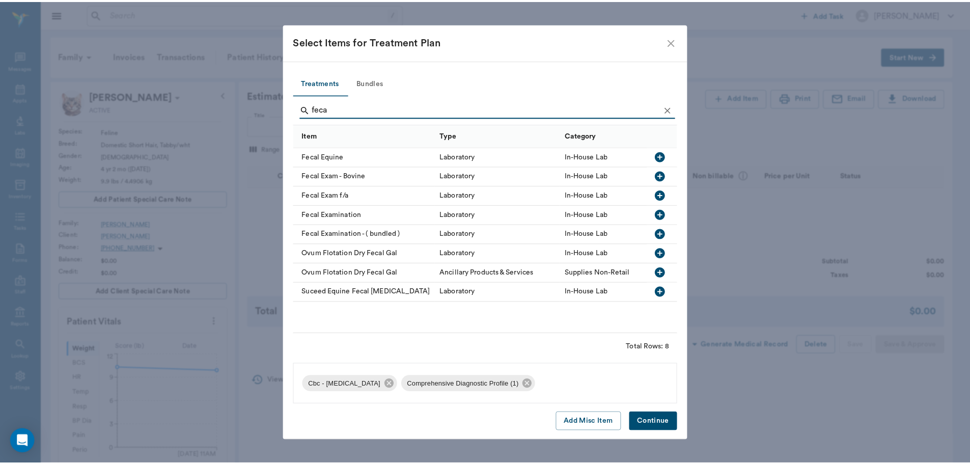
scroll to position [0, 0]
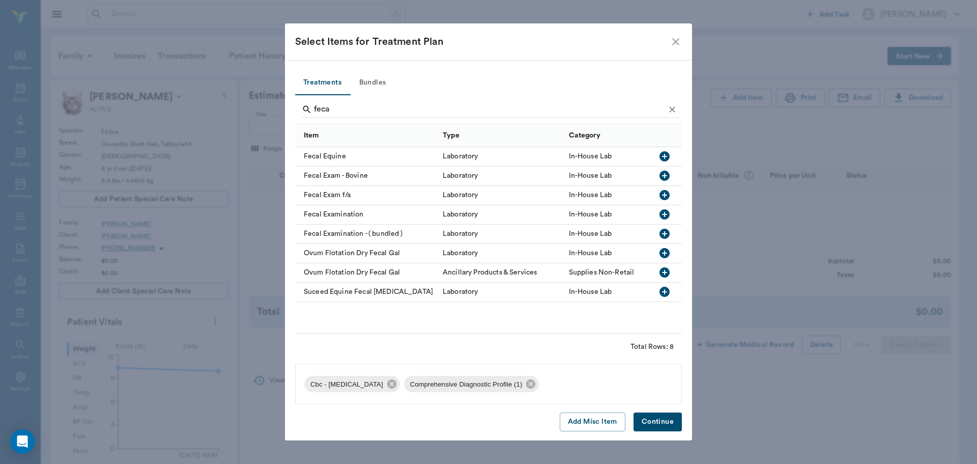
click at [664, 215] on icon "button" at bounding box center [665, 214] width 10 height 10
click at [444, 110] on input "feca" at bounding box center [489, 109] width 351 height 16
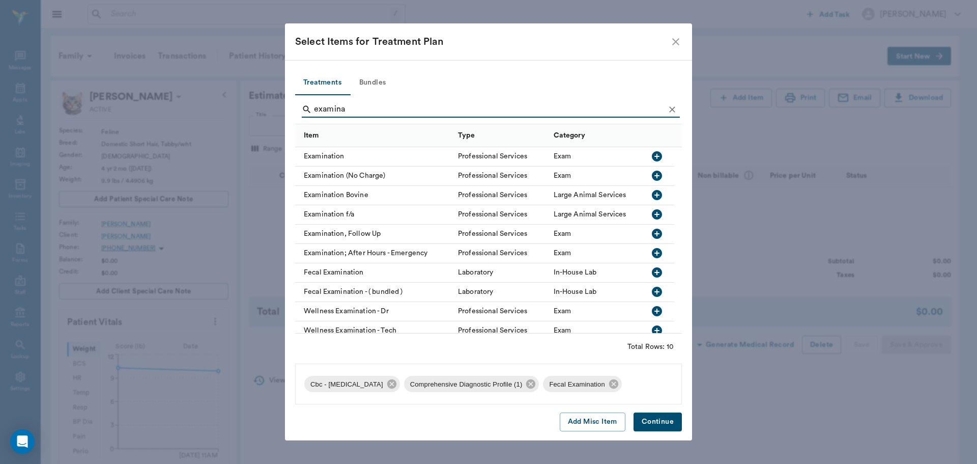
click at [657, 154] on icon "button" at bounding box center [657, 156] width 10 height 10
click at [386, 111] on input "examina" at bounding box center [489, 109] width 351 height 16
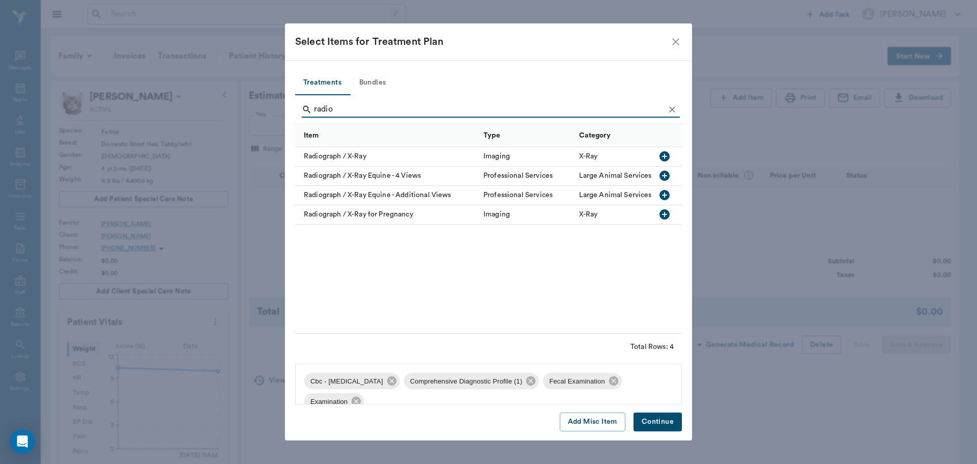
type input "radio"
click at [663, 153] on icon "button" at bounding box center [665, 156] width 10 height 10
click at [662, 422] on button "Continue" at bounding box center [658, 421] width 48 height 19
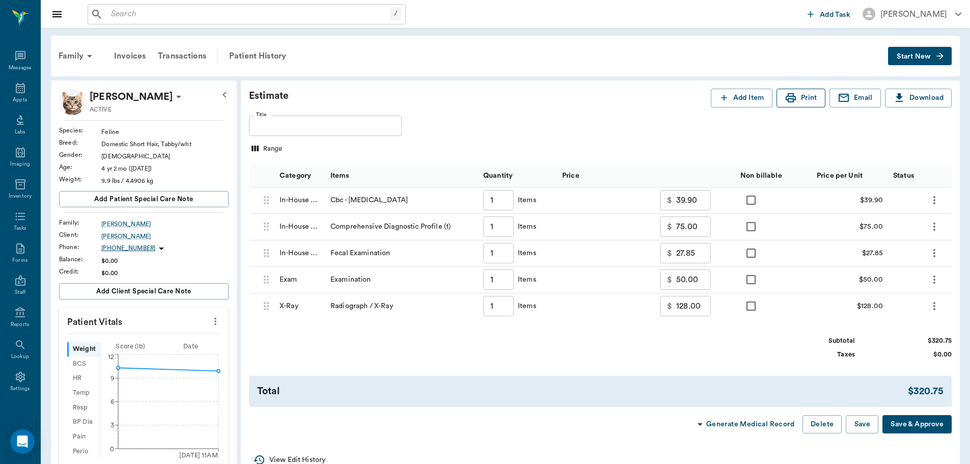
click at [796, 94] on button "Print" at bounding box center [800, 98] width 49 height 19
click at [754, 100] on button "Add Item" at bounding box center [741, 98] width 62 height 19
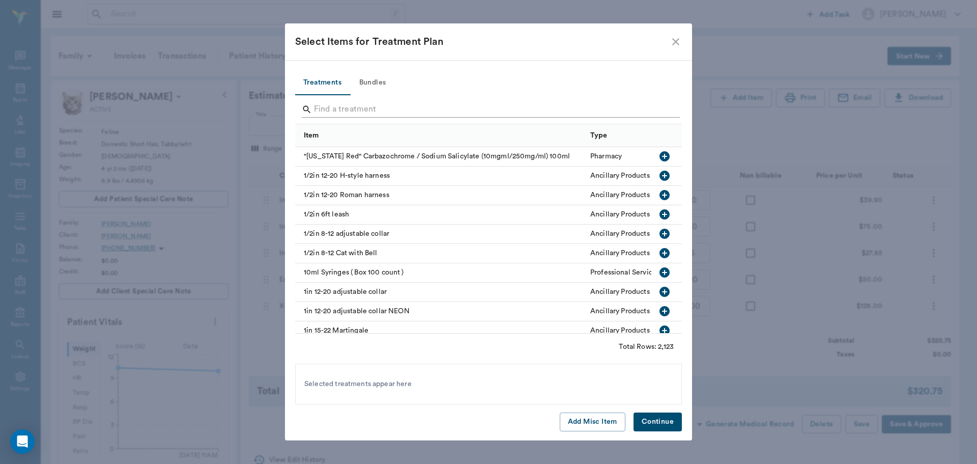
click at [420, 112] on input "Search" at bounding box center [489, 109] width 351 height 16
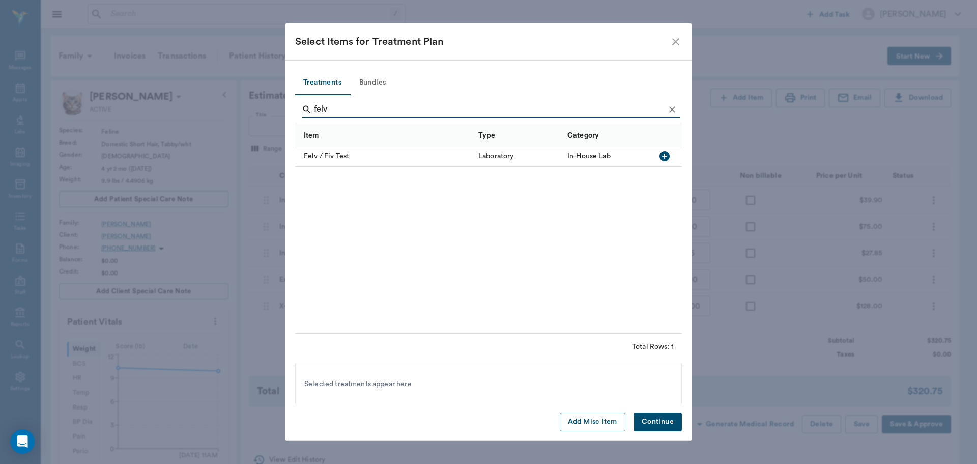
type input "felv"
click at [671, 157] on button "button" at bounding box center [664, 156] width 17 height 17
click at [649, 420] on button "Continue" at bounding box center [658, 421] width 48 height 19
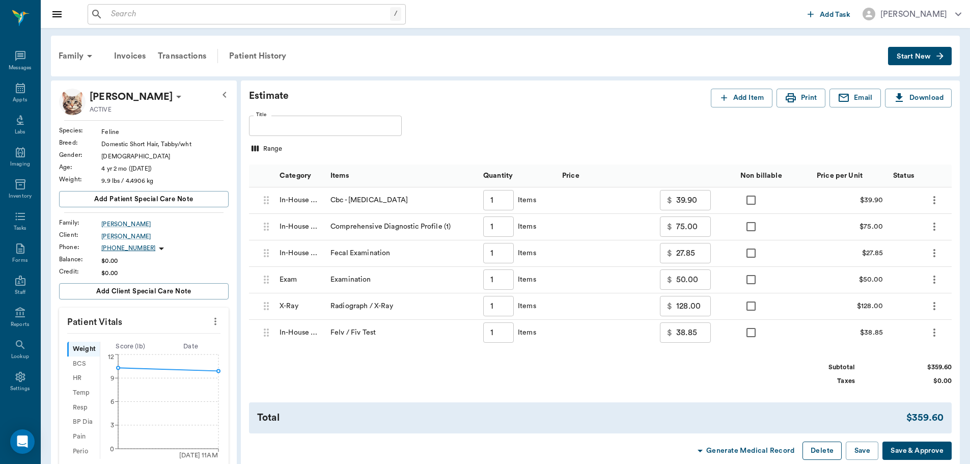
click at [821, 451] on button "Delete" at bounding box center [821, 450] width 39 height 19
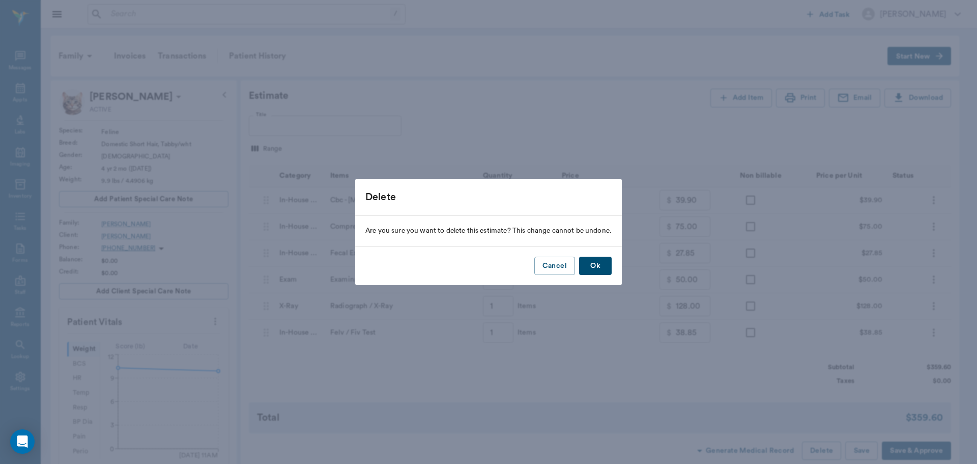
click at [607, 267] on button "Ok" at bounding box center [595, 266] width 33 height 19
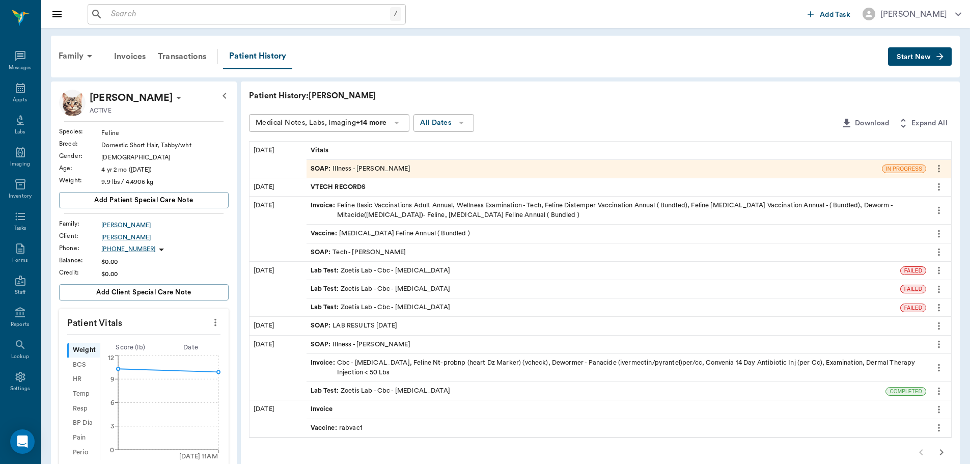
click at [395, 168] on div "SOAP : Illness - [PERSON_NAME]" at bounding box center [360, 169] width 100 height 10
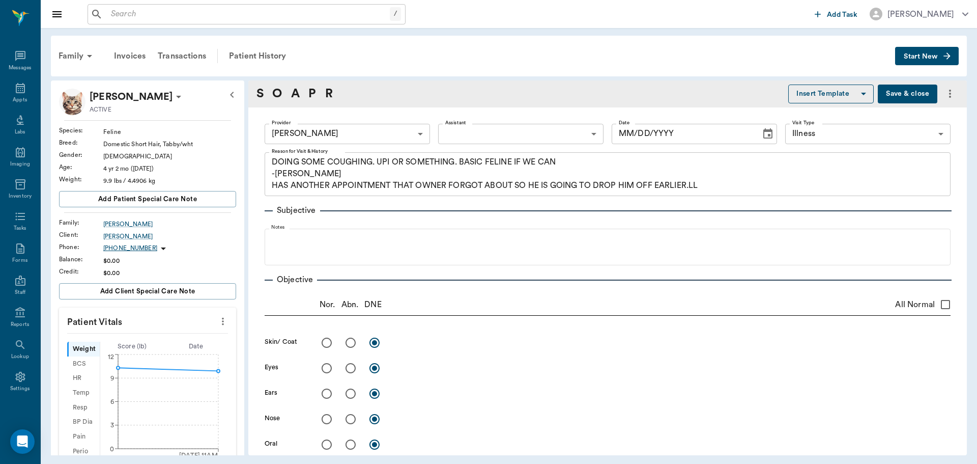
type textarea "DOING SOME COUGHING. UPI OR SOMETHING. BASIC FELINE IF WE CAN -[PERSON_NAME] HA…"
type input "[DATE]"
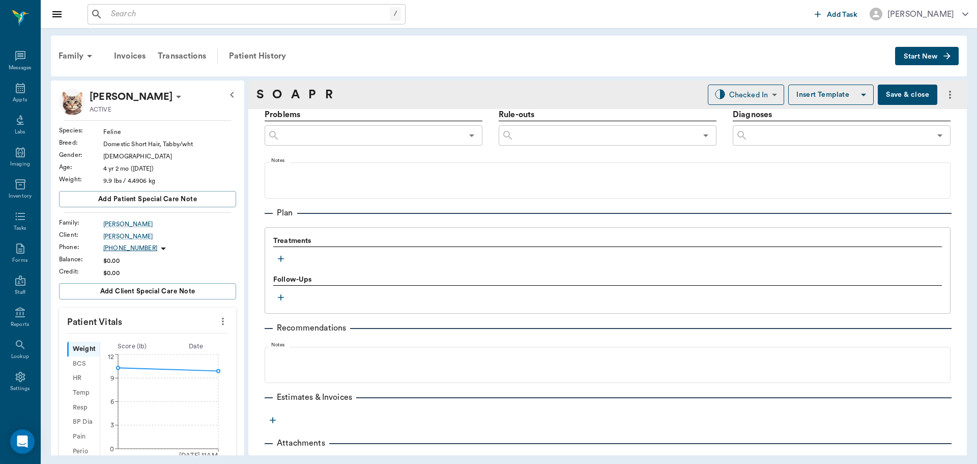
scroll to position [611, 0]
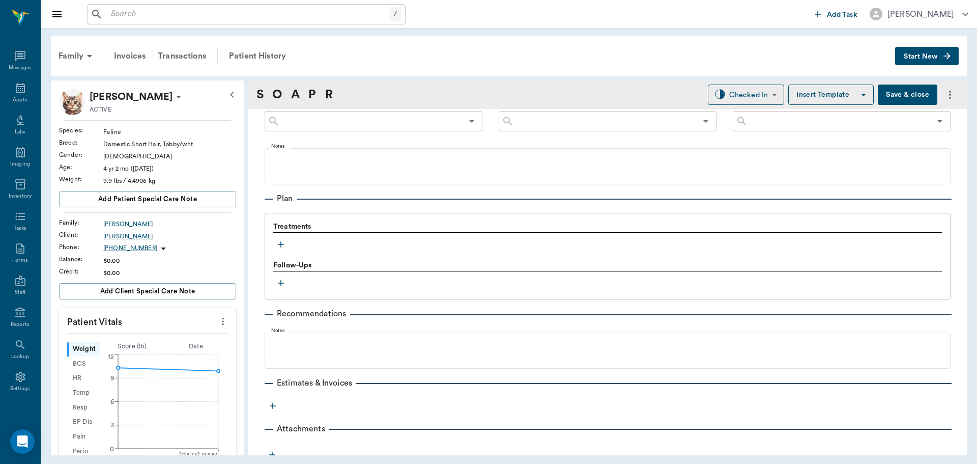
click at [276, 243] on icon "button" at bounding box center [281, 244] width 10 height 10
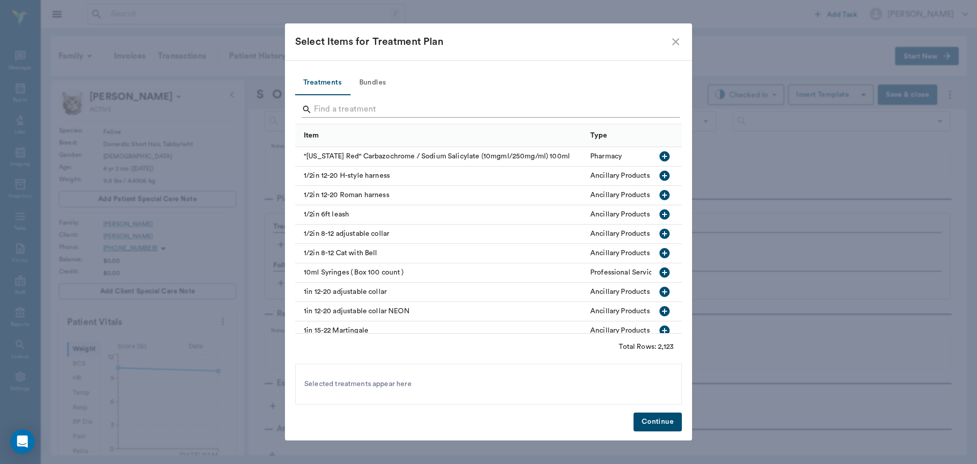
click at [377, 108] on input "Search" at bounding box center [489, 109] width 351 height 16
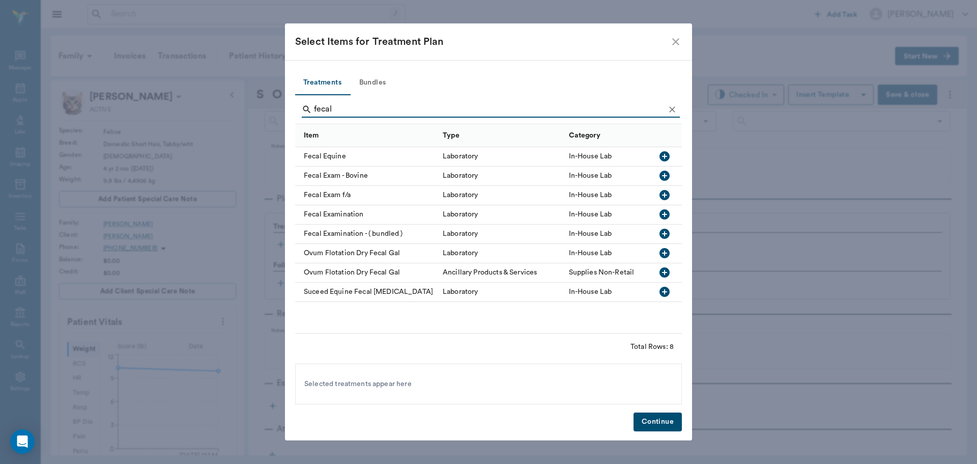
type input "fecal"
click at [666, 213] on icon "button" at bounding box center [665, 214] width 10 height 10
click at [675, 108] on icon "Clear" at bounding box center [672, 109] width 10 height 10
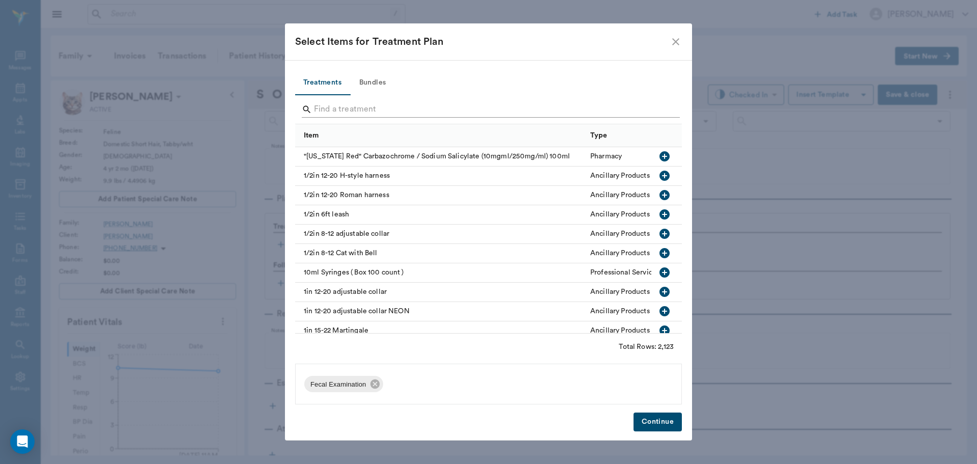
click at [673, 108] on div "Search" at bounding box center [491, 109] width 378 height 16
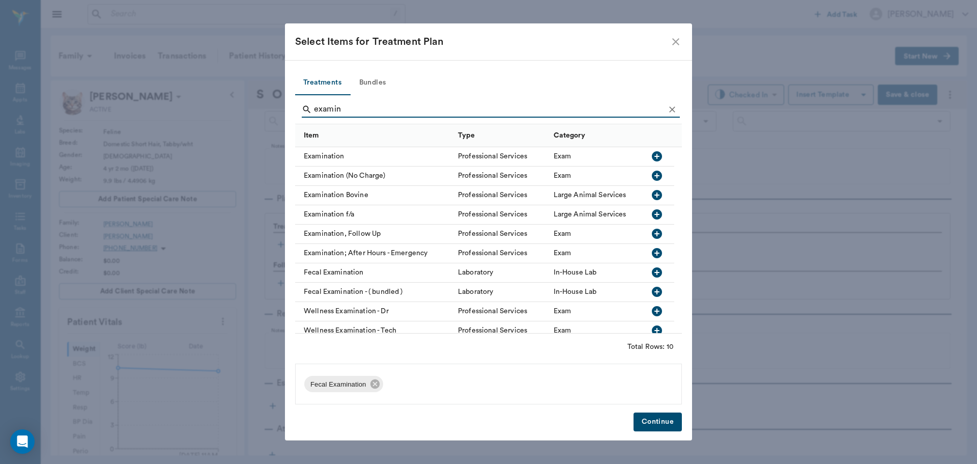
type input "examin"
click at [659, 160] on icon "button" at bounding box center [657, 156] width 10 height 10
click at [674, 108] on icon "Clear" at bounding box center [672, 109] width 6 height 6
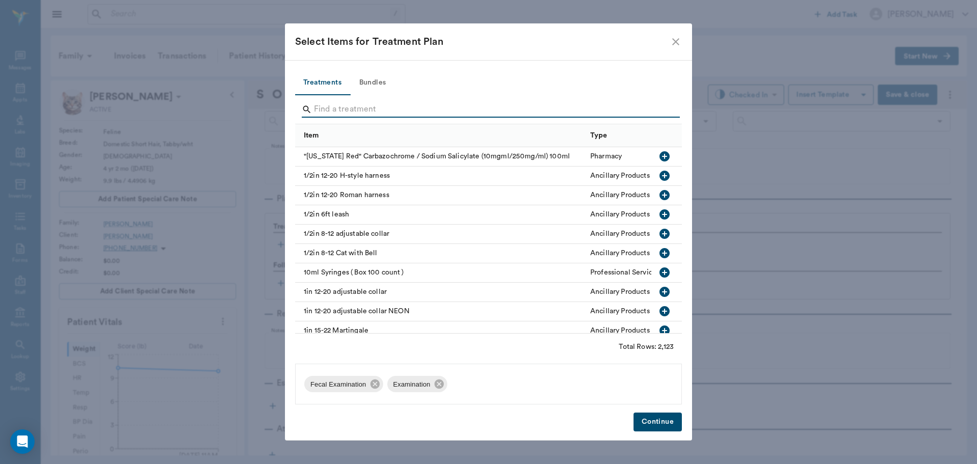
click at [653, 113] on input "Search" at bounding box center [489, 109] width 351 height 16
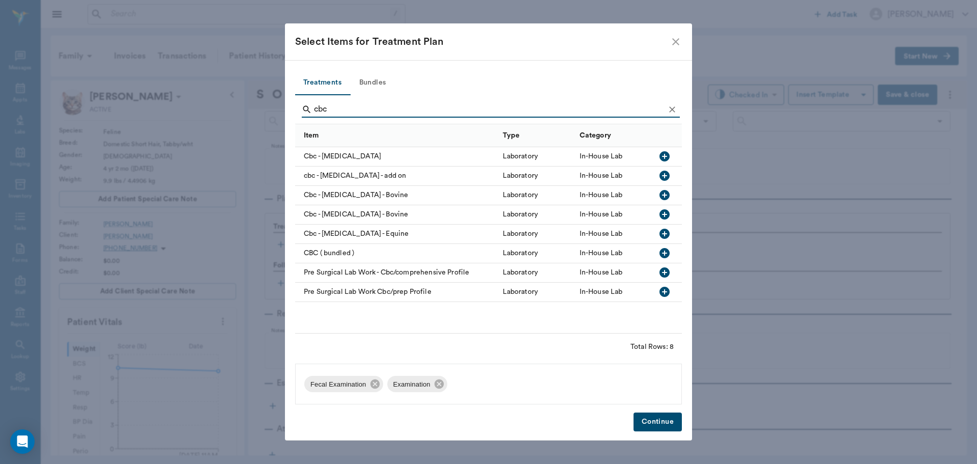
type input "cbc"
click at [664, 155] on icon "button" at bounding box center [665, 156] width 10 height 10
click at [675, 110] on icon "Clear" at bounding box center [672, 109] width 10 height 10
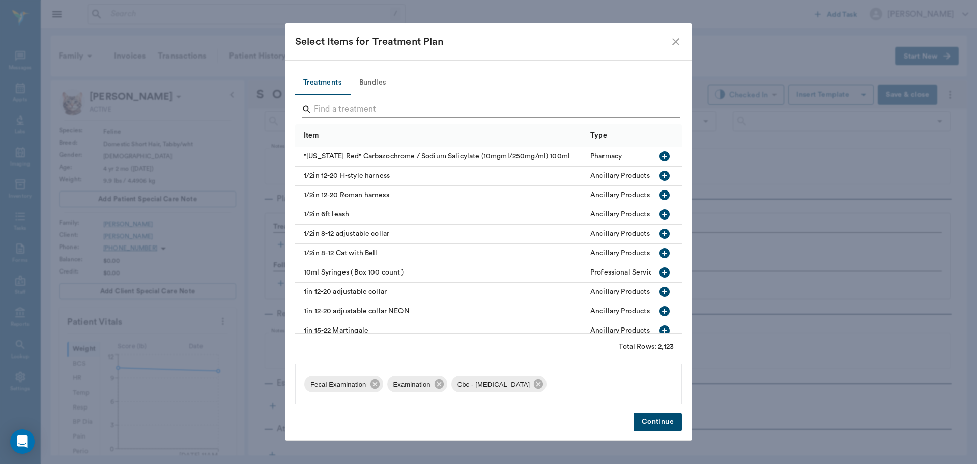
click at [657, 111] on input "Search" at bounding box center [489, 109] width 351 height 16
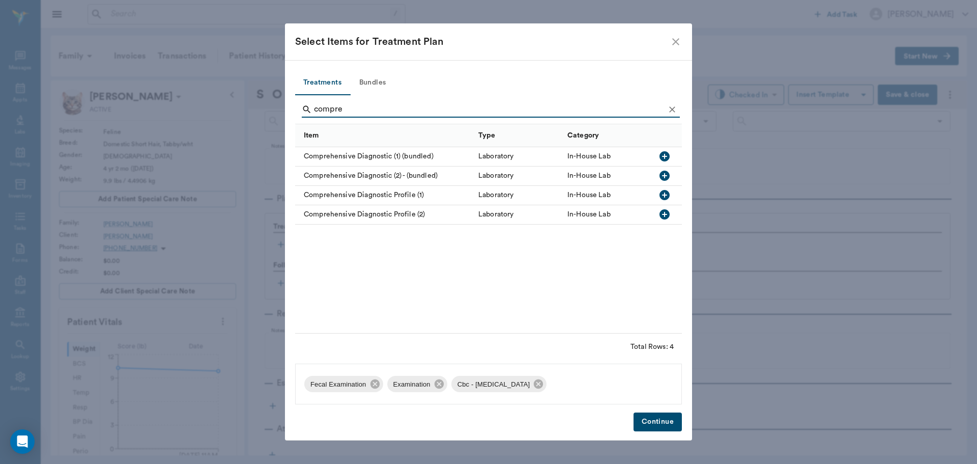
type input "compre"
click at [664, 193] on icon "button" at bounding box center [665, 195] width 10 height 10
click at [671, 419] on button "Continue" at bounding box center [658, 421] width 48 height 19
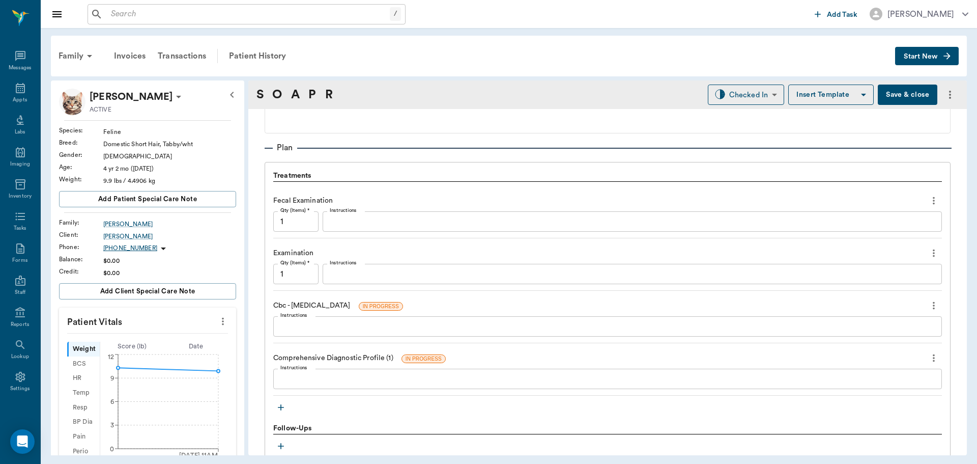
scroll to position [713, 0]
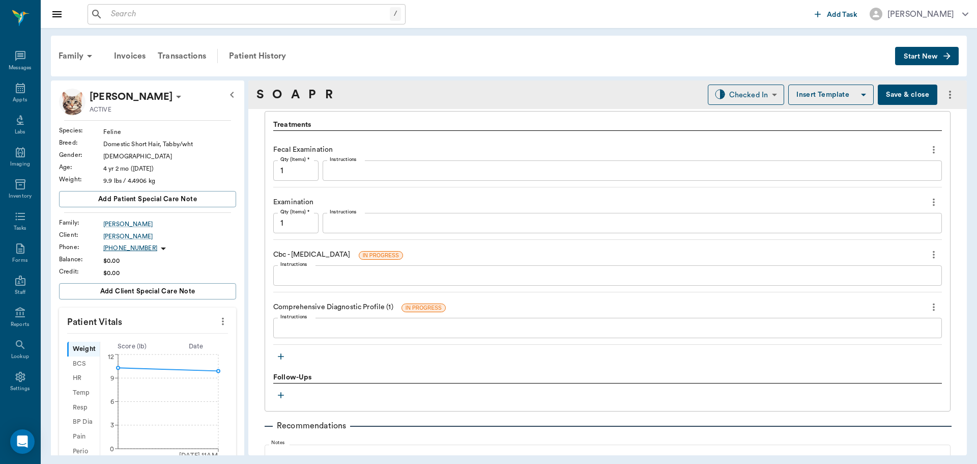
click at [933, 304] on icon "more" at bounding box center [934, 307] width 2 height 8
click at [865, 345] on span "Delete" at bounding box center [884, 343] width 86 height 11
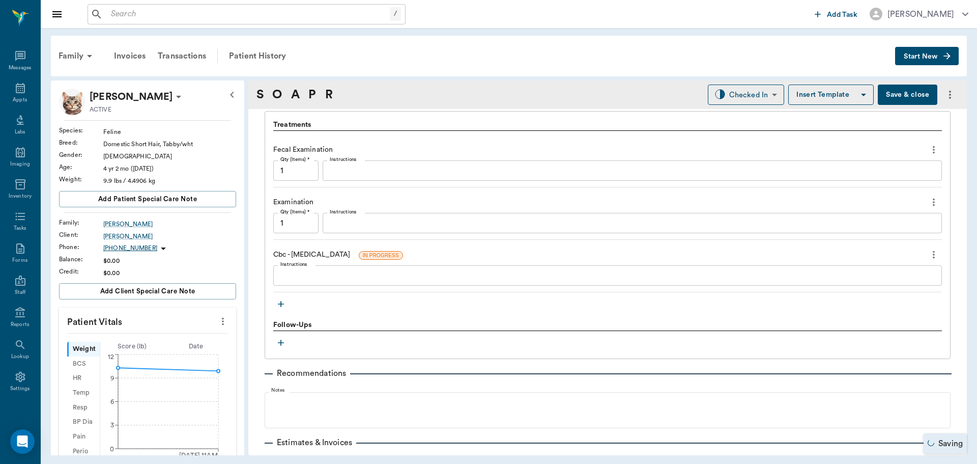
click at [282, 303] on icon "button" at bounding box center [281, 304] width 10 height 10
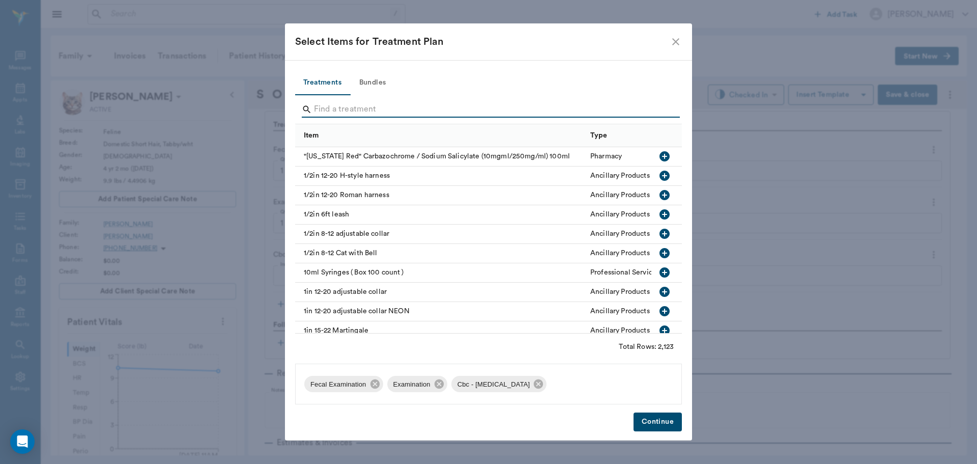
click at [362, 110] on input "Search" at bounding box center [489, 109] width 351 height 16
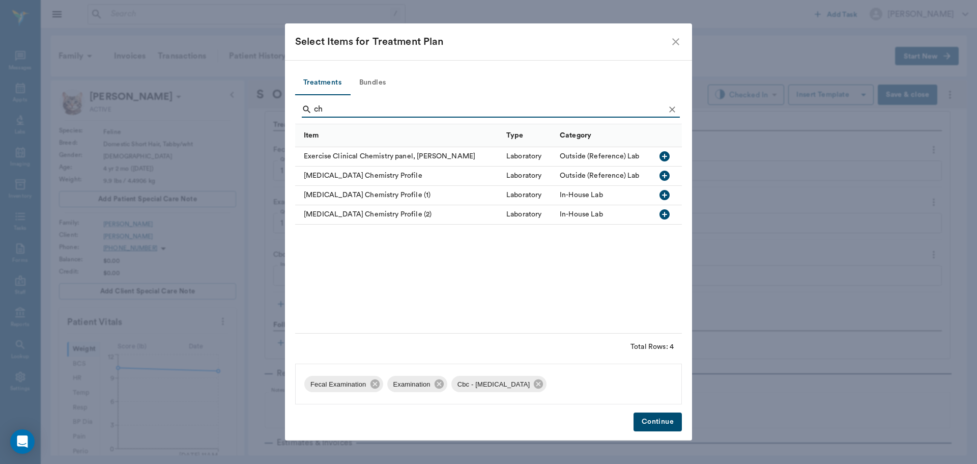
type input "c"
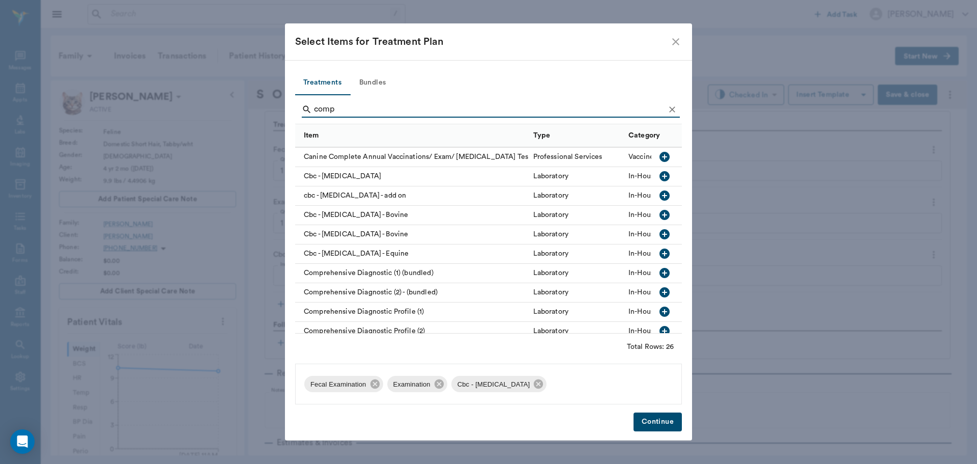
scroll to position [102, 0]
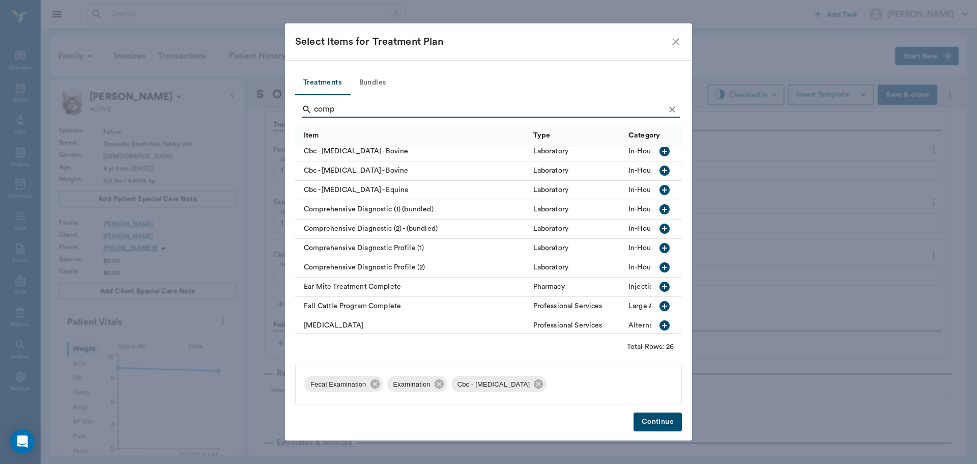
type input "comp"
click at [659, 243] on icon "button" at bounding box center [665, 248] width 12 height 12
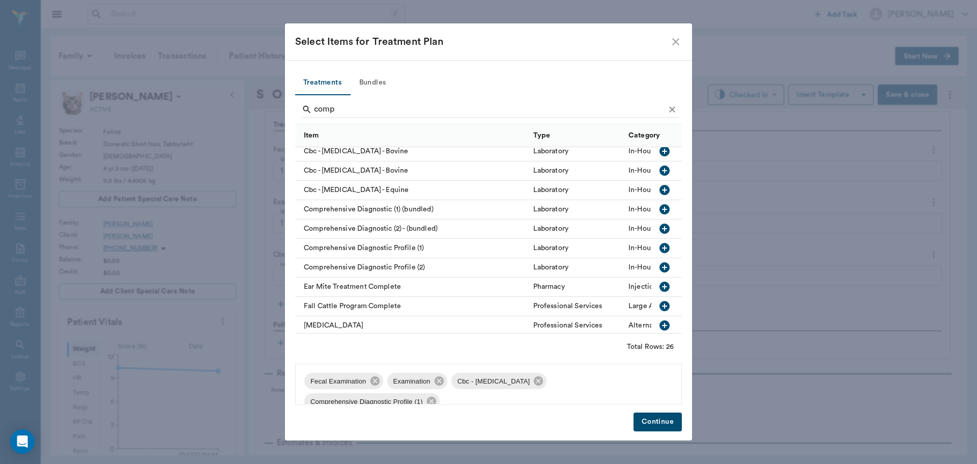
drag, startPoint x: 644, startPoint y: 416, endPoint x: 694, endPoint y: 277, distance: 147.8
click at [643, 416] on button "Continue" at bounding box center [658, 421] width 48 height 19
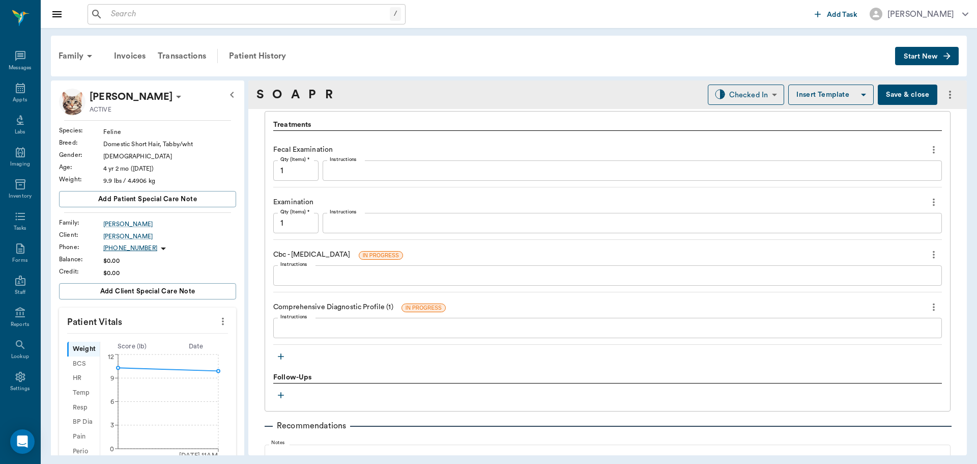
click at [586, 170] on textarea "Instructions" at bounding box center [632, 171] width 605 height 12
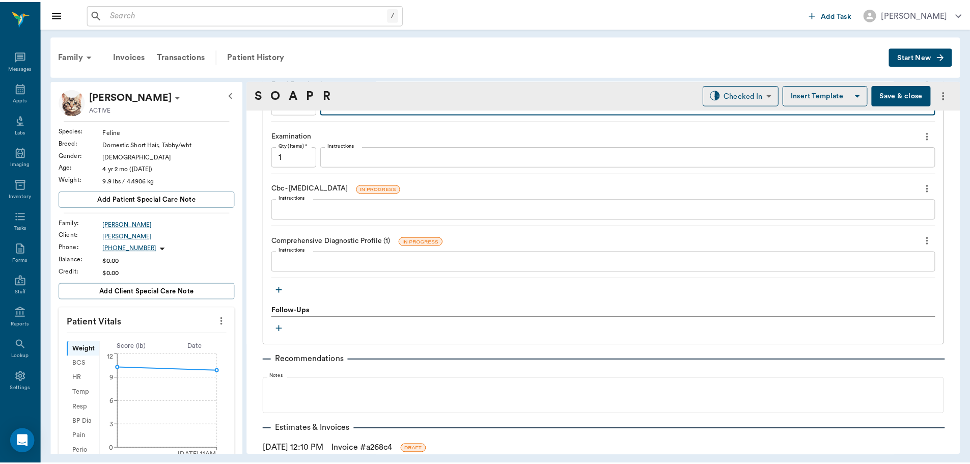
scroll to position [844, 0]
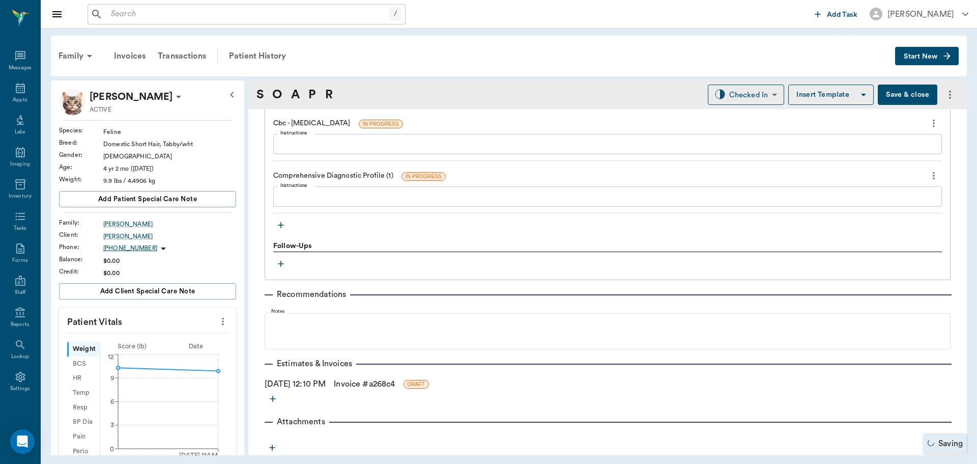
type textarea "Negative"
click at [365, 383] on link "Invoice # a268c4" at bounding box center [364, 384] width 61 height 12
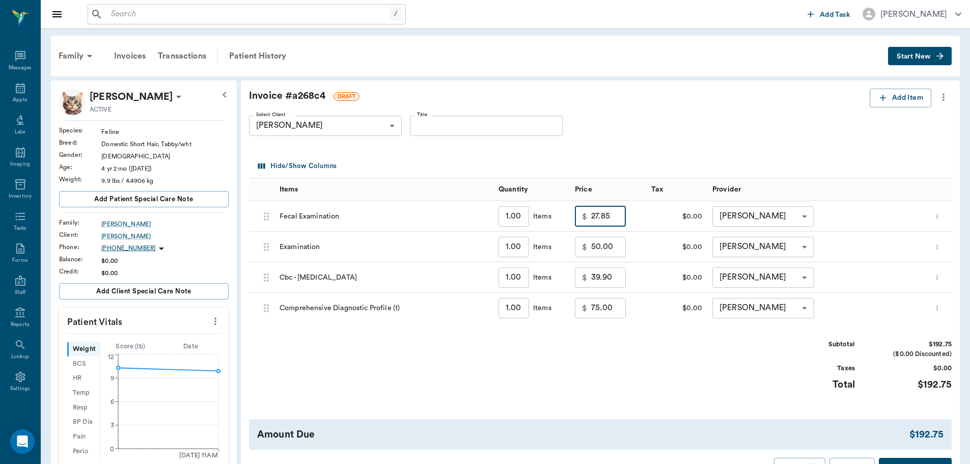
click at [610, 214] on input "27.85" at bounding box center [608, 216] width 35 height 20
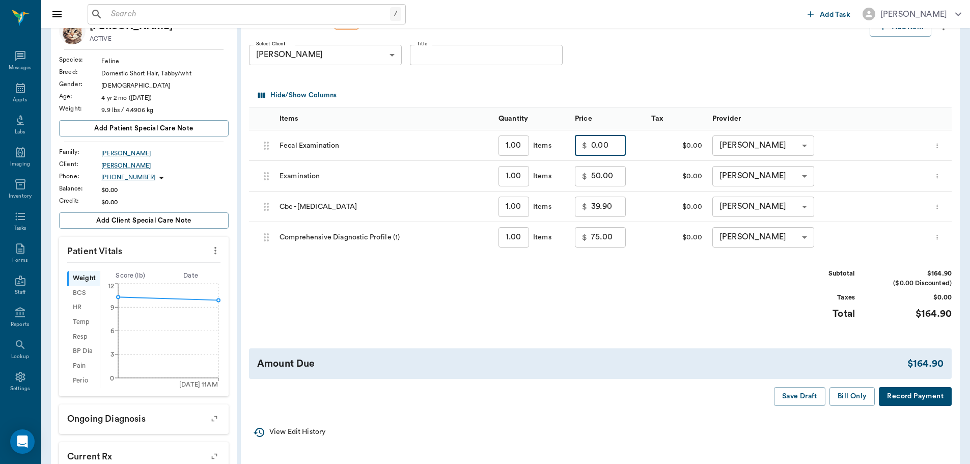
scroll to position [102, 0]
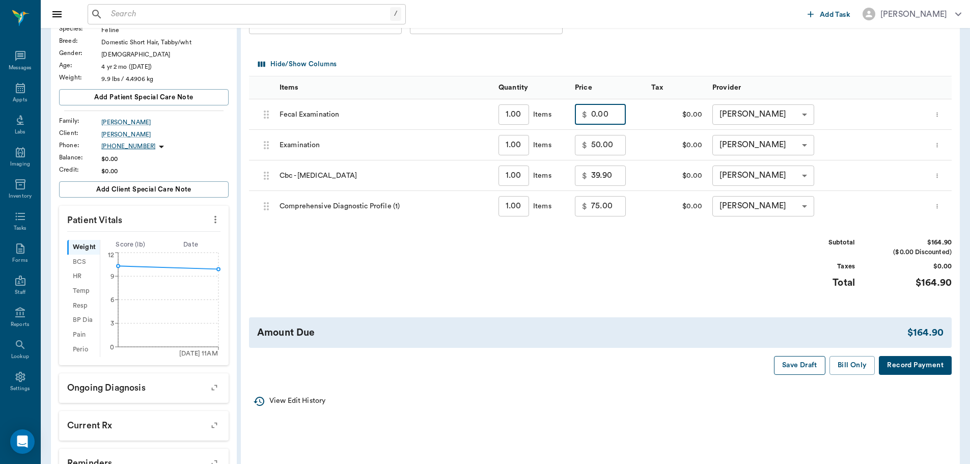
type input "0.00"
click at [798, 361] on button "Save Draft" at bounding box center [799, 365] width 51 height 19
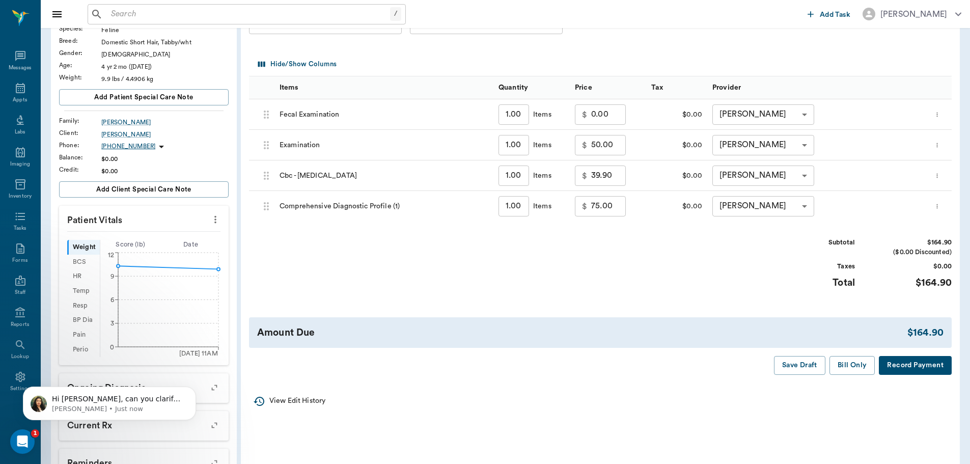
scroll to position [0, 0]
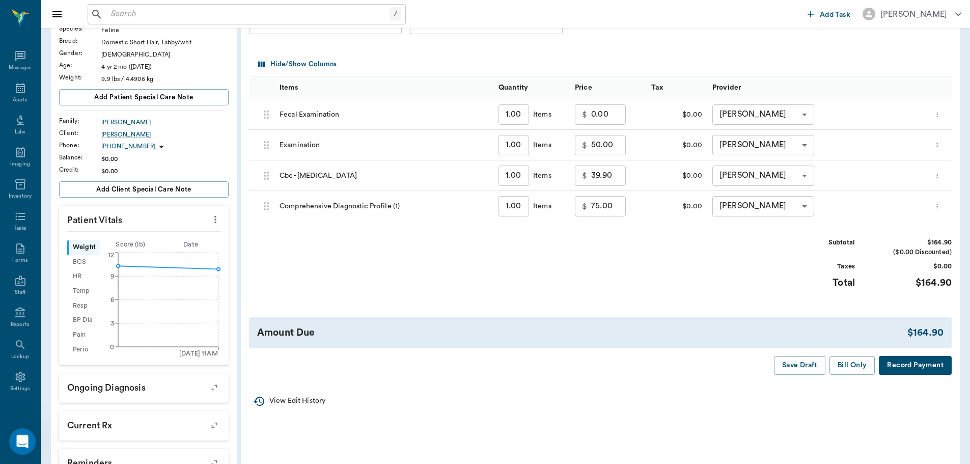
click at [19, 442] on icon "Open Intercom Messenger" at bounding box center [21, 440] width 17 height 17
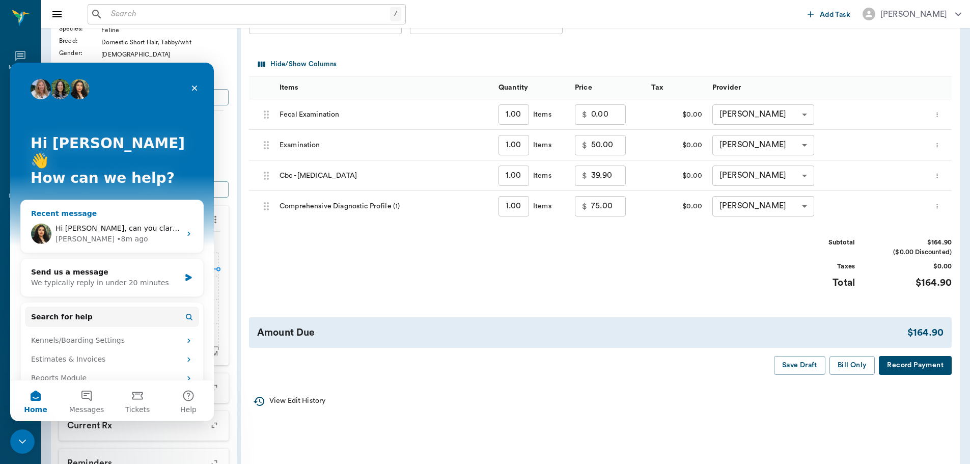
click at [116, 215] on div "Hi Lory, can you clarify what you mean by changed it to Trapper? What were the …" at bounding box center [112, 234] width 182 height 38
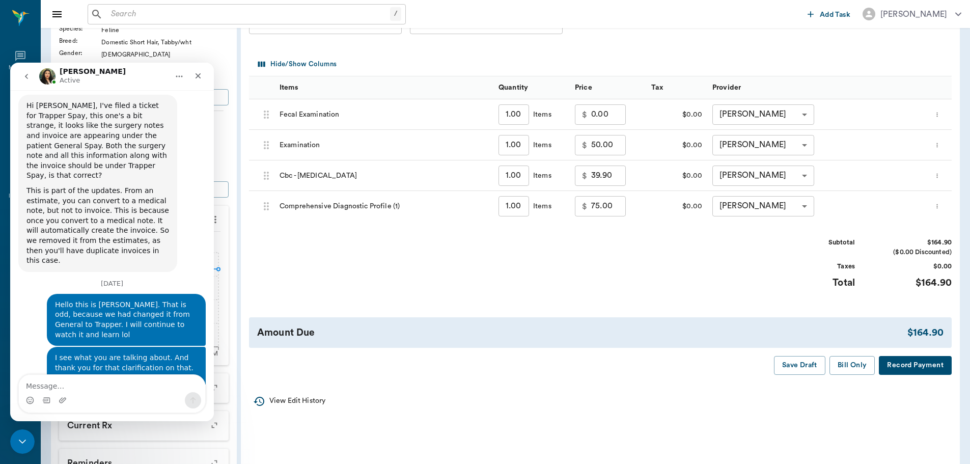
scroll to position [4390, 0]
click at [13, 440] on div "Close Intercom Messenger" at bounding box center [21, 440] width 24 height 24
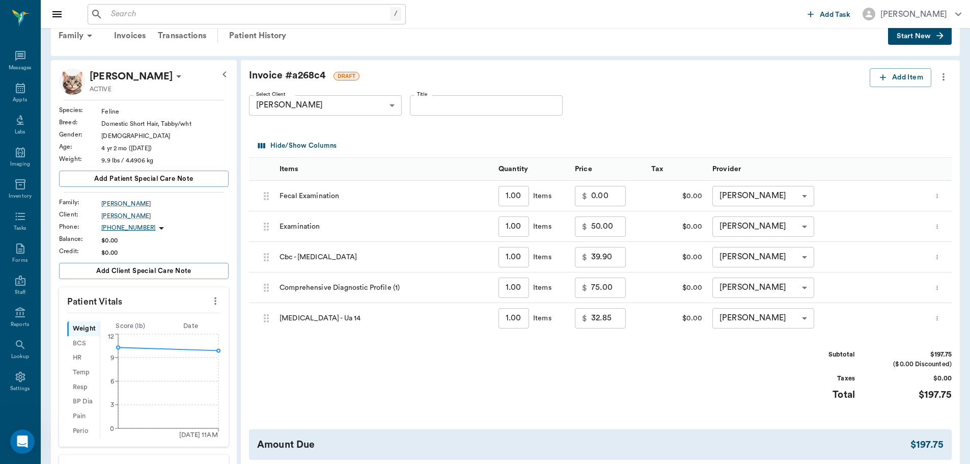
scroll to position [0, 0]
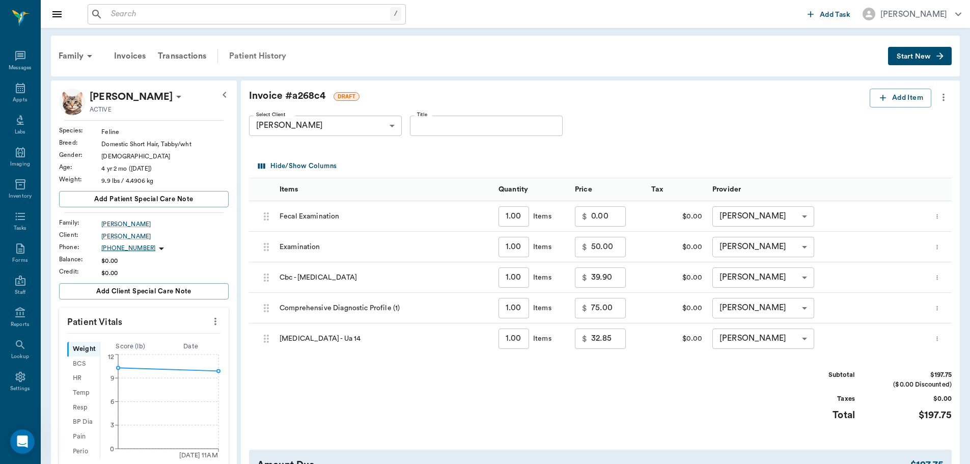
click at [262, 53] on div "Patient History" at bounding box center [257, 56] width 69 height 24
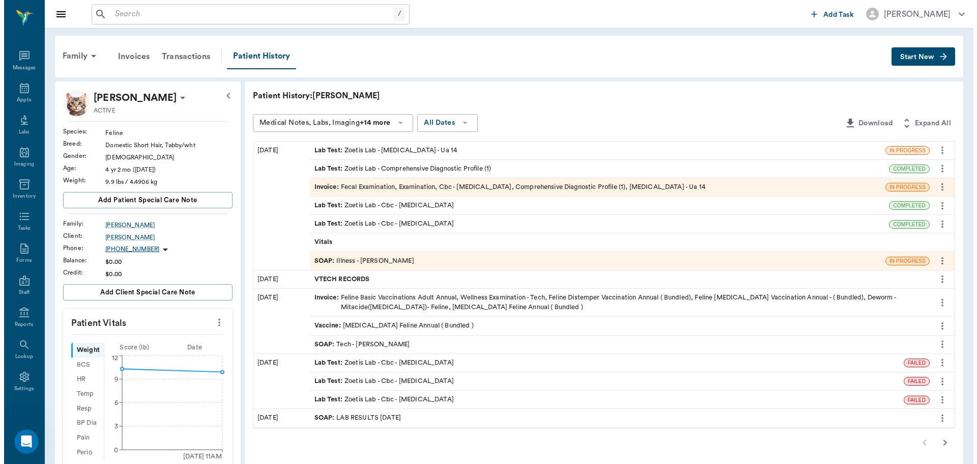
scroll to position [4444, 0]
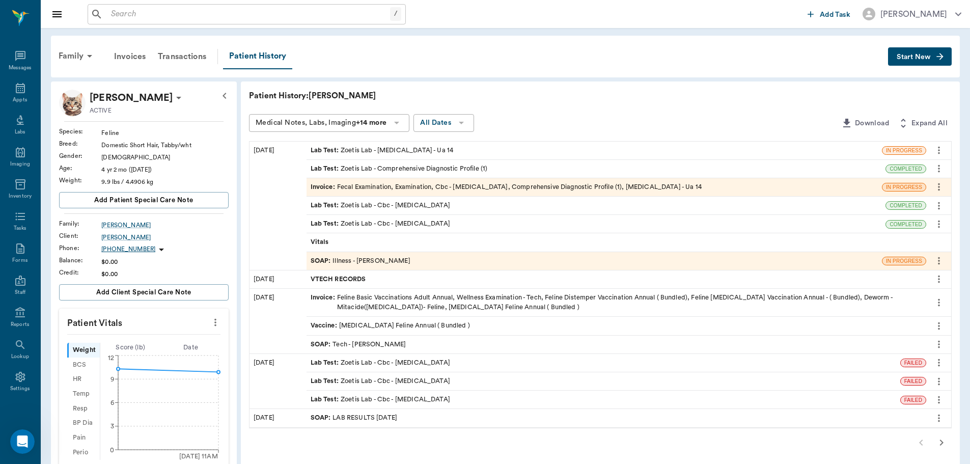
click at [415, 265] on div "SOAP : Illness - Dr. Kindall Jones" at bounding box center [593, 261] width 575 height 18
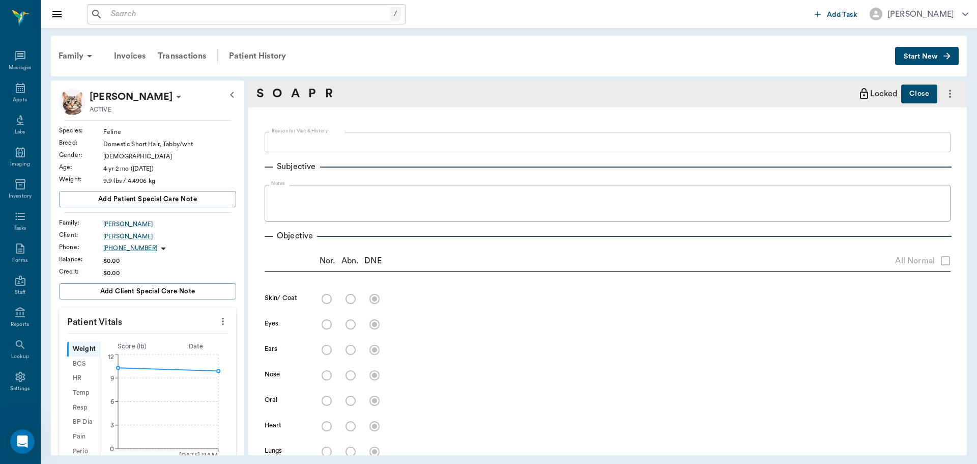
type textarea "DOING SOME COUGHING. UPI OR SOMETHING. BASIC FELINE IF WE CAN -[PERSON_NAME] HA…"
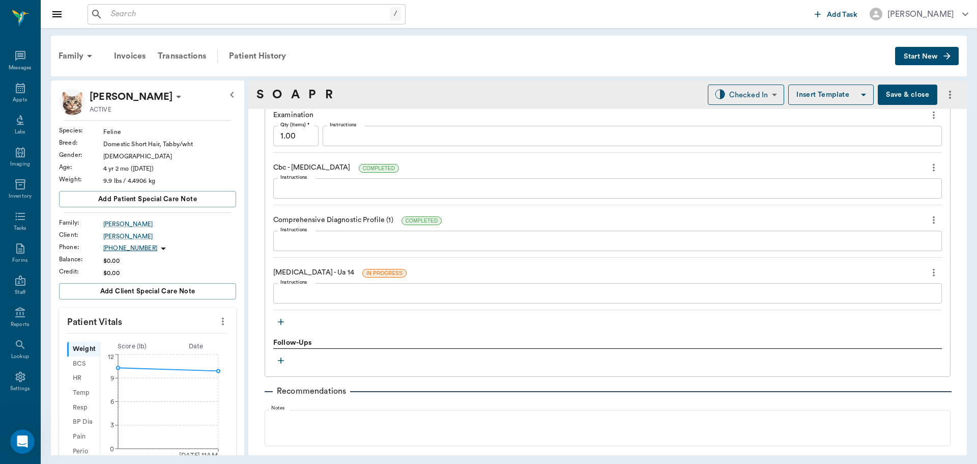
scroll to position [816, 0]
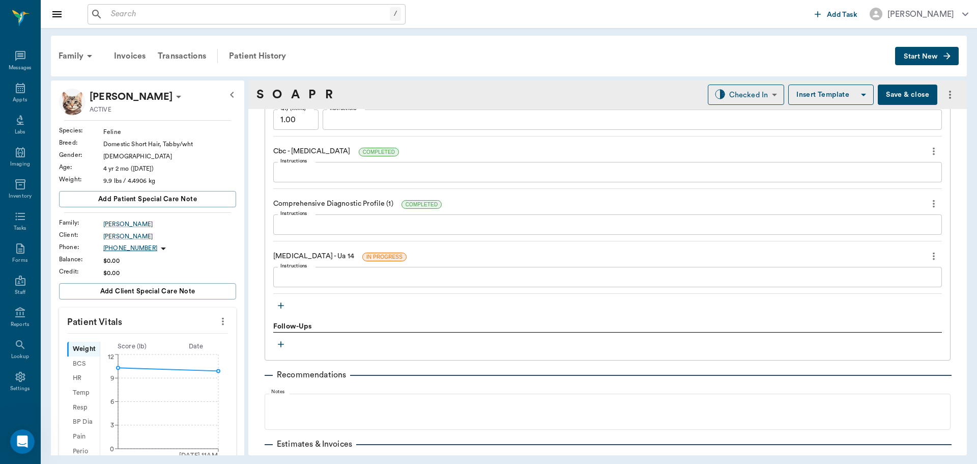
click at [286, 304] on icon "button" at bounding box center [281, 305] width 10 height 10
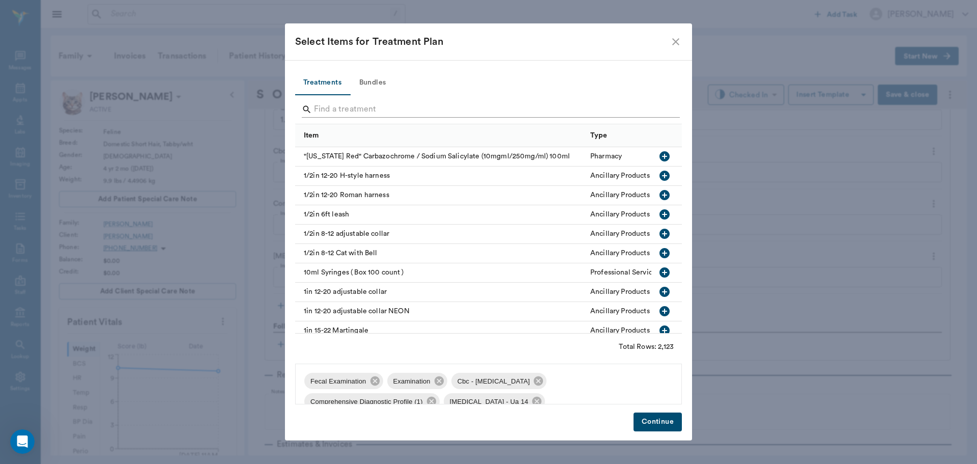
click at [478, 104] on input "Search" at bounding box center [489, 109] width 351 height 16
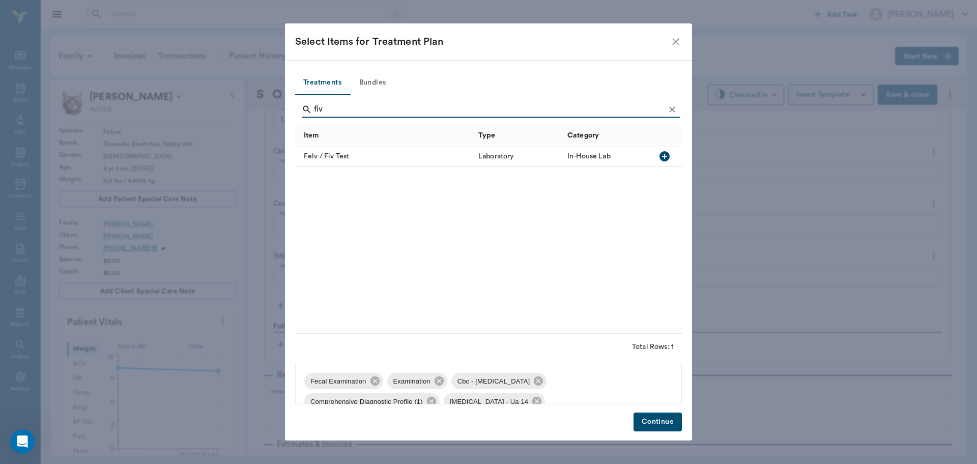
type input "fiv"
click at [664, 157] on icon "button" at bounding box center [665, 156] width 12 height 12
click at [658, 419] on button "Continue" at bounding box center [658, 421] width 48 height 19
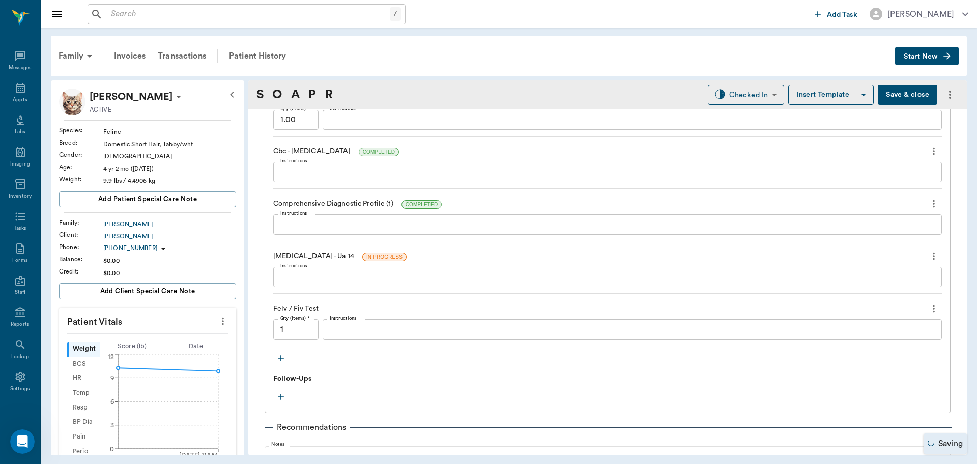
scroll to position [949, 0]
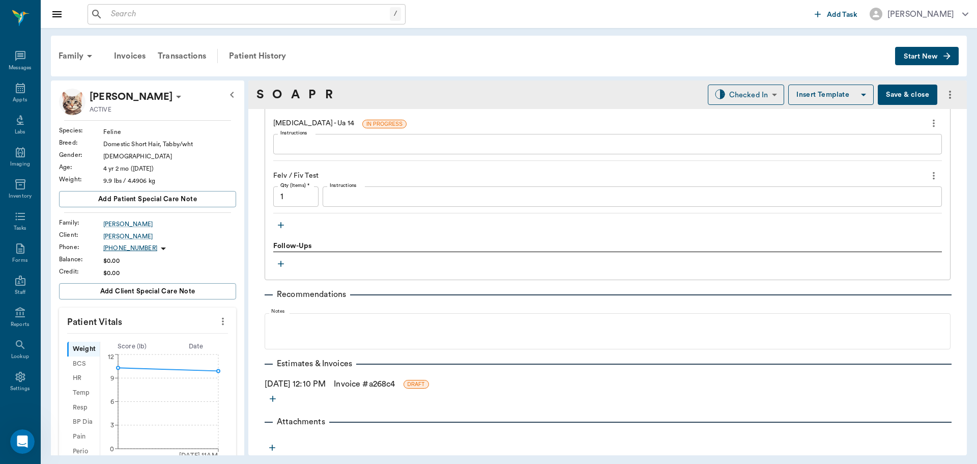
click at [276, 449] on icon "button" at bounding box center [272, 447] width 10 height 10
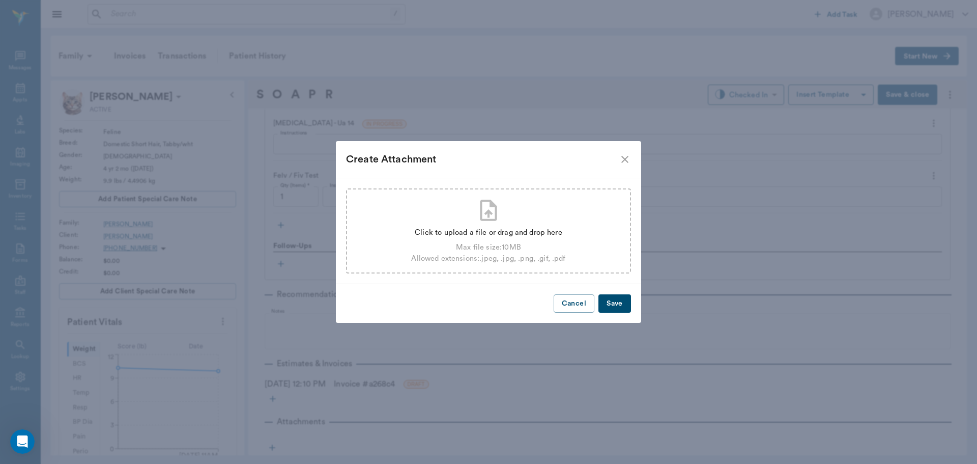
click at [479, 202] on icon at bounding box center [488, 209] width 25 height 25
type input "C:\fakepath\Ziggy Boley UA14 8-22.pdf"
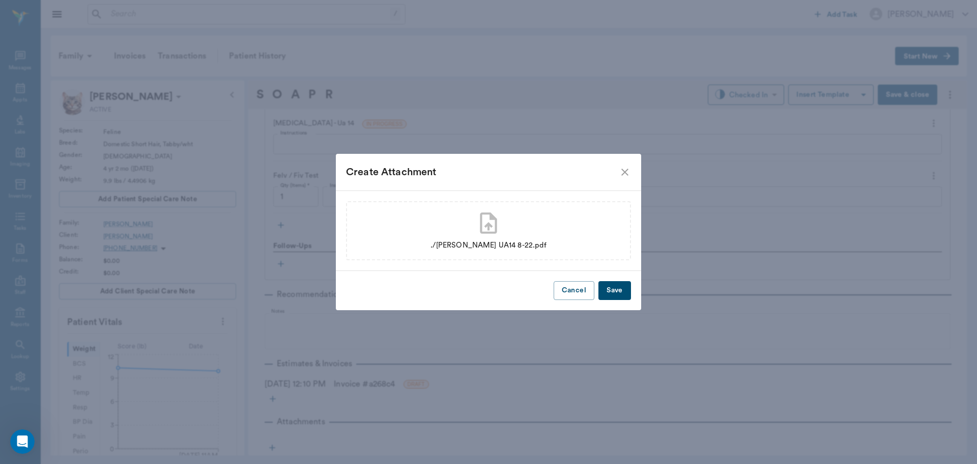
click at [615, 292] on button "Save" at bounding box center [615, 290] width 33 height 19
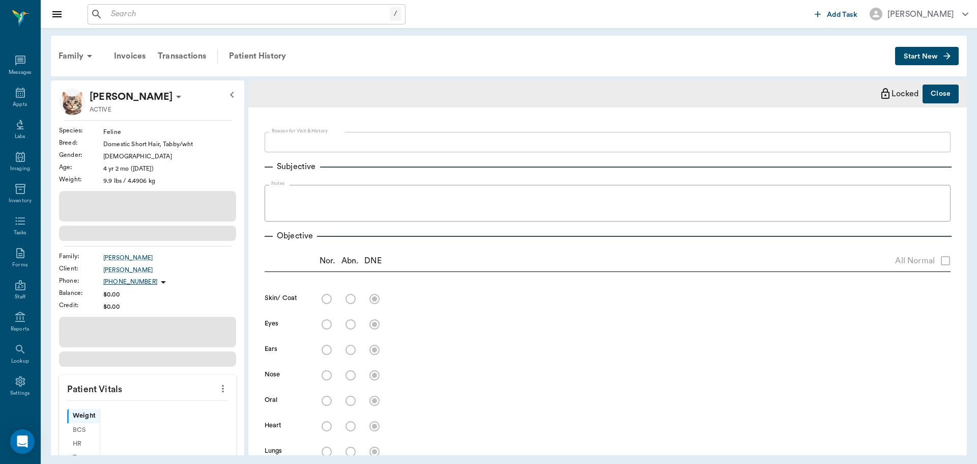
scroll to position [5, 0]
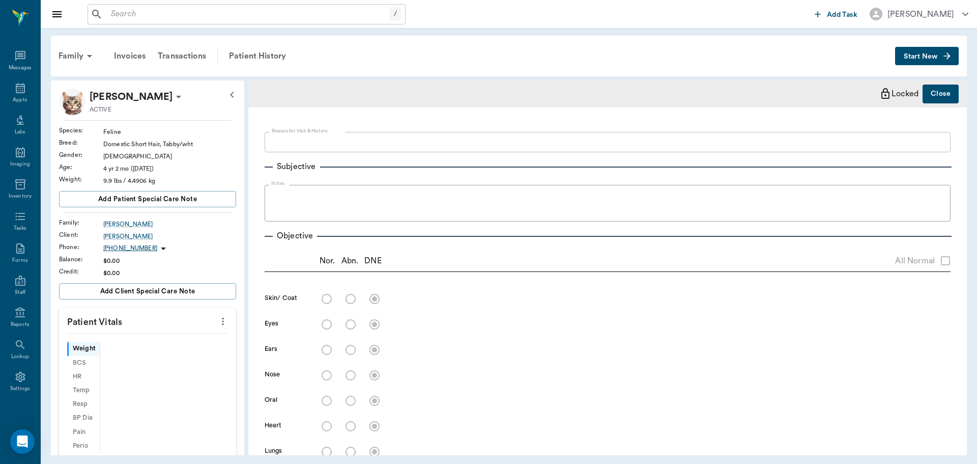
type textarea "DOING SOME COUGHING. UPI OR SOMETHING. BASIC FELINE IF WE CAN -[PERSON_NAME] HA…"
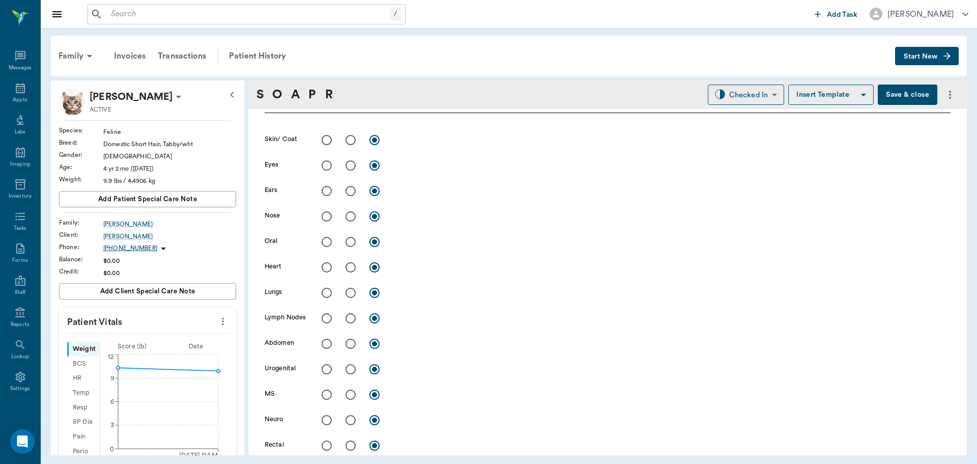
scroll to position [0, 0]
